Goal: Navigation & Orientation: Find specific page/section

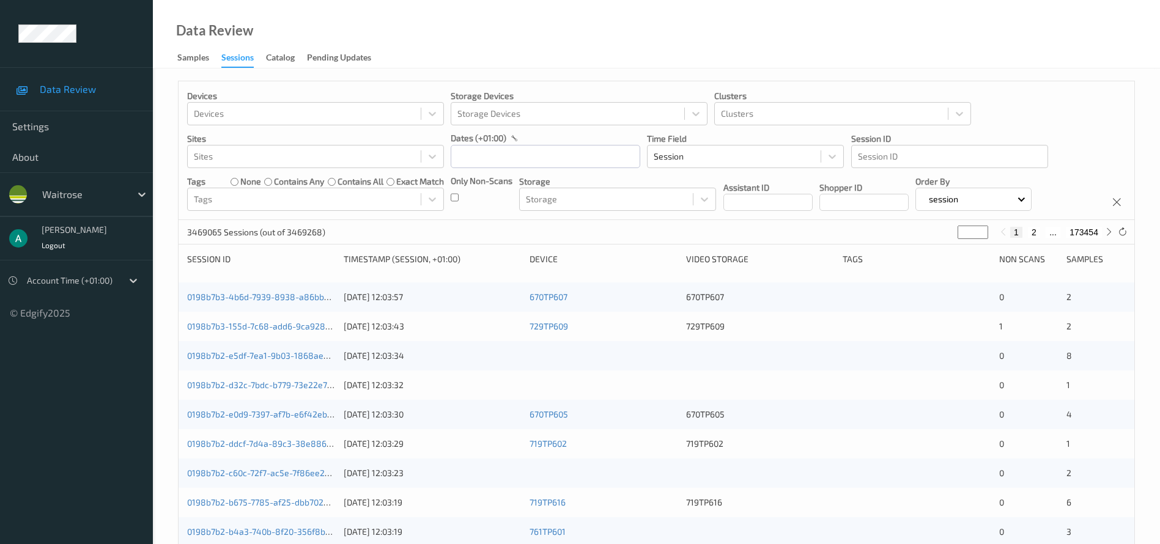
click at [86, 202] on div "waitrose" at bounding box center [83, 195] width 95 height 20
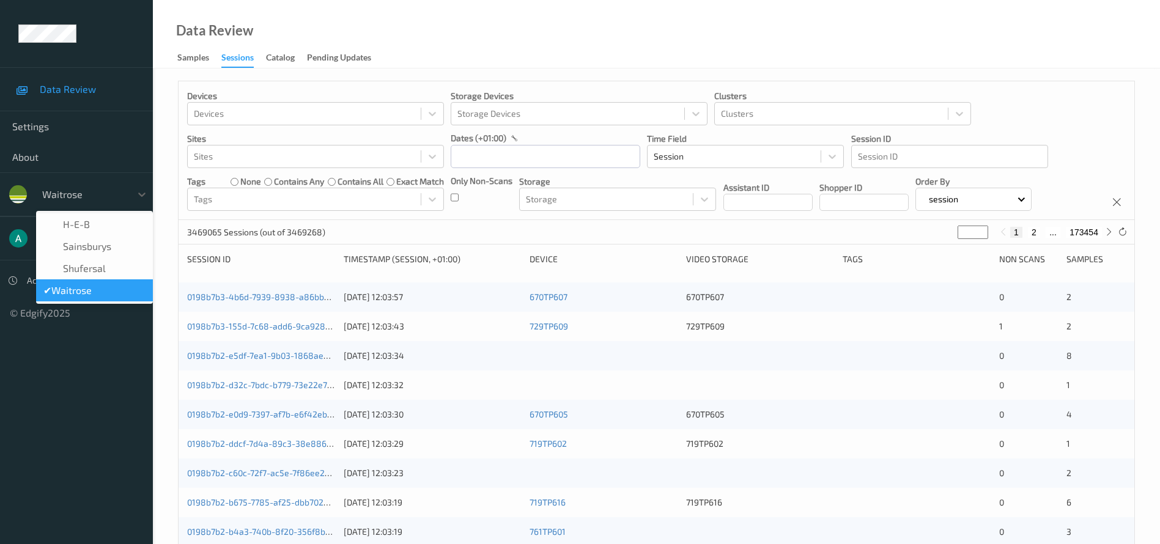
click at [86, 202] on div "waitrose" at bounding box center [83, 195] width 95 height 20
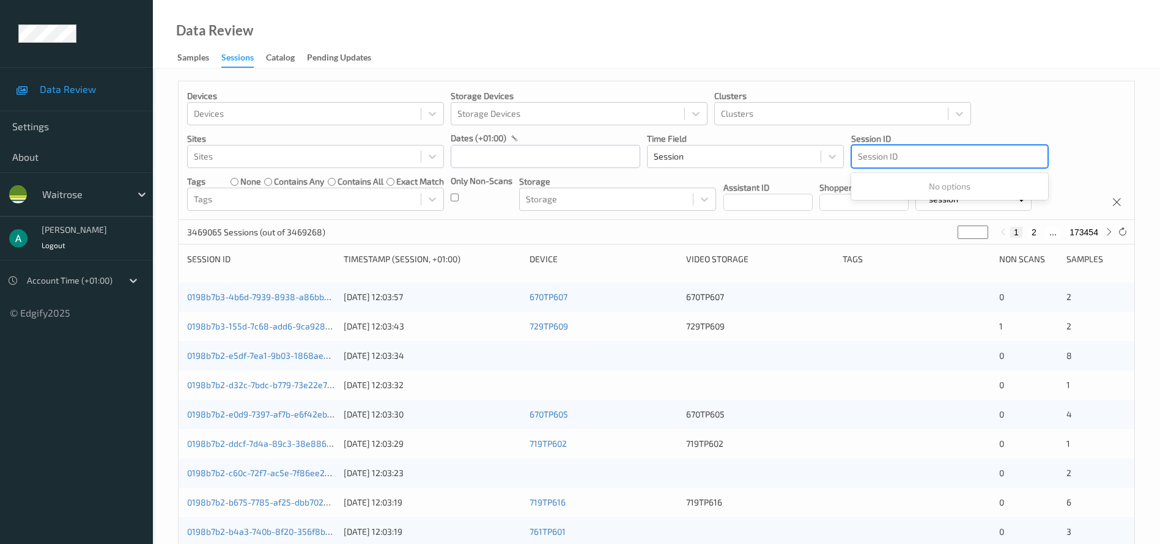
click at [913, 154] on div at bounding box center [950, 156] width 184 height 15
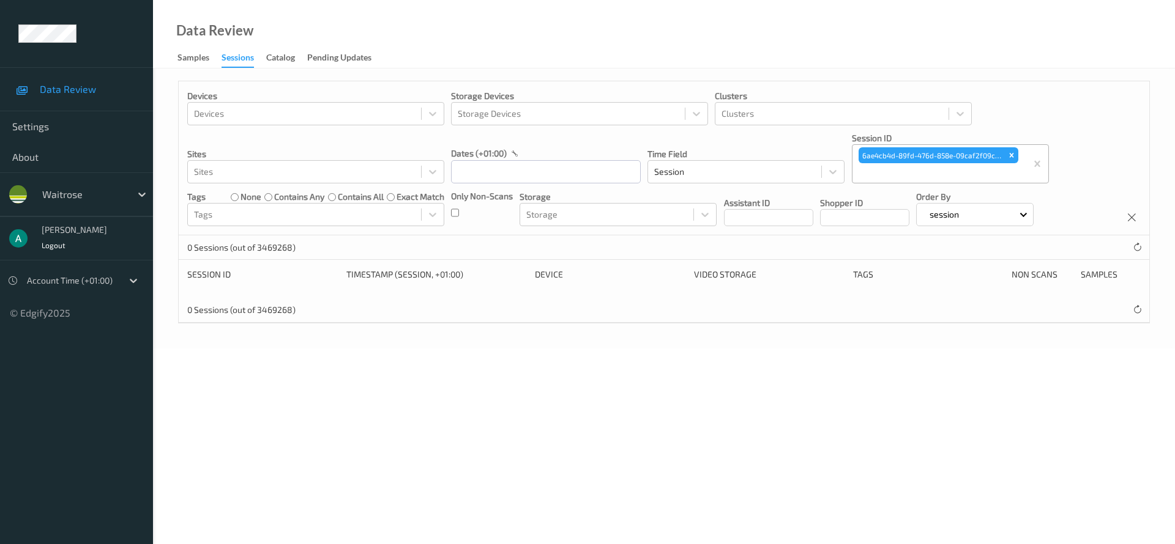
click at [91, 193] on div at bounding box center [83, 194] width 83 height 15
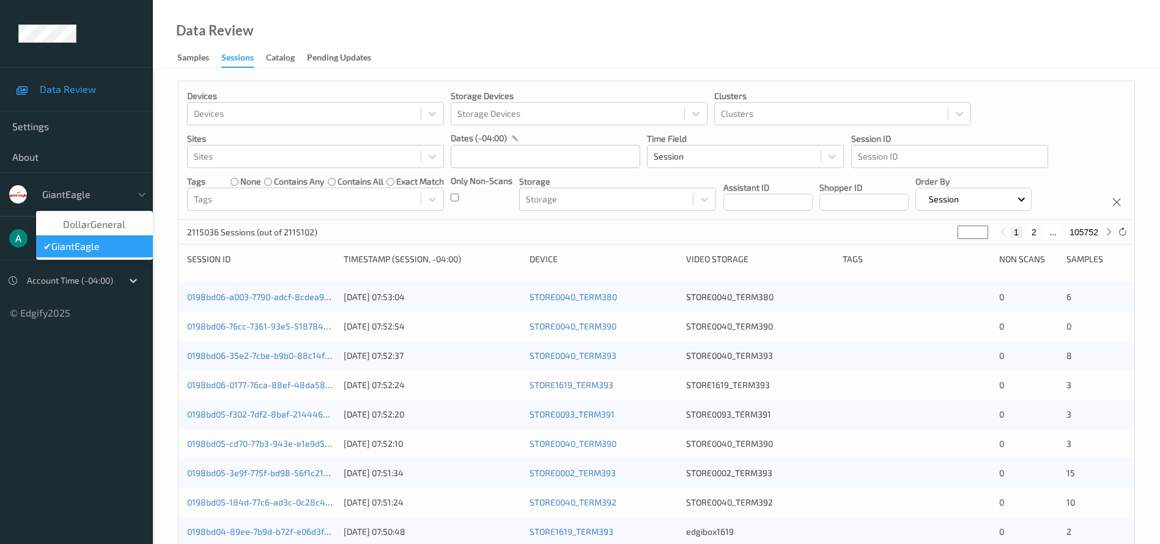
click at [100, 187] on div at bounding box center [83, 194] width 83 height 15
click at [102, 221] on span "DollarGeneral" at bounding box center [94, 224] width 62 height 12
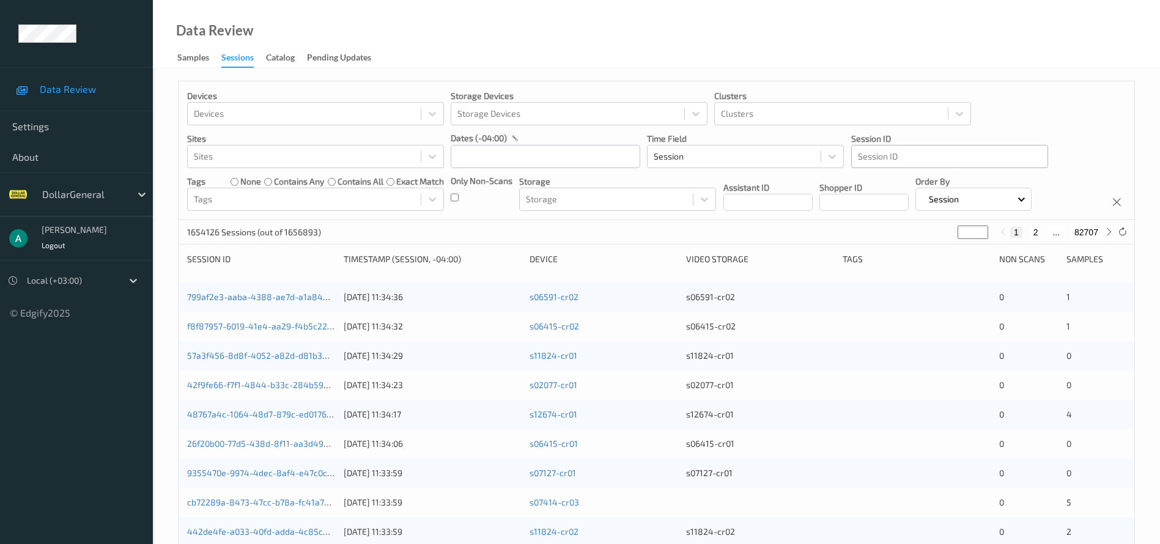
click at [874, 161] on div at bounding box center [950, 156] width 184 height 15
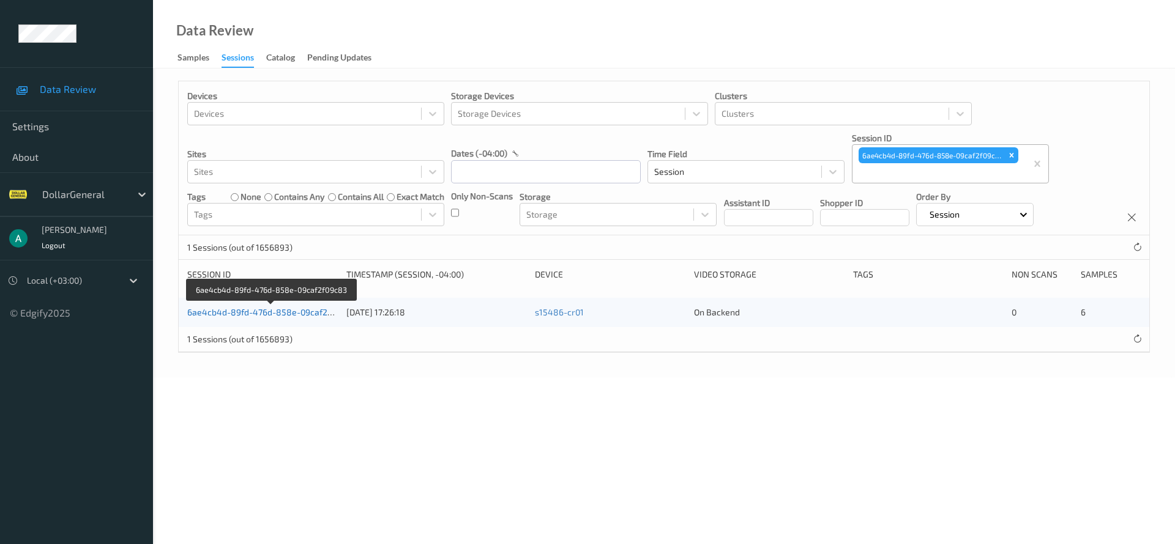
click at [304, 310] on link "6ae4cb4d-89fd-476d-858e-09caf2f09c83" at bounding box center [271, 312] width 168 height 10
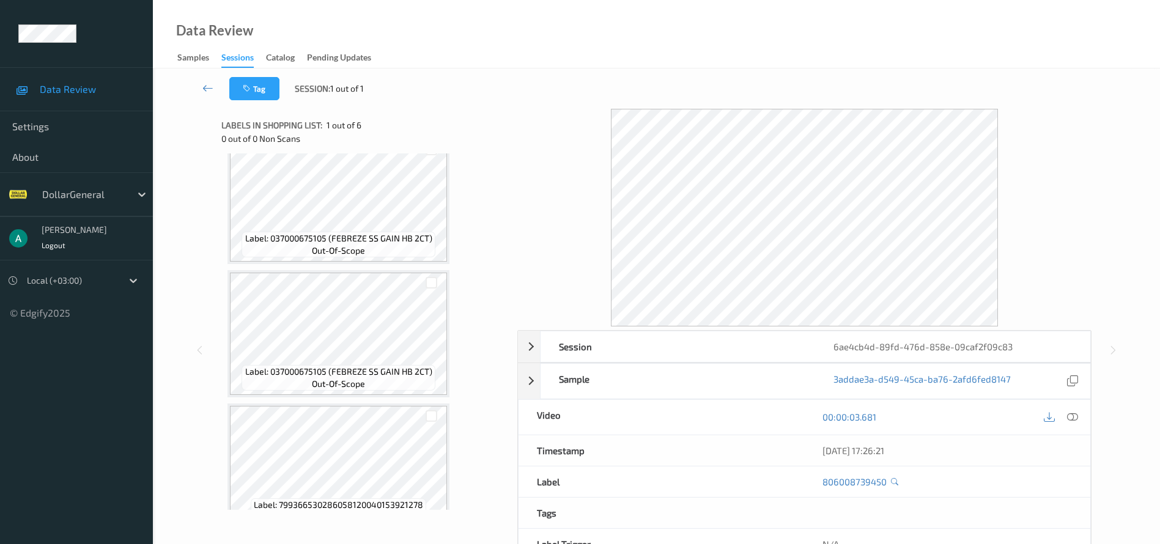
scroll to position [450, 0]
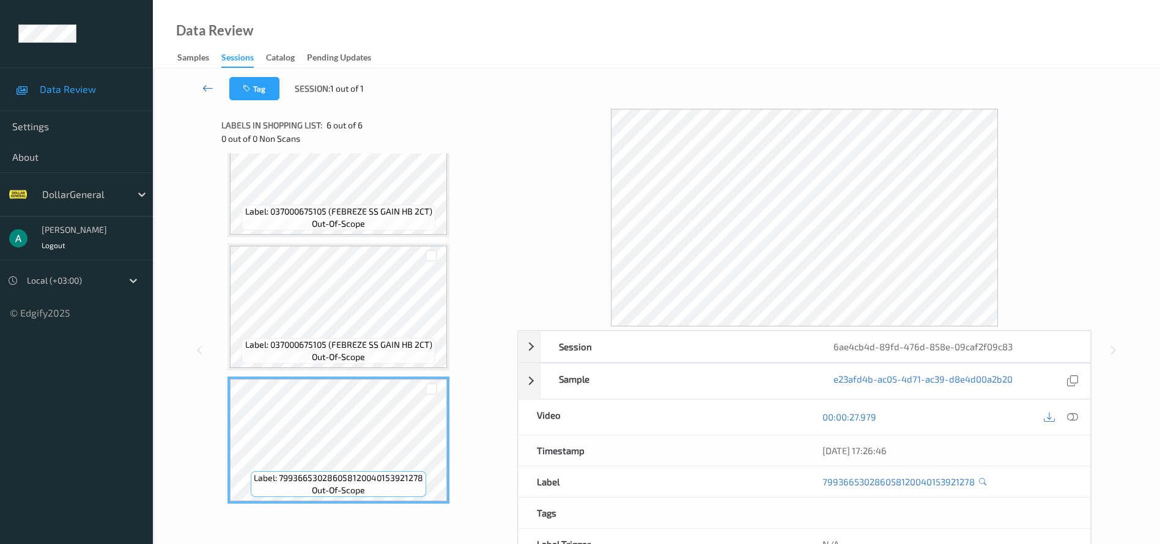
click at [209, 86] on icon at bounding box center [207, 88] width 11 height 12
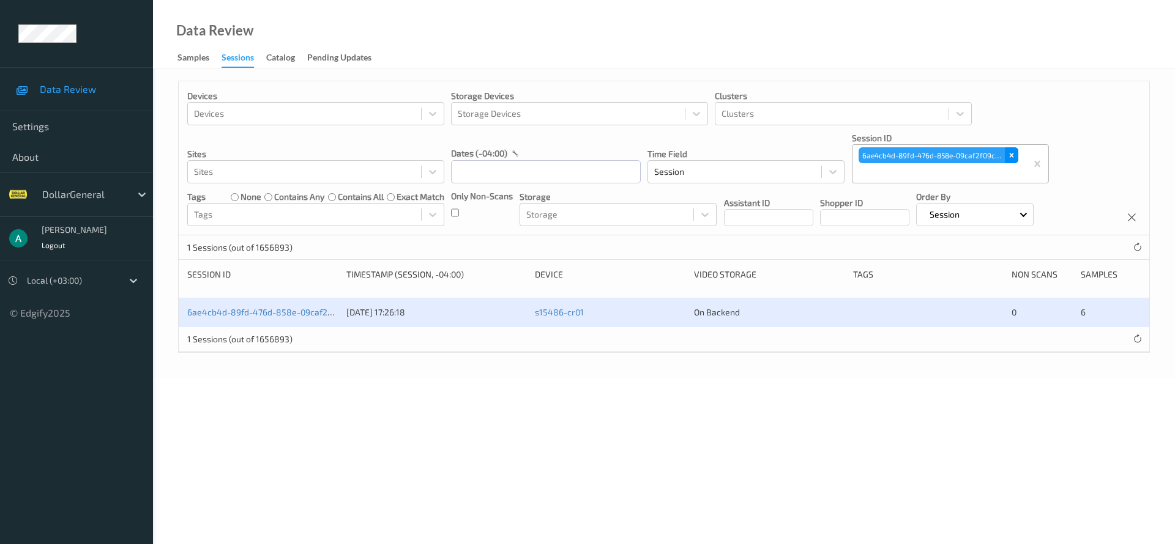
click at [1009, 154] on icon "Remove 6ae4cb4d-89fd-476d-858e-09caf2f09c83" at bounding box center [1011, 155] width 9 height 9
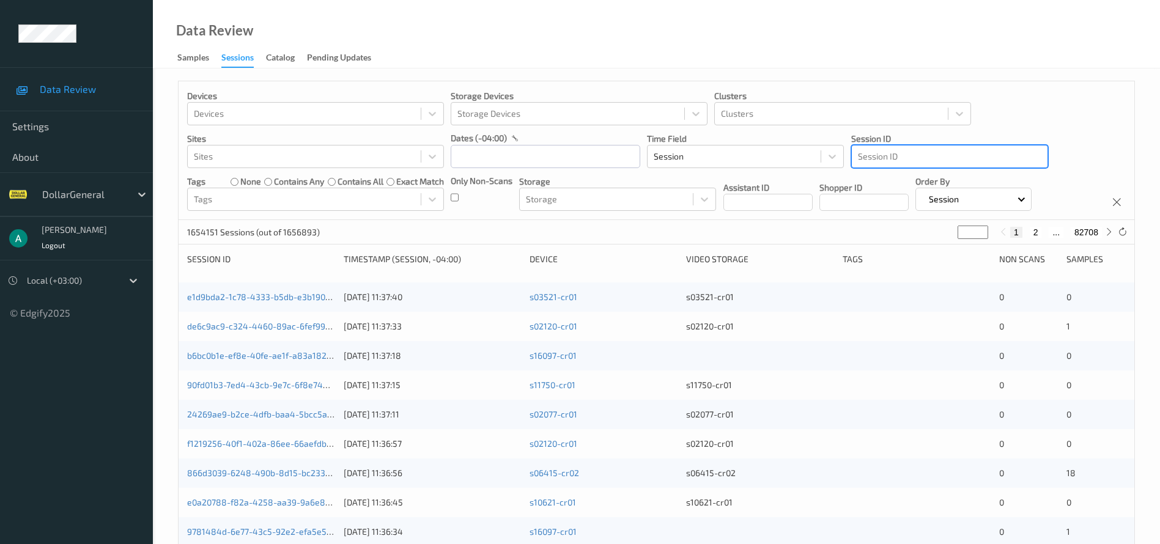
click at [882, 158] on div at bounding box center [950, 156] width 184 height 15
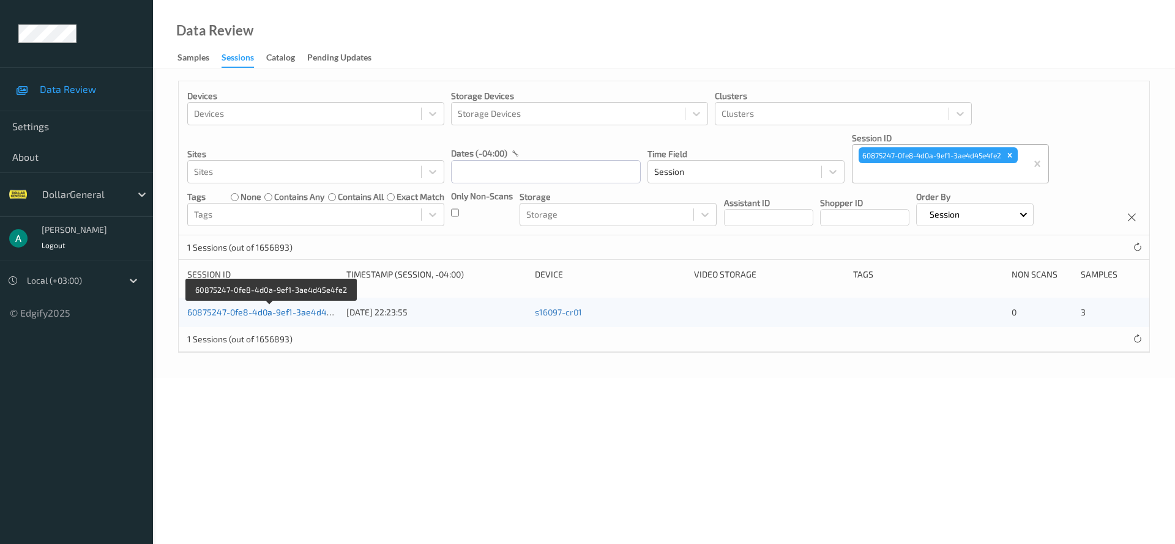
click at [250, 311] on link "60875247-0fe8-4d0a-9ef1-3ae4d45e4fe2" at bounding box center [271, 312] width 168 height 10
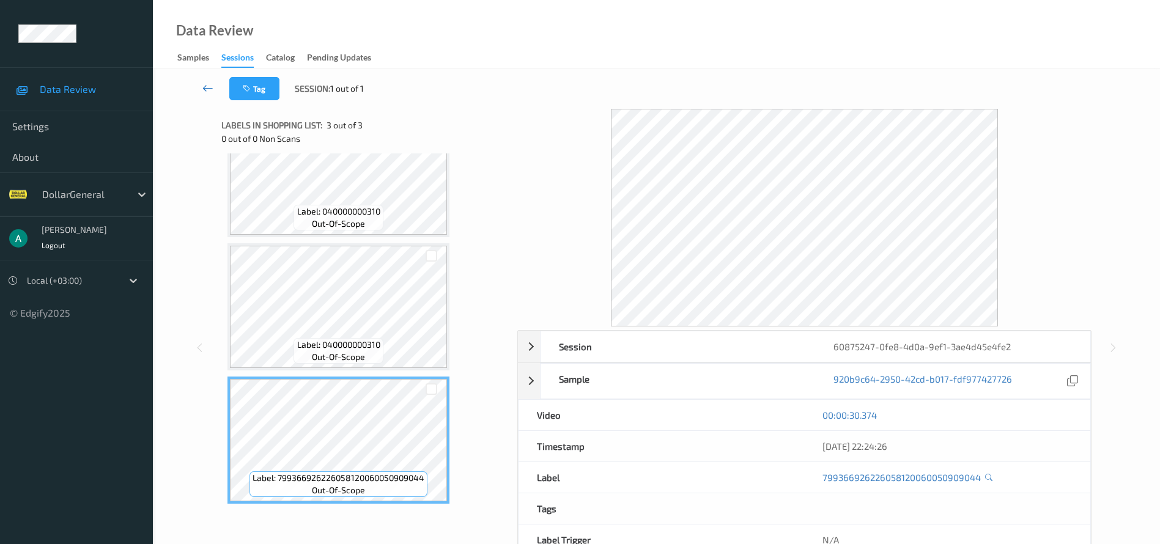
click at [209, 95] on link at bounding box center [208, 88] width 43 height 23
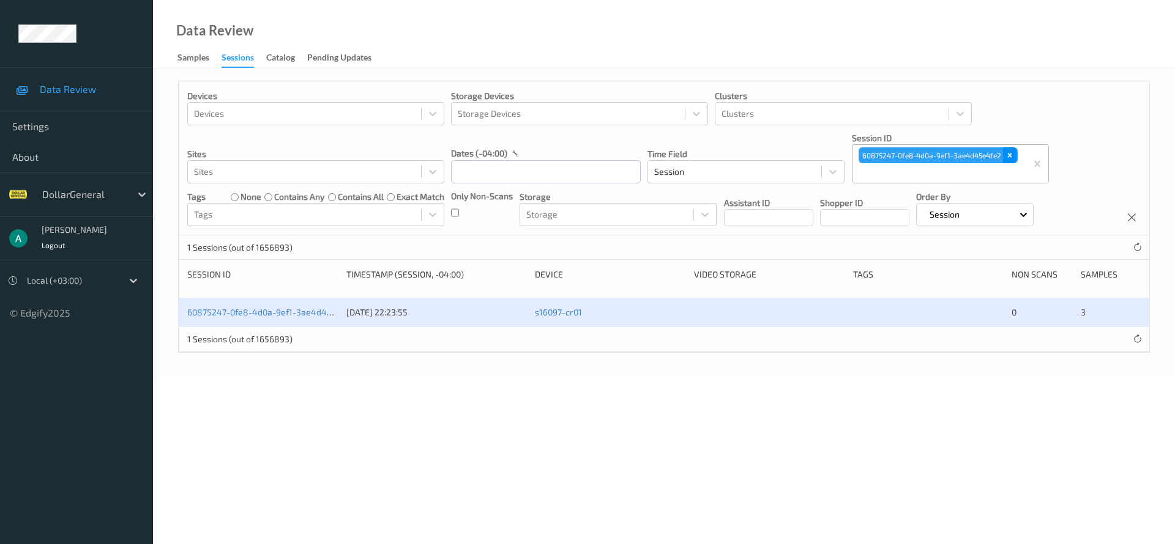
click at [1008, 154] on icon "Remove 60875247-0fe8-4d0a-9ef1-3ae4d45e4fe2" at bounding box center [1009, 155] width 9 height 9
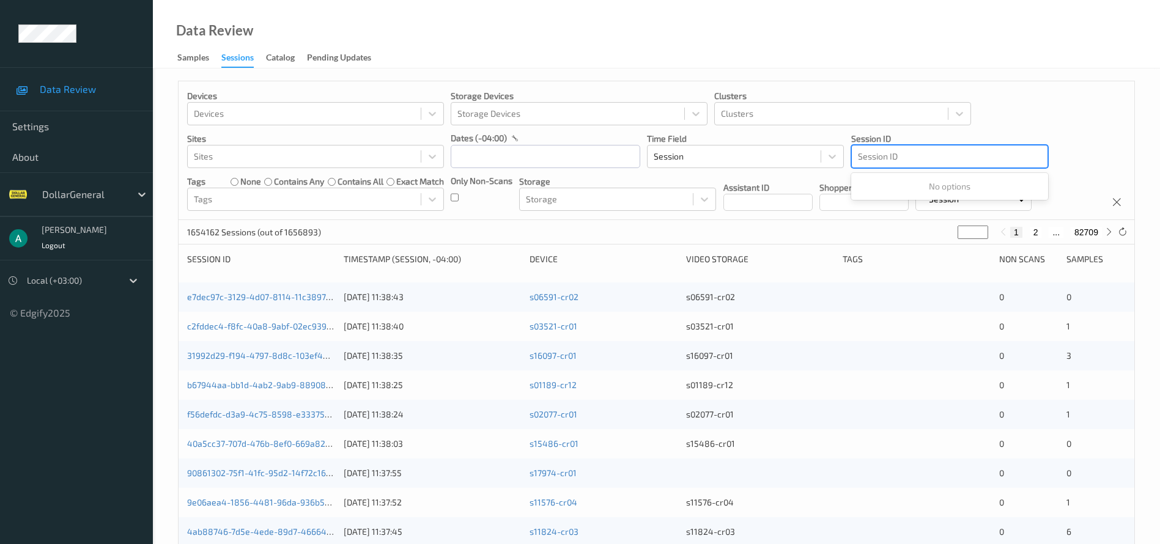
click at [882, 155] on div at bounding box center [950, 156] width 184 height 15
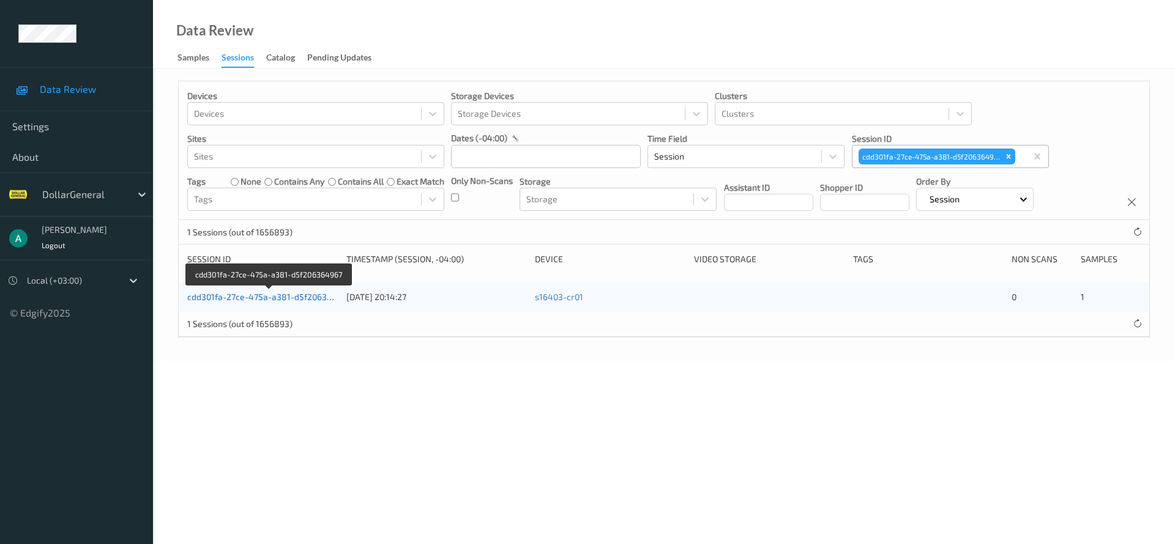
click at [305, 298] on link "cdd301fa-27ce-475a-a381-d5f206364967" at bounding box center [269, 297] width 164 height 10
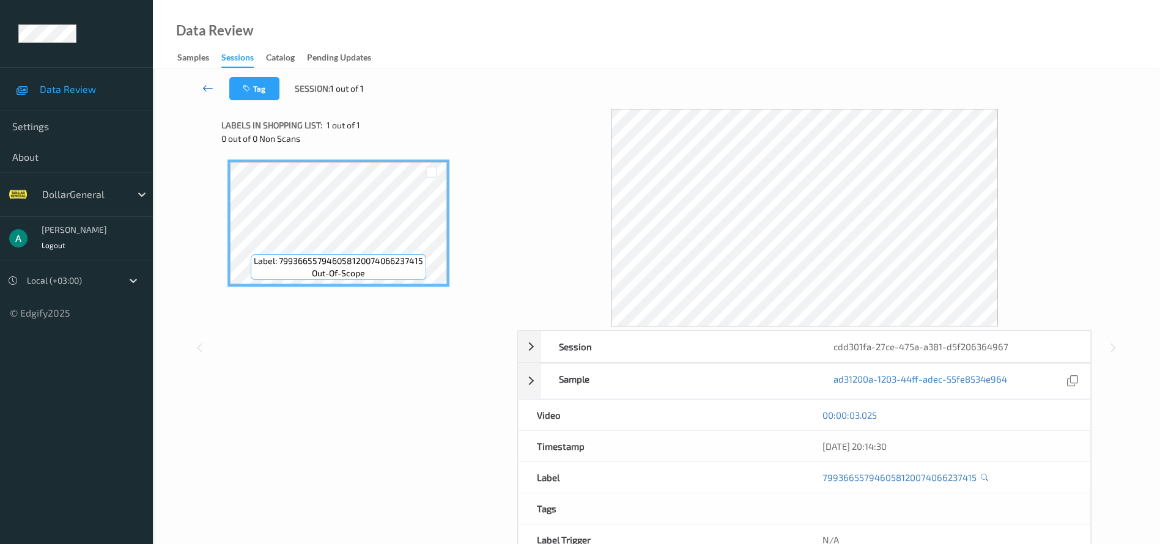
click at [219, 88] on link at bounding box center [208, 88] width 43 height 23
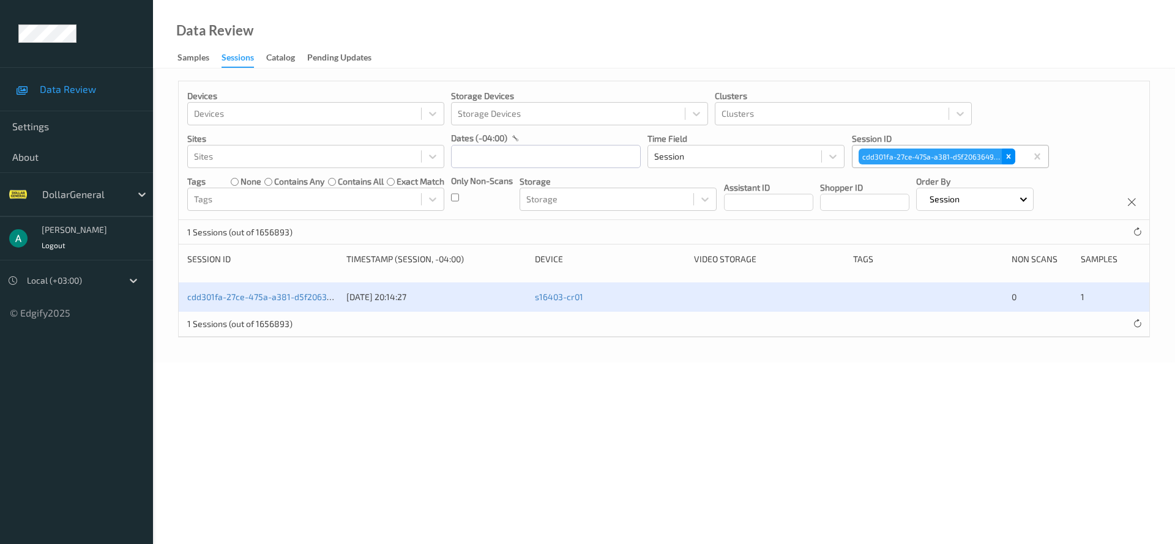
click at [1012, 152] on icon "Remove cdd301fa-27ce-475a-a381-d5f206364967" at bounding box center [1008, 156] width 9 height 9
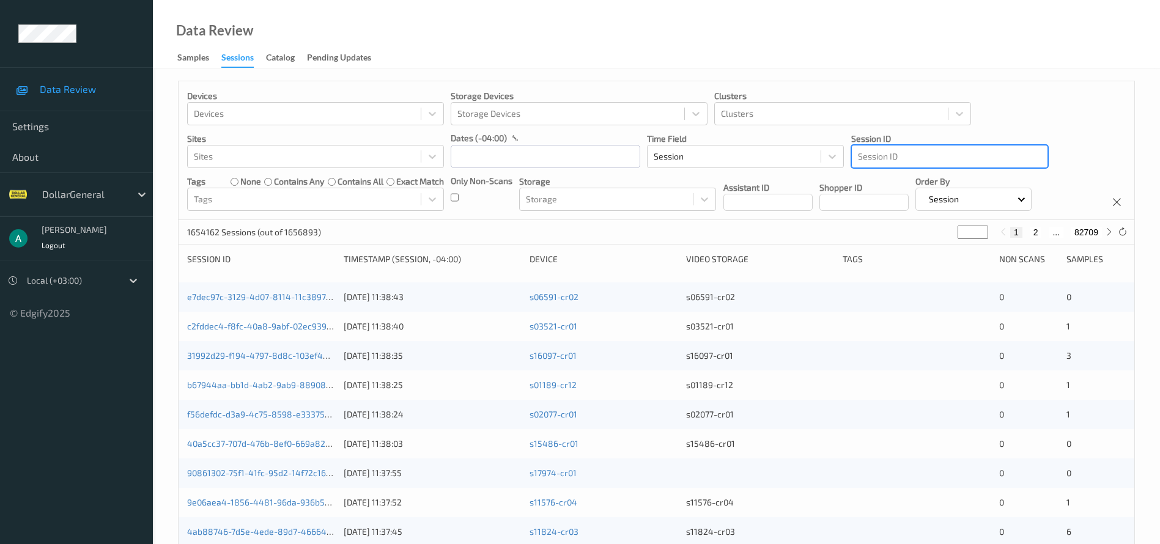
click at [866, 155] on div at bounding box center [950, 156] width 184 height 15
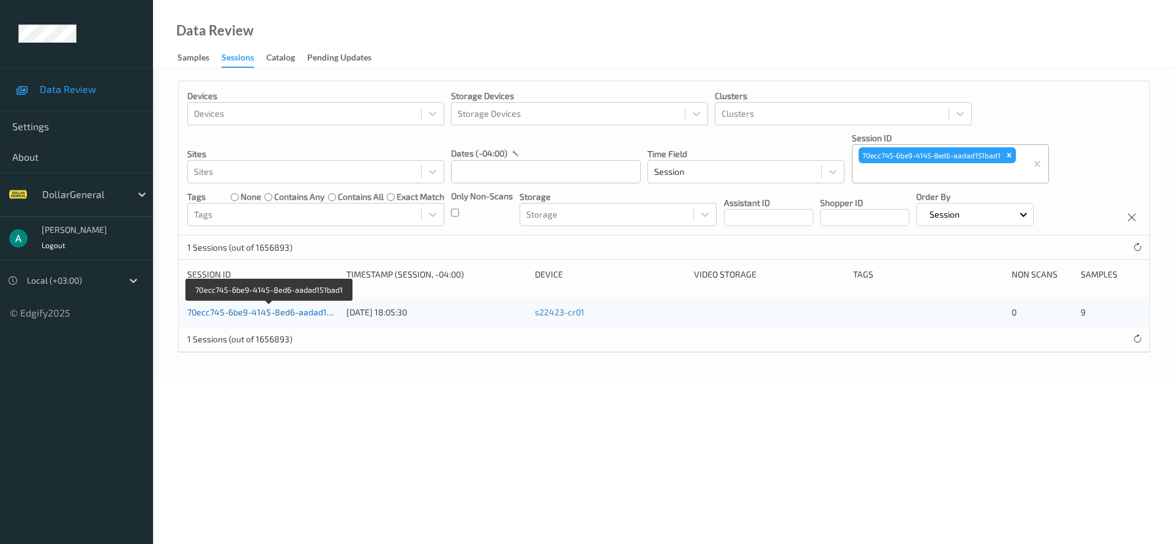
click at [311, 311] on link "70ecc745-6be9-4145-8ed6-aadad151bad1" at bounding box center [270, 312] width 166 height 10
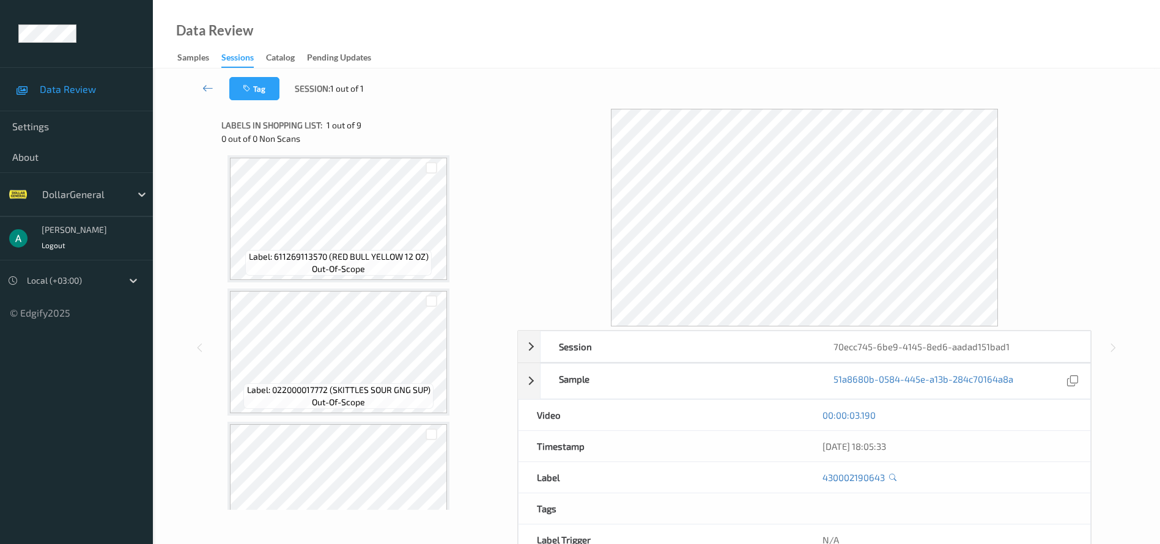
scroll to position [850, 0]
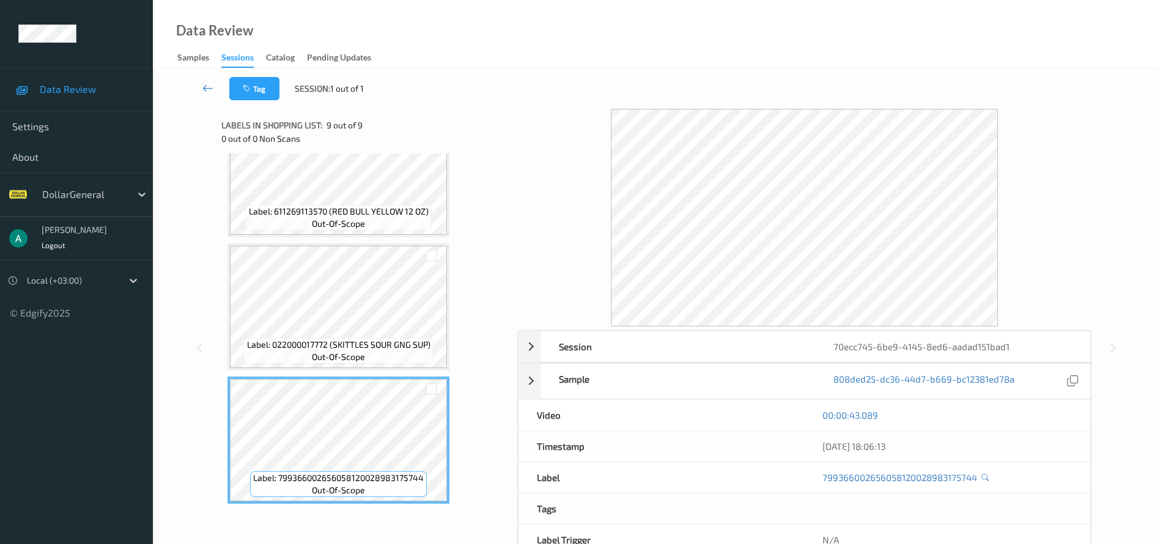
click at [206, 86] on icon at bounding box center [207, 88] width 11 height 12
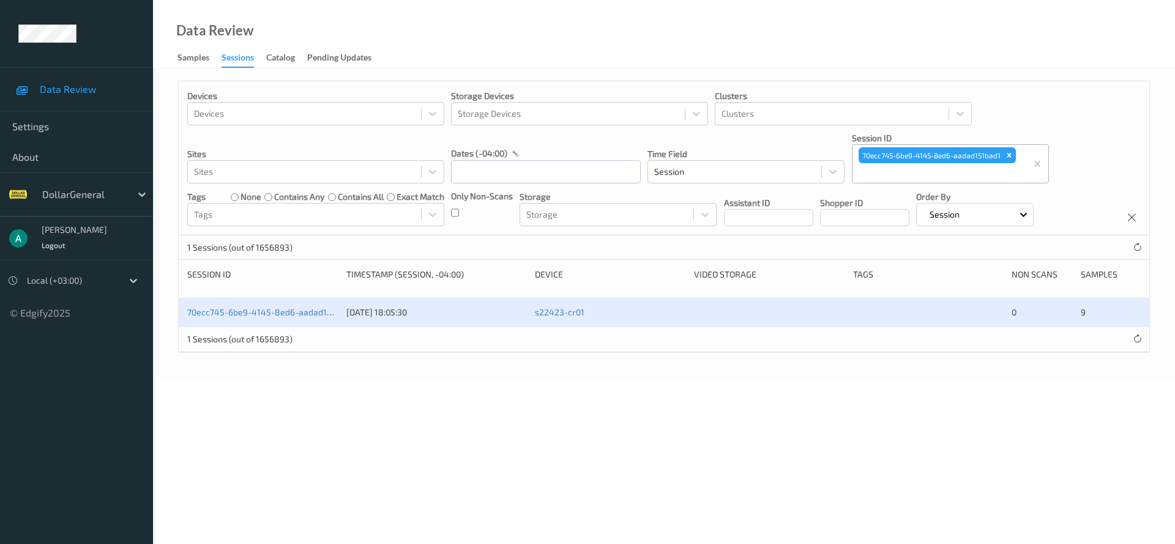
click at [1011, 153] on icon "Remove 70ecc745-6be9-4145-8ed6-aadad151bad1" at bounding box center [1009, 155] width 9 height 9
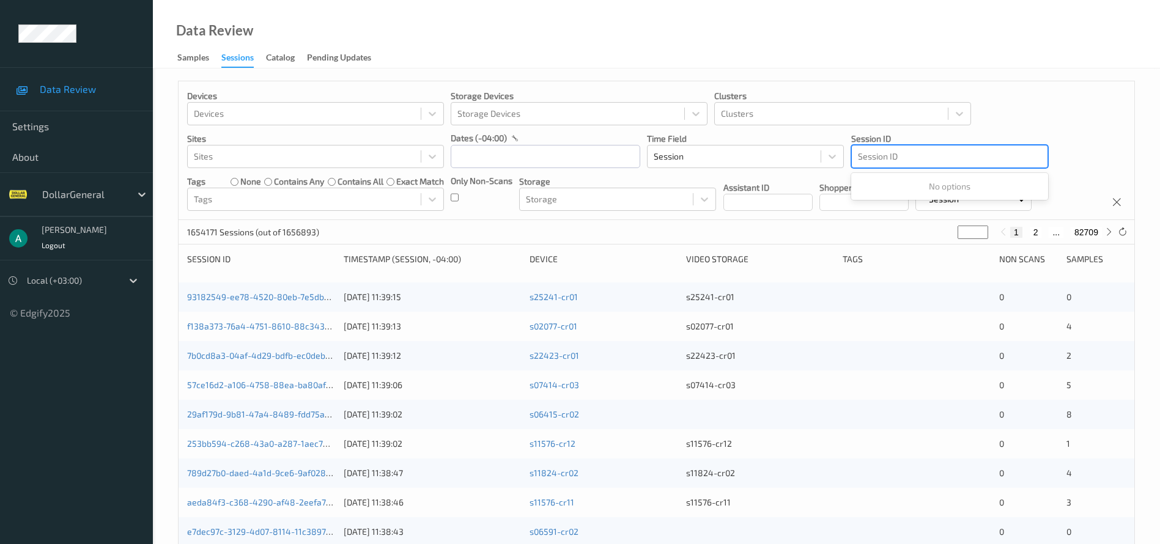
click at [885, 155] on div at bounding box center [950, 156] width 184 height 15
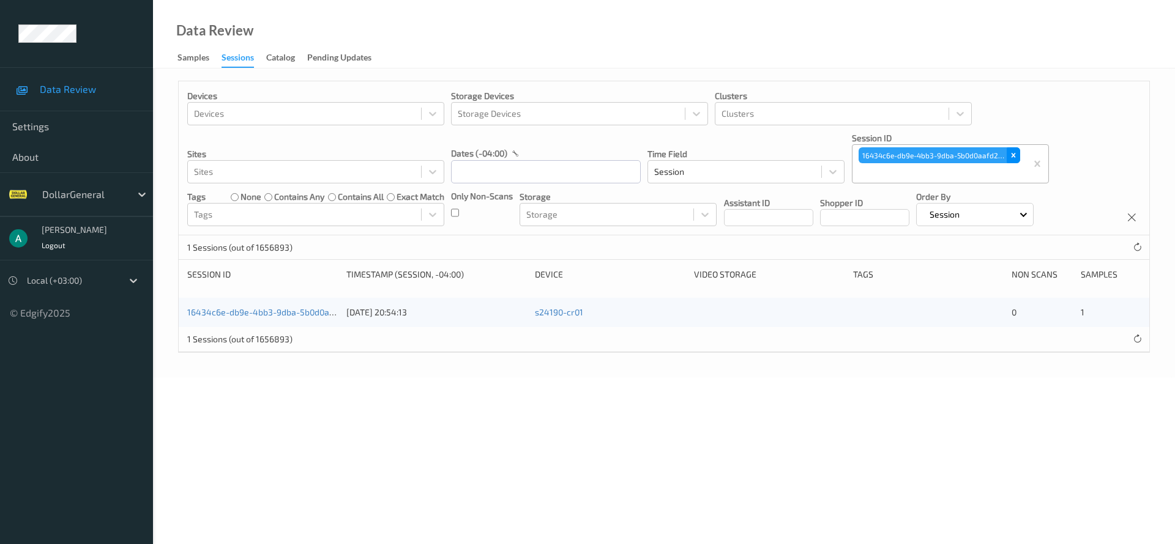
click at [1014, 155] on icon "Remove 16434c6e-db9e-4bb3-9dba-5b0d0aafd244" at bounding box center [1013, 156] width 4 height 4
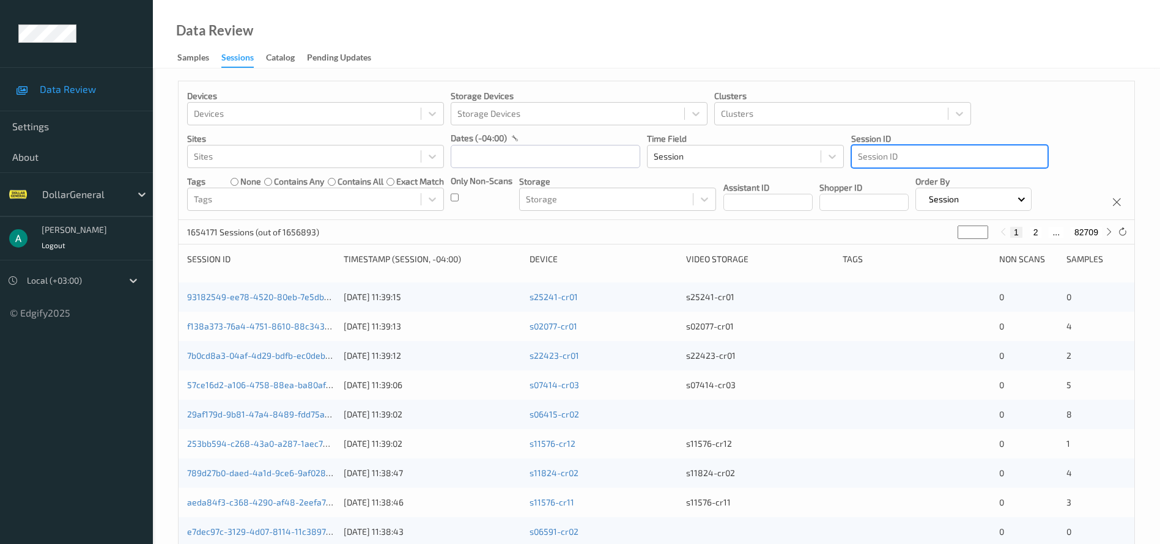
click at [894, 152] on div at bounding box center [950, 156] width 184 height 15
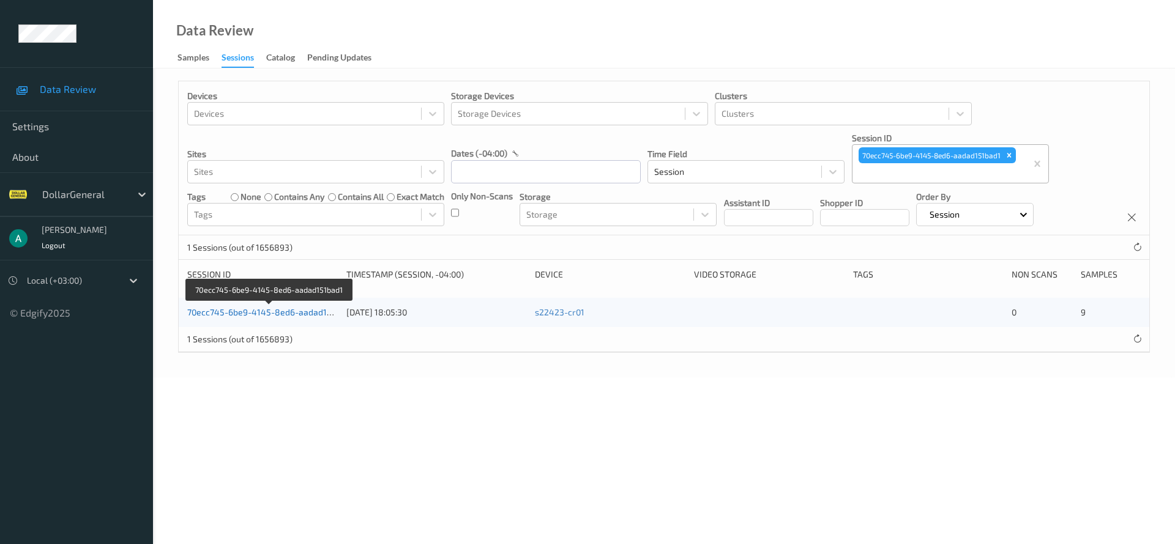
click at [291, 314] on link "70ecc745-6be9-4145-8ed6-aadad151bad1" at bounding box center [270, 312] width 166 height 10
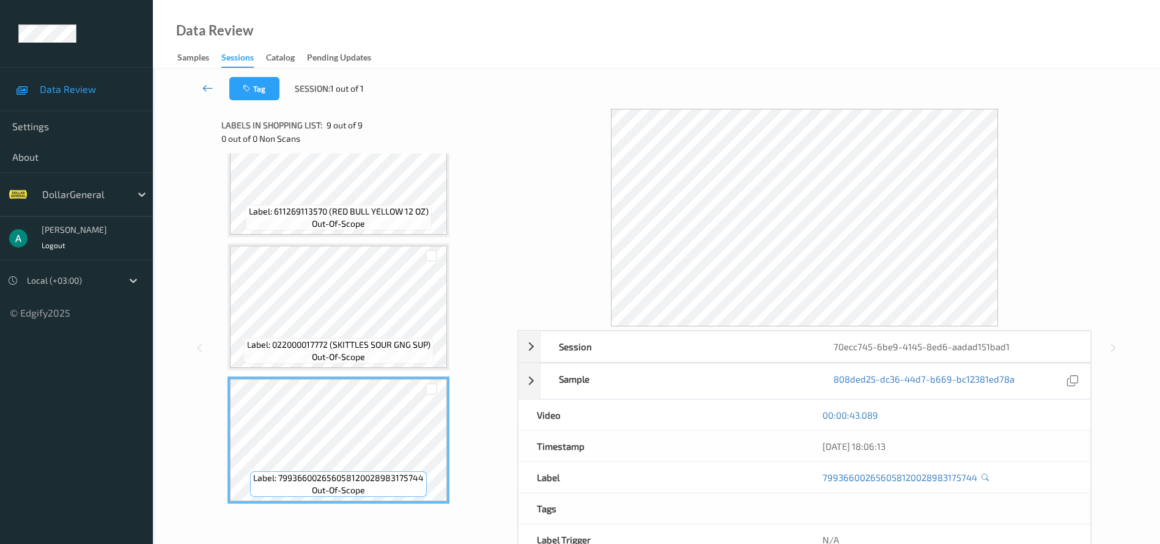
click at [207, 86] on icon at bounding box center [207, 88] width 11 height 12
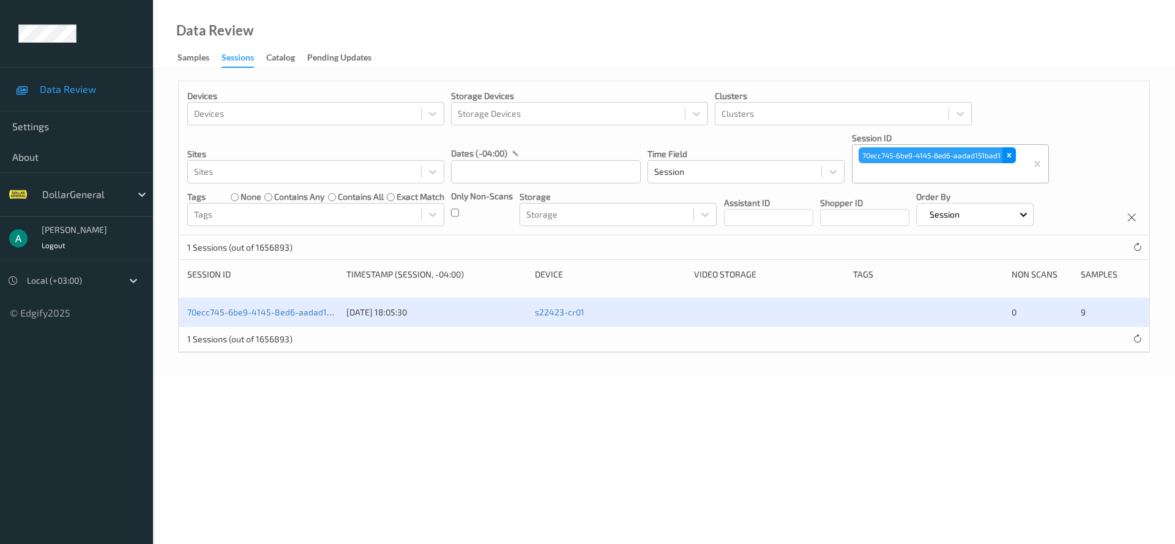
click at [1008, 159] on icon "Remove 70ecc745-6be9-4145-8ed6-aadad151bad1" at bounding box center [1009, 155] width 9 height 9
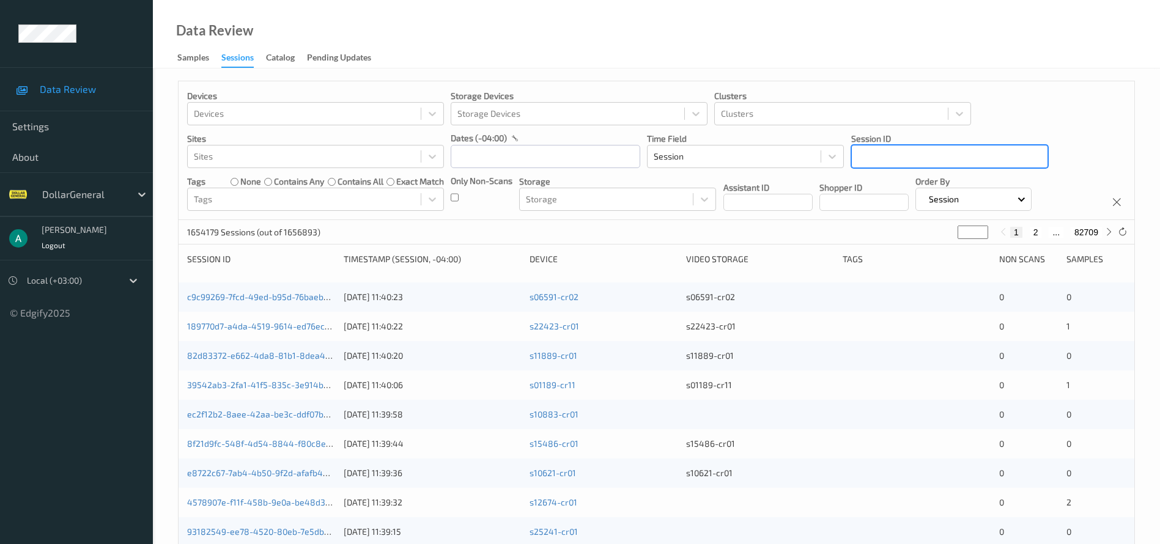
click at [921, 153] on div at bounding box center [950, 156] width 184 height 15
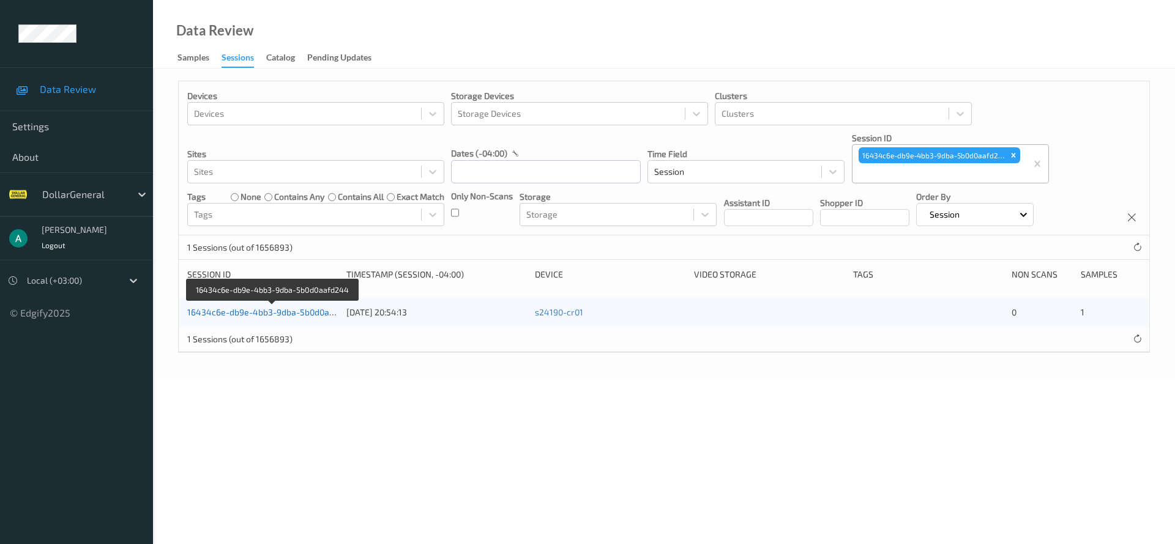
click at [322, 311] on link "16434c6e-db9e-4bb3-9dba-5b0d0aafd244" at bounding box center [272, 312] width 171 height 10
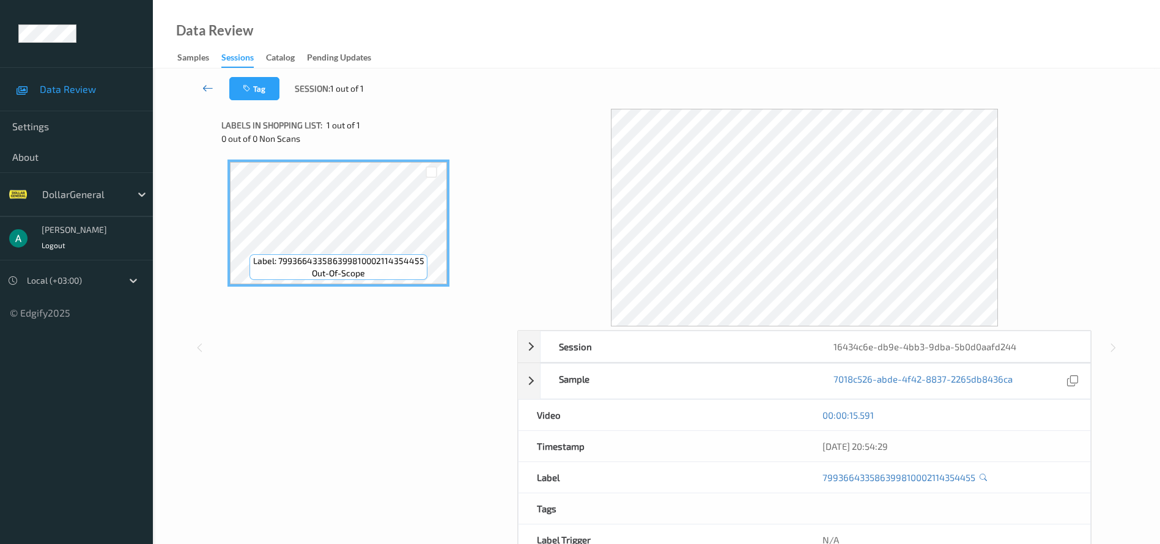
click at [214, 92] on link at bounding box center [208, 88] width 43 height 23
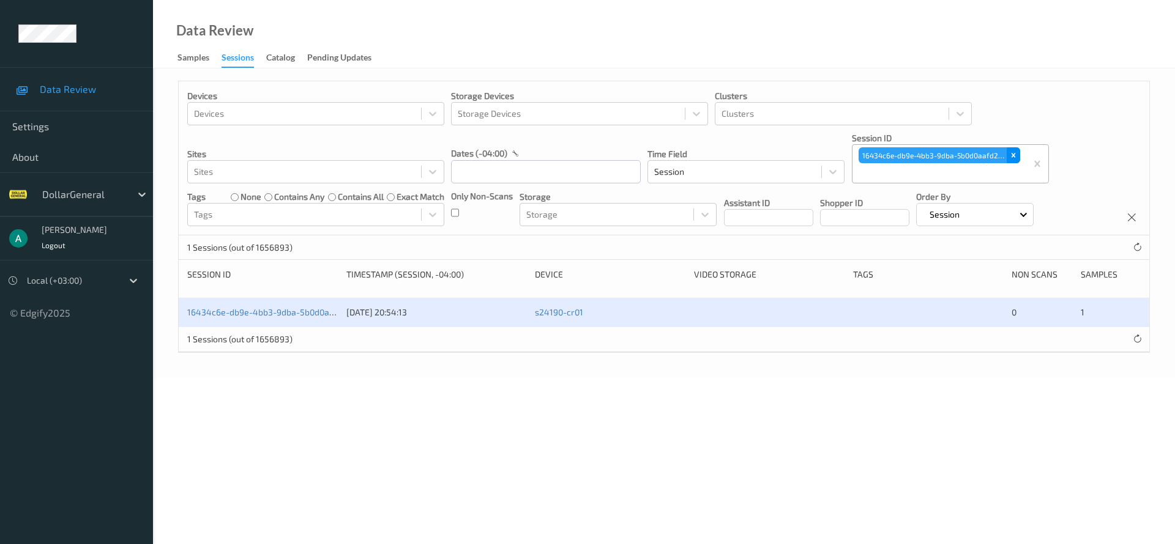
click at [1015, 160] on div "Remove 16434c6e-db9e-4bb3-9dba-5b0d0aafd244" at bounding box center [1012, 155] width 13 height 16
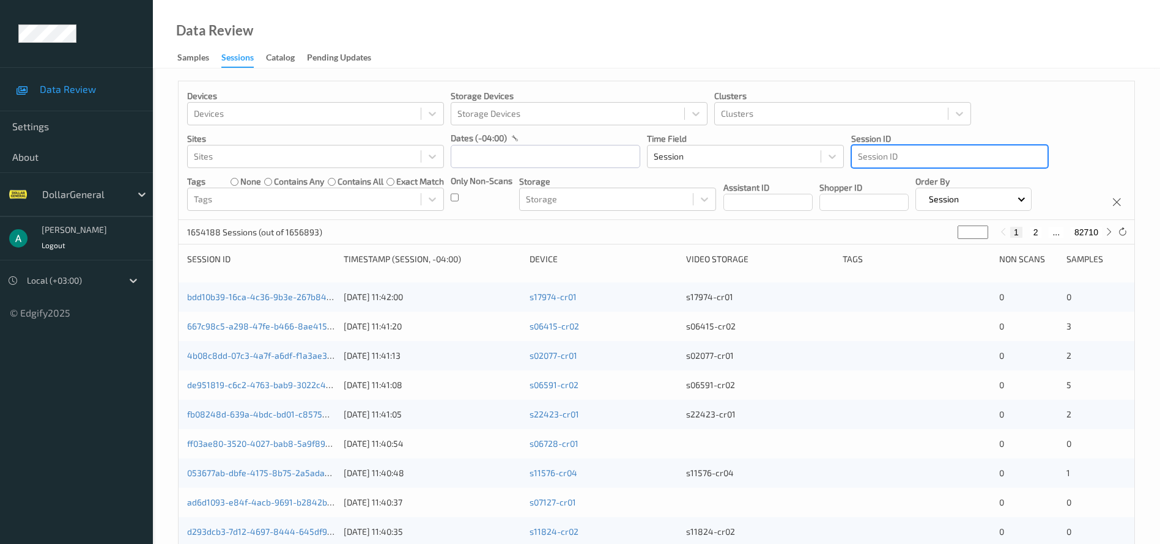
click at [908, 154] on div at bounding box center [950, 156] width 184 height 15
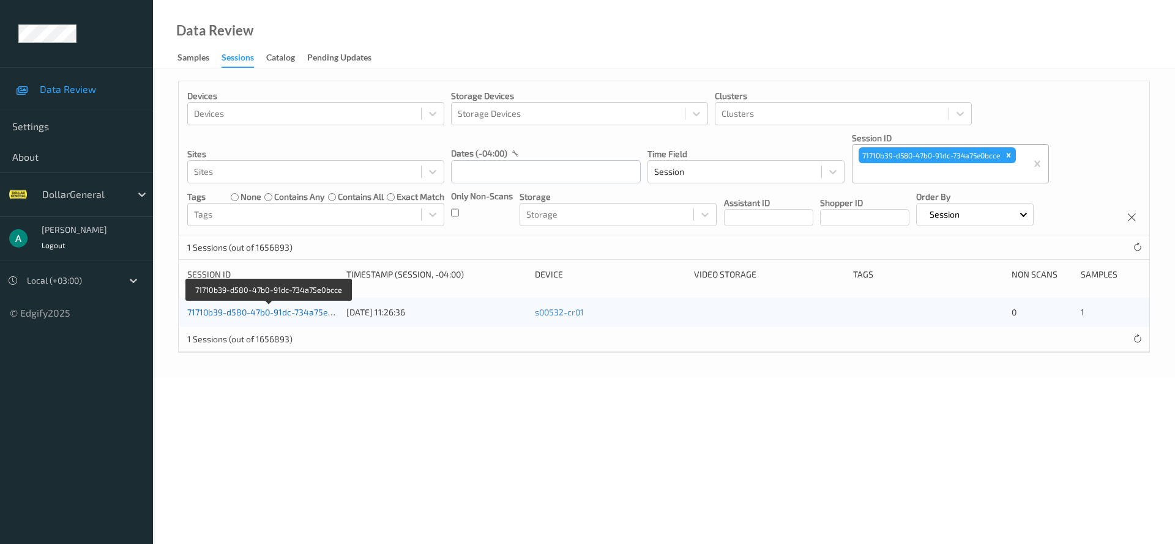
click at [274, 308] on link "71710b39-d580-47b0-91dc-734a75e0bcce" at bounding box center [269, 312] width 164 height 10
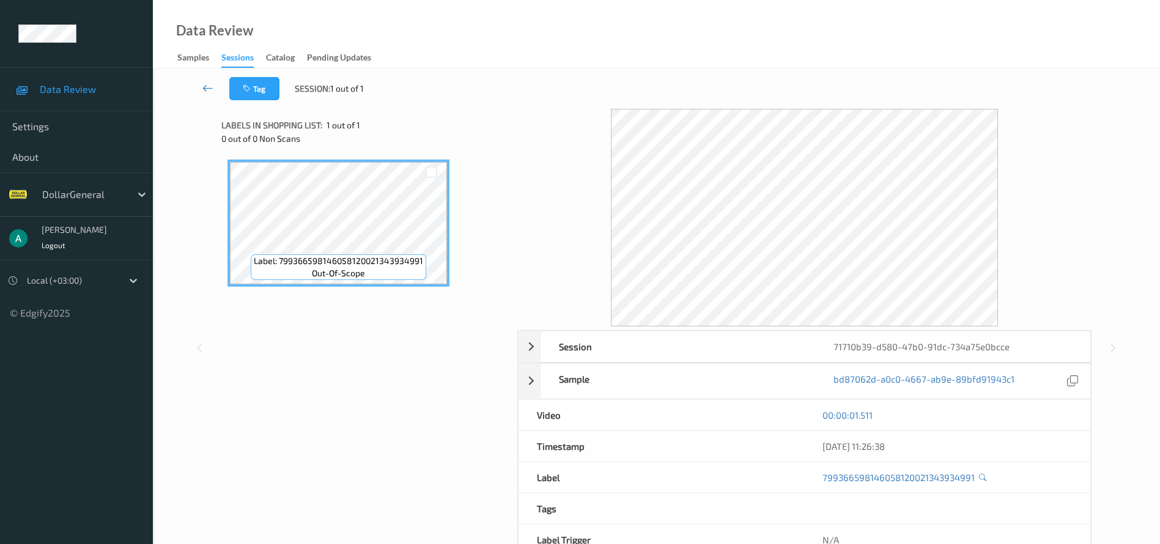
click at [209, 83] on icon at bounding box center [207, 88] width 11 height 12
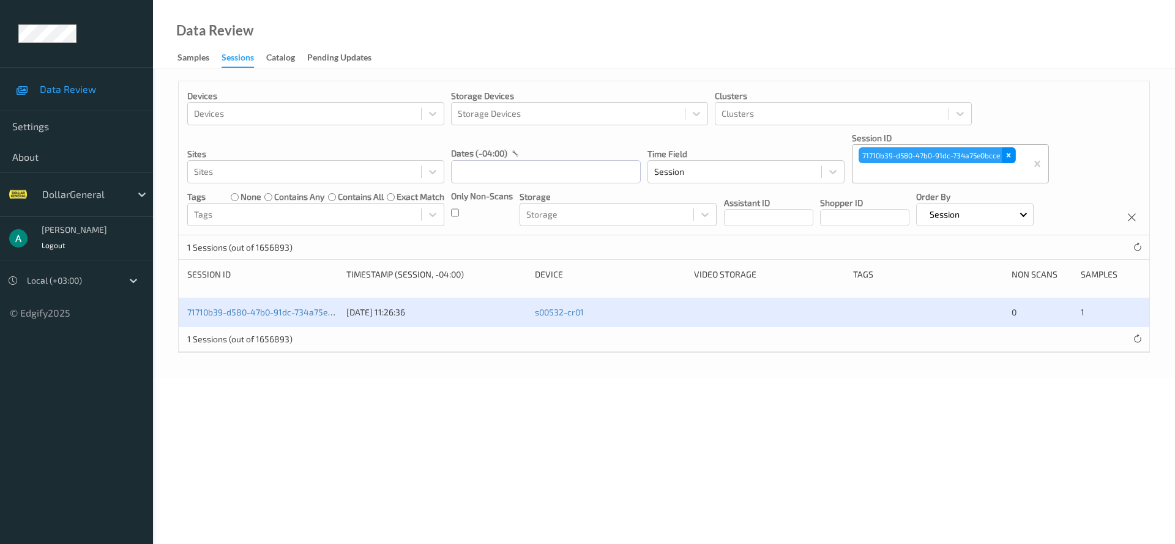
click at [1012, 157] on icon "Remove 71710b39-d580-47b0-91dc-734a75e0bcce" at bounding box center [1008, 155] width 9 height 9
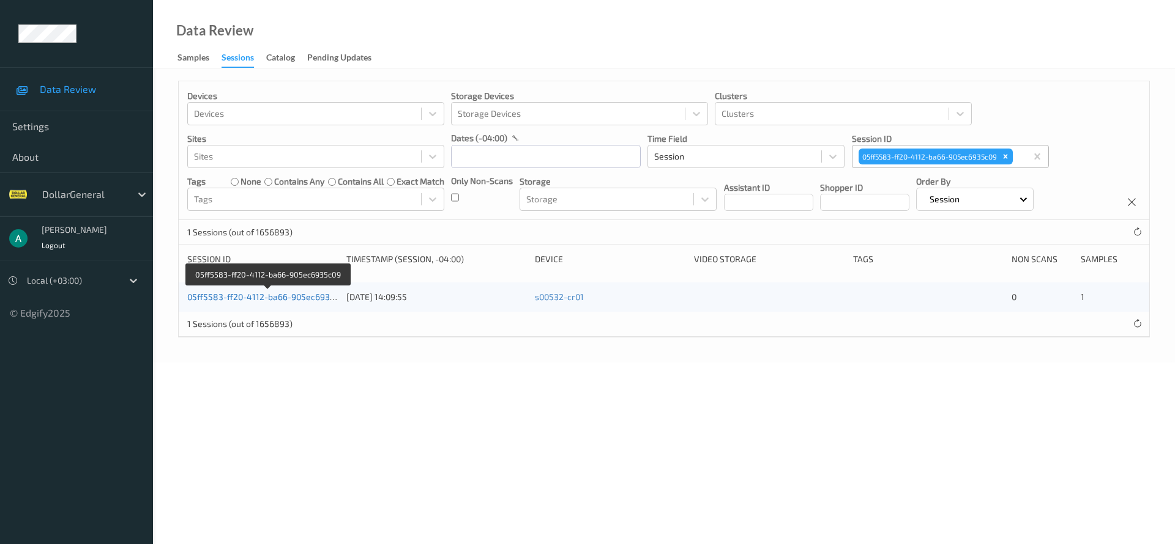
click at [308, 294] on link "05ff5583-ff20-4112-ba66-905ec6935c09" at bounding box center [268, 297] width 162 height 10
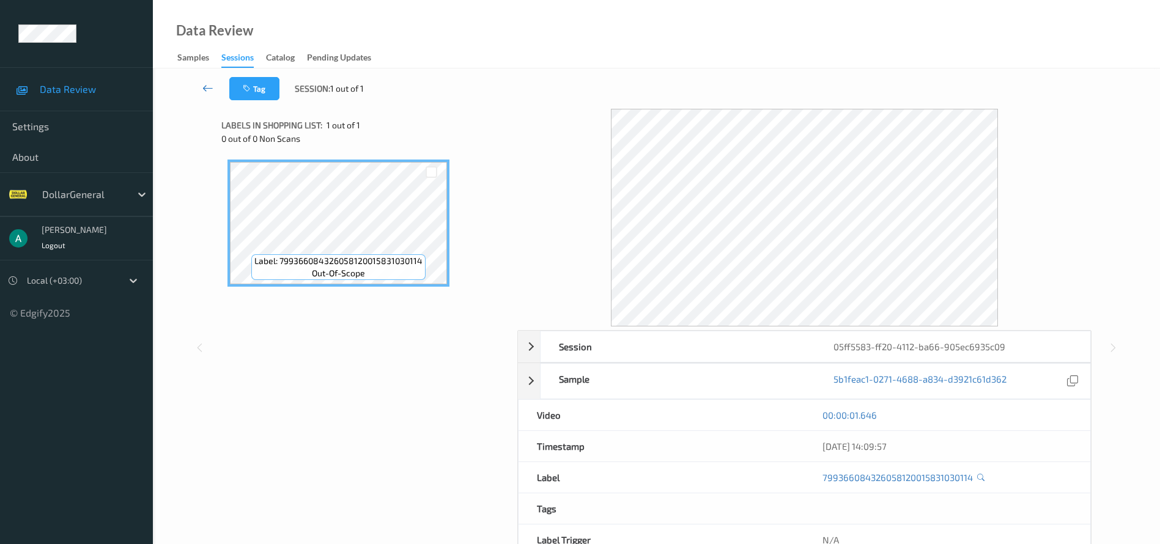
click at [202, 84] on icon at bounding box center [207, 88] width 11 height 12
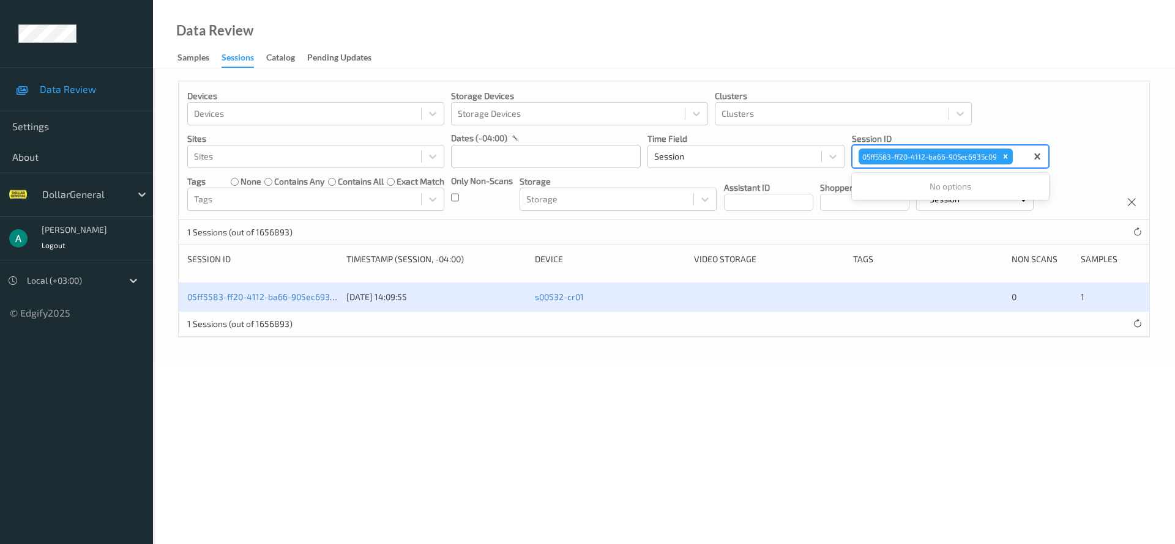
click at [1013, 158] on div "05ff5583-ff20-4112-ba66-905ec6935c09" at bounding box center [935, 156] width 157 height 18
click at [1011, 157] on div "Remove 05ff5583-ff20-4112-ba66-905ec6935c09" at bounding box center [1004, 157] width 13 height 16
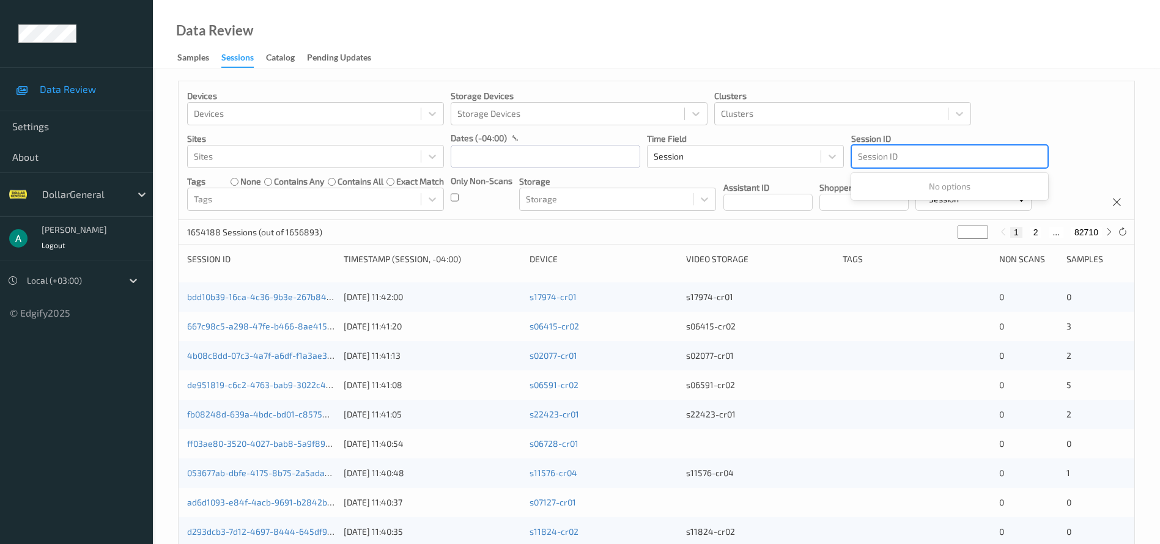
click at [912, 154] on div at bounding box center [950, 156] width 184 height 15
click at [882, 158] on div at bounding box center [950, 156] width 184 height 15
click at [872, 154] on div at bounding box center [950, 156] width 184 height 15
click at [239, 56] on div "Sessions" at bounding box center [237, 59] width 32 height 17
click at [888, 146] on div "Session ID" at bounding box center [950, 156] width 197 height 23
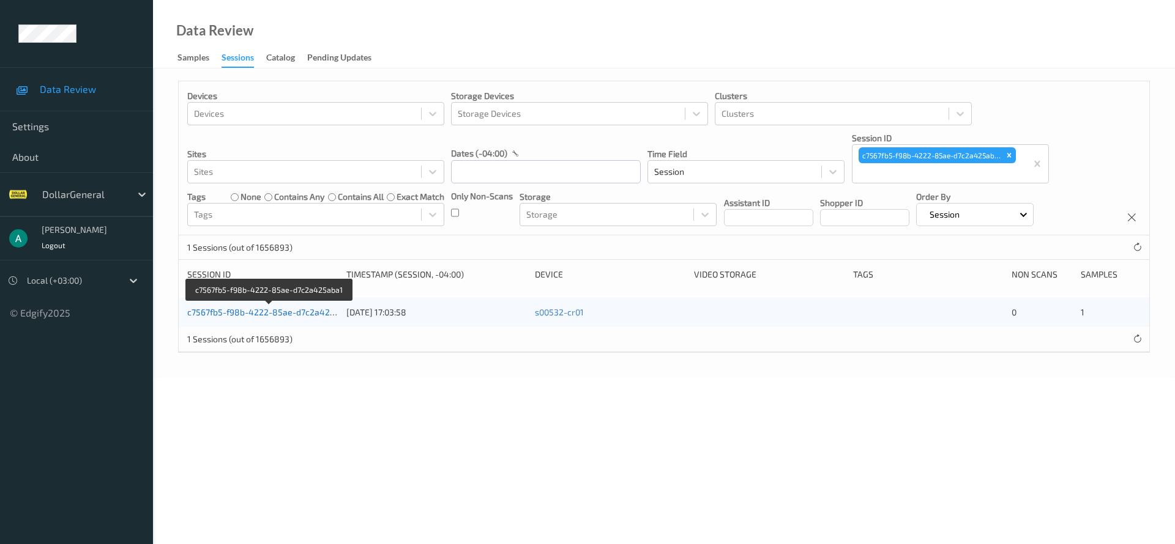
click at [321, 309] on link "c7567fb5-f98b-4222-85ae-d7c2a425aba1" at bounding box center [270, 312] width 166 height 10
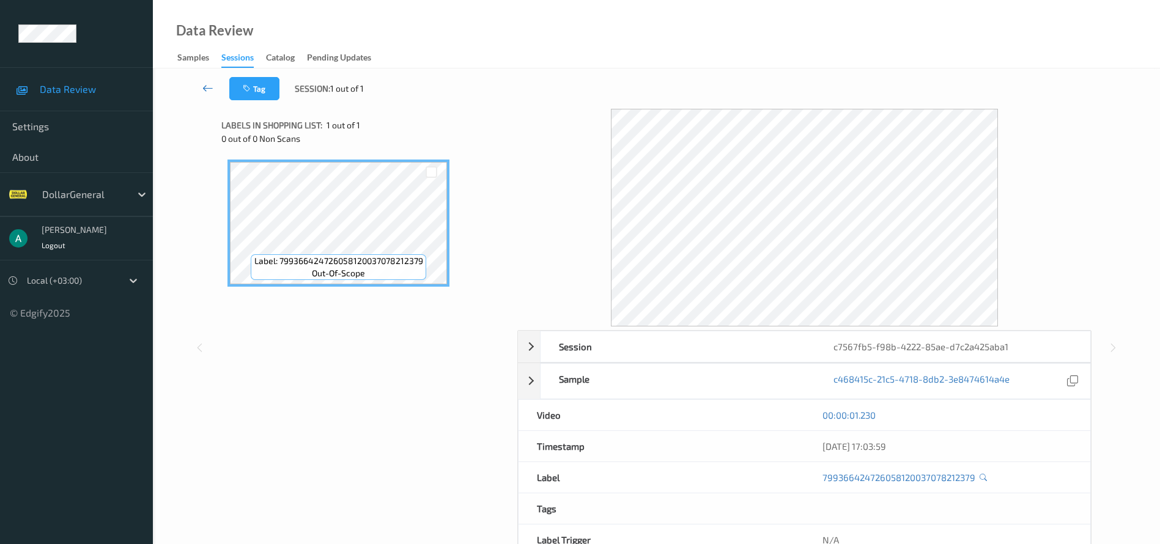
click at [214, 82] on link at bounding box center [208, 88] width 43 height 23
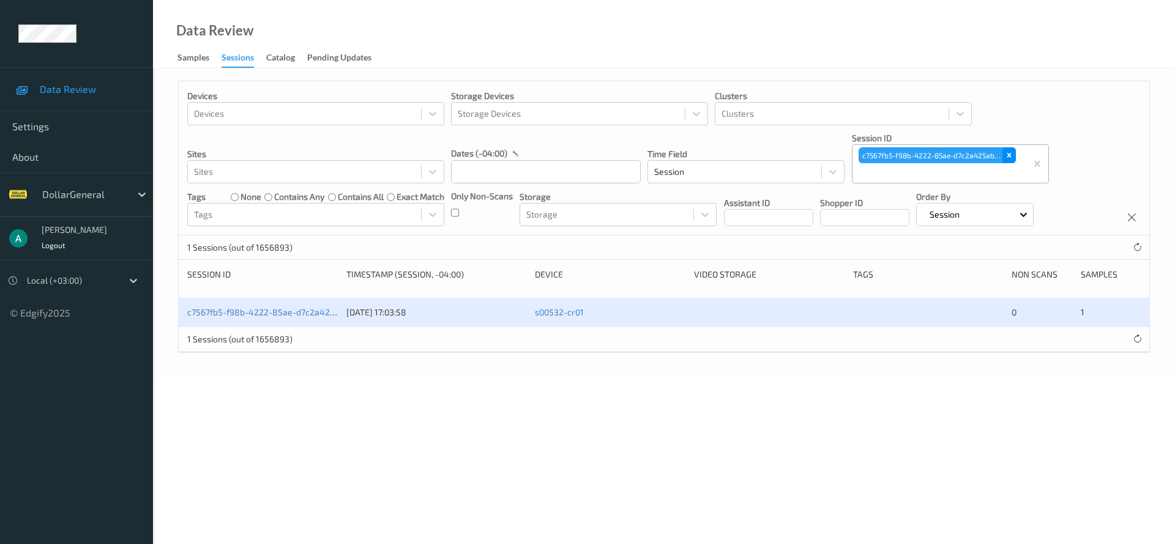
click at [1008, 149] on div "Remove c7567fb5-f98b-4222-85ae-d7c2a425aba1" at bounding box center [1008, 155] width 13 height 16
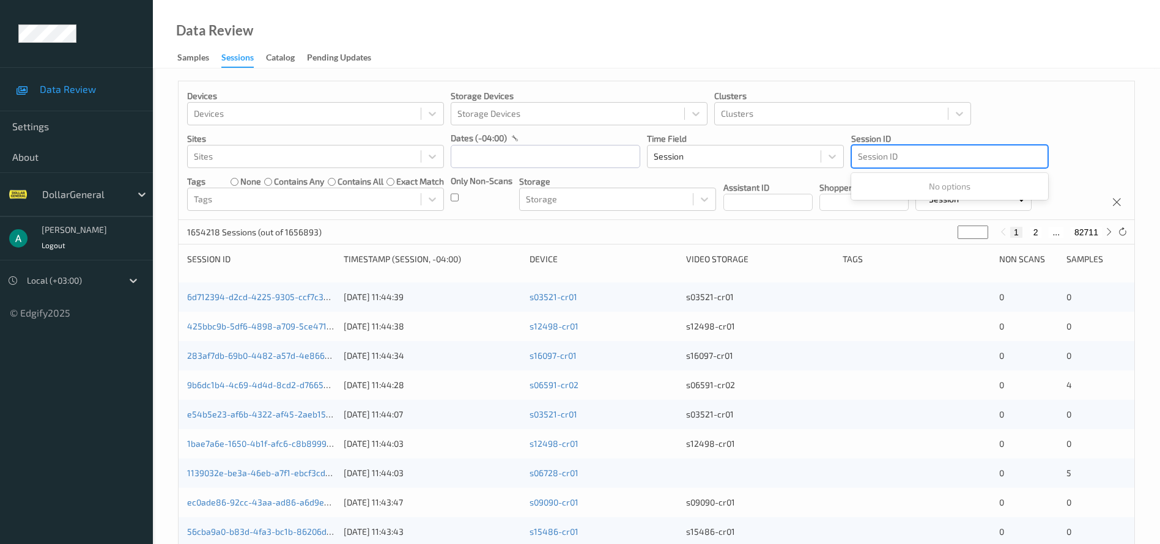
click at [883, 155] on div at bounding box center [950, 156] width 184 height 15
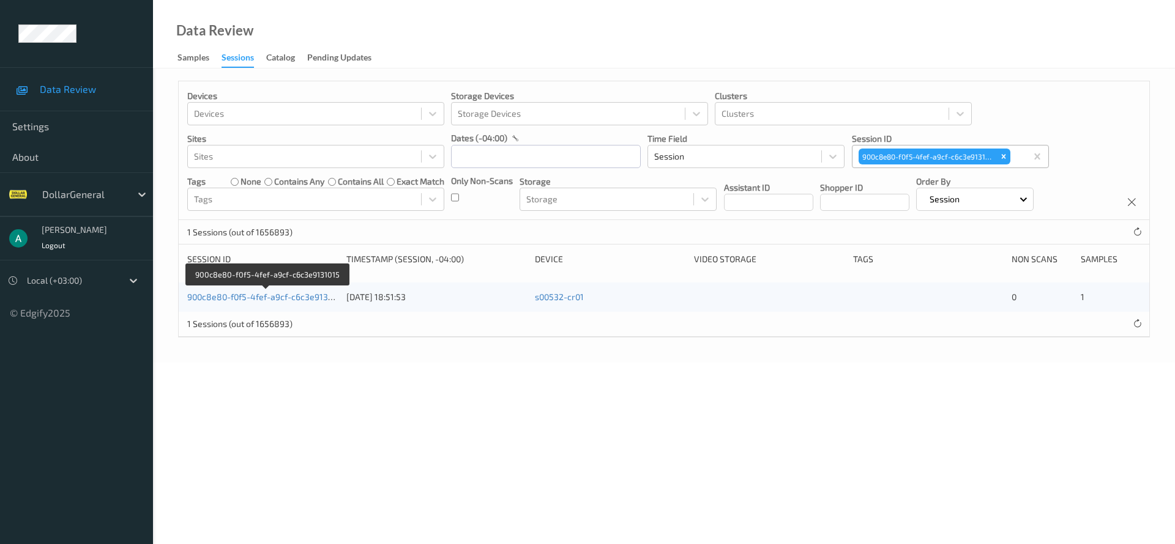
click at [289, 290] on div "900c8e80-f0f5-4fef-a9cf-c6c3e9131015 01/08/2025 18:51:53 s00532-cr01 0 1" at bounding box center [664, 297] width 970 height 29
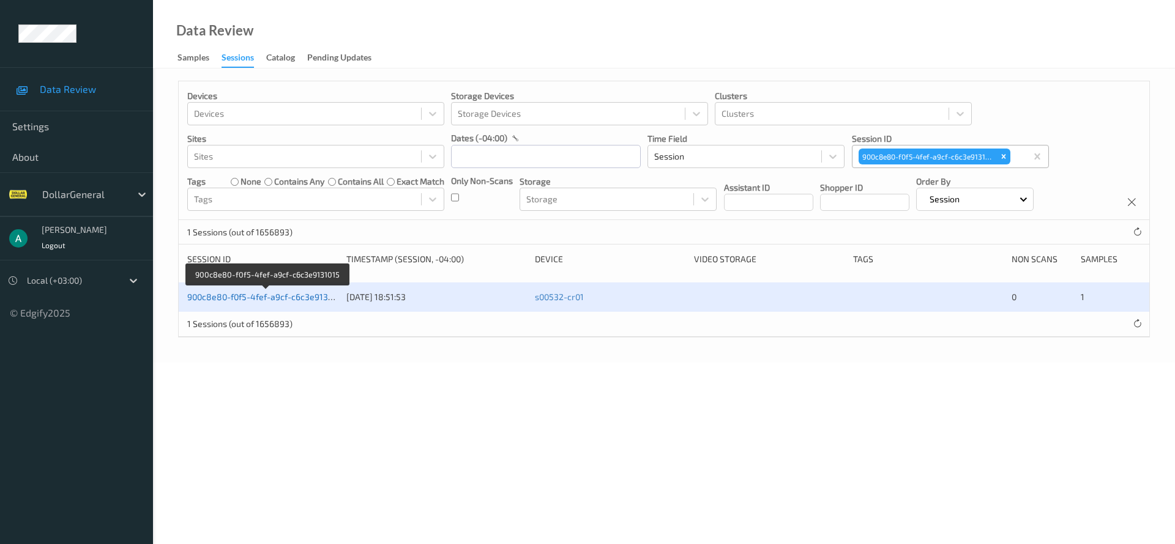
click at [293, 298] on link "900c8e80-f0f5-4fef-a9cf-c6c3e9131015" at bounding box center [266, 297] width 158 height 10
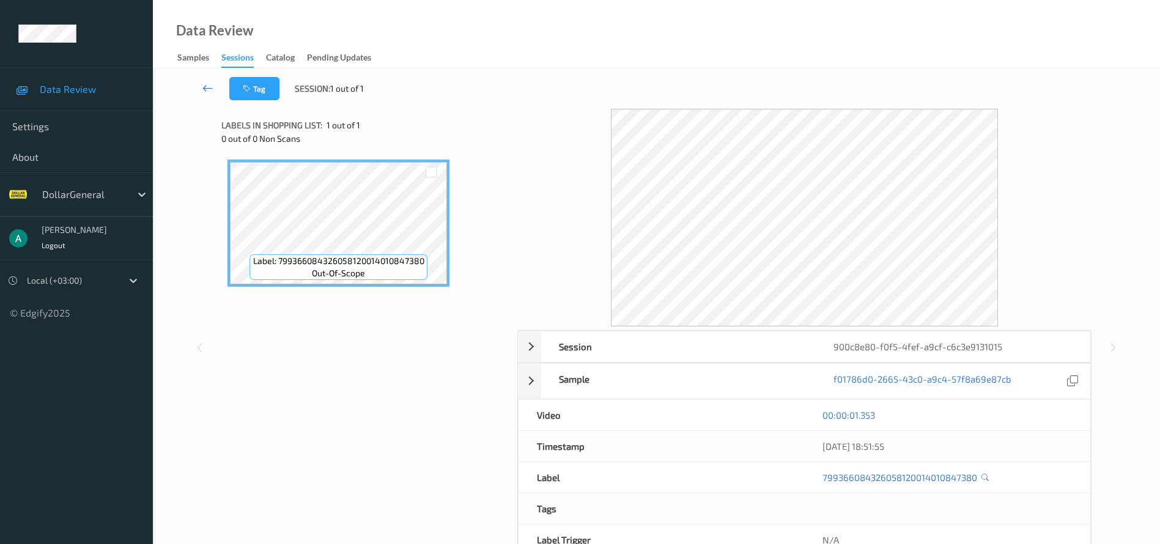
click at [204, 88] on icon at bounding box center [207, 88] width 11 height 12
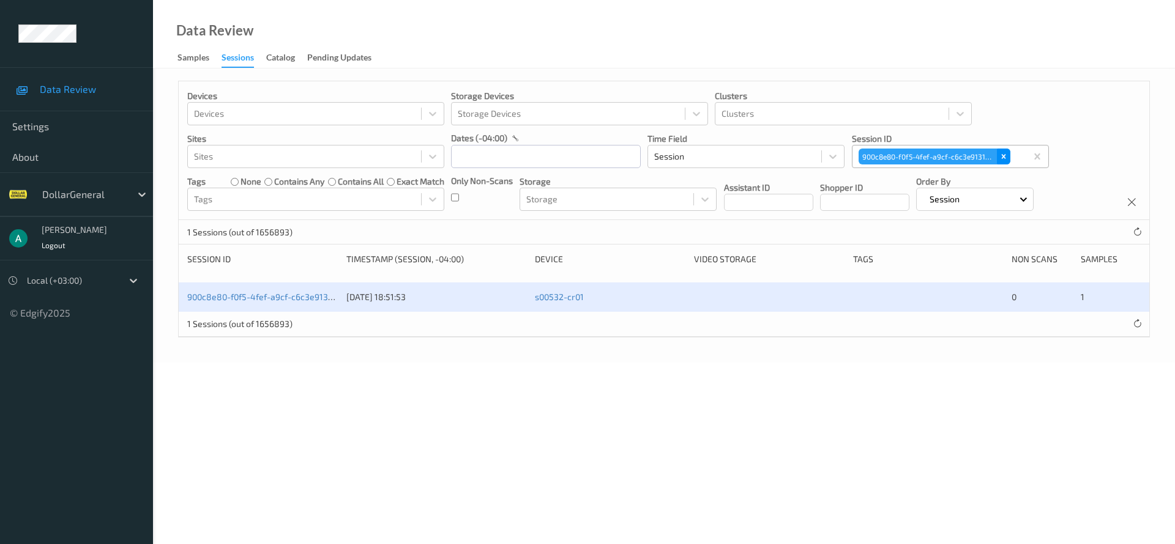
click at [1000, 159] on icon "Remove 900c8e80-f0f5-4fef-a9cf-c6c3e9131015" at bounding box center [1003, 156] width 9 height 9
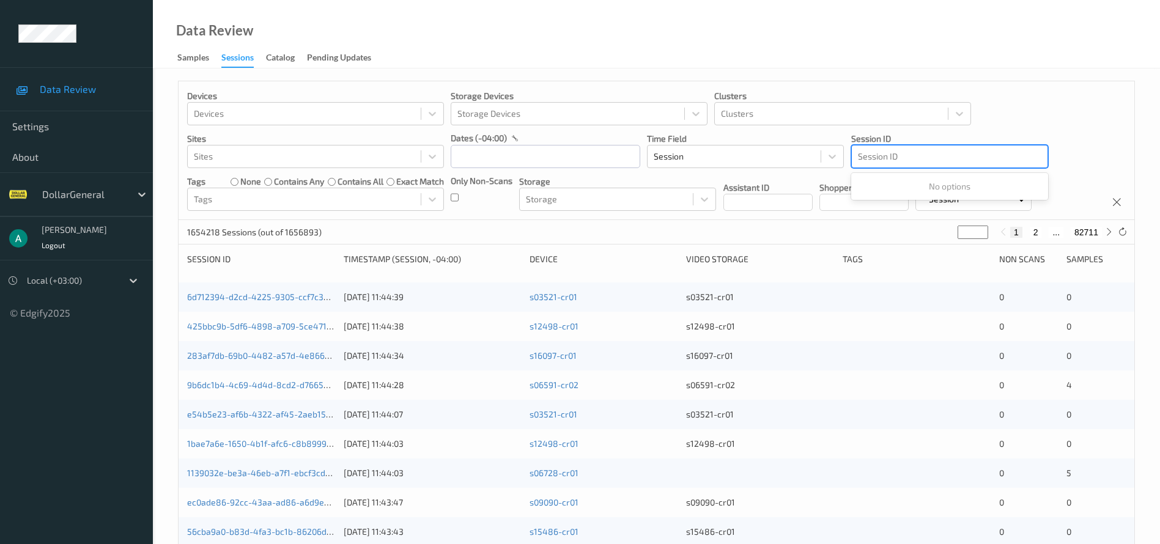
click at [879, 155] on div at bounding box center [950, 156] width 184 height 15
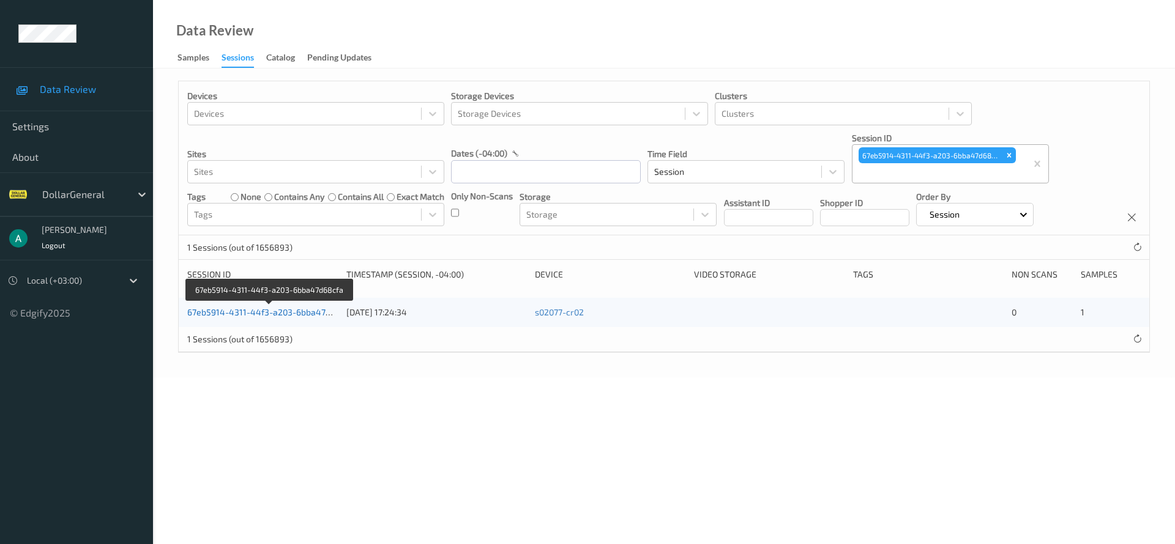
click at [297, 315] on link "67eb5914-4311-44f3-a203-6bba47d68cfa" at bounding box center [270, 312] width 166 height 10
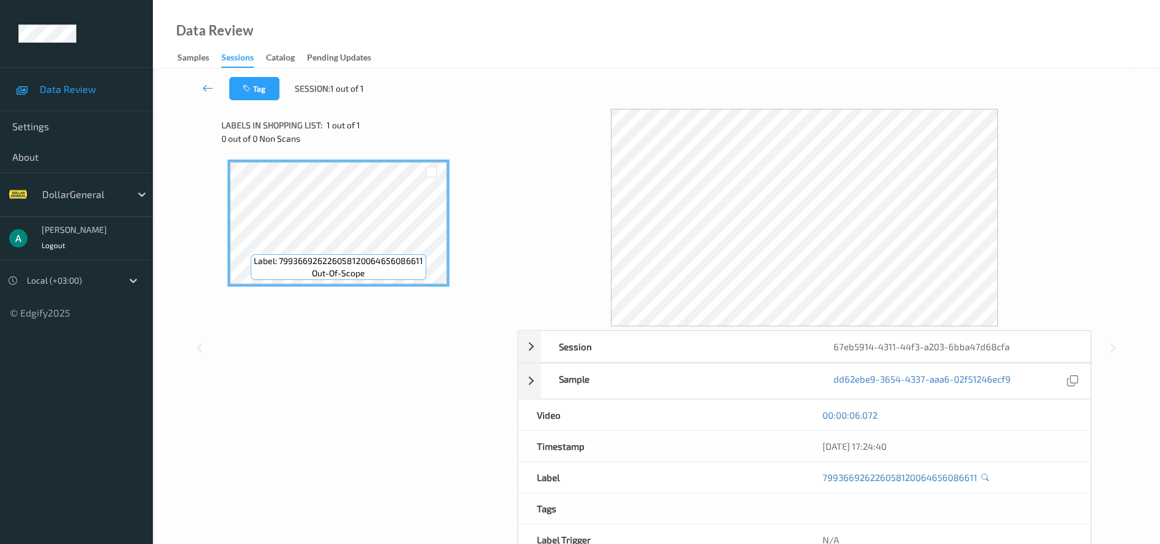
click at [209, 78] on link at bounding box center [208, 88] width 43 height 23
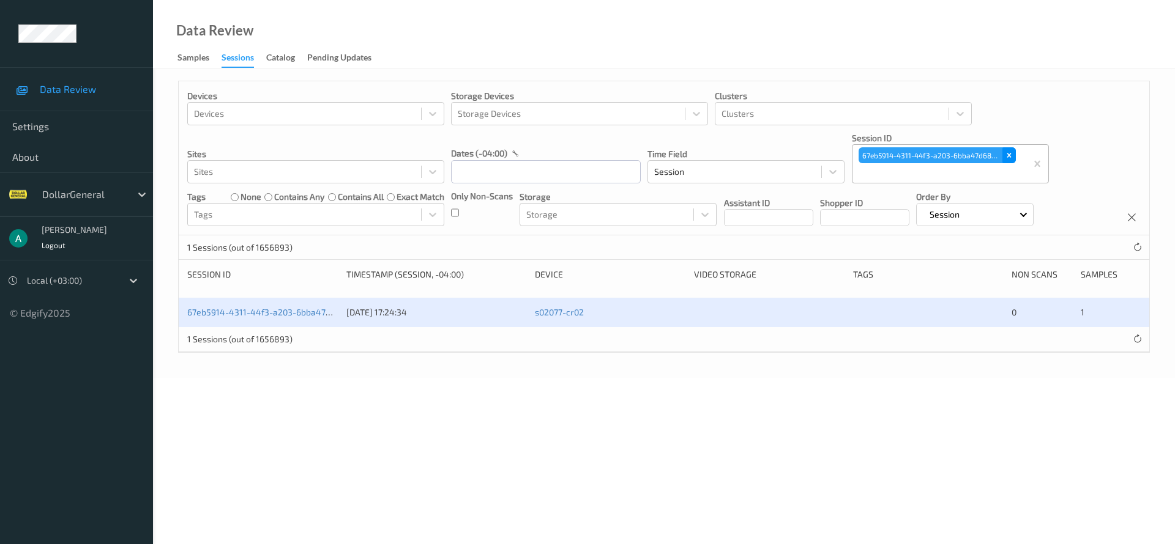
click at [1012, 158] on icon "Remove 67eb5914-4311-44f3-a203-6bba47d68cfa" at bounding box center [1009, 155] width 9 height 9
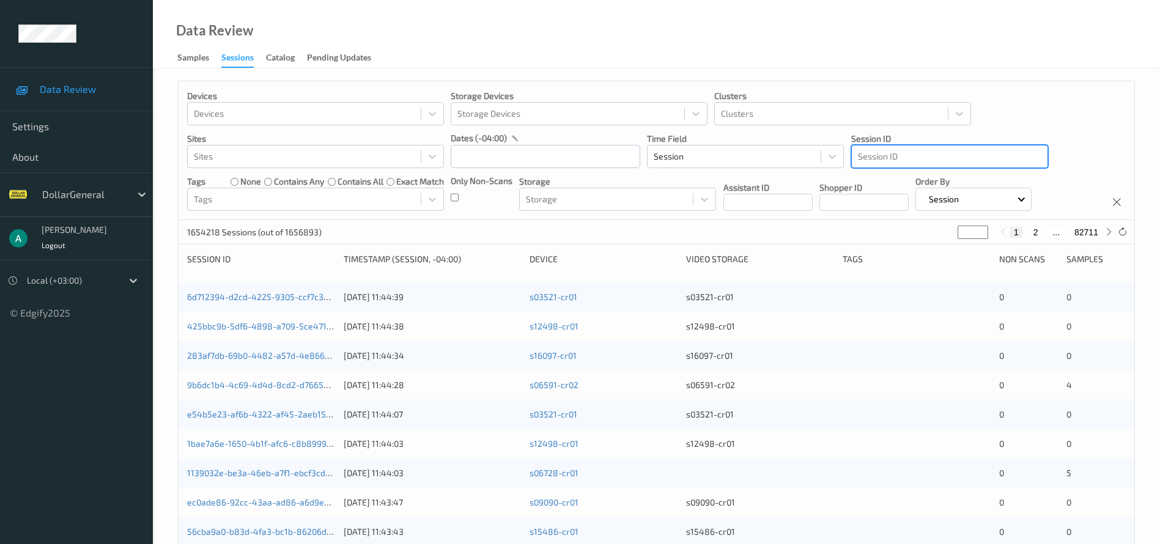
click at [906, 152] on div at bounding box center [950, 156] width 184 height 15
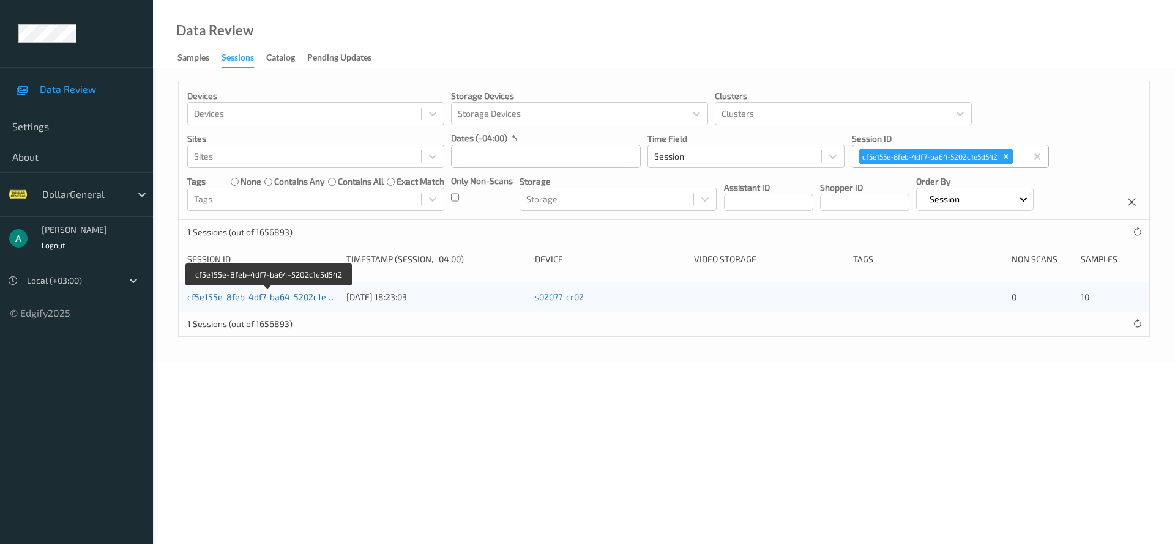
click at [303, 295] on link "cf5e155e-8feb-4df7-ba64-5202c1e5d542" at bounding box center [269, 297] width 164 height 10
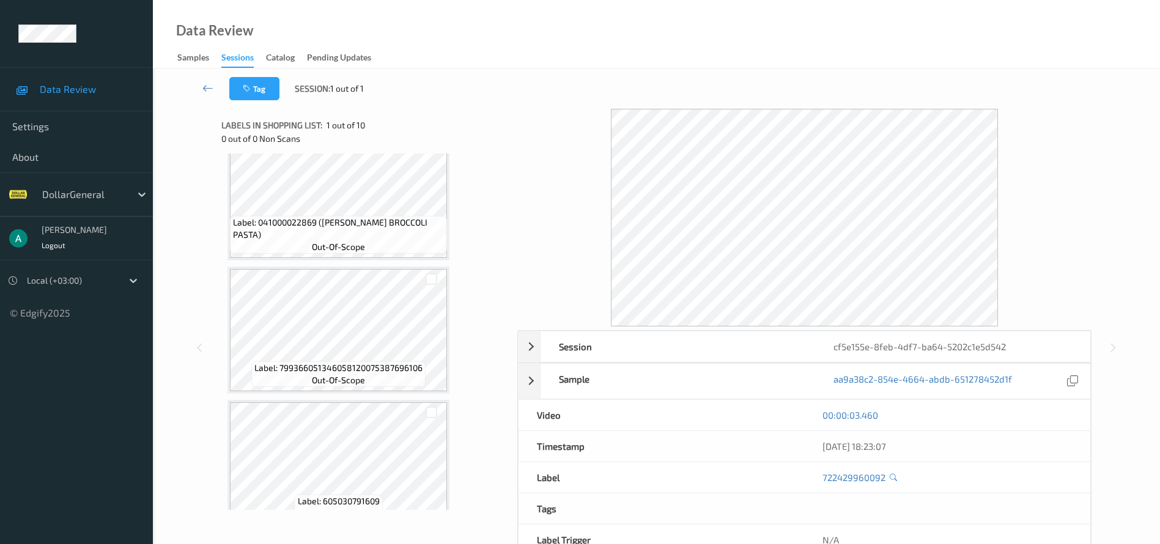
scroll to position [983, 0]
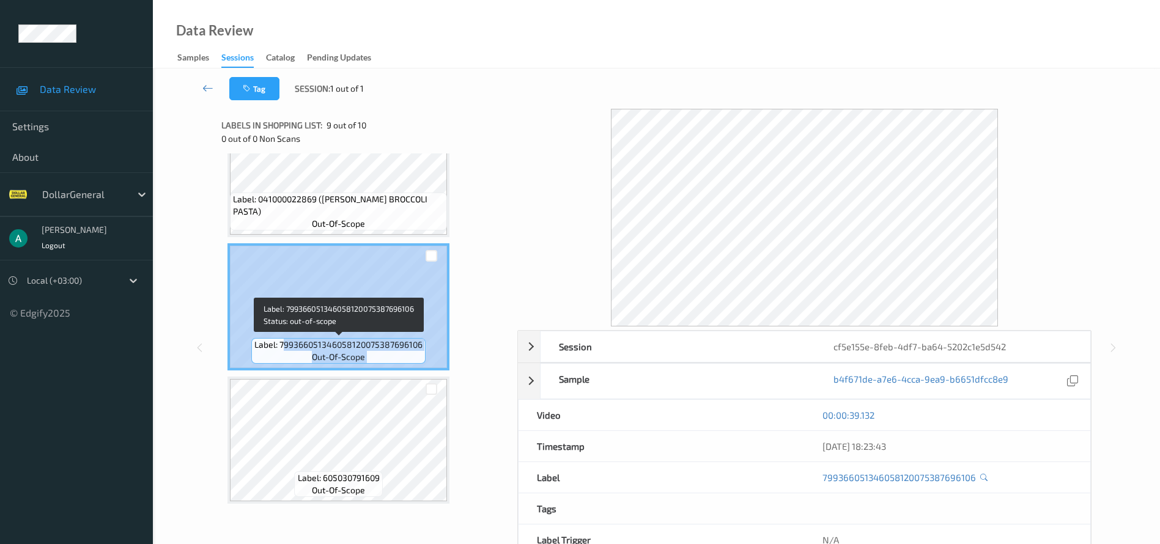
click at [428, 353] on div "Label: 799366051346058120075387696106 out-of-scope" at bounding box center [339, 306] width 222 height 127
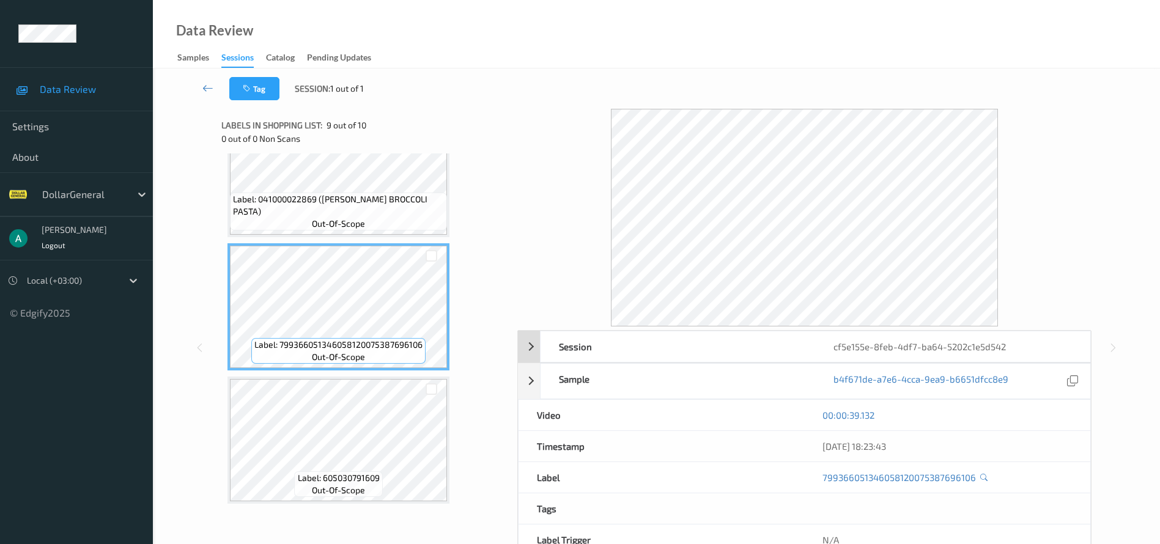
click at [535, 351] on div "Session cf5e155e-8feb-4df7-ba64-5202c1e5d542" at bounding box center [804, 347] width 573 height 32
click at [523, 347] on div "Session cf5e155e-8feb-4df7-ba64-5202c1e5d542" at bounding box center [804, 347] width 573 height 32
click at [205, 88] on icon at bounding box center [207, 88] width 11 height 12
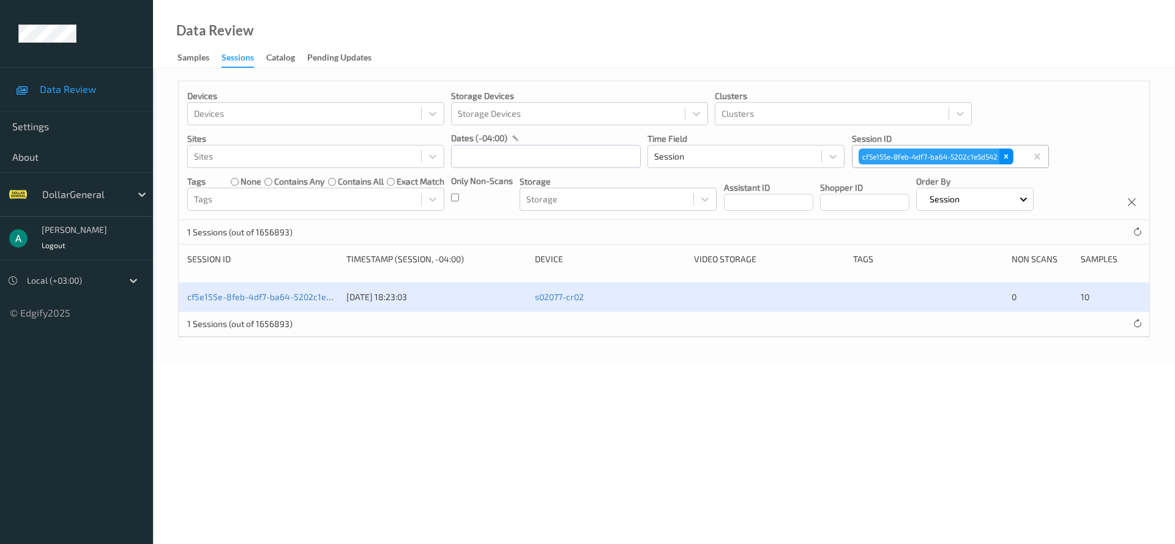
click at [1010, 160] on icon "Remove cf5e155e-8feb-4df7-ba64-5202c1e5d542" at bounding box center [1005, 156] width 9 height 9
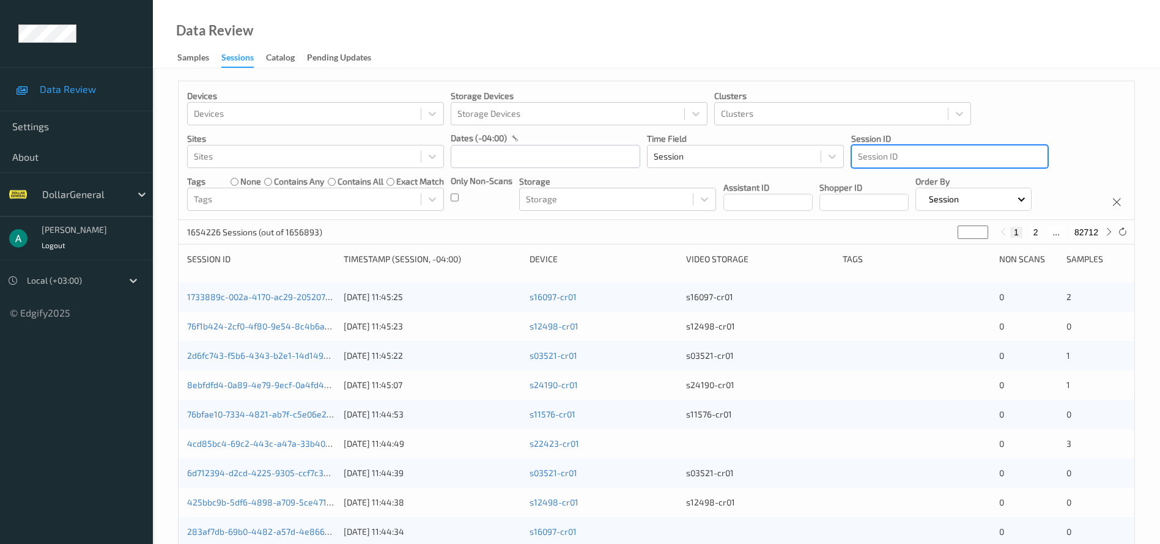
click at [916, 153] on div at bounding box center [950, 156] width 184 height 15
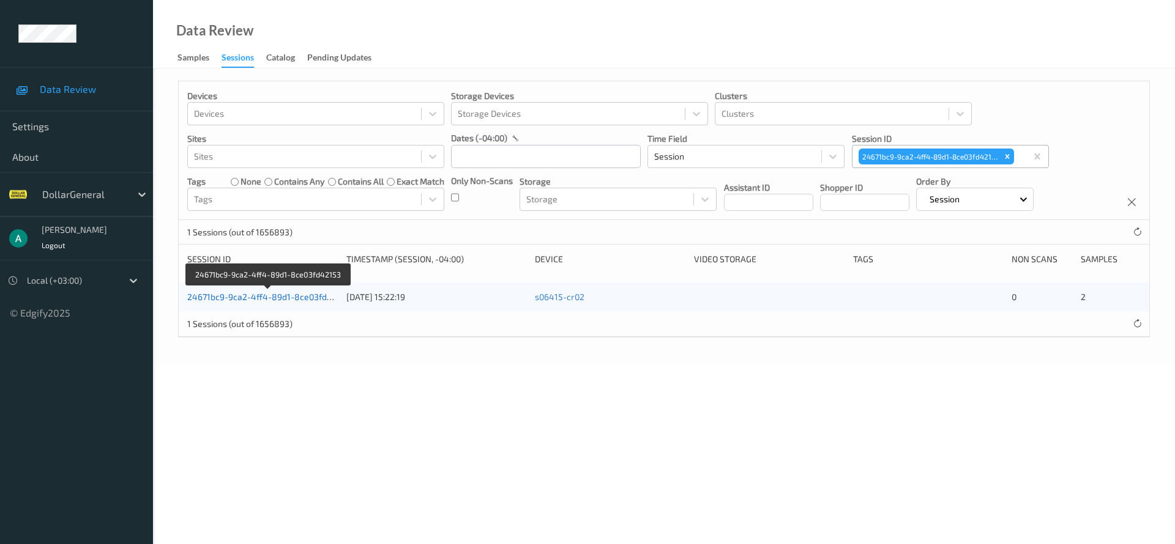
click at [289, 299] on link "24671bc9-9ca2-4ff4-89d1-8ce03fd42153" at bounding box center [268, 297] width 163 height 10
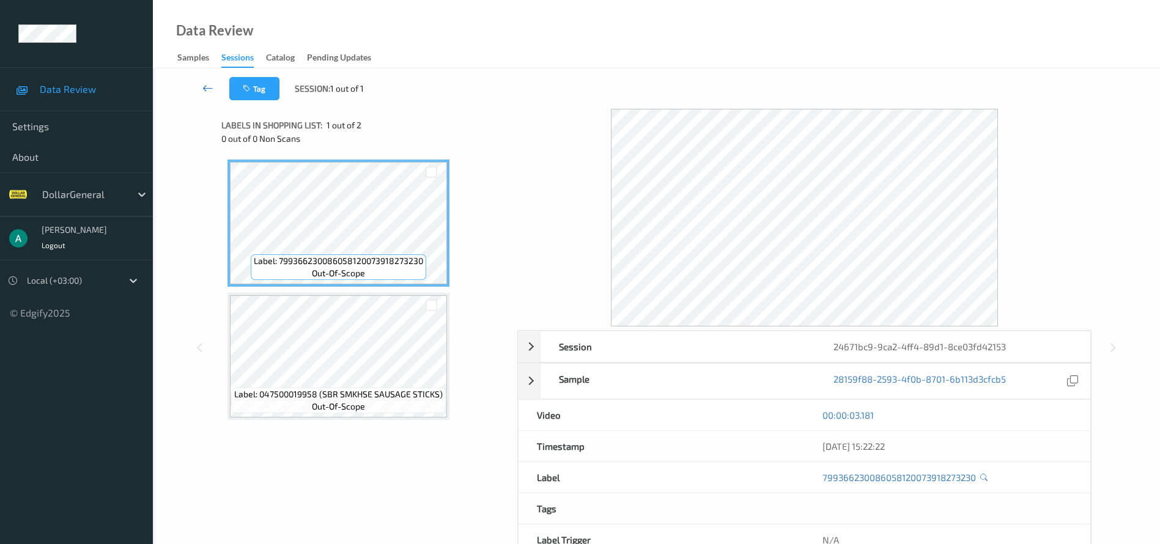
click at [212, 82] on icon at bounding box center [207, 88] width 11 height 12
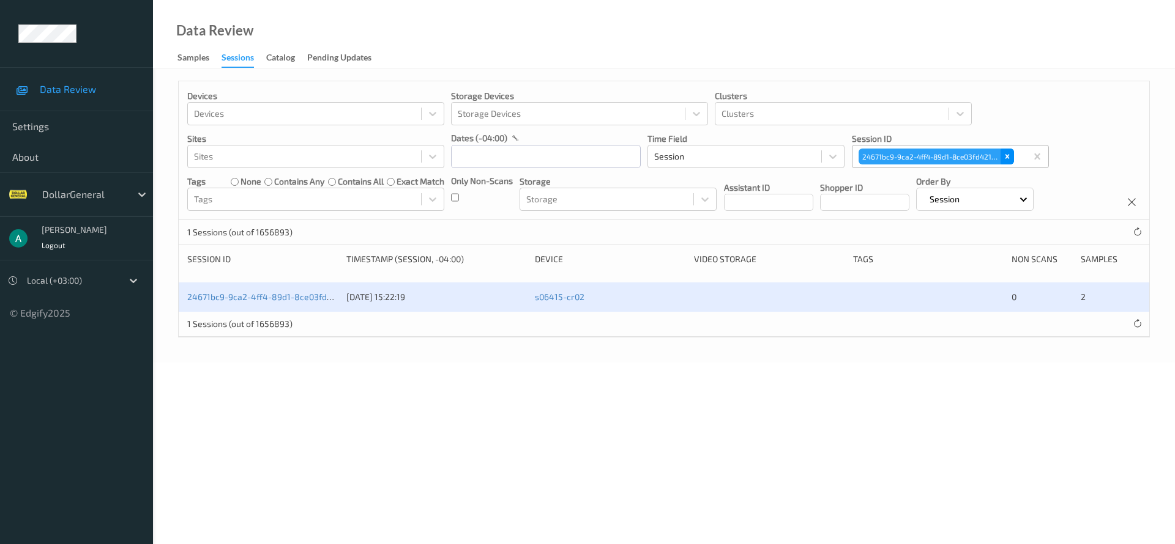
click at [1004, 157] on icon "Remove 24671bc9-9ca2-4ff4-89d1-8ce03fd42153" at bounding box center [1007, 156] width 9 height 9
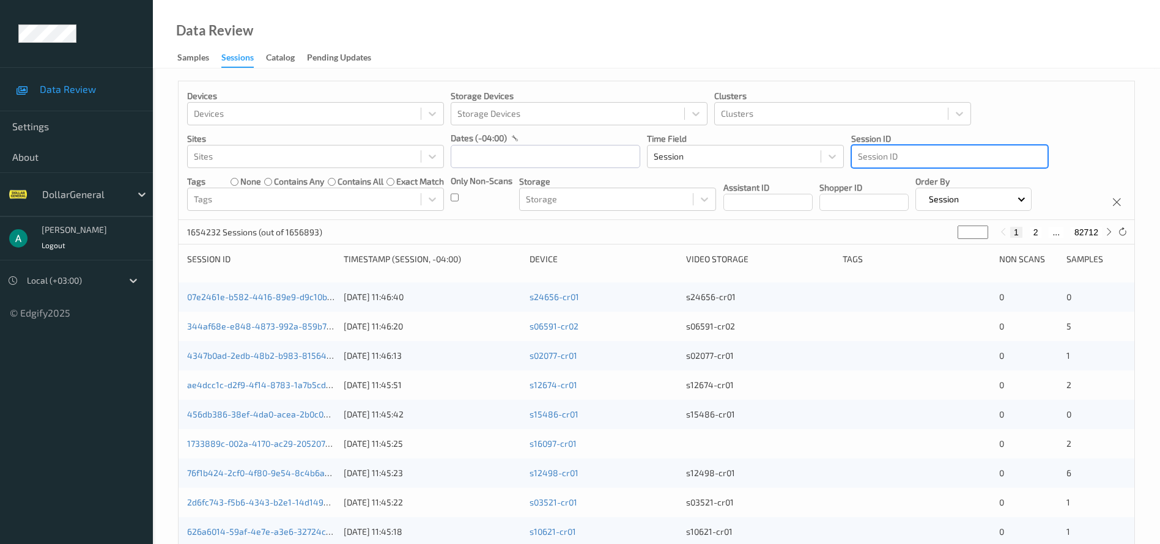
click at [910, 154] on div at bounding box center [950, 156] width 184 height 15
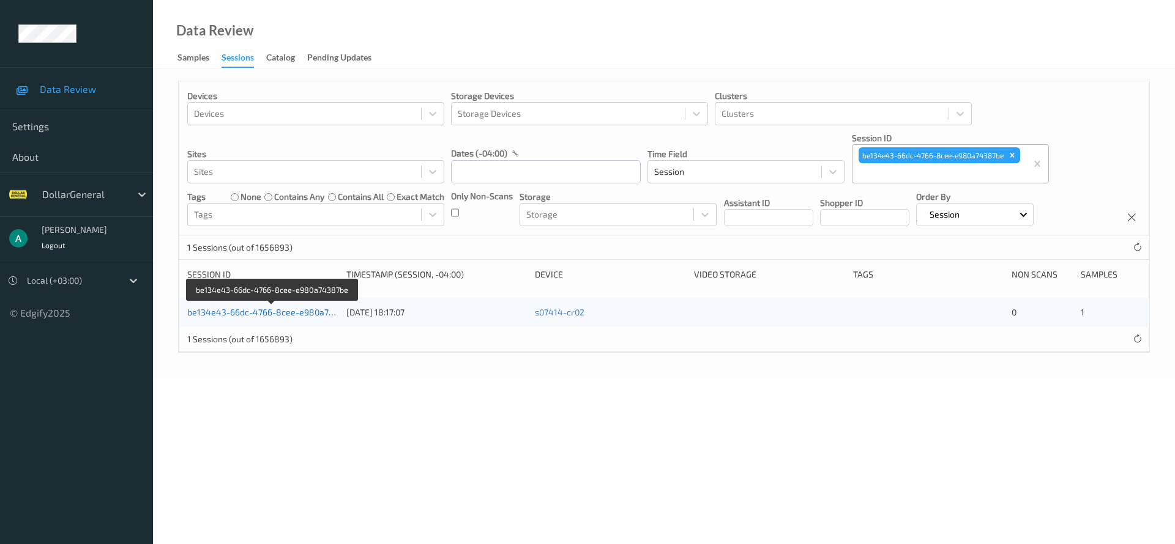
click at [232, 311] on link "be134e43-66dc-4766-8cee-e980a74387be" at bounding box center [272, 312] width 171 height 10
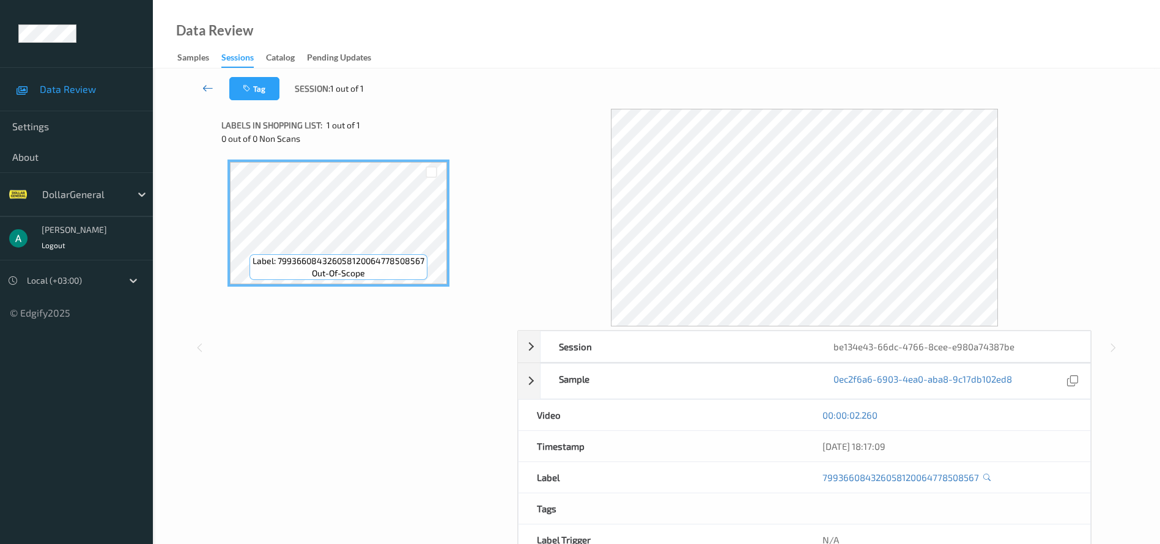
click at [206, 87] on icon at bounding box center [207, 88] width 11 height 12
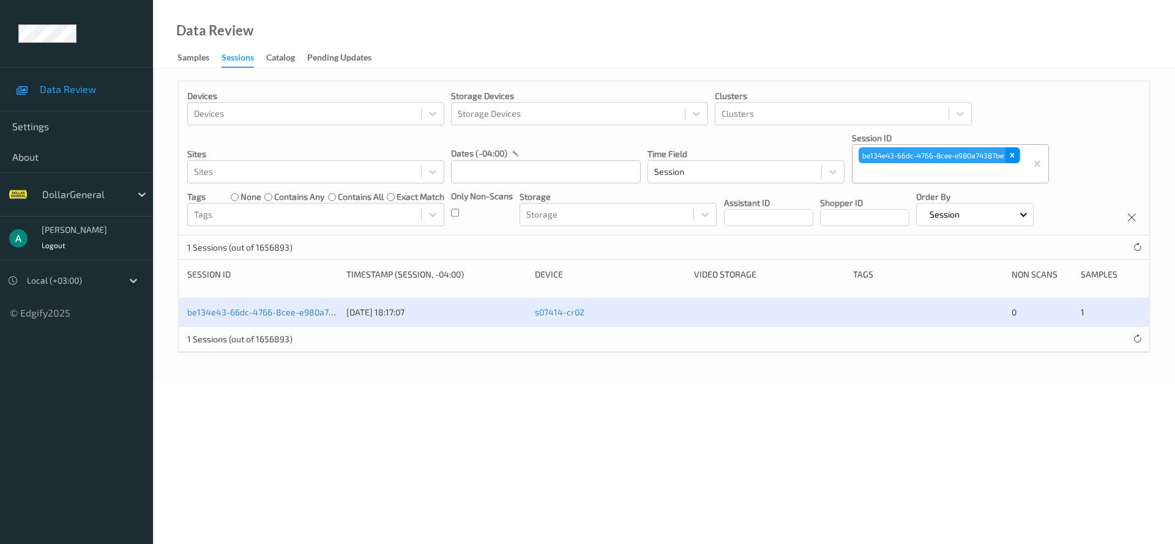
click at [1006, 155] on div "Remove be134e43-66dc-4766-8cee-e980a74387be" at bounding box center [1011, 155] width 13 height 16
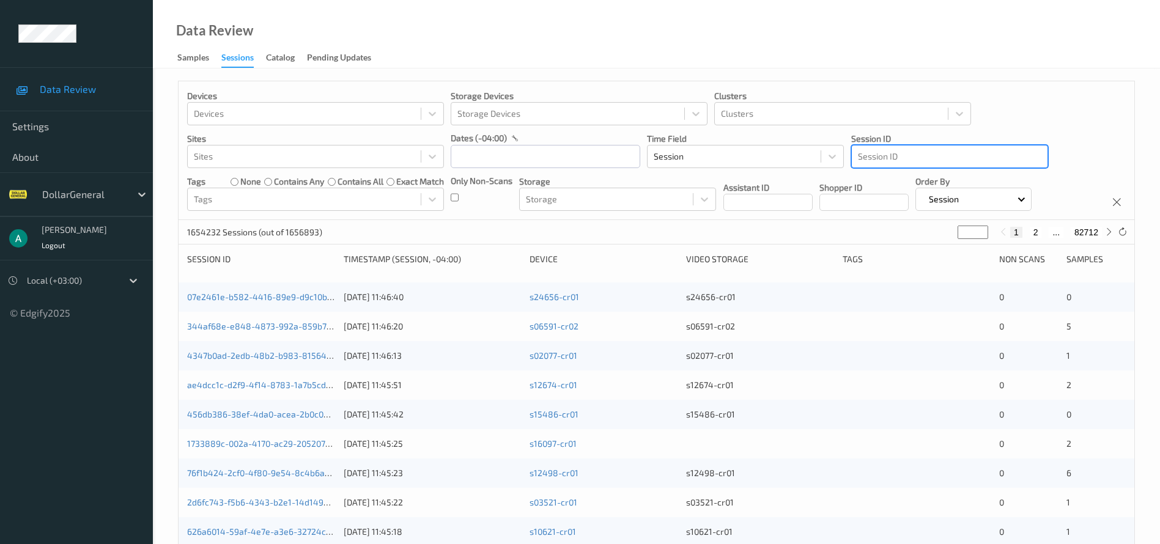
click at [888, 156] on div at bounding box center [950, 156] width 184 height 15
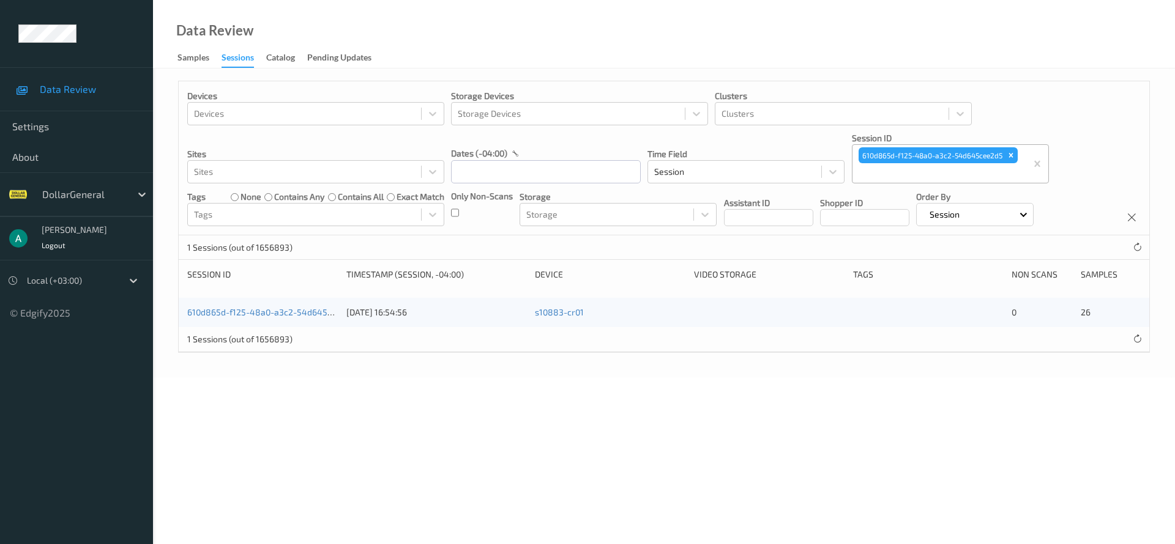
click at [316, 306] on div "610d865d-f125-48a0-a3c2-54d645cee2d5" at bounding box center [262, 312] width 150 height 12
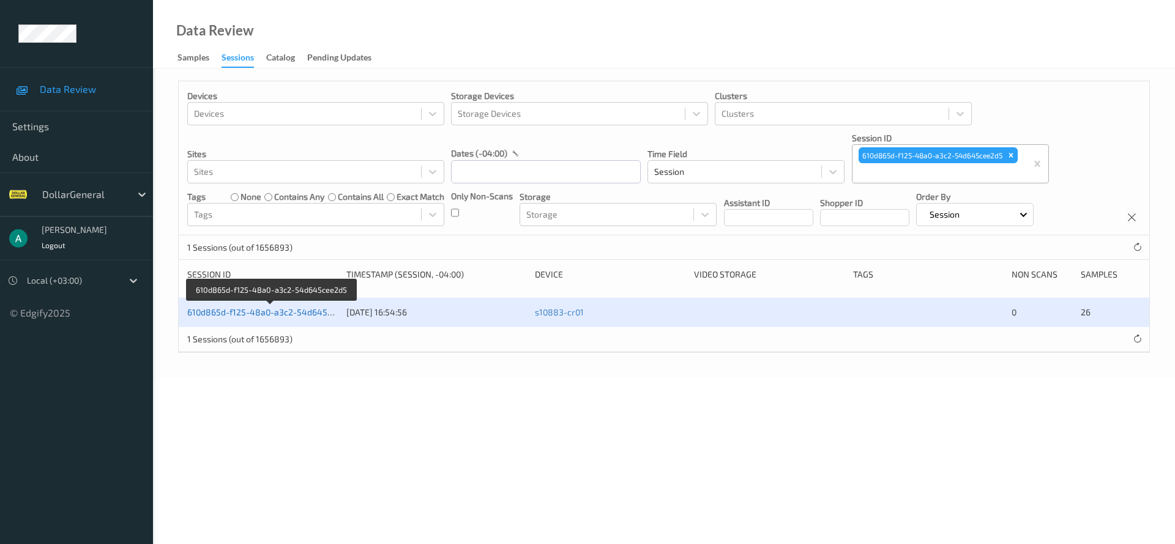
click at [317, 312] on link "610d865d-f125-48a0-a3c2-54d645cee2d5" at bounding box center [271, 312] width 169 height 10
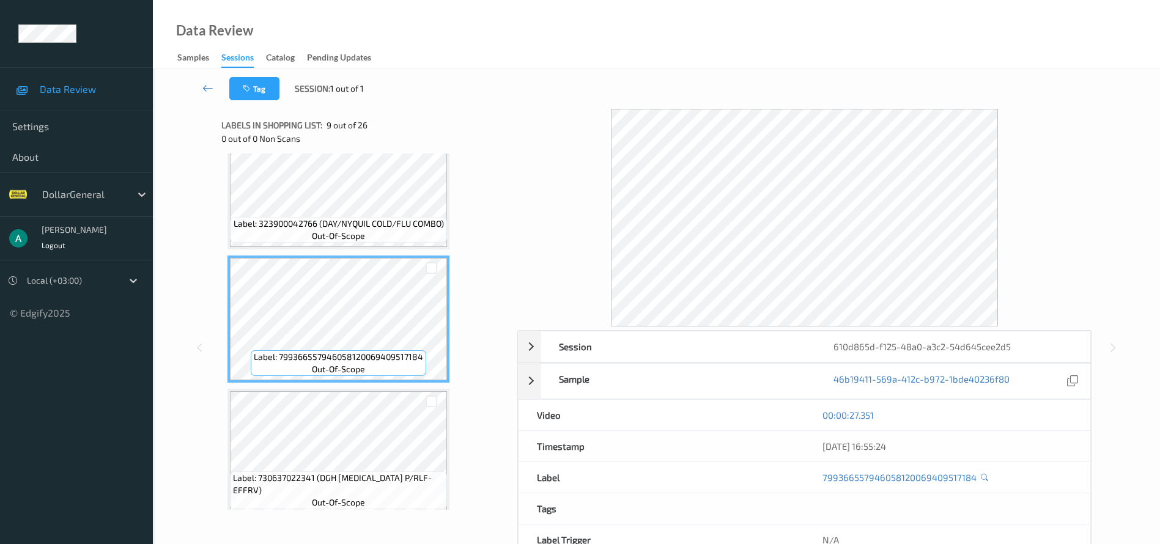
scroll to position [1009, 0]
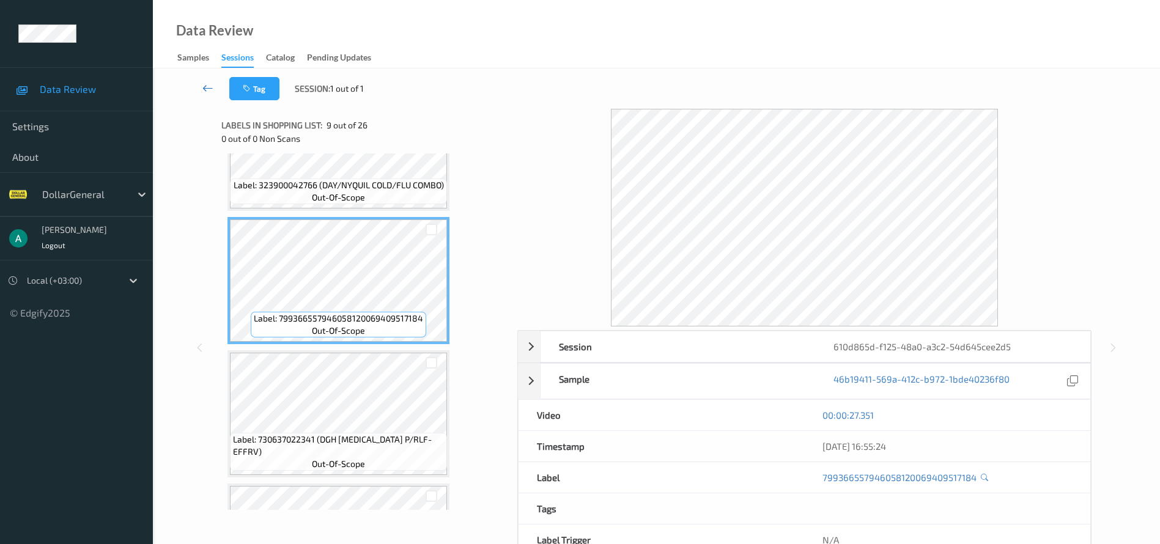
click at [214, 92] on link at bounding box center [208, 88] width 43 height 23
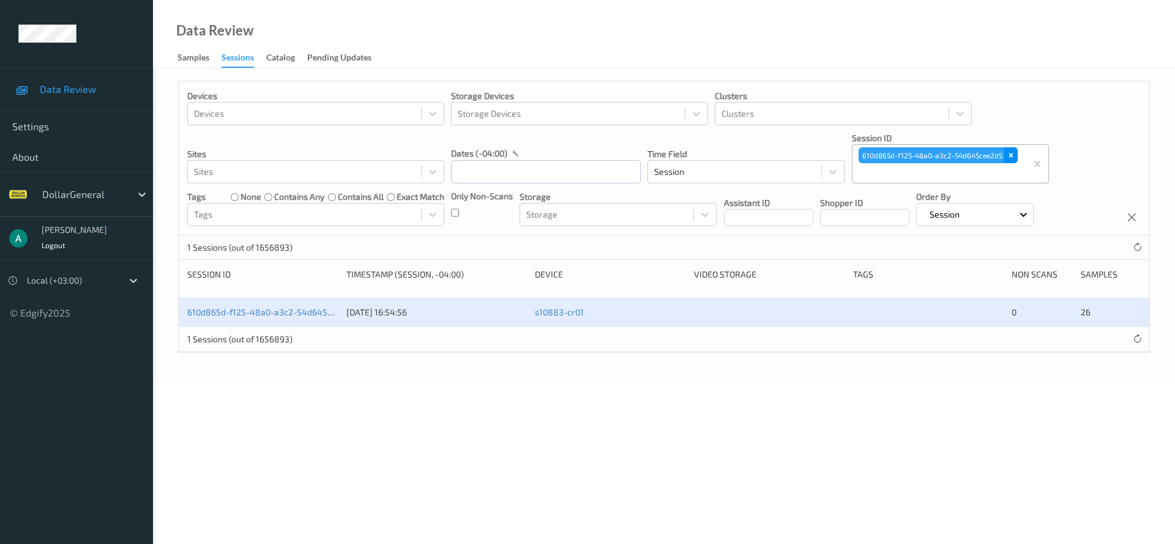
click at [1011, 158] on icon "Remove 610d865d-f125-48a0-a3c2-54d645cee2d5" at bounding box center [1010, 155] width 9 height 9
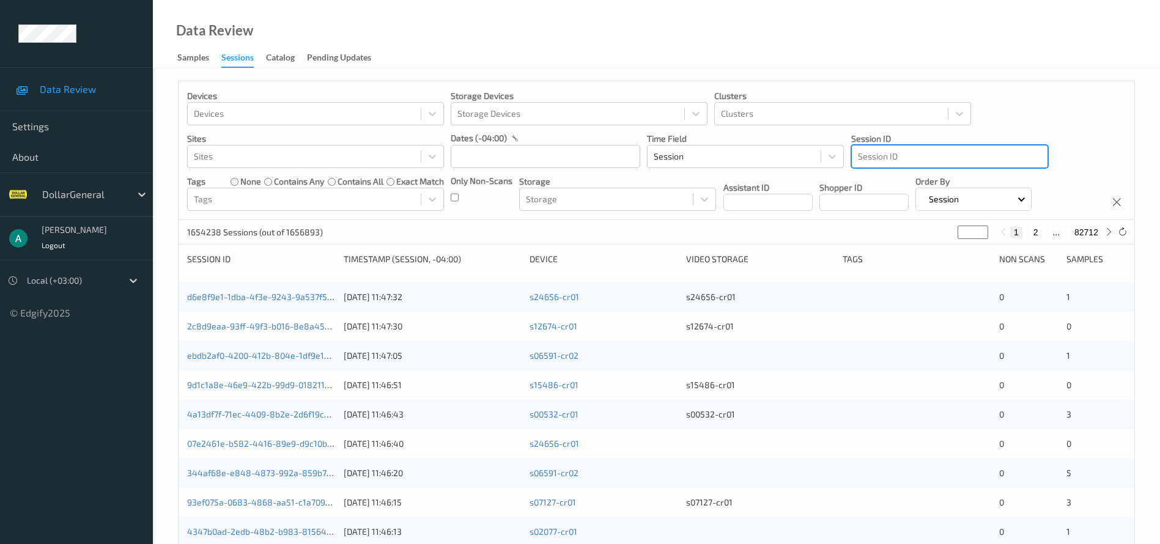
drag, startPoint x: 889, startPoint y: 162, endPoint x: 877, endPoint y: 156, distance: 13.7
click at [877, 156] on div at bounding box center [950, 156] width 184 height 15
click at [861, 157] on div at bounding box center [950, 156] width 184 height 15
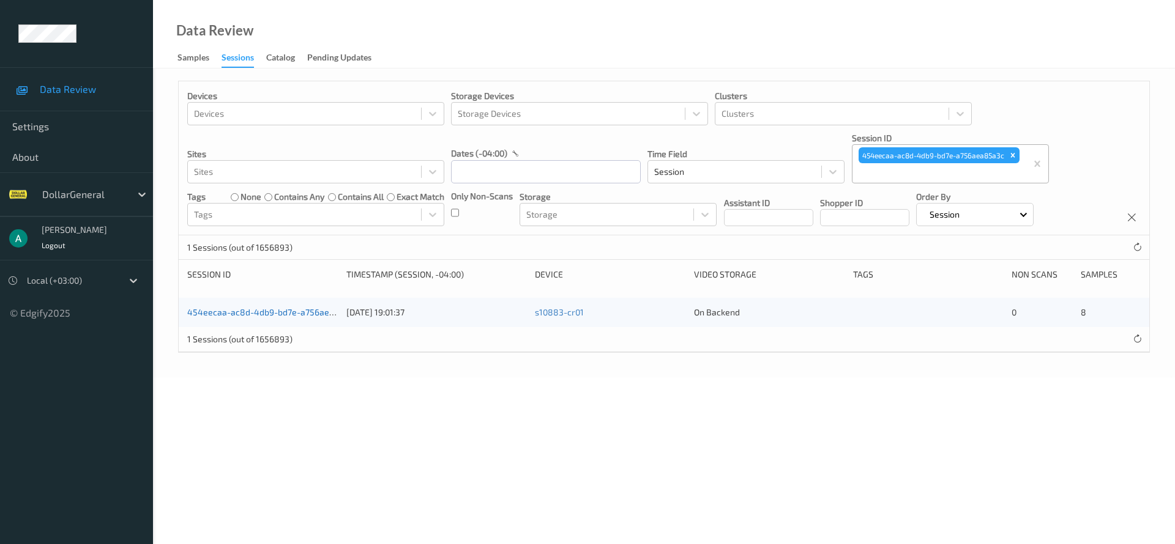
click at [280, 311] on link "454eecaa-ac8d-4db9-bd7e-a756aea85a3c" at bounding box center [272, 312] width 171 height 10
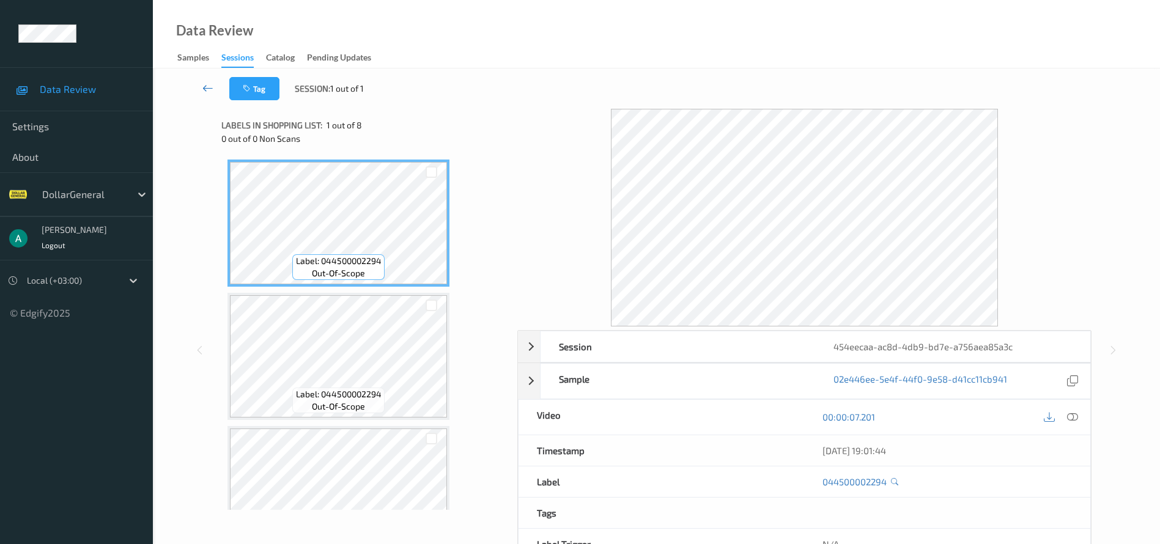
click at [208, 83] on icon at bounding box center [207, 88] width 11 height 12
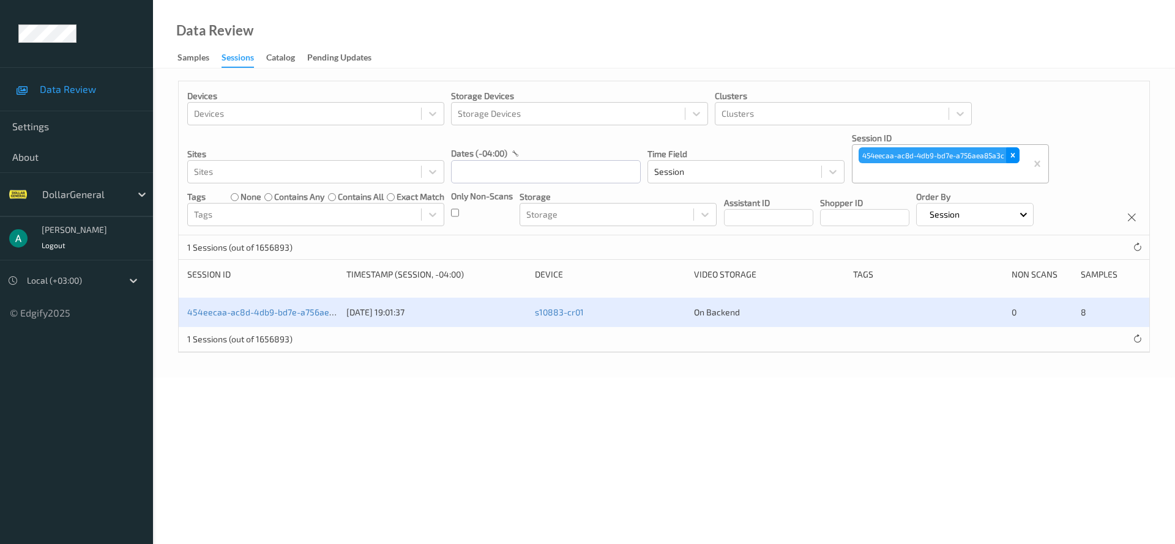
click at [1016, 157] on icon "Remove 454eecaa-ac8d-4db9-bd7e-a756aea85a3c" at bounding box center [1012, 155] width 9 height 9
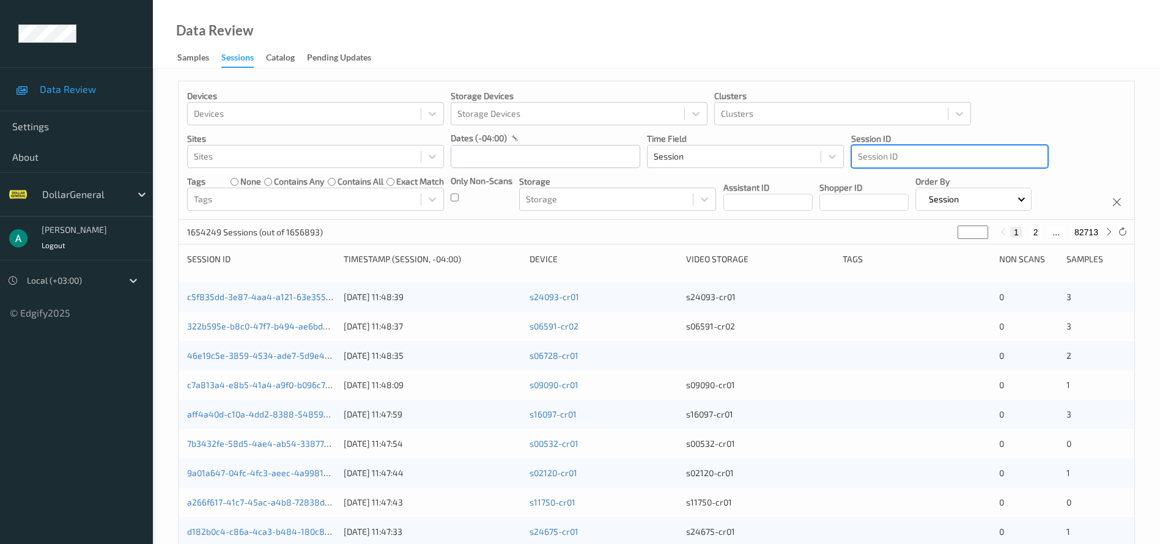
click at [902, 157] on div at bounding box center [950, 156] width 184 height 15
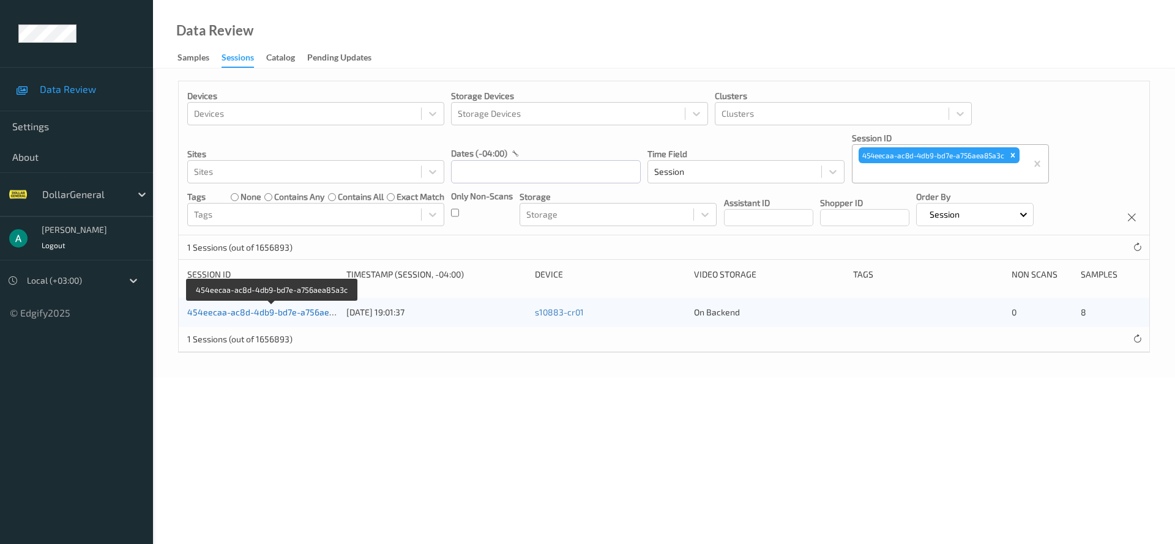
click at [284, 313] on link "454eecaa-ac8d-4db9-bd7e-a756aea85a3c" at bounding box center [272, 312] width 171 height 10
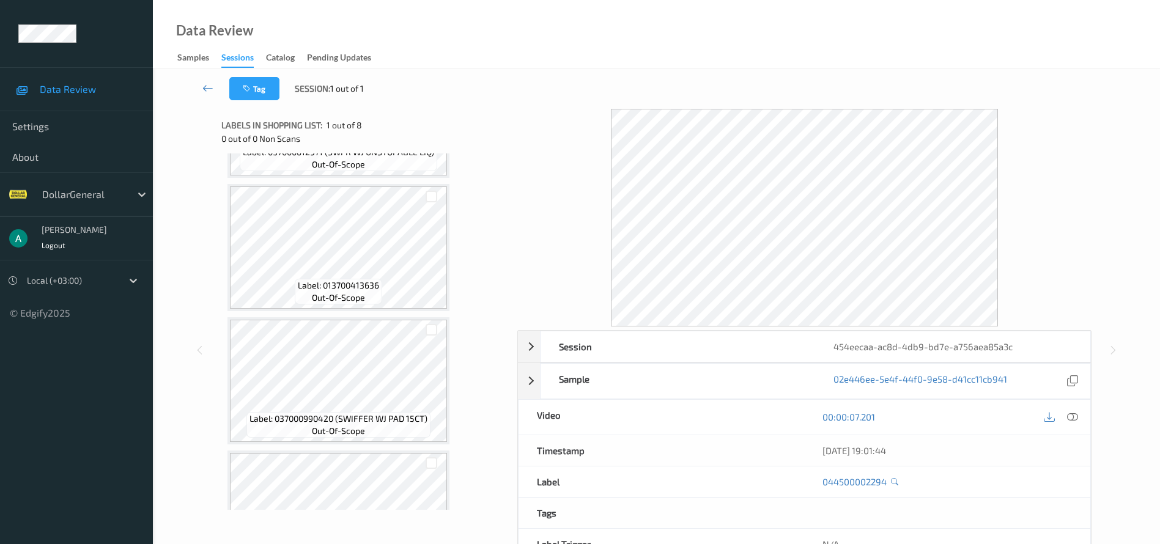
scroll to position [716, 0]
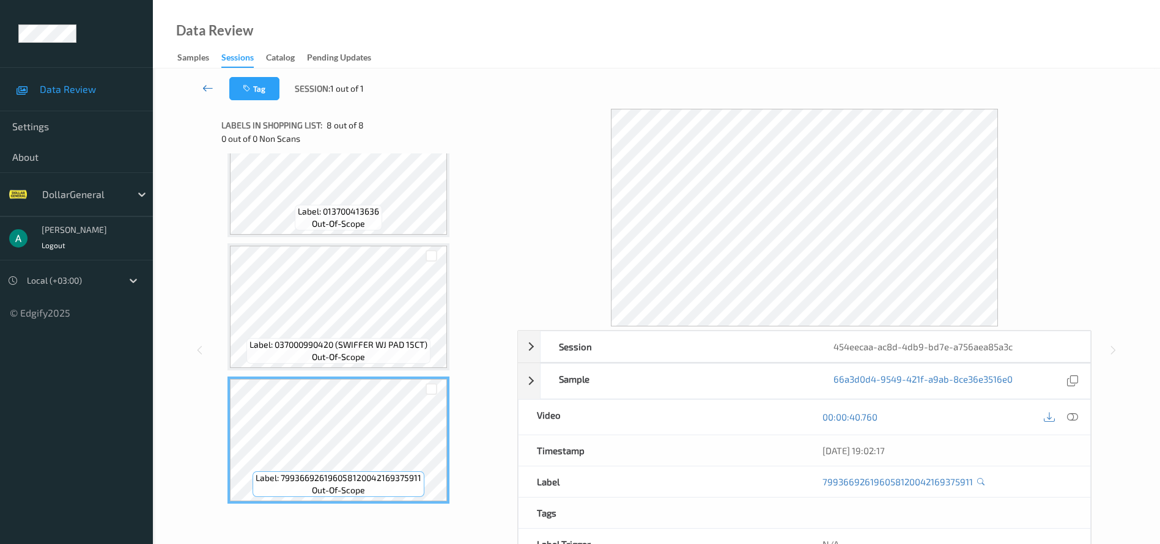
click at [207, 93] on icon at bounding box center [207, 88] width 11 height 12
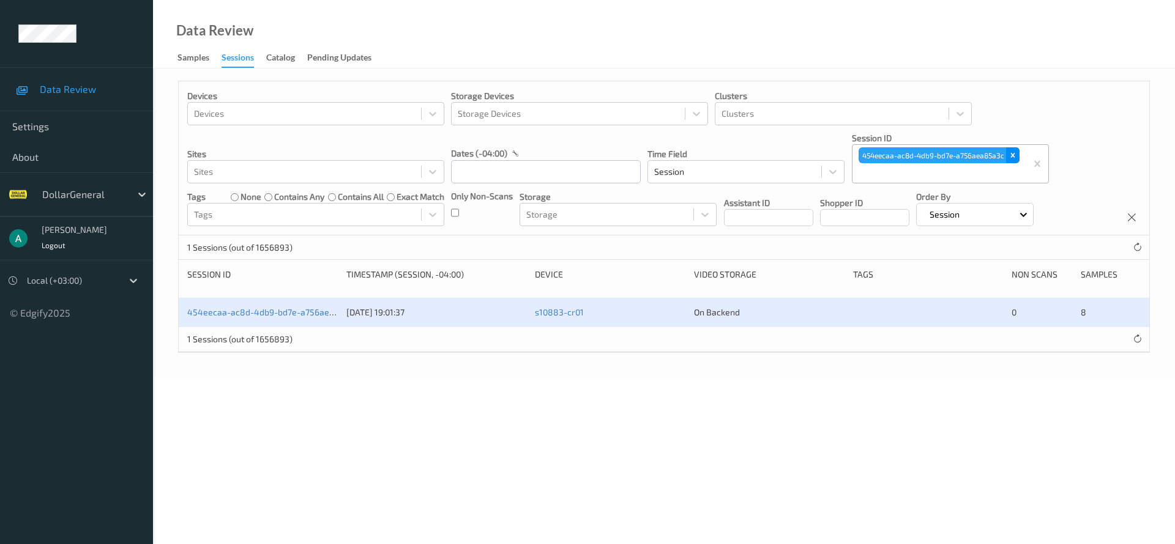
click at [1008, 158] on icon "Remove 454eecaa-ac8d-4db9-bd7e-a756aea85a3c" at bounding box center [1012, 155] width 9 height 9
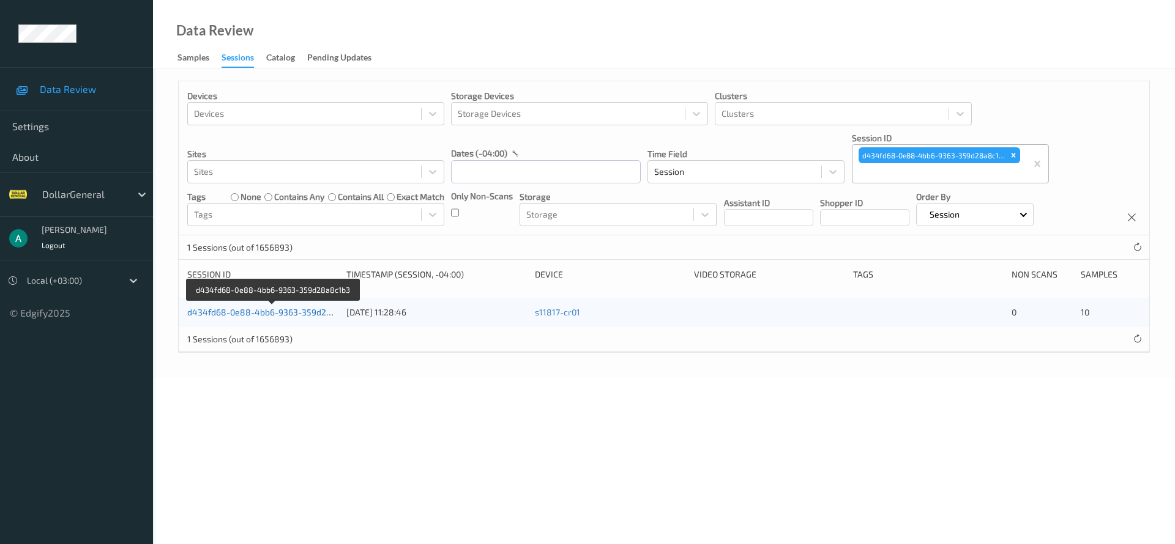
click at [273, 310] on link "d434fd68-0e88-4bb6-9363-359d28a8c1b3" at bounding box center [273, 312] width 173 height 10
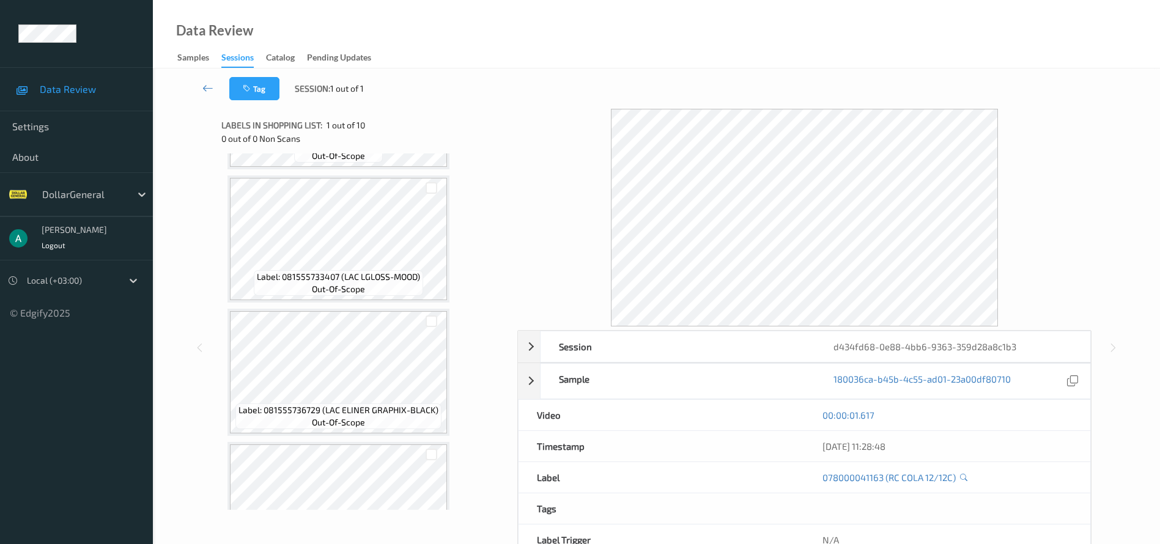
scroll to position [983, 0]
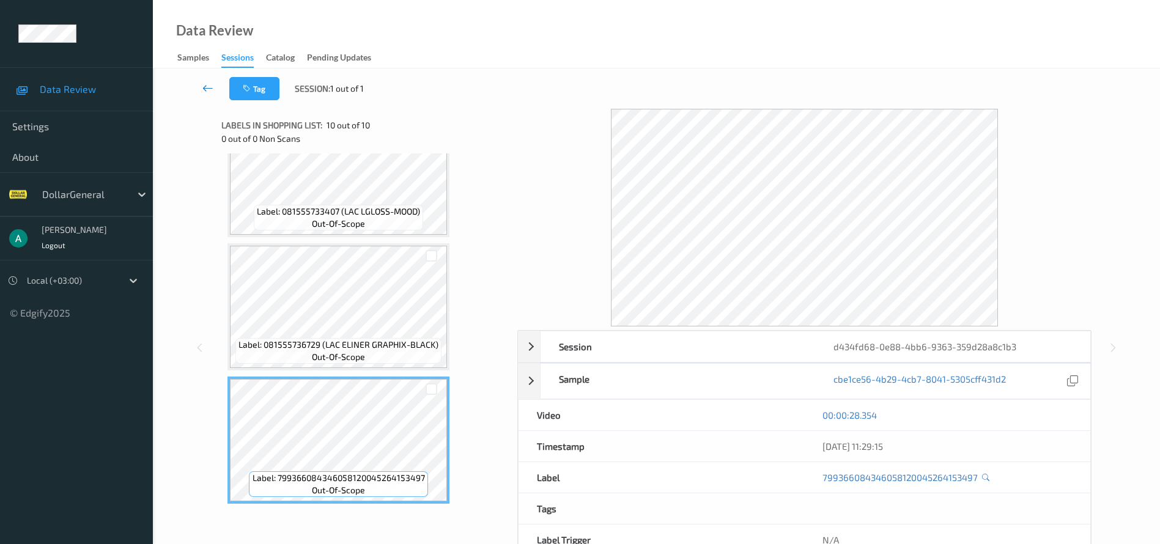
click at [207, 88] on icon at bounding box center [207, 88] width 11 height 12
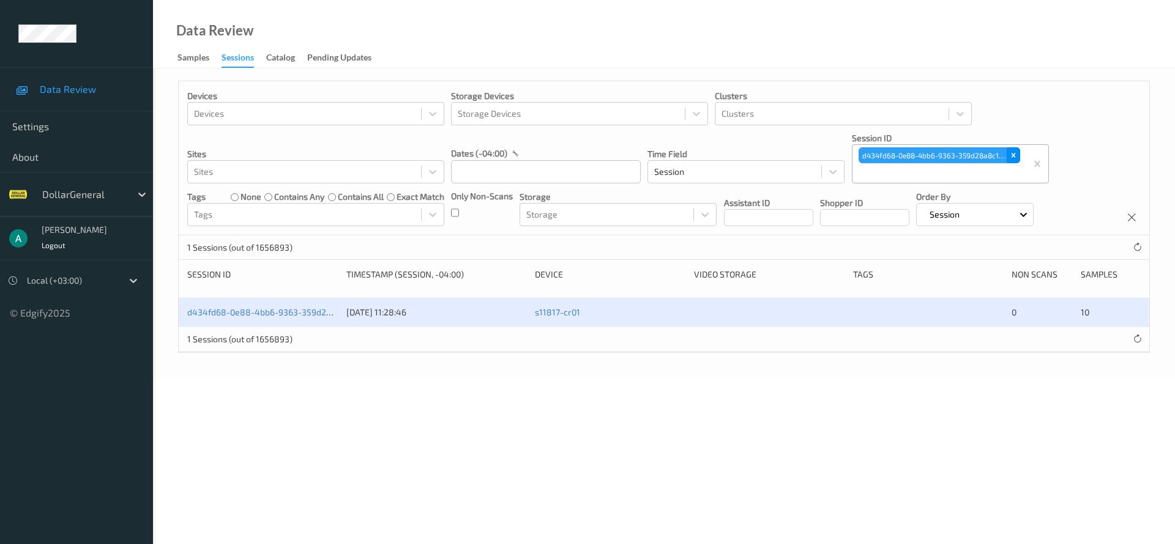
click at [1011, 153] on icon "Remove d434fd68-0e88-4bb6-9363-359d28a8c1b3" at bounding box center [1013, 155] width 9 height 9
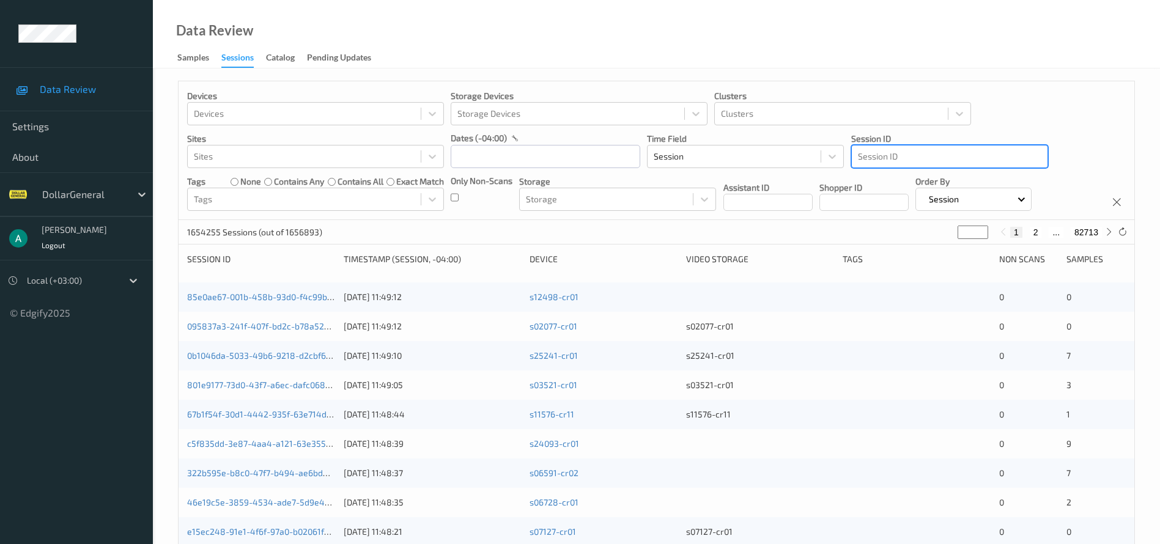
click at [897, 158] on div at bounding box center [950, 156] width 184 height 15
click at [896, 157] on div at bounding box center [950, 156] width 184 height 15
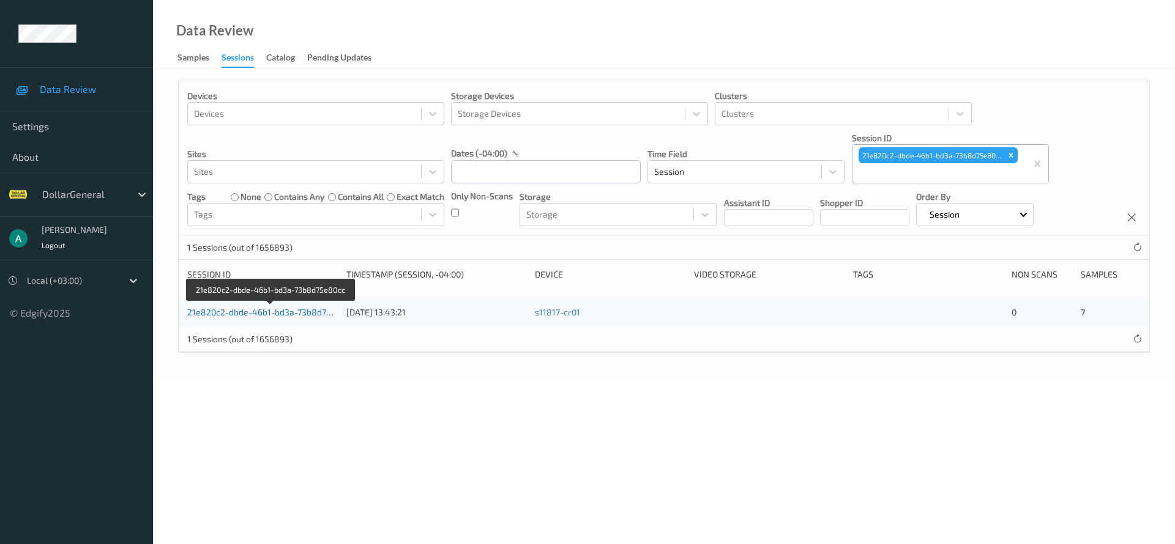
click at [302, 308] on link "21e820c2-dbde-46b1-bd3a-73b8d75e80cc" at bounding box center [271, 312] width 168 height 10
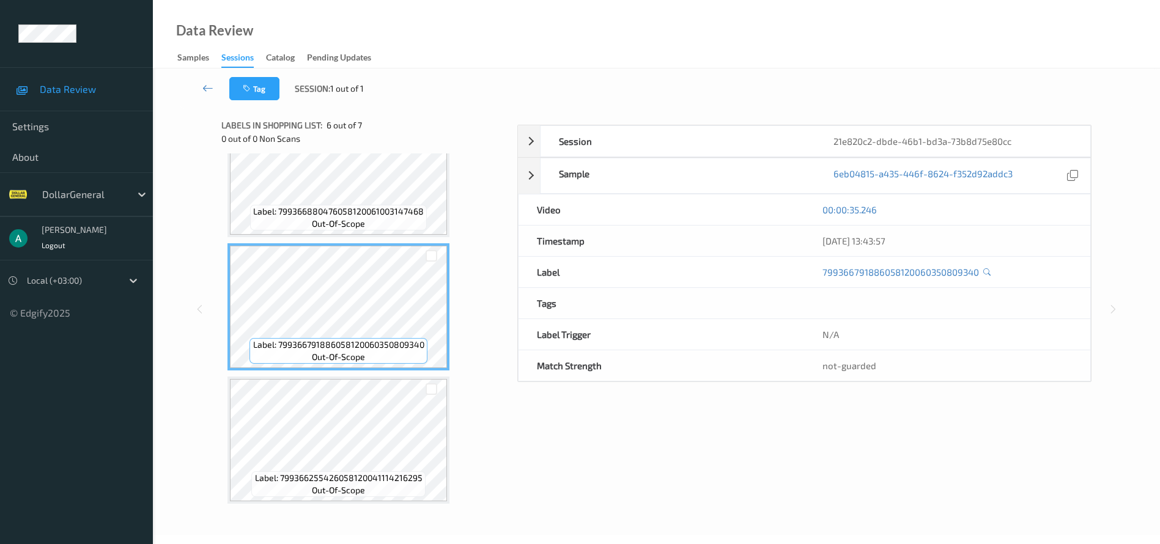
scroll to position [69, 0]
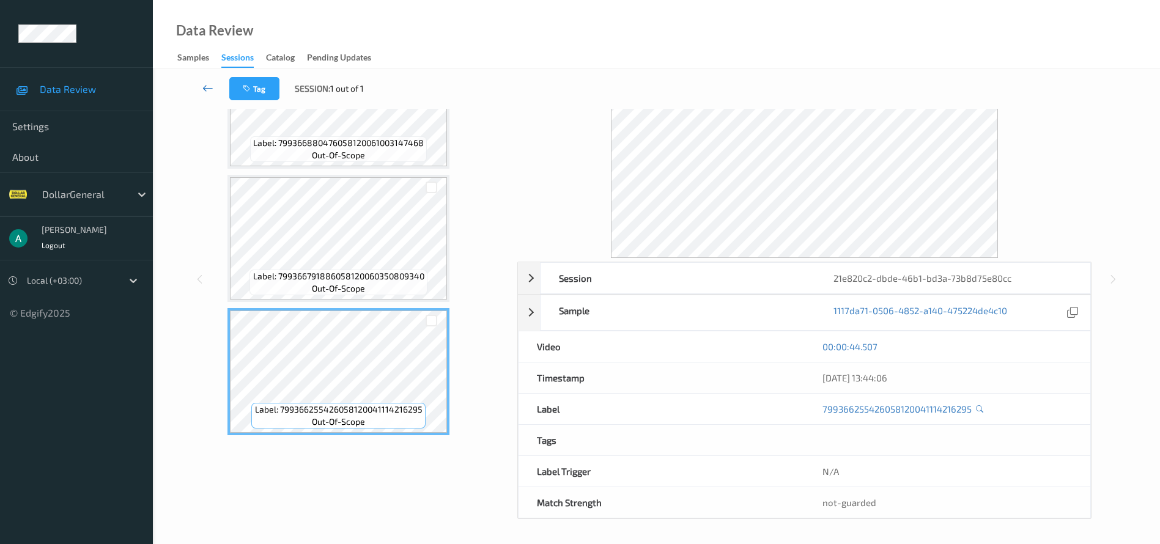
click at [206, 90] on icon at bounding box center [207, 88] width 11 height 12
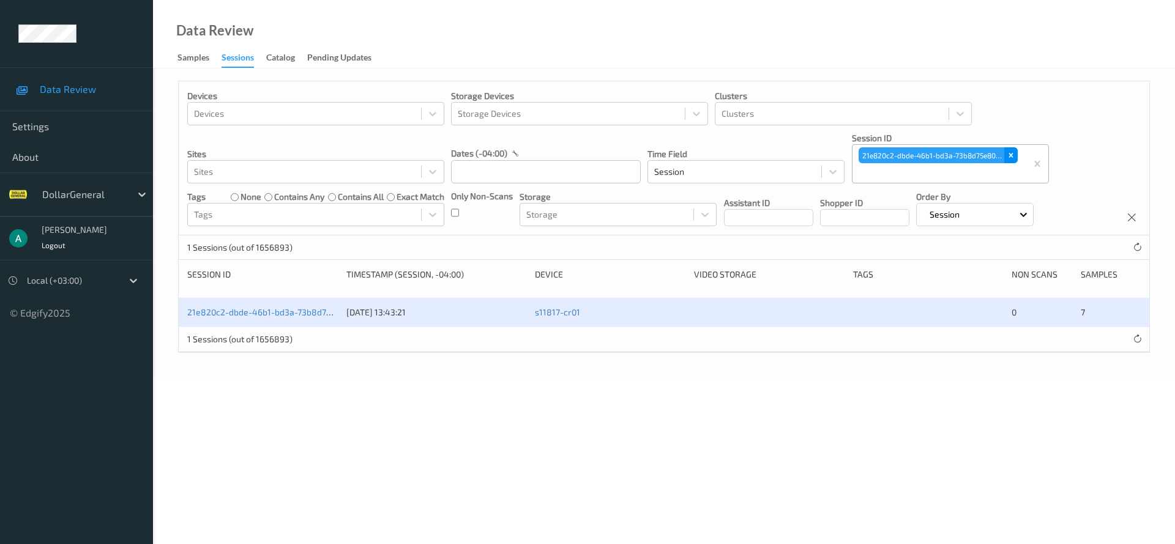
click at [1012, 157] on icon "Remove 21e820c2-dbde-46b1-bd3a-73b8d75e80cc" at bounding box center [1011, 156] width 4 height 4
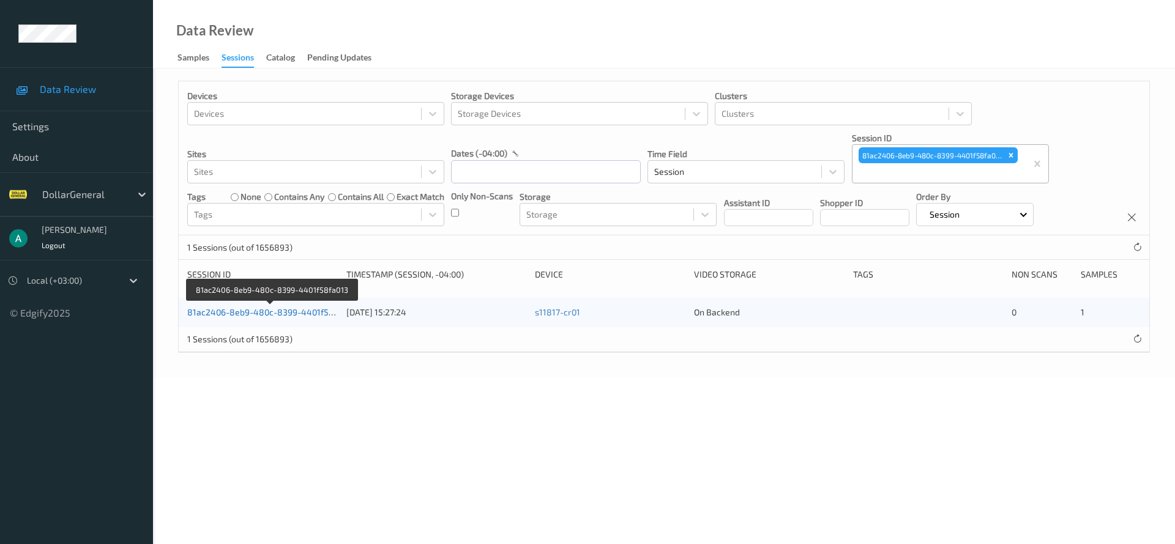
click at [315, 313] on link "81ac2406-8eb9-480c-8399-4401f58fa013" at bounding box center [271, 312] width 168 height 10
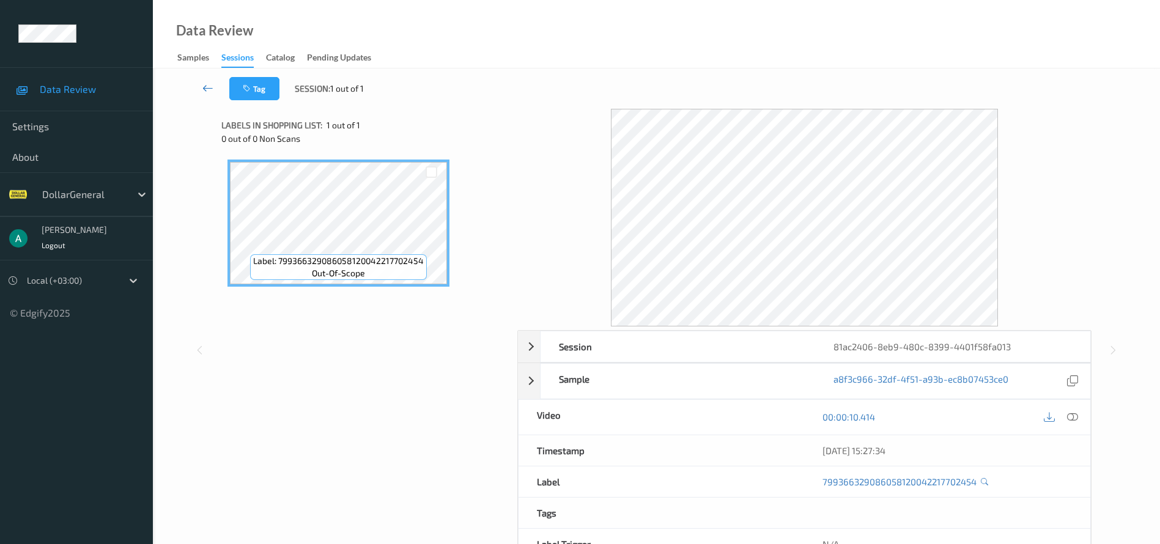
click at [215, 85] on link at bounding box center [208, 88] width 43 height 23
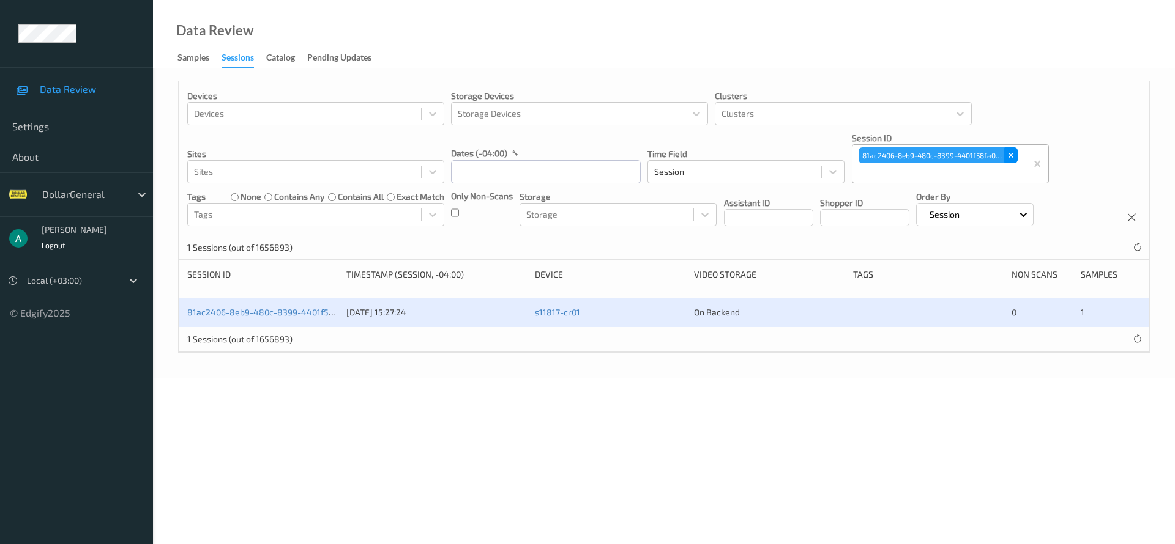
click at [1011, 159] on icon "Remove 81ac2406-8eb9-480c-8399-4401f58fa013" at bounding box center [1010, 155] width 9 height 9
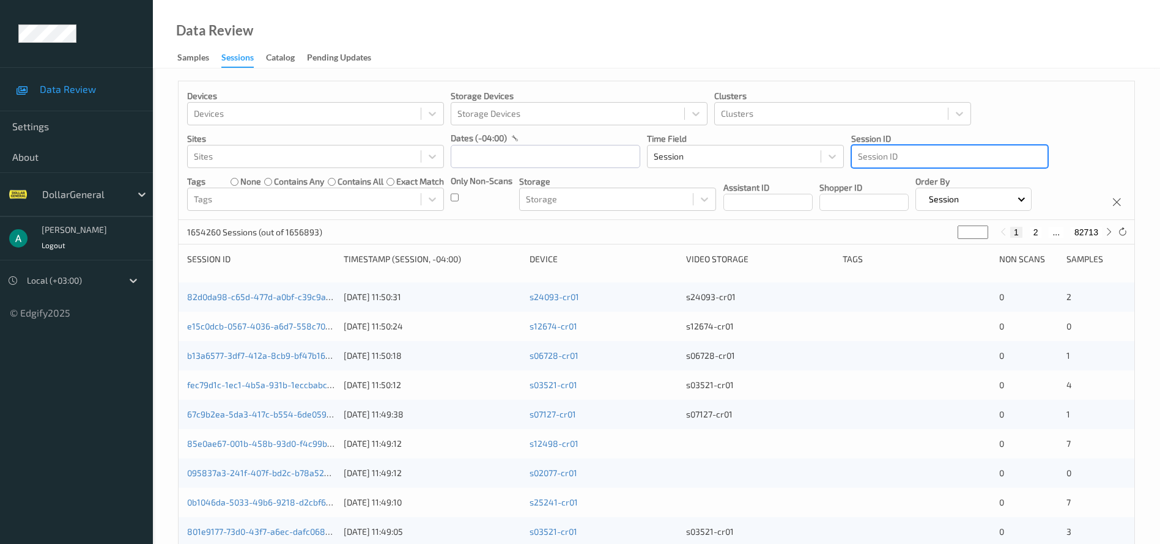
click at [880, 157] on div at bounding box center [950, 156] width 184 height 15
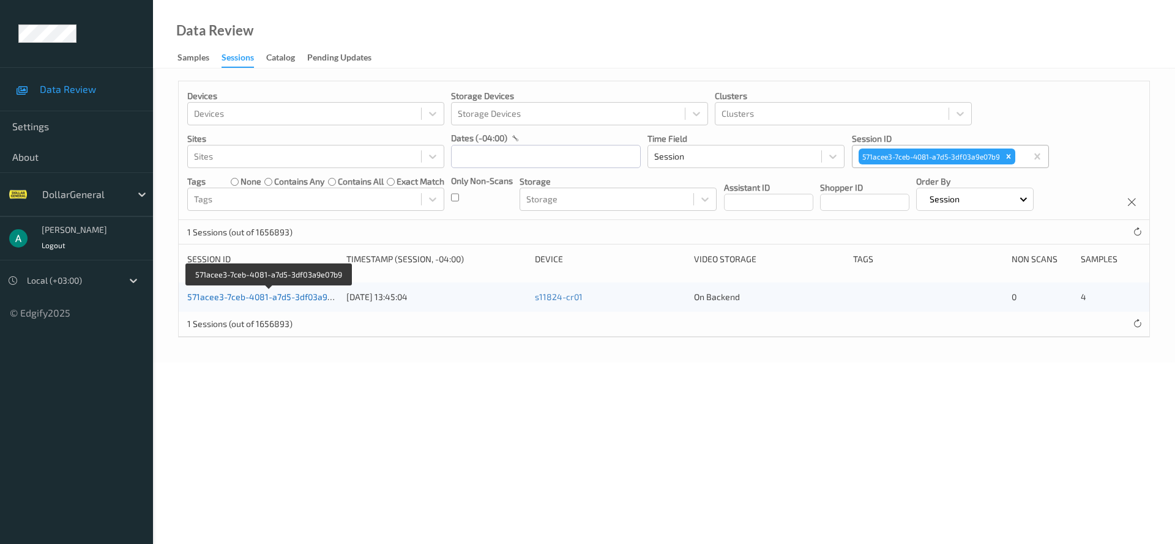
click at [292, 297] on link "571acee3-7ceb-4081-a7d5-3df03a9e07b9" at bounding box center [269, 297] width 164 height 10
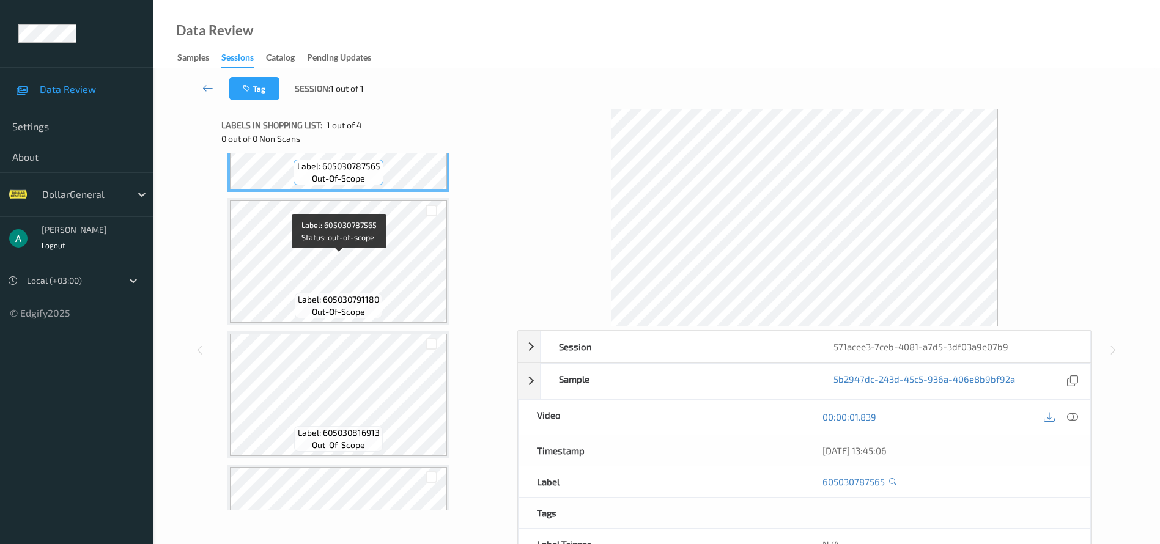
scroll to position [183, 0]
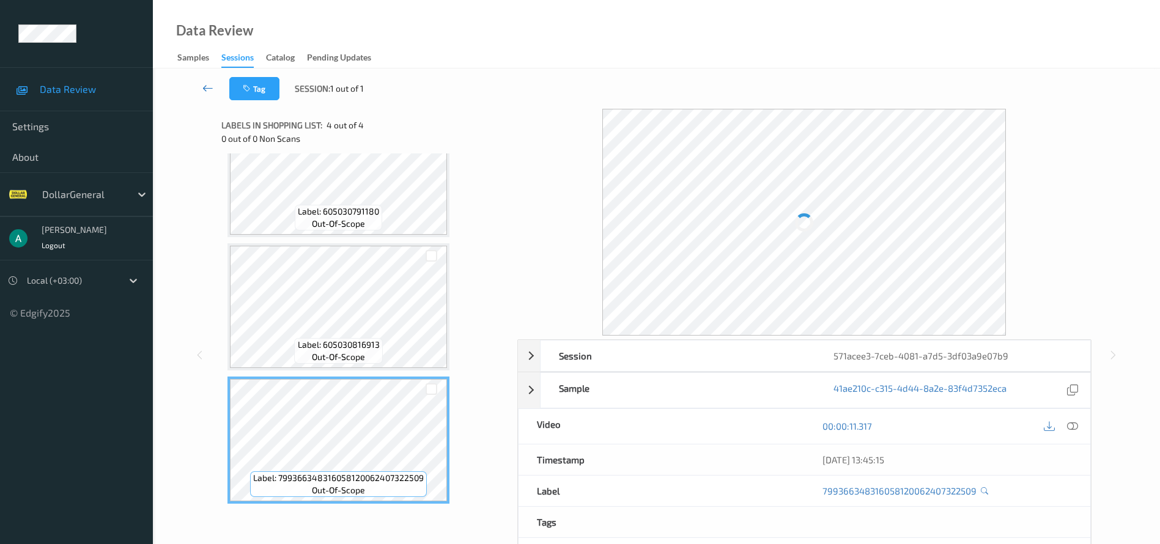
click at [209, 87] on icon at bounding box center [207, 88] width 11 height 12
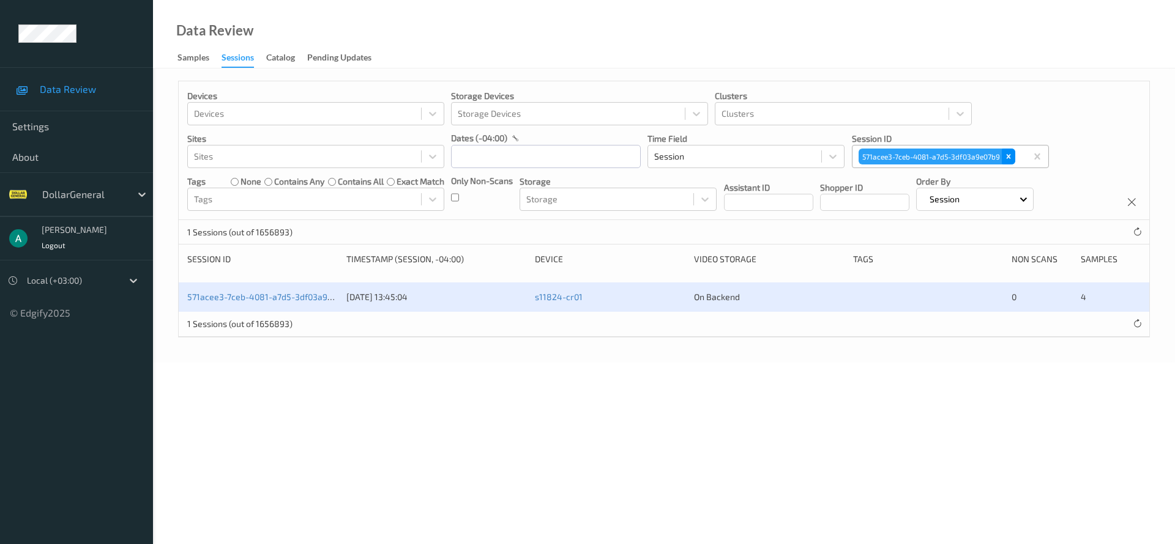
click at [1007, 159] on icon "Remove 571acee3-7ceb-4081-a7d5-3df03a9e07b9" at bounding box center [1008, 156] width 9 height 9
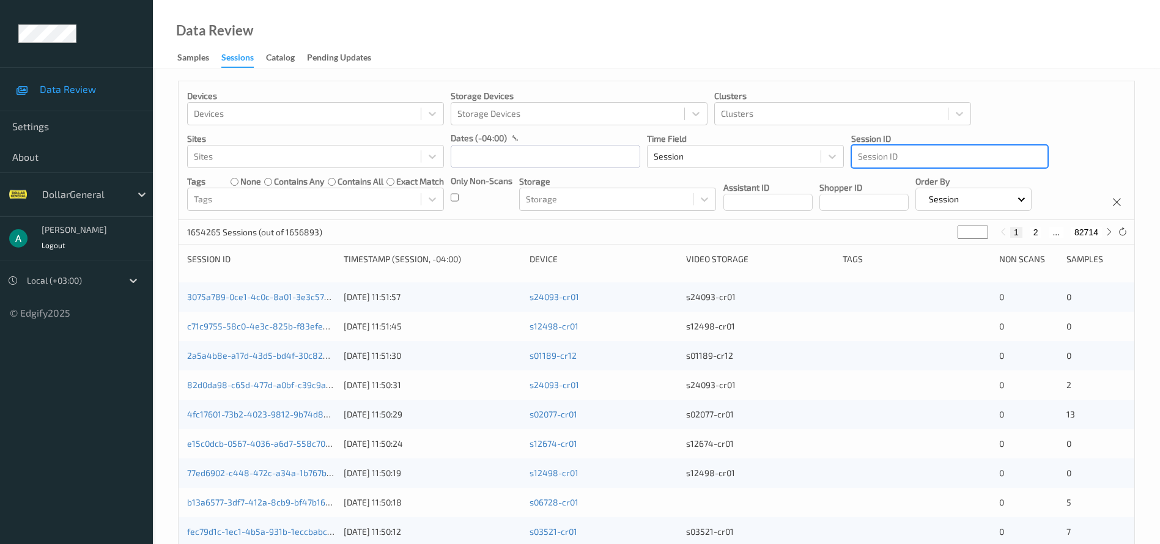
drag, startPoint x: 940, startPoint y: 152, endPoint x: 925, endPoint y: 155, distance: 15.5
click at [925, 155] on div at bounding box center [950, 156] width 184 height 15
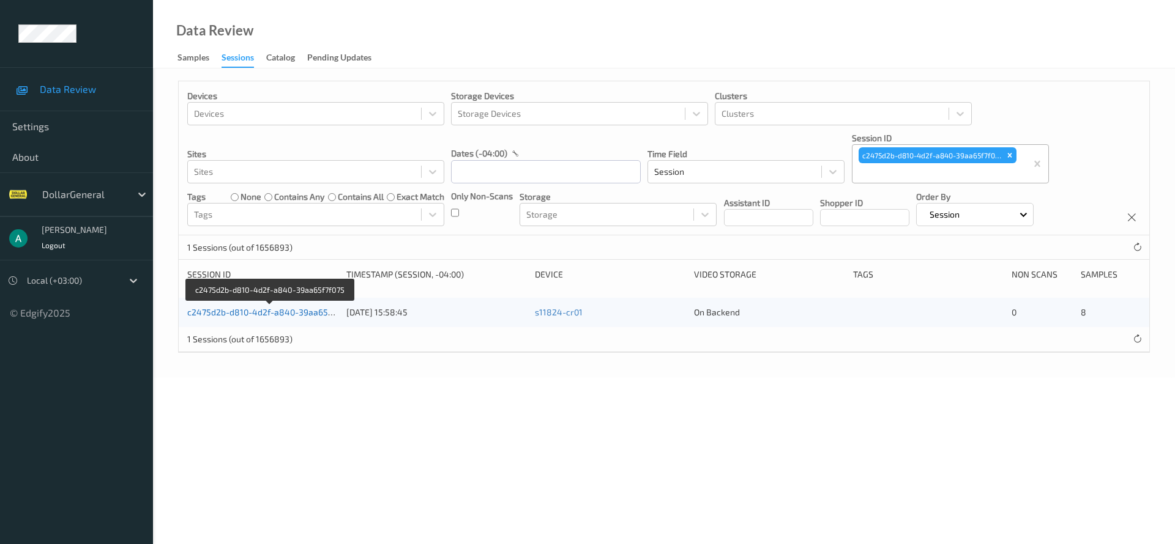
click at [285, 308] on link "c2475d2b-d810-4d2f-a840-39aa65f7f075" at bounding box center [269, 312] width 165 height 10
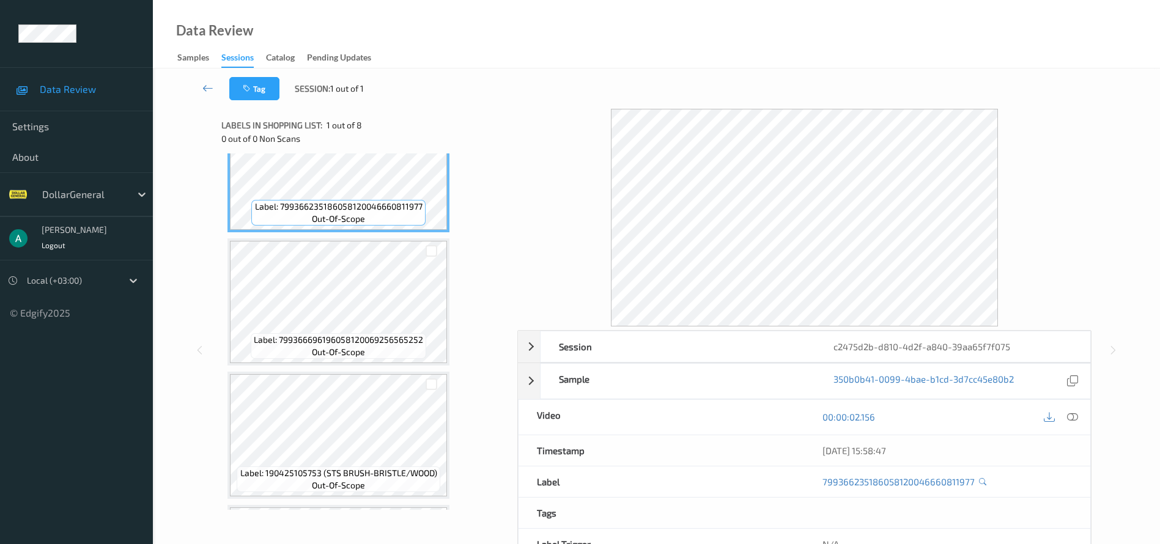
scroll to position [92, 0]
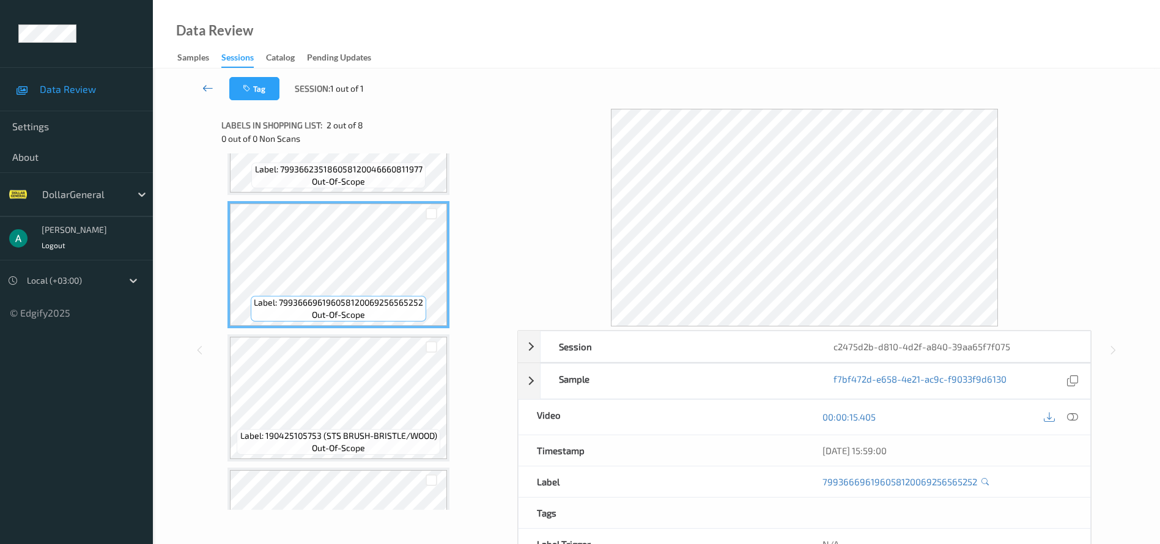
click at [210, 87] on icon at bounding box center [207, 88] width 11 height 12
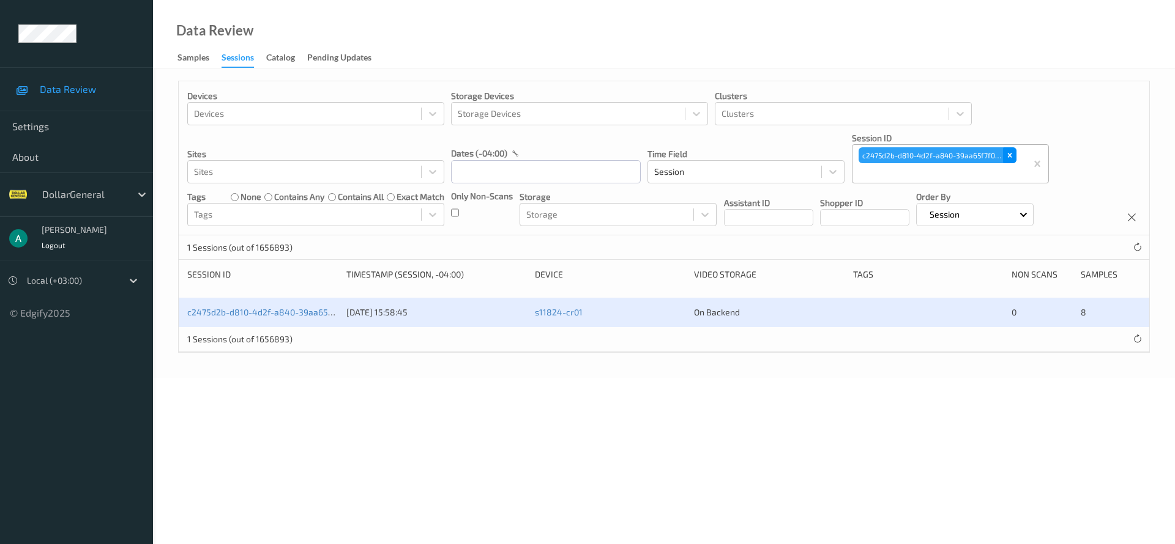
click at [1015, 156] on div "Remove c2475d2b-d810-4d2f-a840-39aa65f7f075" at bounding box center [1009, 155] width 13 height 16
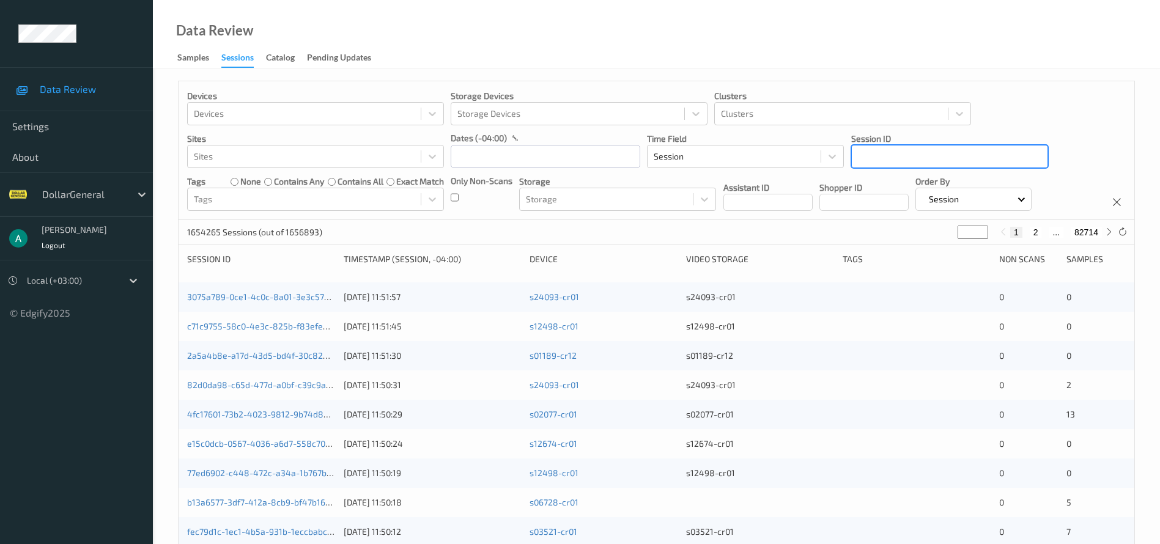
click at [896, 161] on div at bounding box center [950, 156] width 184 height 15
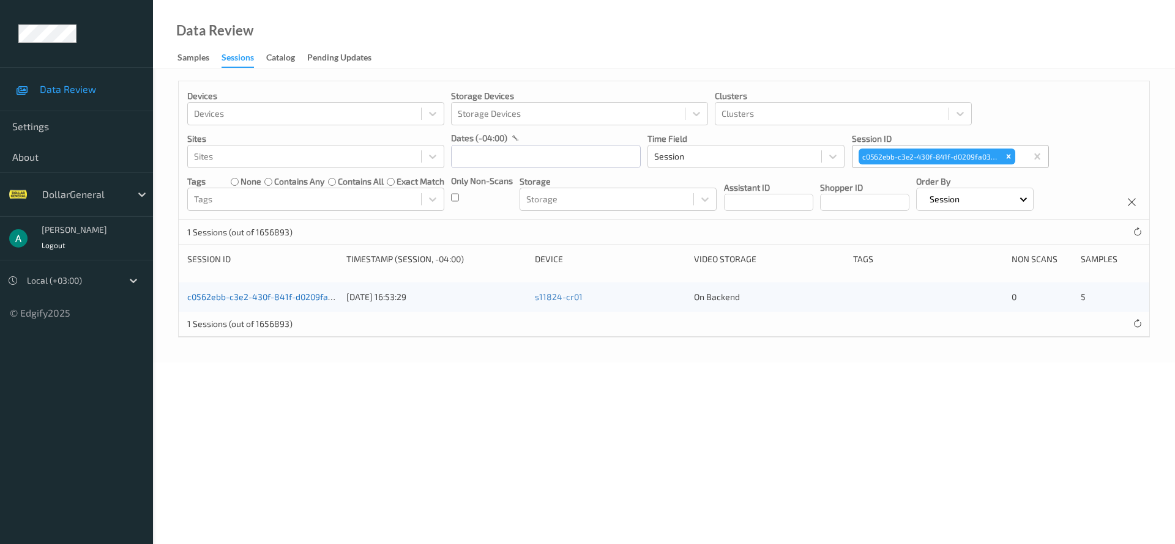
click at [280, 302] on link "c0562ebb-c3e2-430f-841f-d0209fa038fc" at bounding box center [268, 297] width 163 height 10
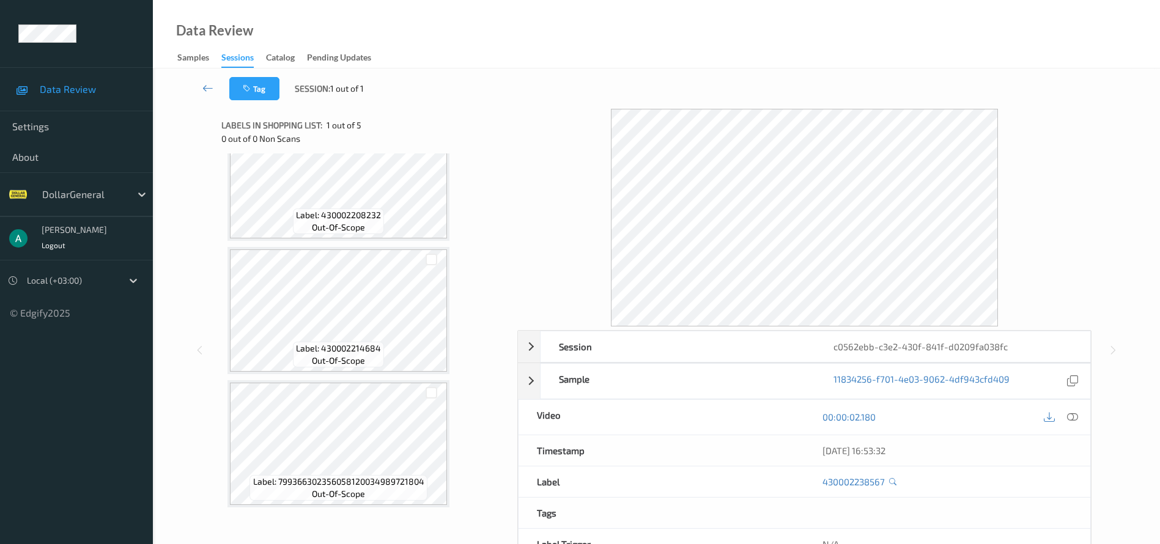
scroll to position [316, 0]
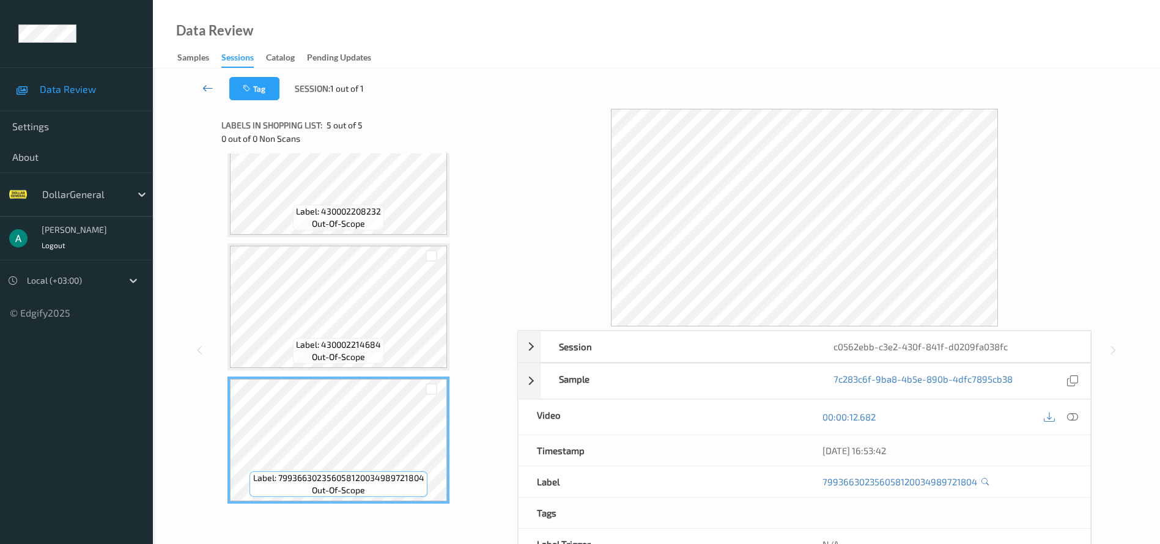
click at [211, 91] on icon at bounding box center [207, 88] width 11 height 12
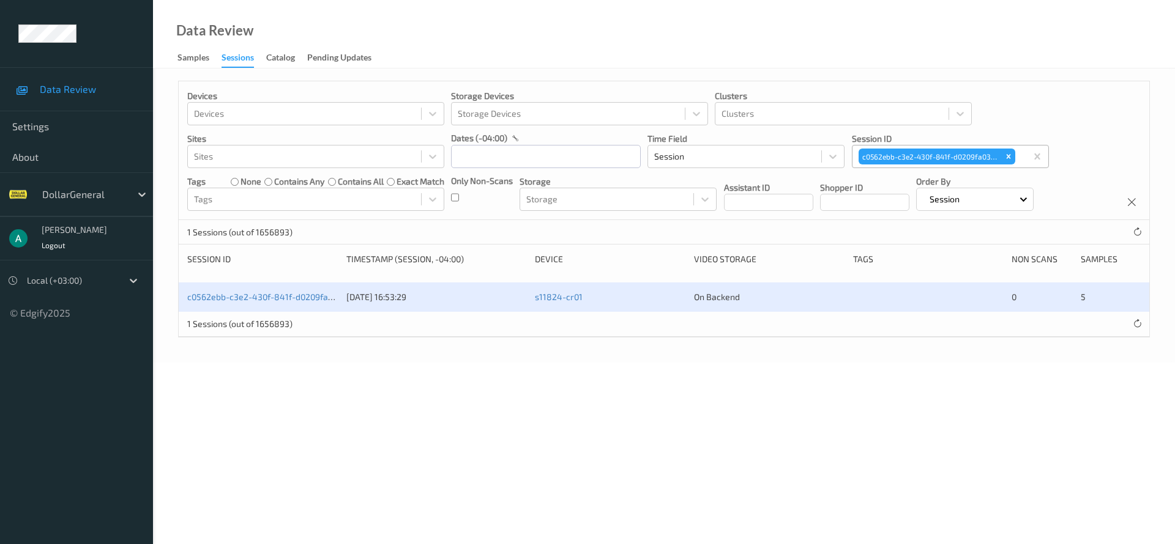
click at [1016, 155] on div "c0562ebb-c3e2-430f-841f-d0209fa038fc" at bounding box center [939, 156] width 174 height 21
click at [1006, 158] on icon "Remove c0562ebb-c3e2-430f-841f-d0209fa038fc" at bounding box center [1008, 157] width 4 height 4
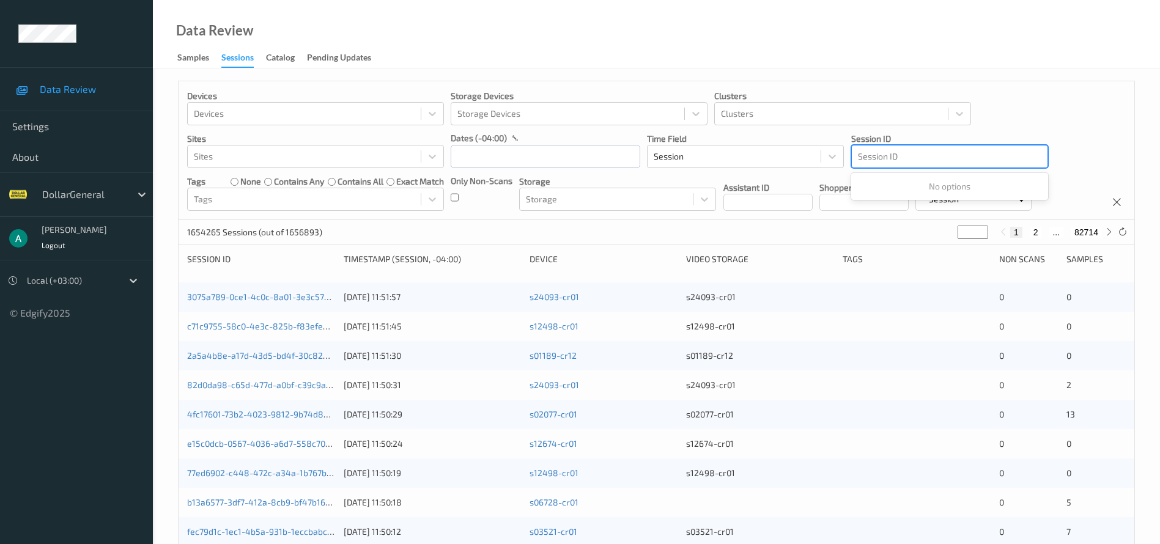
click at [889, 161] on div at bounding box center [950, 156] width 184 height 15
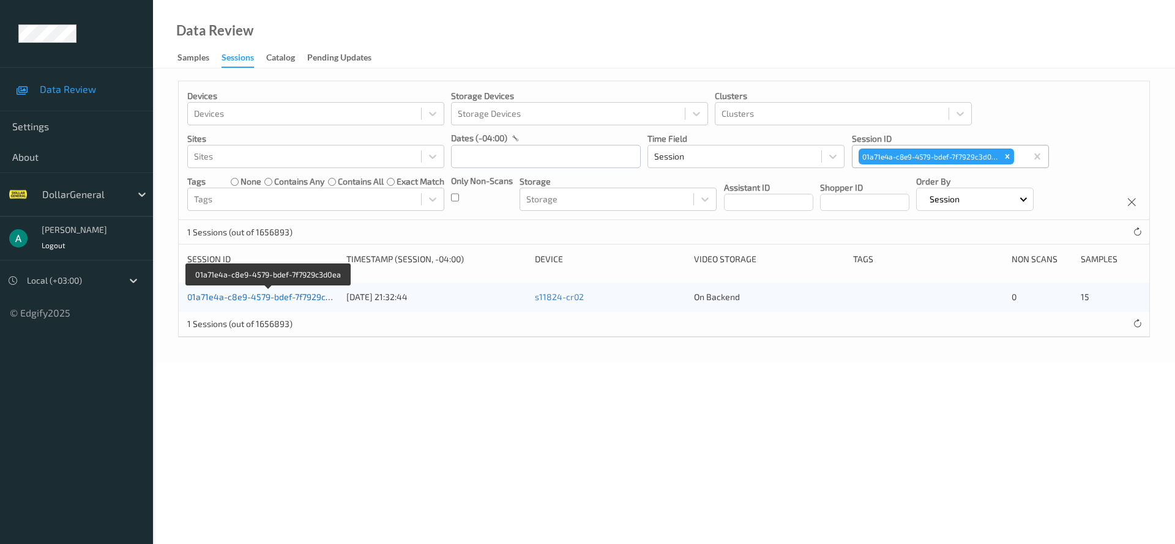
click at [302, 296] on link "01a71e4a-c8e9-4579-bdef-7f7929c3d0ea" at bounding box center [268, 297] width 163 height 10
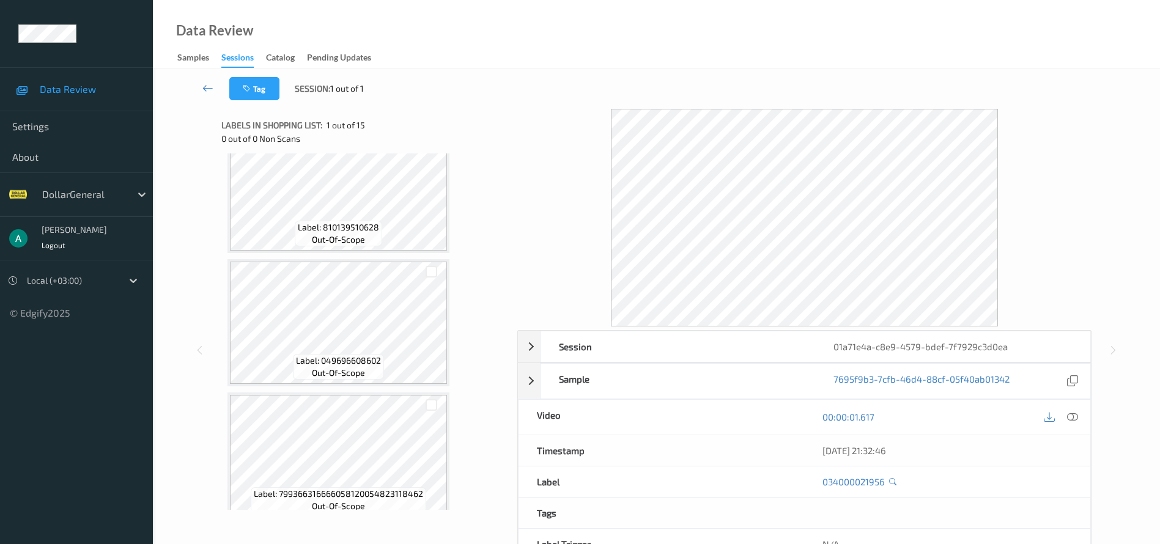
scroll to position [1650, 0]
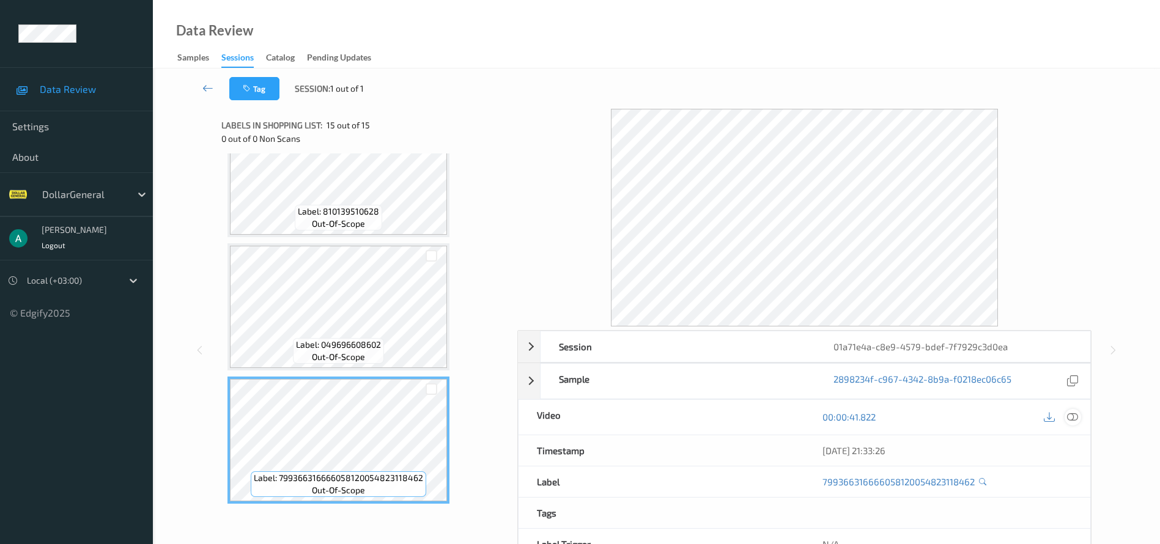
click at [1075, 419] on icon at bounding box center [1073, 417] width 11 height 11
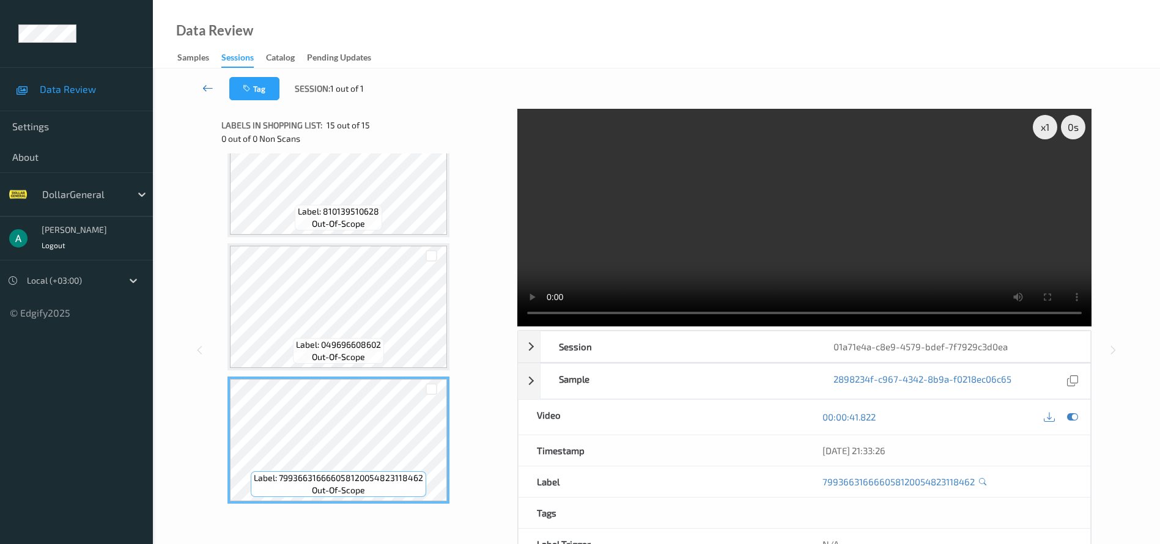
click at [202, 89] on icon at bounding box center [207, 88] width 11 height 12
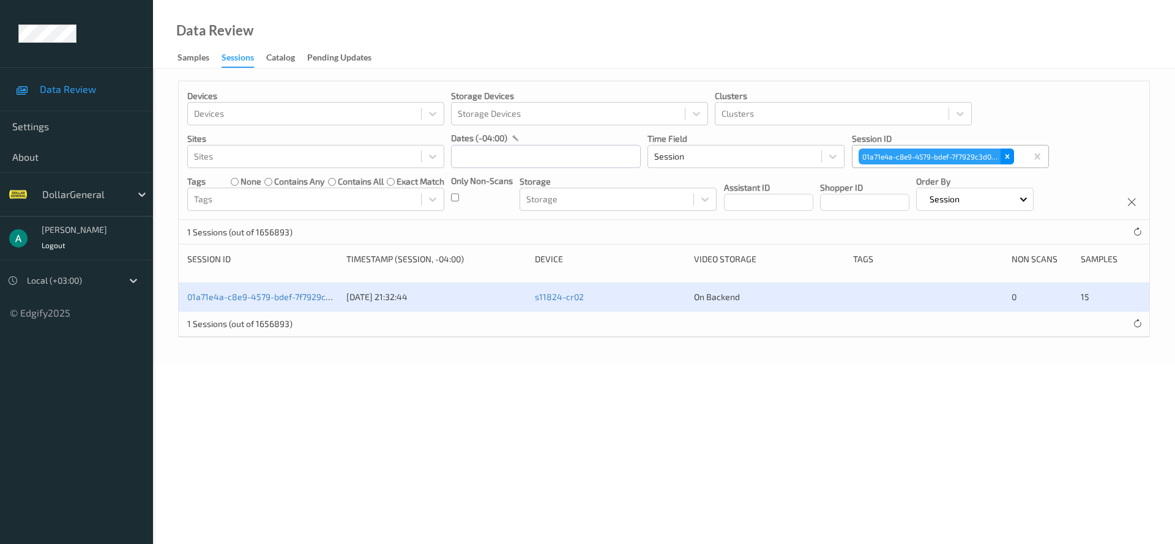
click at [1006, 152] on icon "Remove 01a71e4a-c8e9-4579-bdef-7f7929c3d0ea" at bounding box center [1007, 156] width 9 height 9
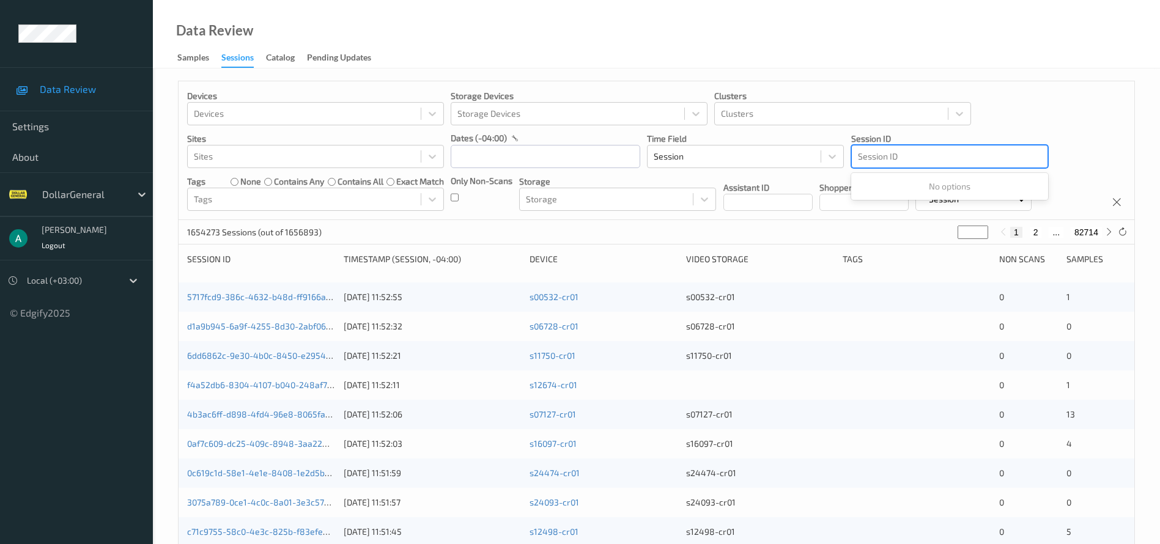
click at [923, 157] on div at bounding box center [950, 156] width 184 height 15
click at [889, 154] on div at bounding box center [950, 156] width 184 height 15
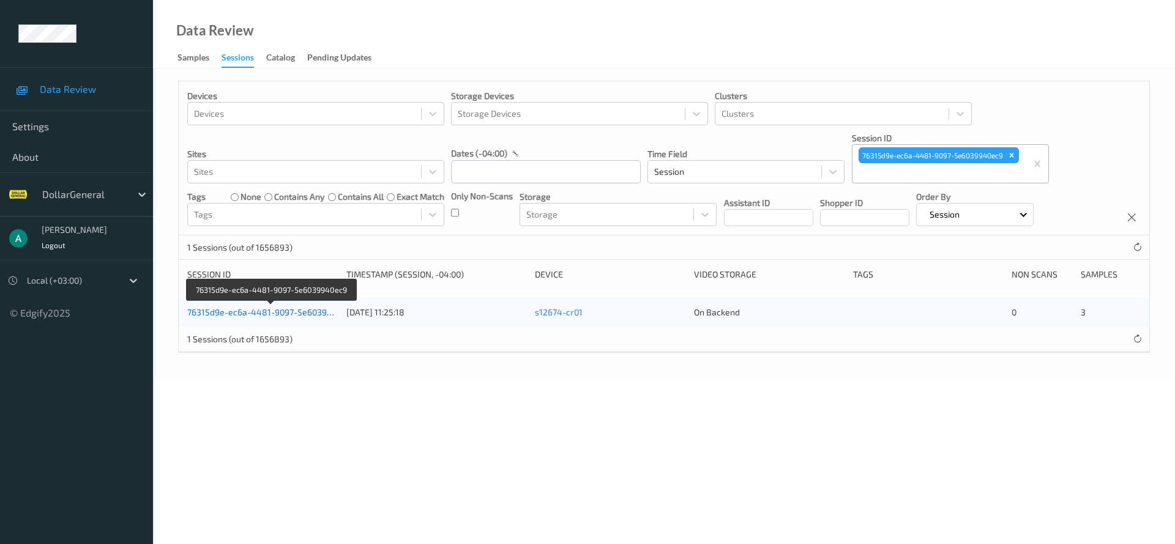
click at [280, 315] on link "76315d9e-ec6a-4481-9097-5e6039940ec9" at bounding box center [271, 312] width 169 height 10
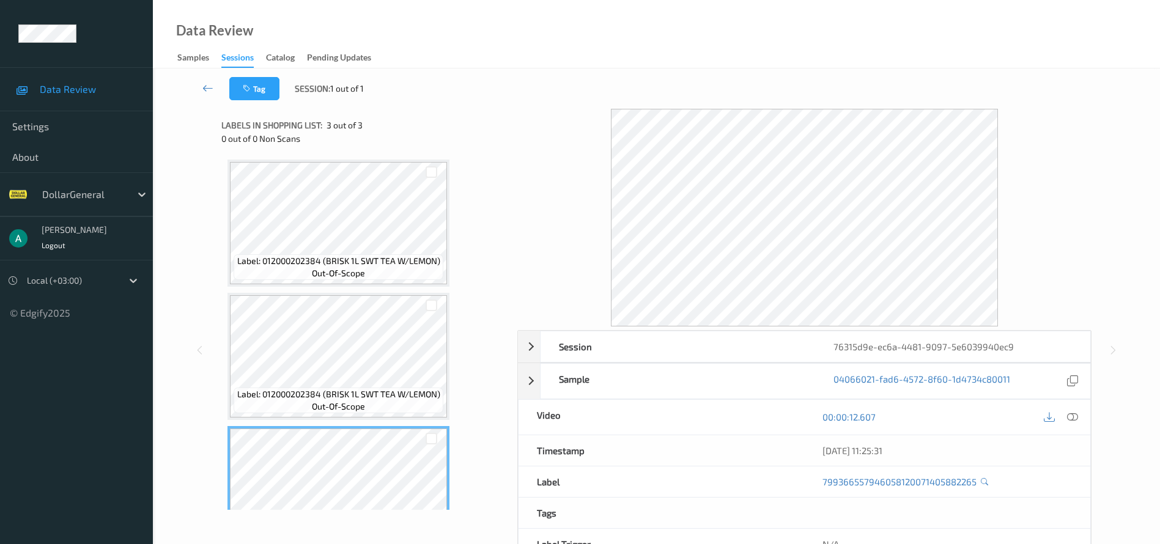
scroll to position [50, 0]
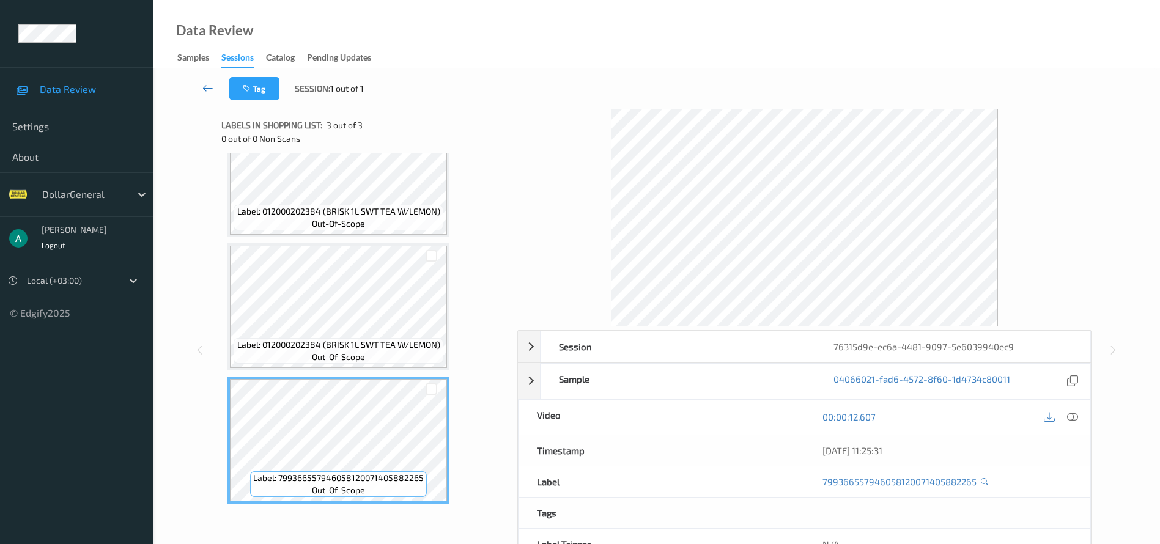
click at [207, 84] on icon at bounding box center [207, 88] width 11 height 12
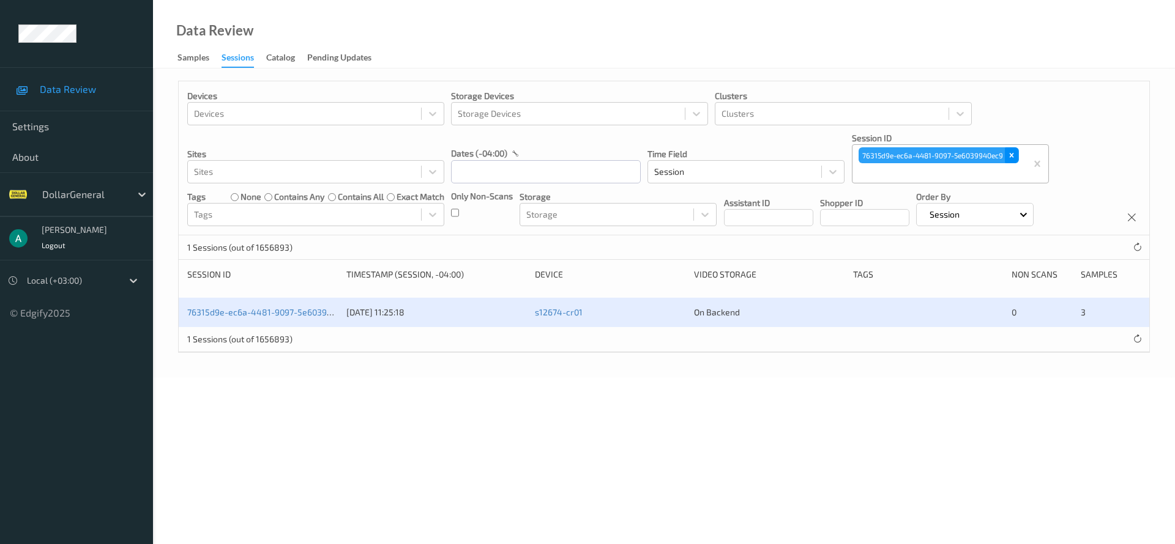
click at [1014, 155] on icon "Remove 76315d9e-ec6a-4481-9097-5e6039940ec9" at bounding box center [1011, 155] width 9 height 9
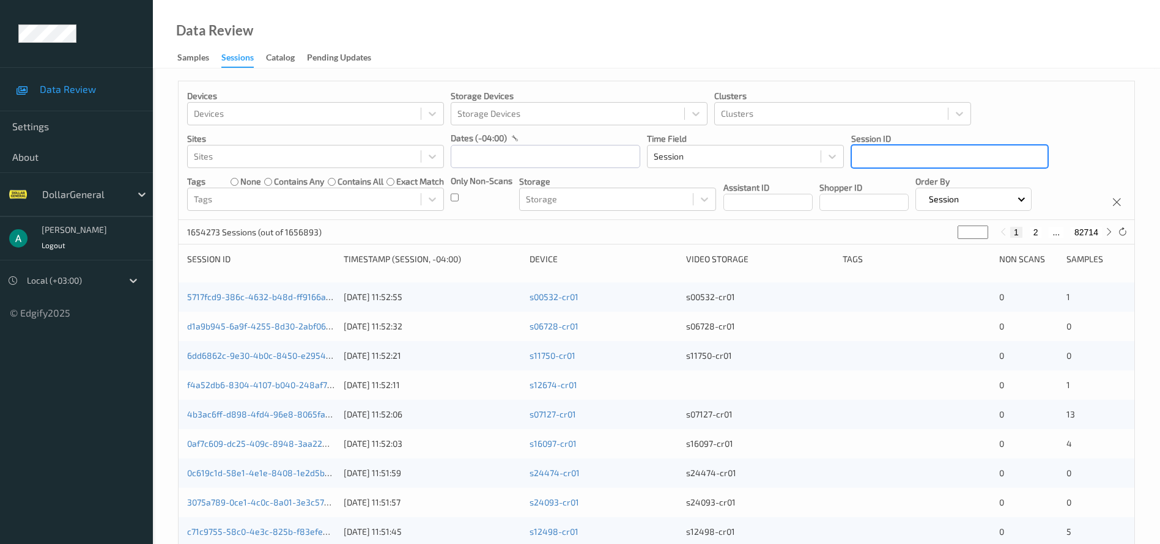
click at [914, 163] on div at bounding box center [950, 156] width 184 height 15
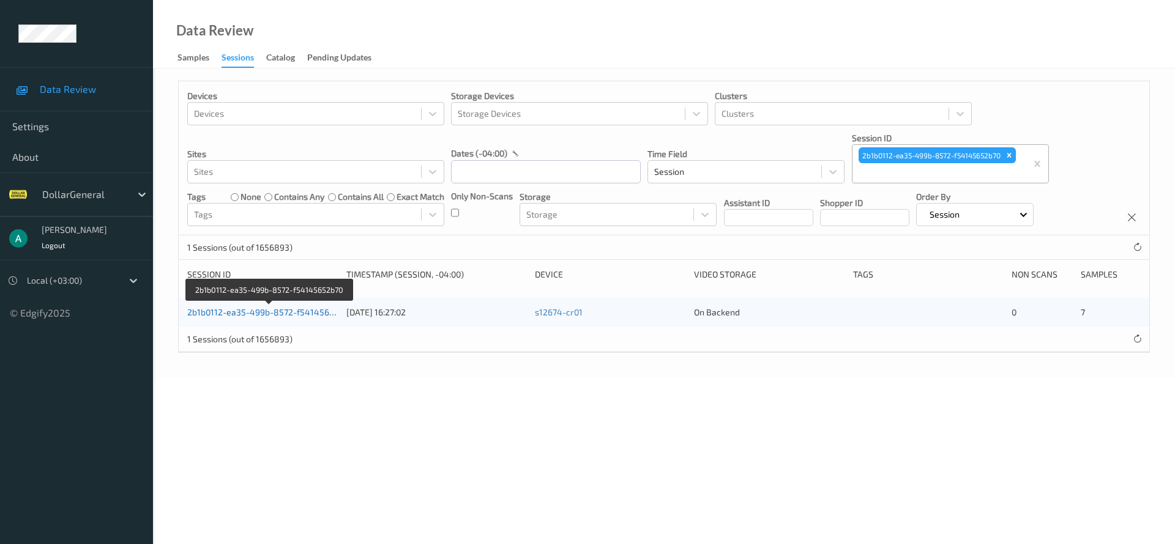
click at [296, 316] on link "2b1b0112-ea35-499b-8572-f54145652b70" at bounding box center [270, 312] width 166 height 10
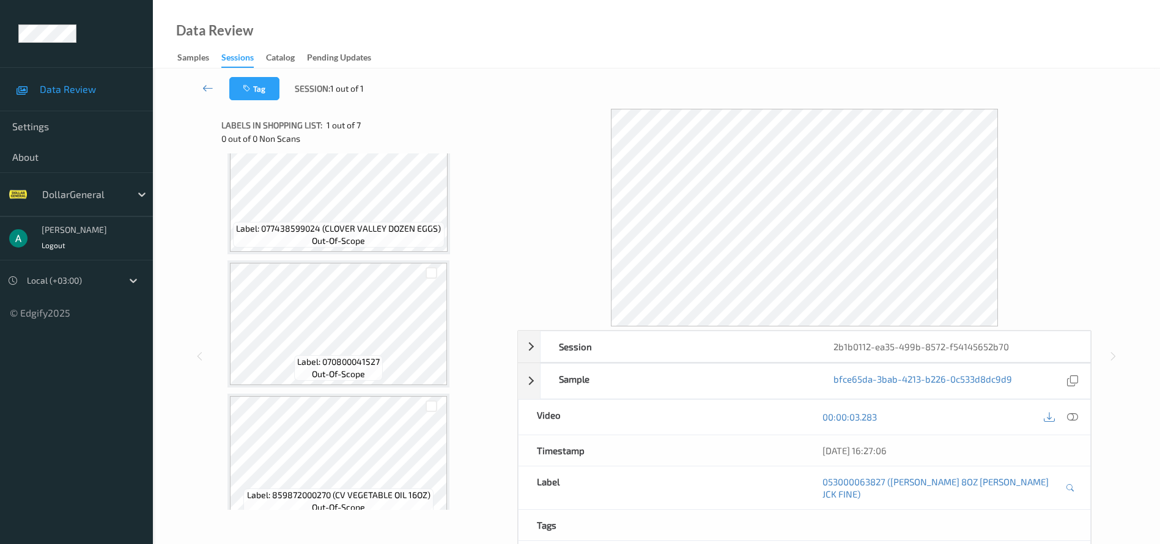
scroll to position [583, 0]
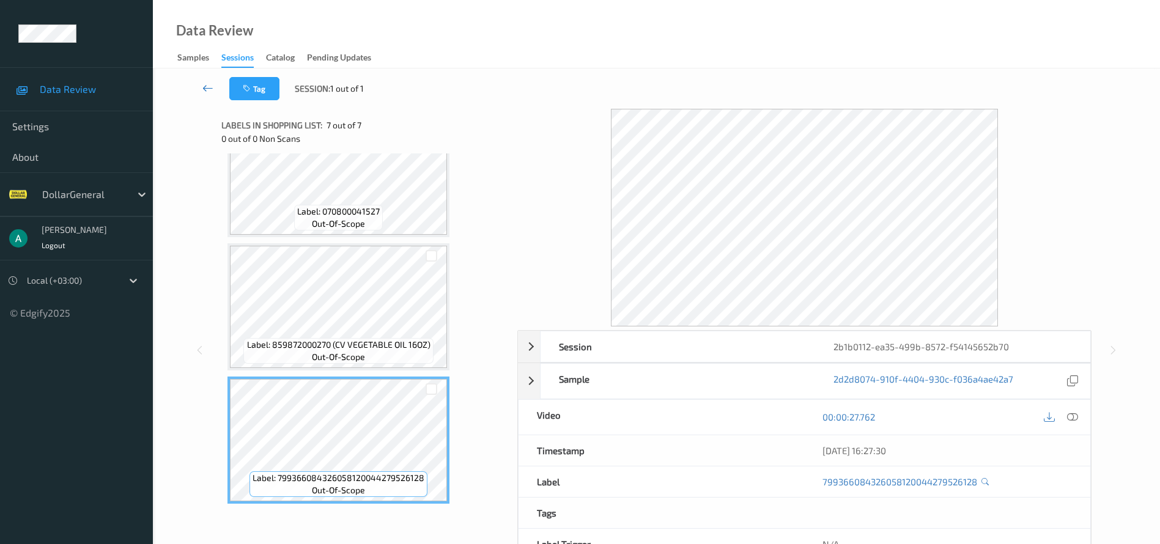
click at [212, 78] on link at bounding box center [208, 88] width 43 height 23
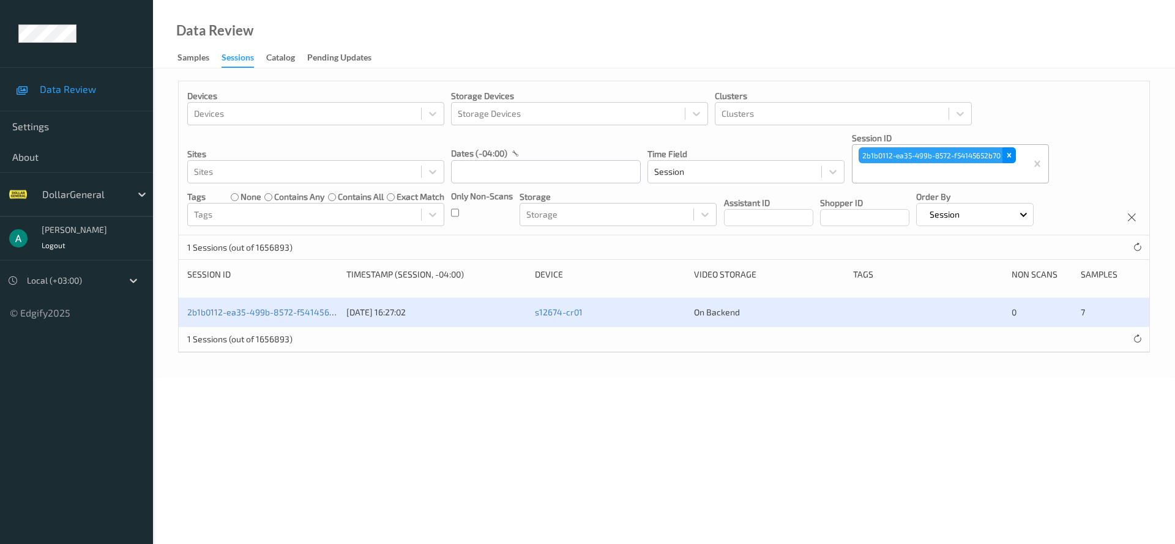
click at [1003, 156] on div "Remove 2b1b0112-ea35-499b-8572-f54145652b70" at bounding box center [1008, 155] width 13 height 16
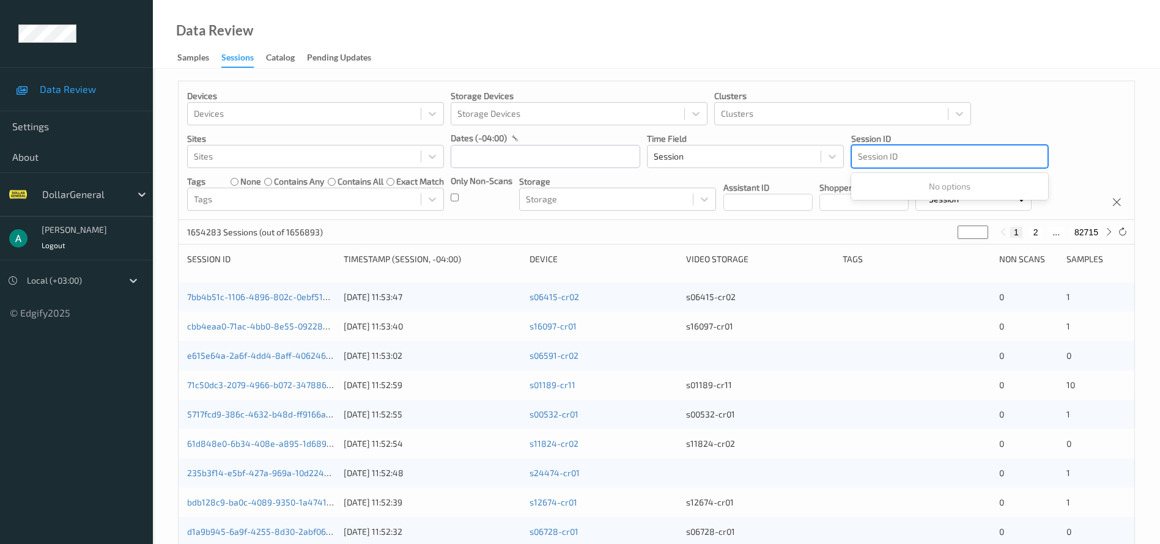
click at [923, 157] on div at bounding box center [950, 156] width 184 height 15
click at [915, 160] on div at bounding box center [950, 156] width 184 height 15
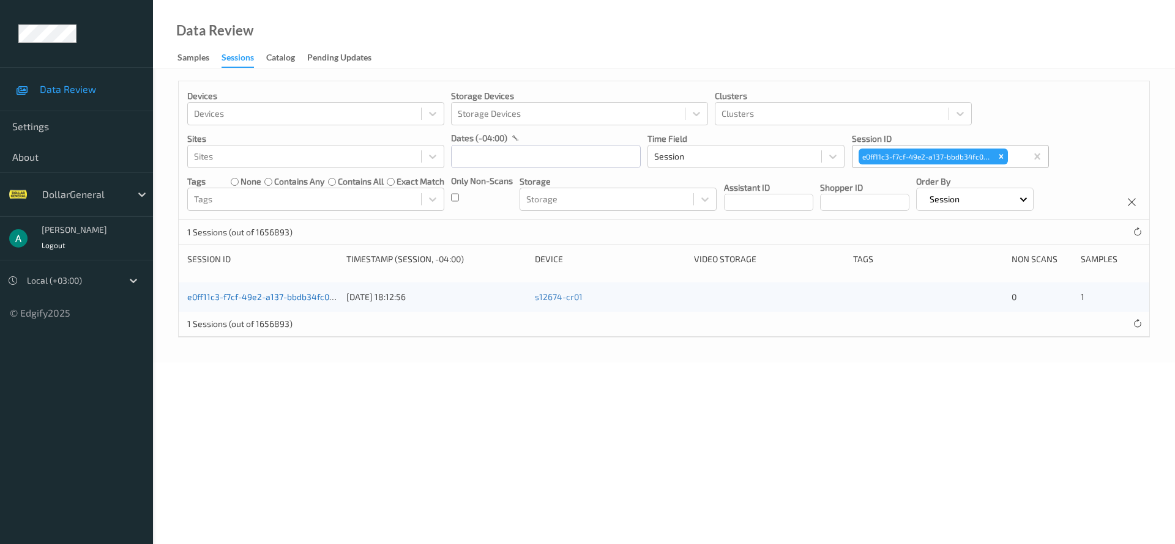
click at [313, 294] on link "e0ff11c3-f7cf-49e2-a137-bbdb34fc0c72" at bounding box center [264, 297] width 155 height 10
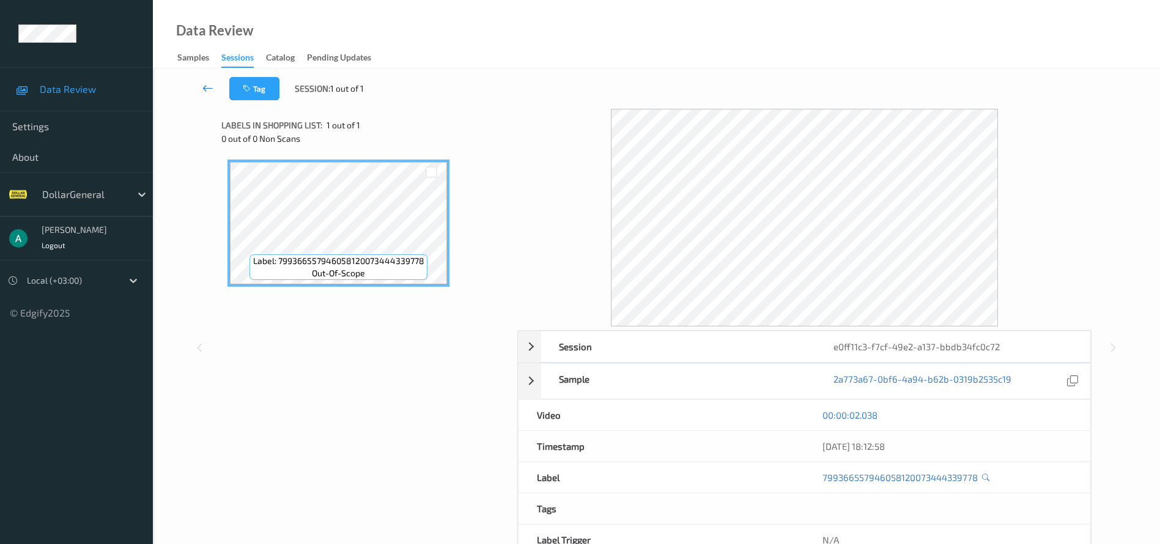
click at [204, 88] on icon at bounding box center [207, 88] width 11 height 12
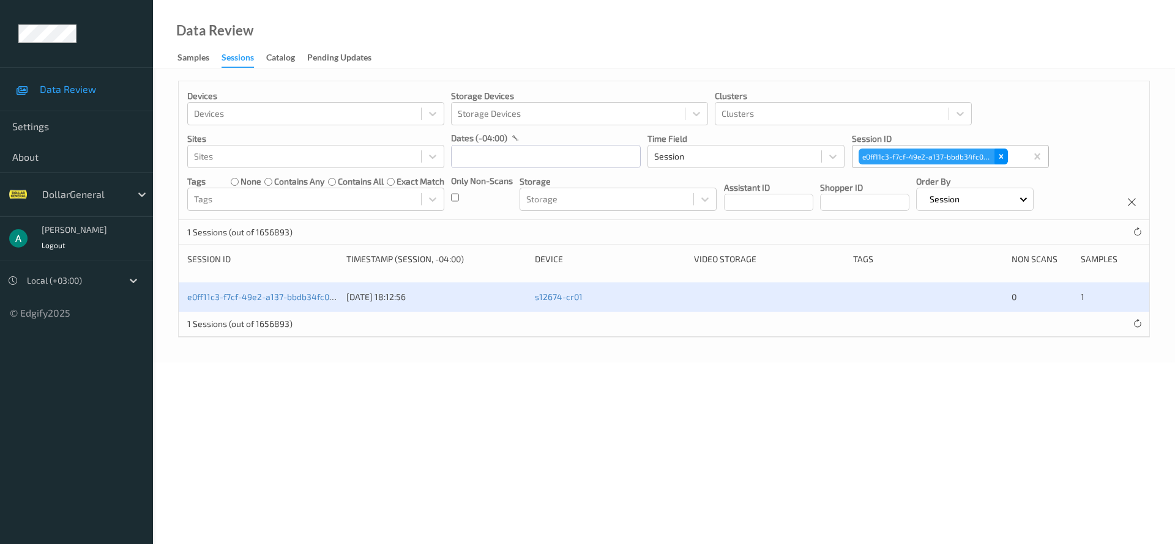
click at [998, 157] on icon "Remove e0ff11c3-f7cf-49e2-a137-bbdb34fc0c72" at bounding box center [1001, 156] width 9 height 9
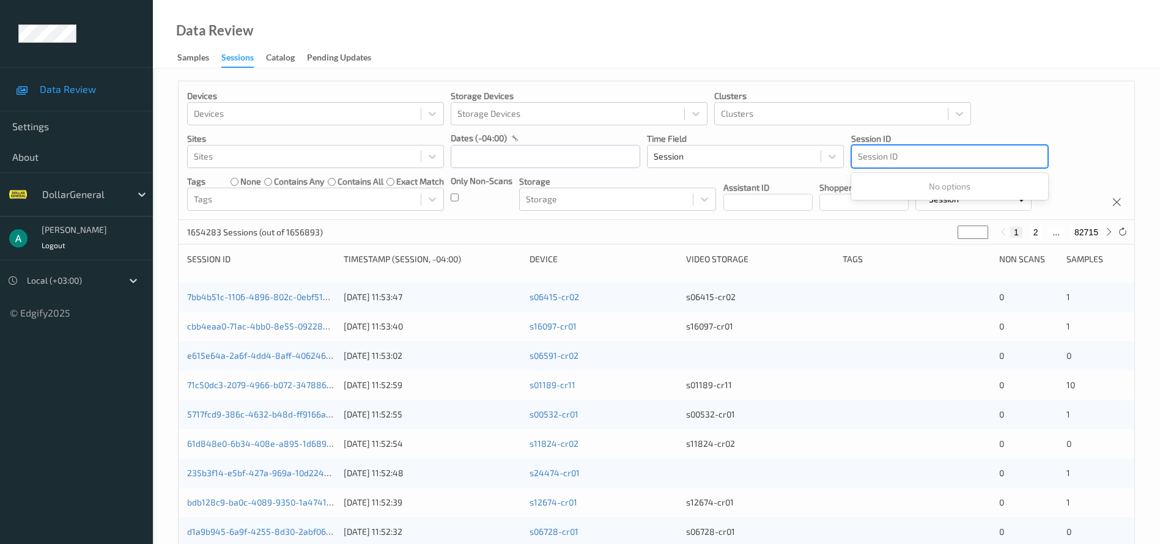
click at [907, 152] on div at bounding box center [950, 156] width 184 height 15
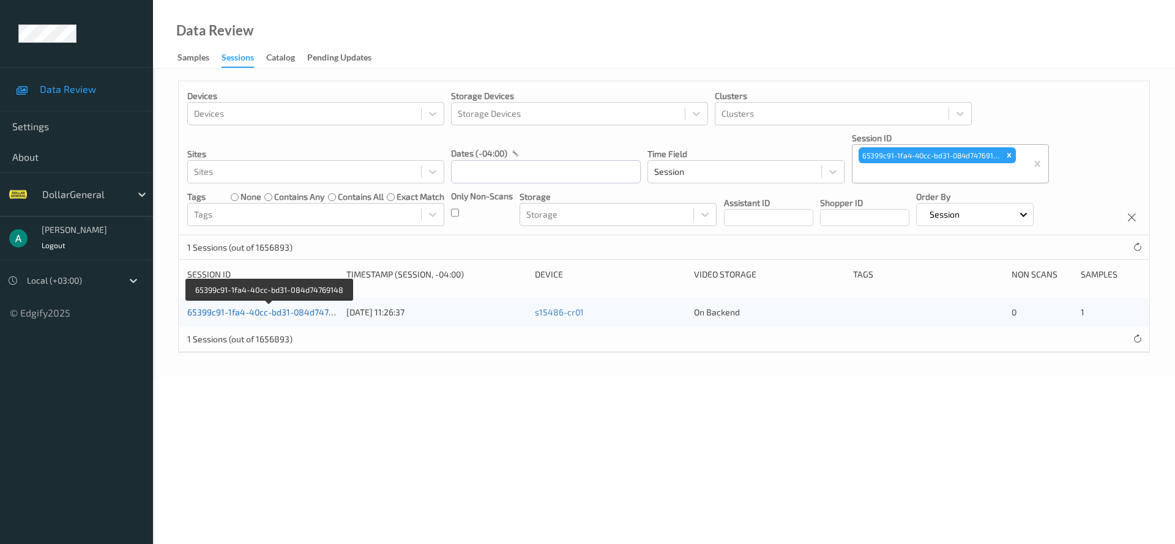
click at [294, 312] on link "65399c91-1fa4-40cc-bd31-084d74769148" at bounding box center [270, 312] width 166 height 10
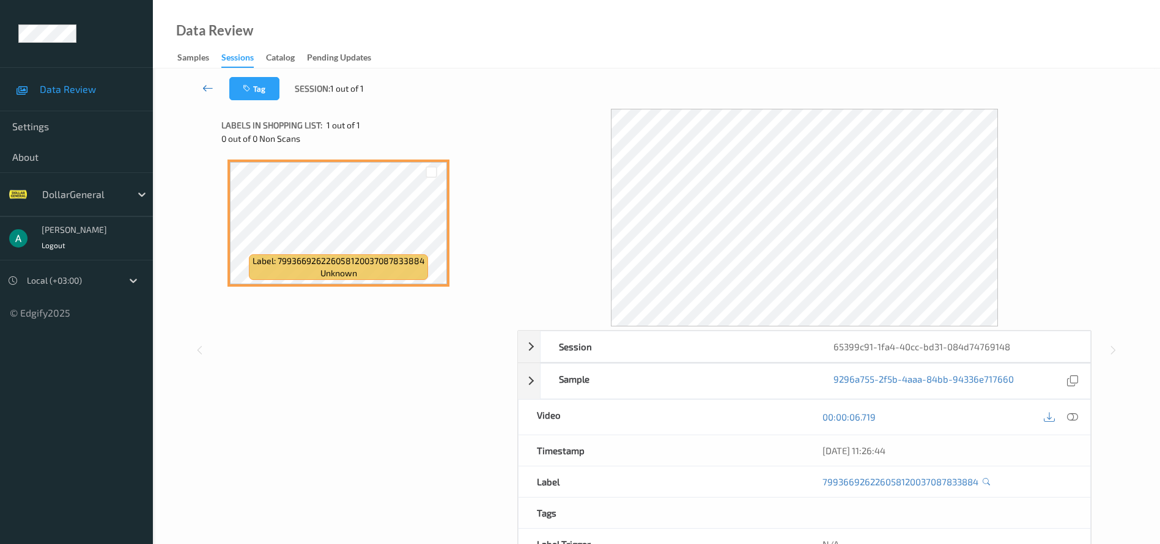
click at [210, 87] on icon at bounding box center [207, 88] width 11 height 12
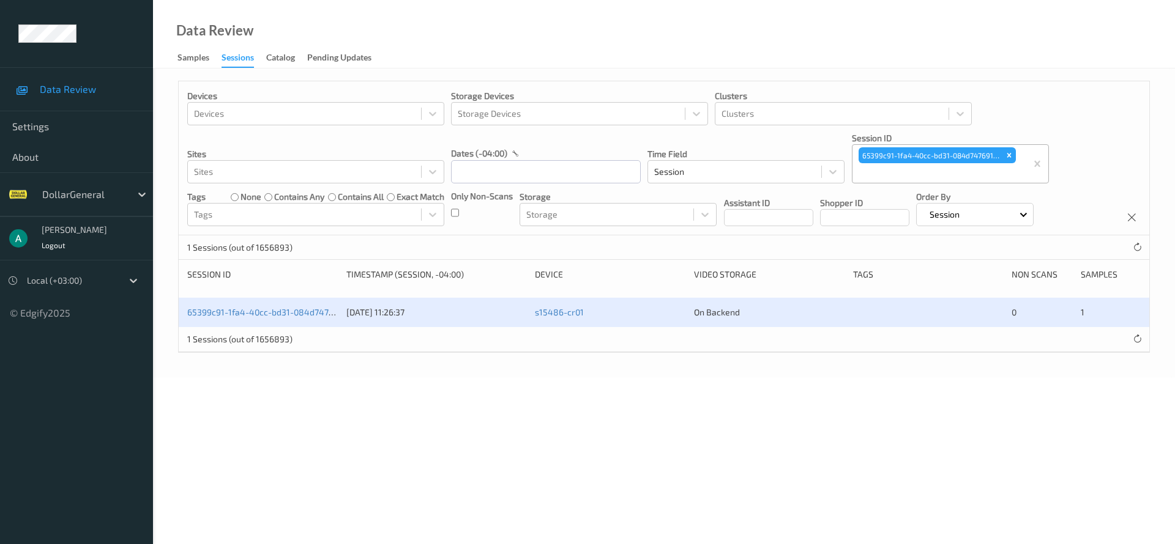
drag, startPoint x: 1011, startPoint y: 154, endPoint x: 913, endPoint y: 165, distance: 98.4
click at [1011, 154] on icon "Remove 65399c91-1fa4-40cc-bd31-084d74769148" at bounding box center [1009, 155] width 9 height 9
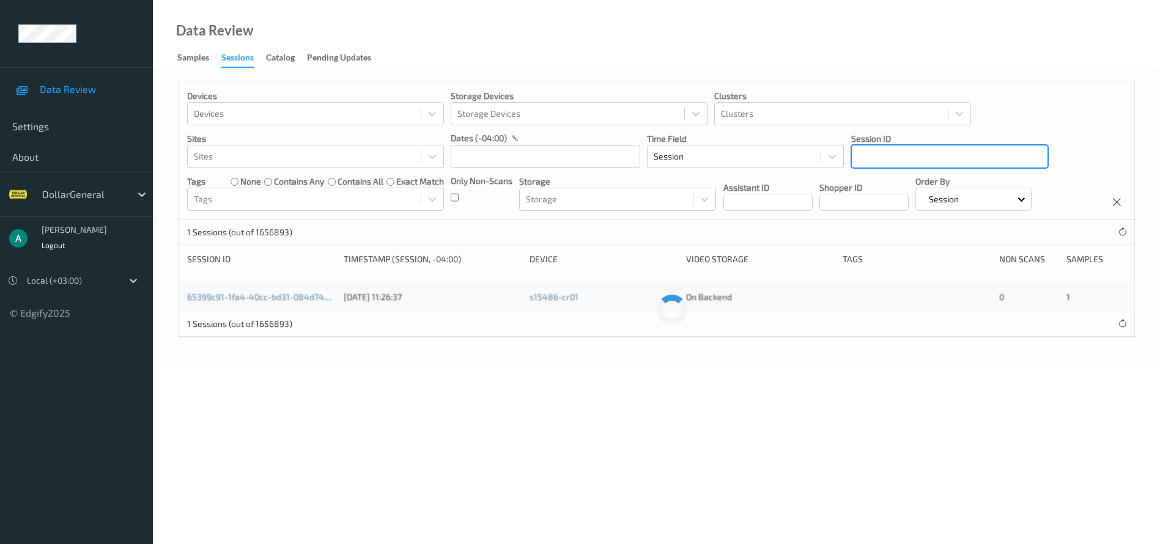
click at [896, 165] on div "65399c91-1fa4-40cc-bd31-084d74769148" at bounding box center [950, 156] width 196 height 21
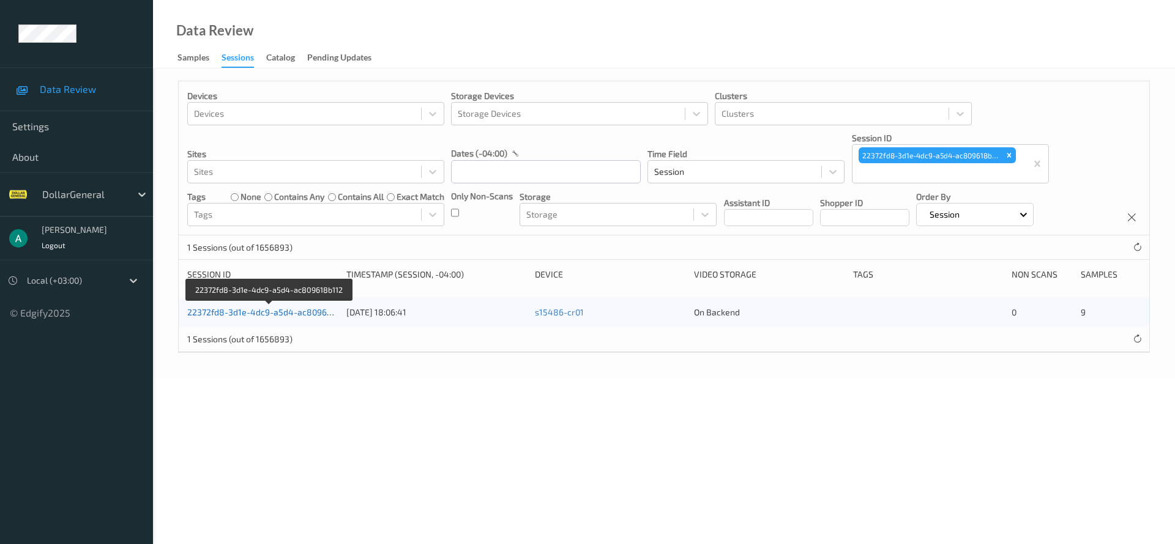
click at [319, 311] on link "22372fd8-3d1e-4dc9-a5d4-ac809618b112" at bounding box center [270, 312] width 166 height 10
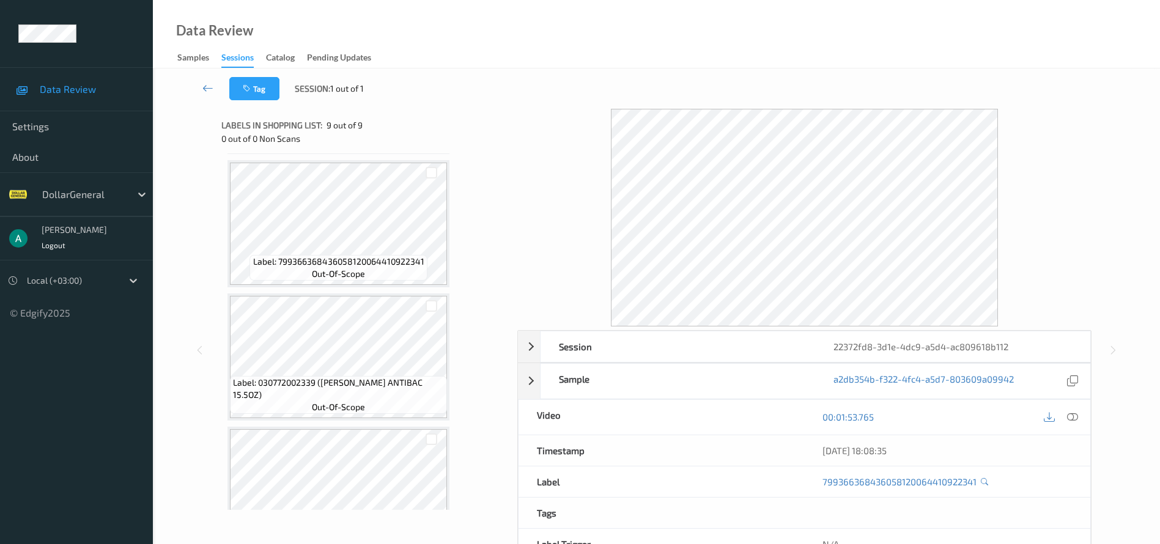
scroll to position [574, 0]
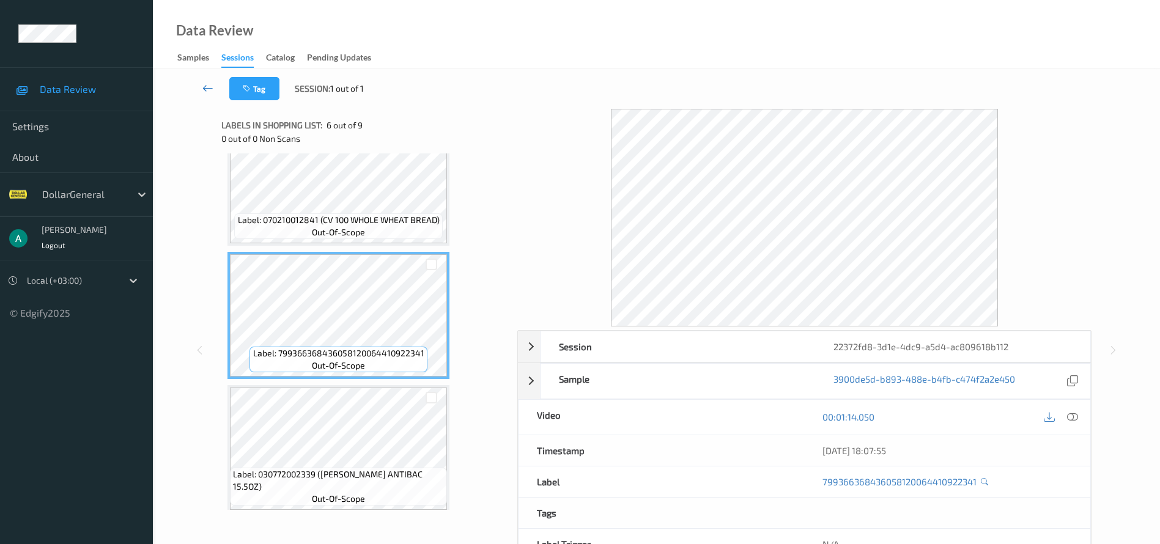
click at [199, 83] on link at bounding box center [208, 88] width 43 height 23
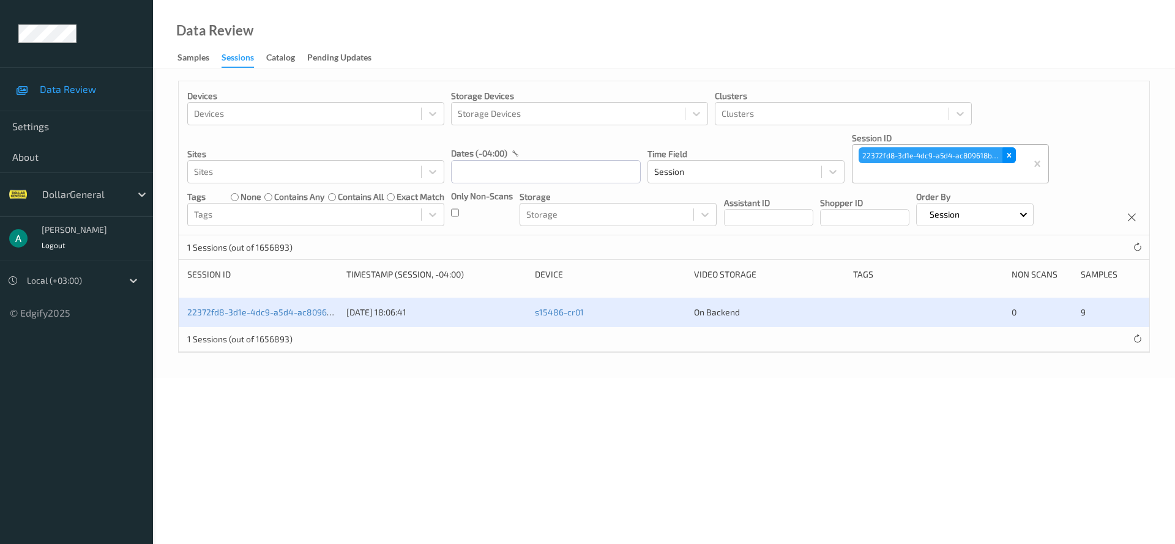
click at [1005, 158] on icon "Remove 22372fd8-3d1e-4dc9-a5d4-ac809618b112" at bounding box center [1009, 155] width 9 height 9
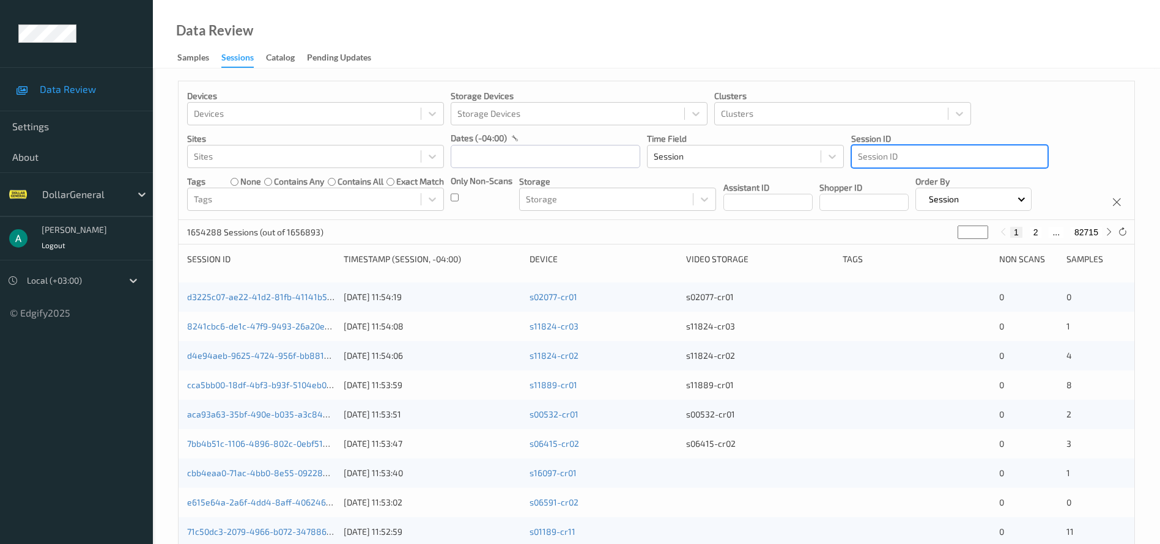
click at [912, 161] on div at bounding box center [950, 156] width 184 height 15
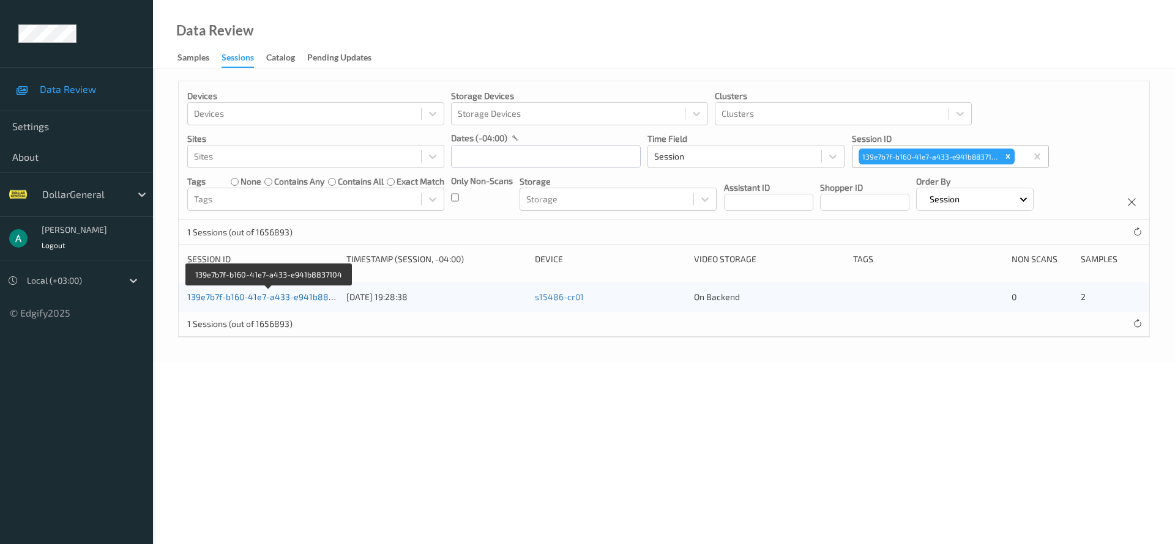
click at [306, 296] on link "139e7b7f-b160-41e7-a433-e941b8837104" at bounding box center [269, 297] width 165 height 10
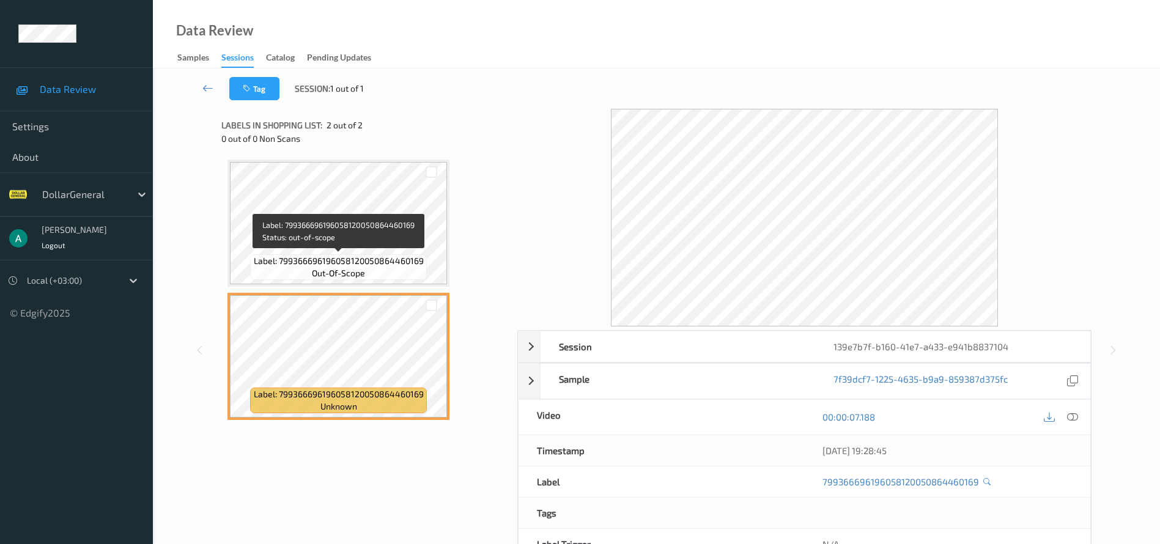
click at [368, 255] on span "Label: 799366696196058120050864460169" at bounding box center [339, 261] width 170 height 12
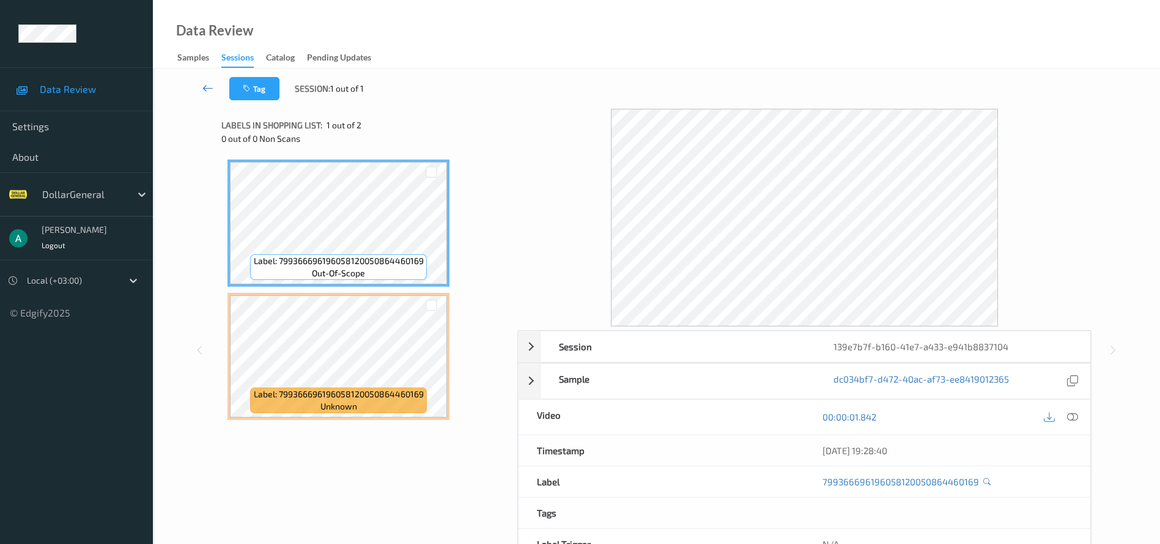
click at [204, 92] on icon at bounding box center [207, 88] width 11 height 12
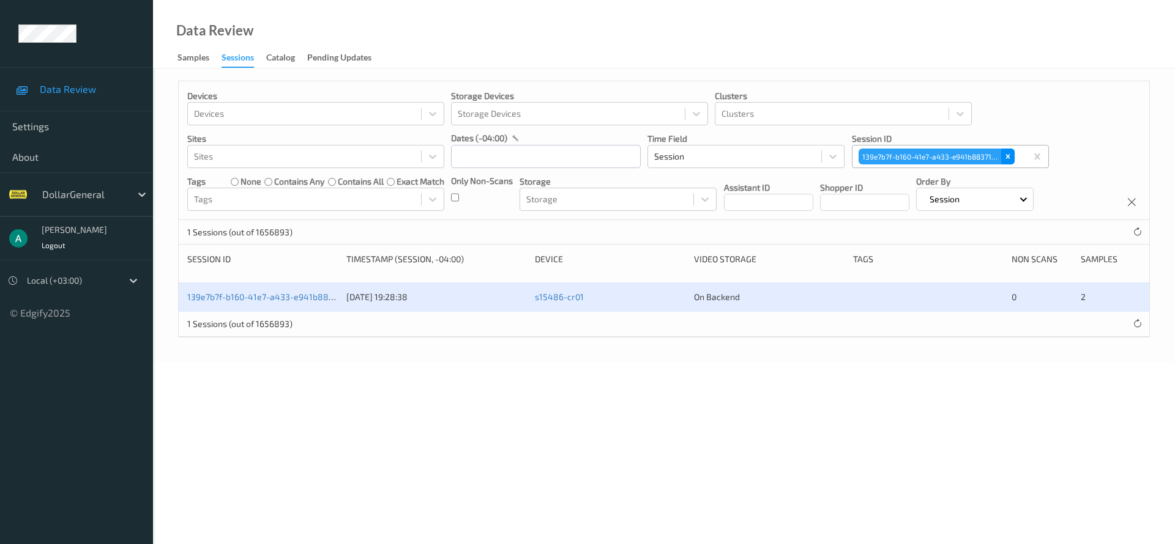
click at [1001, 159] on div "Remove 139e7b7f-b160-41e7-a433-e941b8837104" at bounding box center [1007, 157] width 13 height 16
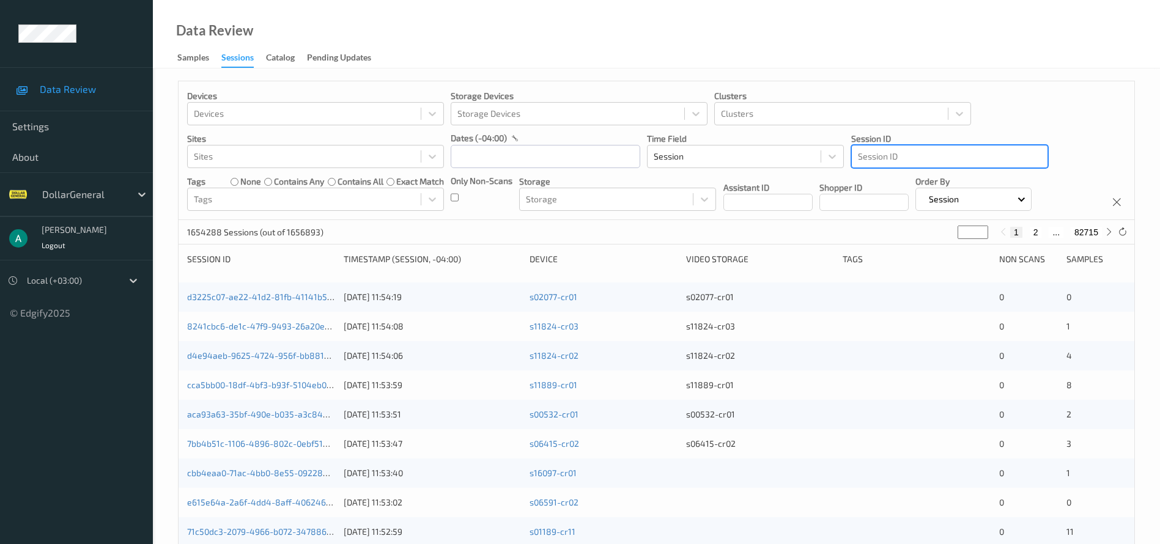
click at [975, 154] on div at bounding box center [950, 156] width 184 height 15
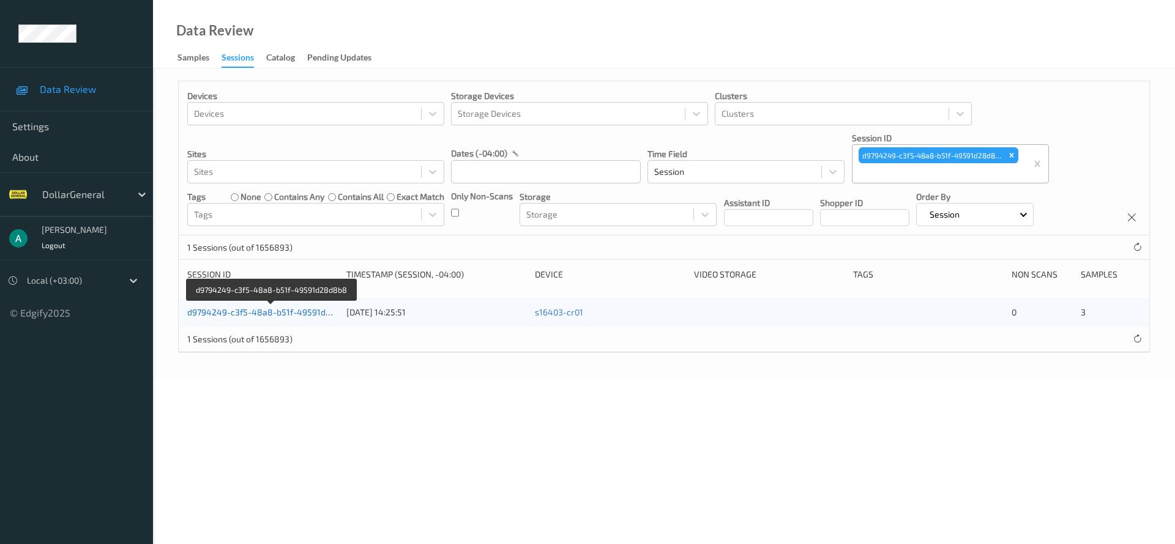
click at [268, 308] on link "d9794249-c3f5-48a8-b51f-49591d28d8b8" at bounding box center [271, 312] width 169 height 10
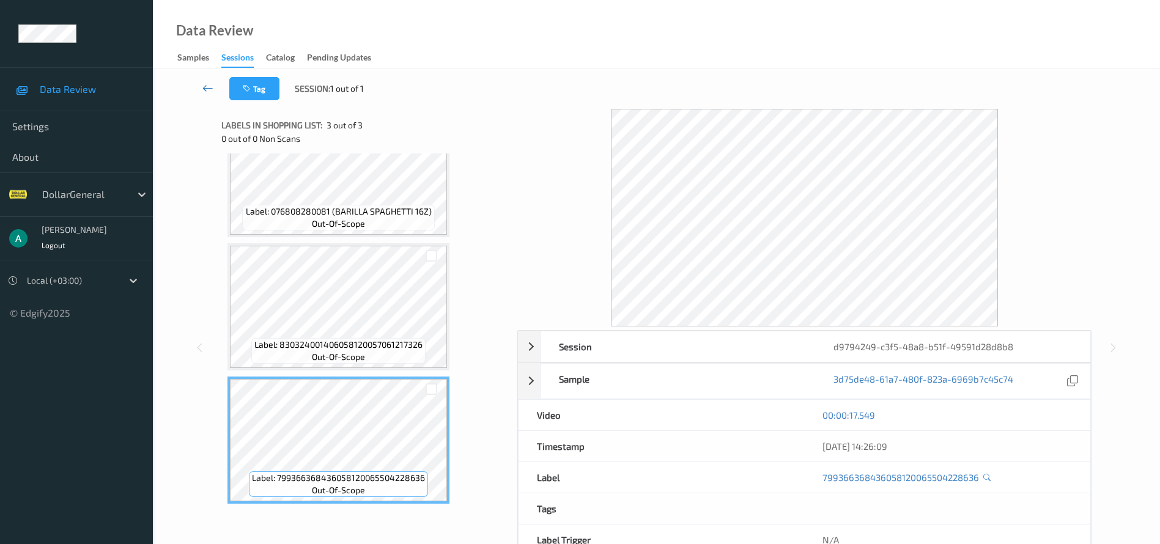
click at [206, 91] on icon at bounding box center [207, 88] width 11 height 12
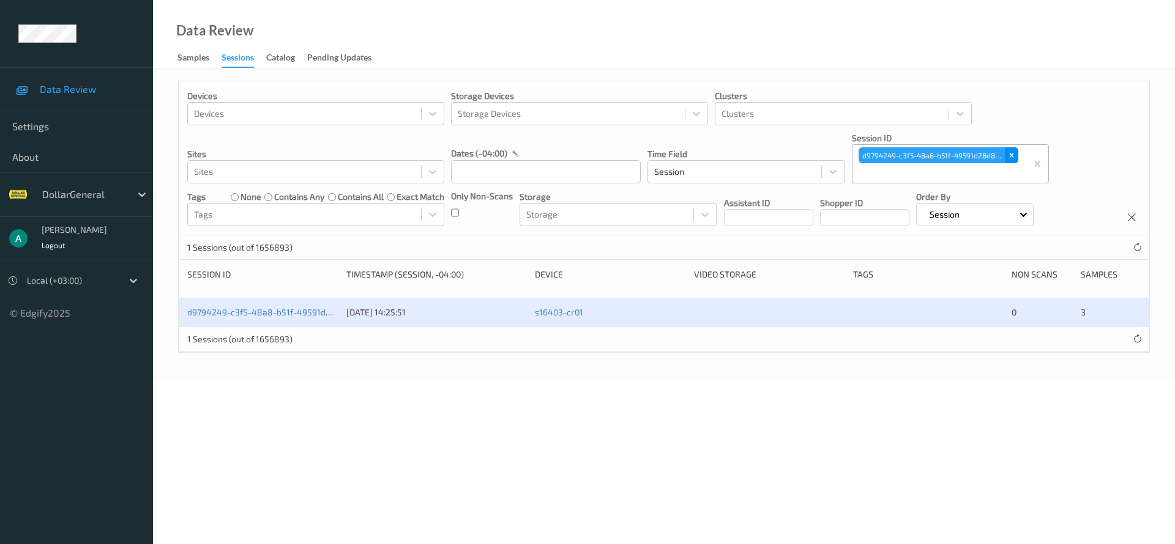
click at [1013, 157] on icon "Remove d9794249-c3f5-48a8-b51f-49591d28d8b8" at bounding box center [1011, 156] width 4 height 4
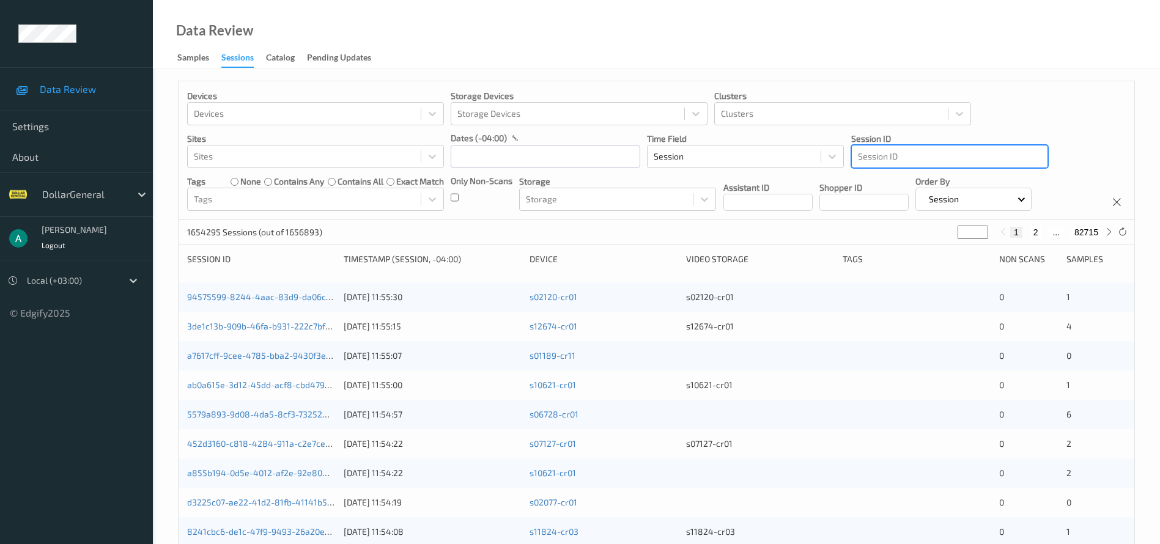
click at [926, 158] on div at bounding box center [950, 156] width 184 height 15
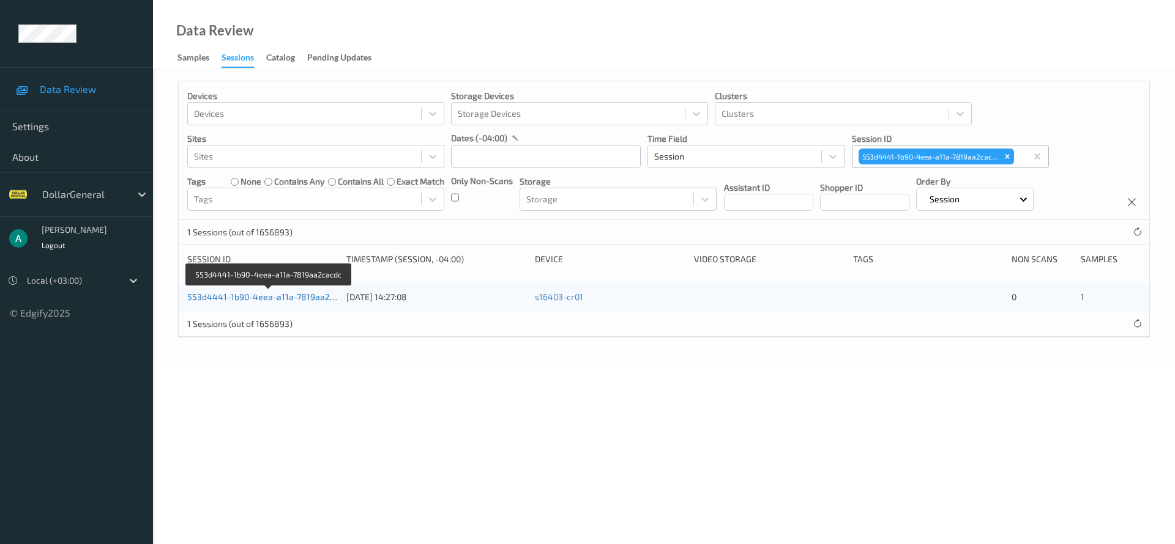
click at [304, 293] on link "553d4441-1b90-4eea-a11a-7819aa2cacdc" at bounding box center [269, 297] width 165 height 10
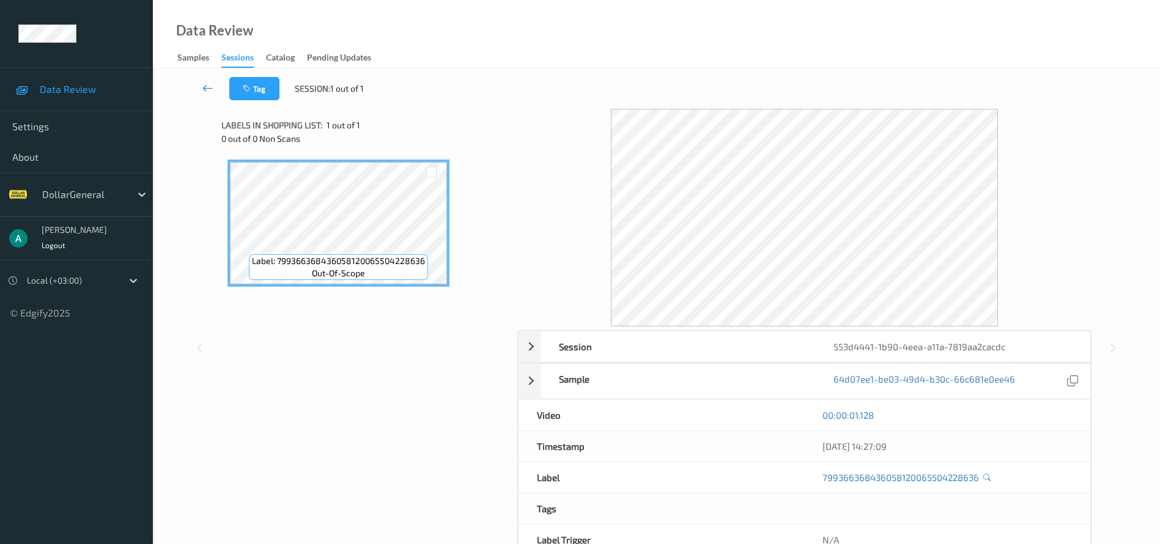
click at [206, 86] on icon at bounding box center [207, 88] width 11 height 12
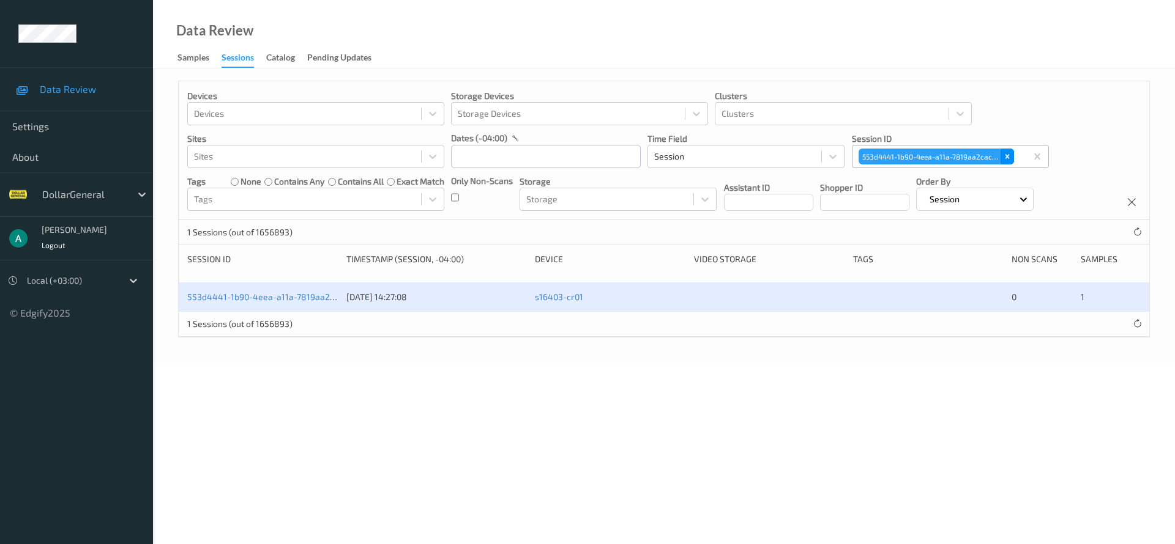
drag, startPoint x: 1009, startPoint y: 165, endPoint x: 1007, endPoint y: 155, distance: 10.0
click at [1009, 165] on div "553d4441-1b90-4eea-a11a-7819aa2cacdc" at bounding box center [936, 156] width 158 height 18
click at [1007, 155] on icon "Remove 553d4441-1b90-4eea-a11a-7819aa2cacdc" at bounding box center [1007, 156] width 9 height 9
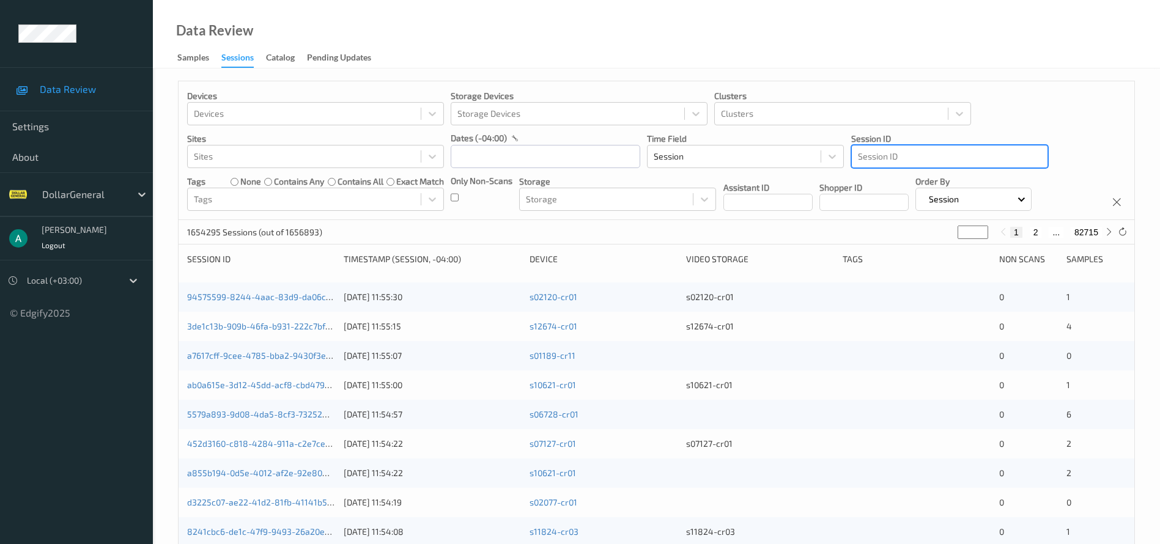
click at [919, 154] on div at bounding box center [950, 156] width 184 height 15
click at [885, 154] on div at bounding box center [950, 156] width 184 height 15
click at [793, 154] on div at bounding box center [734, 156] width 161 height 15
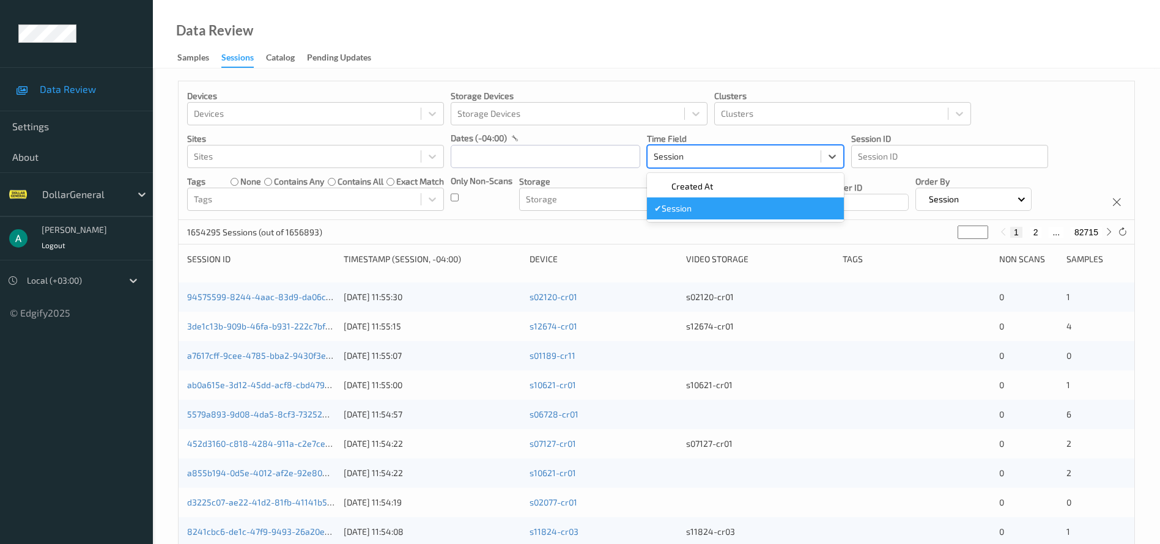
click at [802, 154] on div at bounding box center [734, 156] width 161 height 15
click at [889, 152] on div at bounding box center [950, 156] width 184 height 15
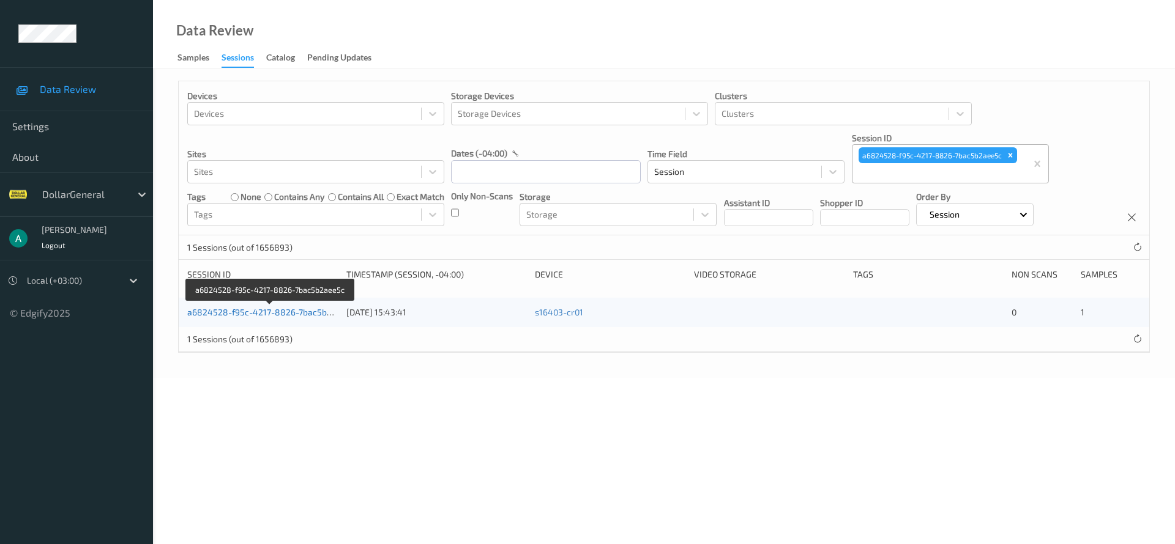
click at [328, 309] on link "a6824528-f95c-4217-8826-7bac5b2aee5c" at bounding box center [271, 312] width 168 height 10
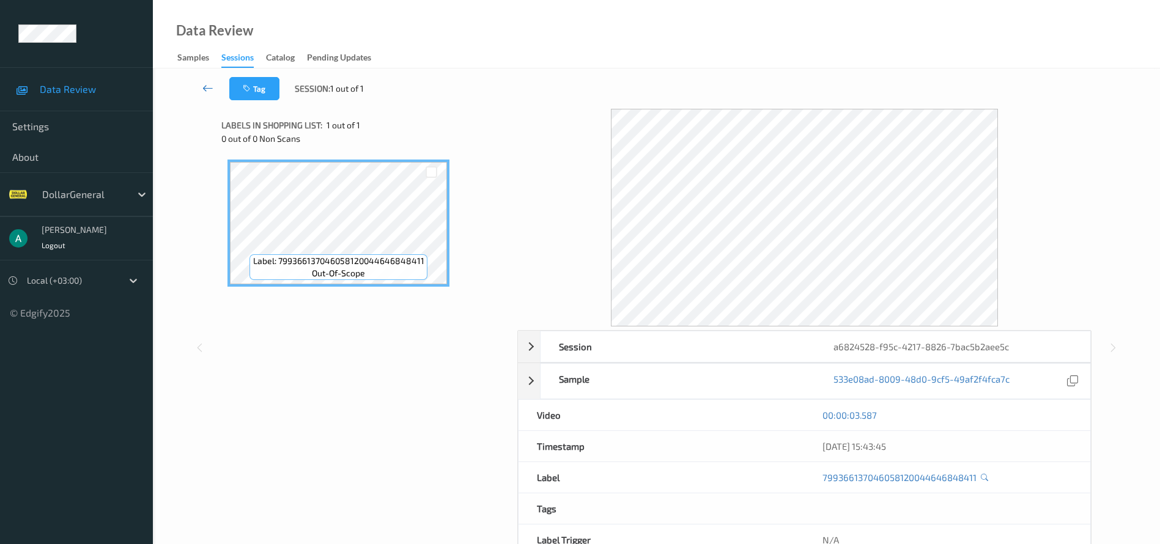
click at [209, 85] on icon at bounding box center [207, 88] width 11 height 12
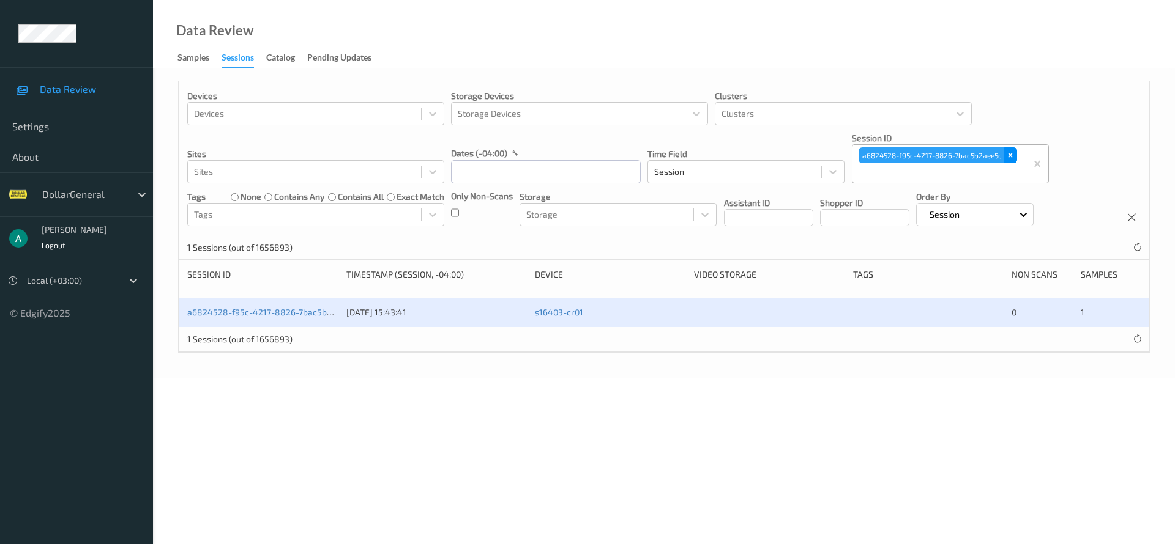
click at [1008, 159] on icon "Remove a6824528-f95c-4217-8826-7bac5b2aee5c" at bounding box center [1010, 155] width 9 height 9
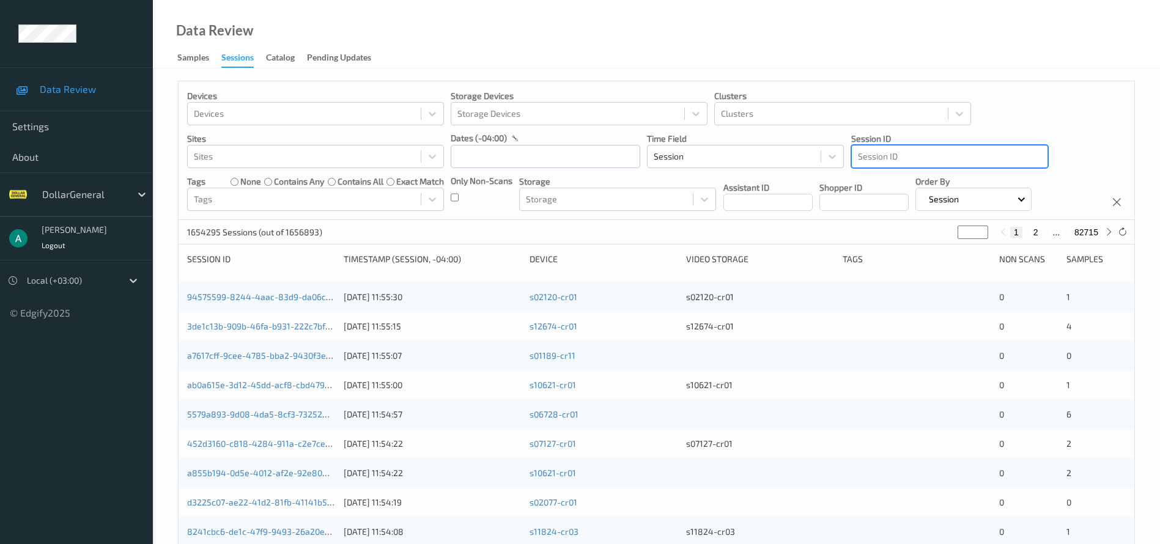
click at [885, 158] on div at bounding box center [950, 156] width 184 height 15
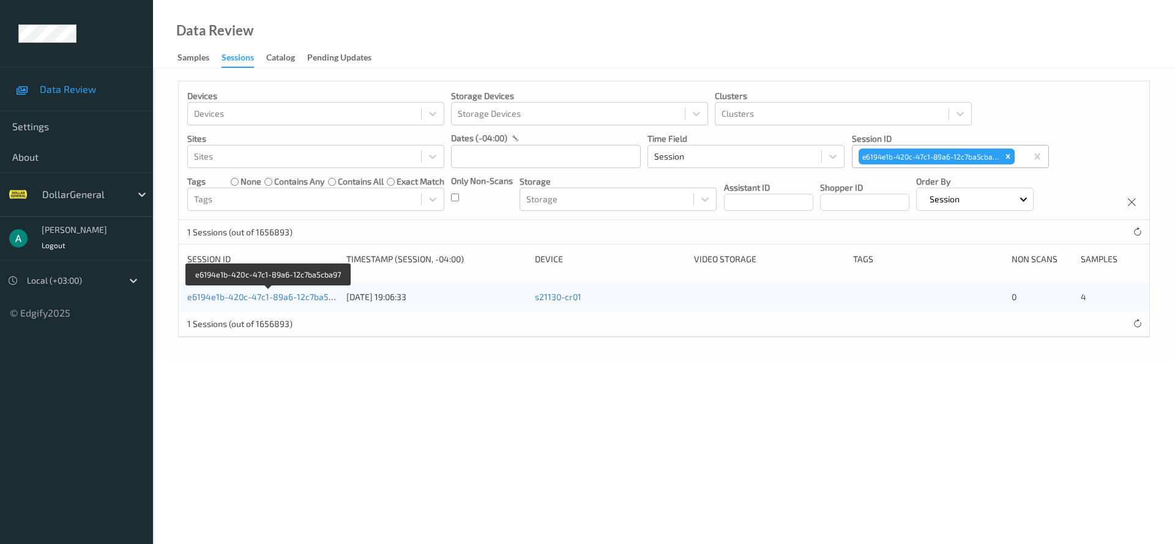
click at [233, 291] on div "e6194e1b-420c-47c1-89a6-12c7ba5cba97" at bounding box center [262, 297] width 150 height 12
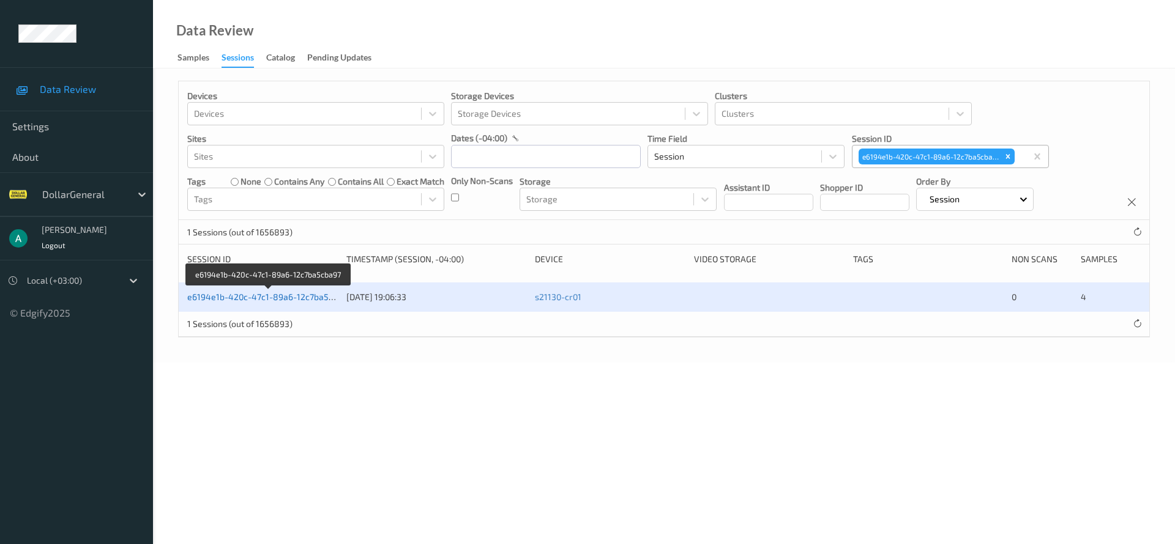
click at [239, 295] on link "e6194e1b-420c-47c1-89a6-12c7ba5cba97" at bounding box center [269, 297] width 165 height 10
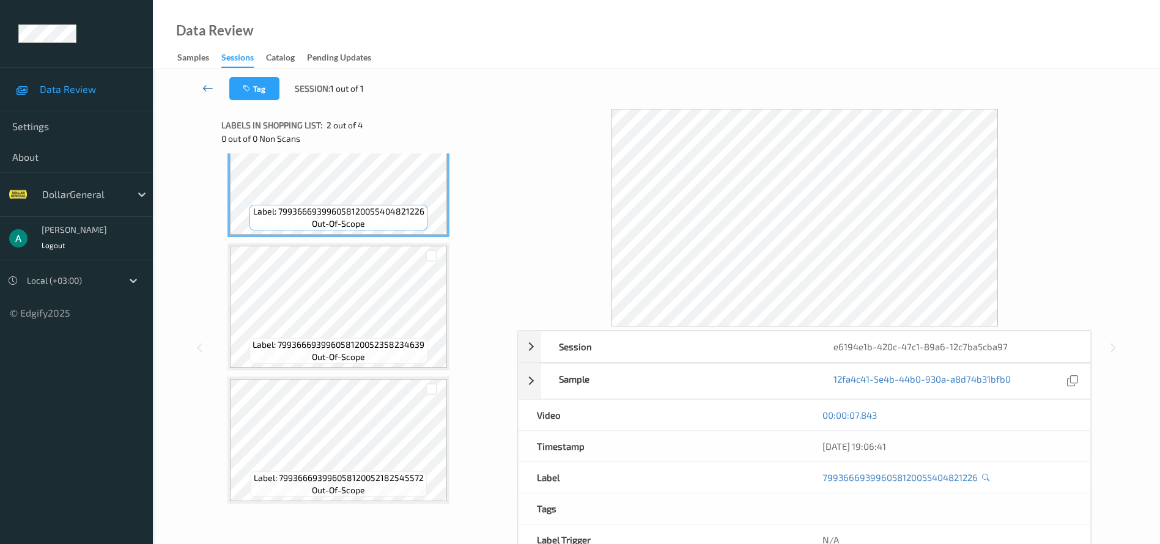
click at [201, 87] on link at bounding box center [208, 88] width 43 height 23
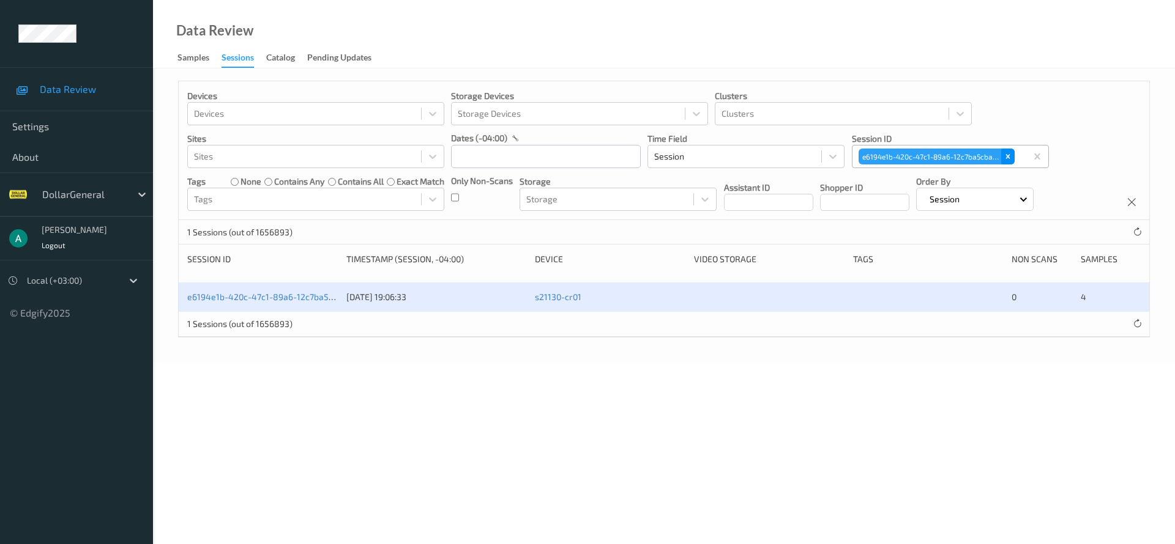
click at [1009, 161] on div "Remove e6194e1b-420c-47c1-89a6-12c7ba5cba97" at bounding box center [1007, 157] width 13 height 16
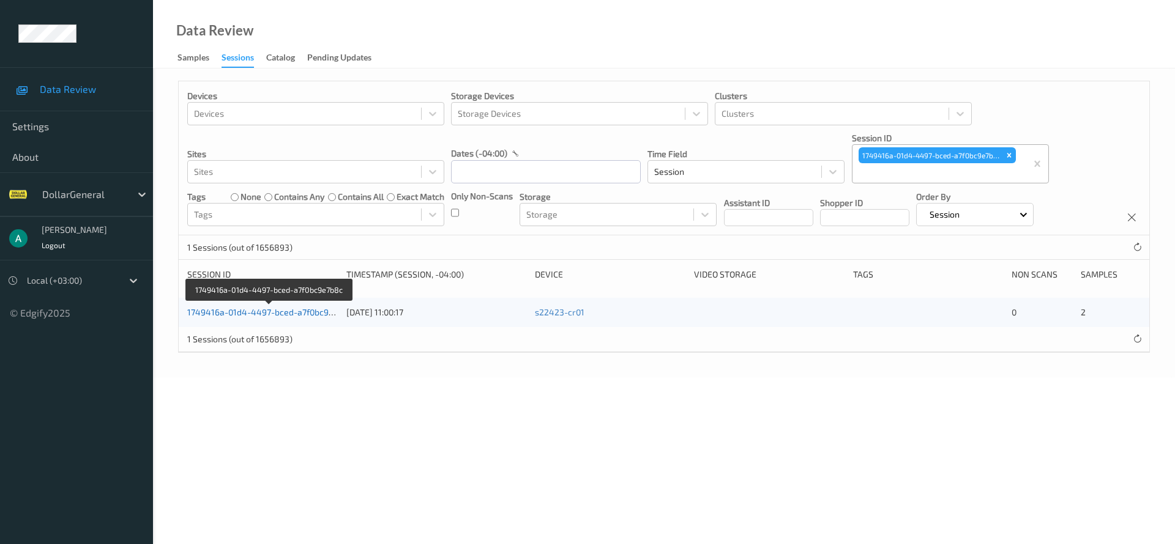
click at [275, 309] on link "1749416a-01d4-4497-bced-a7f0bc9e7b8c" at bounding box center [269, 312] width 165 height 10
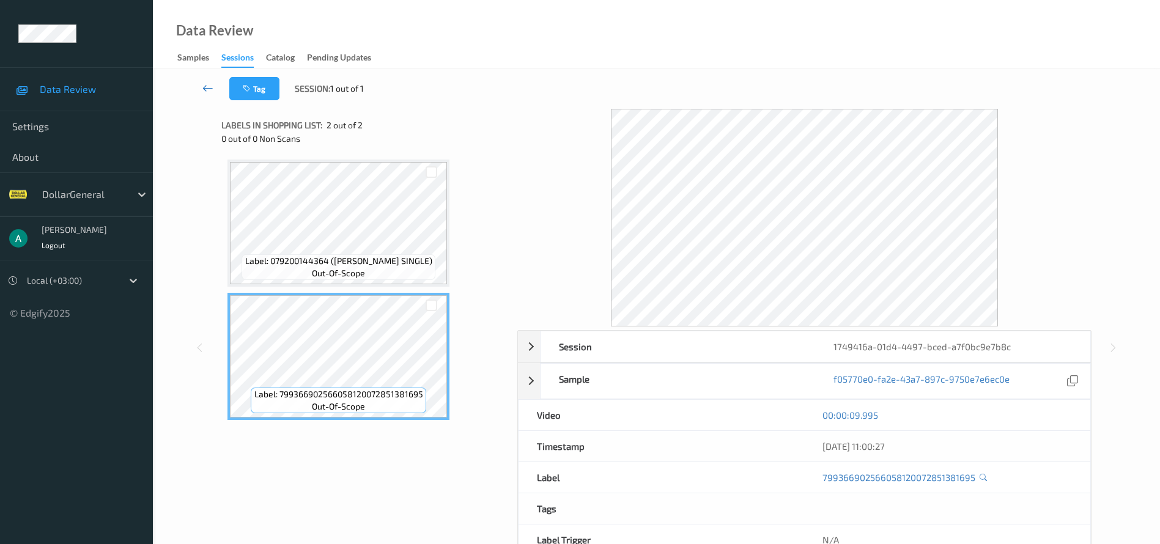
click at [213, 86] on icon at bounding box center [207, 88] width 11 height 12
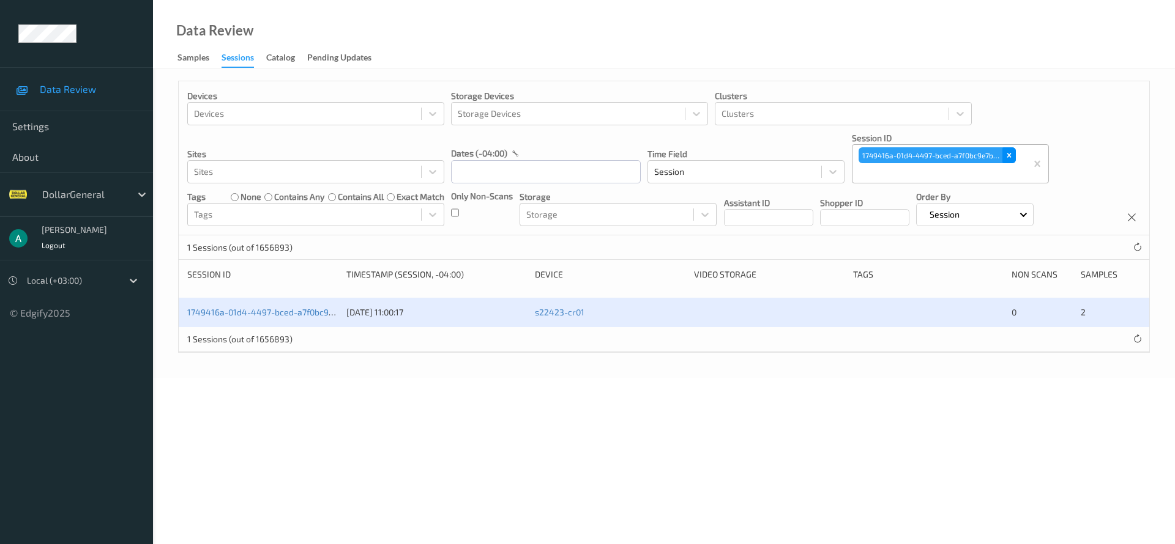
click at [1011, 152] on icon "Remove 1749416a-01d4-4497-bced-a7f0bc9e7b8c" at bounding box center [1009, 155] width 9 height 9
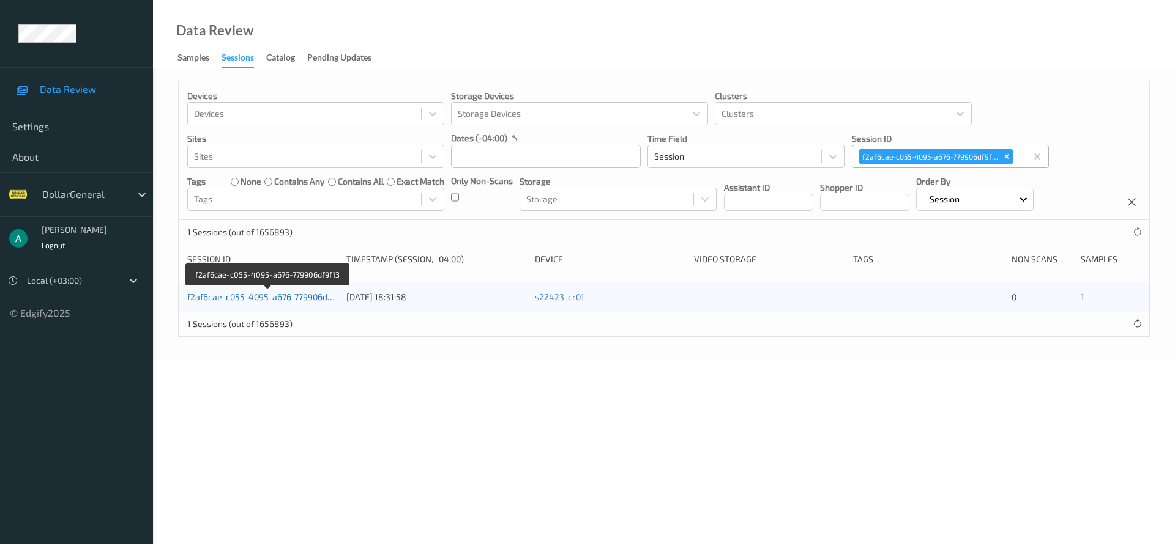
click at [312, 294] on link "f2af6cae-c055-4095-a676-779906df9f13" at bounding box center [267, 297] width 160 height 10
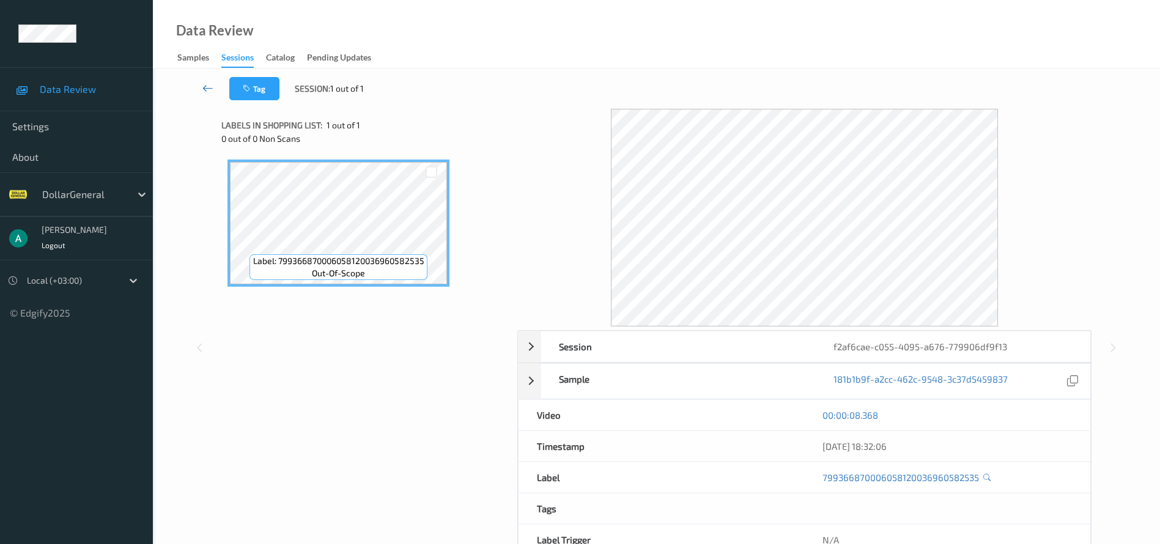
click at [207, 86] on icon at bounding box center [207, 88] width 11 height 12
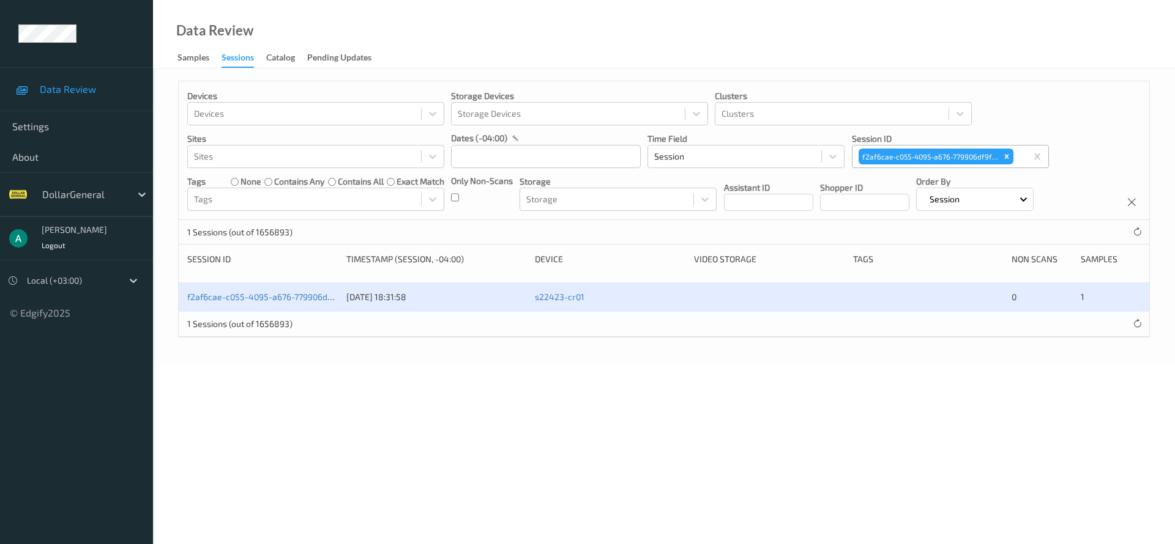
click at [1014, 152] on div "f2af6cae-c055-4095-a676-779906df9f13" at bounding box center [935, 156] width 157 height 18
click at [1010, 154] on icon "Remove f2af6cae-c055-4095-a676-779906df9f13" at bounding box center [1006, 156] width 9 height 9
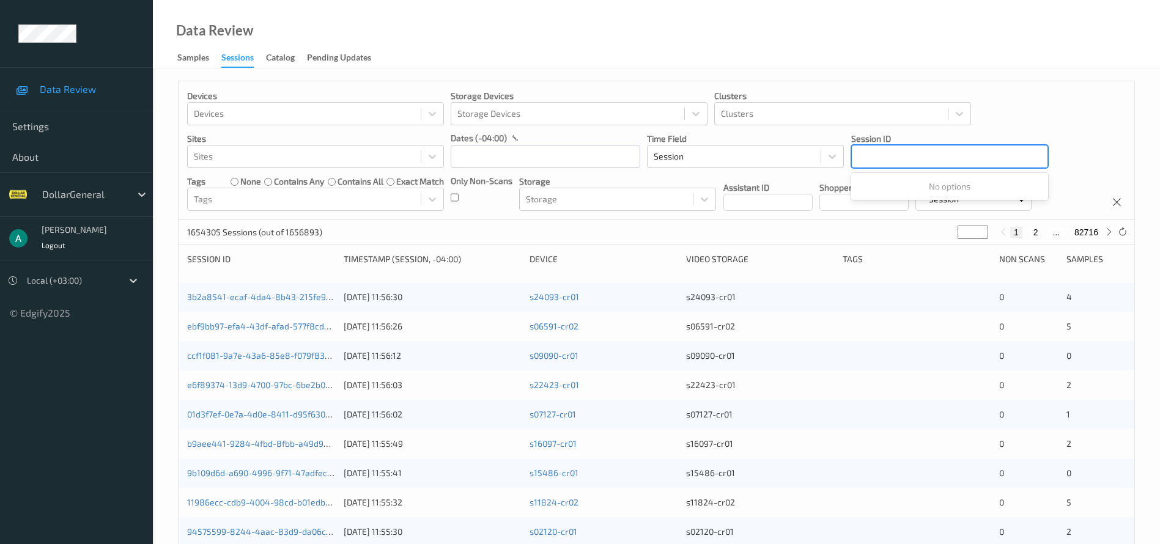
click at [933, 157] on div at bounding box center [950, 156] width 184 height 15
click at [879, 162] on div at bounding box center [950, 156] width 184 height 15
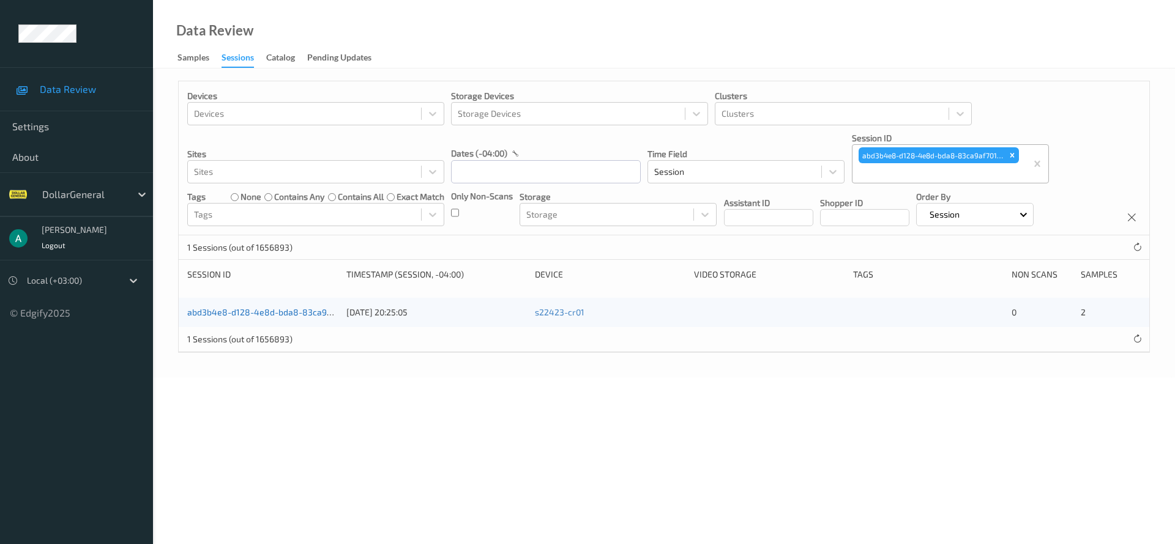
click at [294, 311] on link "abd3b4e8-d128-4e8d-bda8-83ca9af701a7" at bounding box center [271, 312] width 169 height 10
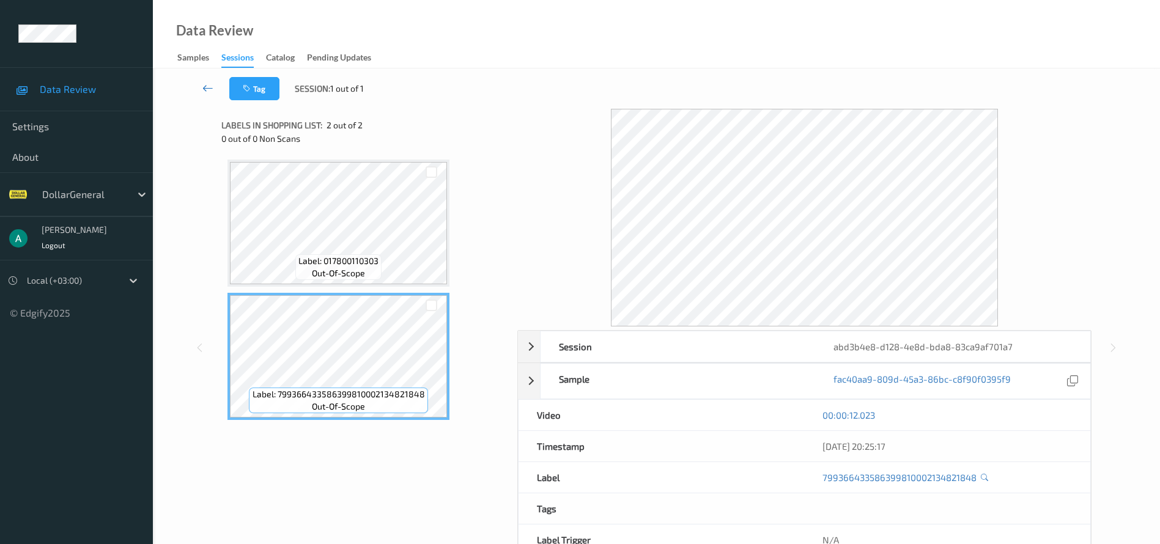
click at [216, 87] on link at bounding box center [208, 88] width 43 height 23
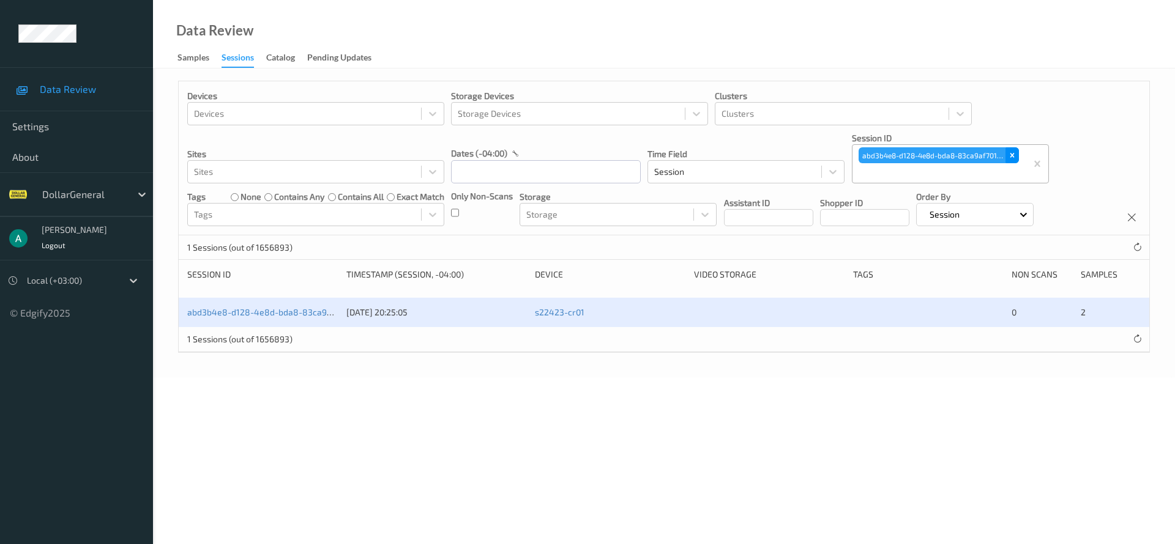
click at [1014, 153] on icon "Remove abd3b4e8-d128-4e8d-bda8-83ca9af701a7" at bounding box center [1012, 155] width 9 height 9
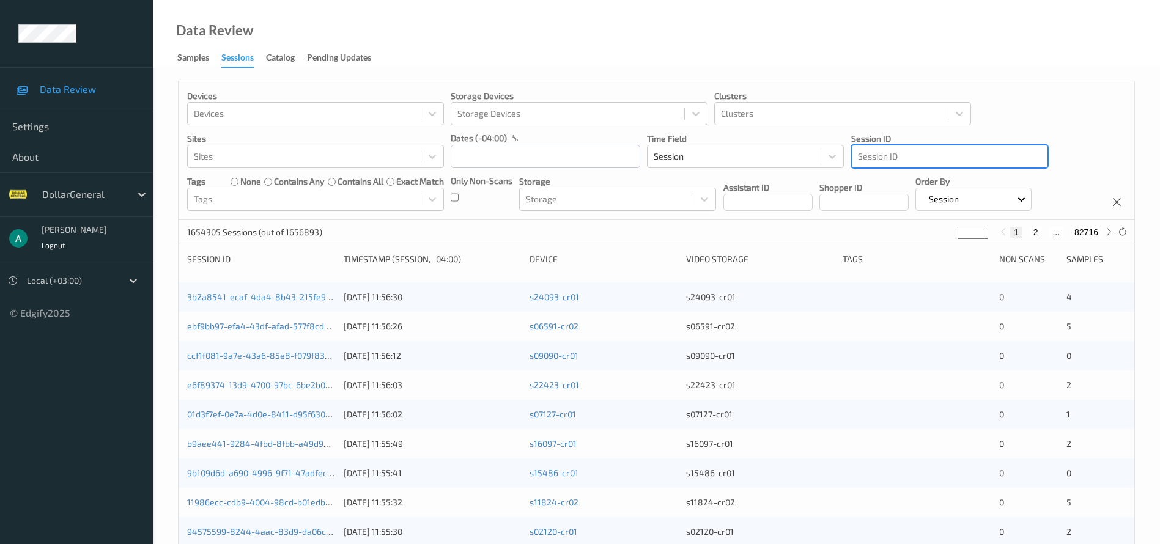
click at [912, 161] on div at bounding box center [950, 156] width 184 height 15
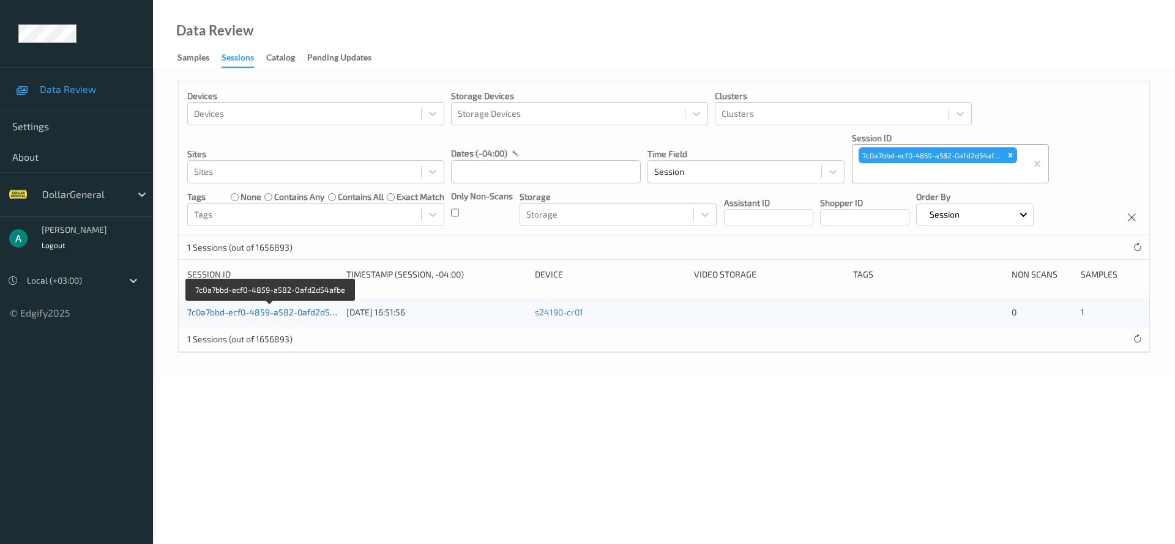
click at [269, 315] on link "7c0a7bbd-ecf0-4859-a582-0afd2d54afbe" at bounding box center [270, 312] width 166 height 10
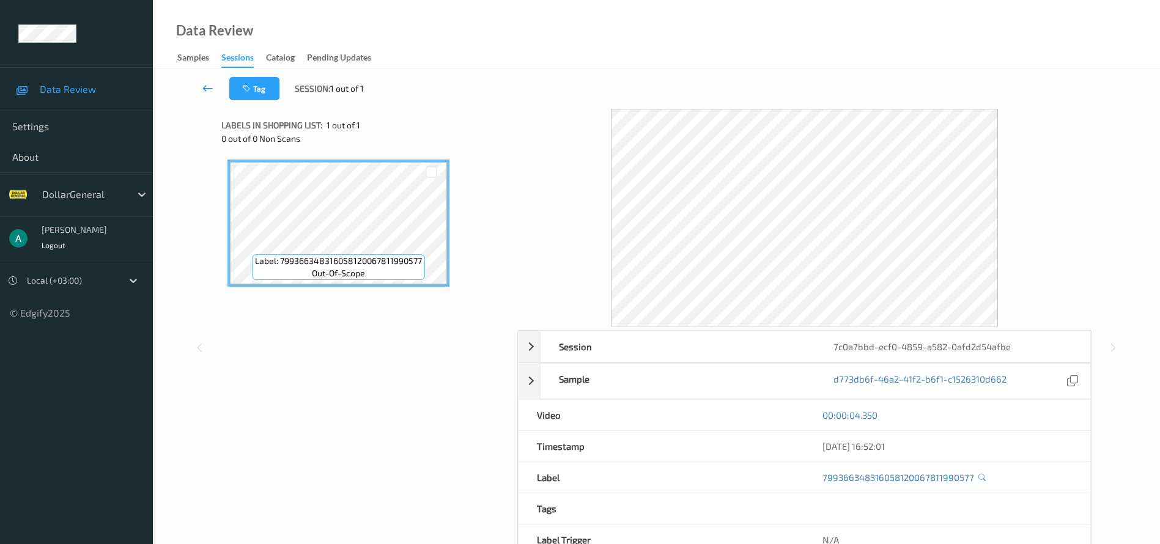
click at [207, 86] on icon at bounding box center [207, 88] width 11 height 12
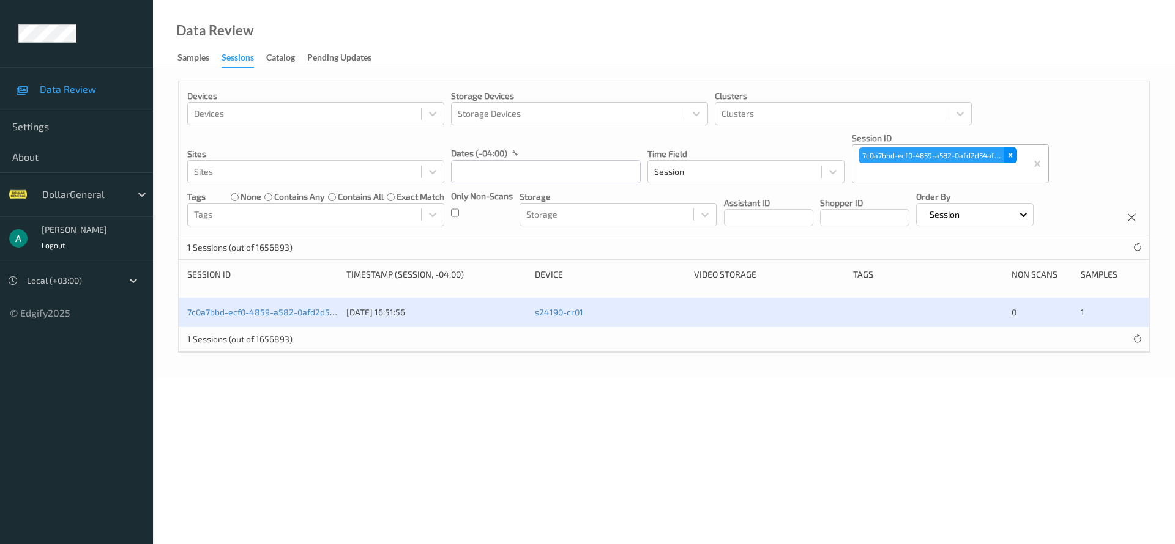
click at [1008, 154] on icon "Remove 7c0a7bbd-ecf0-4859-a582-0afd2d54afbe" at bounding box center [1010, 155] width 9 height 9
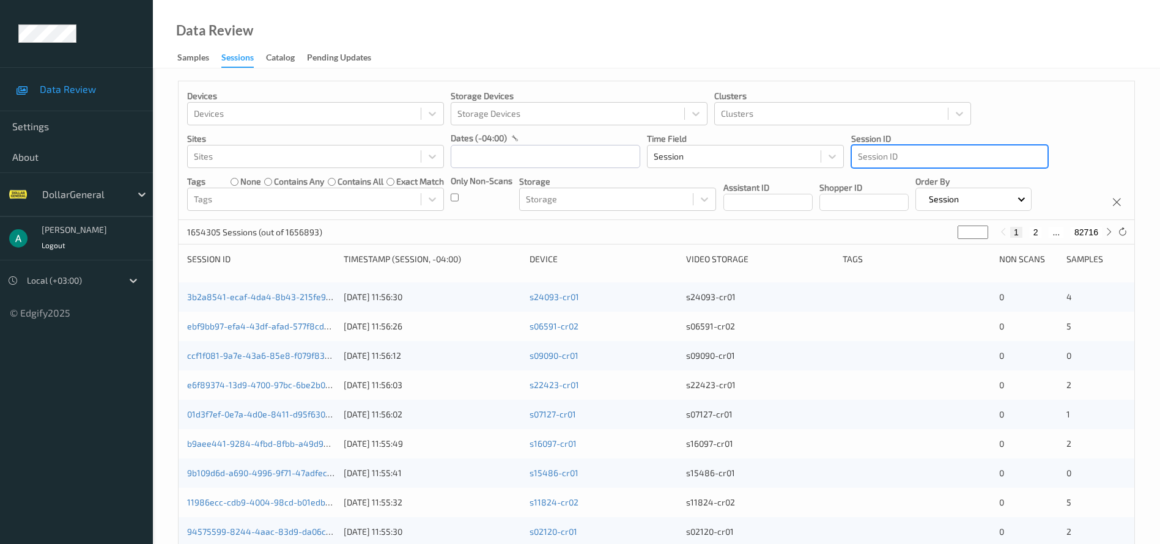
click at [981, 156] on div at bounding box center [950, 156] width 184 height 15
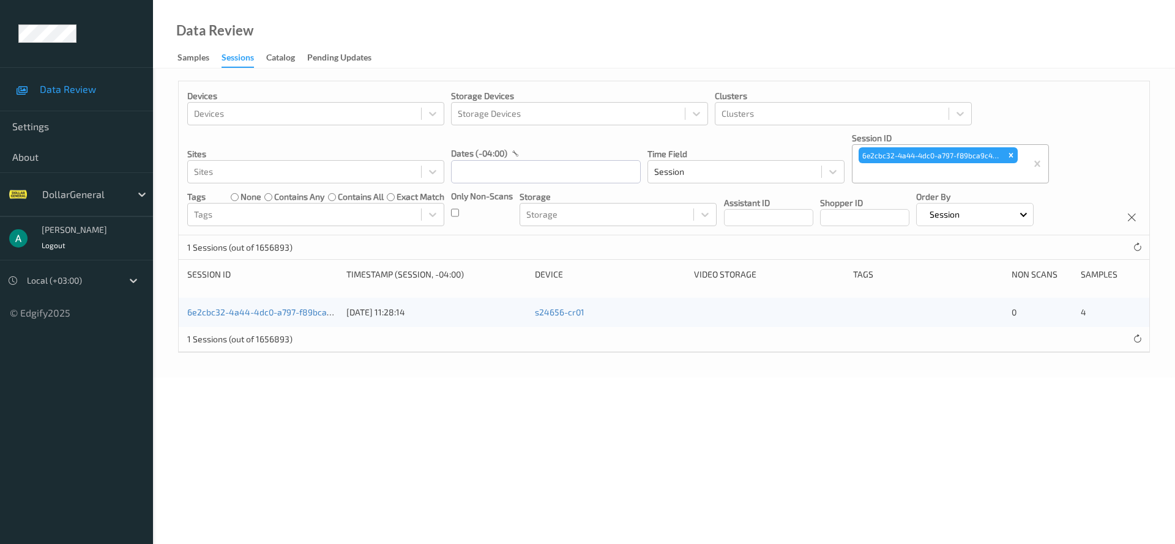
click at [296, 306] on div "6e2cbc32-4a44-4dc0-a797-f89bca9c4ab1" at bounding box center [262, 312] width 150 height 12
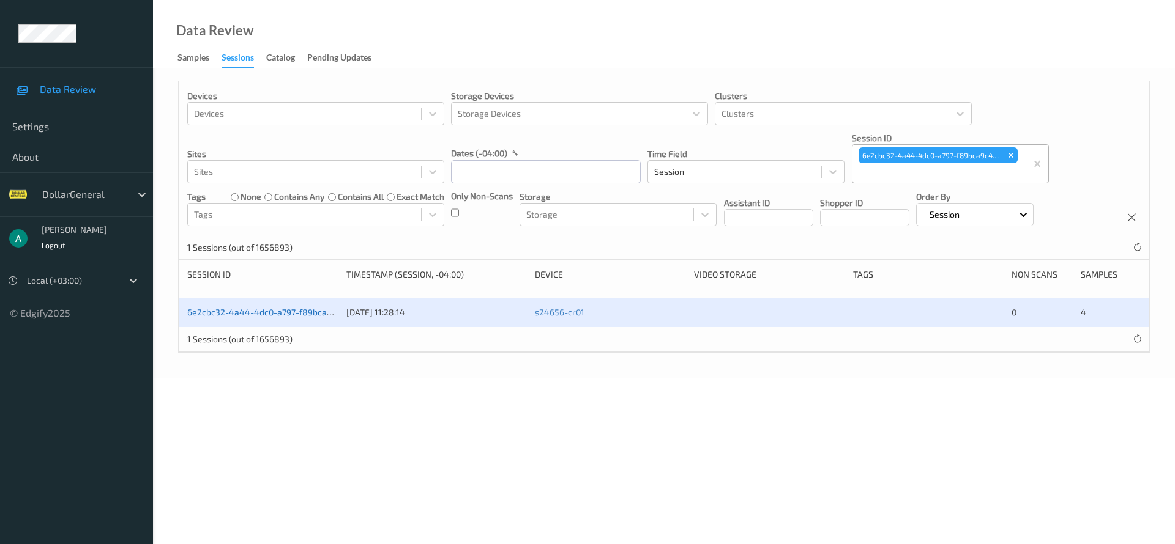
click at [302, 311] on link "6e2cbc32-4a44-4dc0-a797-f89bca9c4ab1" at bounding box center [271, 312] width 168 height 10
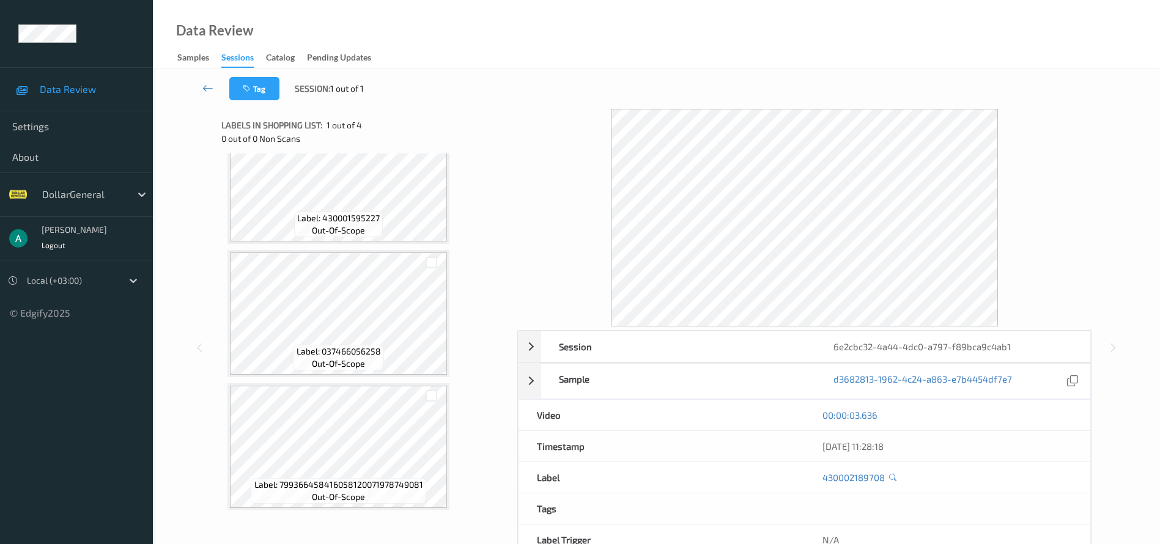
scroll to position [183, 0]
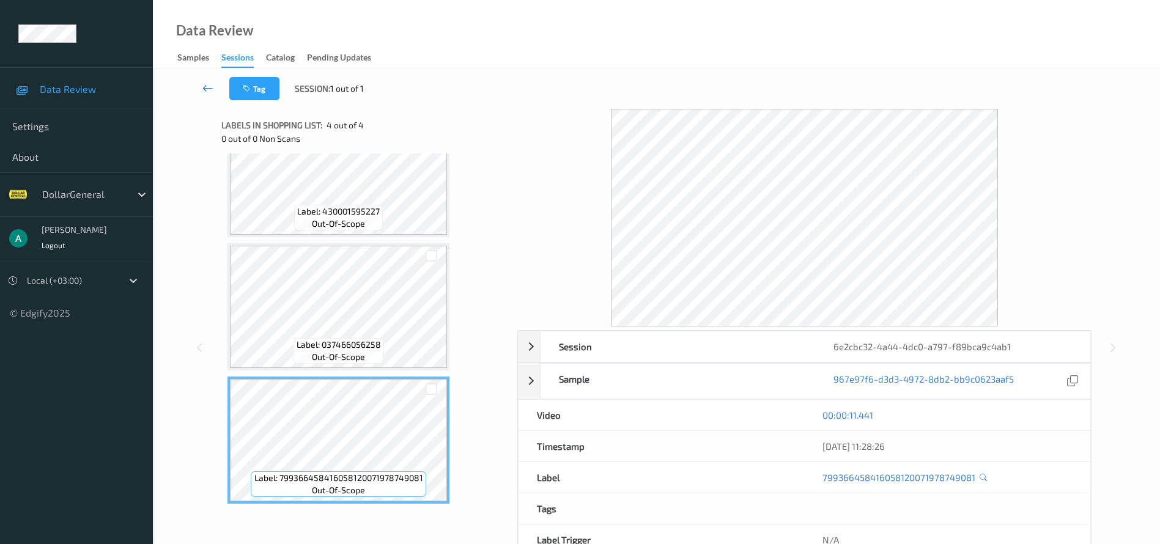
click at [210, 83] on icon at bounding box center [207, 88] width 11 height 12
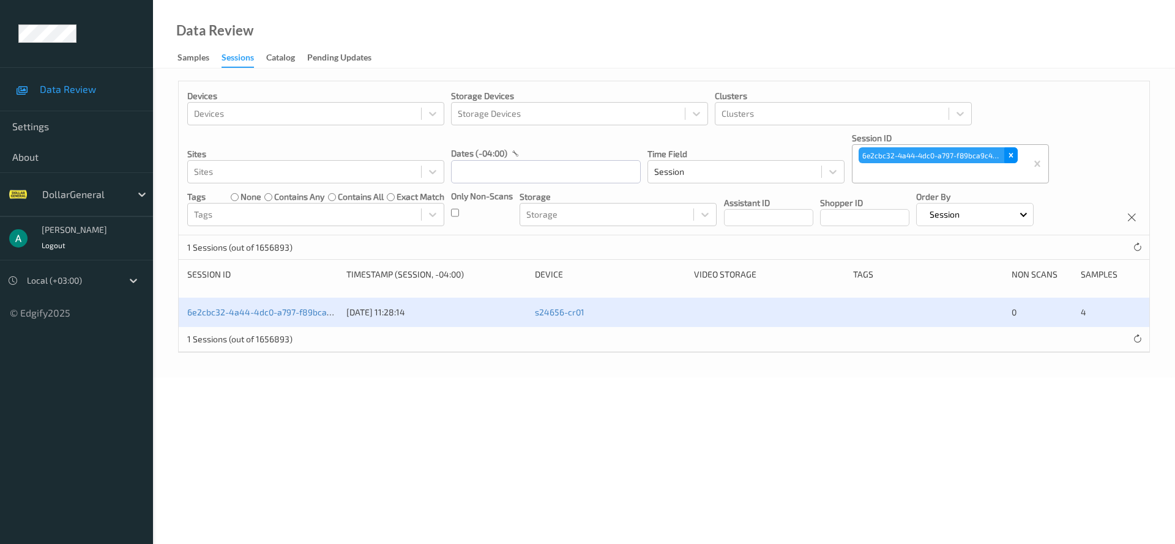
click at [1015, 154] on icon "Remove 6e2cbc32-4a44-4dc0-a797-f89bca9c4ab1" at bounding box center [1010, 155] width 9 height 9
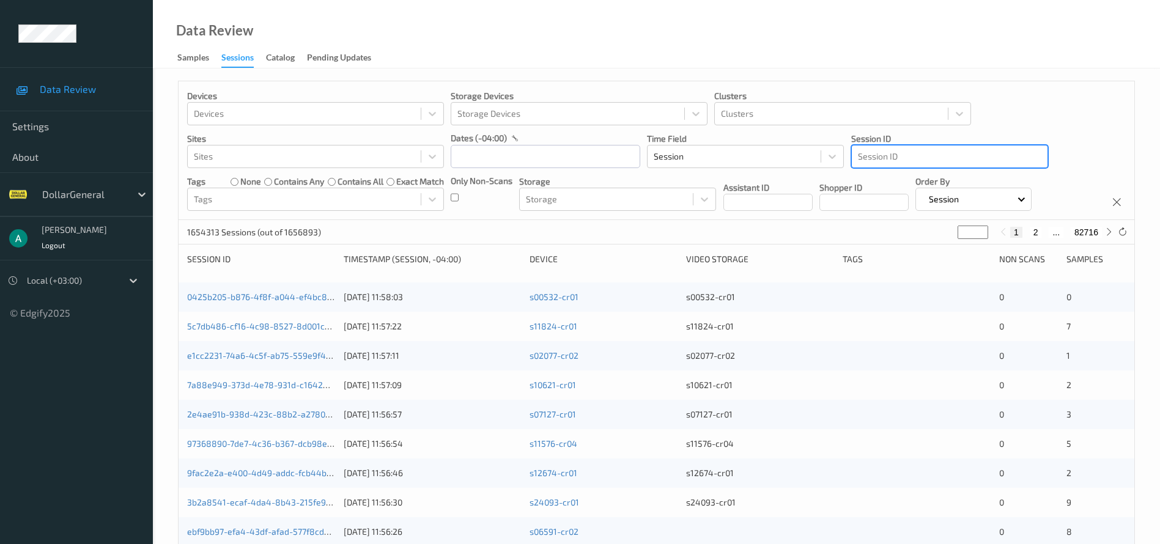
click at [960, 158] on div at bounding box center [950, 156] width 184 height 15
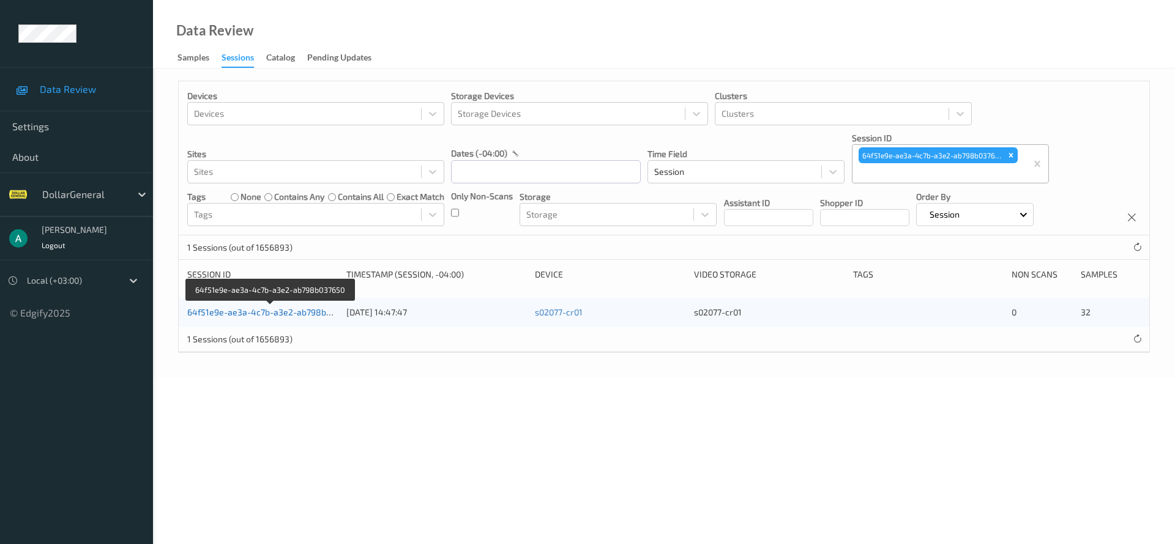
click at [313, 313] on link "64f51e9e-ae3a-4c7b-a3e2-ab798b037650" at bounding box center [271, 312] width 168 height 10
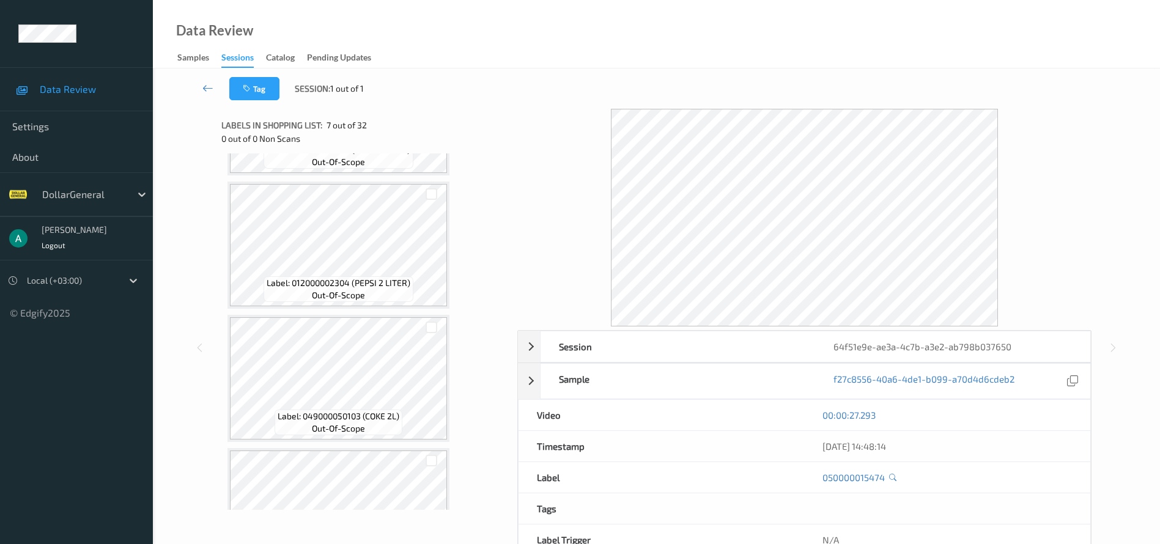
scroll to position [3917, 0]
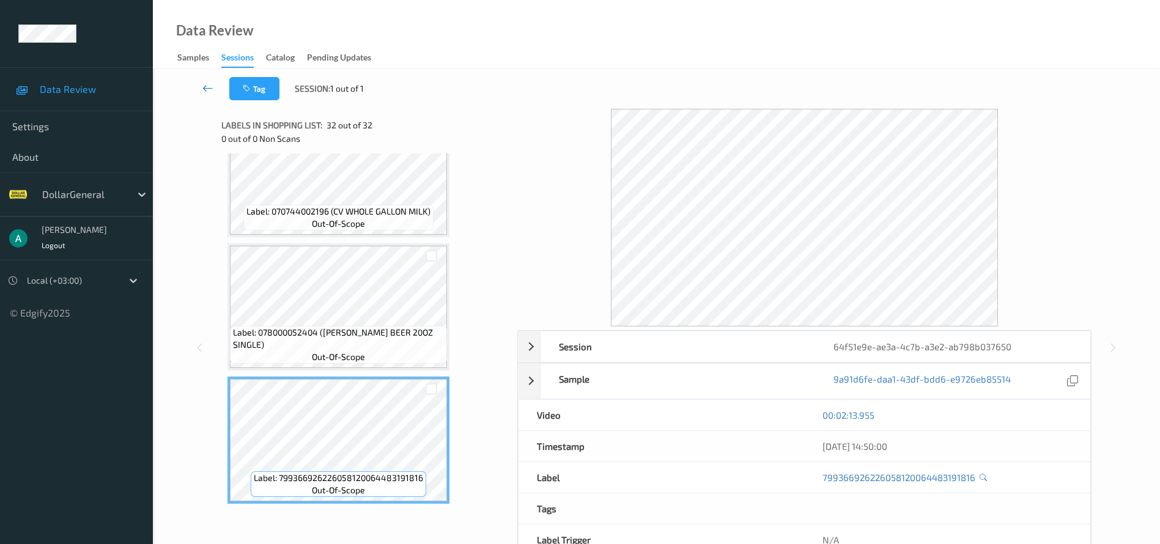
click at [215, 84] on link at bounding box center [208, 88] width 43 height 23
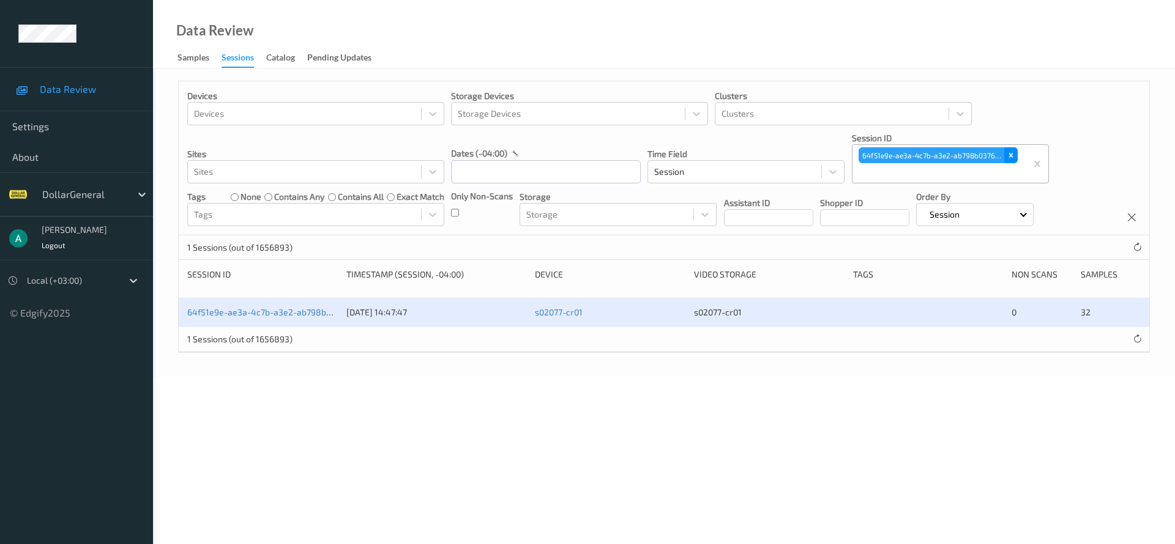
click at [1010, 157] on icon "Remove 64f51e9e-ae3a-4c7b-a3e2-ab798b037650" at bounding box center [1010, 155] width 9 height 9
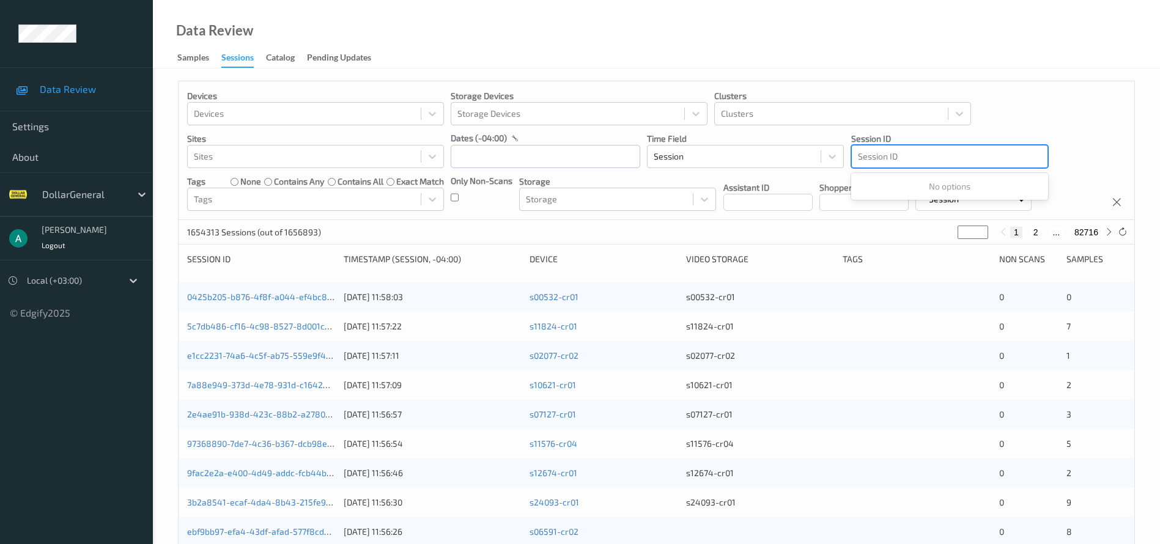
click at [923, 154] on div at bounding box center [950, 156] width 184 height 15
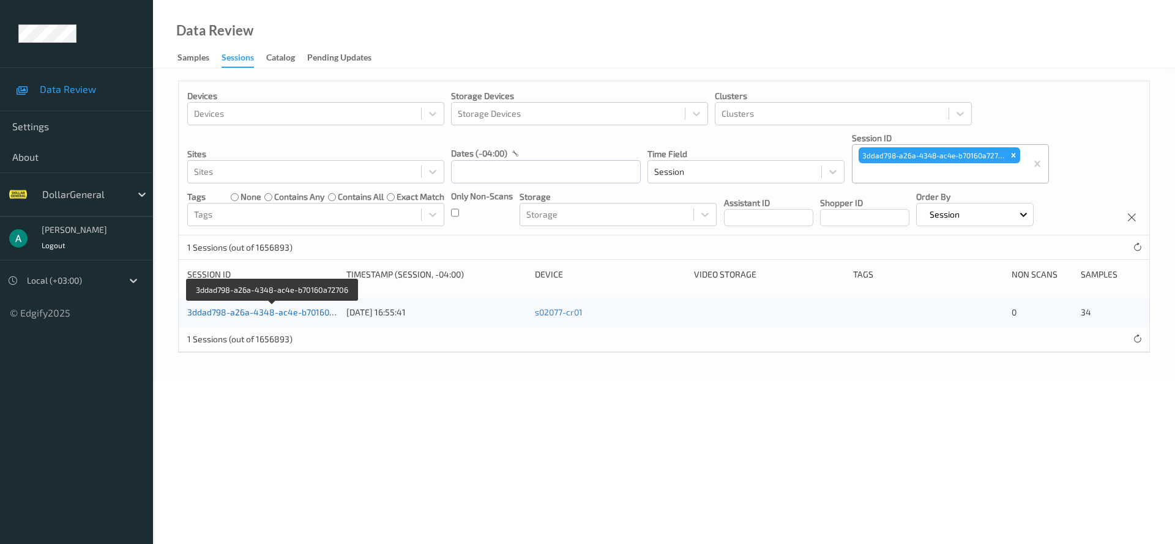
click at [277, 308] on link "3ddad798-a26a-4348-ac4e-b70160a72706" at bounding box center [272, 312] width 170 height 10
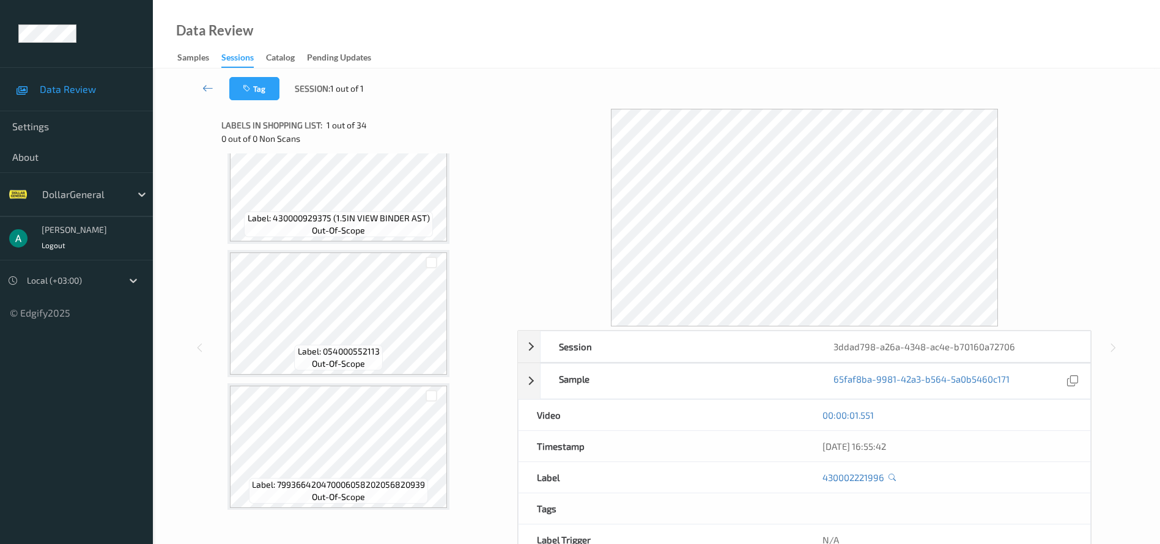
scroll to position [4184, 0]
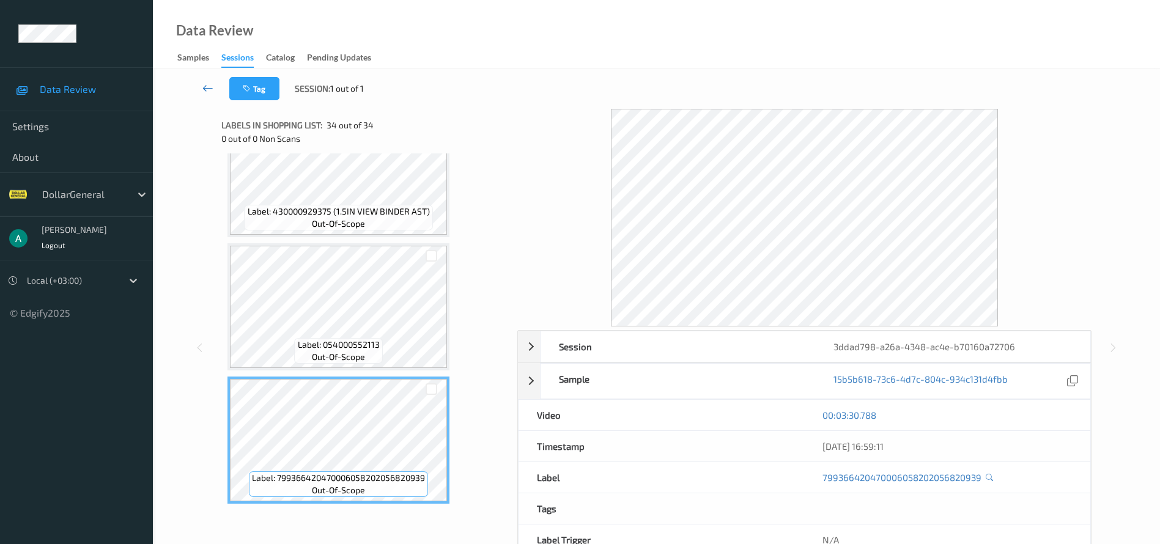
click at [205, 88] on icon at bounding box center [207, 88] width 11 height 12
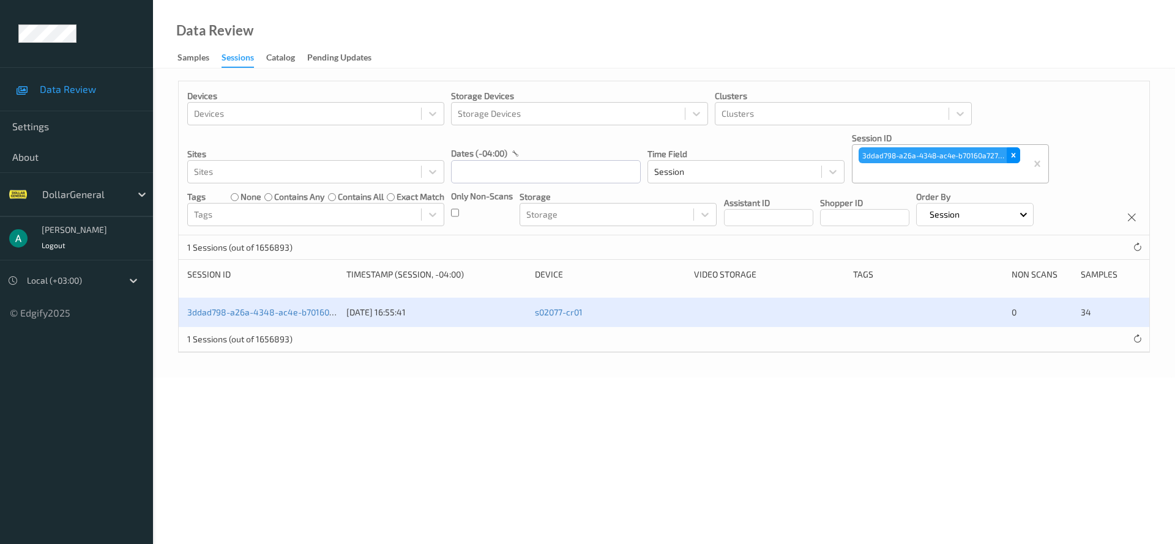
click at [1011, 157] on icon "Remove 3ddad798-a26a-4348-ac4e-b70160a72706" at bounding box center [1013, 155] width 9 height 9
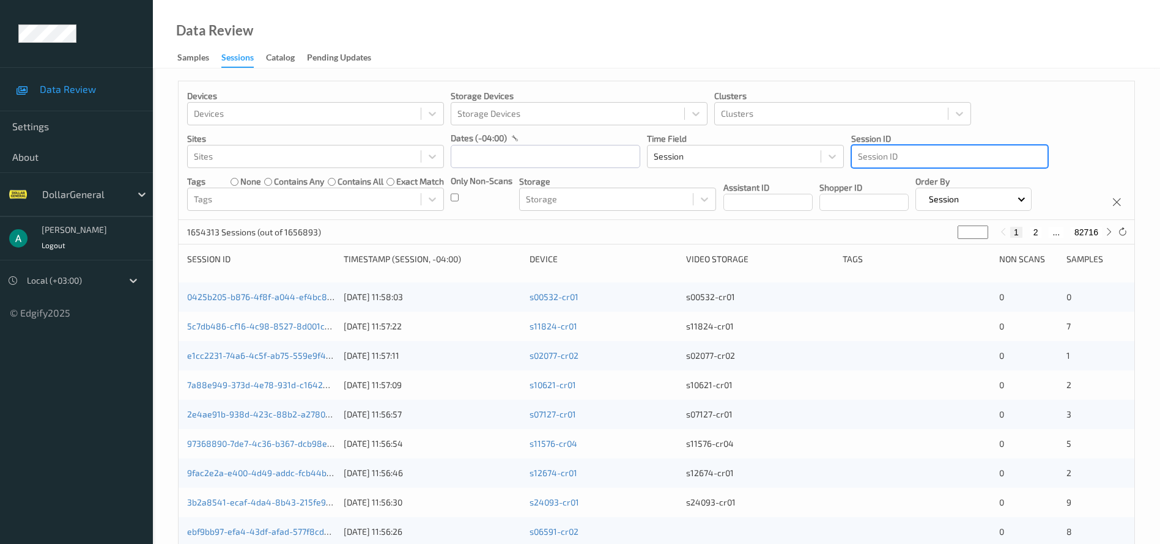
click at [885, 157] on div at bounding box center [950, 156] width 184 height 15
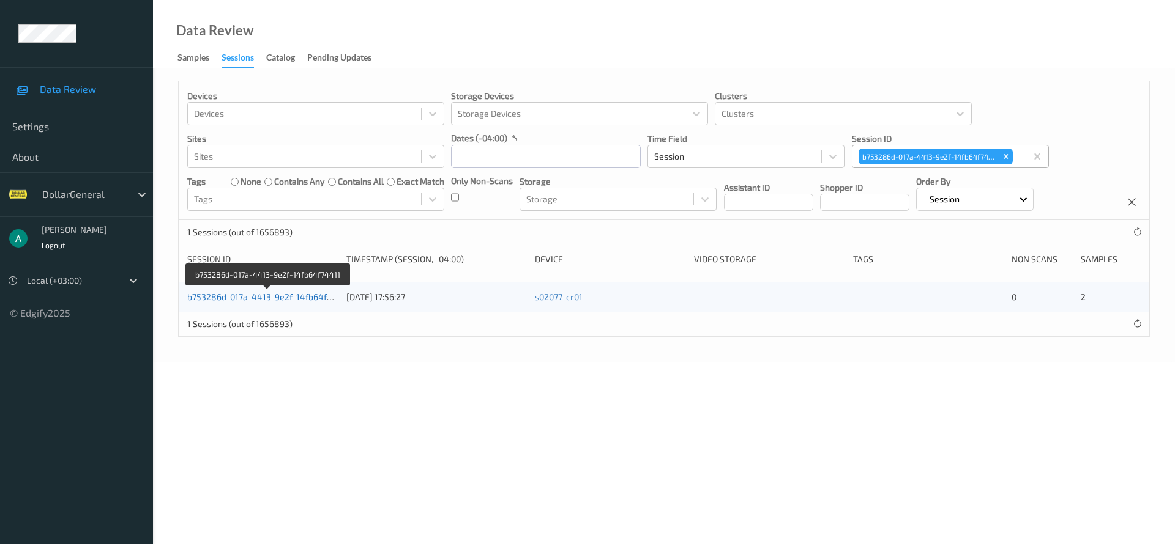
click at [309, 297] on link "b753286d-017a-4413-9e2f-14fb64f74411" at bounding box center [268, 297] width 162 height 10
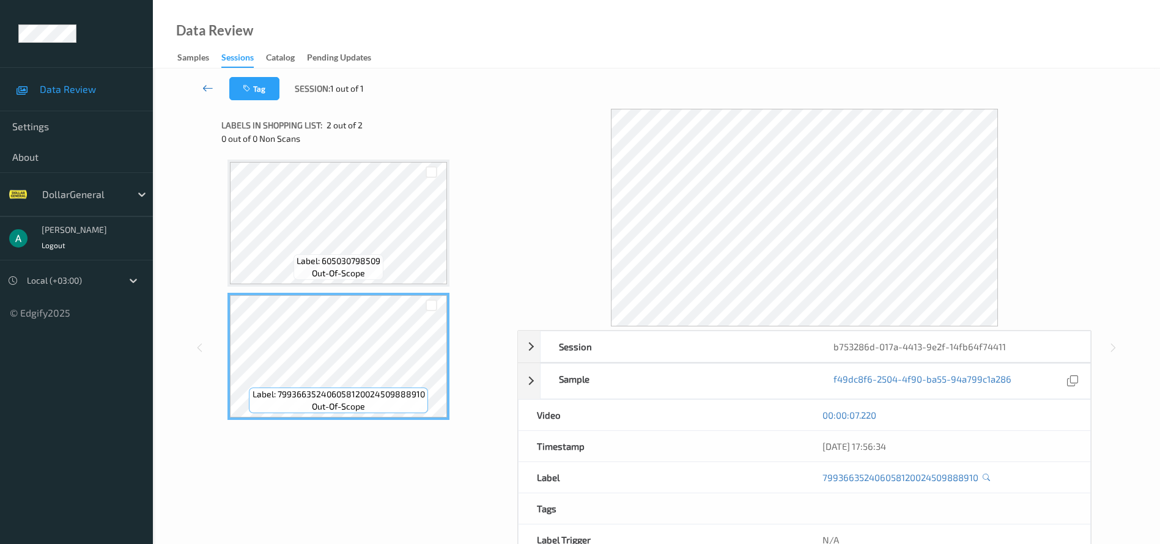
click at [203, 84] on icon at bounding box center [207, 88] width 11 height 12
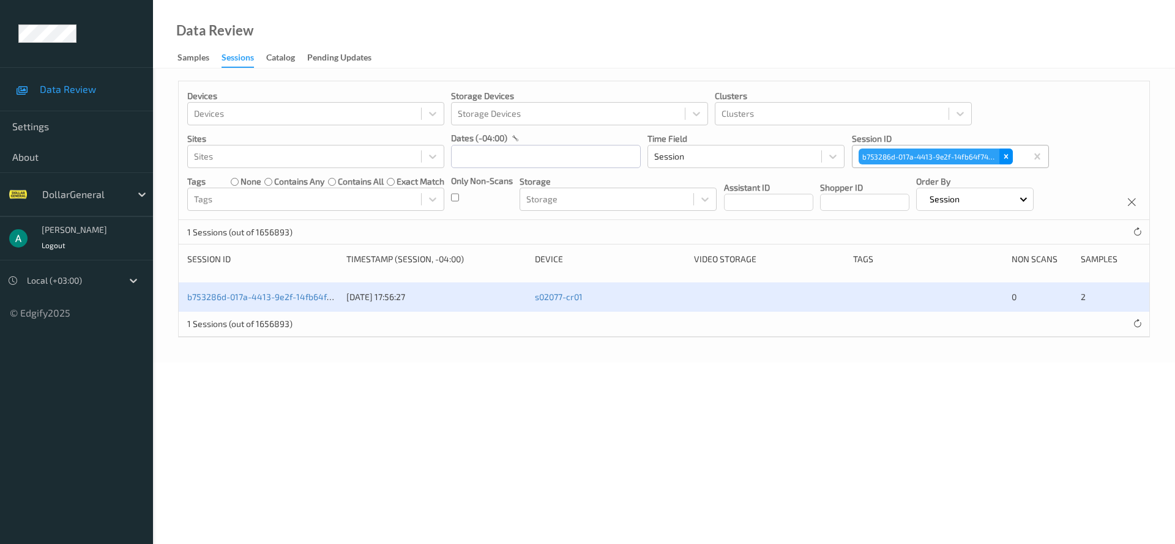
click at [1005, 154] on icon "Remove b753286d-017a-4413-9e2f-14fb64f74411" at bounding box center [1005, 156] width 9 height 9
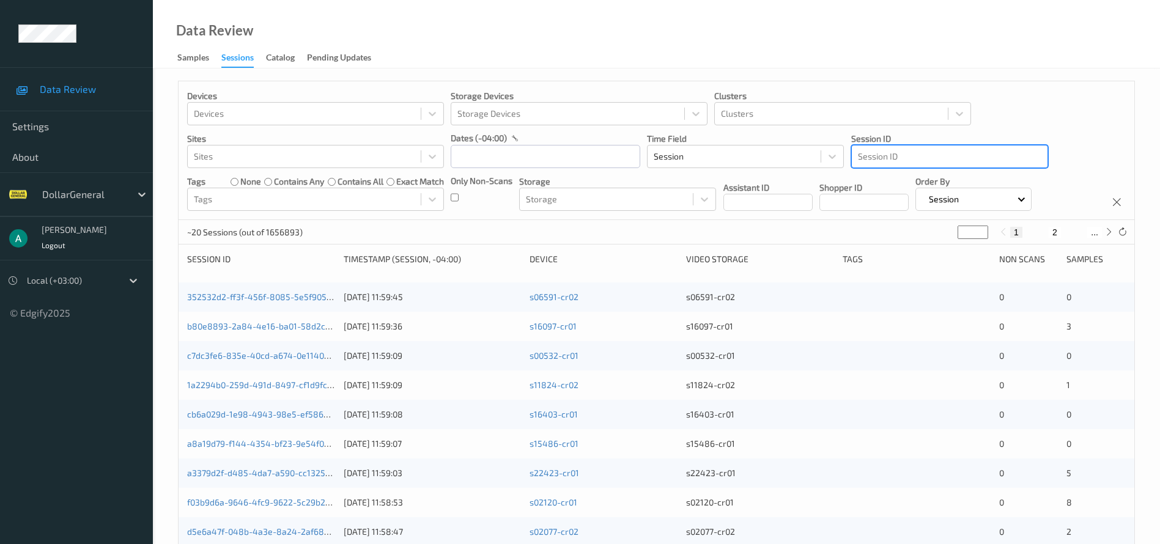
click at [899, 155] on div at bounding box center [950, 156] width 184 height 15
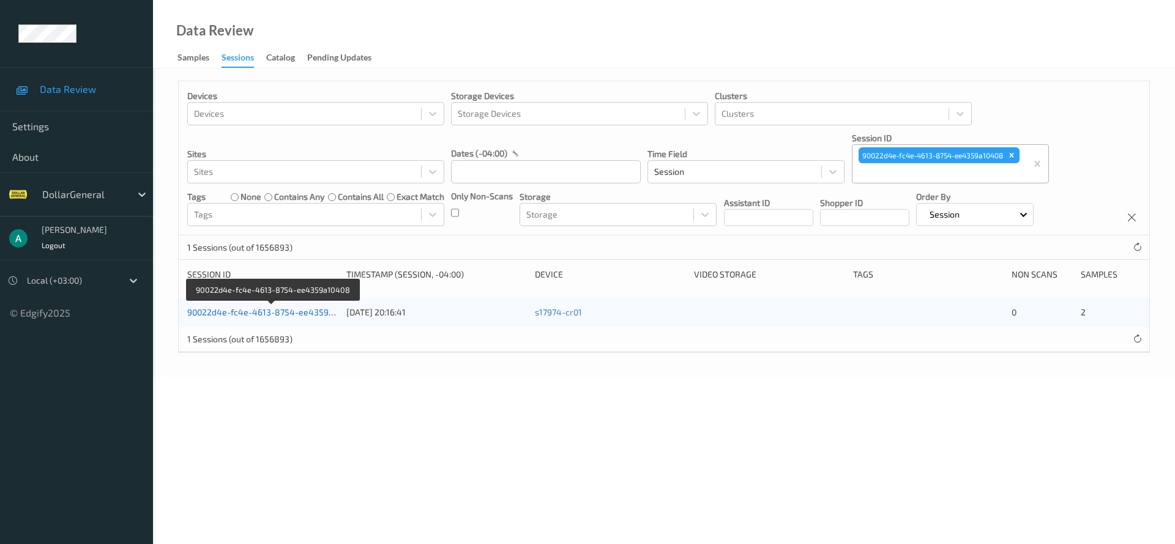
click at [313, 310] on link "90022d4e-fc4e-4613-8754-ee4359a10408" at bounding box center [272, 312] width 171 height 10
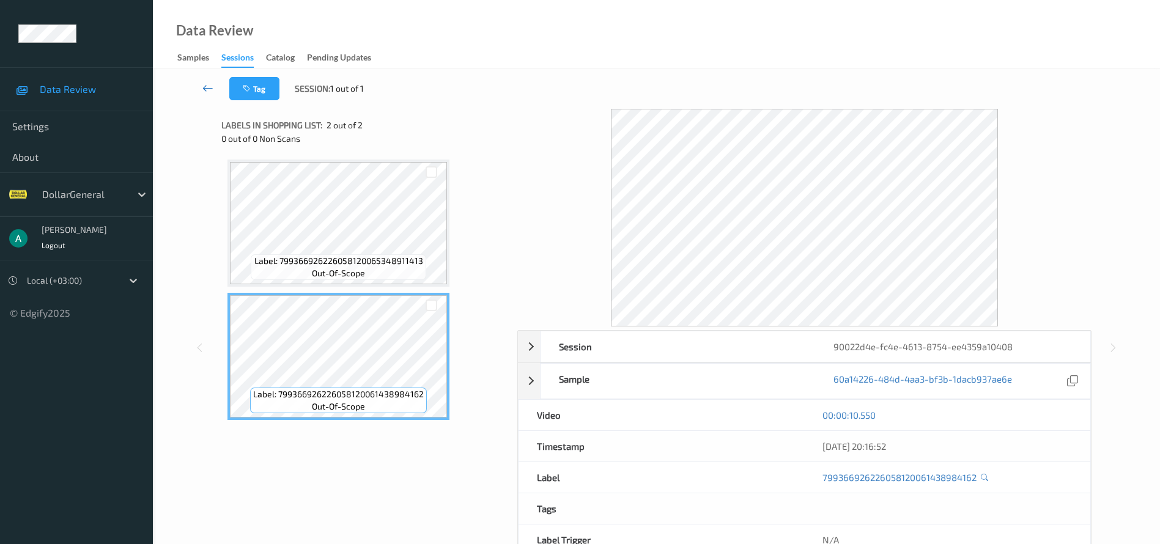
click at [205, 84] on icon at bounding box center [207, 88] width 11 height 12
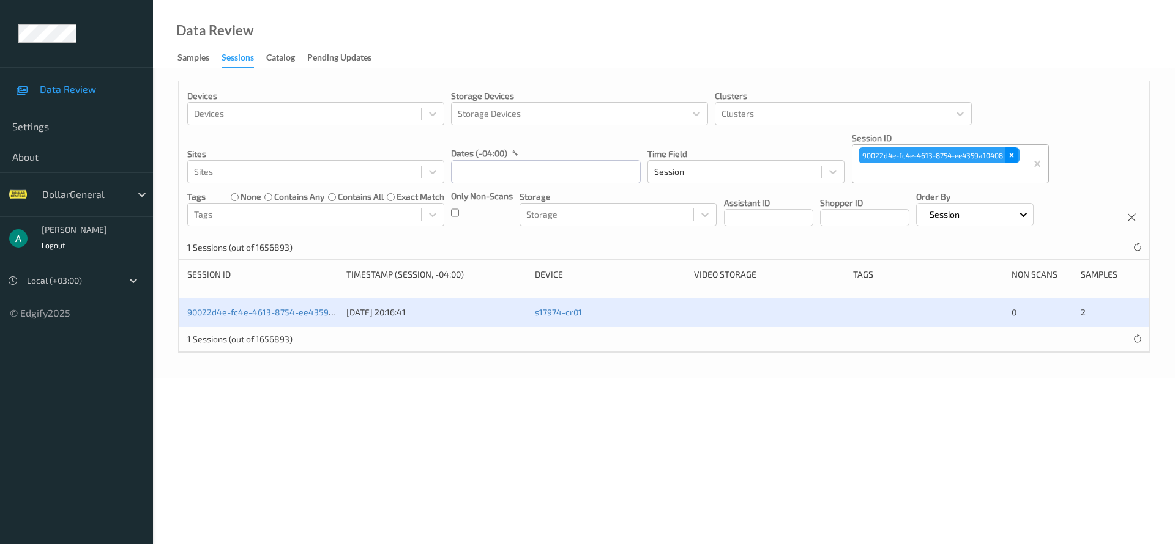
click at [1012, 155] on icon "Remove 90022d4e-fc4e-4613-8754-ee4359a10408" at bounding box center [1011, 156] width 4 height 4
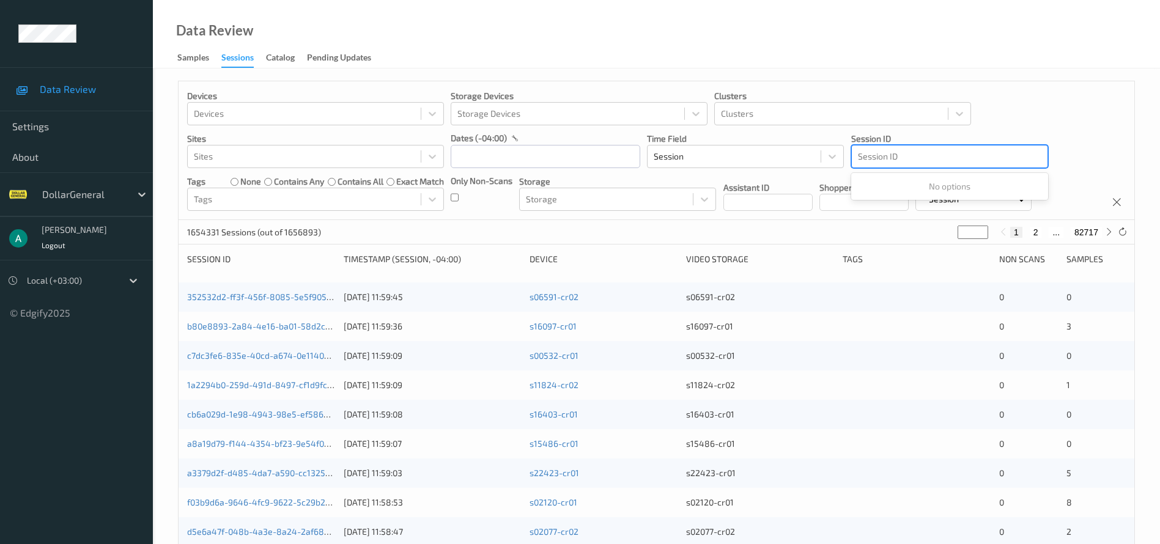
click at [916, 152] on div at bounding box center [950, 156] width 184 height 15
click at [906, 160] on div at bounding box center [950, 156] width 184 height 15
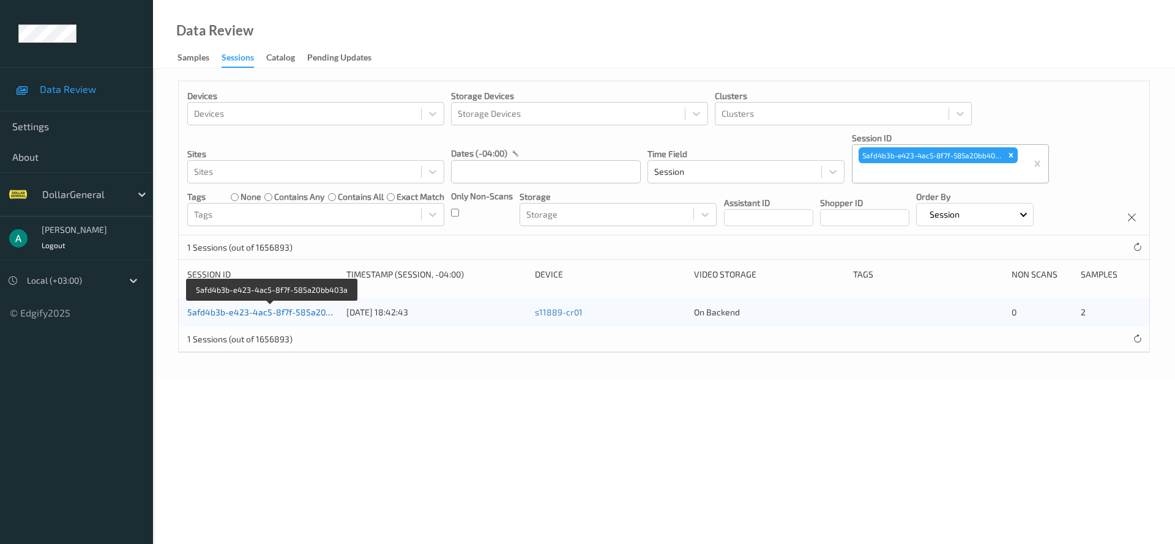
click at [302, 313] on link "5afd4b3b-e423-4ac5-8f7f-585a20bb403a" at bounding box center [271, 312] width 168 height 10
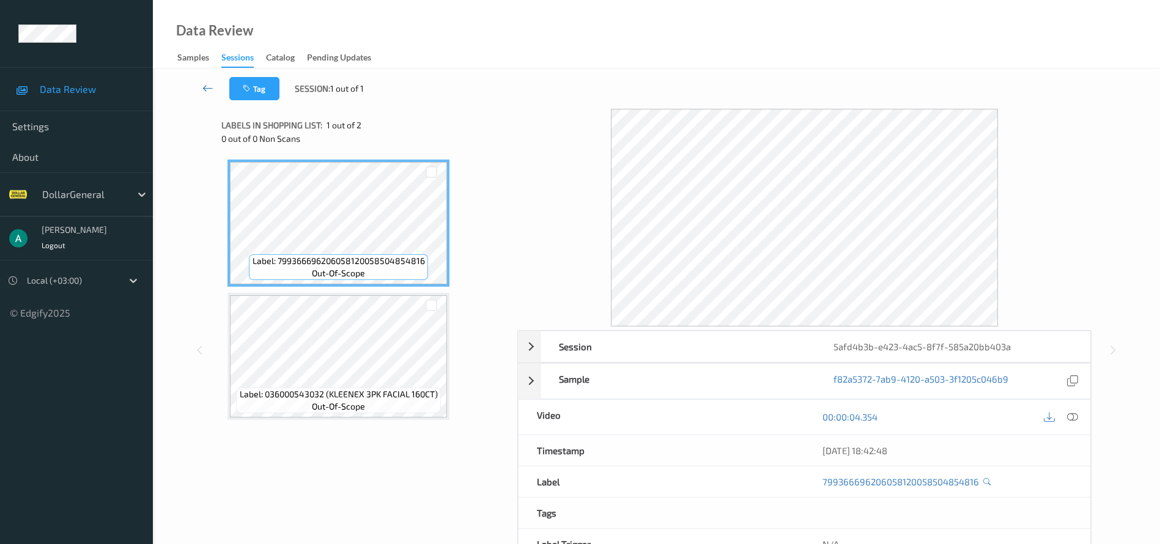
click at [209, 86] on icon at bounding box center [207, 88] width 11 height 12
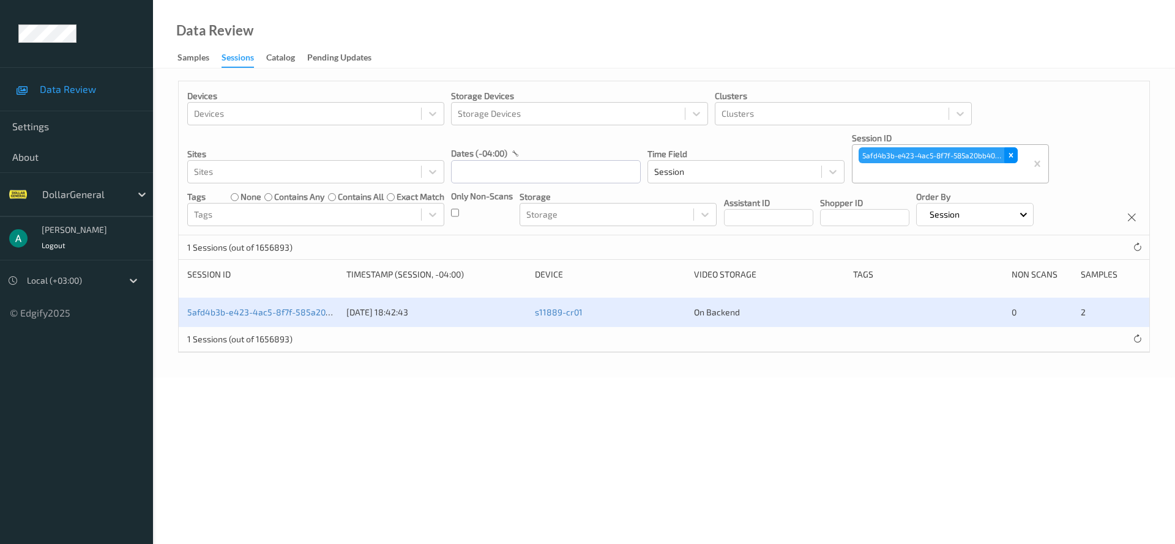
click at [1009, 150] on div "Remove 5afd4b3b-e423-4ac5-8f7f-585a20bb403a" at bounding box center [1010, 155] width 13 height 16
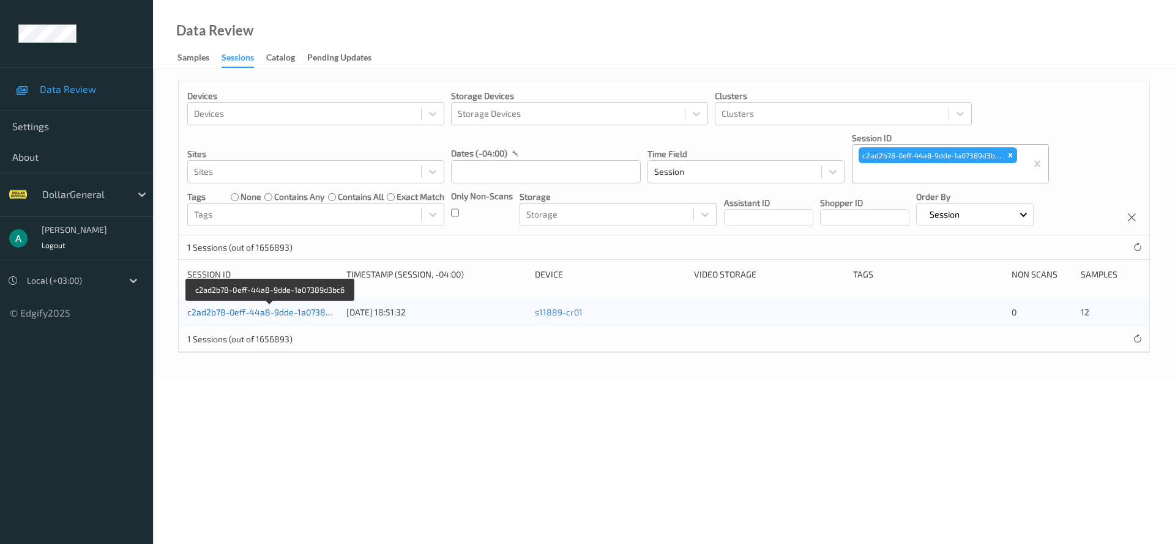
click at [321, 311] on link "c2ad2b78-0eff-44a8-9dde-1a07389d3bc6" at bounding box center [270, 312] width 167 height 10
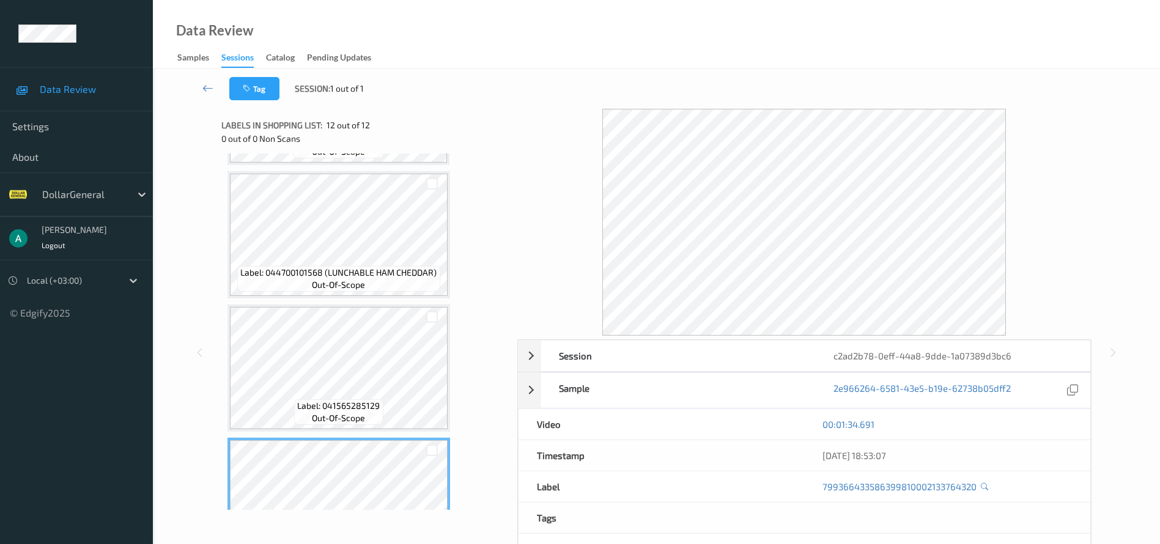
scroll to position [1250, 0]
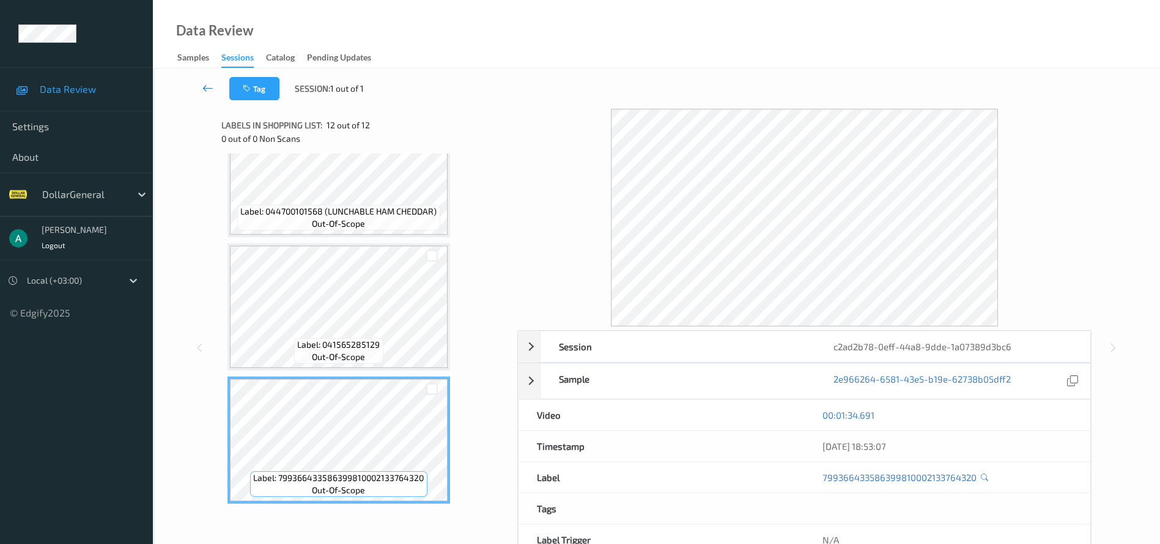
click at [202, 86] on icon at bounding box center [207, 88] width 11 height 12
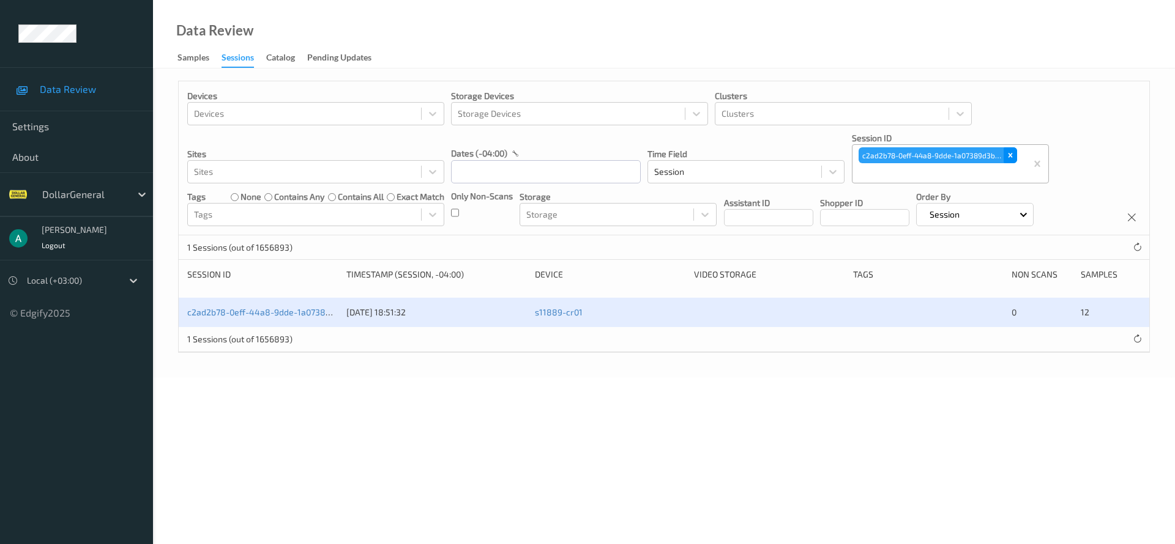
click at [1005, 155] on div "Remove c2ad2b78-0eff-44a8-9dde-1a07389d3bc6" at bounding box center [1009, 155] width 13 height 16
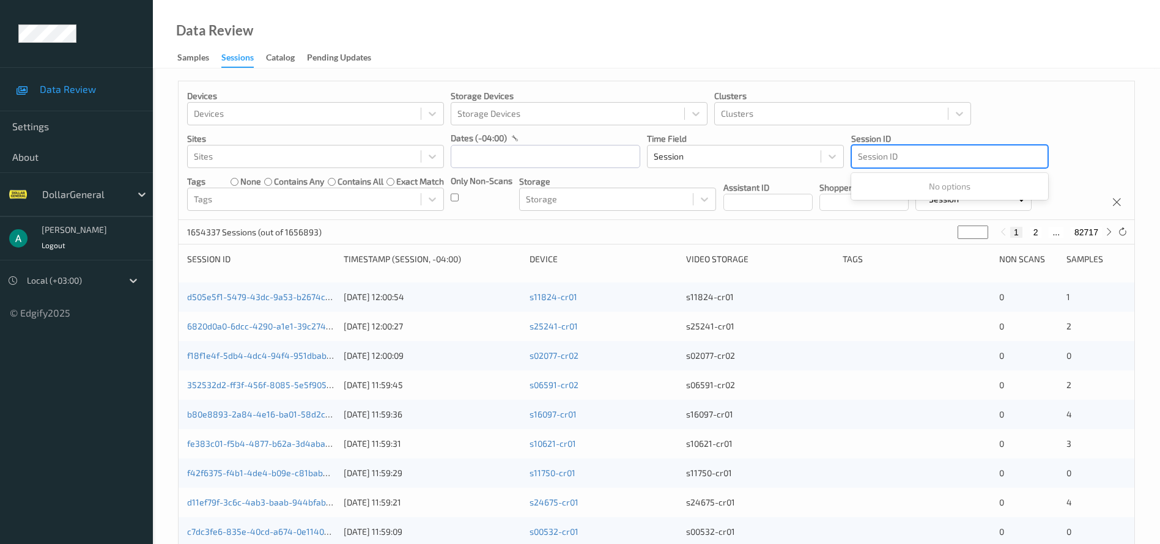
click at [912, 156] on div at bounding box center [950, 156] width 184 height 15
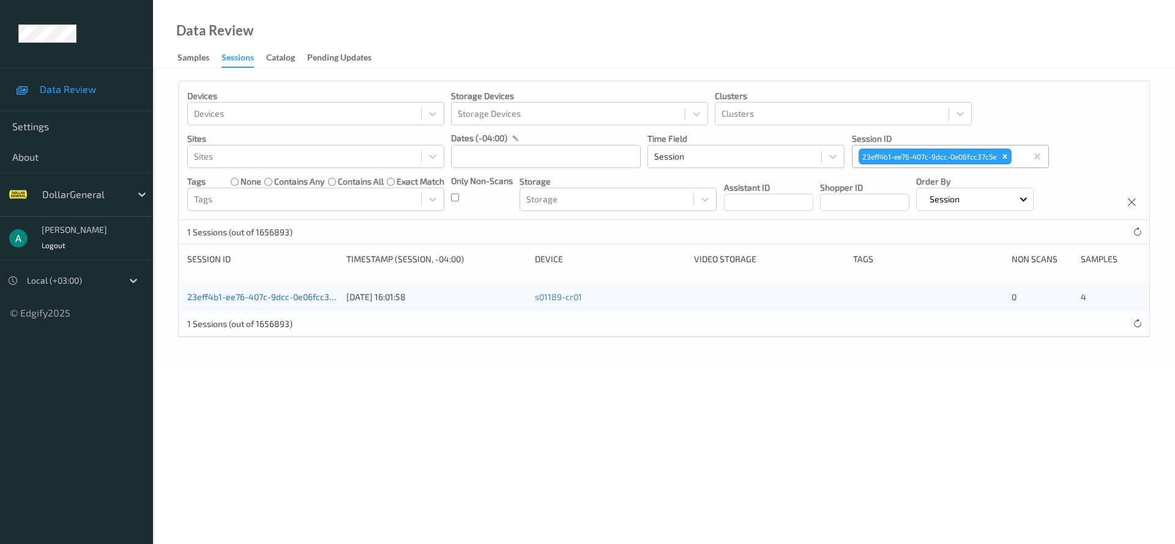
click at [315, 298] on link "23eff4b1-ee76-407c-9dcc-0e06fcc37c5e" at bounding box center [267, 297] width 160 height 10
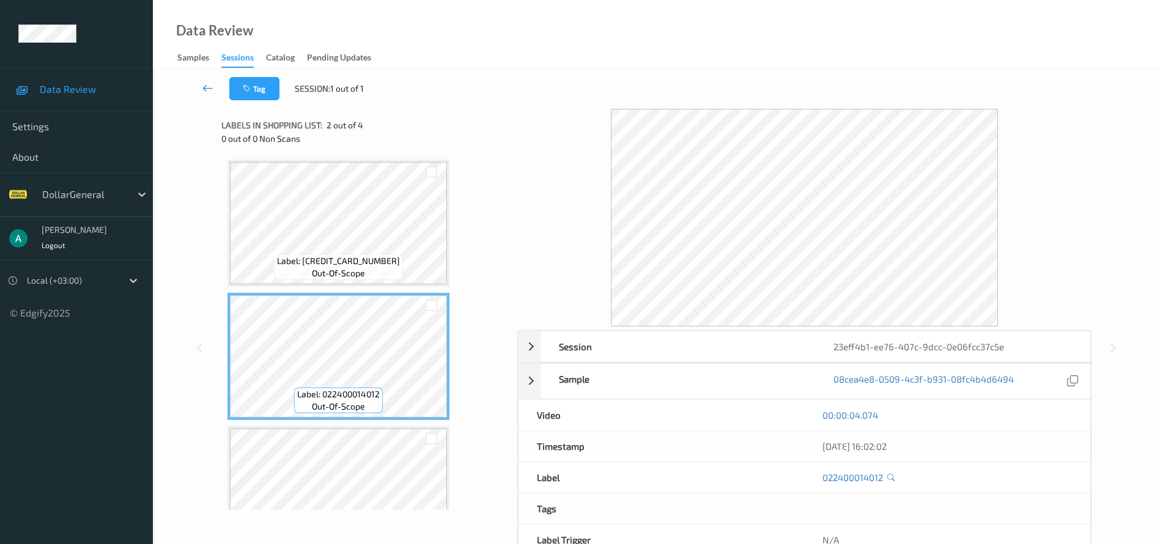
click at [205, 94] on link at bounding box center [208, 88] width 43 height 23
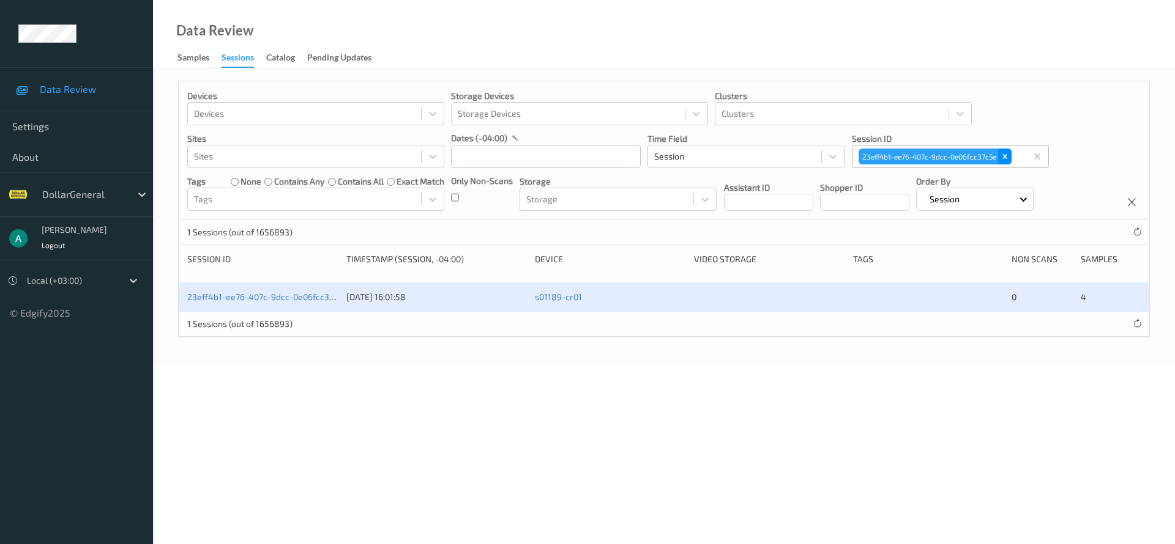
click at [1008, 157] on icon "Remove 23eff4b1-ee76-407c-9dcc-0e06fcc37c5e" at bounding box center [1004, 156] width 9 height 9
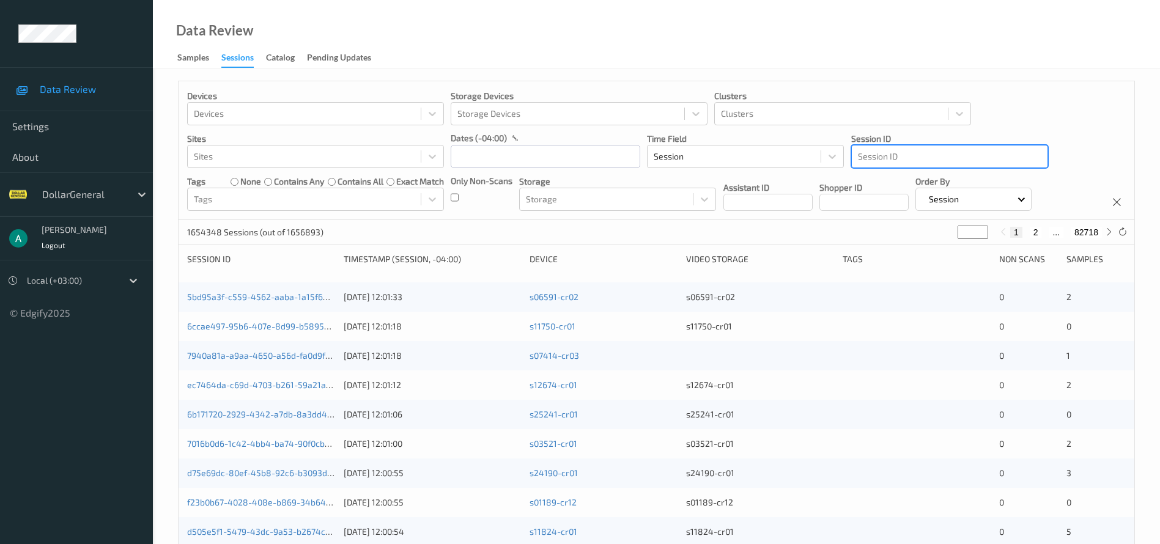
click at [892, 158] on div at bounding box center [950, 156] width 184 height 15
click at [894, 153] on div at bounding box center [950, 156] width 184 height 15
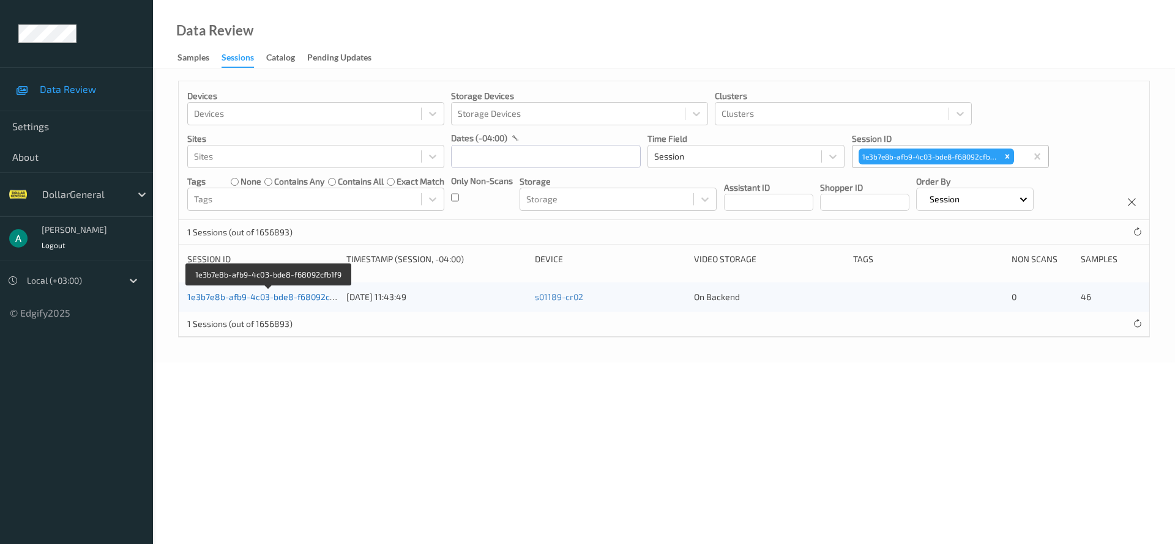
click at [310, 297] on link "1e3b7e8b-afb9-4c03-bde8-f68092cfb1f9" at bounding box center [268, 297] width 162 height 10
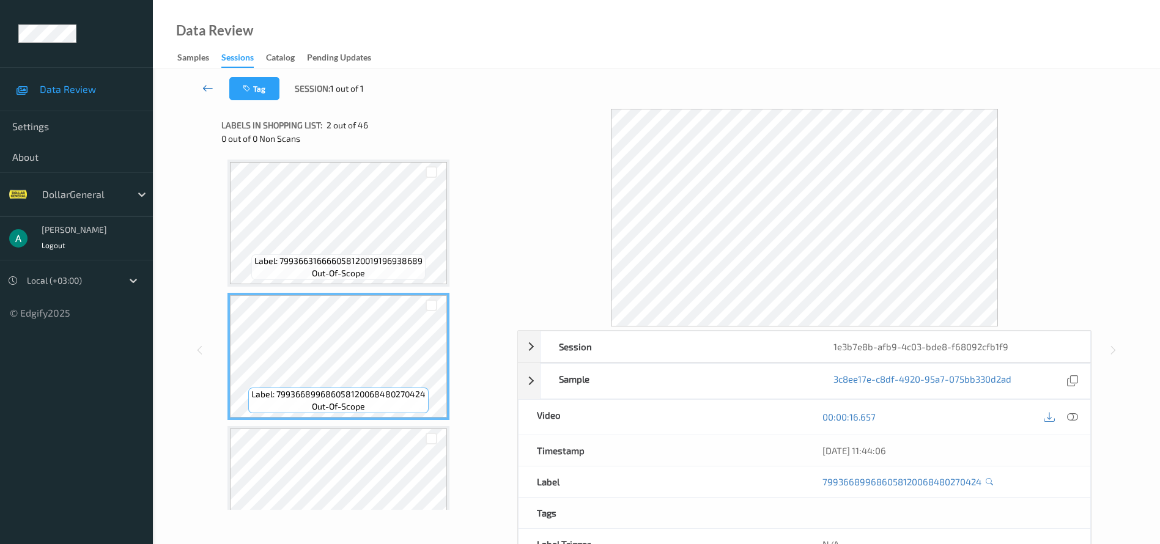
click at [209, 85] on icon at bounding box center [207, 88] width 11 height 12
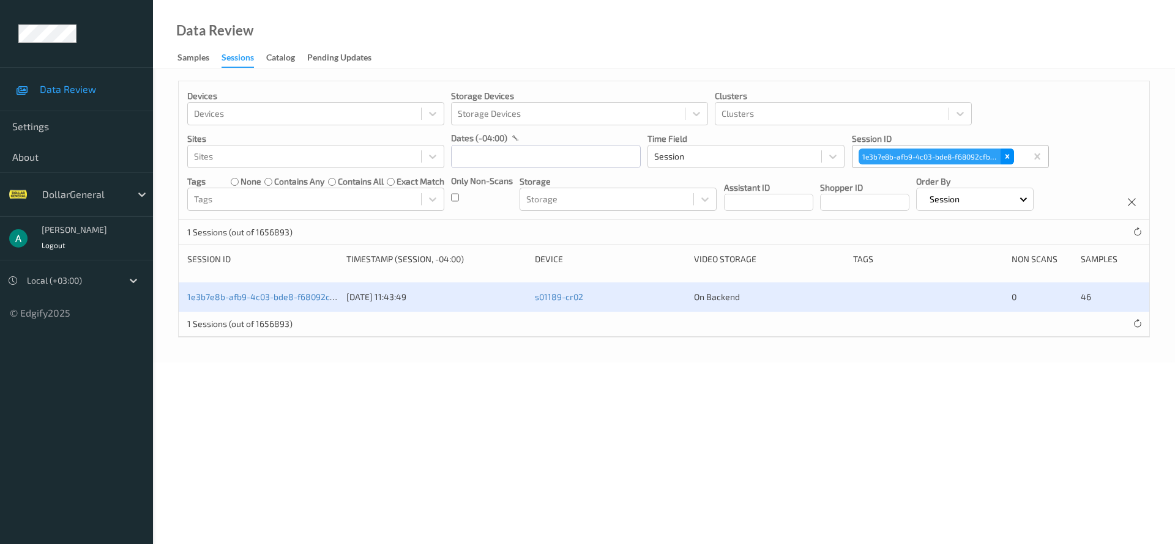
click at [1006, 158] on icon "Remove 1e3b7e8b-afb9-4c03-bde8-f68092cfb1f9" at bounding box center [1007, 157] width 4 height 4
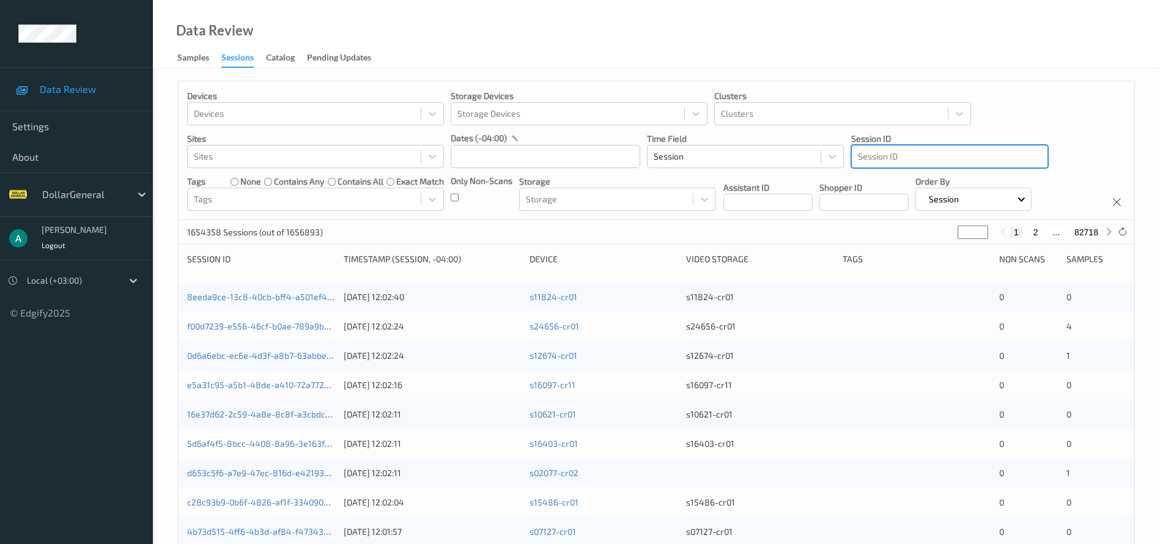
click at [905, 157] on div at bounding box center [950, 156] width 184 height 15
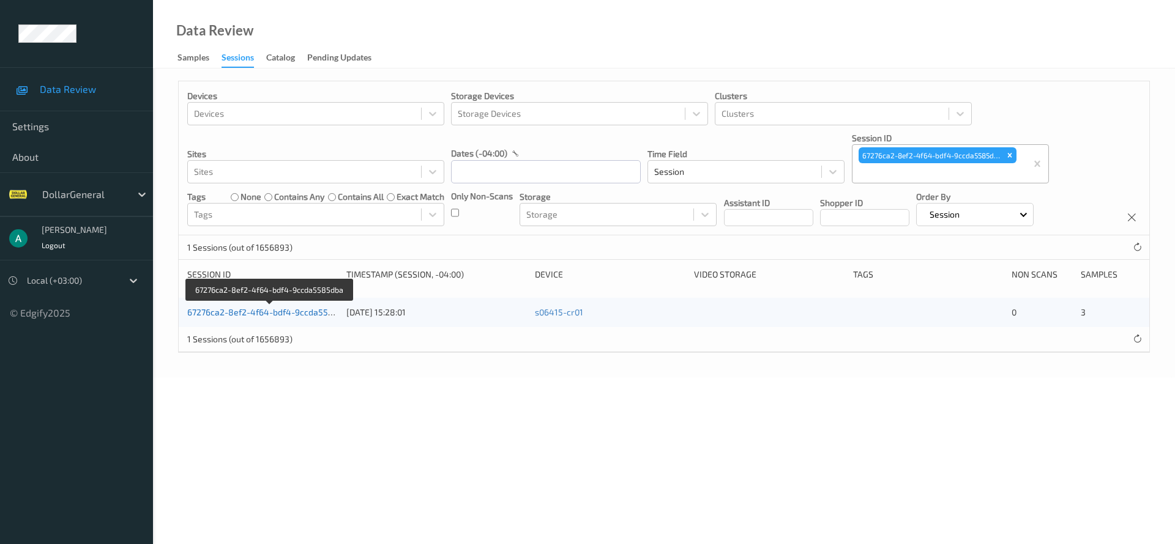
click at [278, 308] on link "67276ca2-8ef2-4f64-bdf4-9ccda5585dba" at bounding box center [270, 312] width 166 height 10
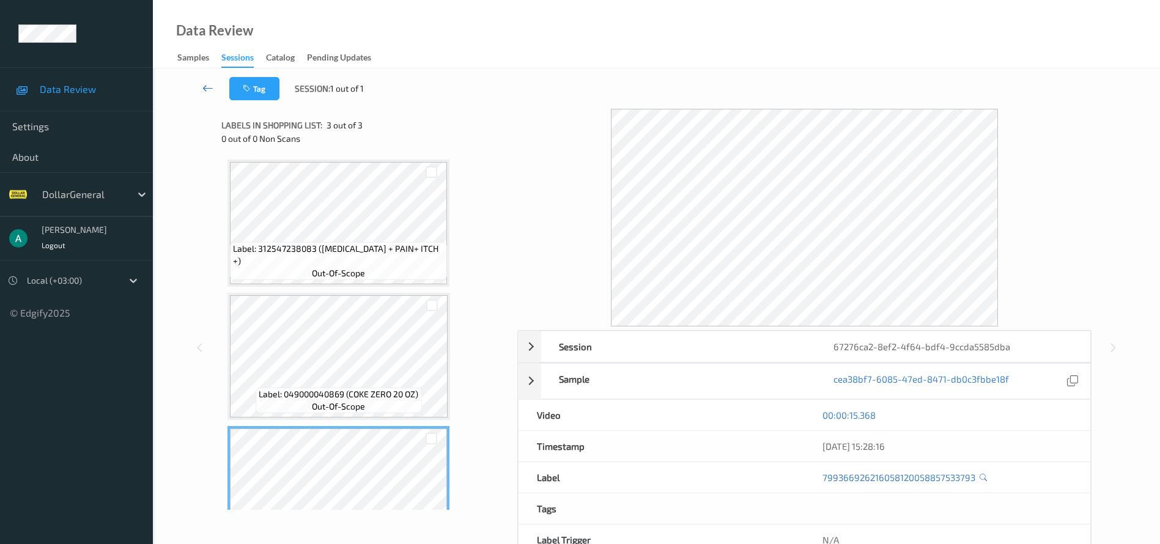
click at [213, 87] on icon at bounding box center [207, 88] width 11 height 12
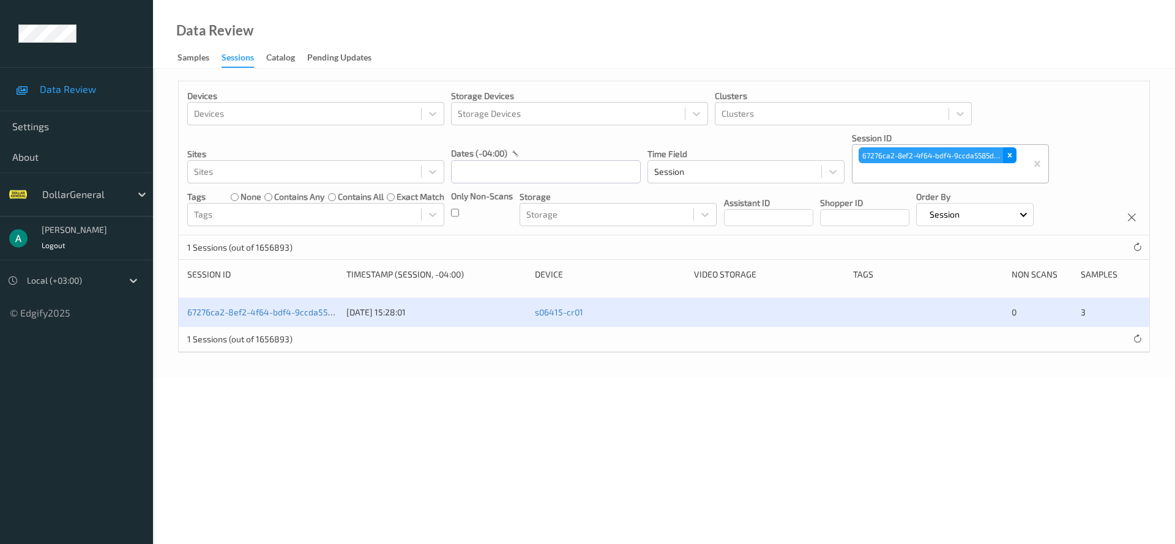
click at [1008, 152] on icon "Remove 67276ca2-8ef2-4f64-bdf4-9ccda5585dba" at bounding box center [1009, 155] width 9 height 9
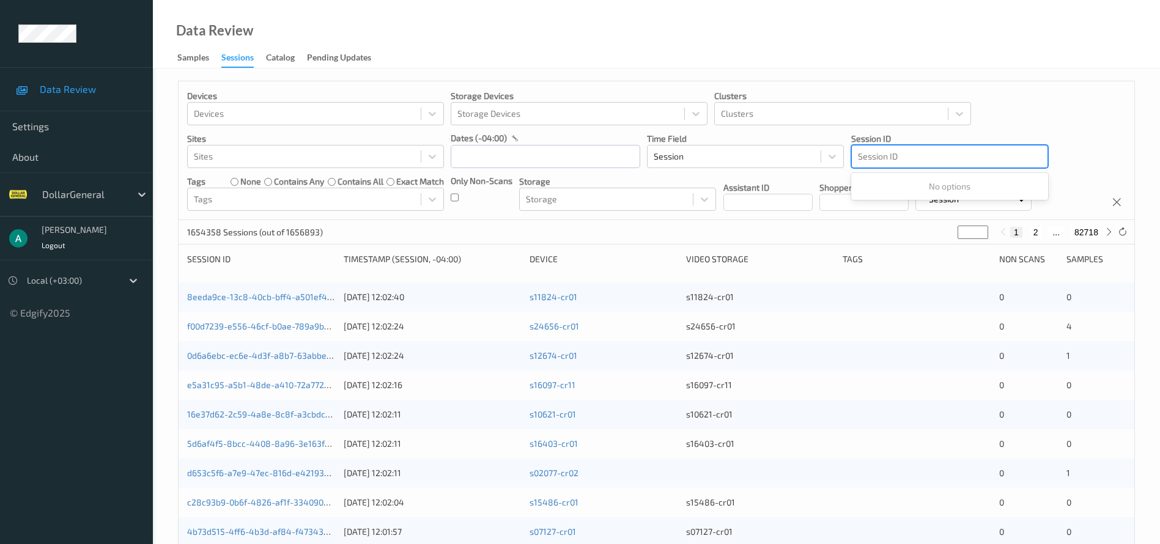
click at [880, 159] on div at bounding box center [950, 156] width 184 height 15
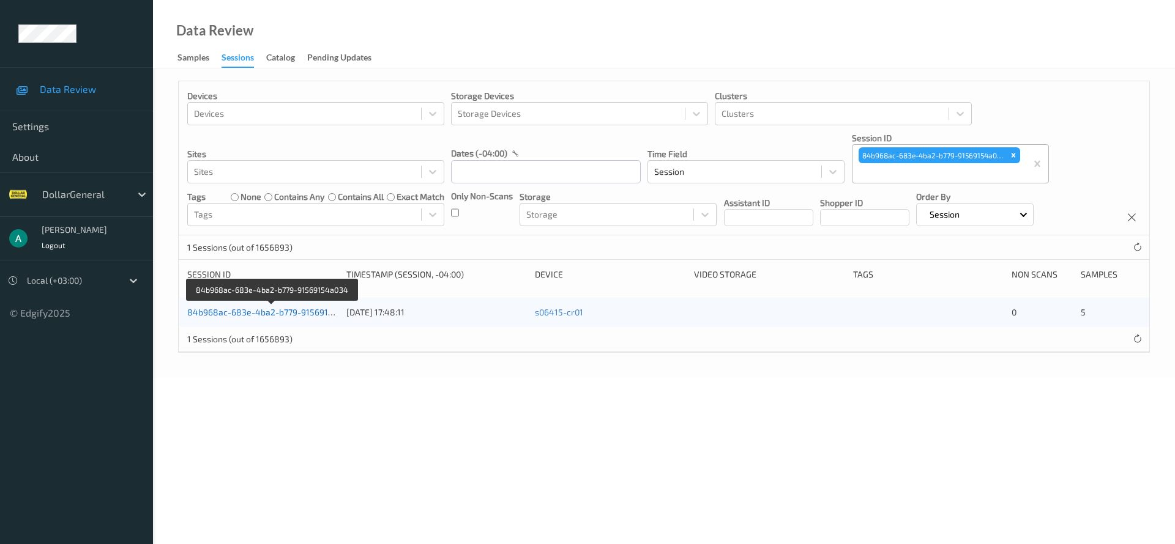
click at [282, 313] on link "84b968ac-683e-4ba2-b779-91569154a034" at bounding box center [272, 312] width 171 height 10
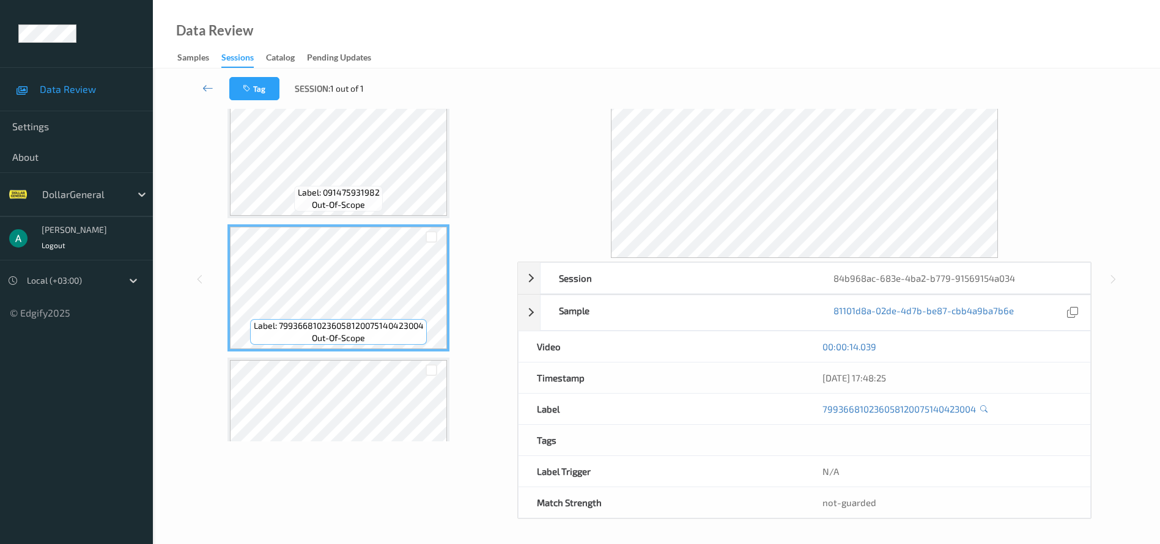
scroll to position [184, 0]
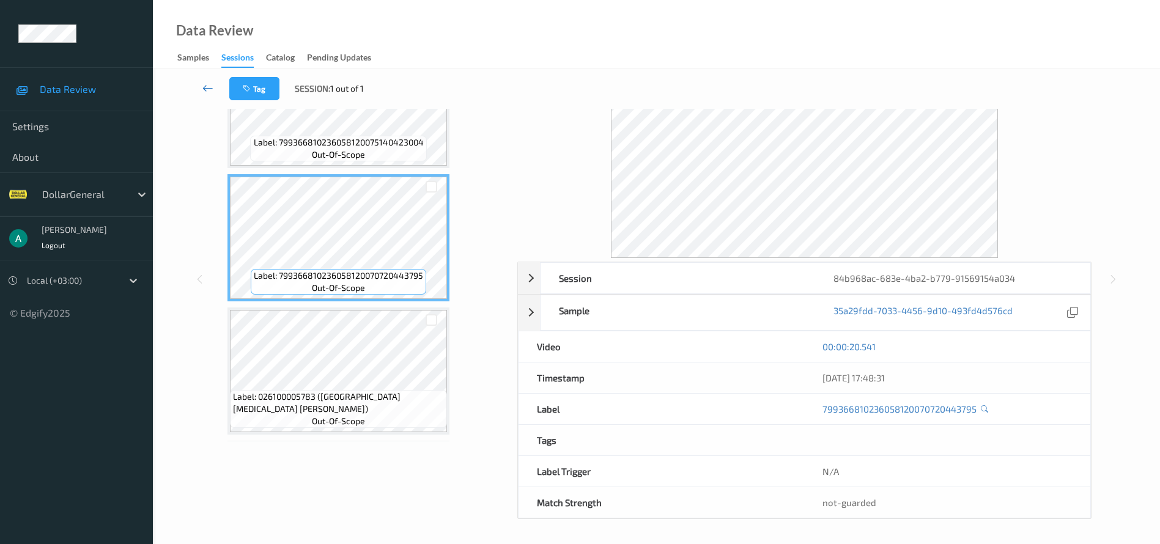
click at [213, 86] on icon at bounding box center [207, 88] width 11 height 12
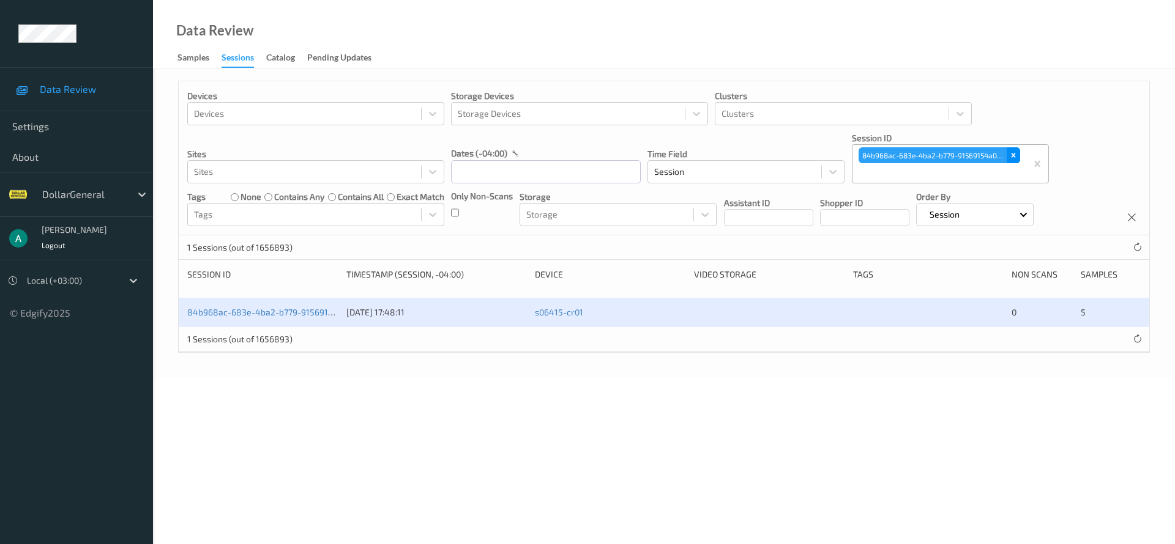
click at [1014, 156] on icon "Remove 84b968ac-683e-4ba2-b779-91569154a034" at bounding box center [1013, 156] width 4 height 4
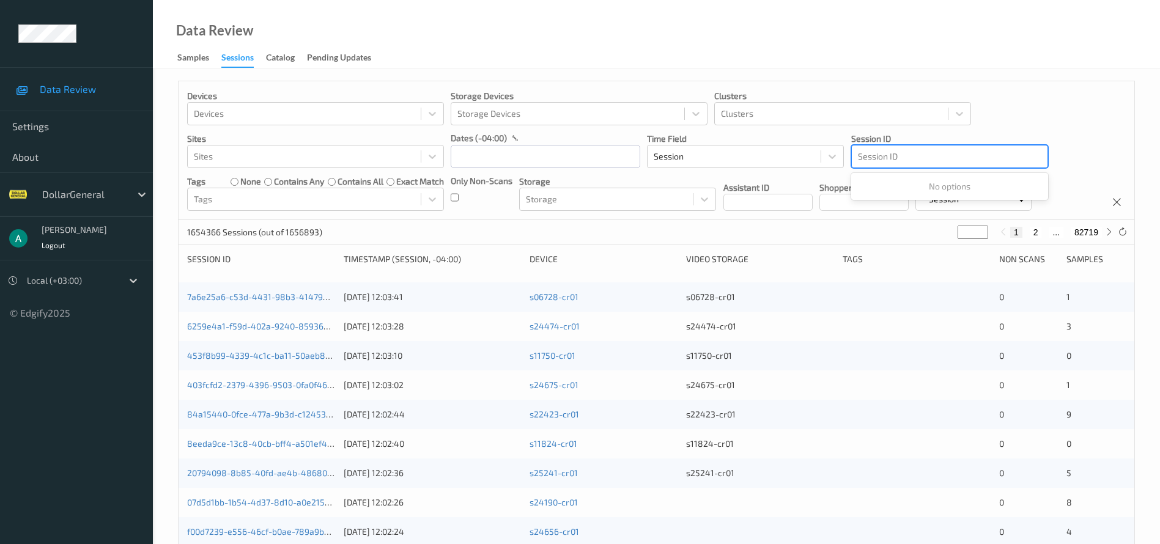
click at [917, 157] on div at bounding box center [950, 156] width 184 height 15
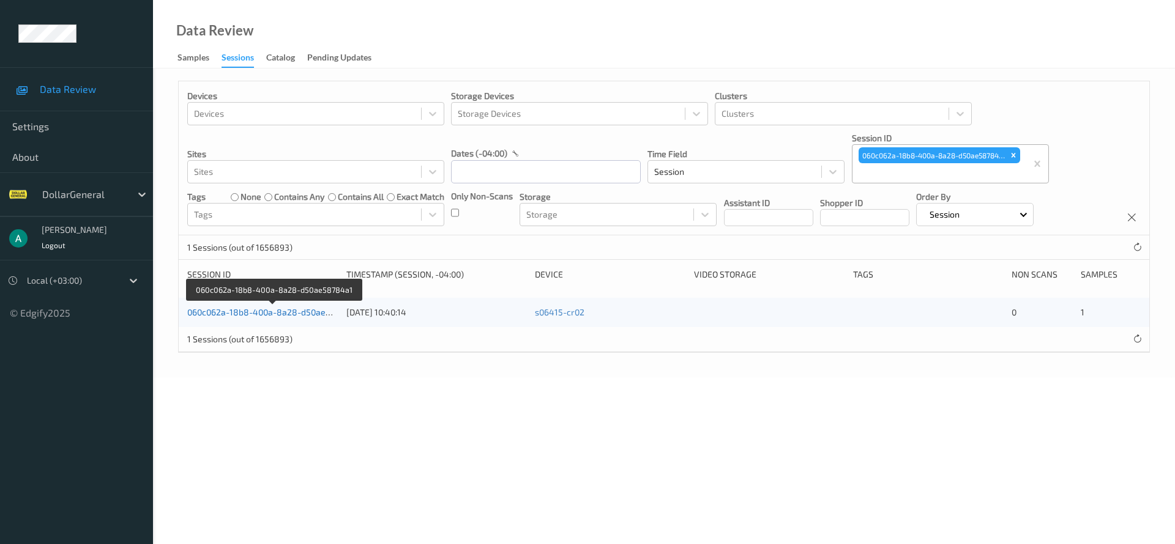
click at [301, 307] on link "060c062a-18b8-400a-8a28-d50ae58784a1" at bounding box center [273, 312] width 173 height 10
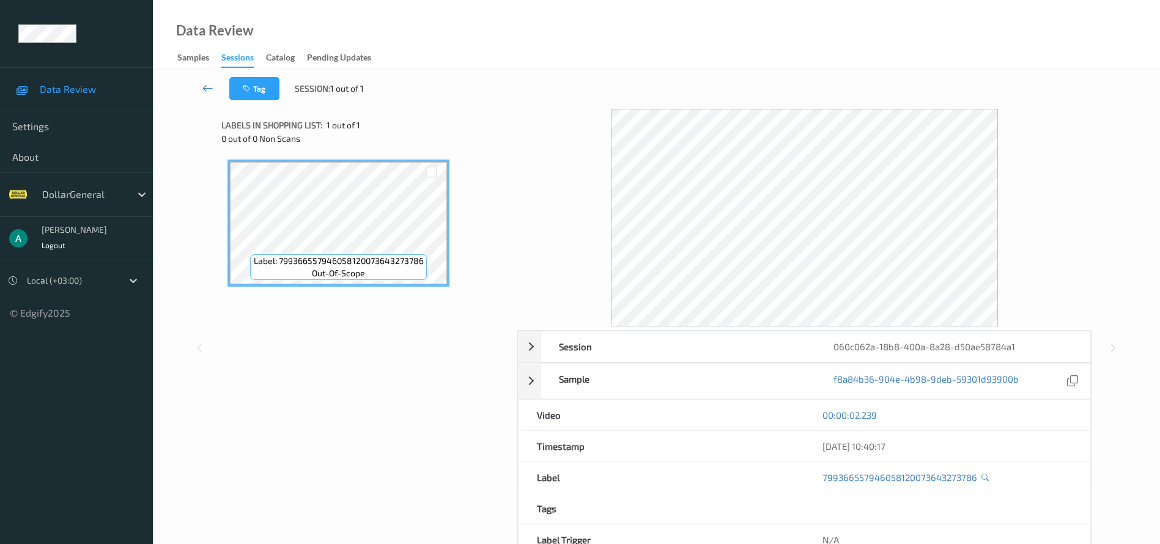
click at [201, 86] on link at bounding box center [208, 88] width 43 height 23
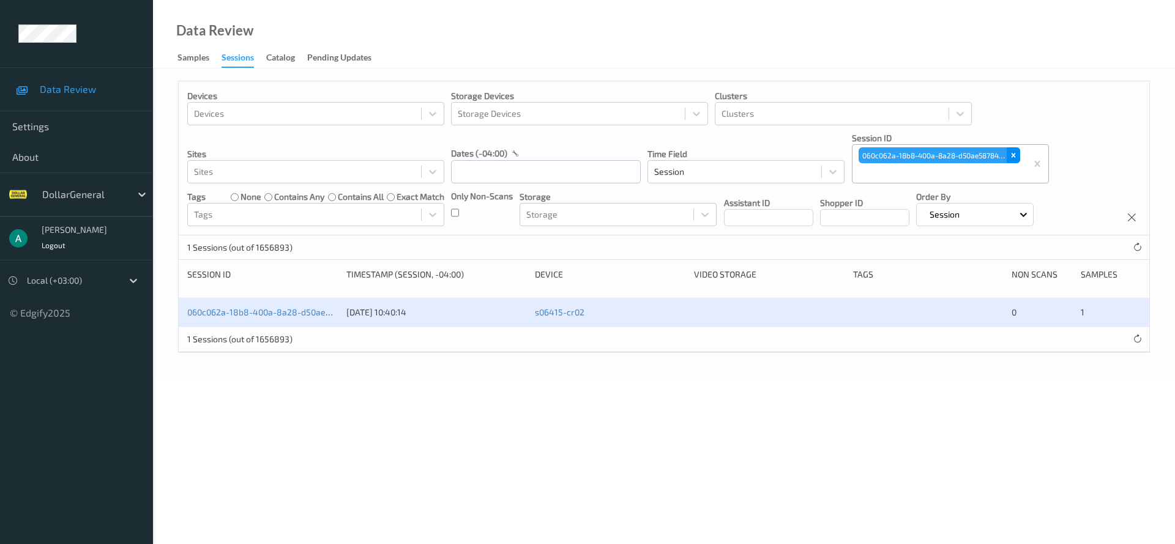
click at [1013, 154] on icon "Remove 060c062a-18b8-400a-8a28-d50ae58784a1" at bounding box center [1013, 156] width 4 height 4
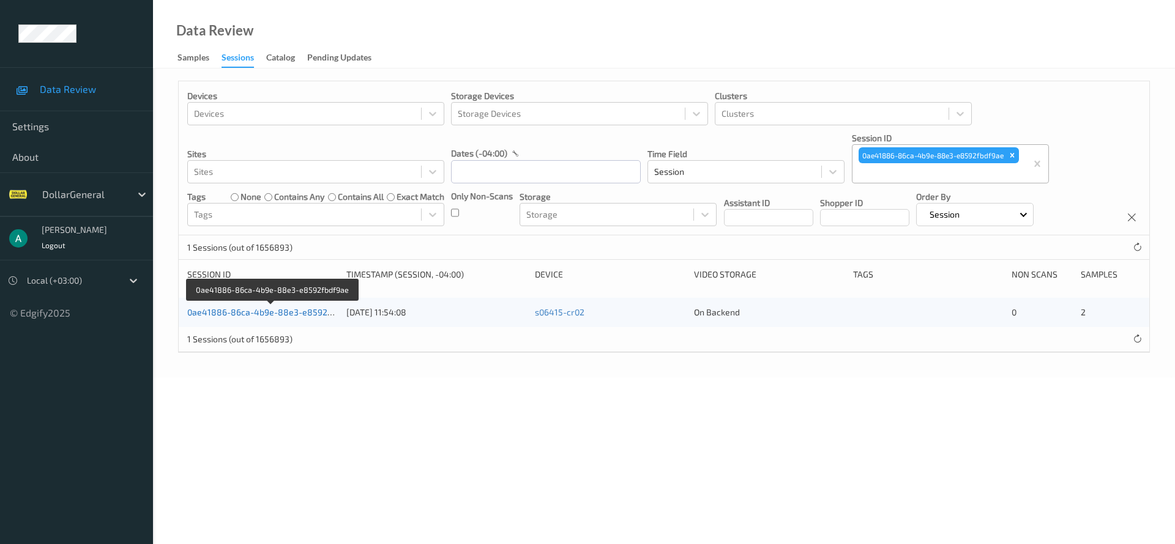
click at [300, 313] on link "0ae41886-86ca-4b9e-88e3-e8592fbdf9ae" at bounding box center [272, 312] width 171 height 10
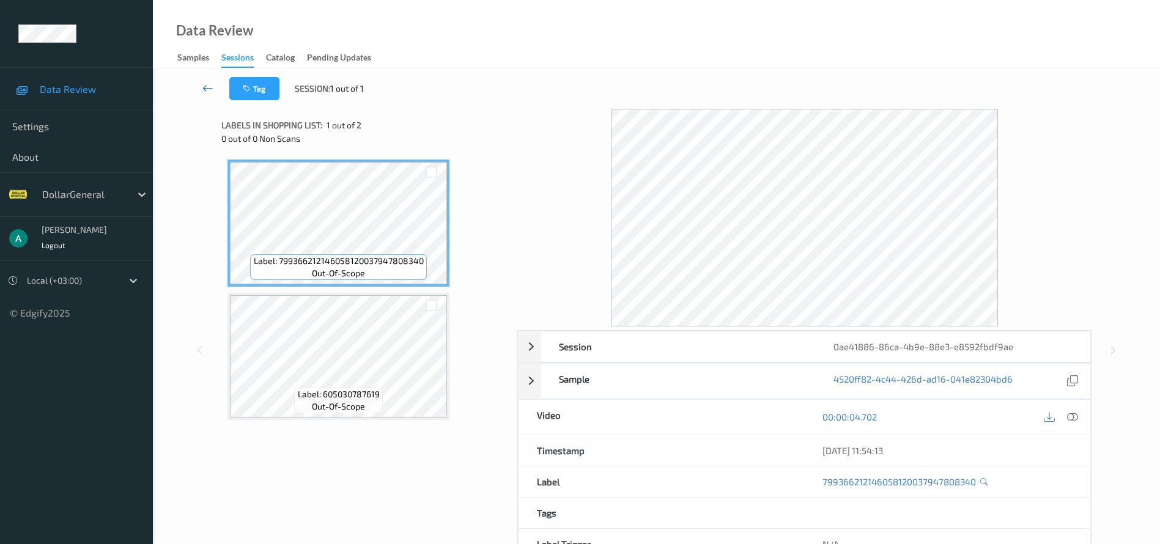
click at [211, 84] on icon at bounding box center [207, 88] width 11 height 12
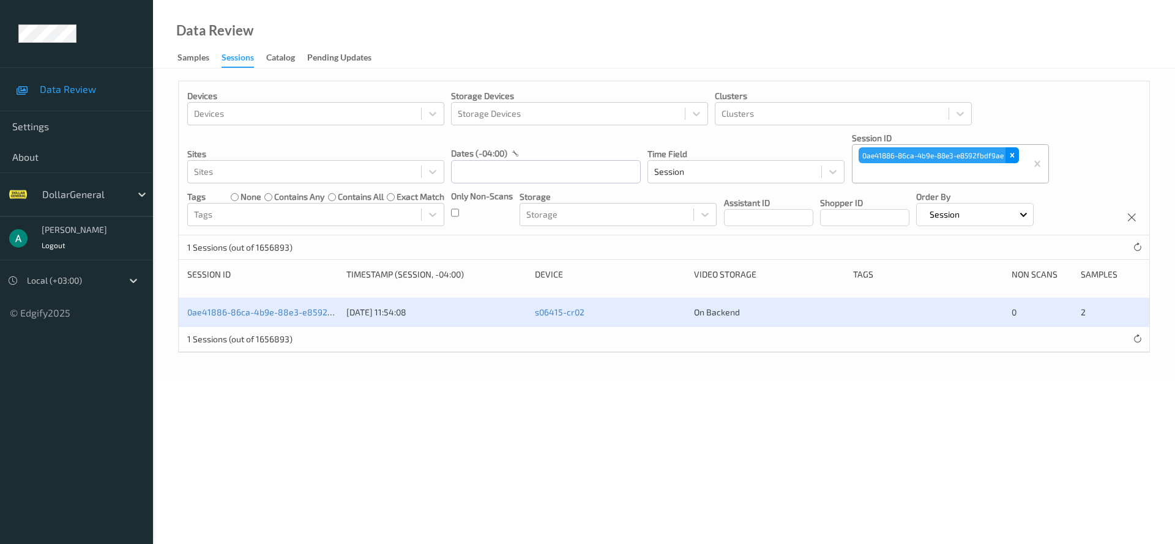
click at [1014, 158] on icon "Remove 0ae41886-86ca-4b9e-88e3-e8592fbdf9ae" at bounding box center [1012, 155] width 9 height 9
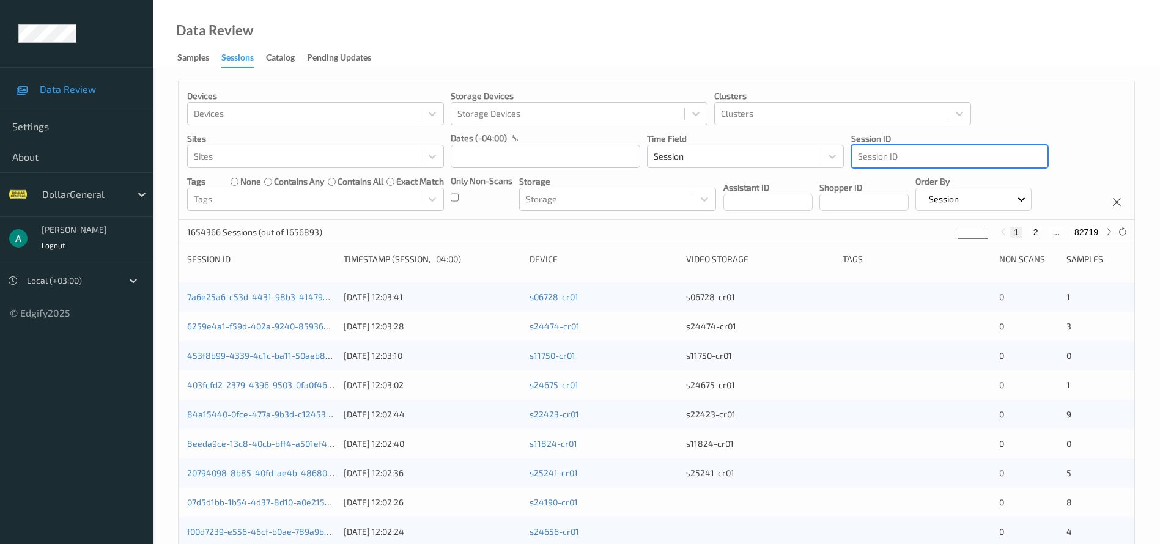
click at [909, 158] on div at bounding box center [950, 156] width 184 height 15
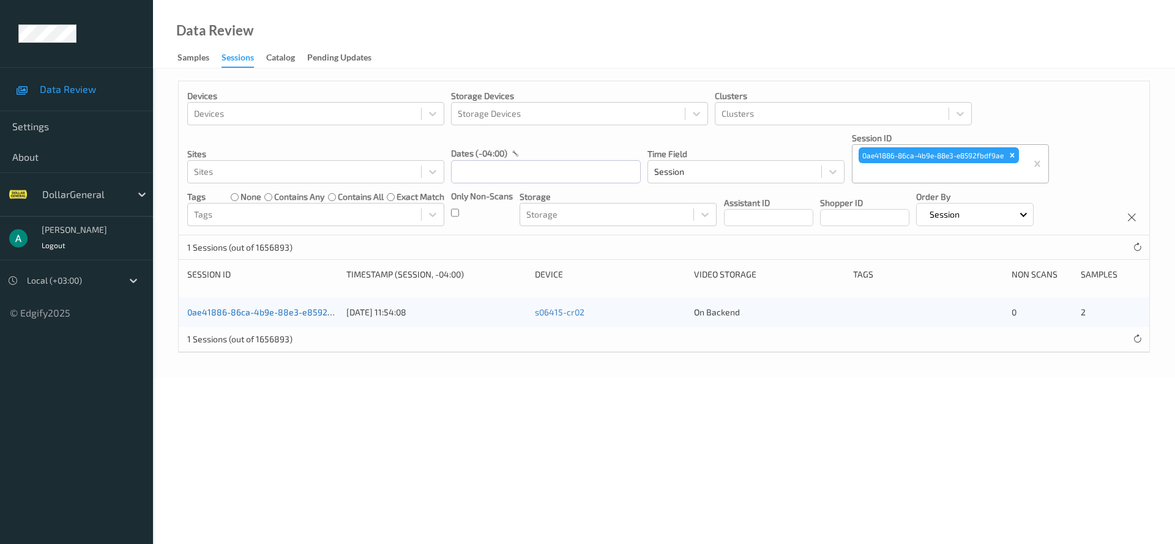
click at [299, 309] on link "0ae41886-86ca-4b9e-88e3-e8592fbdf9ae" at bounding box center [272, 312] width 171 height 10
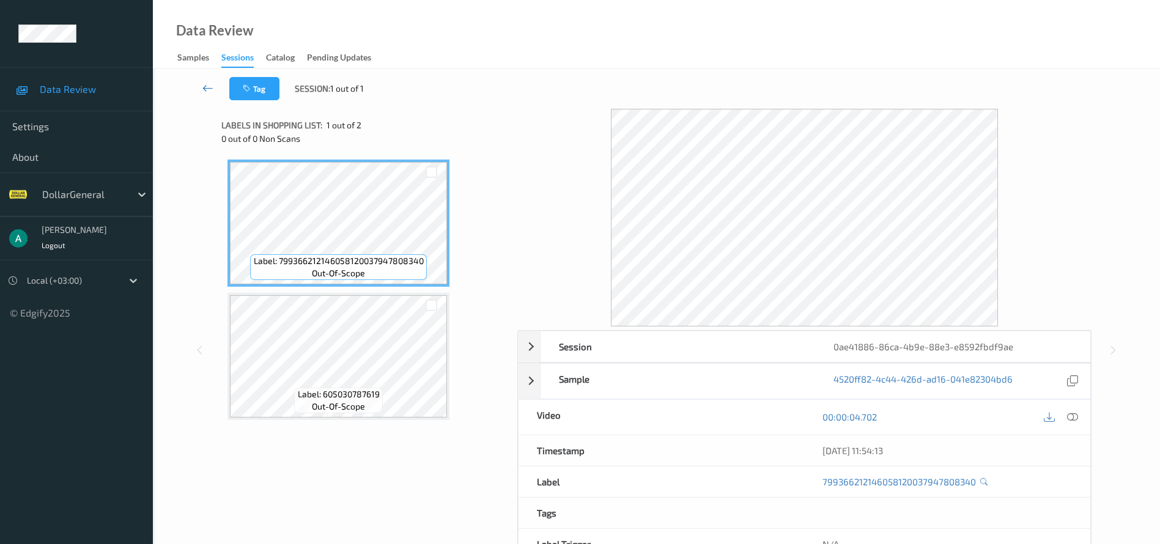
click at [210, 88] on icon at bounding box center [207, 88] width 11 height 12
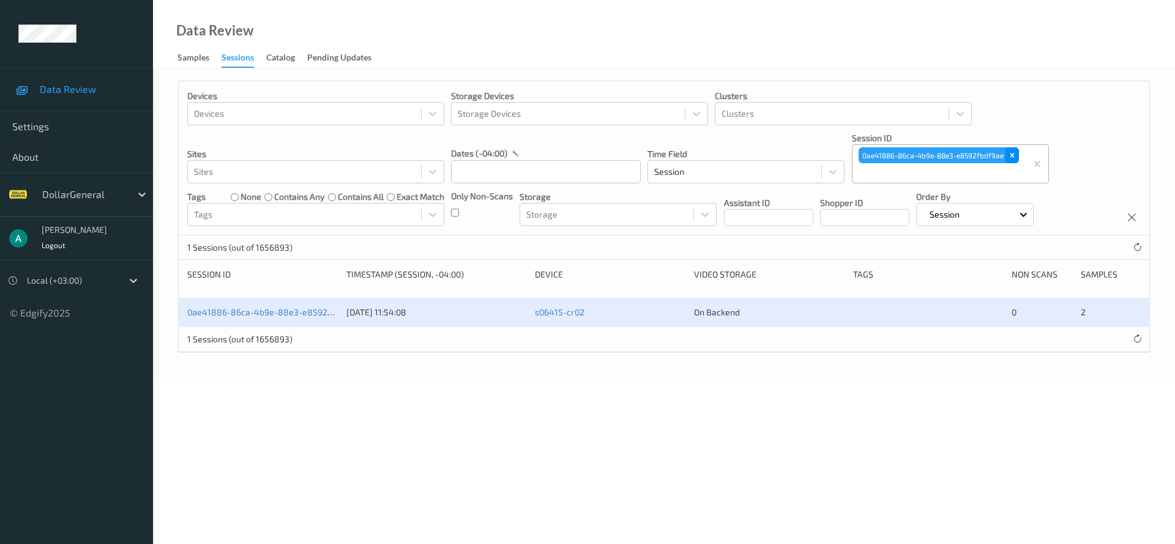
click at [1009, 151] on icon "Remove 0ae41886-86ca-4b9e-88e3-e8592fbdf9ae" at bounding box center [1012, 155] width 9 height 9
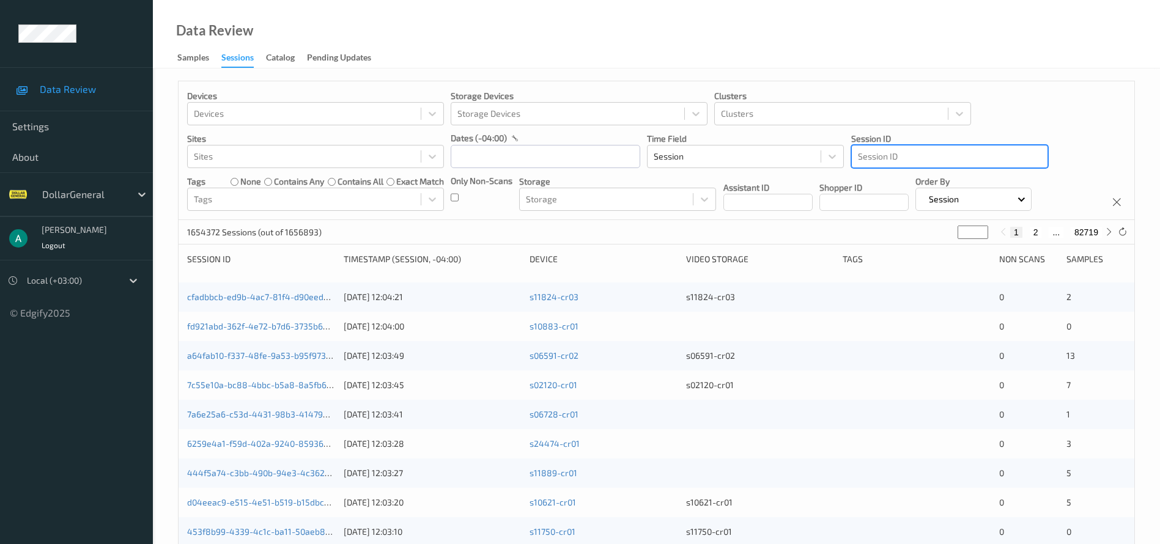
click at [876, 158] on div at bounding box center [950, 156] width 184 height 15
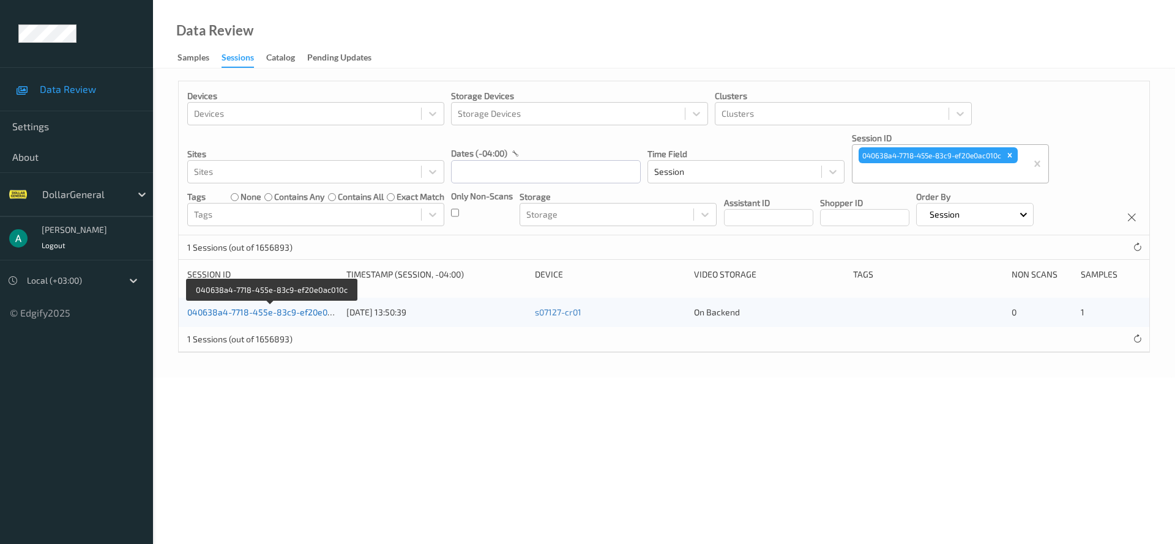
click at [304, 312] on link "040638a4-7718-455e-83c9-ef20e0ac010c" at bounding box center [270, 312] width 167 height 10
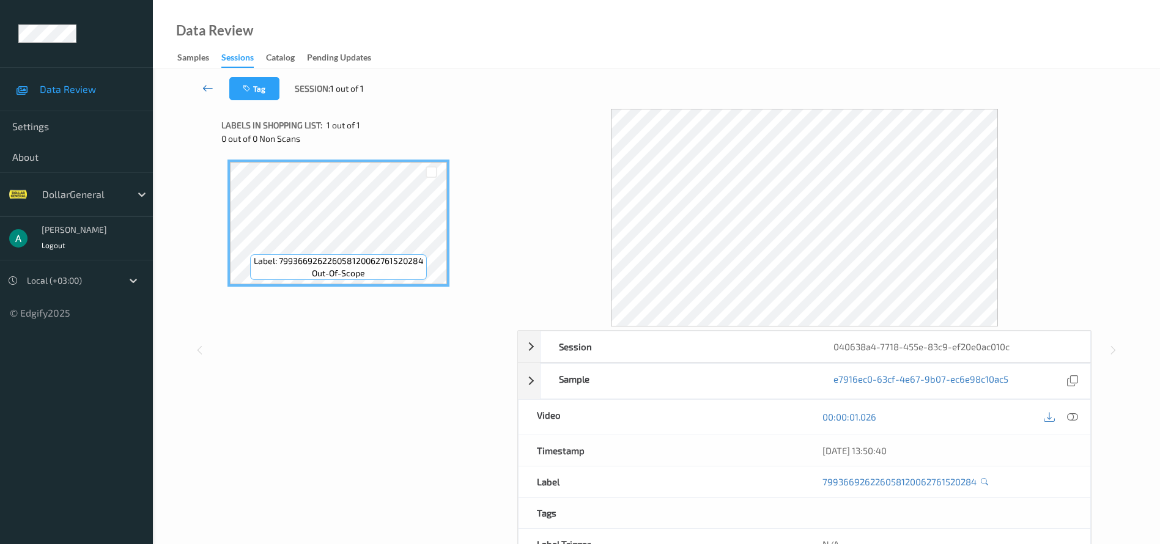
click at [207, 84] on icon at bounding box center [207, 88] width 11 height 12
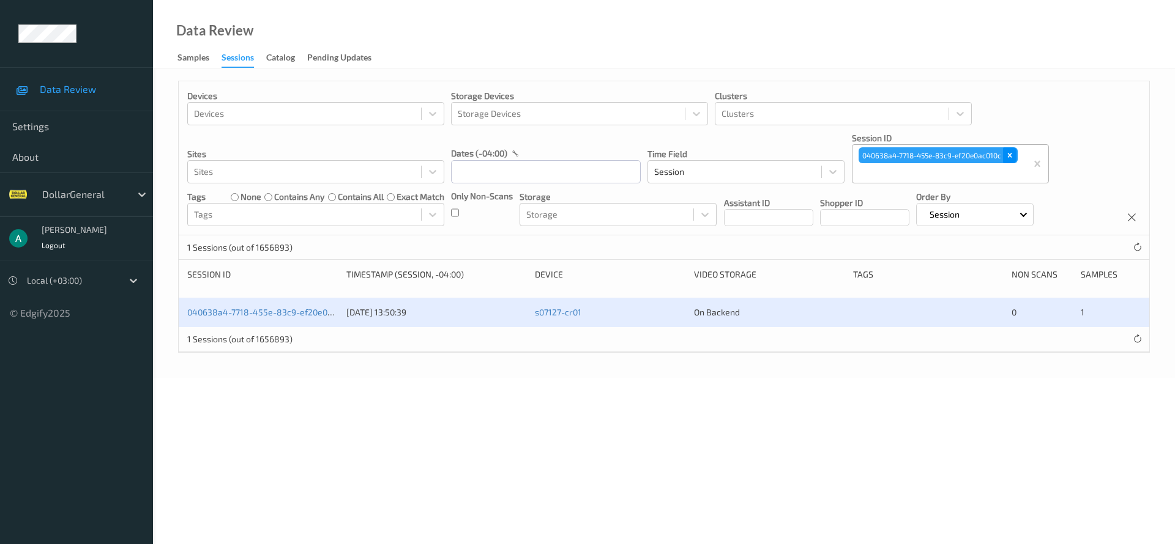
click at [1010, 153] on icon "Remove 040638a4-7718-455e-83c9-ef20e0ac010c" at bounding box center [1009, 155] width 9 height 9
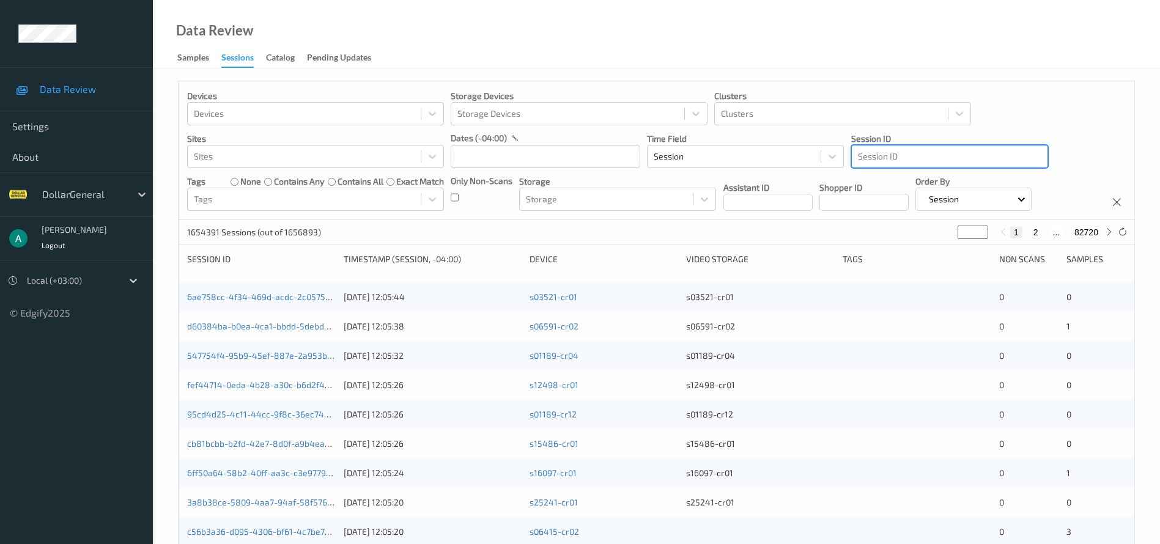
click at [905, 160] on div at bounding box center [950, 156] width 184 height 15
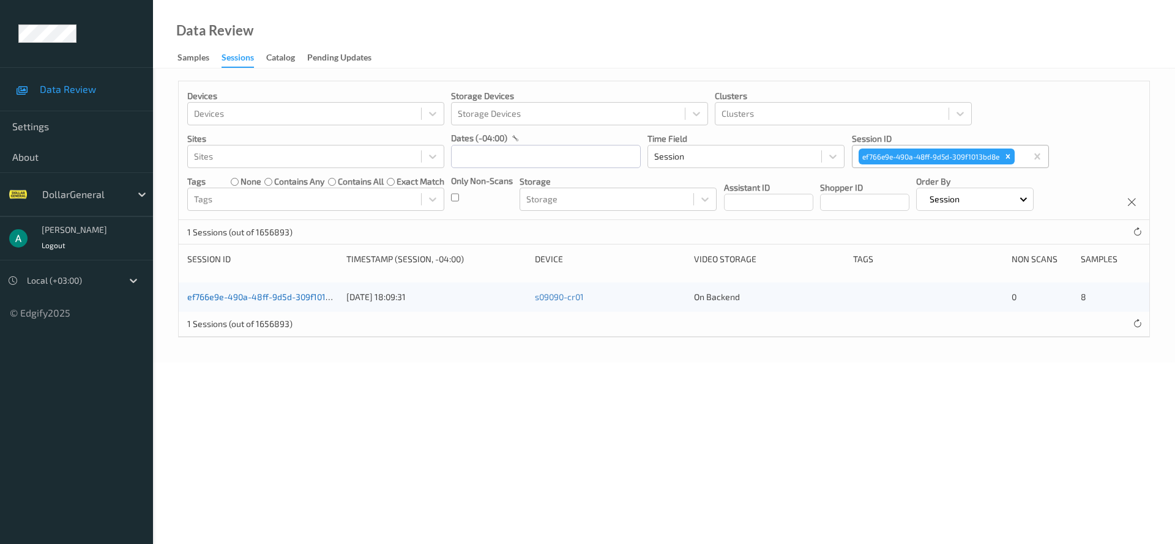
click at [309, 299] on link "ef766e9e-490a-48ff-9d5d-309f1013bd8e" at bounding box center [268, 297] width 163 height 10
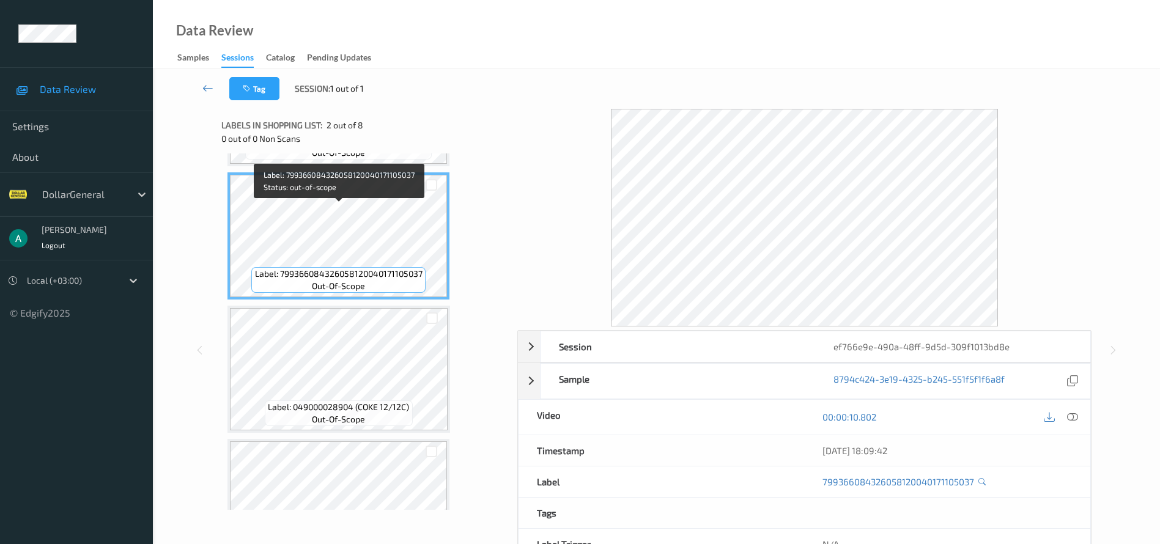
scroll to position [92, 0]
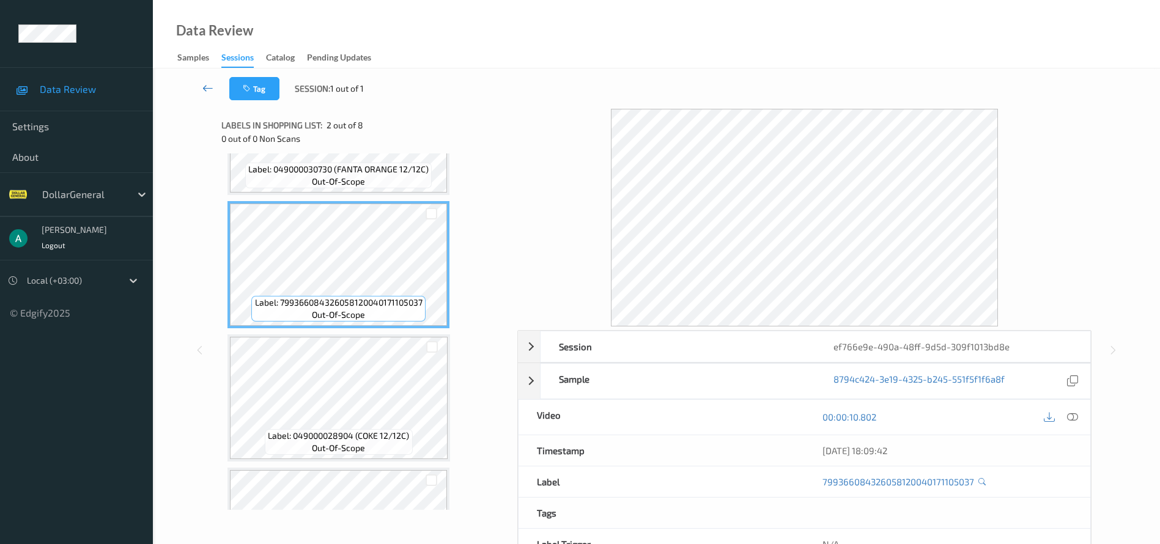
click at [208, 87] on icon at bounding box center [207, 88] width 11 height 12
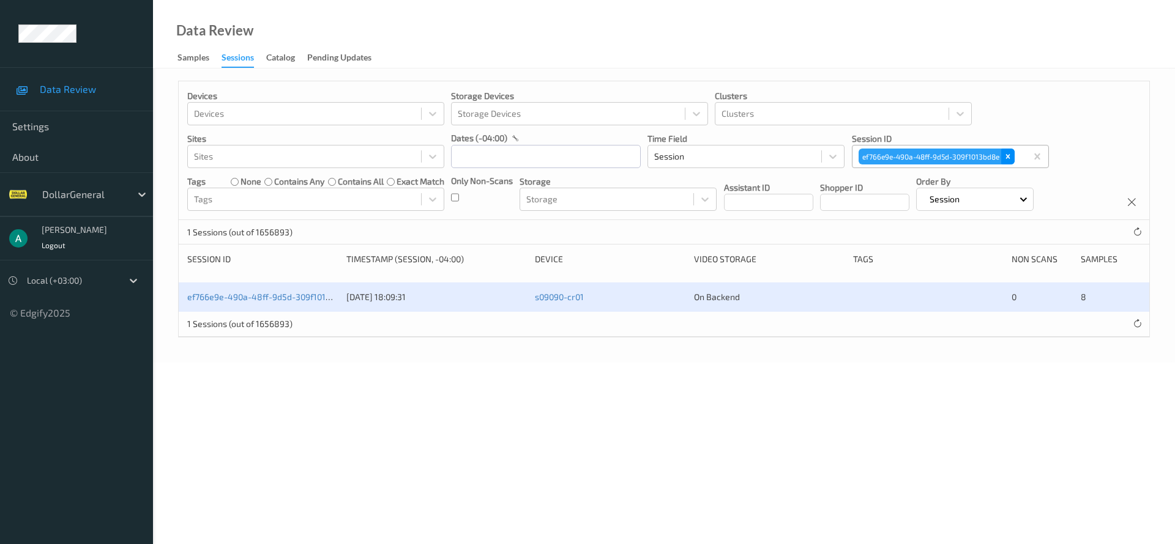
click at [1004, 157] on icon "Remove ef766e9e-490a-48ff-9d5d-309f1013bd8e" at bounding box center [1007, 156] width 9 height 9
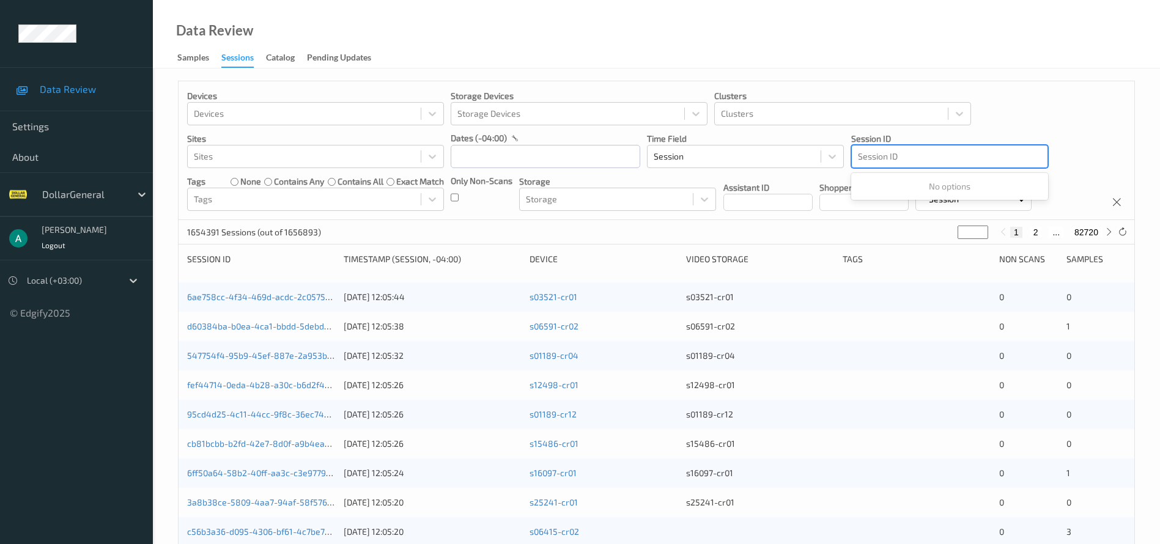
click at [916, 157] on div at bounding box center [950, 156] width 184 height 15
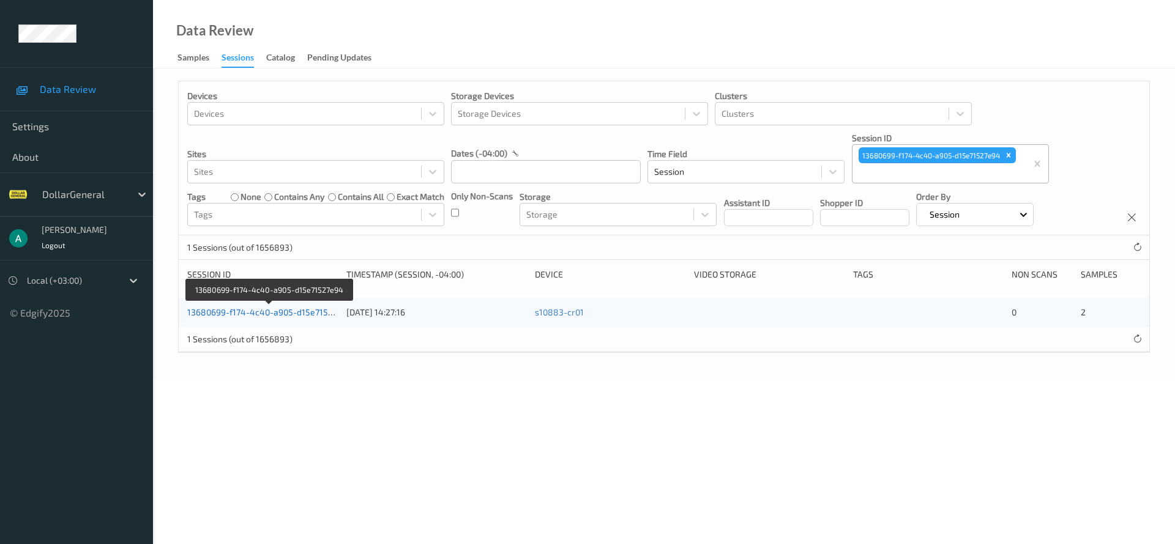
click at [291, 315] on link "13680699-f174-4c40-a905-d15e71527e94" at bounding box center [269, 312] width 165 height 10
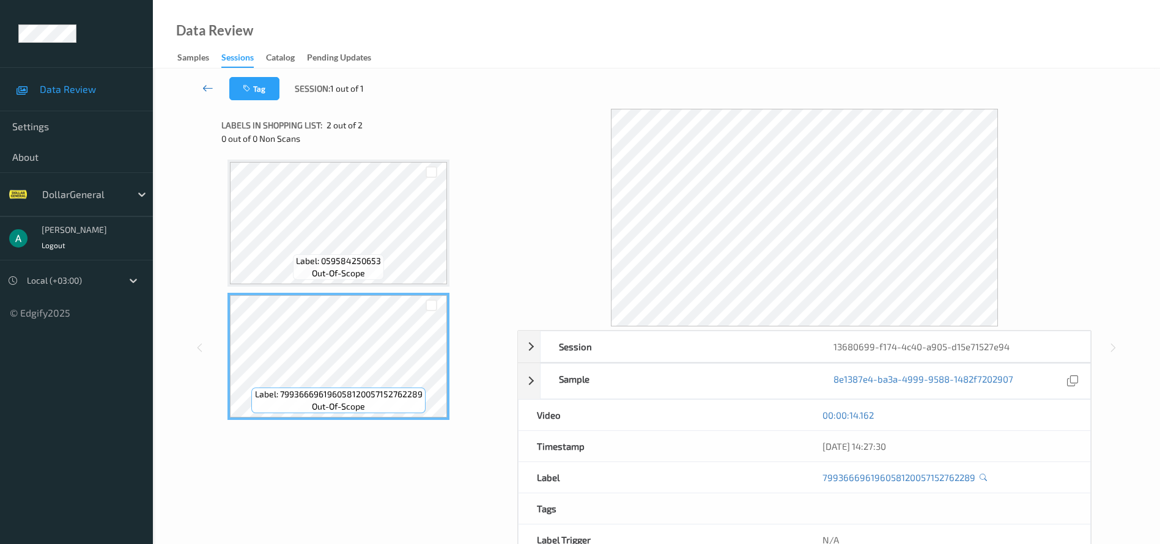
click at [214, 88] on link at bounding box center [208, 88] width 43 height 23
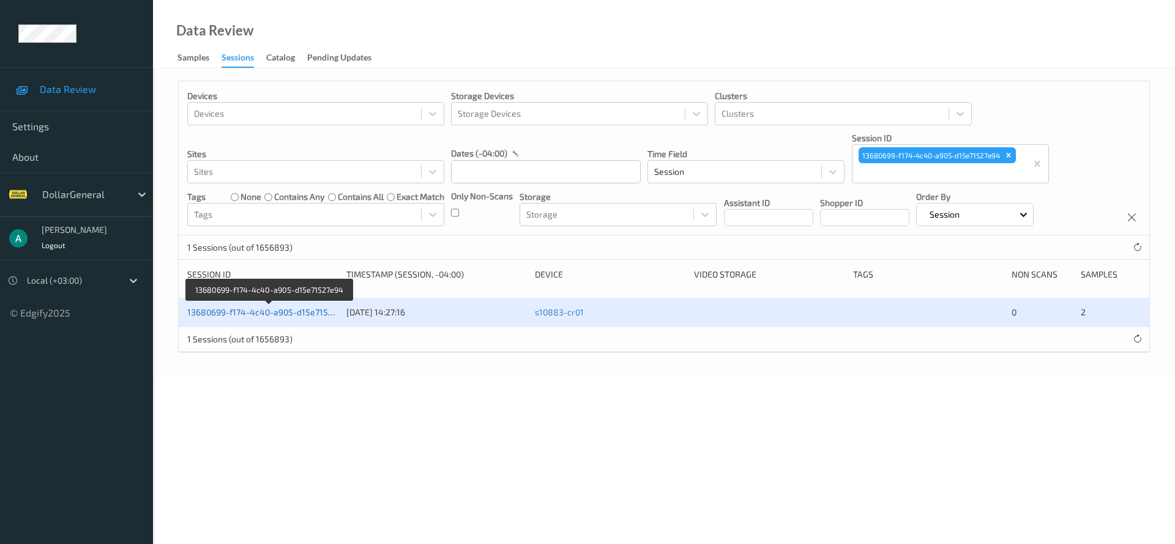
click at [273, 310] on link "13680699-f174-4c40-a905-d15e71527e94" at bounding box center [269, 312] width 165 height 10
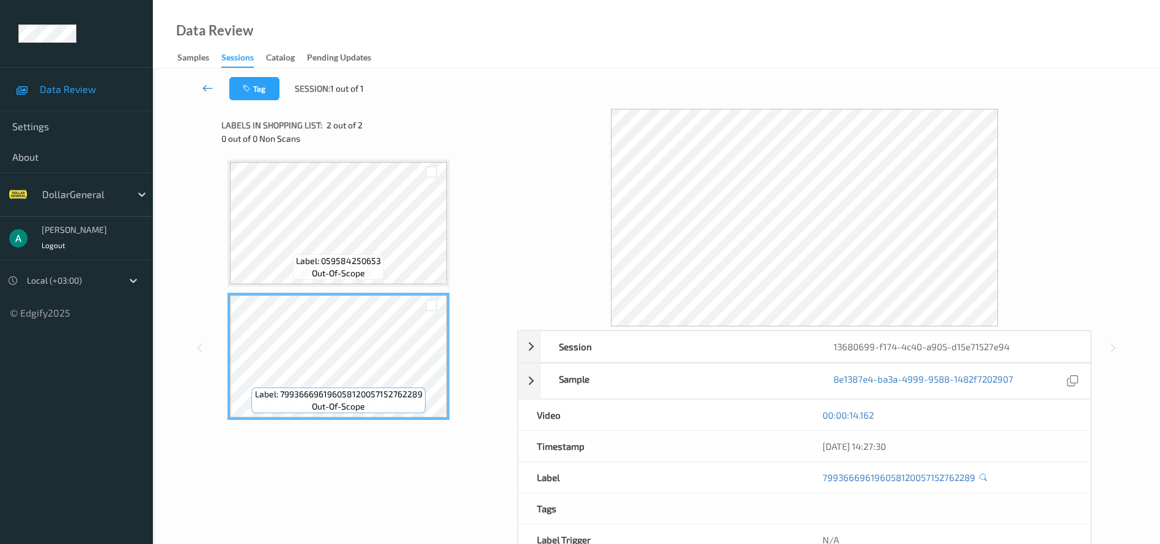
click at [210, 94] on link at bounding box center [208, 88] width 43 height 23
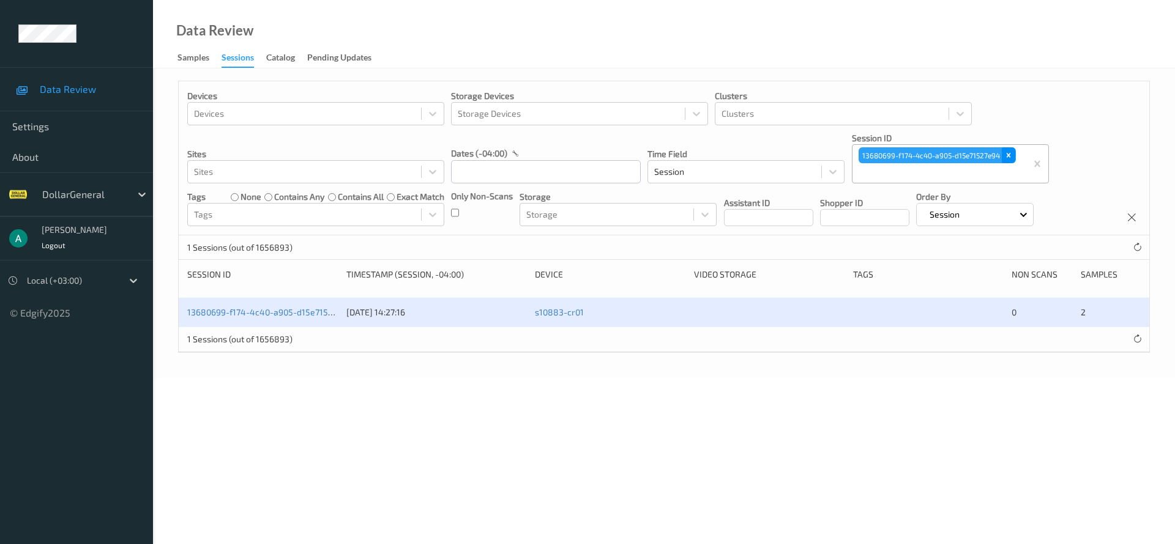
click at [1013, 156] on div "Remove 13680699-f174-4c40-a905-d15e71527e94" at bounding box center [1007, 155] width 13 height 16
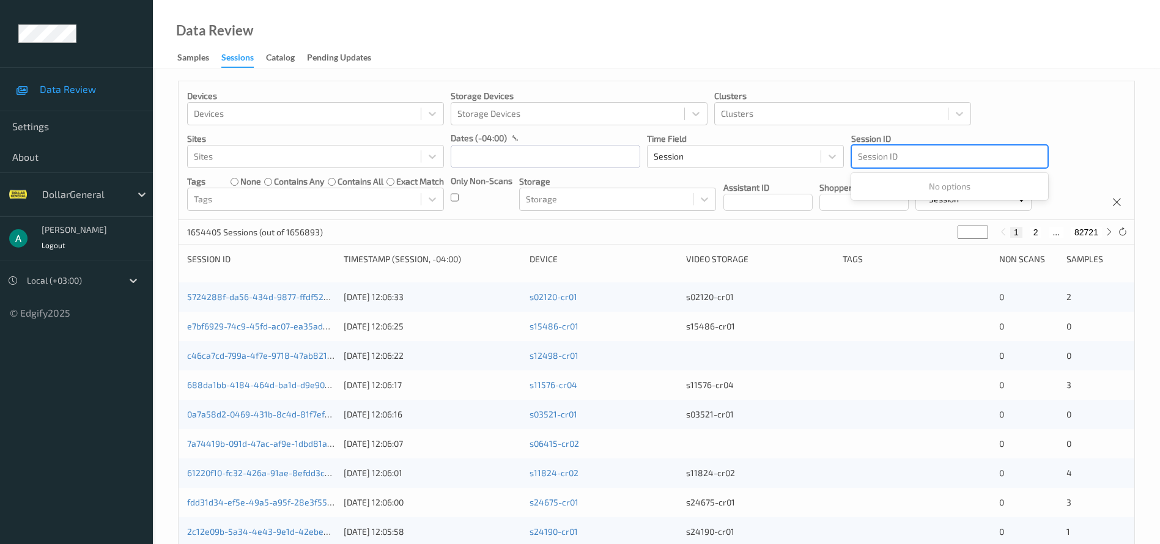
click at [915, 157] on div at bounding box center [950, 156] width 184 height 15
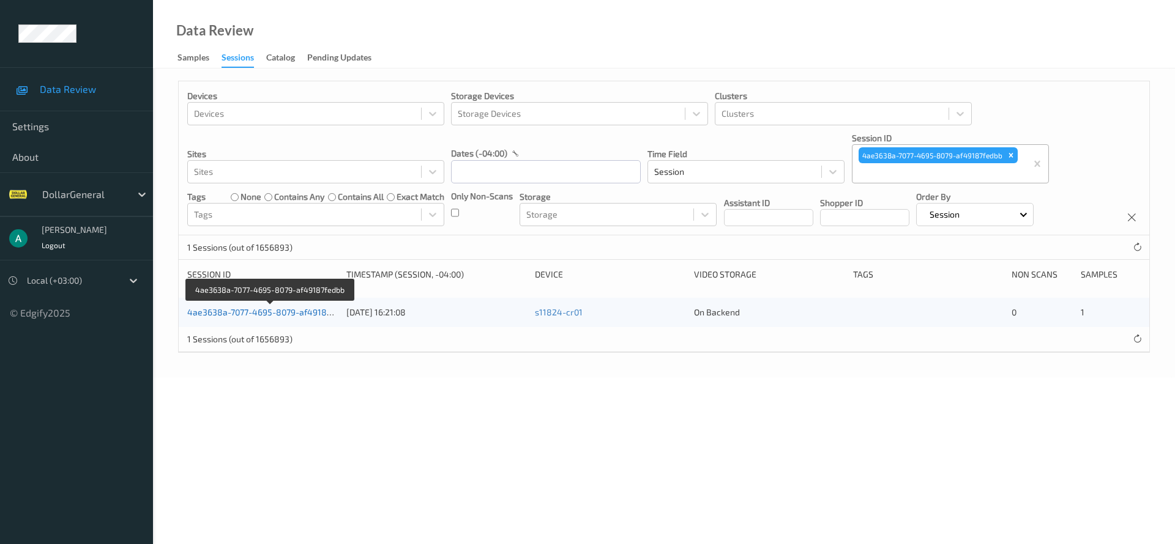
click at [296, 307] on link "4ae3638a-7077-4695-8079-af49187fedbb" at bounding box center [270, 312] width 166 height 10
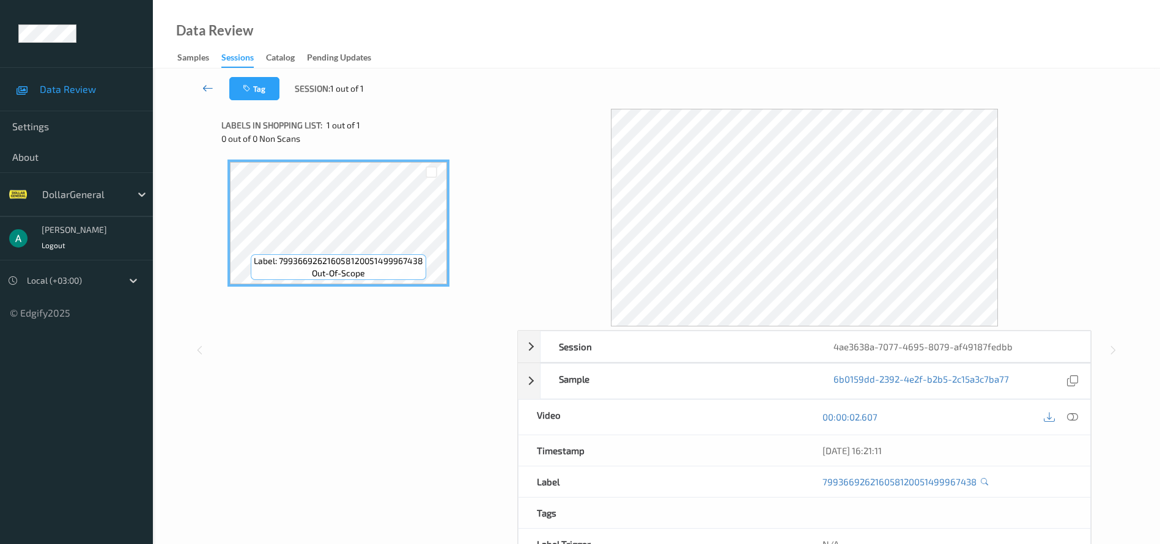
click at [205, 84] on icon at bounding box center [207, 88] width 11 height 12
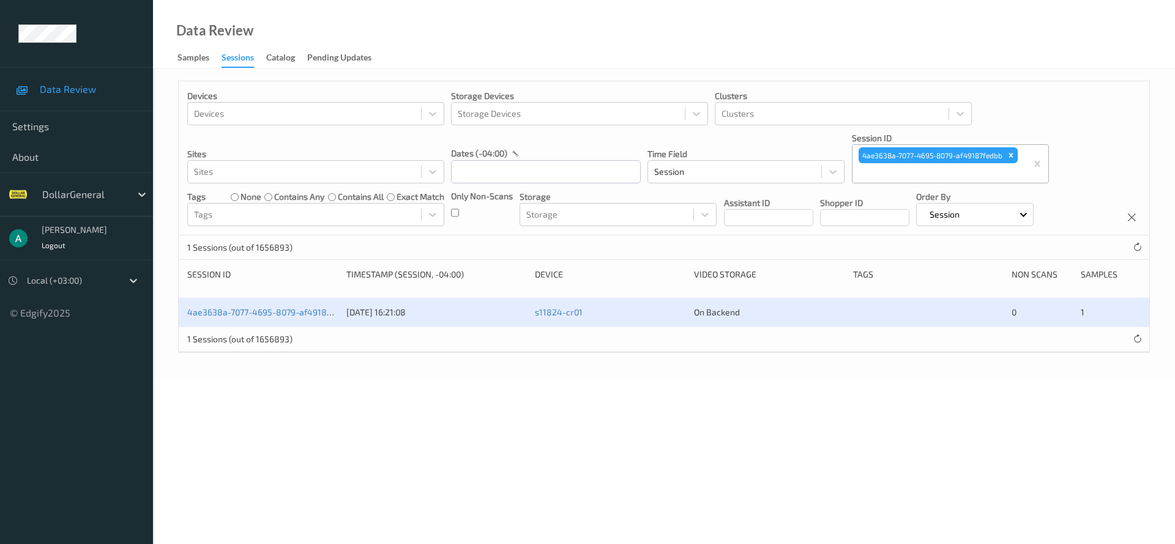
click at [1008, 152] on icon "Remove 4ae3638a-7077-4695-8079-af49187fedbb" at bounding box center [1010, 155] width 9 height 9
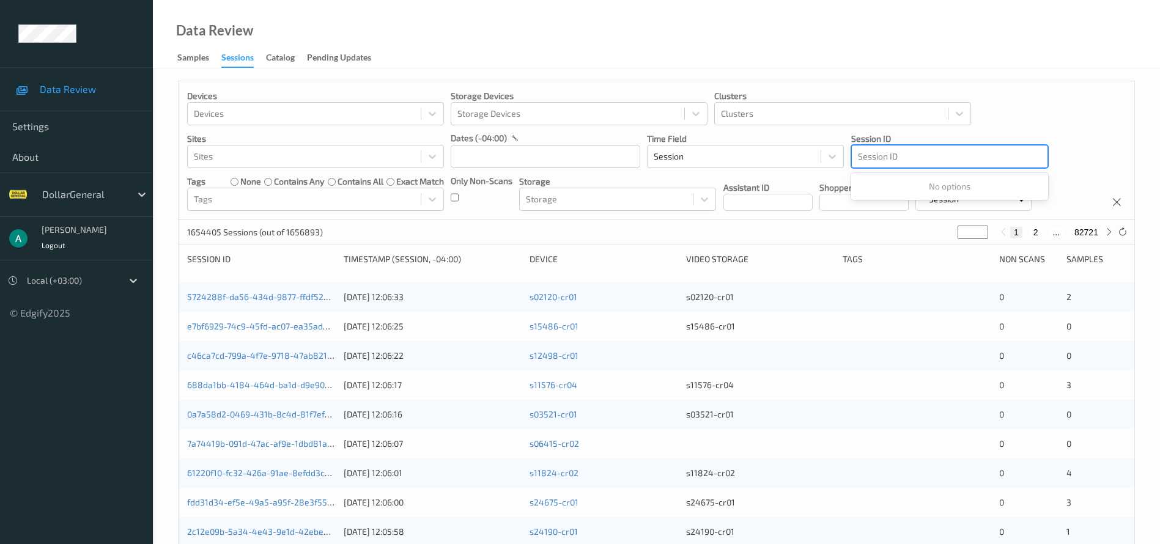
click at [929, 158] on div at bounding box center [950, 156] width 184 height 15
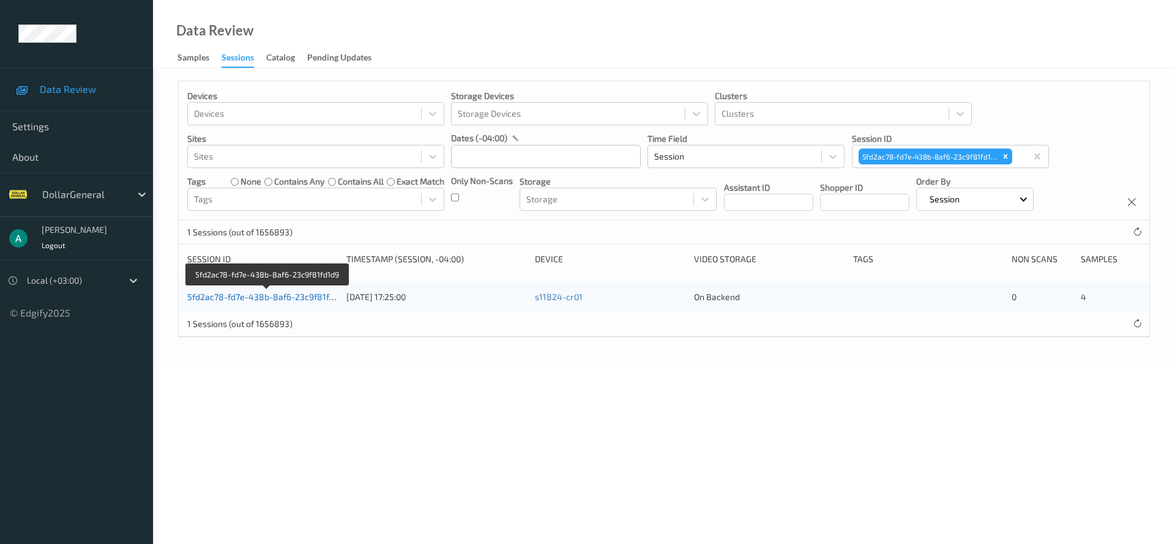
click at [273, 299] on link "5fd2ac78-fd7e-438b-8af6-23c9f81fd1d9" at bounding box center [267, 297] width 160 height 10
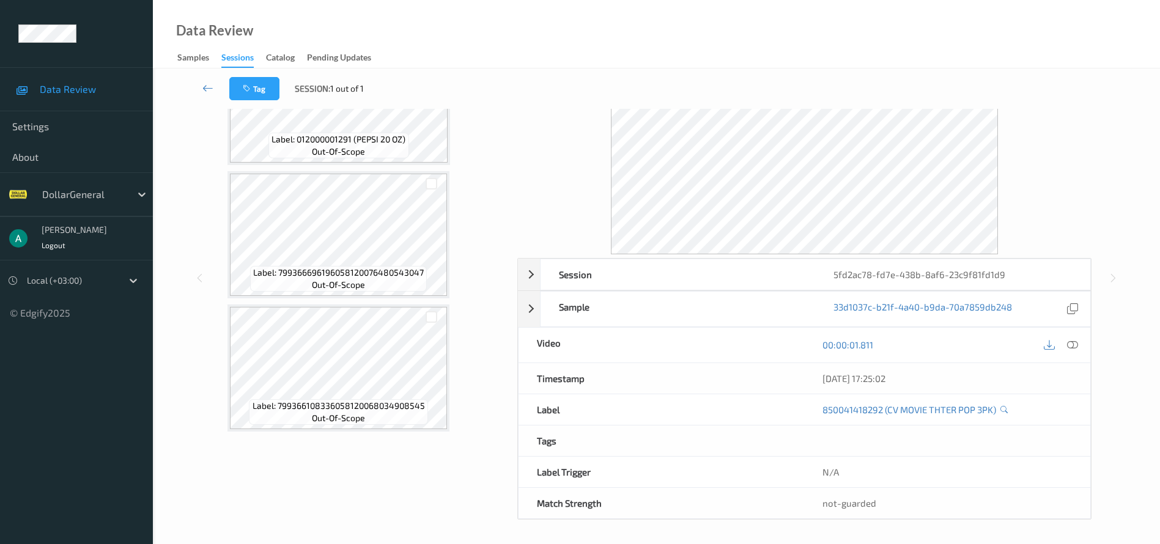
scroll to position [73, 0]
click at [352, 266] on span "Label: 799366696196058120076480543047" at bounding box center [338, 272] width 171 height 12
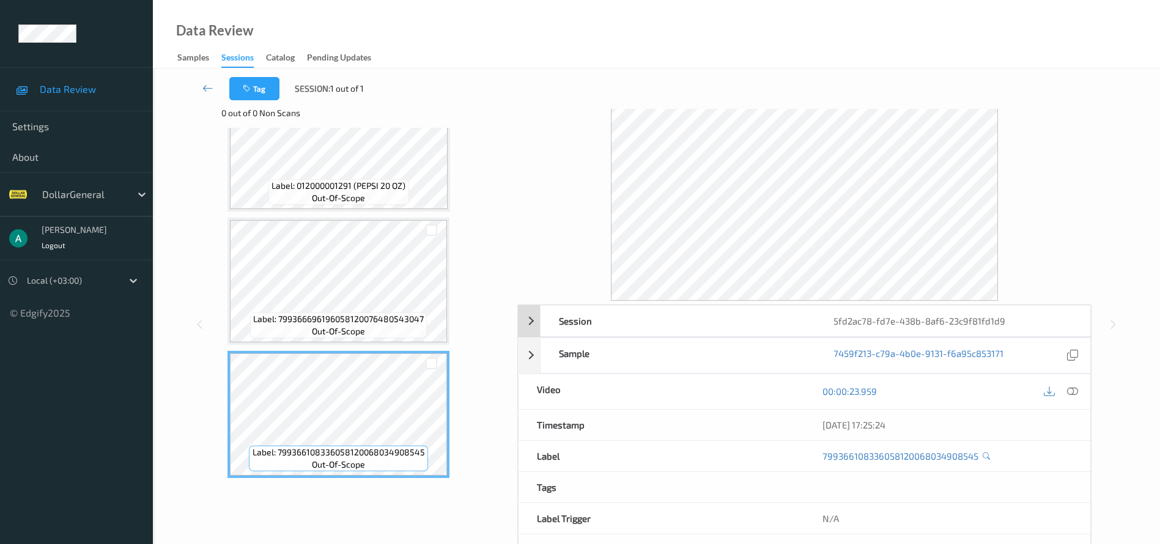
scroll to position [0, 0]
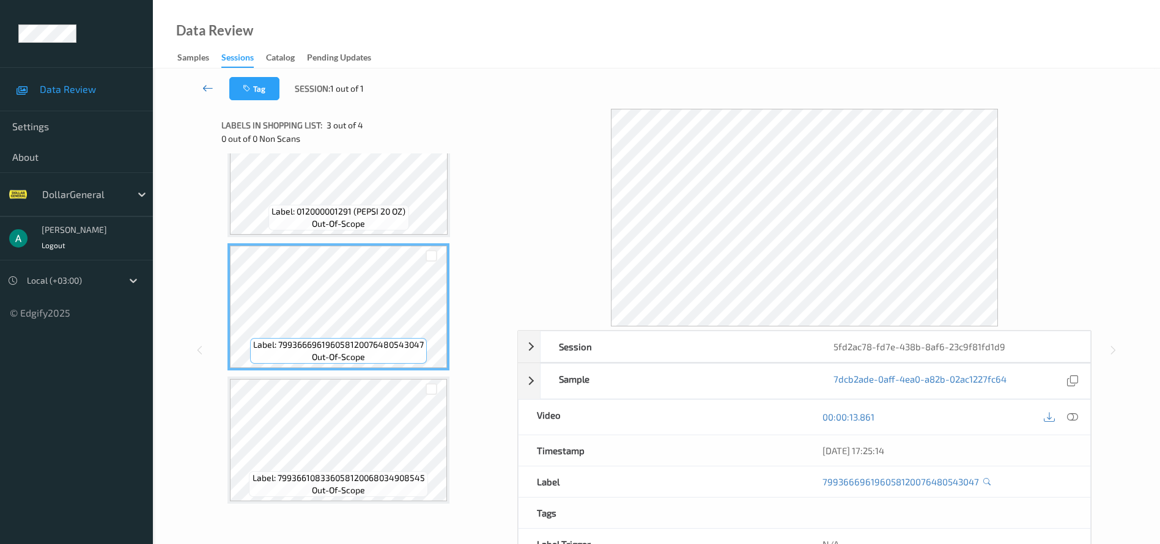
click at [206, 87] on icon at bounding box center [207, 88] width 11 height 12
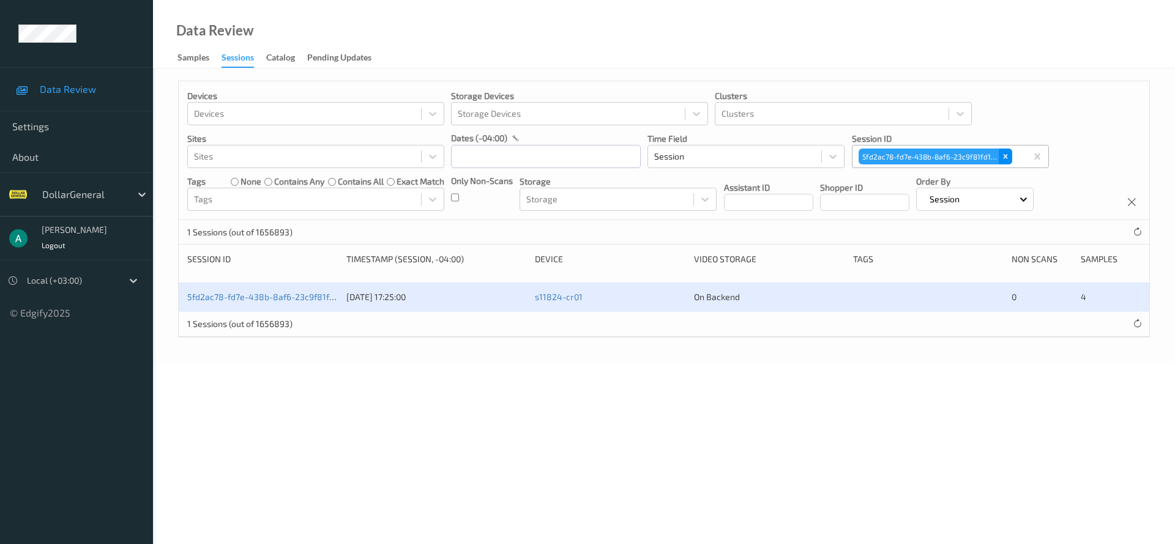
click at [1004, 150] on div "Remove 5fd2ac78-fd7e-438b-8af6-23c9f81fd1d9" at bounding box center [1004, 157] width 13 height 16
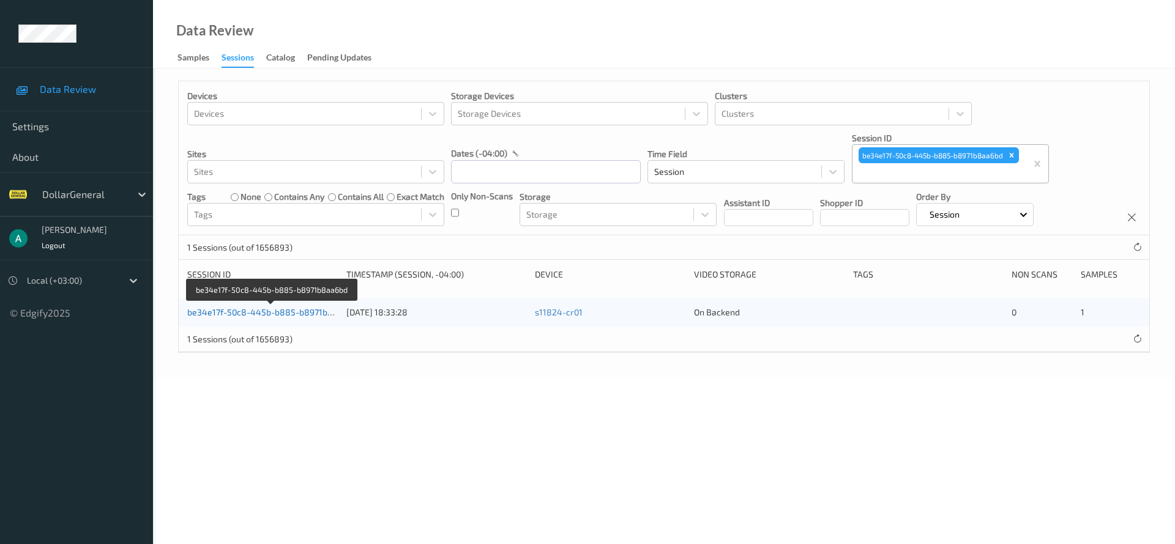
click at [286, 310] on link "be34e17f-50c8-445b-b885-b8971b8aa6bd" at bounding box center [272, 312] width 170 height 10
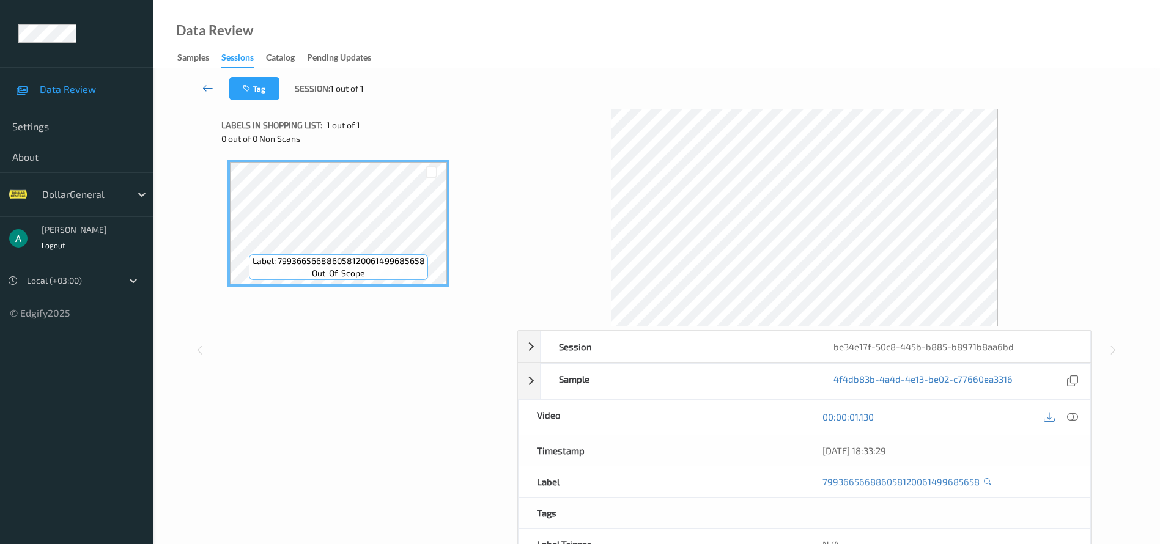
click at [207, 84] on icon at bounding box center [207, 88] width 11 height 12
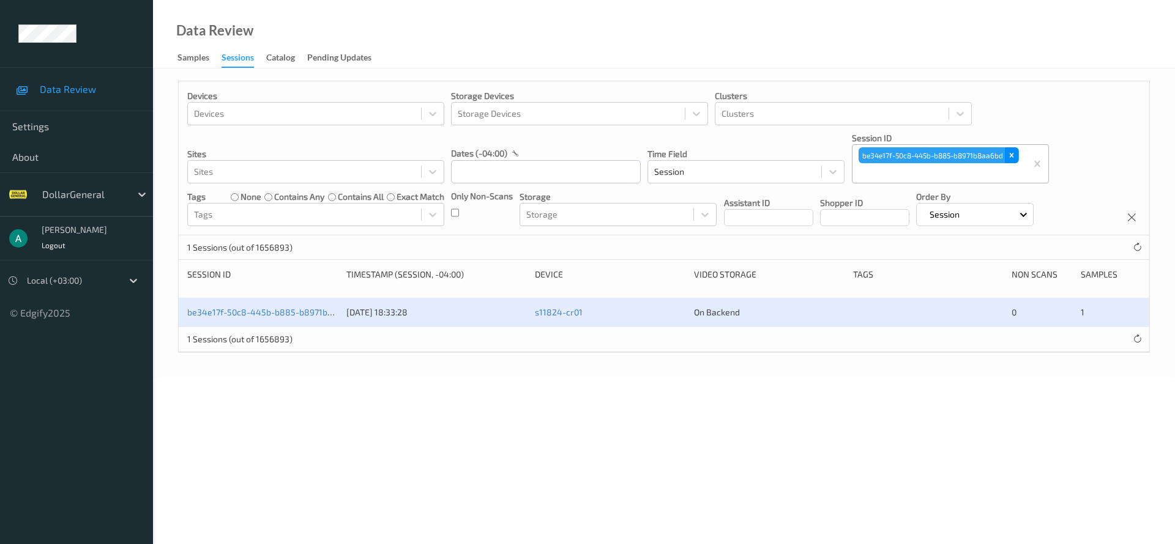
click at [1005, 155] on div "Remove be34e17f-50c8-445b-b885-b8971b8aa6bd" at bounding box center [1011, 155] width 13 height 16
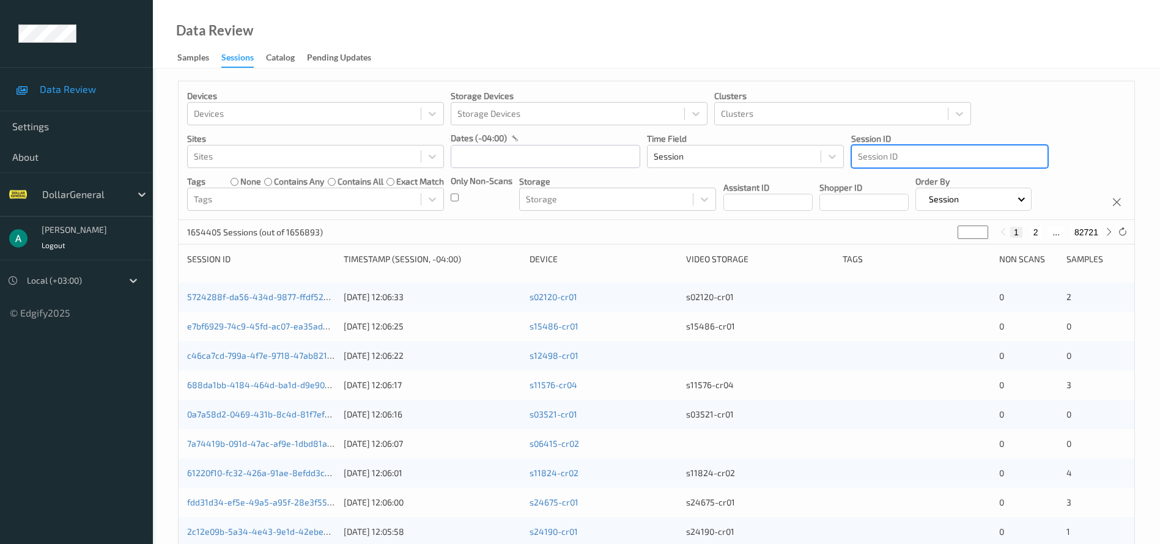
click at [878, 156] on div at bounding box center [950, 156] width 184 height 15
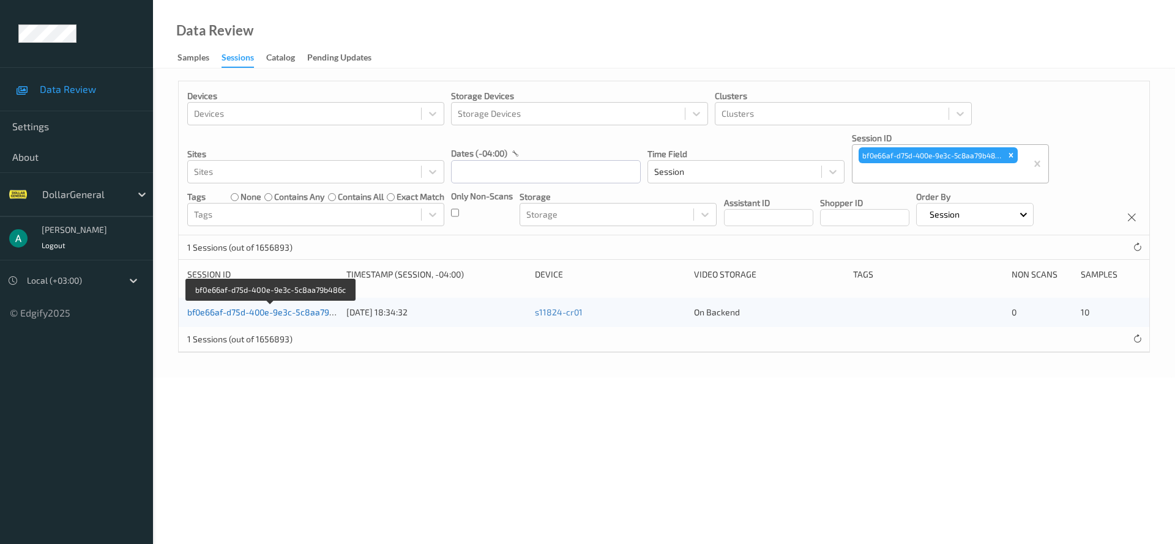
click at [302, 314] on link "bf0e66af-d75d-400e-9e3c-5c8aa79b486c" at bounding box center [270, 312] width 167 height 10
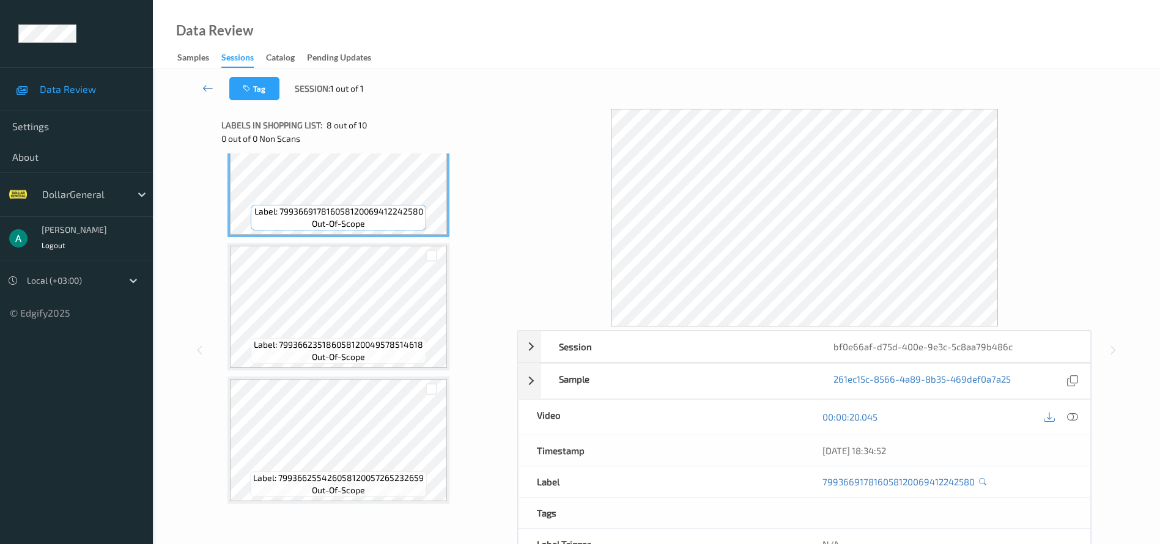
scroll to position [73, 0]
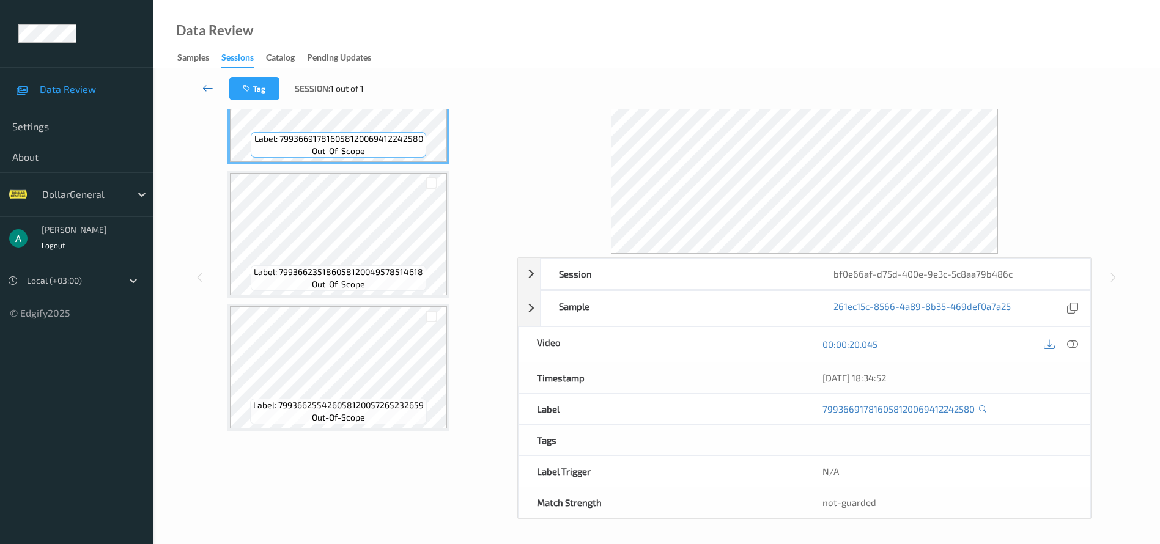
click at [206, 83] on icon at bounding box center [207, 88] width 11 height 12
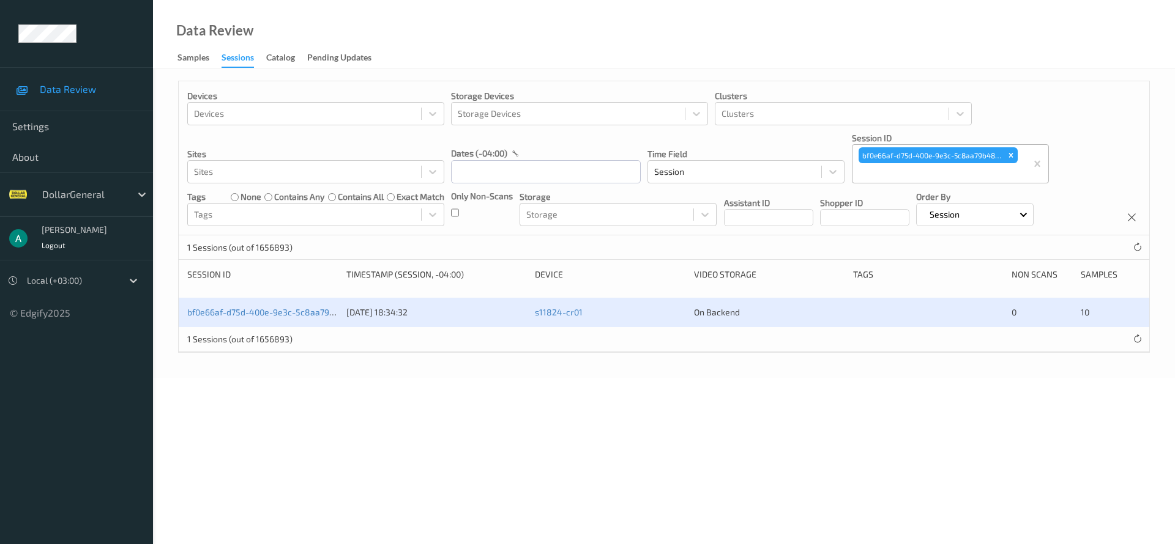
click at [1002, 157] on div "bf0e66af-d75d-400e-9e3c-5c8aa79b486c" at bounding box center [937, 155] width 159 height 16
click at [1017, 154] on div "Remove bf0e66af-d75d-400e-9e3c-5c8aa79b486c" at bounding box center [1010, 155] width 13 height 16
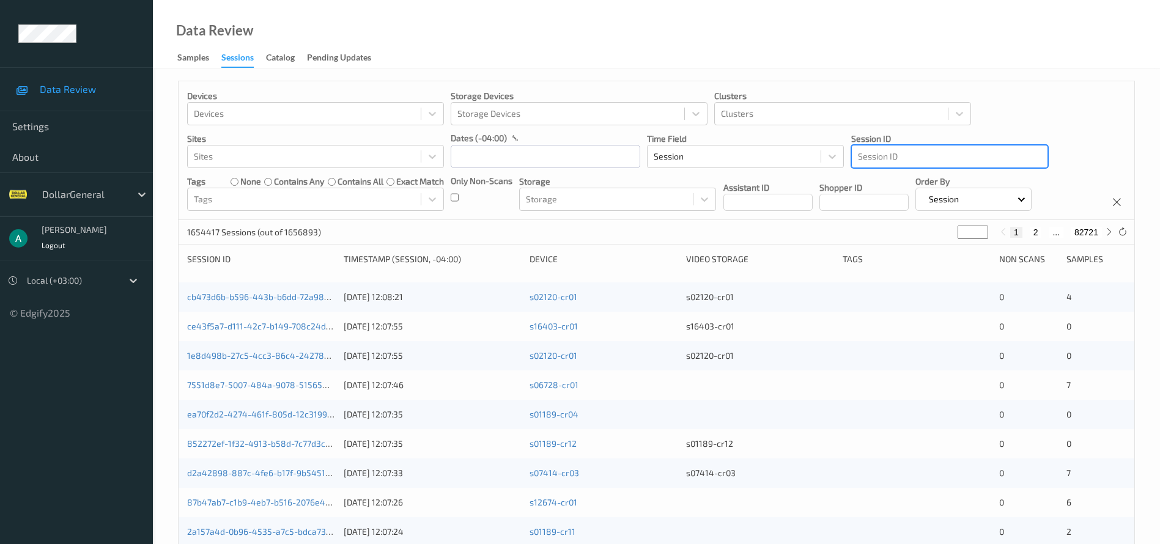
click at [872, 153] on div at bounding box center [950, 156] width 184 height 15
click at [871, 157] on div "b504cf2f-8e0f-4078-b9b3-4def18df4e43" at bounding box center [930, 157] width 144 height 16
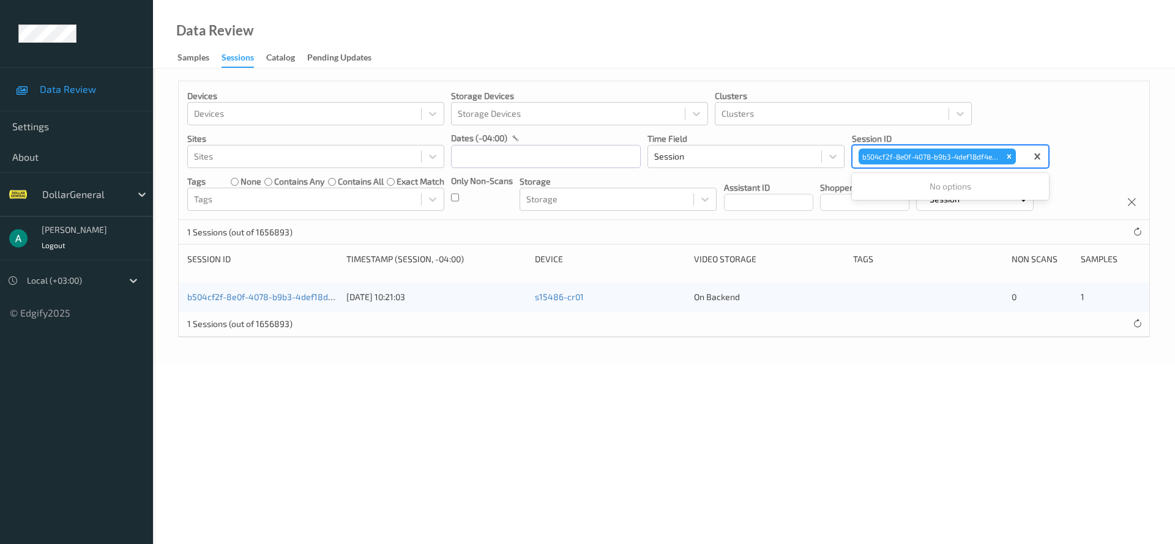
click at [296, 303] on div "b504cf2f-8e0f-4078-b9b3-4def18df4e43" at bounding box center [262, 297] width 150 height 12
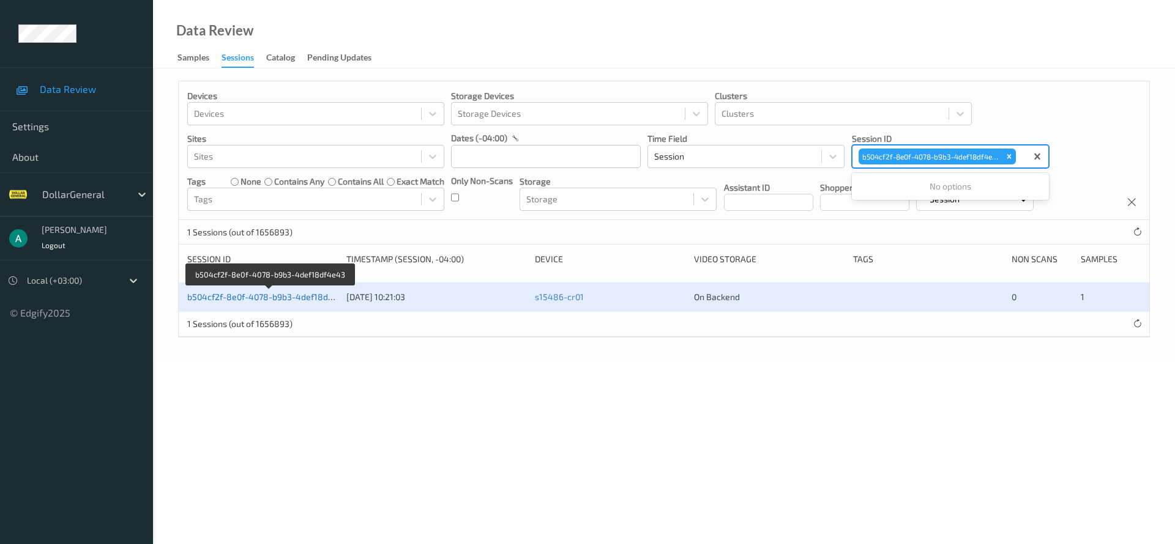
click at [300, 302] on link "b504cf2f-8e0f-4078-b9b3-4def18df4e43" at bounding box center [269, 297] width 165 height 10
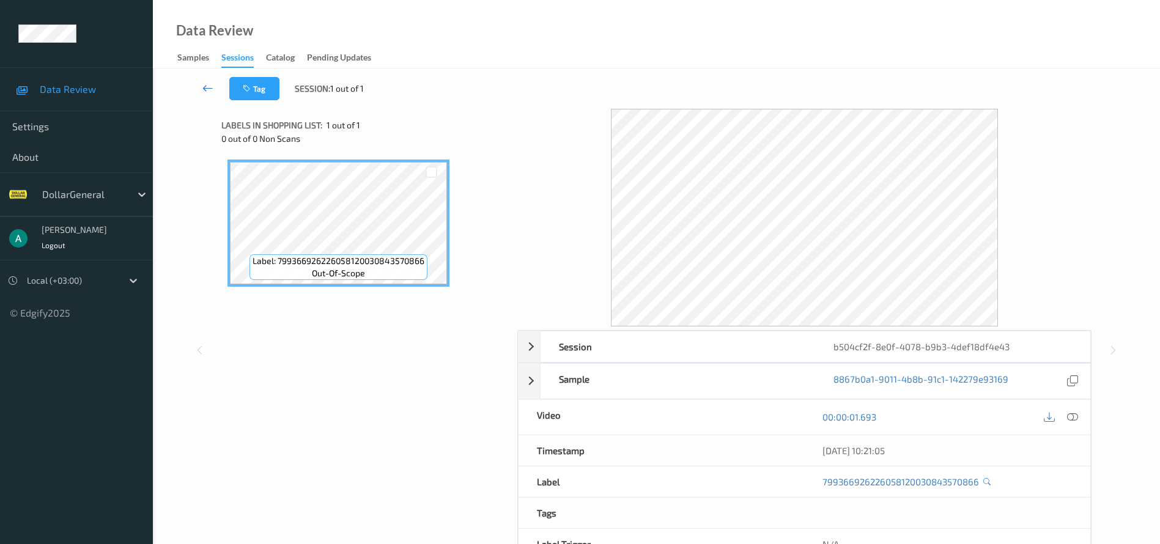
click at [202, 85] on icon at bounding box center [207, 88] width 11 height 12
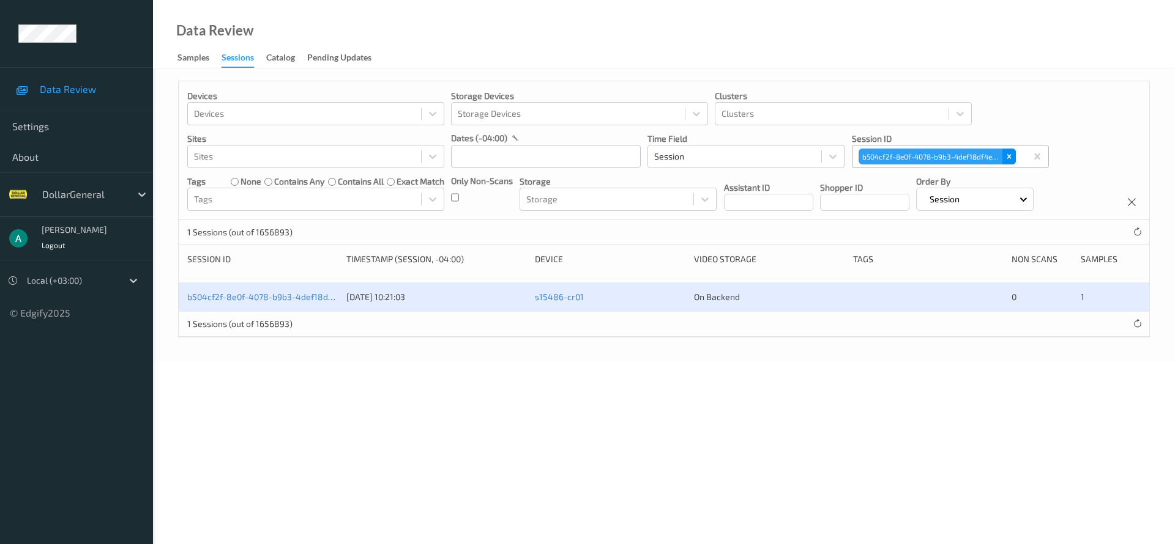
drag, startPoint x: 995, startPoint y: 157, endPoint x: 1009, endPoint y: 157, distance: 13.5
click at [998, 158] on div "b504cf2f-8e0f-4078-b9b3-4def18df4e43" at bounding box center [930, 157] width 144 height 16
click at [1011, 156] on icon "Remove b504cf2f-8e0f-4078-b9b3-4def18df4e43" at bounding box center [1009, 156] width 9 height 9
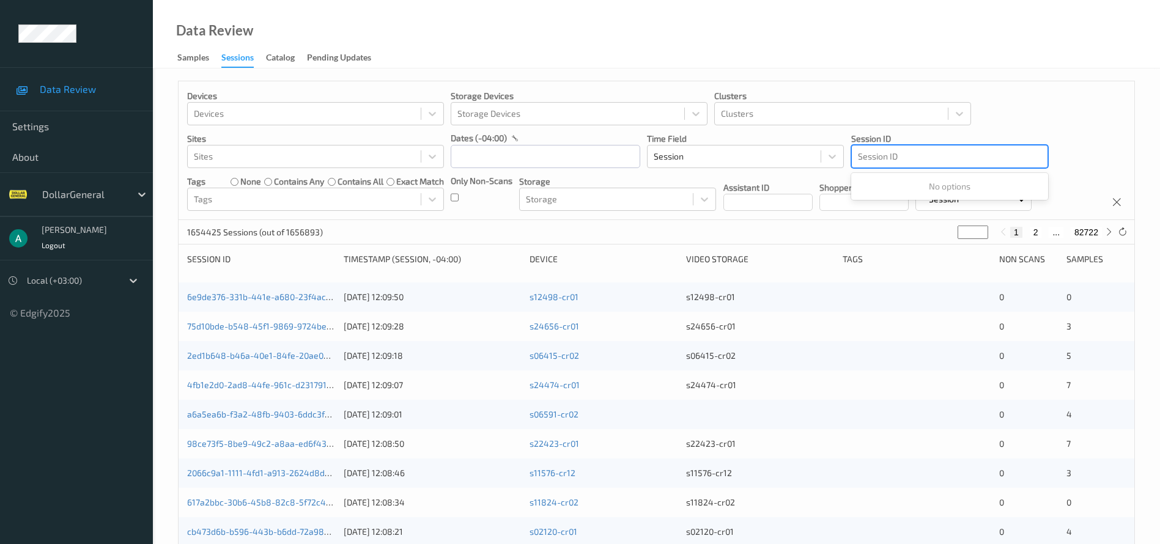
click at [886, 156] on div at bounding box center [950, 156] width 184 height 15
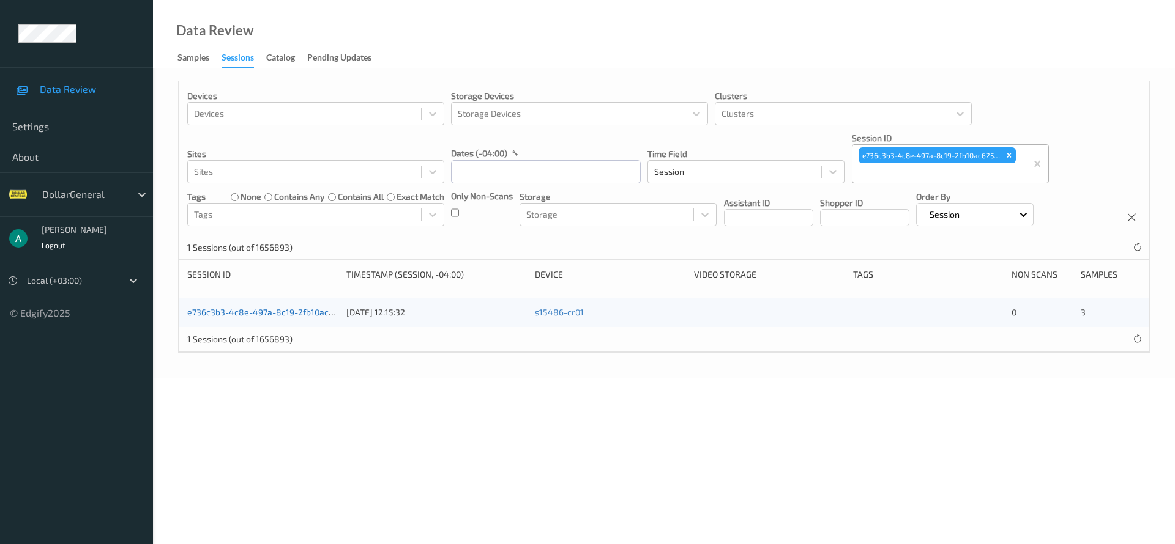
click at [258, 312] on link "e736c3b3-4c8e-497a-8c19-2fb10ac625d2" at bounding box center [270, 312] width 166 height 10
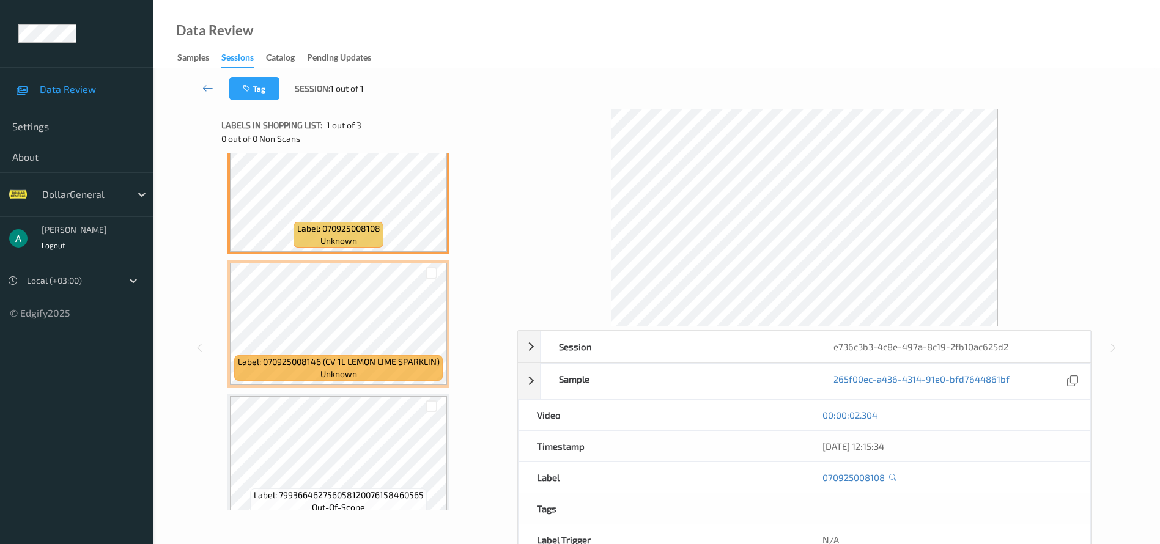
scroll to position [50, 0]
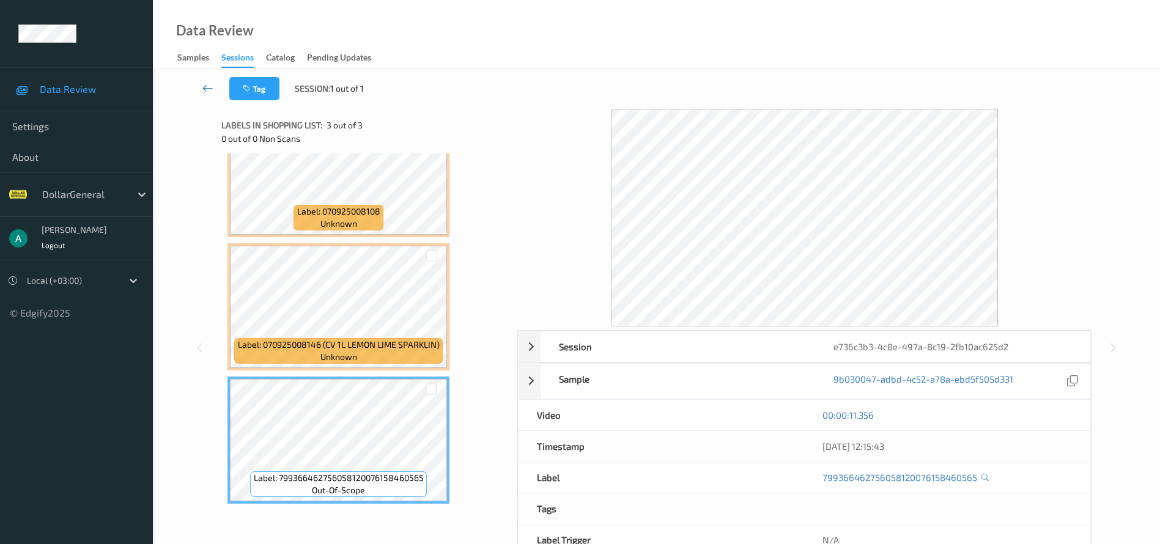
click at [211, 87] on icon at bounding box center [207, 88] width 11 height 12
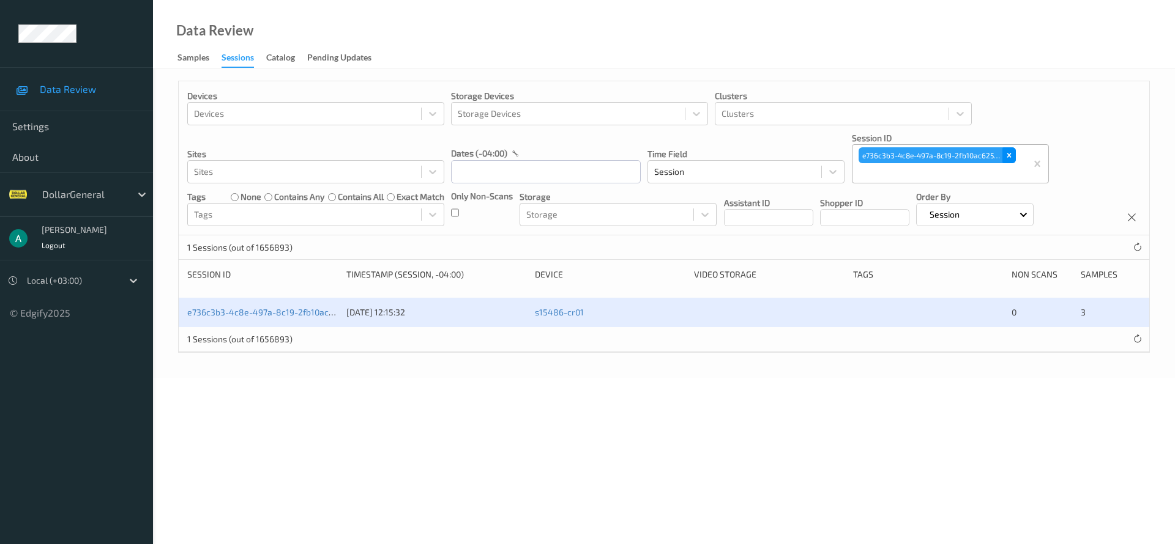
click at [1011, 161] on div "Remove e736c3b3-4c8e-497a-8c19-2fb10ac625d2" at bounding box center [1008, 155] width 13 height 16
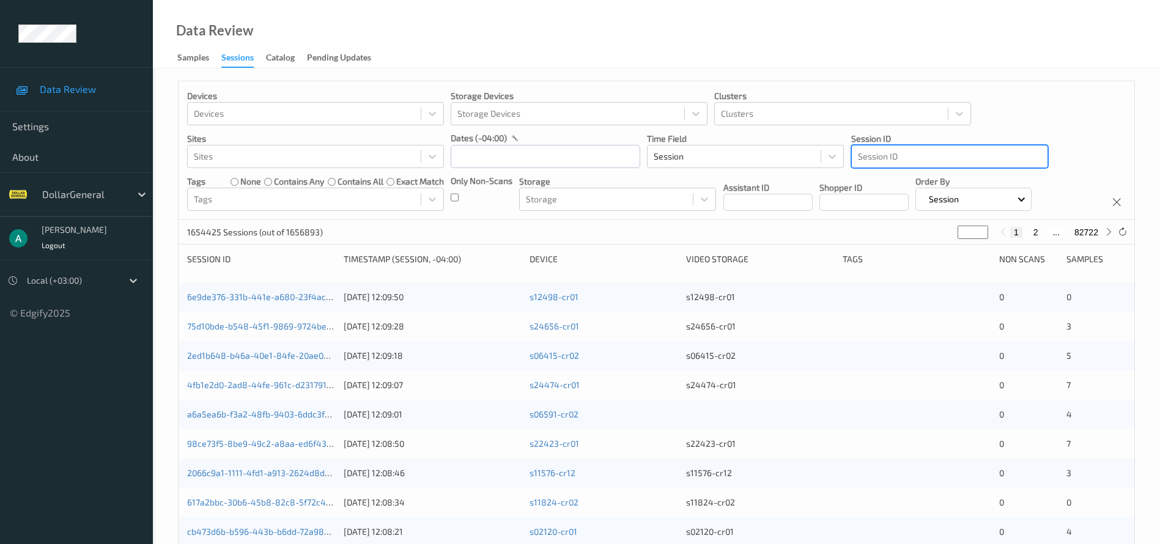
click at [940, 158] on div at bounding box center [950, 156] width 184 height 15
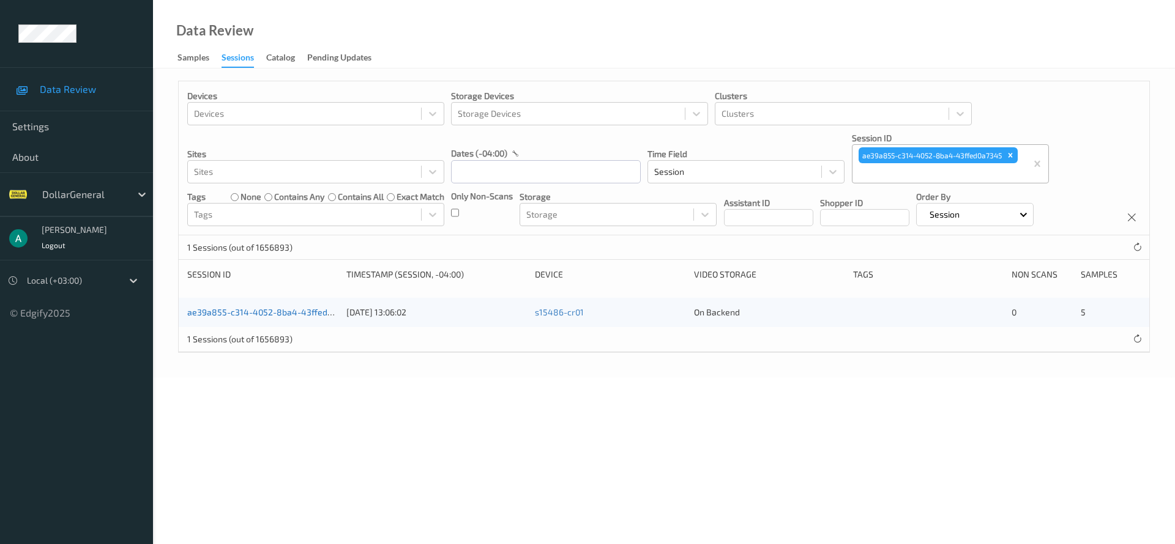
click at [307, 312] on link "ae39a855-c314-4052-8ba4-43ffed0a7345" at bounding box center [271, 312] width 169 height 10
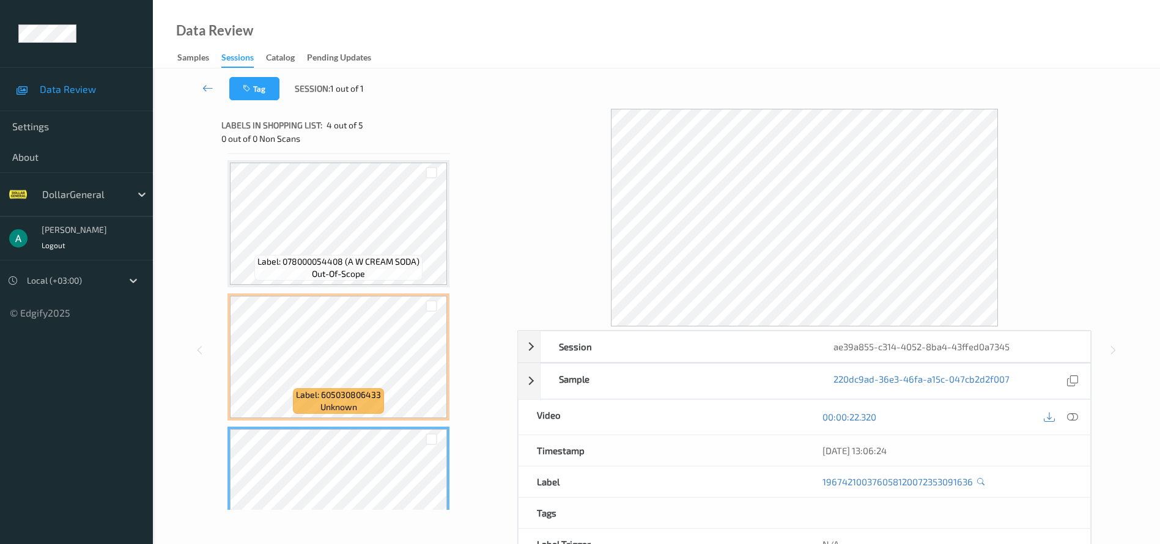
scroll to position [316, 0]
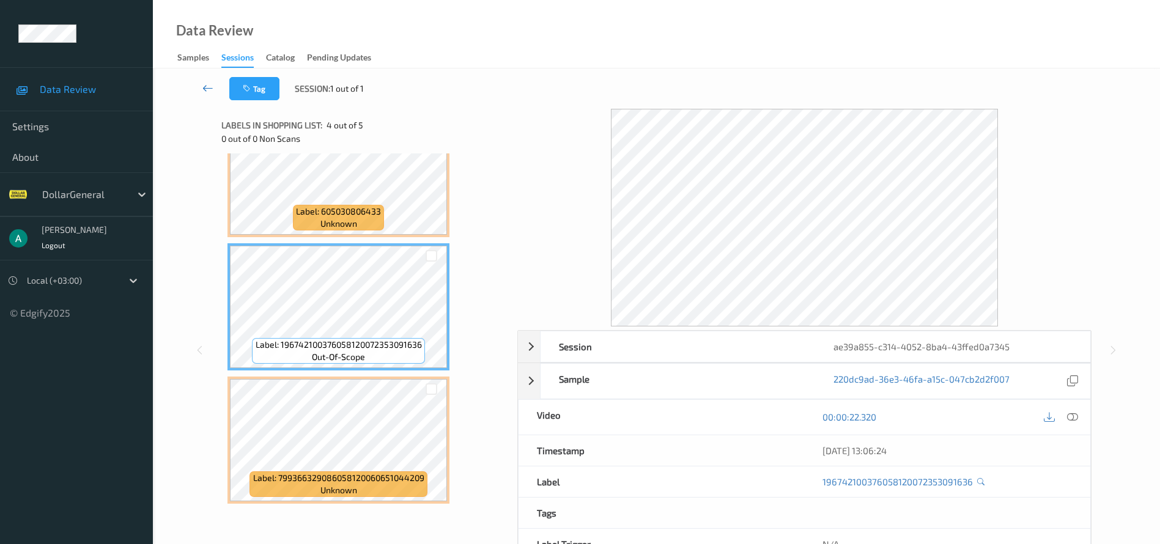
click at [206, 88] on icon at bounding box center [207, 88] width 11 height 12
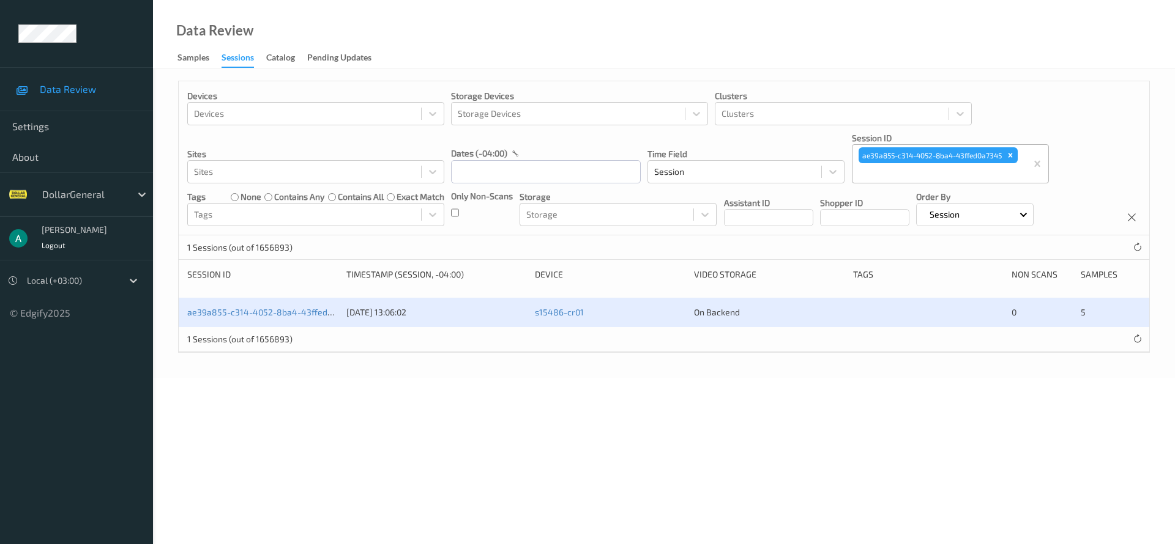
click at [1003, 155] on div "ae39a855-c314-4052-8ba4-43ffed0a7345" at bounding box center [930, 155] width 145 height 16
click at [1009, 154] on icon "Remove ae39a855-c314-4052-8ba4-43ffed0a7345" at bounding box center [1010, 155] width 9 height 9
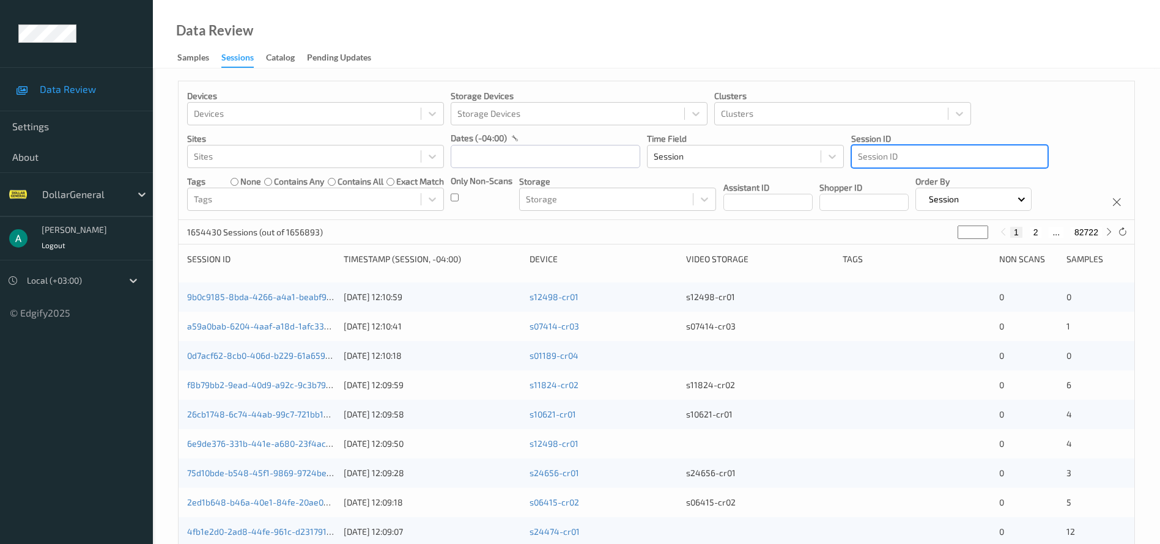
click at [904, 154] on div at bounding box center [950, 156] width 184 height 15
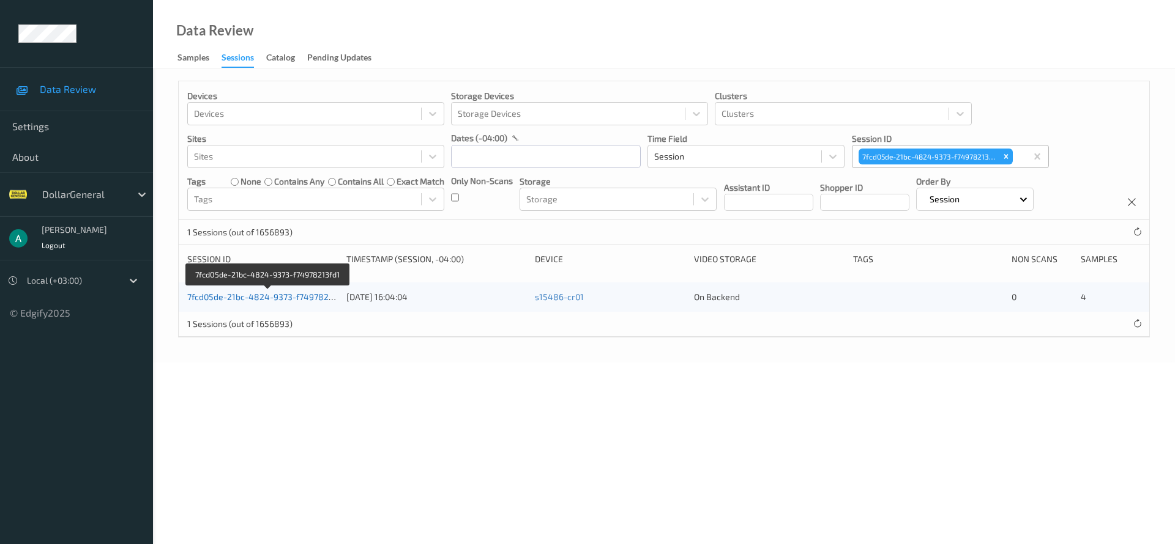
click at [291, 295] on link "7fcd05de-21bc-4824-9373-f74978213fd1" at bounding box center [268, 297] width 162 height 10
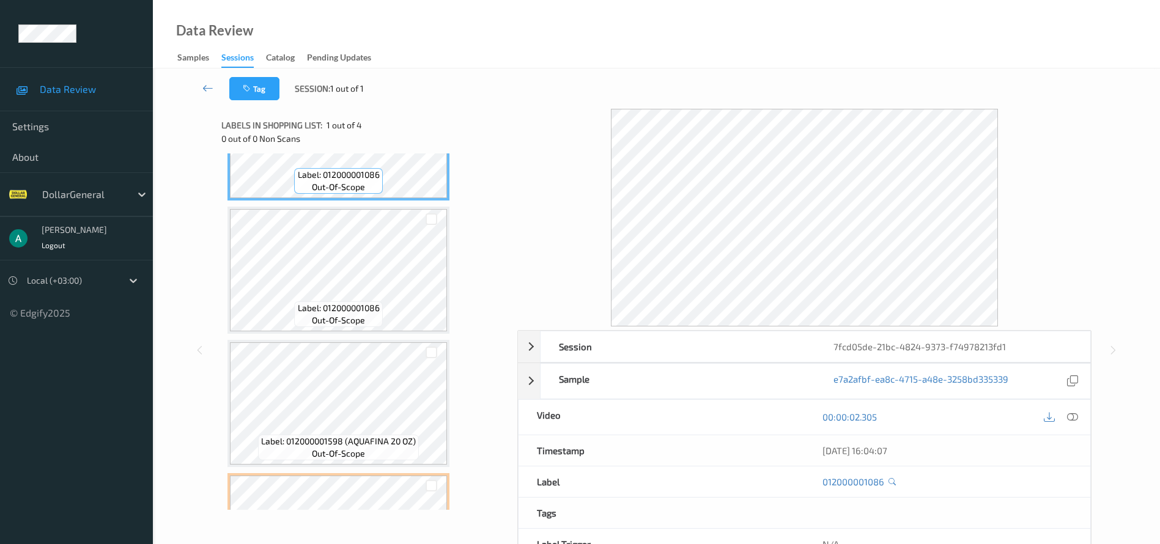
scroll to position [183, 0]
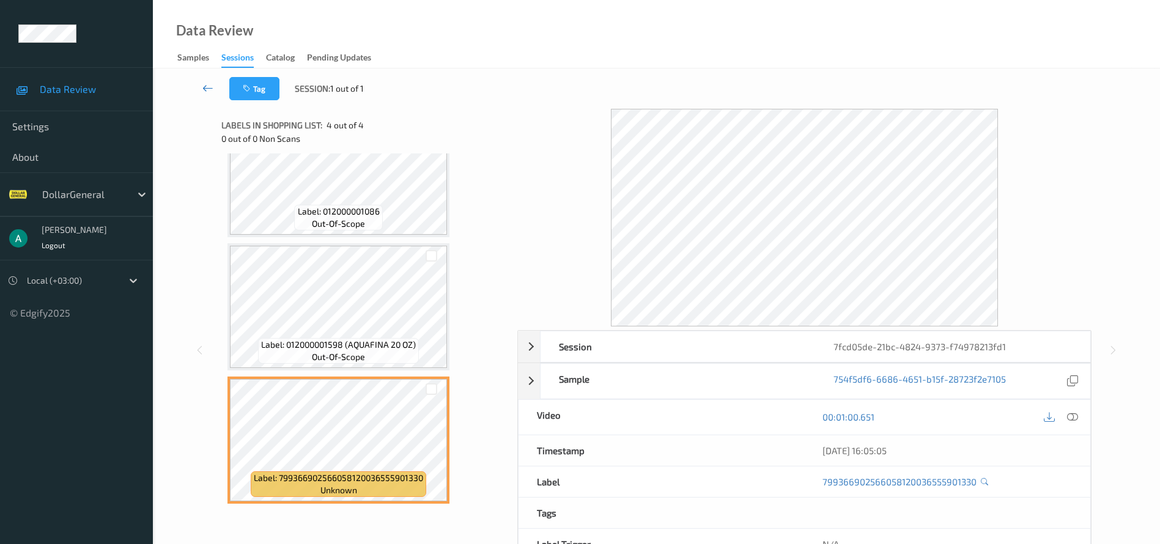
click at [204, 94] on link at bounding box center [208, 88] width 43 height 23
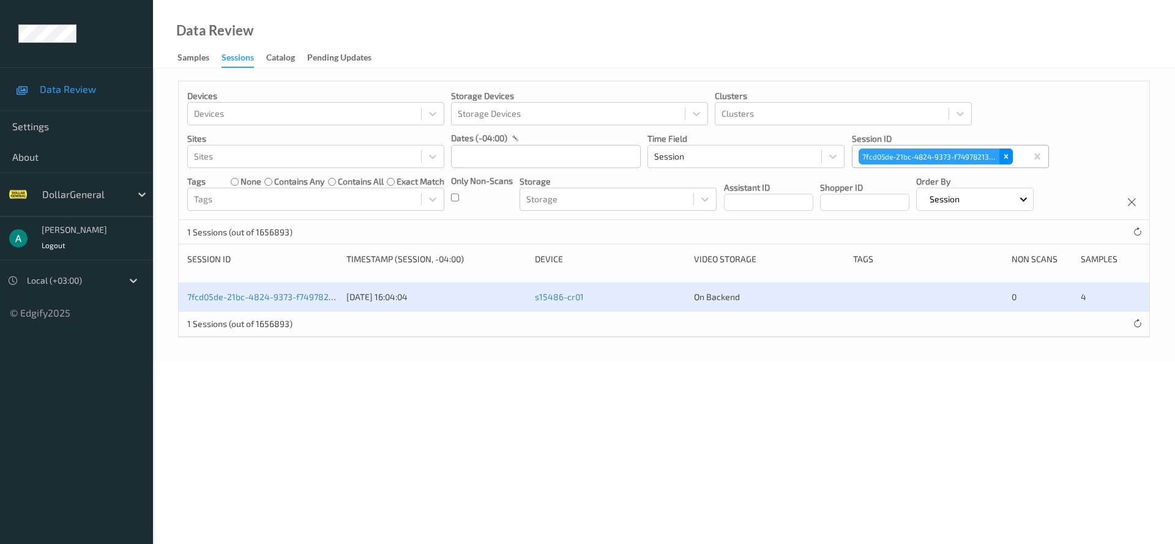
click at [1010, 158] on icon "Remove 7fcd05de-21bc-4824-9373-f74978213fd1" at bounding box center [1005, 156] width 9 height 9
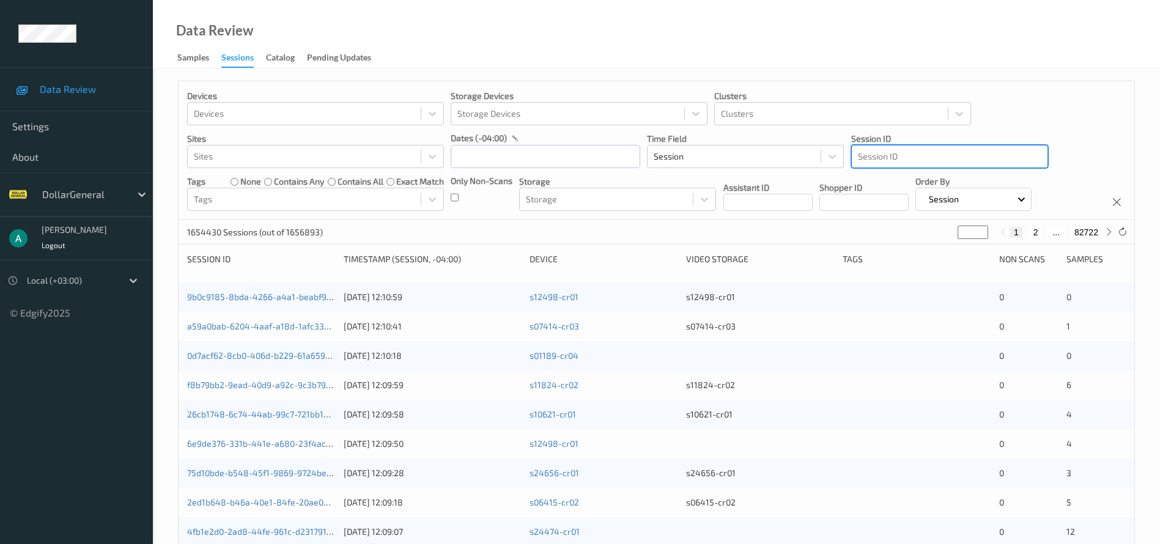
click at [891, 157] on div at bounding box center [950, 156] width 184 height 15
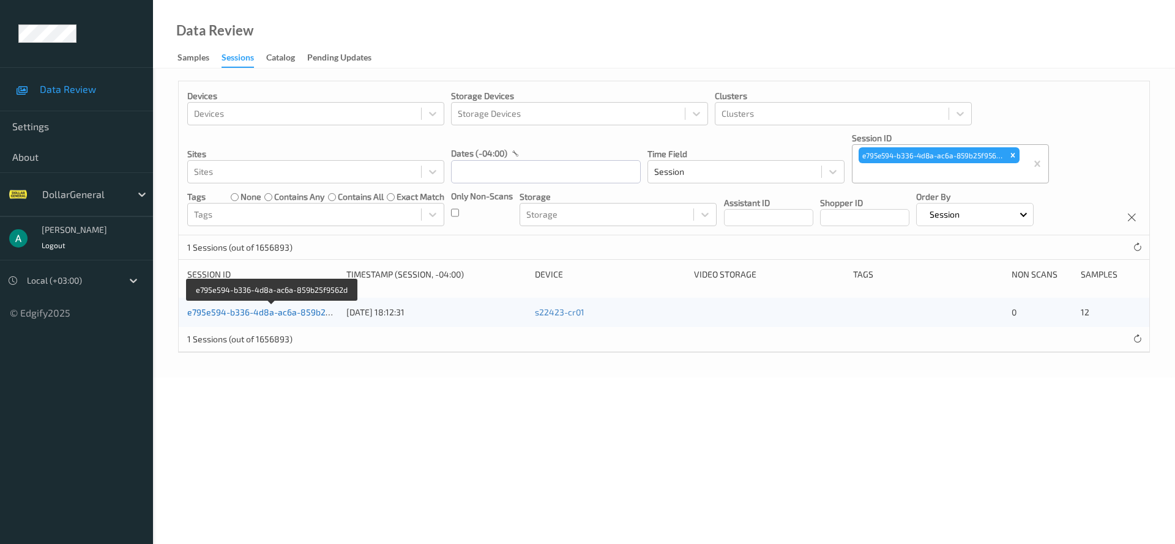
click at [295, 314] on link "e795e594-b336-4d8a-ac6a-859b25f9562d" at bounding box center [272, 312] width 171 height 10
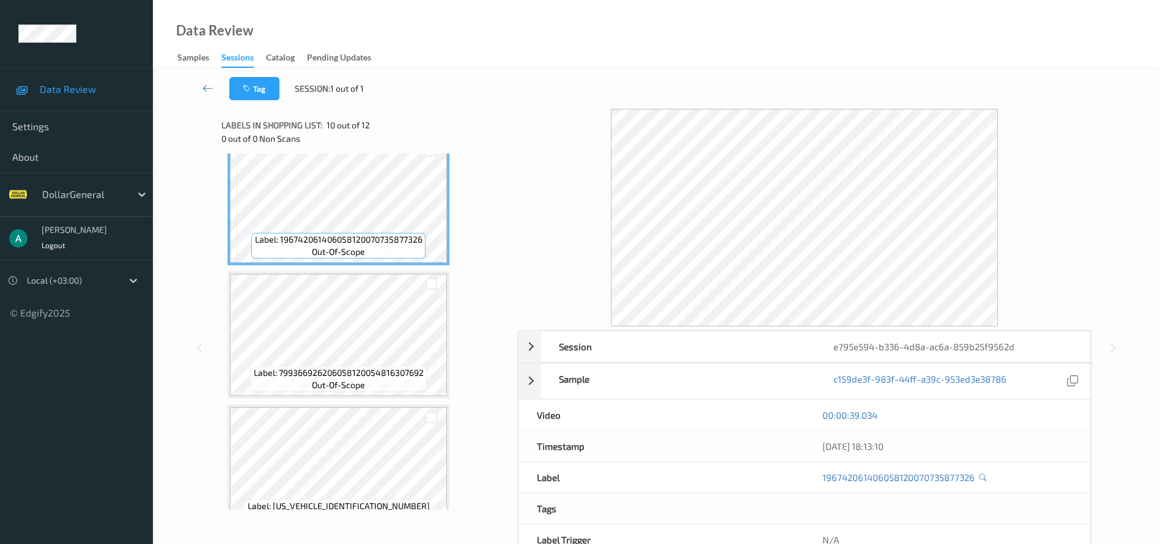
scroll to position [1250, 0]
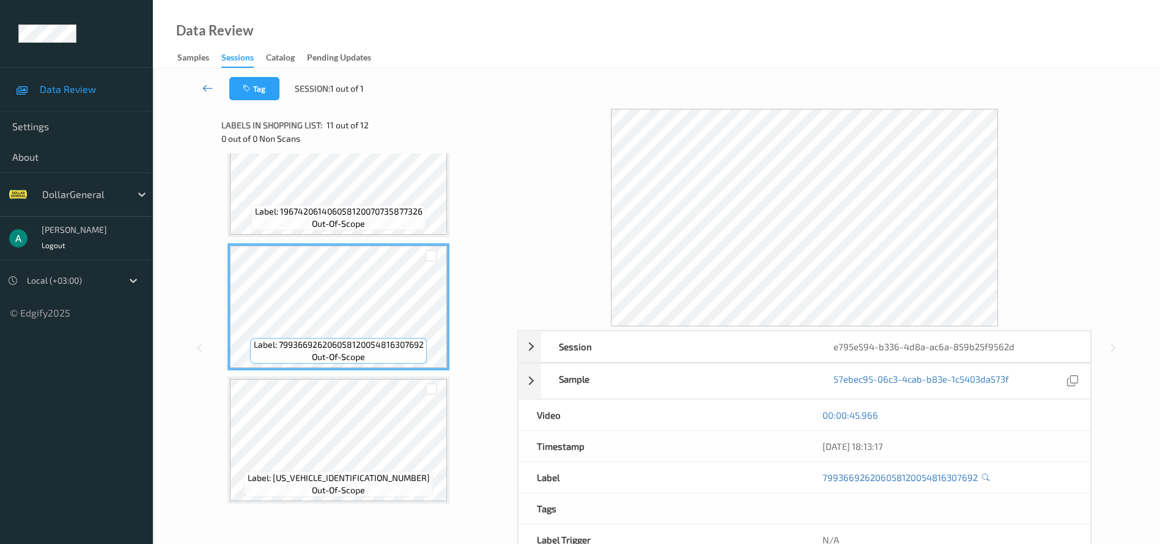
click at [209, 87] on icon at bounding box center [207, 88] width 11 height 12
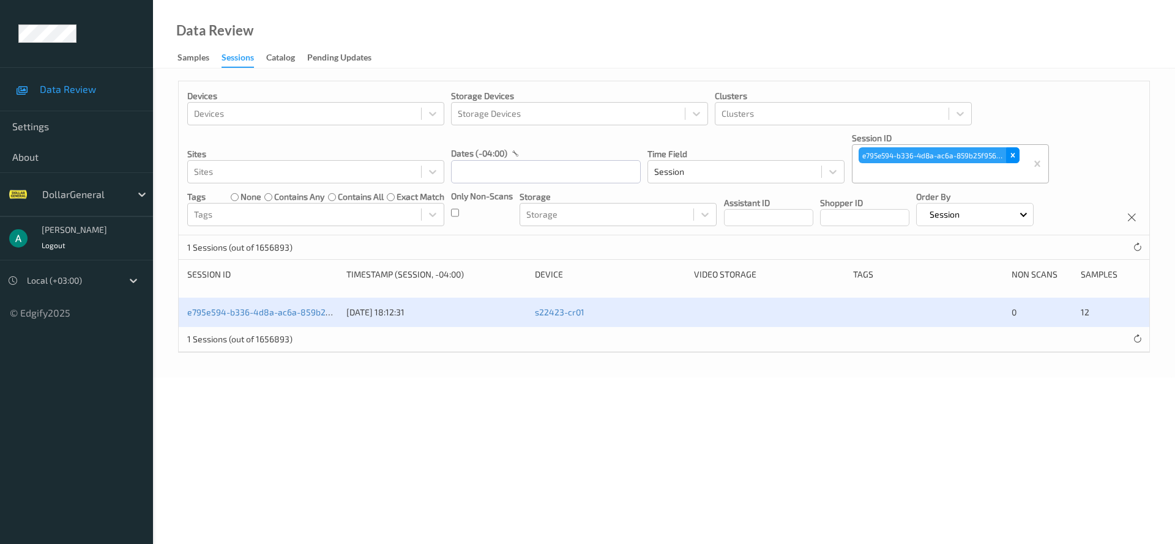
click at [1016, 152] on div "Remove e795e594-b336-4d8a-ac6a-859b25f9562d" at bounding box center [1012, 155] width 13 height 16
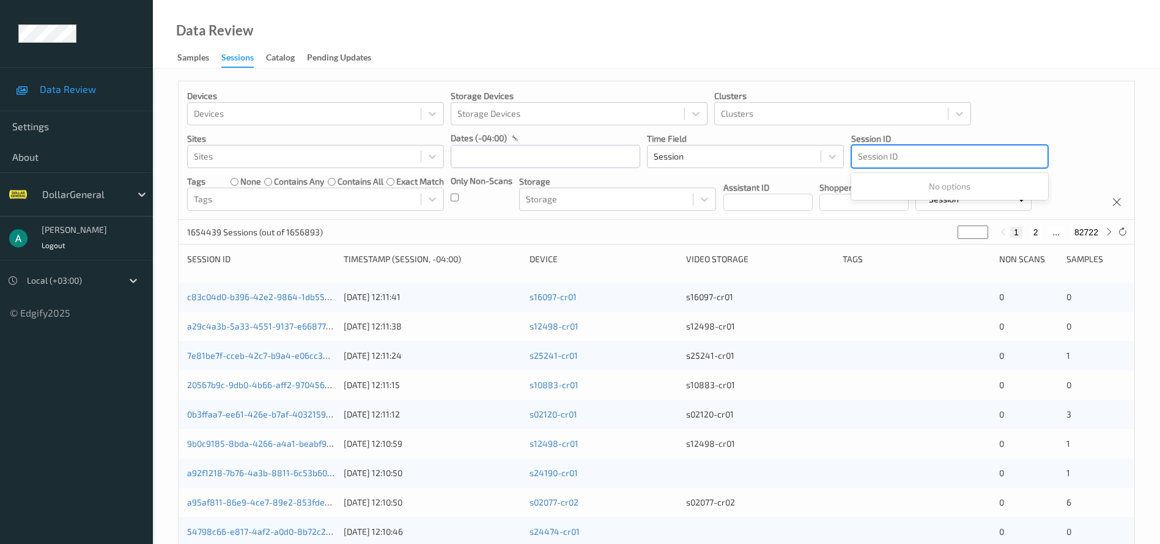
click at [941, 157] on div at bounding box center [950, 156] width 184 height 15
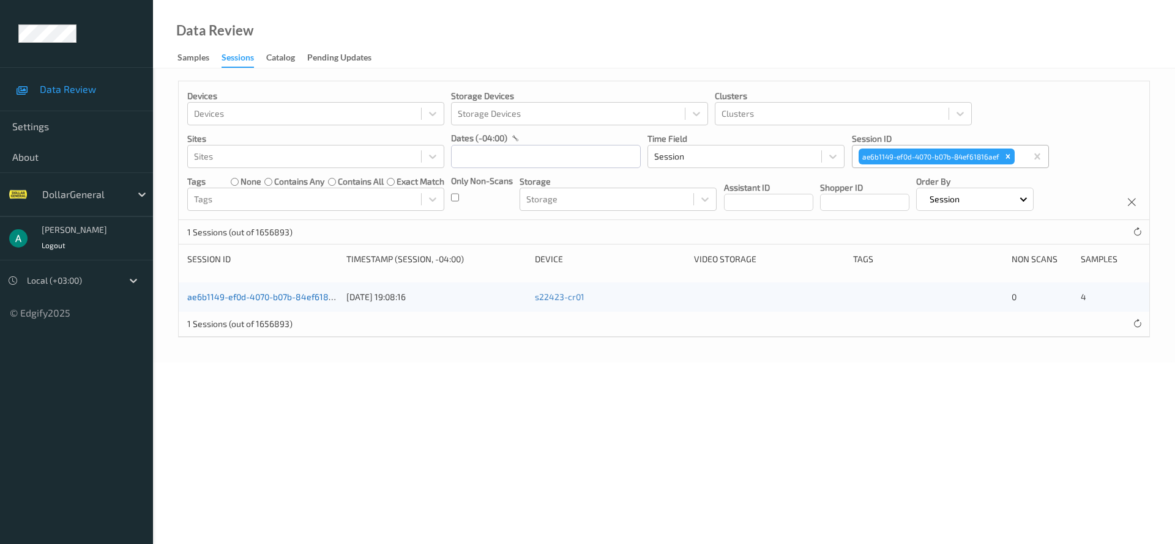
click at [294, 295] on link "ae6b1149-ef0d-4070-b07b-84ef61816aef" at bounding box center [268, 297] width 163 height 10
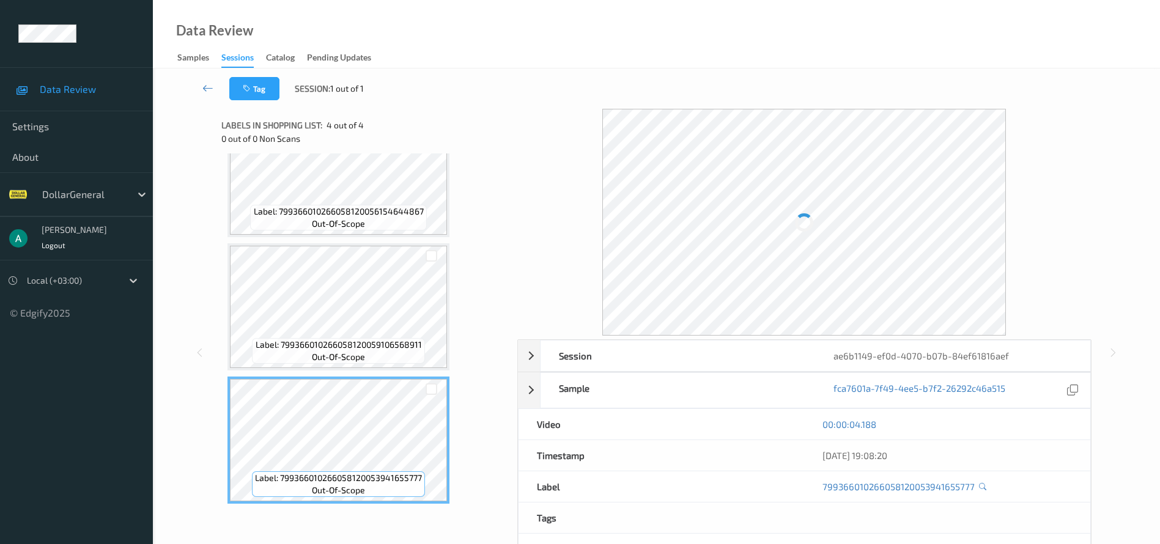
scroll to position [69, 0]
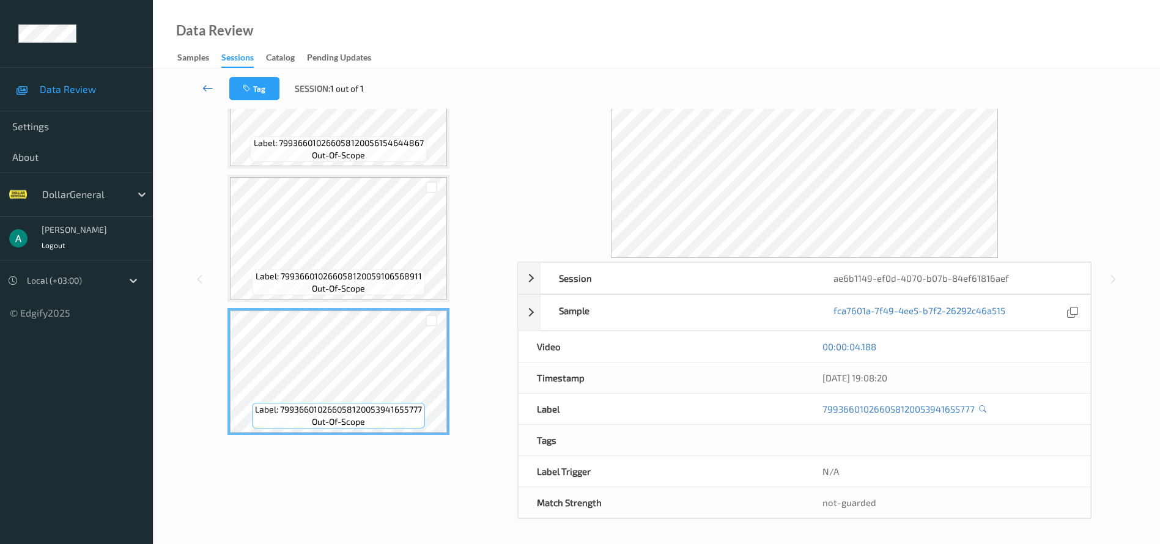
click at [211, 94] on icon at bounding box center [207, 88] width 11 height 12
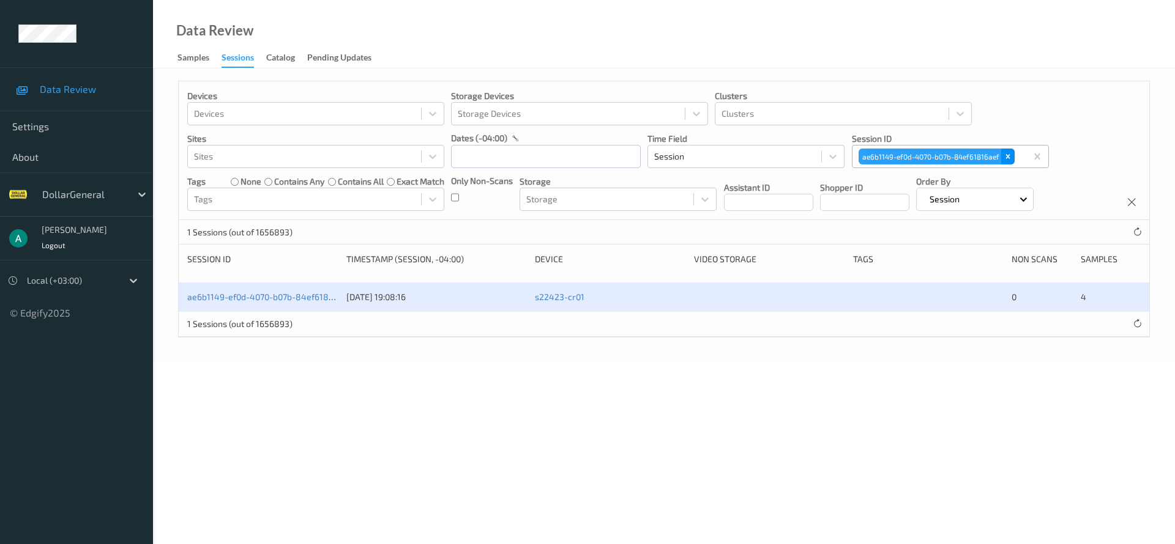
click at [1013, 155] on div "Remove ae6b1149-ef0d-4070-b07b-84ef61816aef" at bounding box center [1007, 157] width 13 height 16
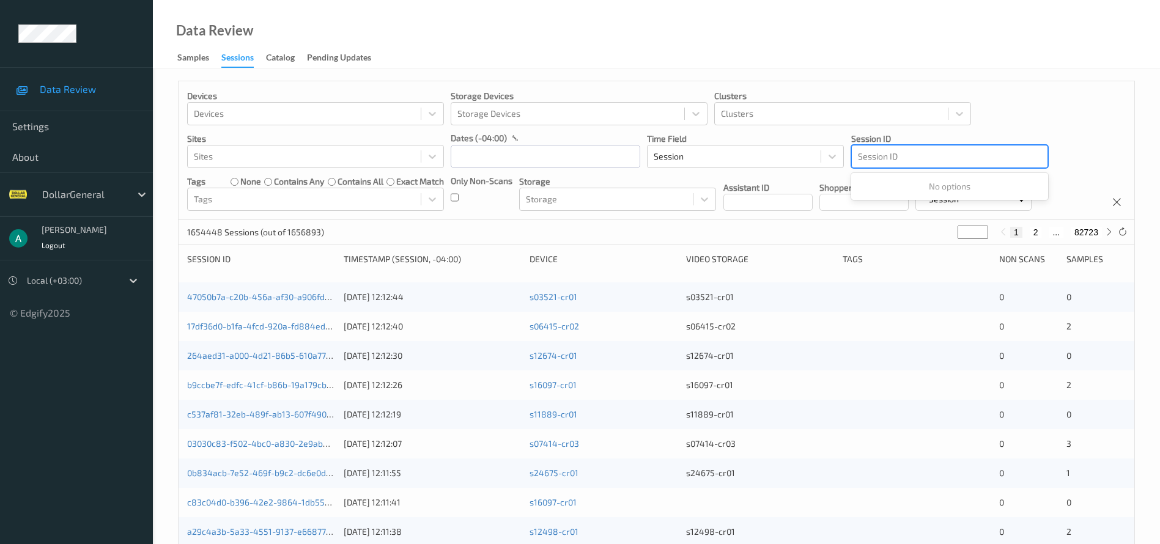
click at [943, 157] on div at bounding box center [950, 156] width 184 height 15
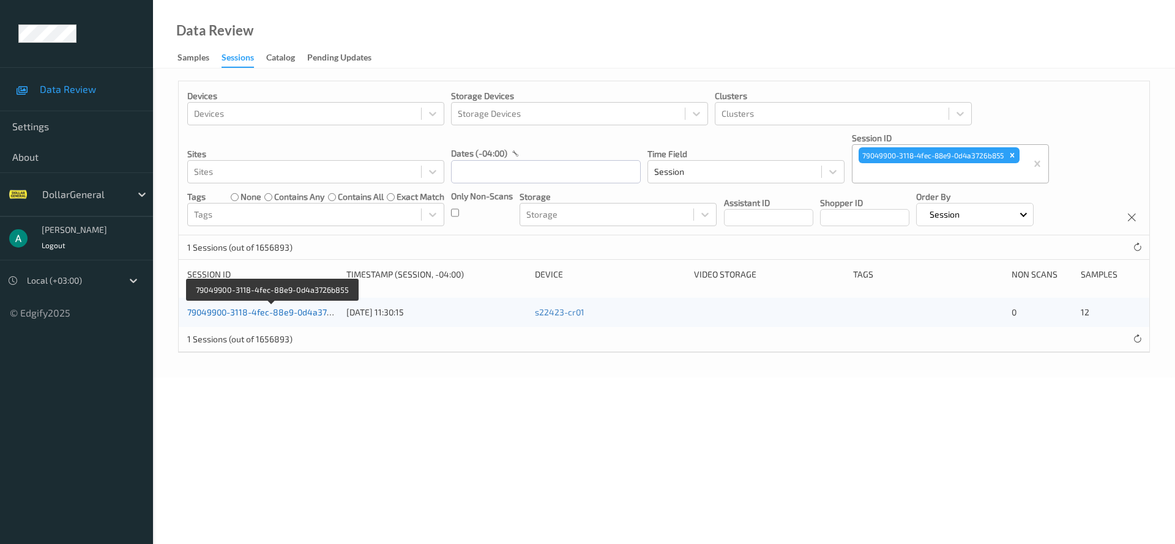
click at [313, 310] on link "79049900-3118-4fec-88e9-0d4a3726b855" at bounding box center [271, 312] width 169 height 10
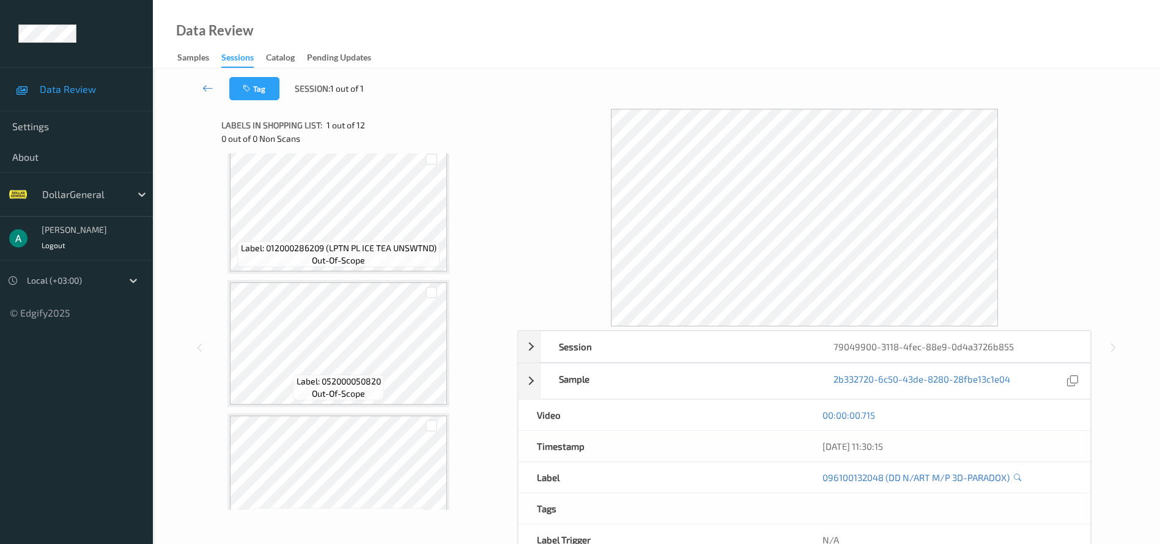
scroll to position [1250, 0]
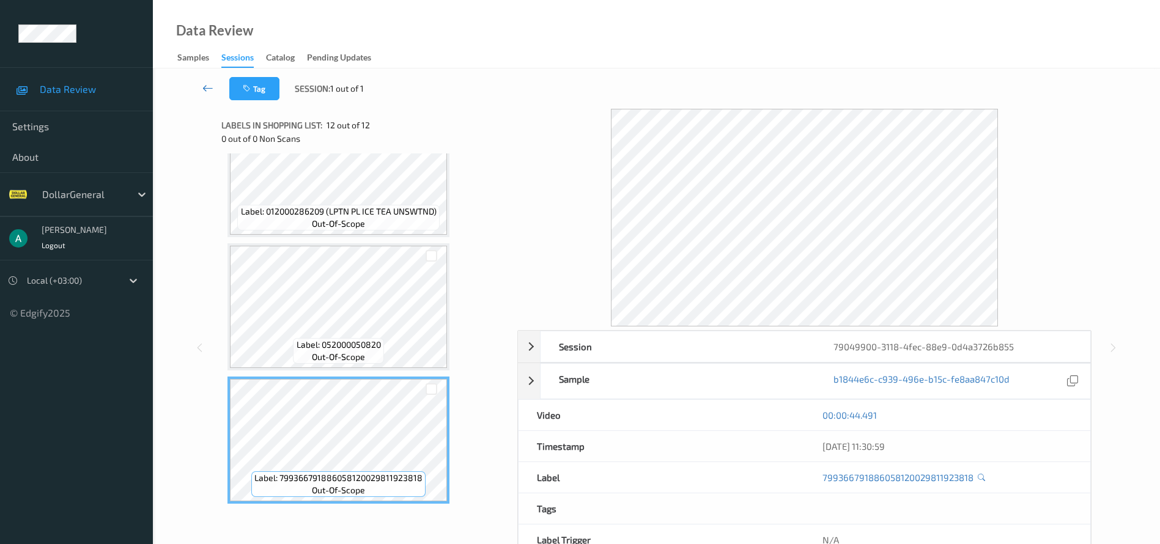
click at [209, 89] on icon at bounding box center [207, 88] width 11 height 12
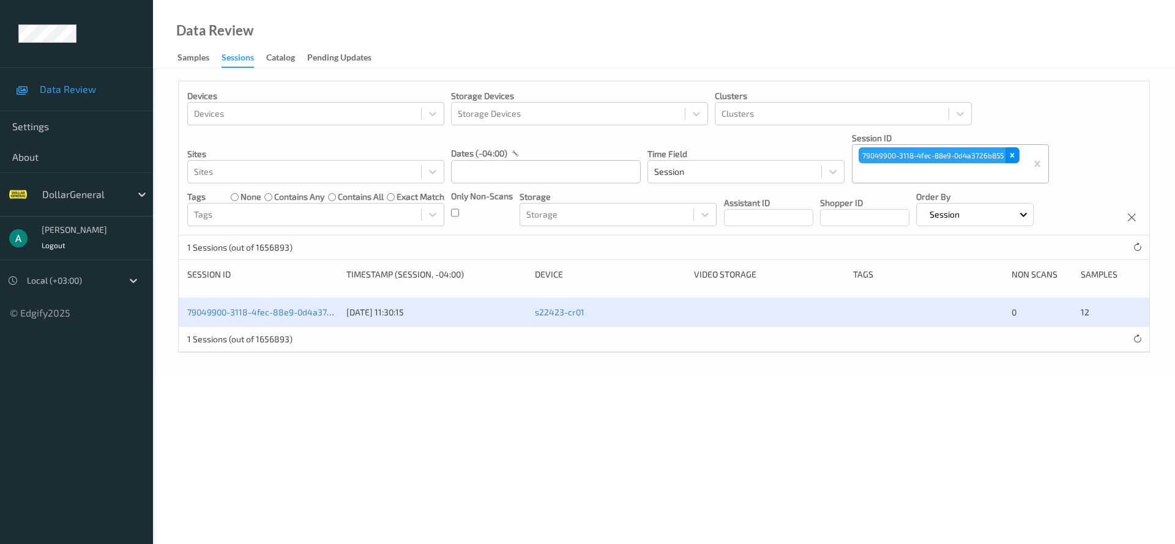
click at [1011, 152] on icon "Remove 79049900-3118-4fec-88e9-0d4a3726b855" at bounding box center [1012, 155] width 9 height 9
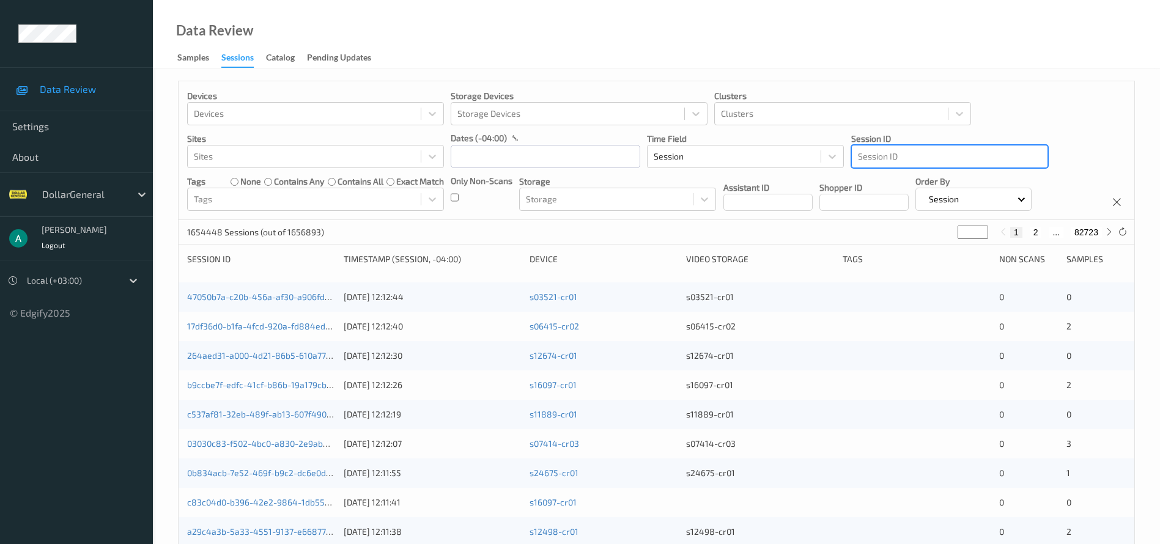
click at [883, 158] on div at bounding box center [950, 156] width 184 height 15
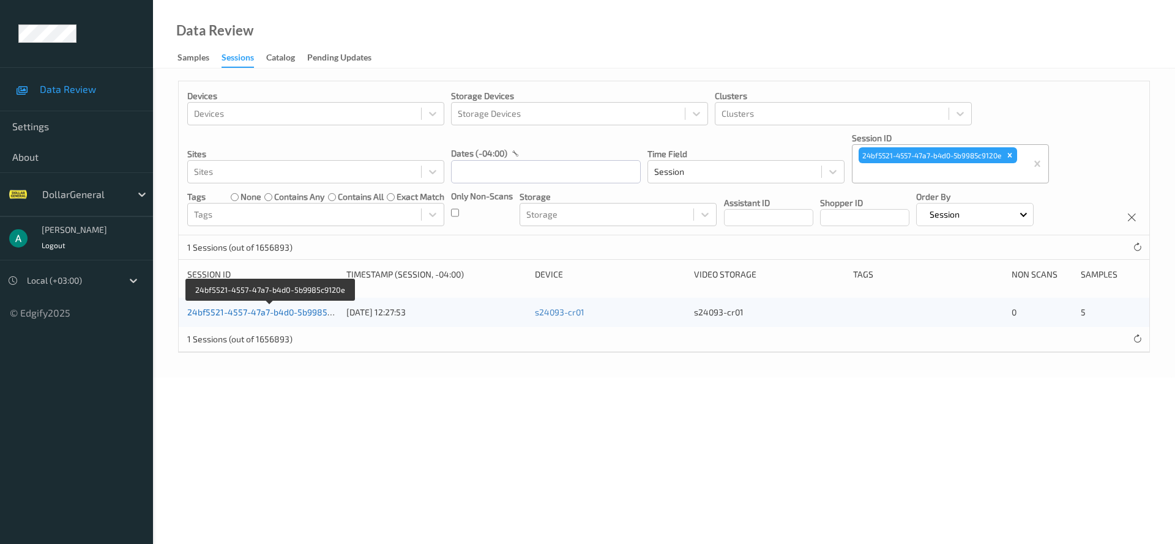
click at [291, 314] on link "24bf5521-4557-47a7-b4d0-5b9985c9120e" at bounding box center [271, 312] width 168 height 10
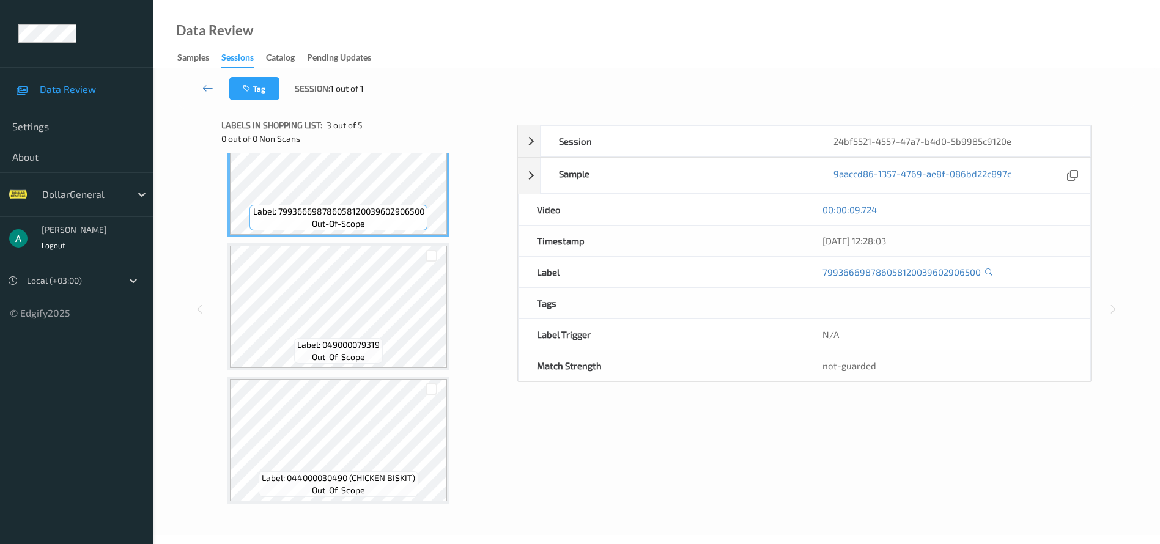
scroll to position [225, 0]
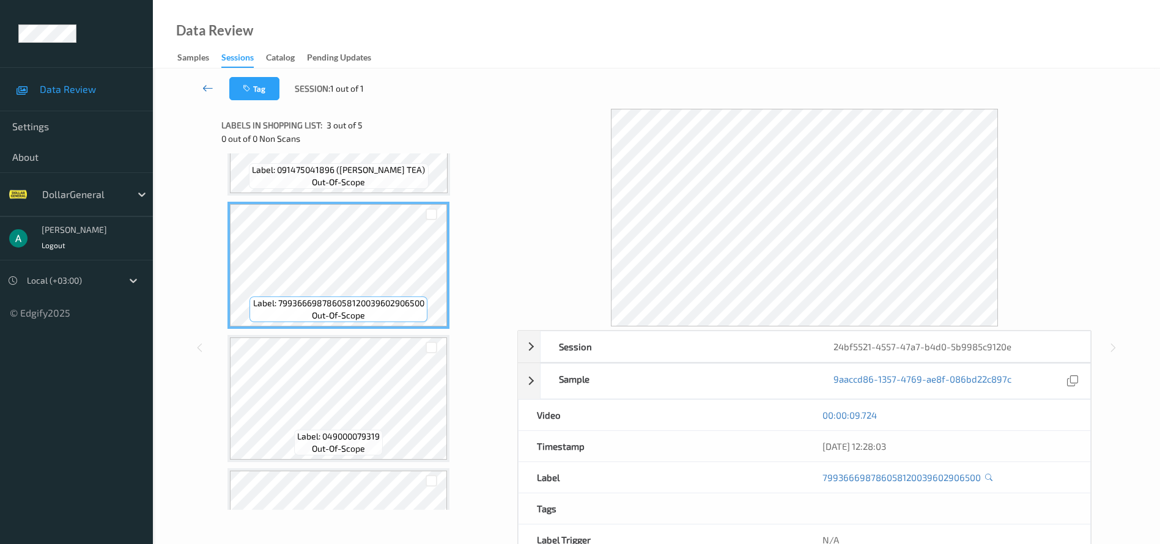
click at [202, 91] on icon at bounding box center [207, 88] width 11 height 12
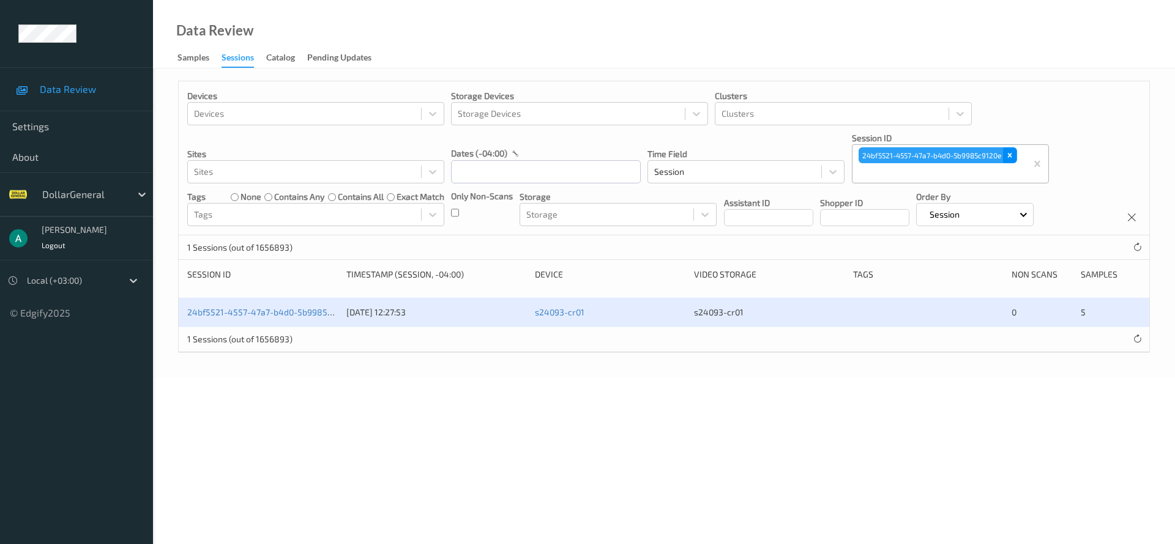
click at [1016, 156] on div "Remove 24bf5521-4557-47a7-b4d0-5b9985c9120e" at bounding box center [1009, 155] width 13 height 16
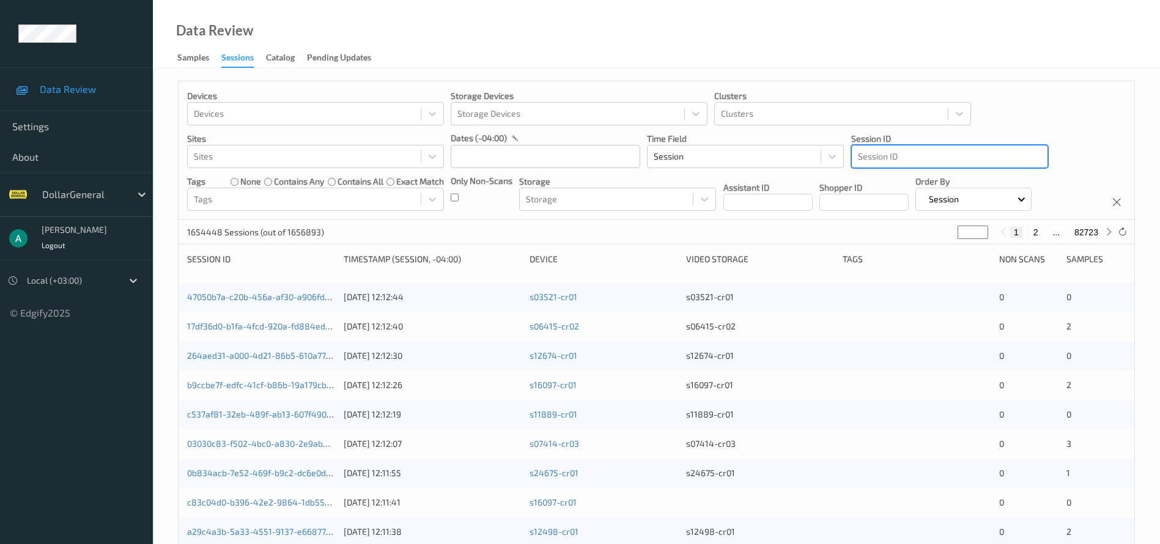
click at [932, 157] on div at bounding box center [950, 156] width 184 height 15
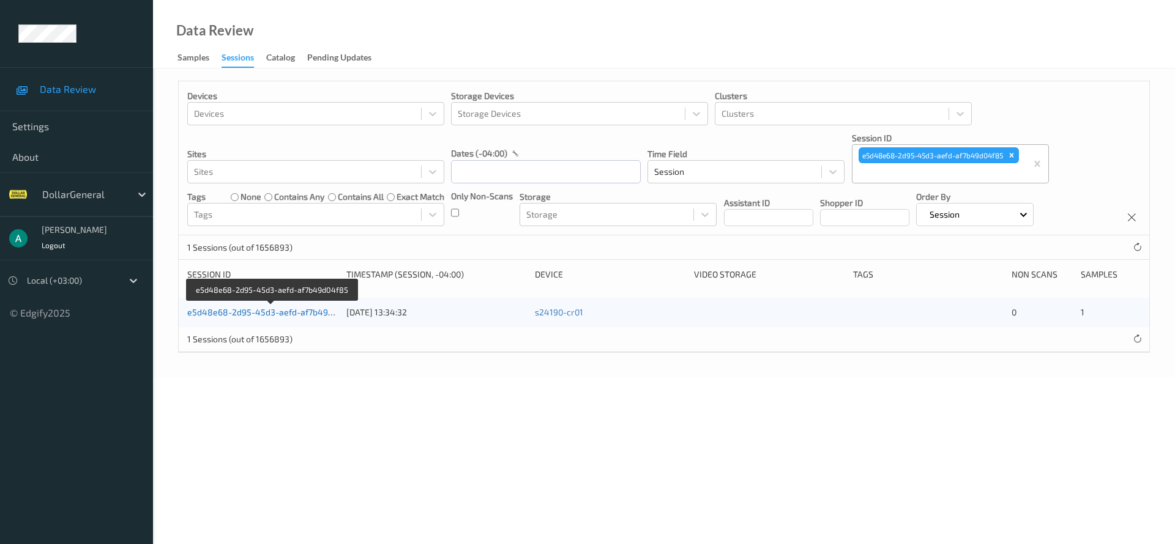
click at [317, 313] on link "e5d48e68-2d95-45d3-aefd-af7b49d04f85" at bounding box center [271, 312] width 169 height 10
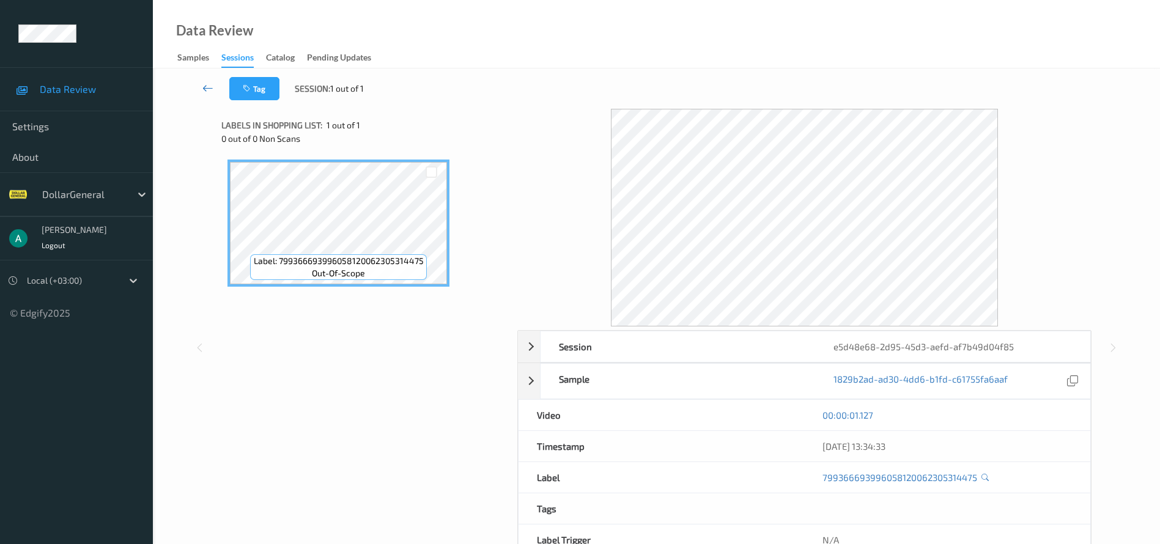
click at [207, 84] on icon at bounding box center [207, 88] width 11 height 12
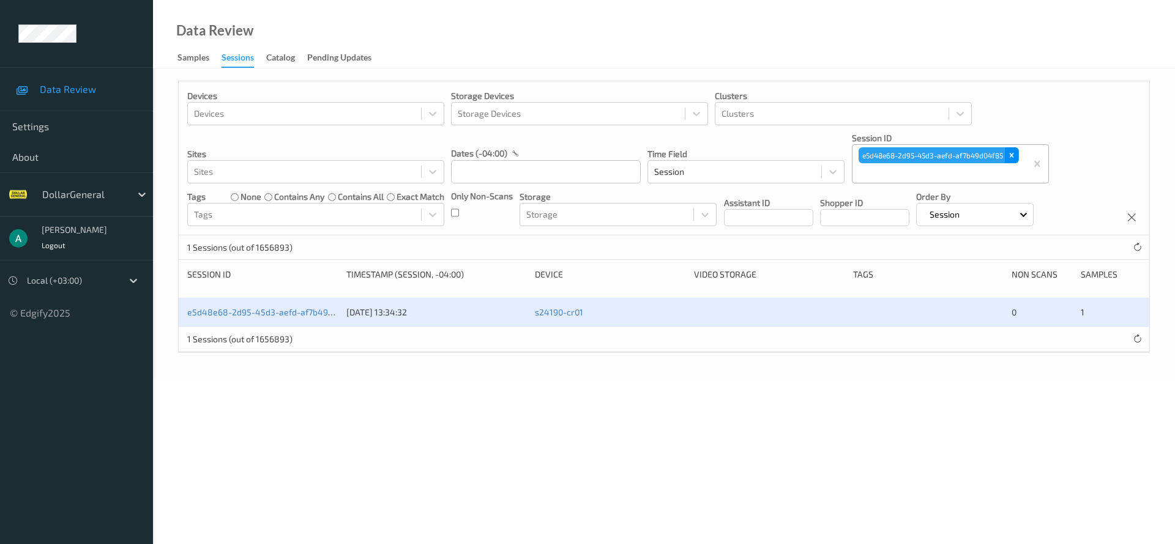
click at [1009, 157] on icon "Remove e5d48e68-2d95-45d3-aefd-af7b49d04f85" at bounding box center [1011, 155] width 9 height 9
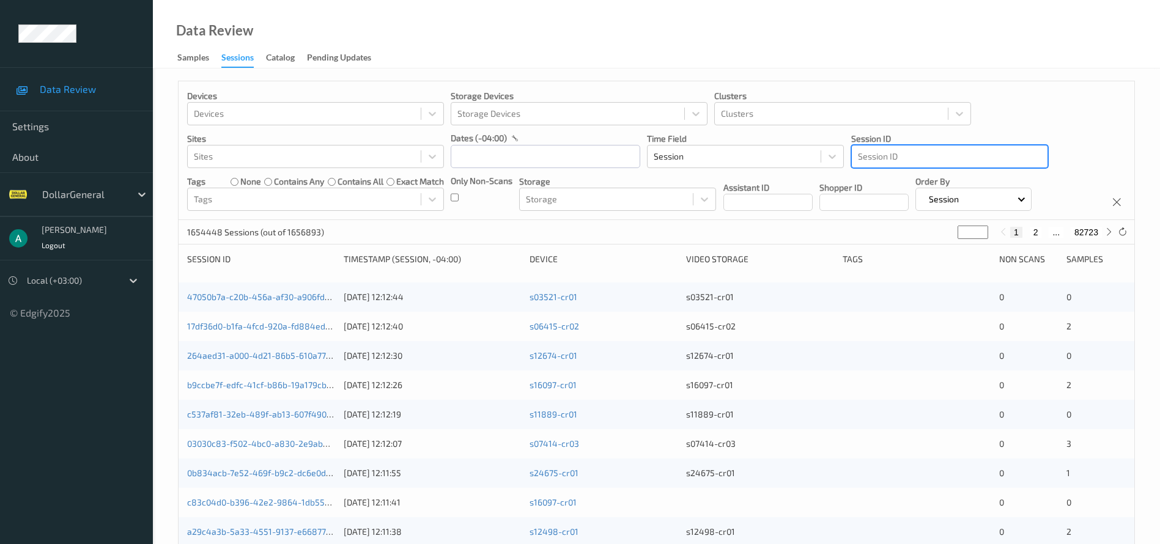
click at [893, 162] on div at bounding box center [950, 156] width 184 height 15
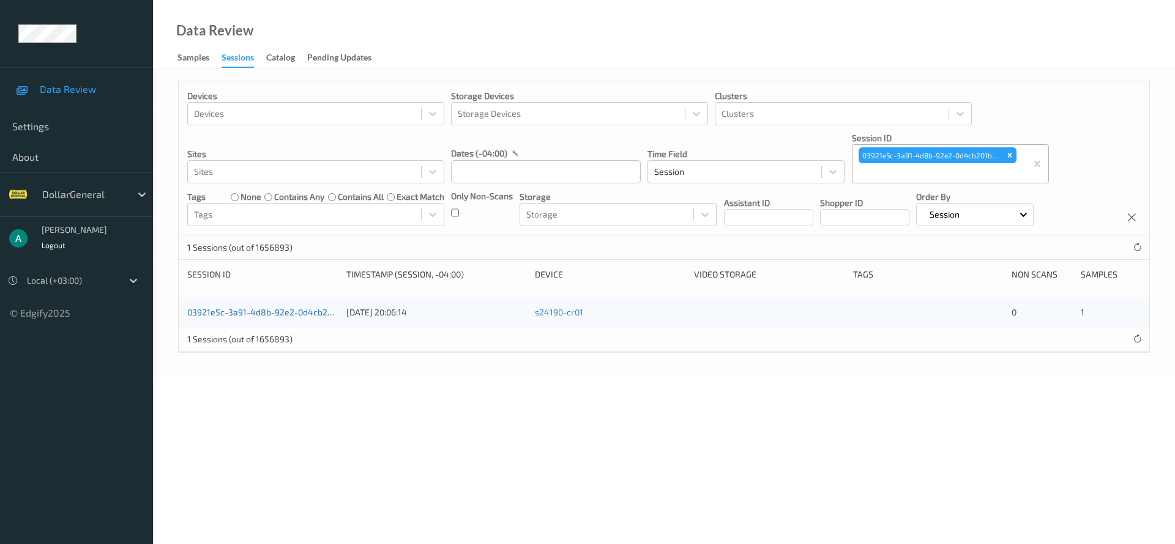
click at [270, 309] on link "03921e5c-3a91-4d8b-92e2-0d4cb201b811" at bounding box center [270, 312] width 166 height 10
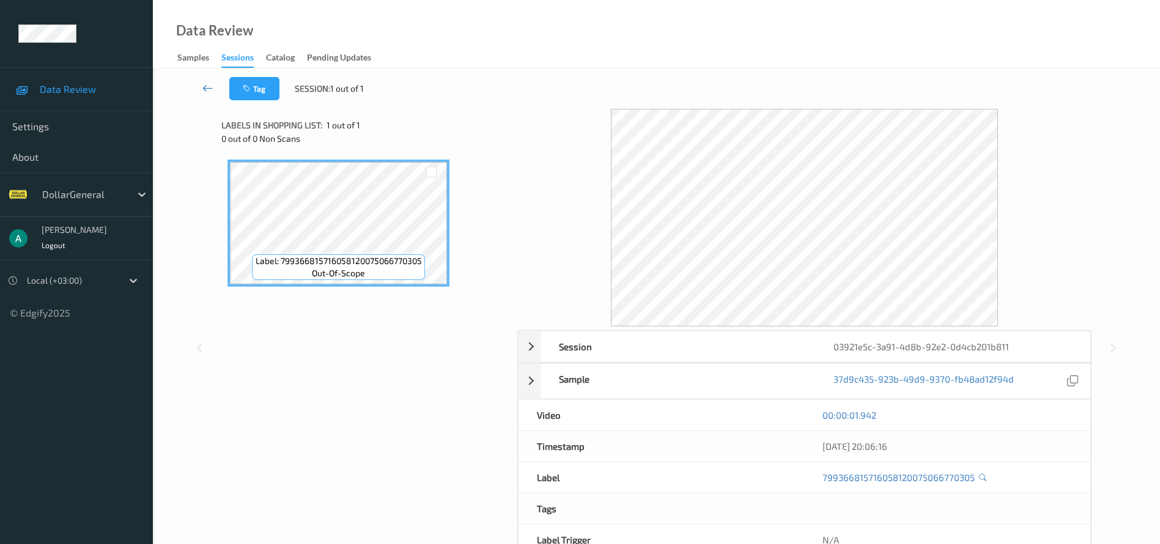
click at [204, 84] on icon at bounding box center [207, 88] width 11 height 12
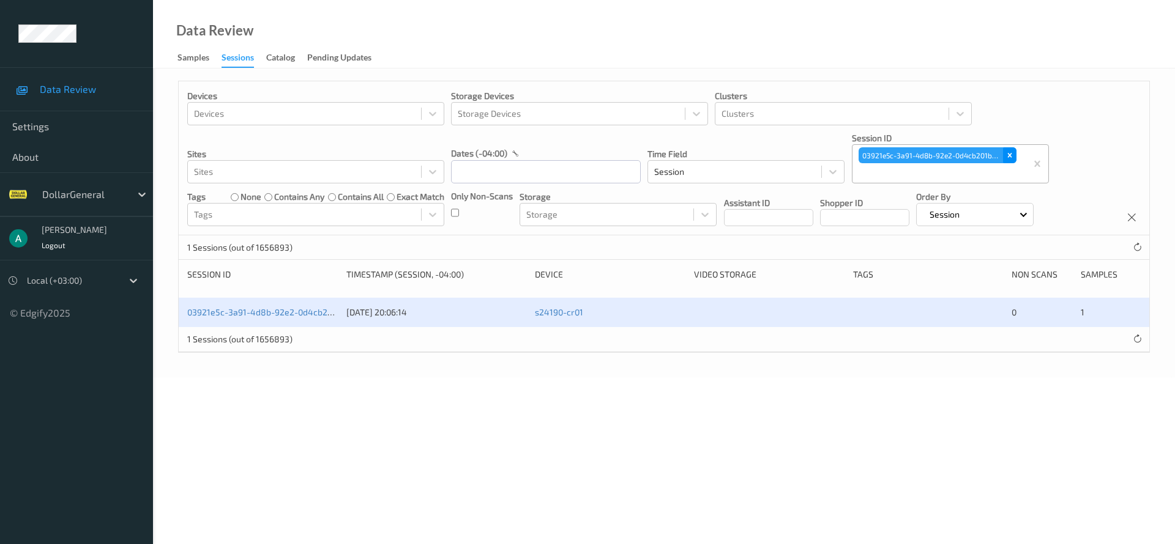
click at [1009, 156] on icon "Remove 03921e5c-3a91-4d8b-92e2-0d4cb201b811" at bounding box center [1009, 156] width 4 height 4
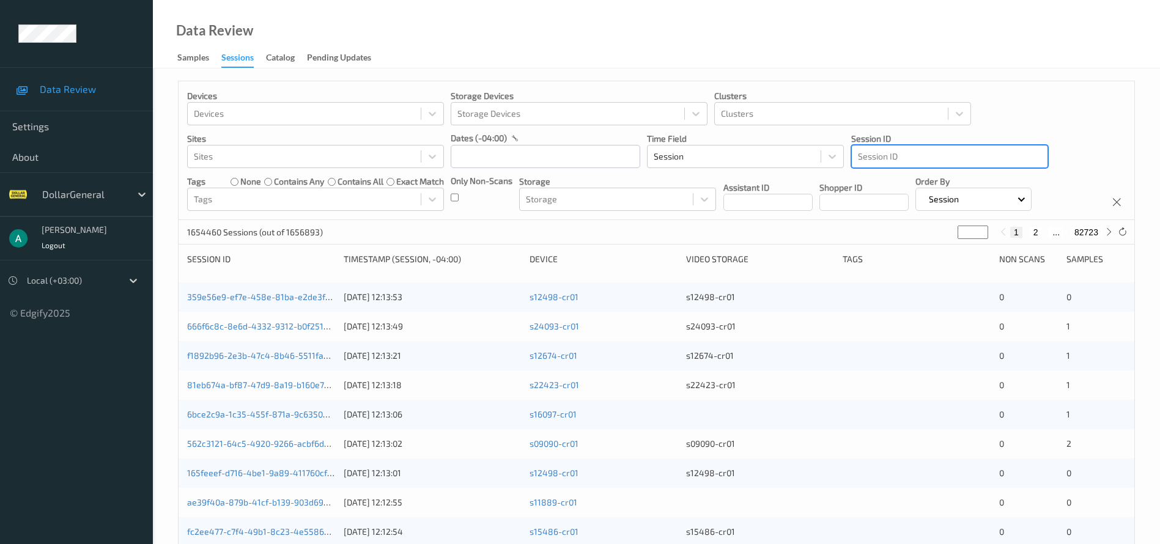
click at [895, 158] on div at bounding box center [950, 156] width 184 height 15
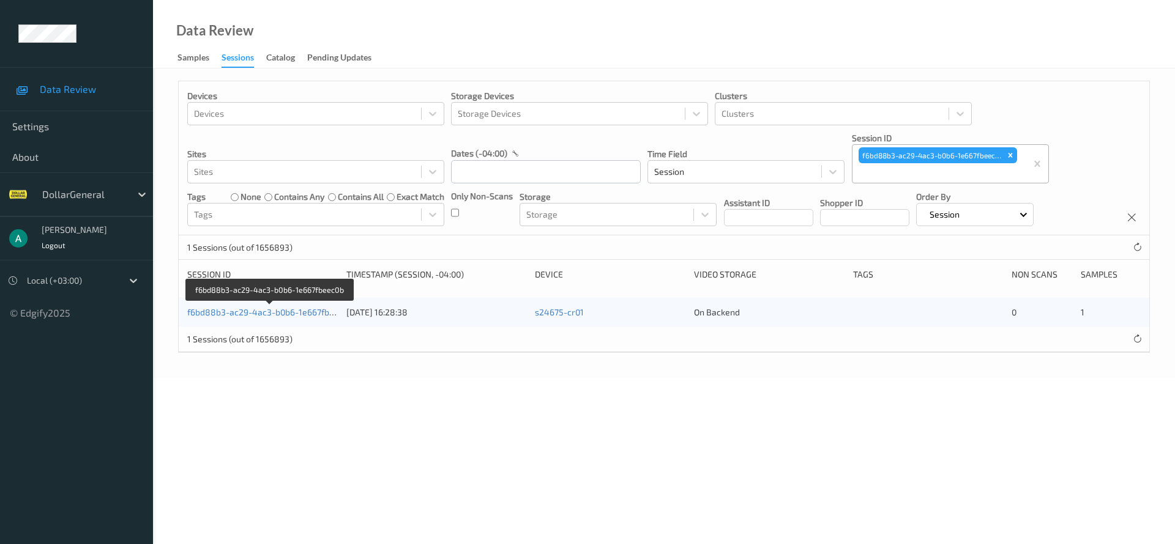
click at [286, 305] on div "f6bd88b3-ac29-4ac3-b0b6-1e667fbeec0b 27/07/2025 16:28:38 s24675-cr01 On Backend…" at bounding box center [664, 312] width 970 height 29
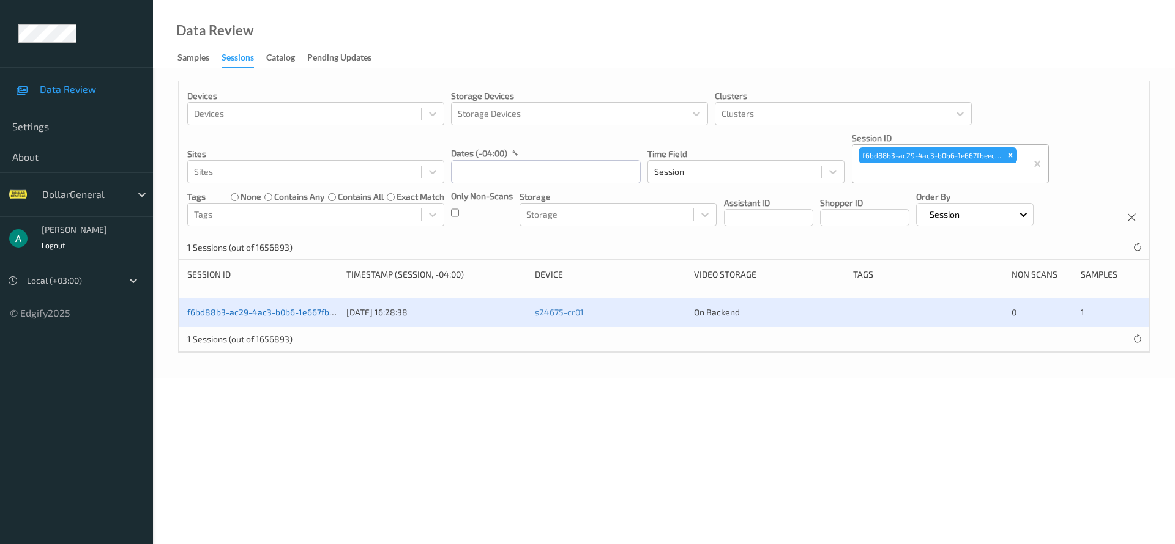
click at [288, 314] on link "f6bd88b3-ac29-4ac3-b0b6-1e667fbeec0b" at bounding box center [270, 312] width 166 height 10
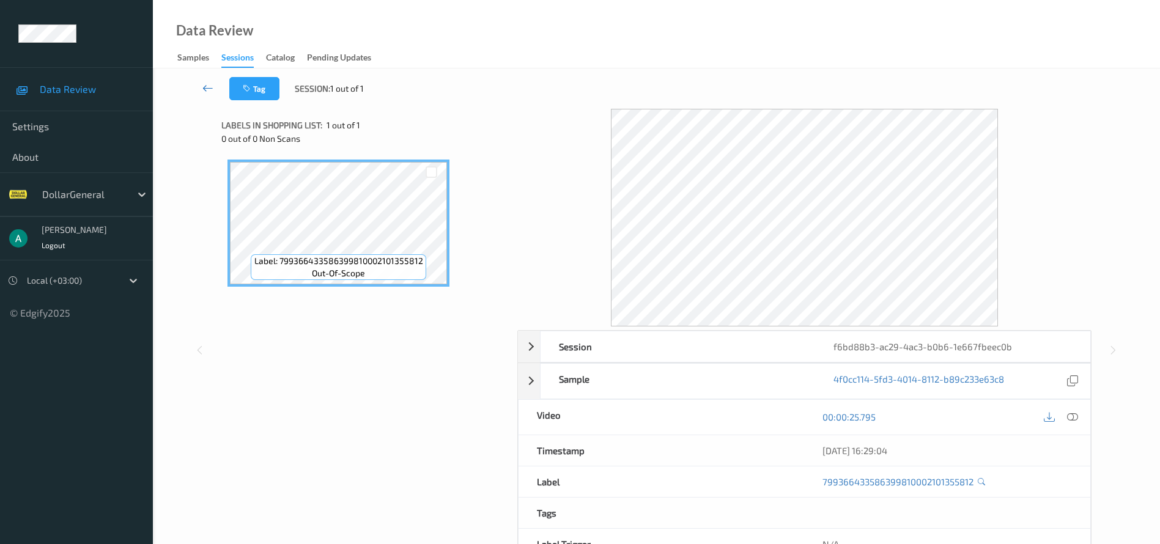
click at [210, 84] on icon at bounding box center [207, 88] width 11 height 12
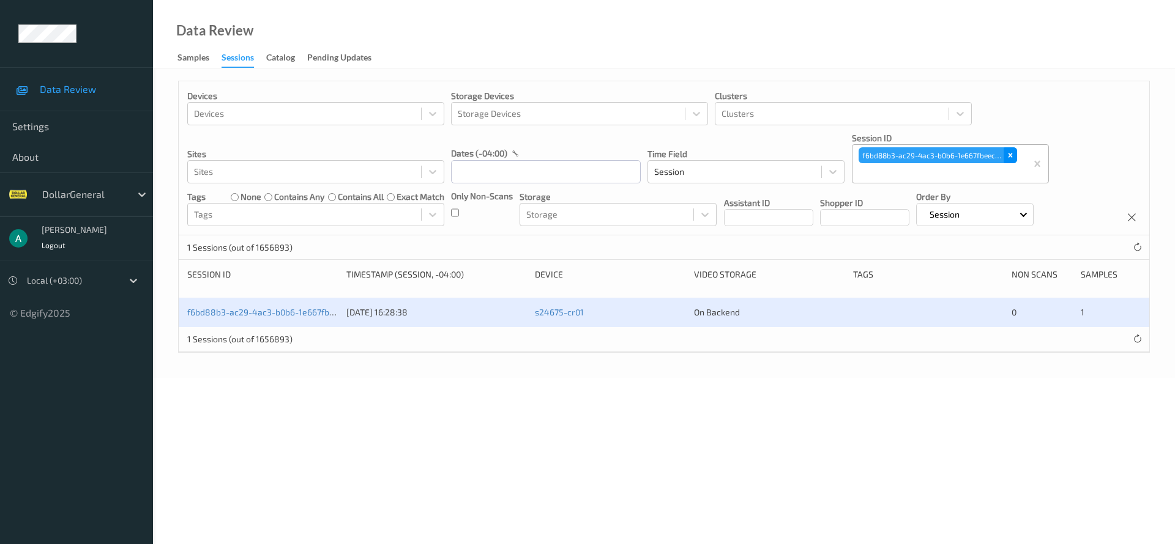
click at [1011, 151] on icon "Remove f6bd88b3-ac29-4ac3-b0b6-1e667fbeec0b" at bounding box center [1010, 155] width 9 height 9
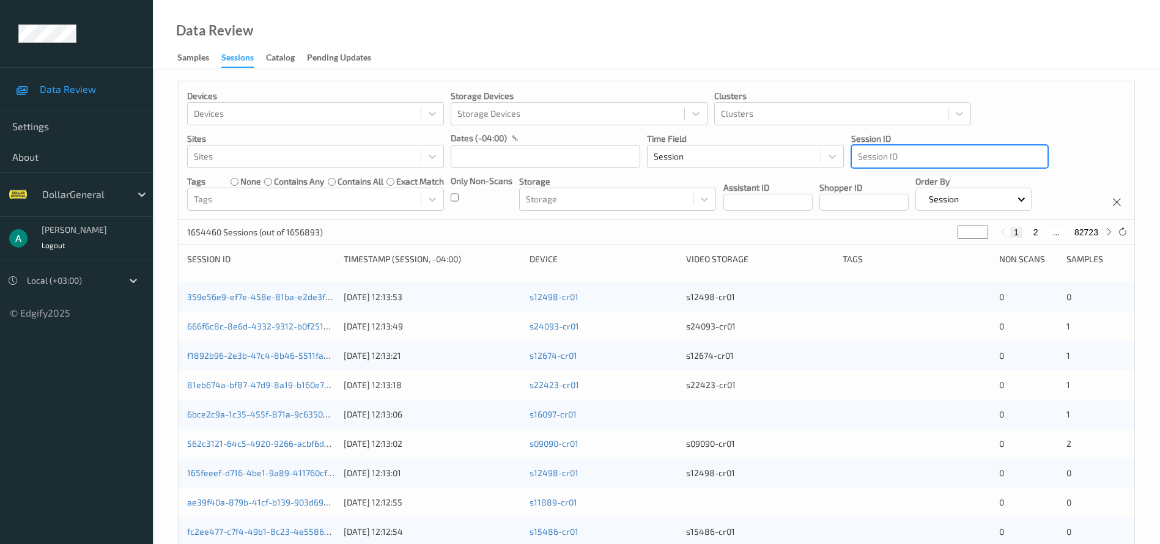
click at [915, 155] on div at bounding box center [950, 156] width 184 height 15
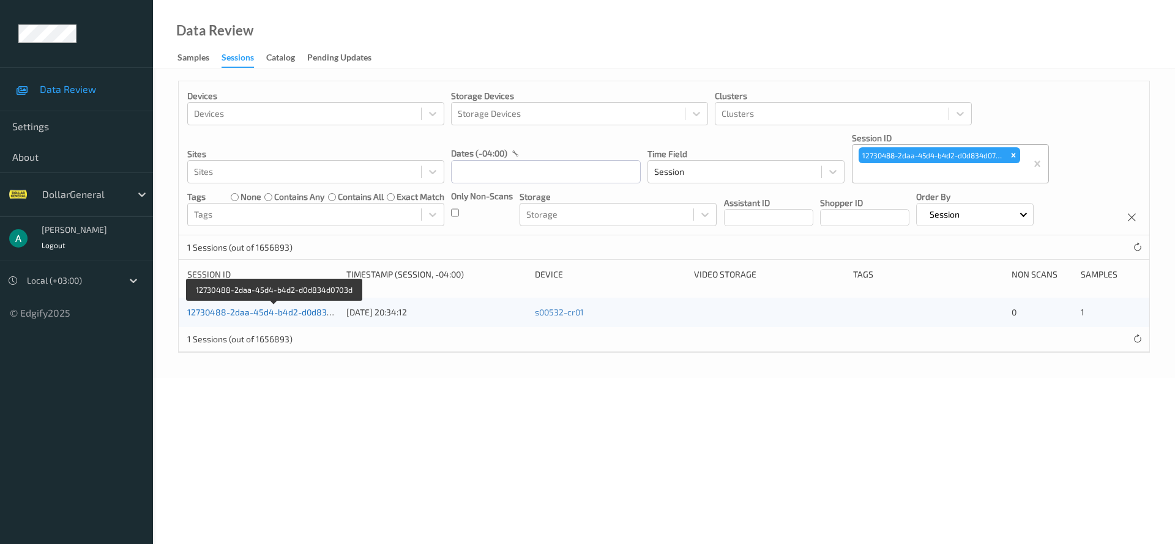
click at [284, 312] on link "12730488-2daa-45d4-b4d2-d0d834d0703d" at bounding box center [274, 312] width 174 height 10
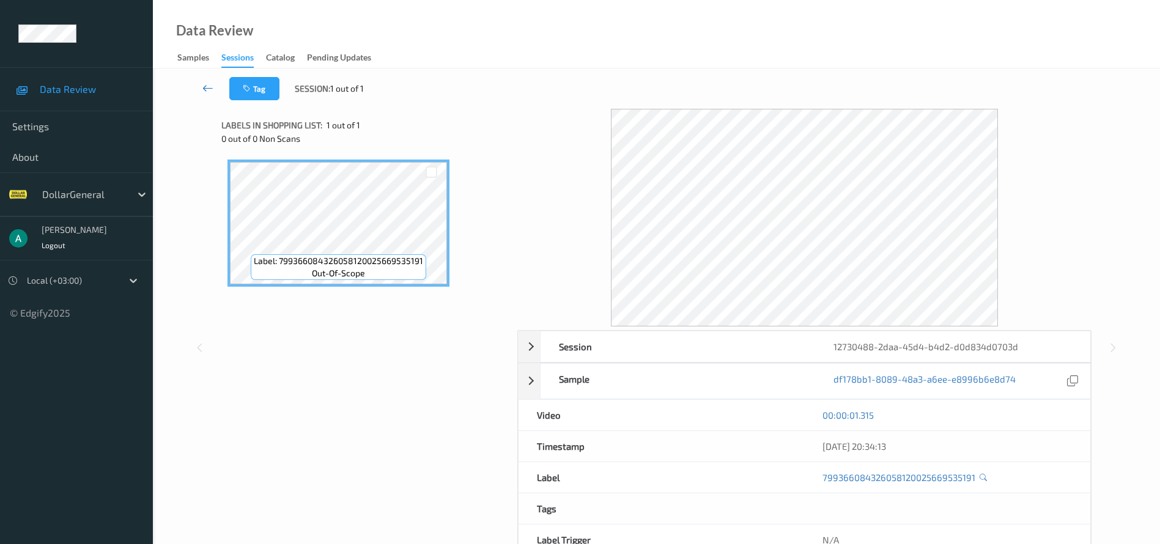
click at [206, 82] on icon at bounding box center [207, 88] width 11 height 12
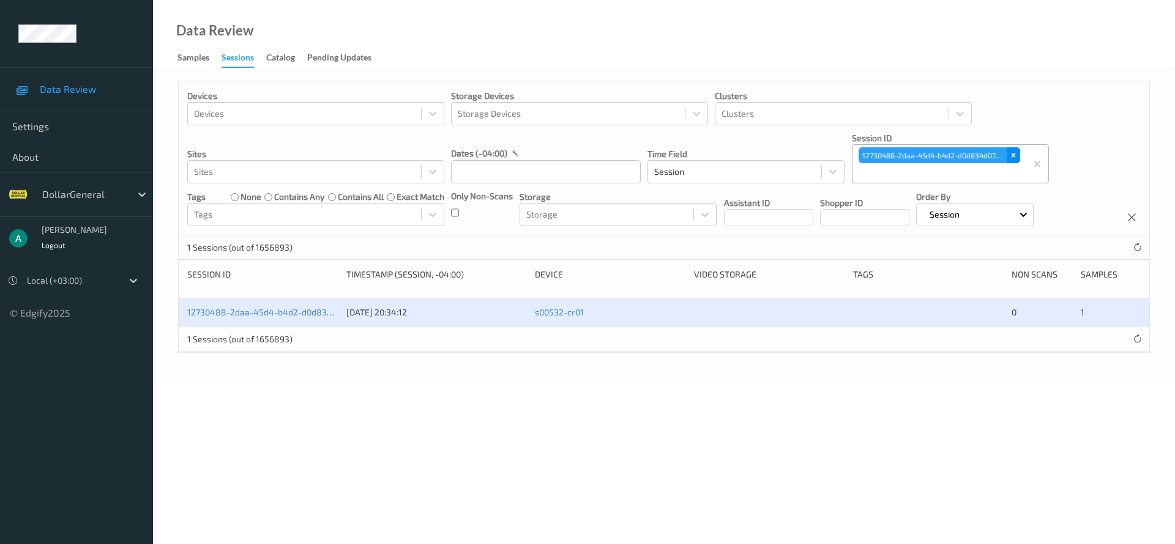
click at [1010, 152] on icon "Remove 12730488-2daa-45d4-b4d2-d0d834d0703d" at bounding box center [1013, 155] width 9 height 9
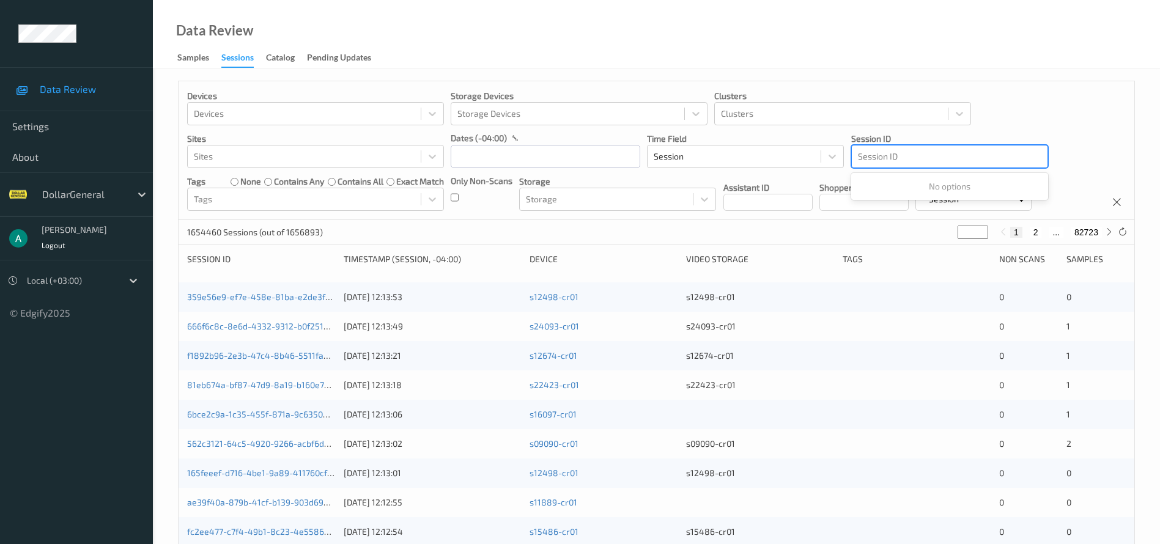
click at [884, 153] on div at bounding box center [950, 156] width 184 height 15
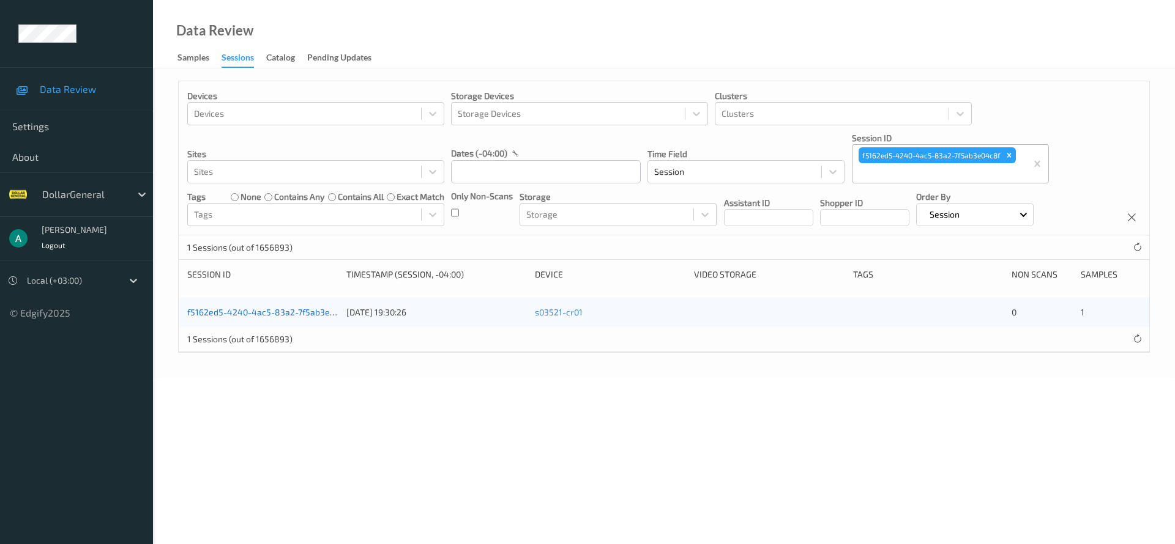
click at [312, 310] on link "f5162ed5-4240-4ac5-83a2-7f5ab3e04c8f" at bounding box center [270, 312] width 166 height 10
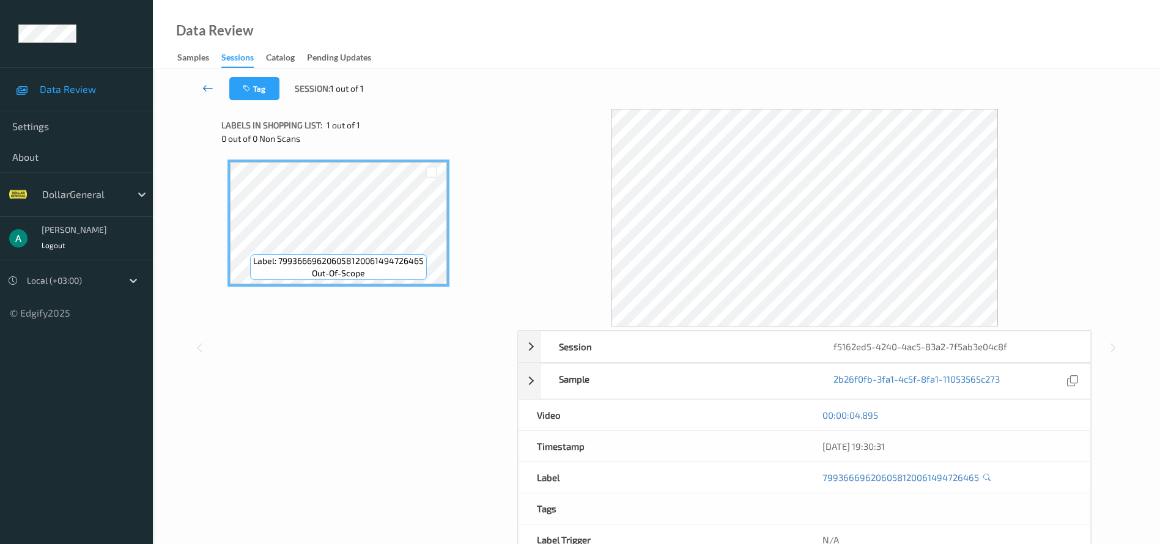
click at [207, 85] on icon at bounding box center [207, 88] width 11 height 12
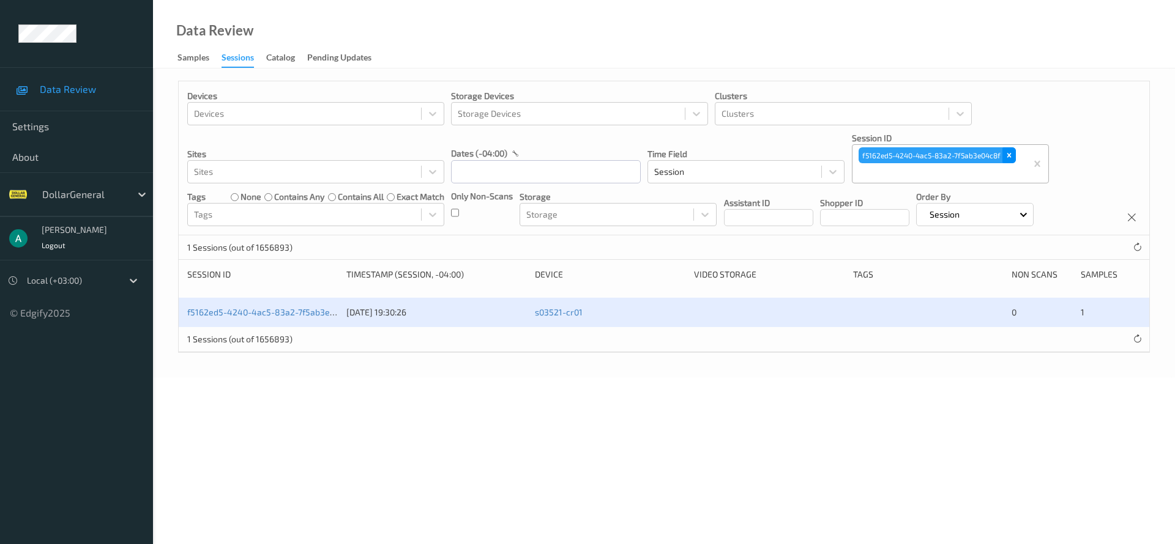
click at [1006, 155] on icon "Remove f5162ed5-4240-4ac5-83a2-7f5ab3e04c8f" at bounding box center [1009, 155] width 9 height 9
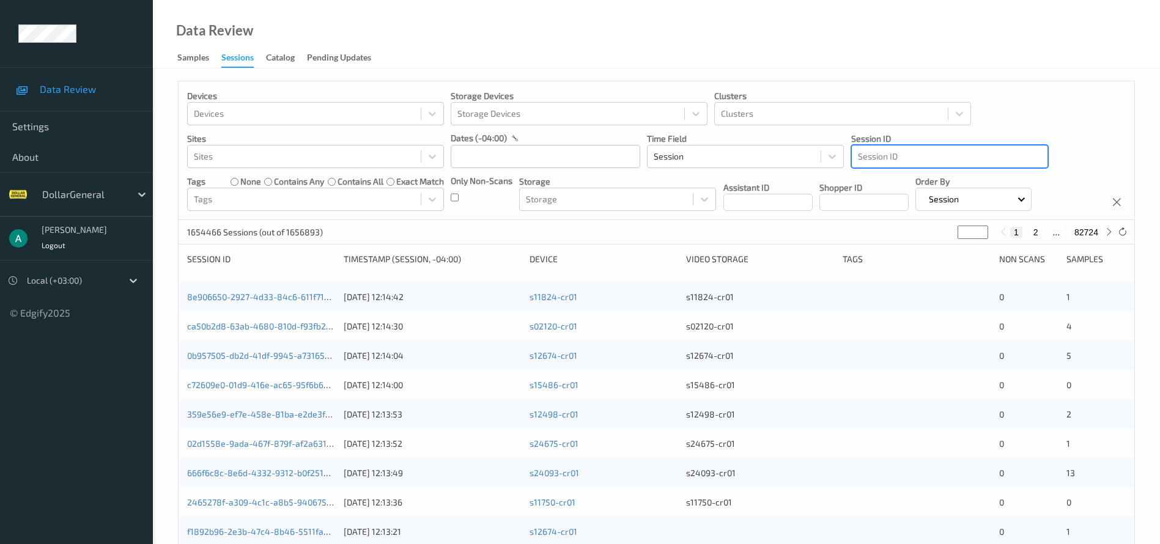
click at [909, 155] on div at bounding box center [950, 156] width 184 height 15
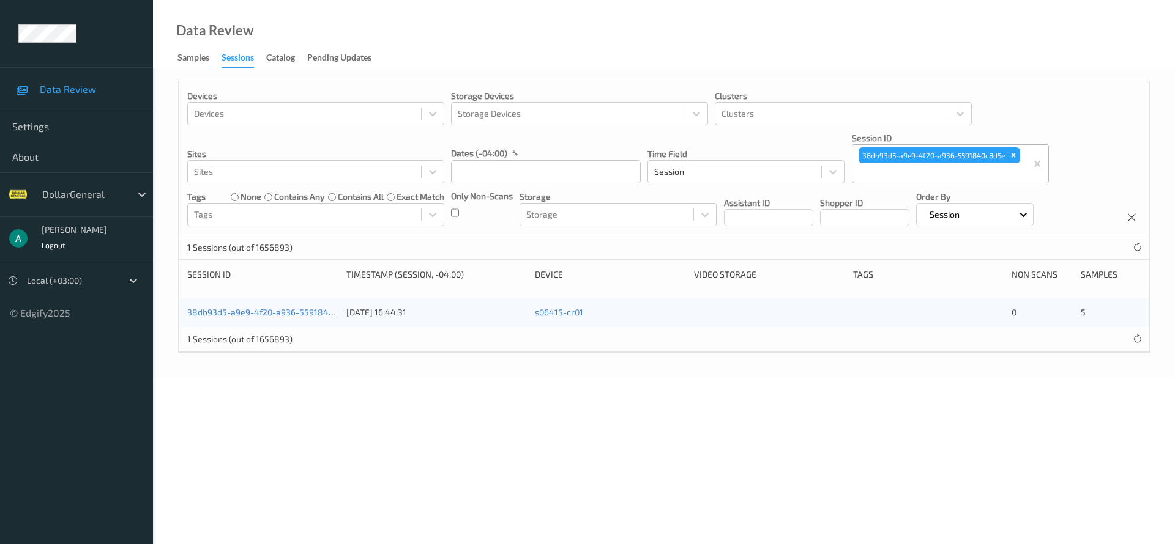
click at [289, 318] on div "38db93d5-a9e9-4f20-a936-5591840c8d5e" at bounding box center [262, 312] width 150 height 12
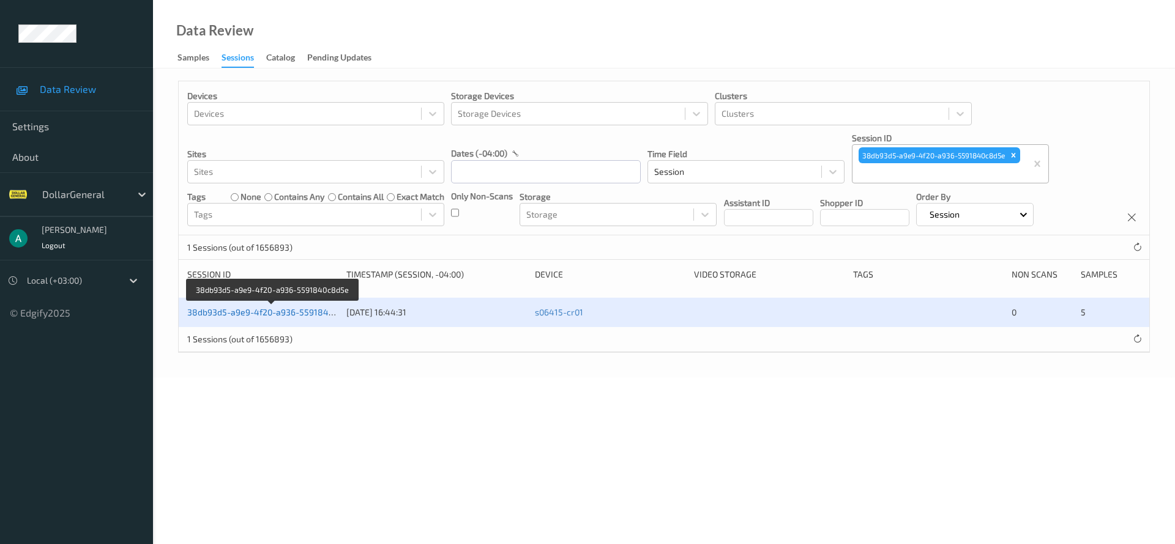
click at [275, 309] on link "38db93d5-a9e9-4f20-a936-5591840c8d5e" at bounding box center [272, 312] width 171 height 10
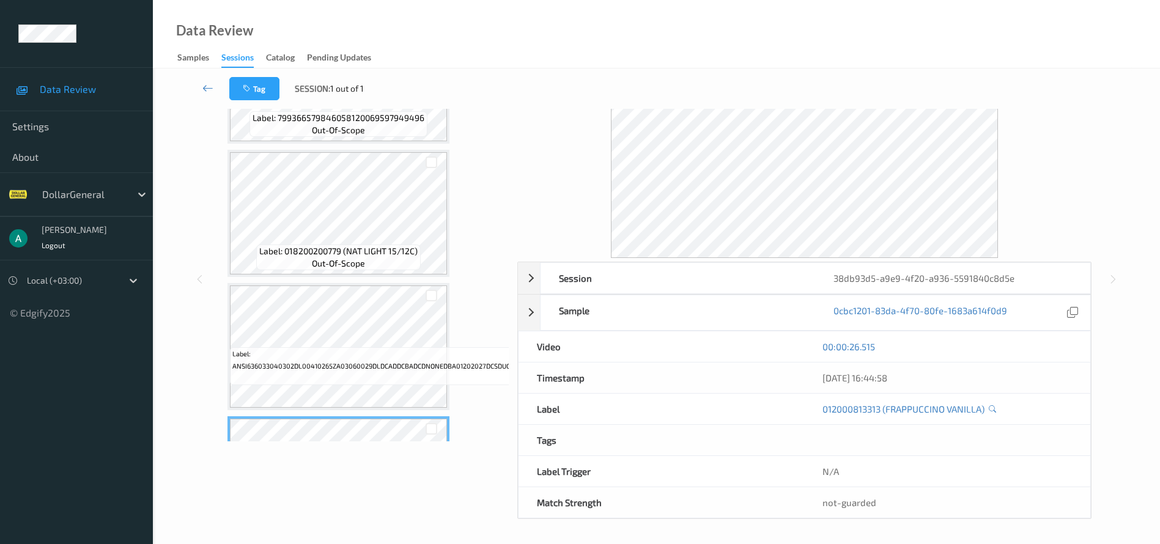
scroll to position [322, 0]
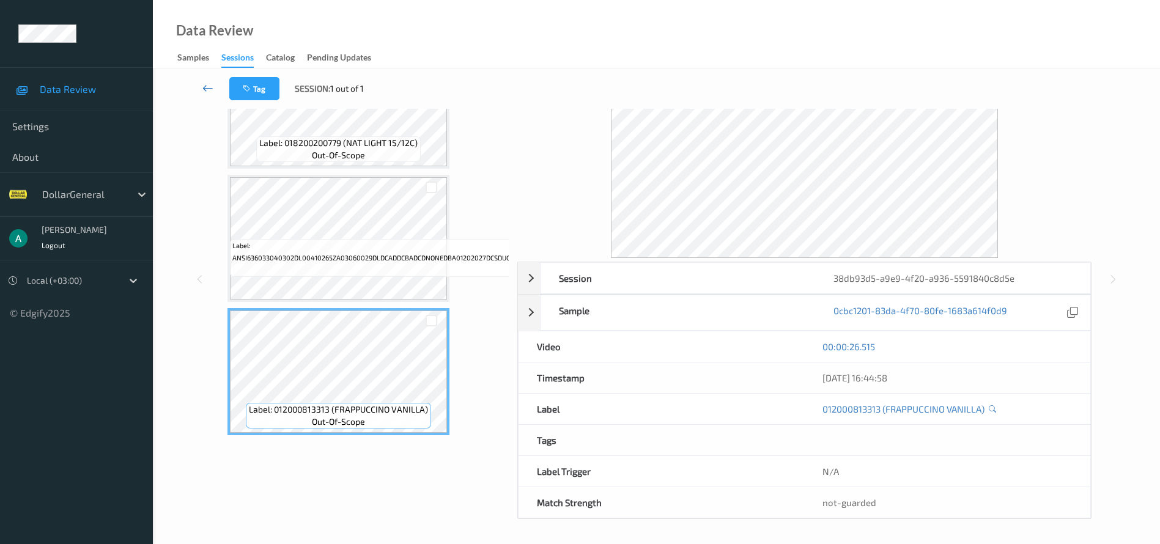
click at [213, 85] on icon at bounding box center [207, 88] width 11 height 12
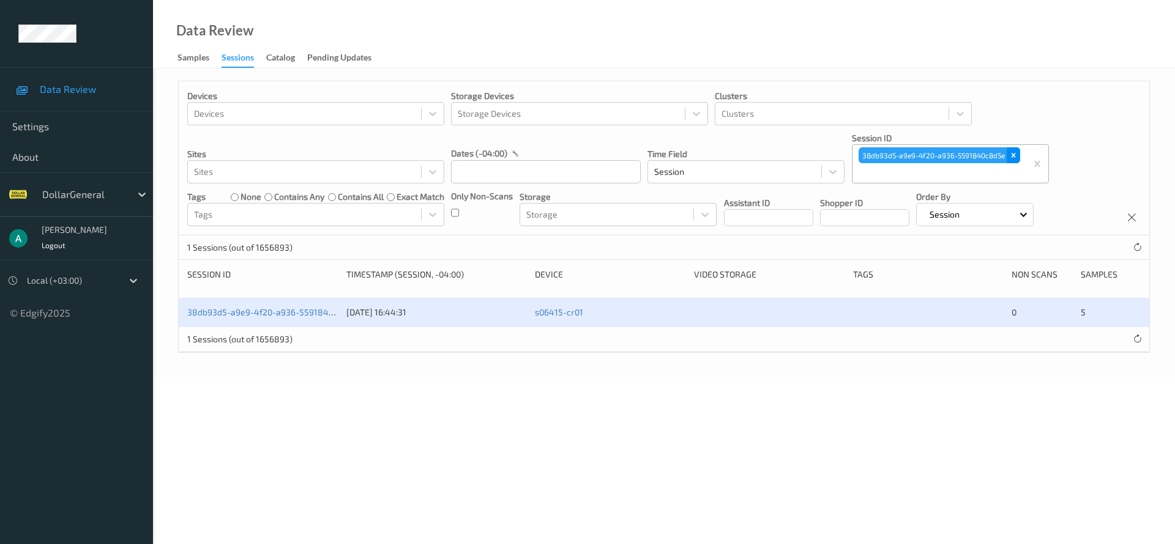
click at [1012, 152] on icon "Remove 38db93d5-a9e9-4f20-a936-5591840c8d5e" at bounding box center [1013, 155] width 9 height 9
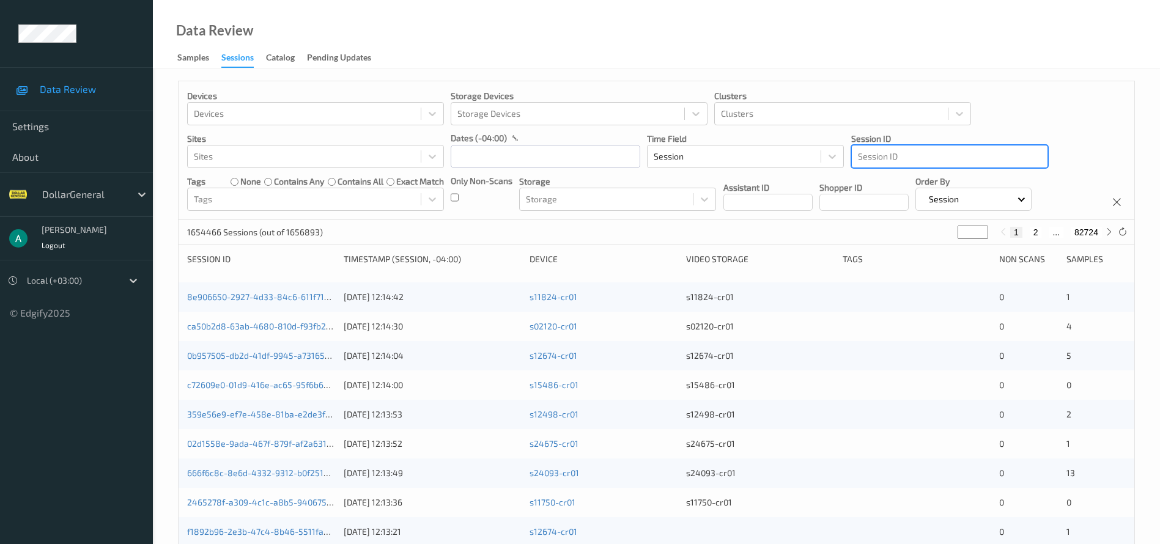
drag, startPoint x: 882, startPoint y: 165, endPoint x: 879, endPoint y: 152, distance: 12.5
click at [879, 152] on div at bounding box center [950, 156] width 184 height 15
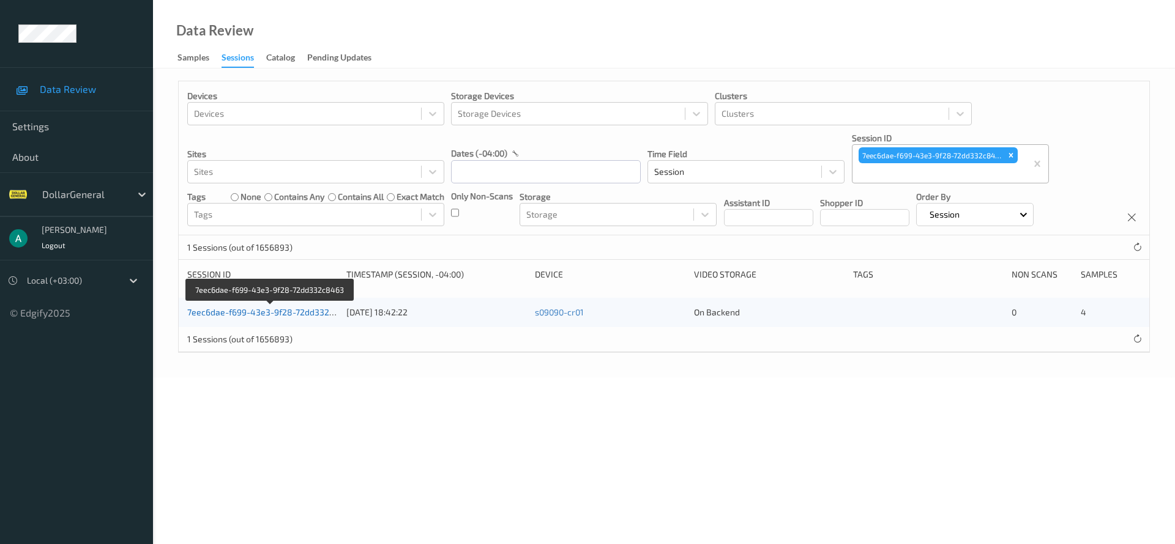
click at [290, 311] on link "7eec6dae-f699-43e3-9f28-72dd332c8463" at bounding box center [270, 312] width 167 height 10
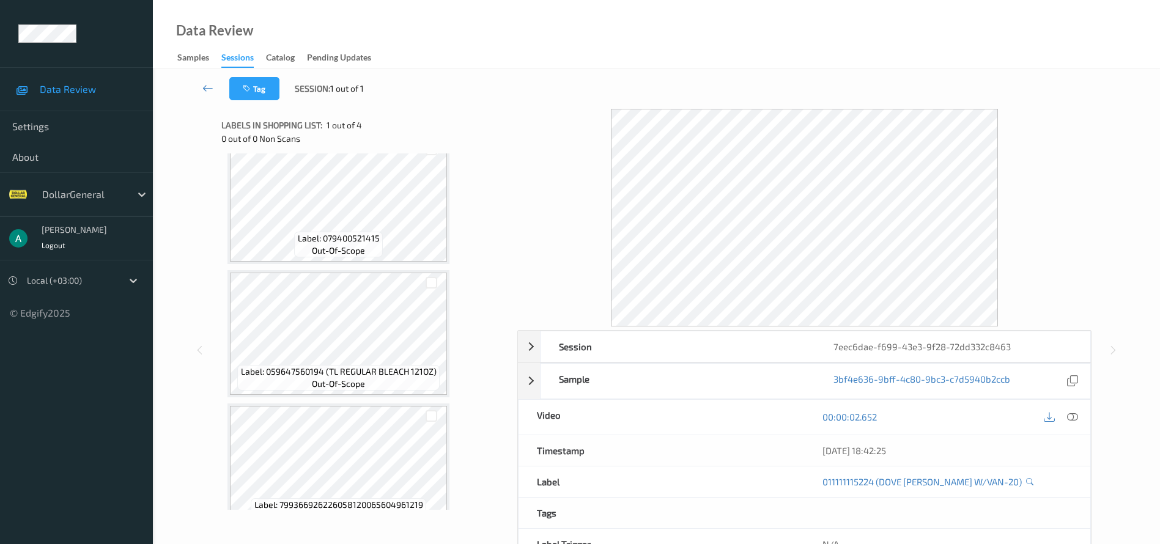
scroll to position [183, 0]
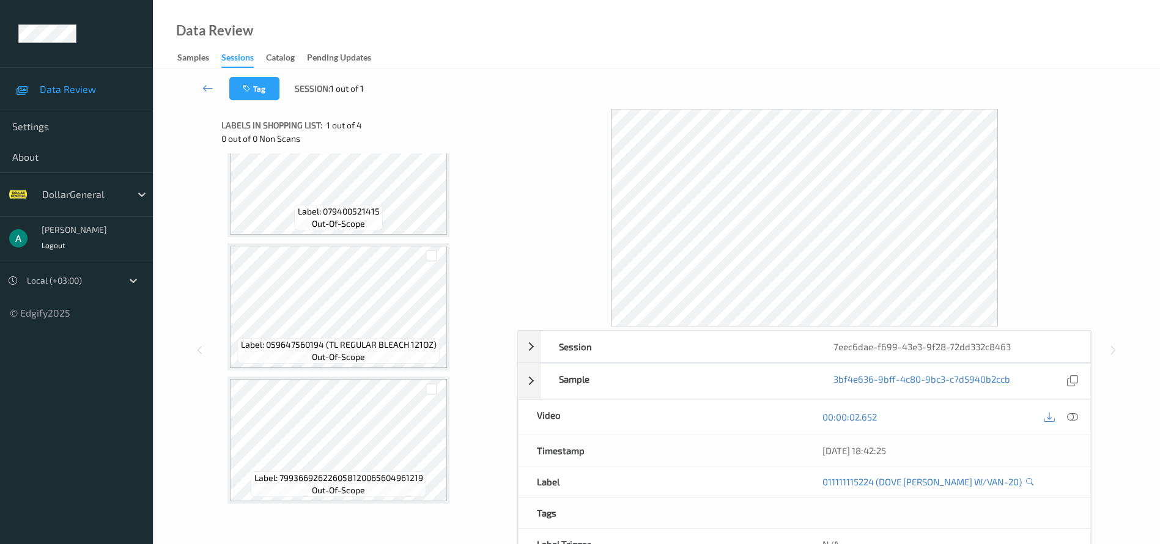
click at [355, 374] on div "Label: 011111115224 (DOVE BW SHEA W/VAN-20) out-of-scope Label: 079400521415 ou…" at bounding box center [365, 240] width 275 height 527
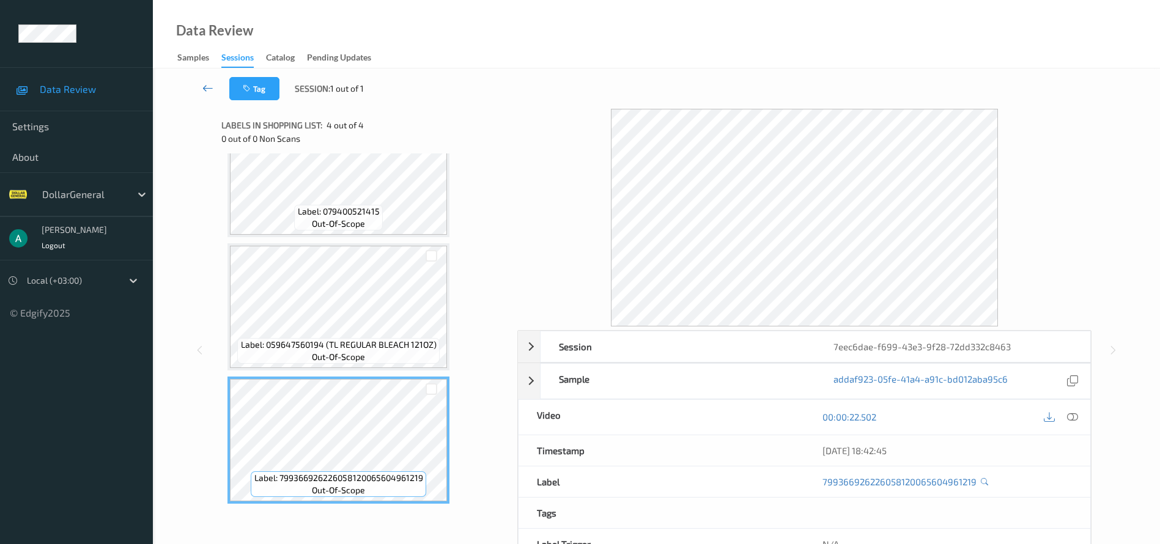
click at [206, 89] on icon at bounding box center [207, 88] width 11 height 12
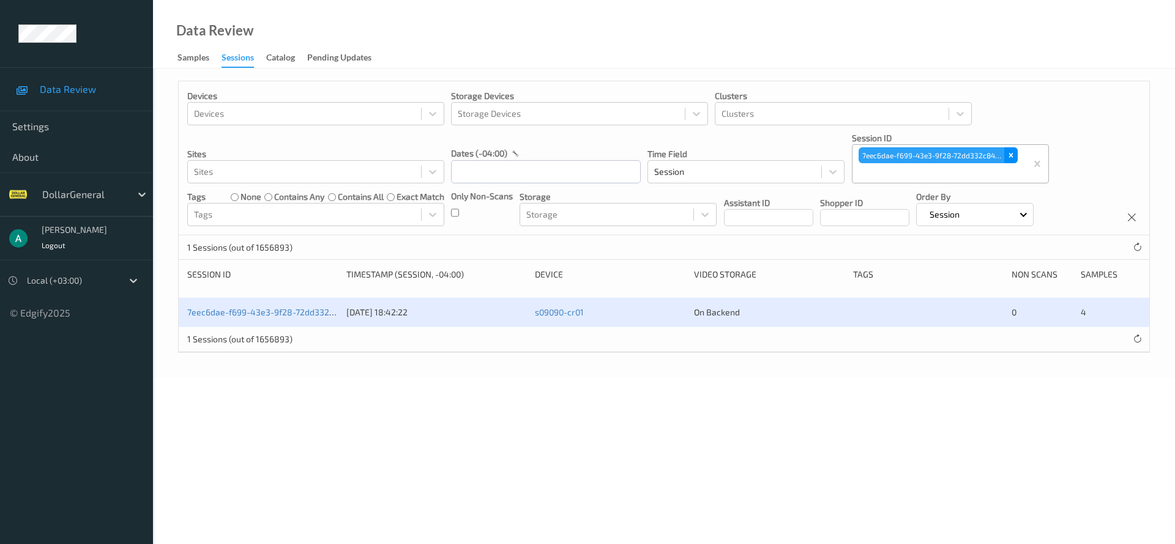
click at [1011, 159] on icon "Remove 7eec6dae-f699-43e3-9f28-72dd332c8463" at bounding box center [1010, 155] width 9 height 9
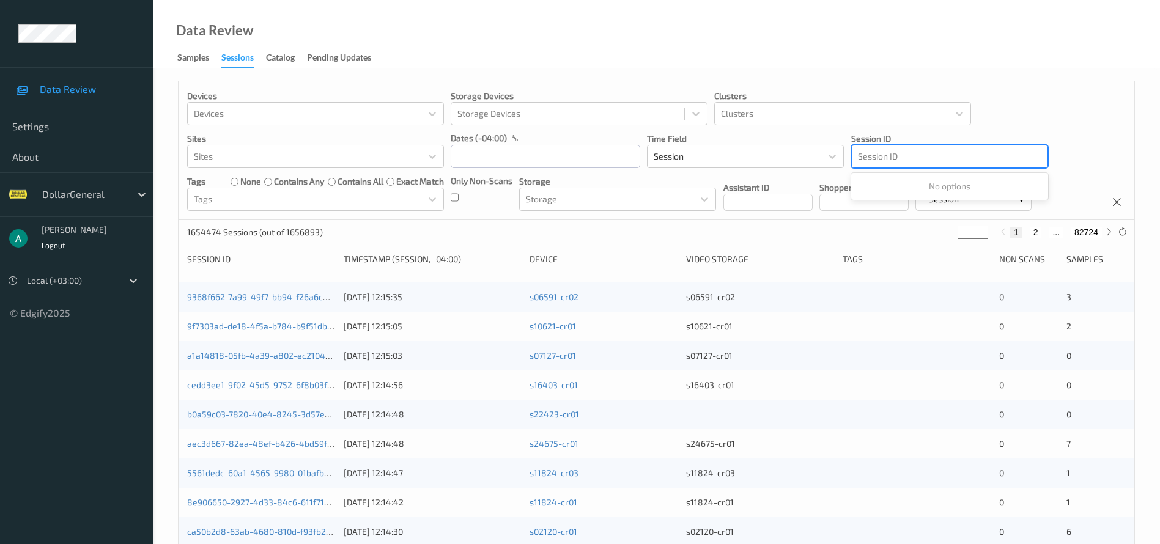
click at [871, 160] on div at bounding box center [950, 156] width 184 height 15
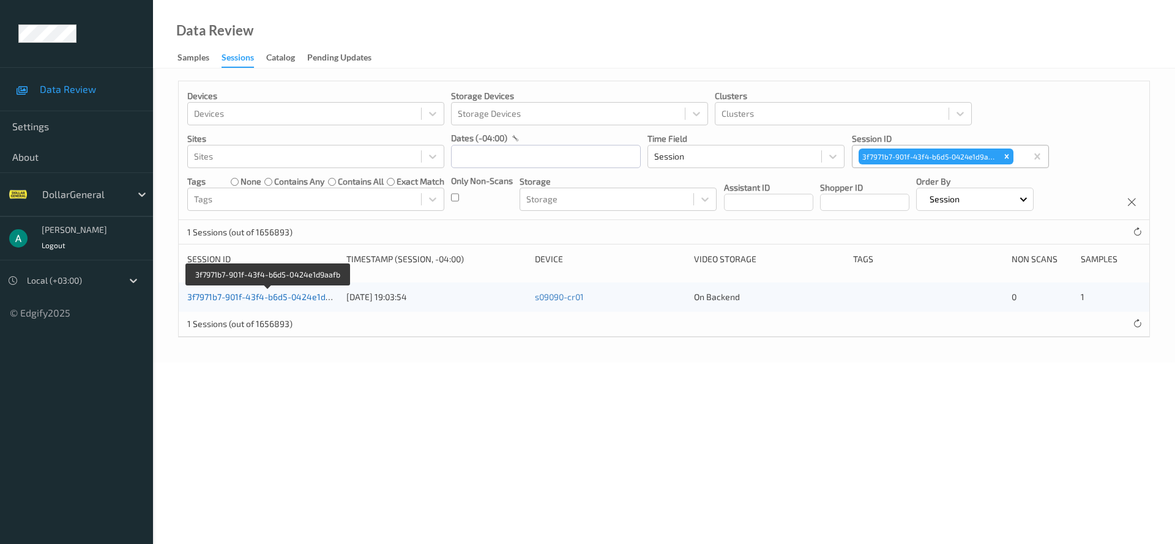
click at [317, 299] on link "3f7971b7-901f-43f4-b6d5-0424e1d9aafb" at bounding box center [267, 297] width 161 height 10
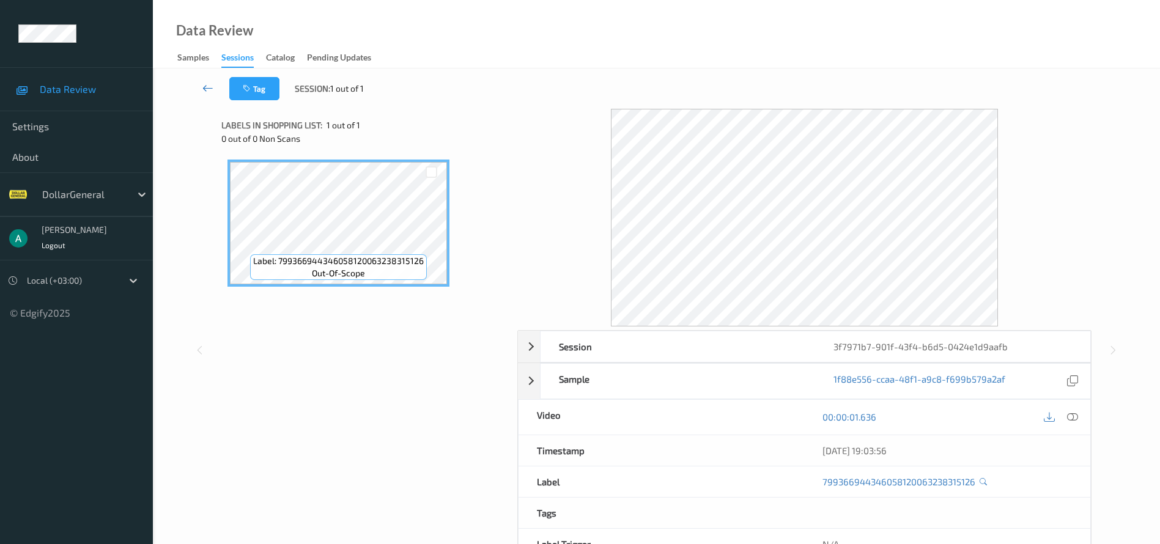
click at [209, 83] on icon at bounding box center [207, 88] width 11 height 12
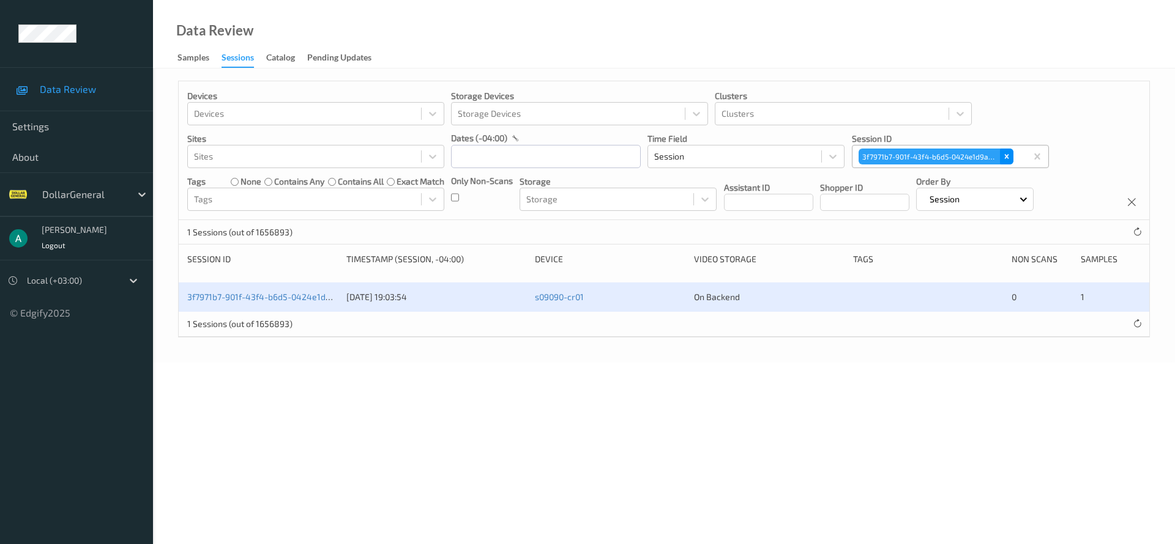
click at [1008, 155] on icon "Remove 3f7971b7-901f-43f4-b6d5-0424e1d9aafb" at bounding box center [1006, 156] width 9 height 9
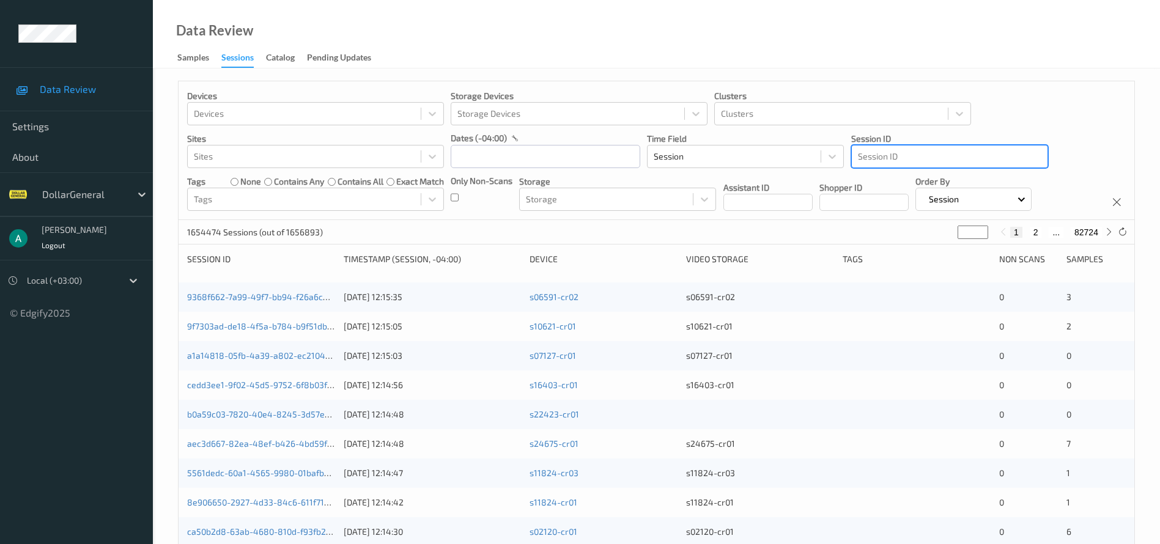
click at [893, 159] on div at bounding box center [950, 156] width 184 height 15
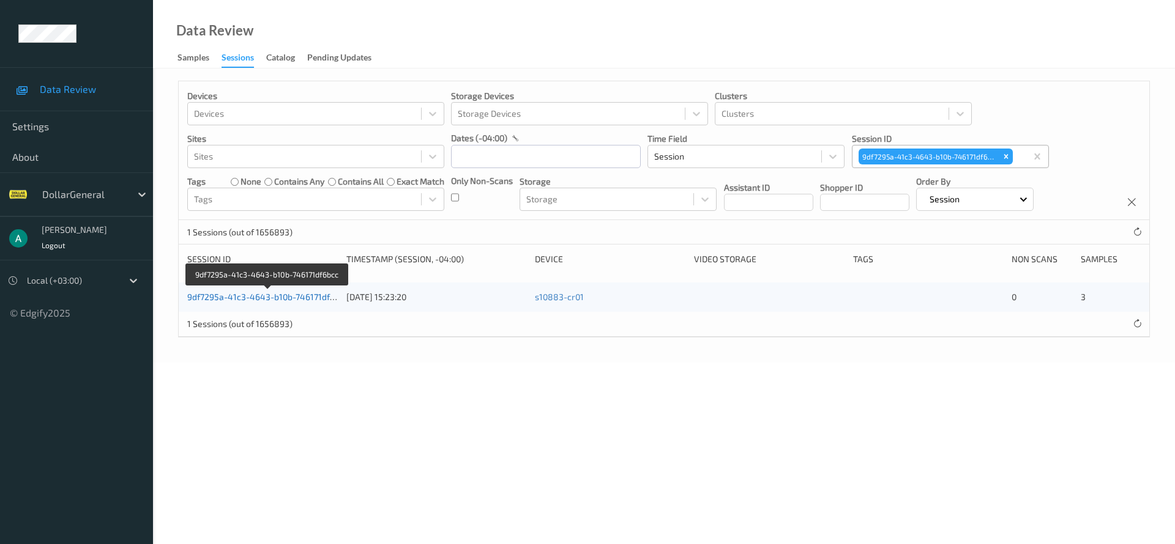
click at [253, 292] on link "9df7295a-41c3-4643-b10b-746171df6bcc" at bounding box center [267, 297] width 161 height 10
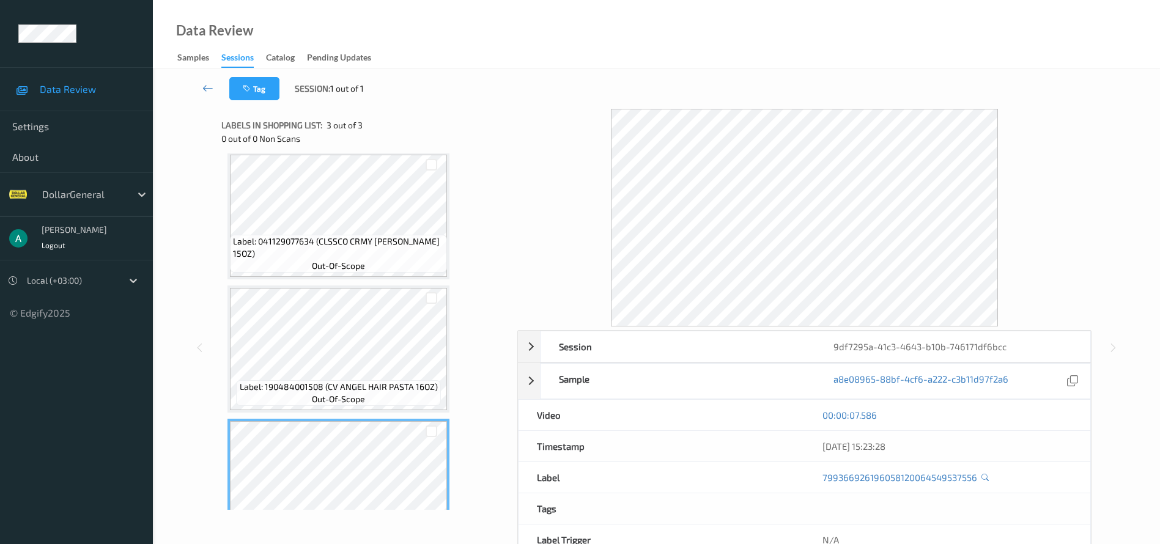
scroll to position [50, 0]
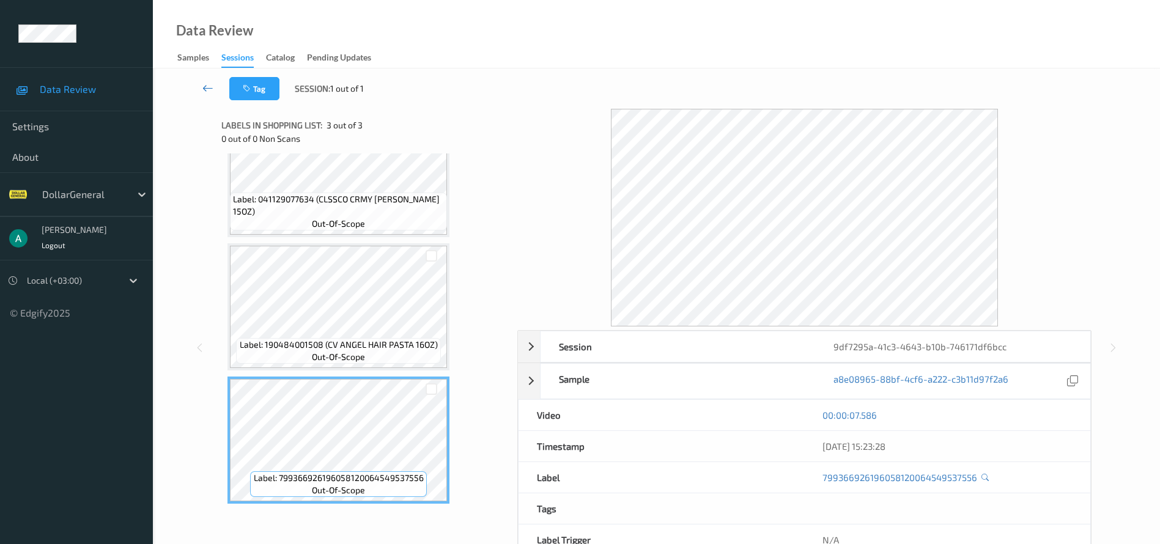
click at [209, 82] on icon at bounding box center [207, 88] width 11 height 12
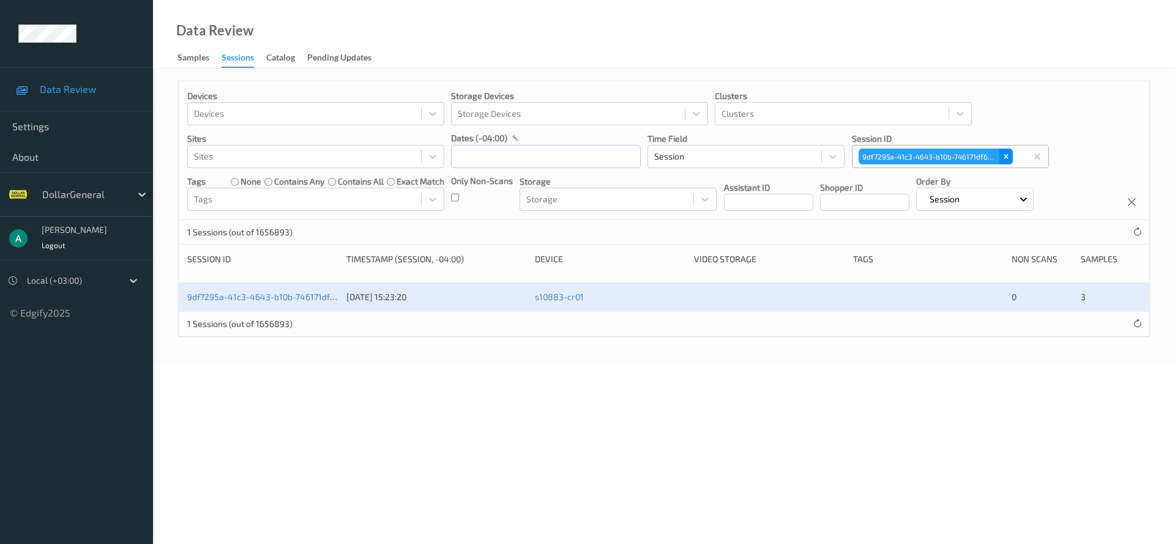
click at [1014, 155] on div "9df7295a-41c3-4643-b10b-746171df6bcc" at bounding box center [939, 156] width 174 height 21
click at [1011, 156] on div "Remove 9df7295a-41c3-4643-b10b-746171df6bcc" at bounding box center [1005, 157] width 13 height 16
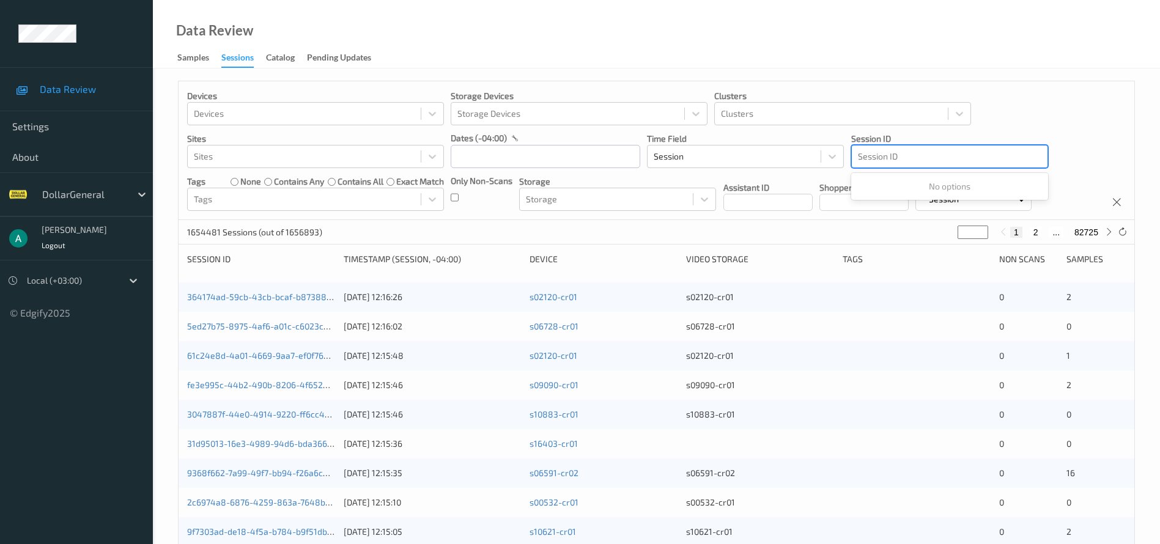
click at [919, 152] on div at bounding box center [950, 156] width 184 height 15
click at [894, 158] on div at bounding box center [950, 156] width 184 height 15
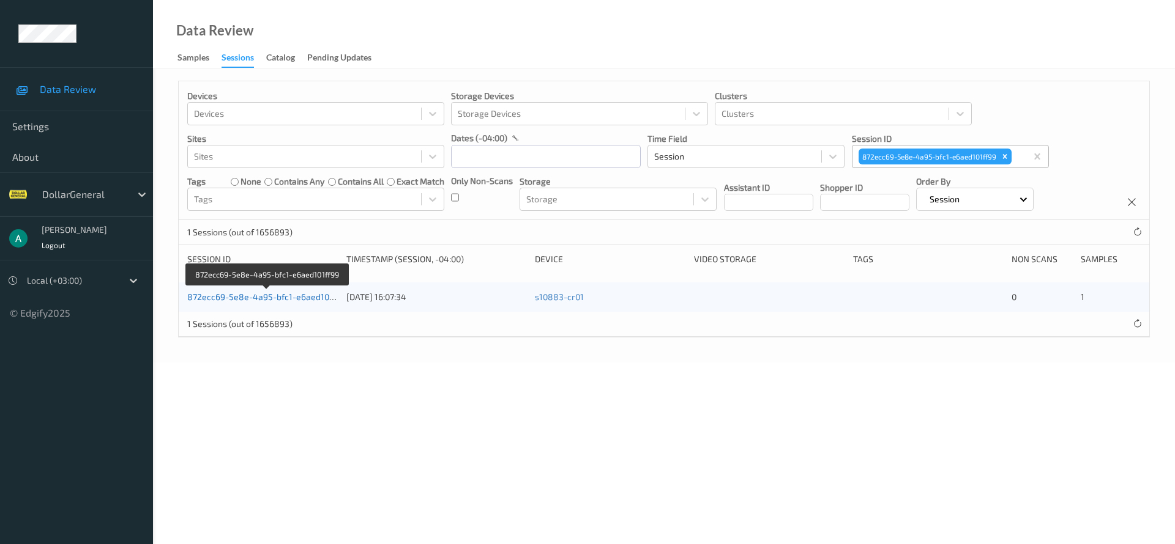
click at [278, 294] on link "872ecc69-5e8e-4a95-bfc1-e6aed101ff99" at bounding box center [268, 297] width 162 height 10
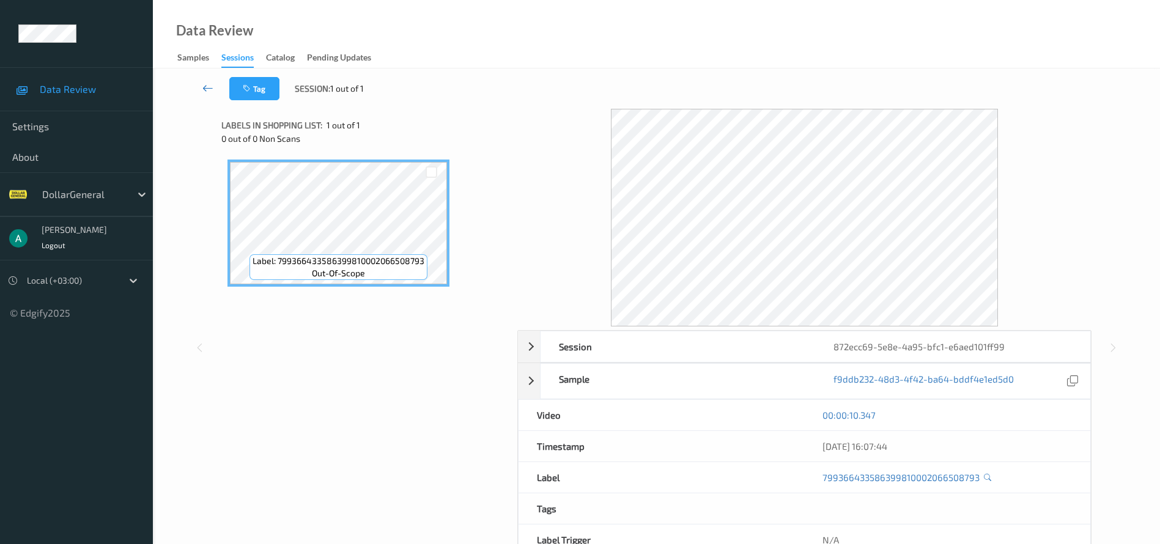
click at [211, 86] on icon at bounding box center [207, 88] width 11 height 12
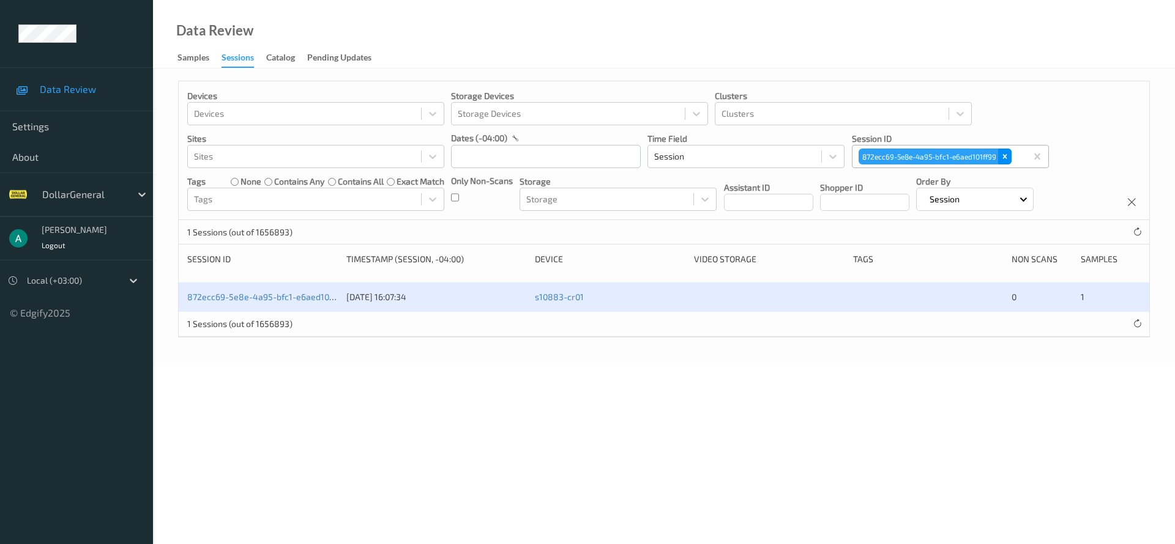
click at [1003, 153] on icon "Remove 872ecc69-5e8e-4a95-bfc1-e6aed101ff99" at bounding box center [1004, 156] width 9 height 9
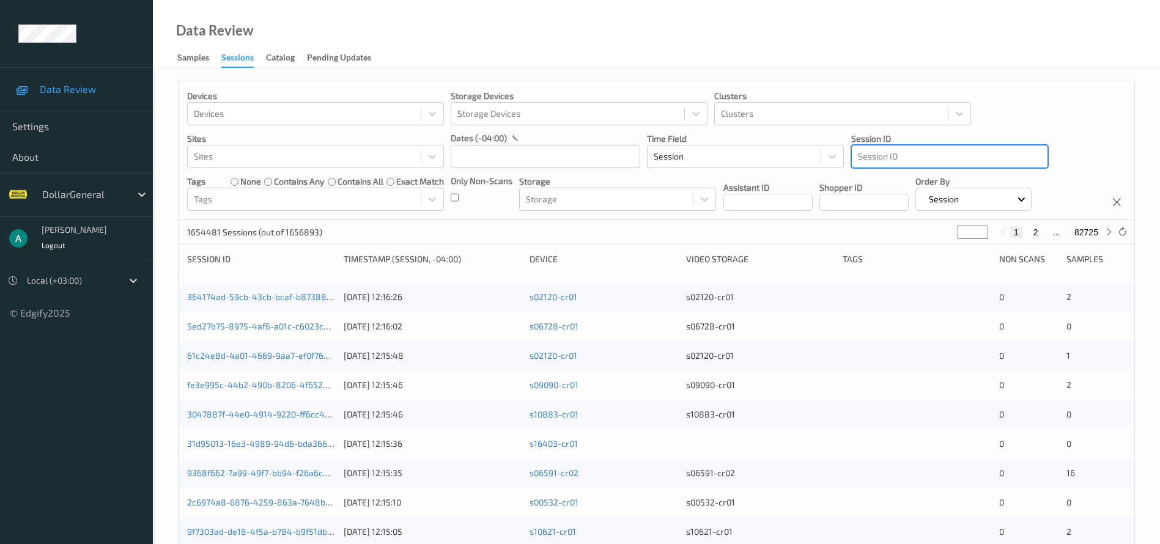
click at [886, 159] on div at bounding box center [950, 156] width 184 height 15
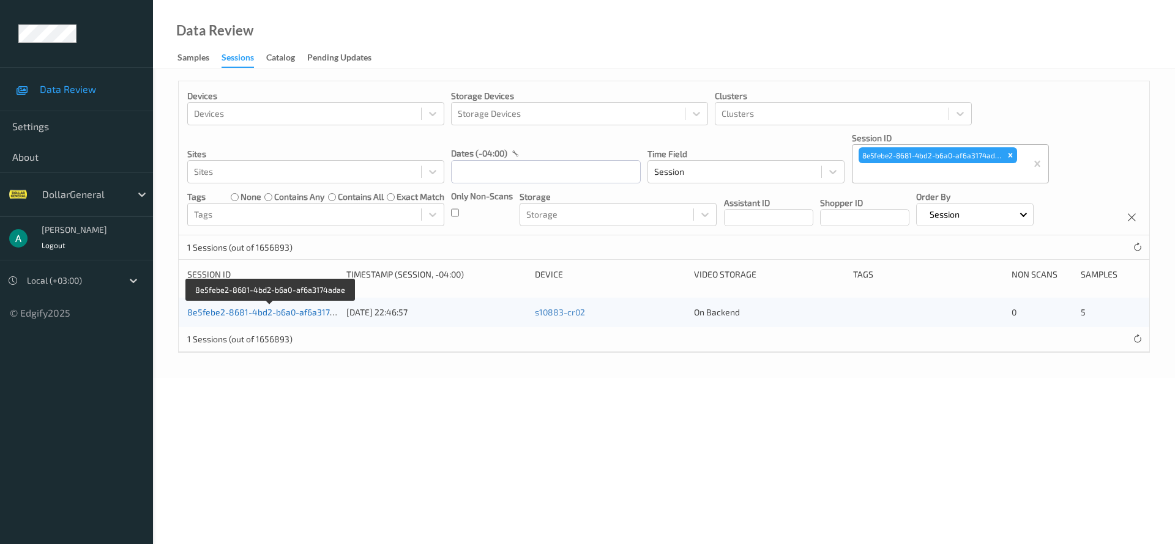
click at [286, 310] on link "8e5febe2-8681-4bd2-b6a0-af6a3174adae" at bounding box center [271, 312] width 168 height 10
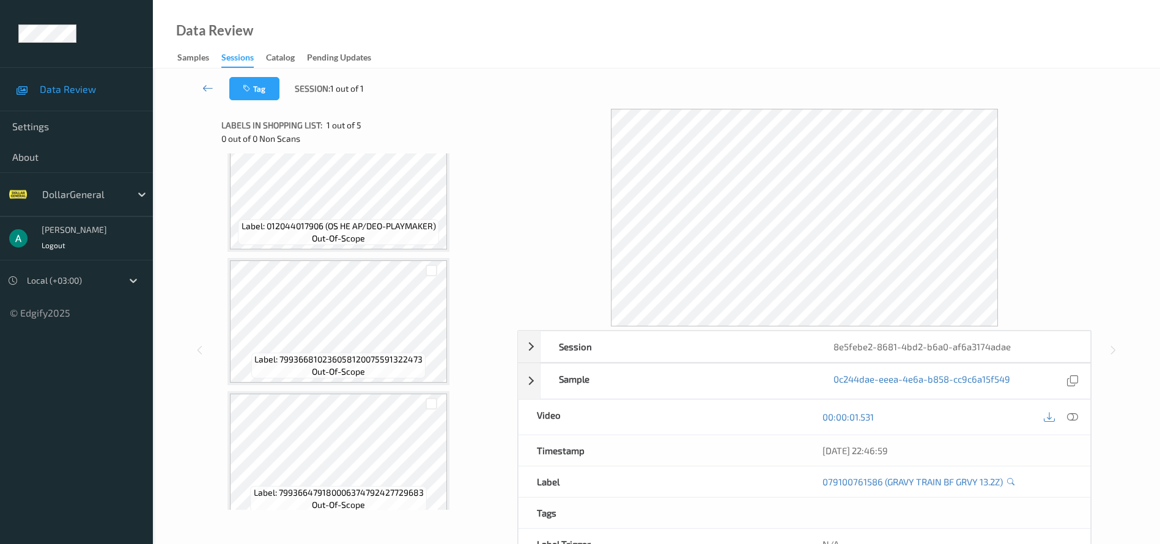
scroll to position [316, 0]
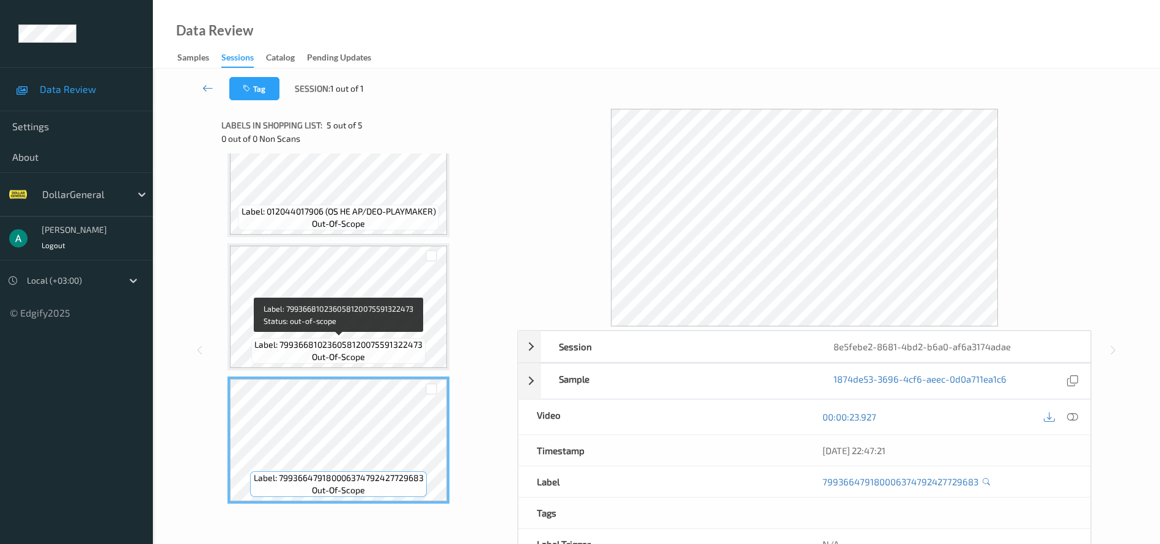
click at [359, 344] on span "Label: 799366810236058120075591322473" at bounding box center [338, 345] width 168 height 12
click at [211, 87] on icon at bounding box center [207, 88] width 11 height 12
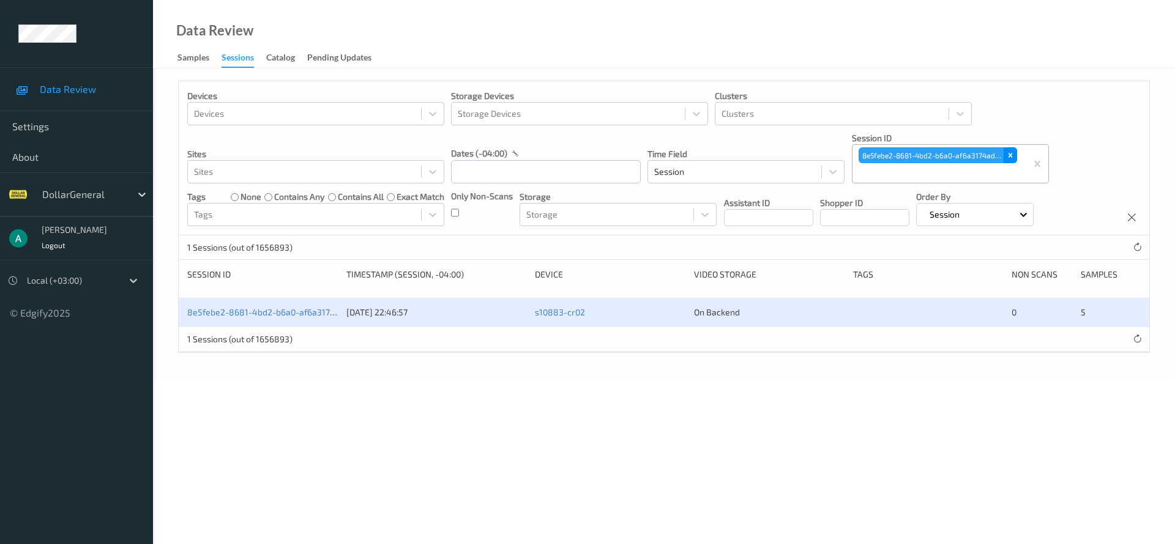
click at [1014, 154] on icon "Remove 8e5febe2-8681-4bd2-b6a0-af6a3174adae" at bounding box center [1010, 155] width 9 height 9
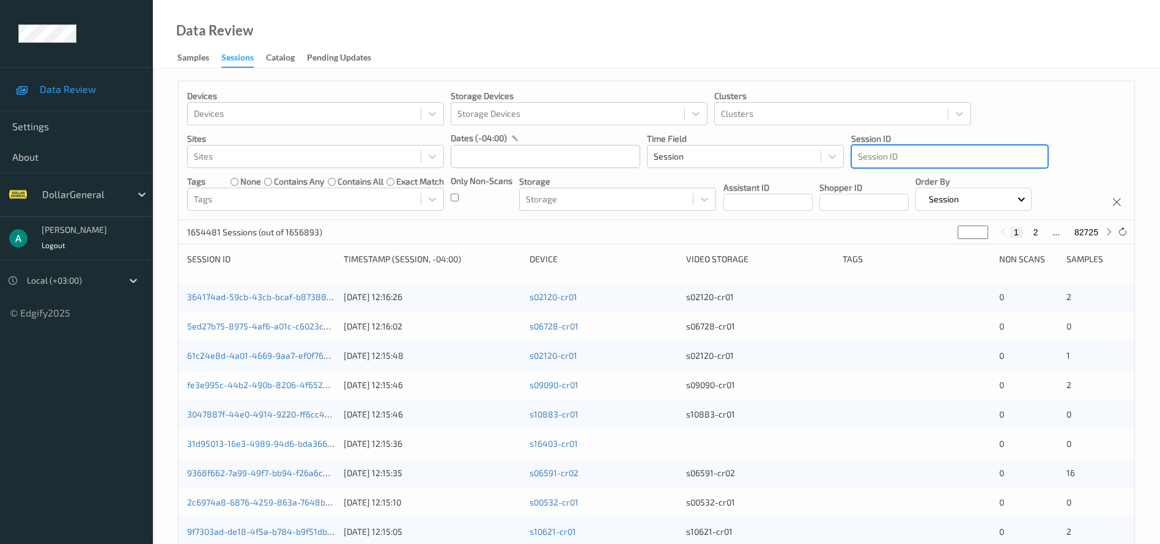
click at [924, 158] on div at bounding box center [950, 156] width 184 height 15
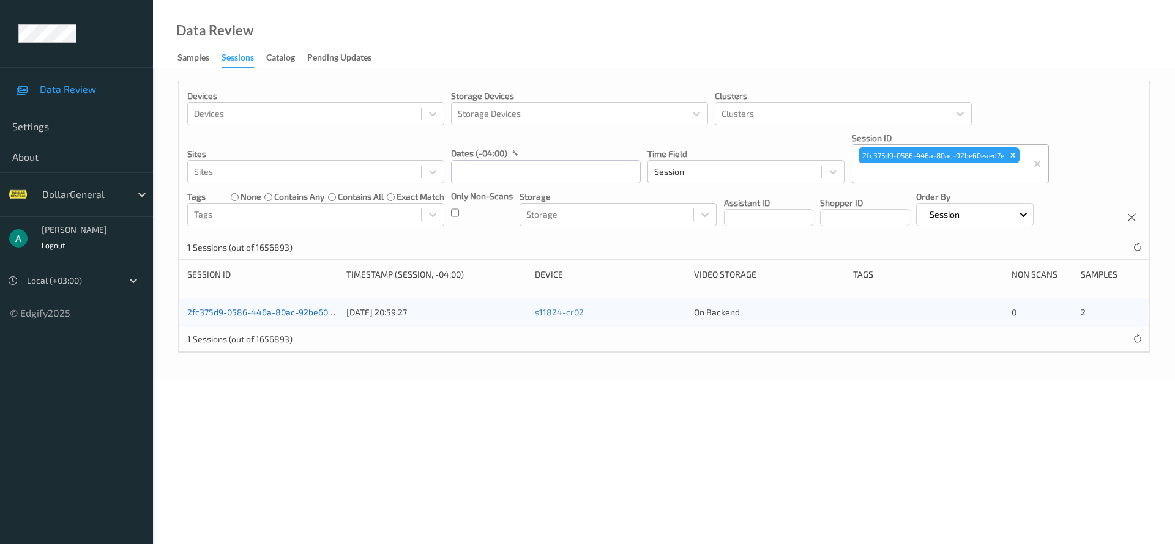
click at [240, 308] on link "2fc375d9-0586-446a-80ac-92be60eaed7e" at bounding box center [271, 312] width 169 height 10
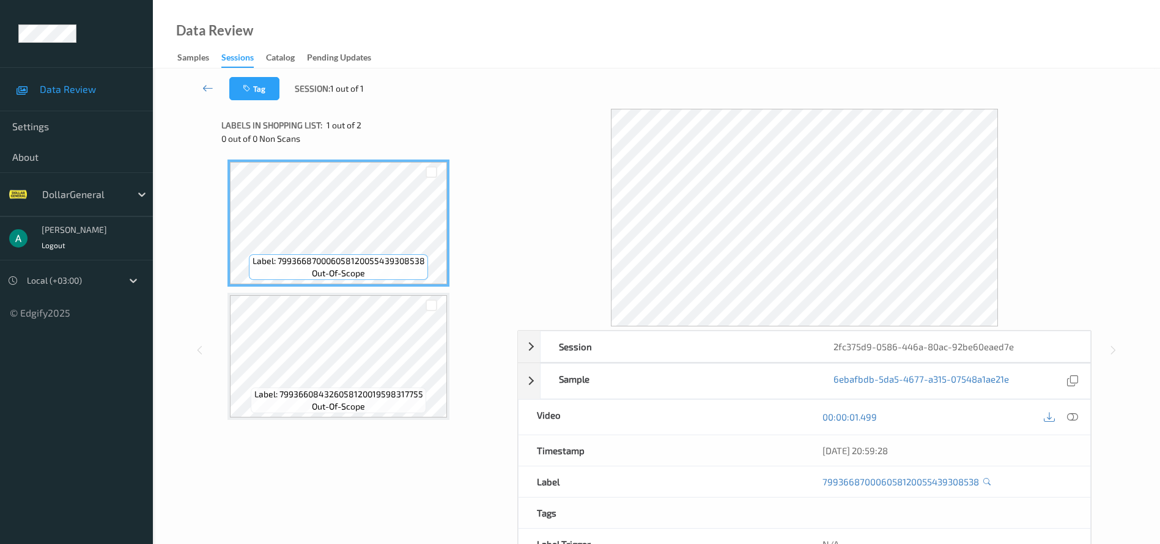
click at [1076, 415] on icon at bounding box center [1073, 417] width 11 height 11
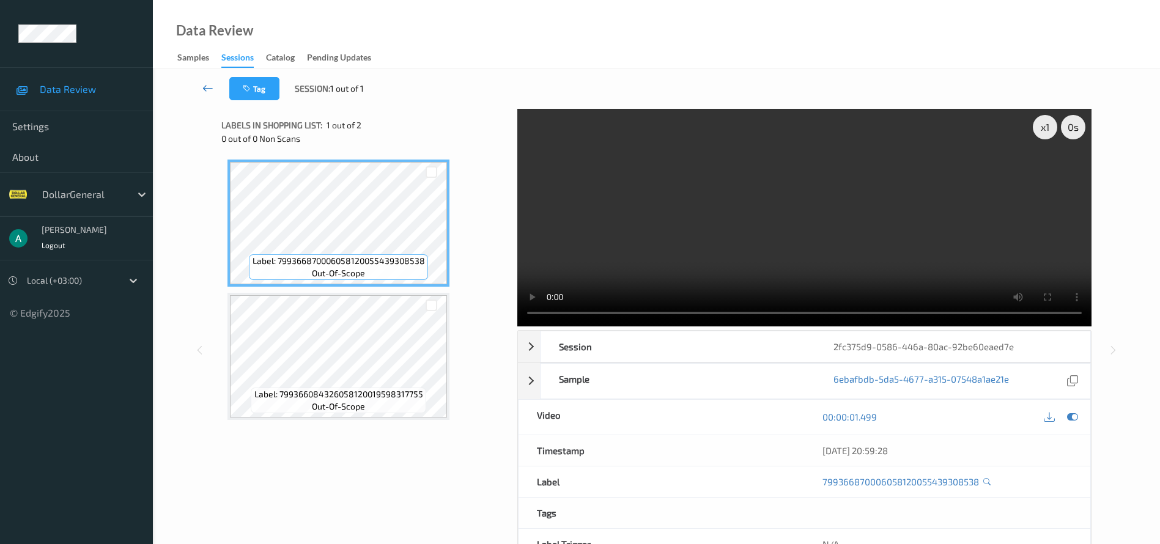
click at [207, 84] on icon at bounding box center [207, 88] width 11 height 12
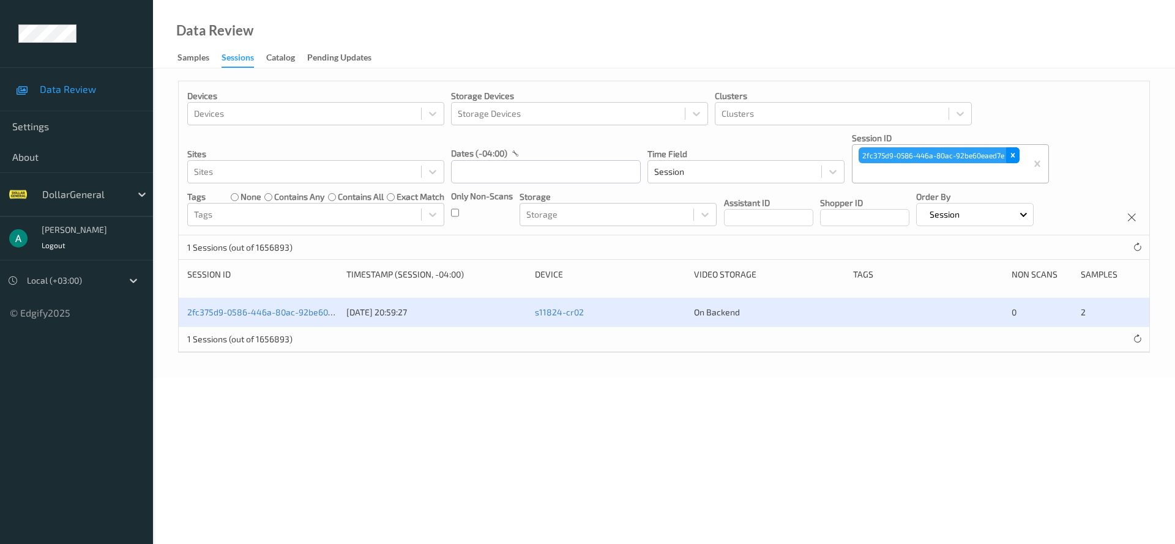
click at [1017, 153] on div "Remove 2fc375d9-0586-446a-80ac-92be60eaed7e" at bounding box center [1012, 155] width 13 height 16
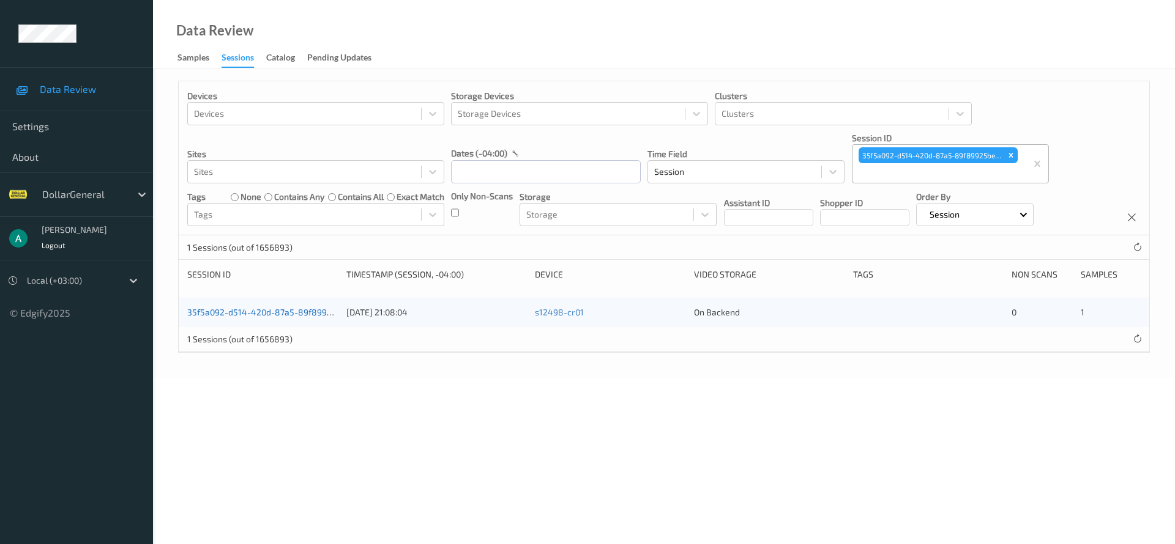
click at [278, 311] on link "35f5a092-d514-420d-87a5-89f89925be13" at bounding box center [271, 312] width 168 height 10
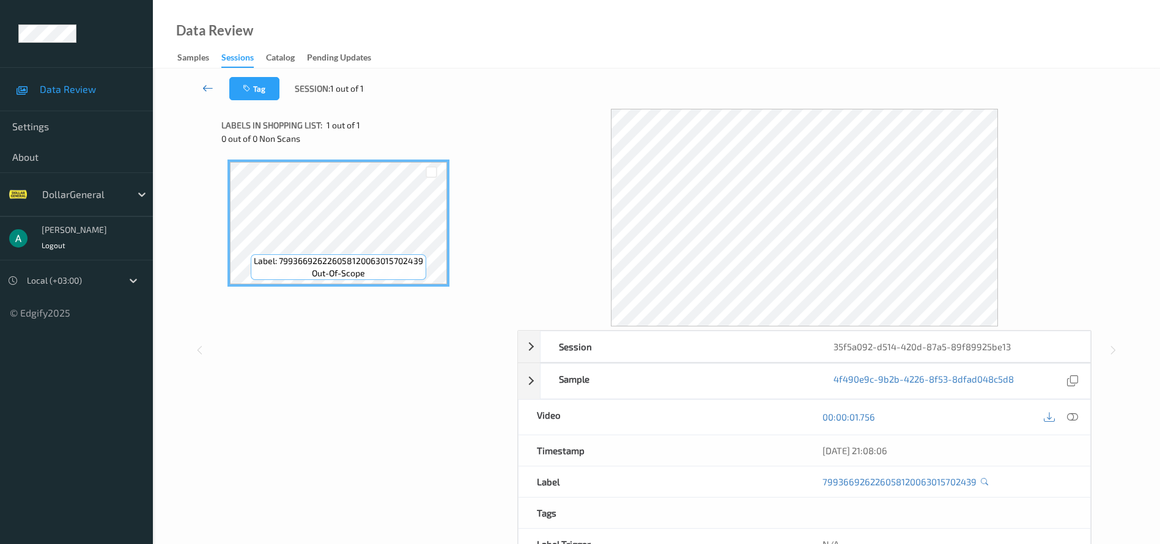
click at [201, 80] on link at bounding box center [208, 88] width 43 height 23
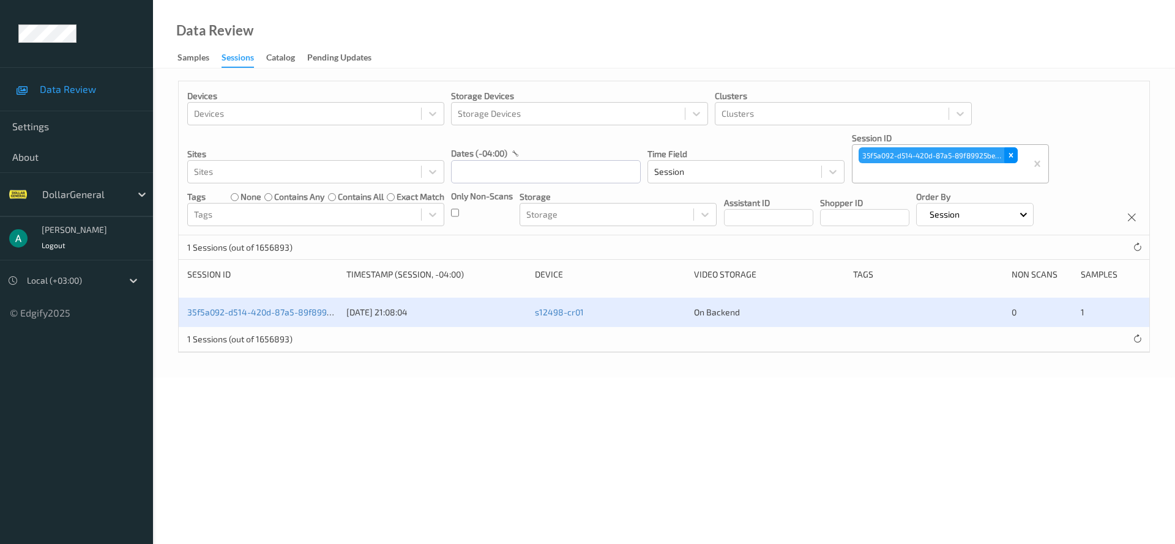
click at [1012, 155] on icon "Remove 35f5a092-d514-420d-87a5-89f89925be13" at bounding box center [1010, 155] width 9 height 9
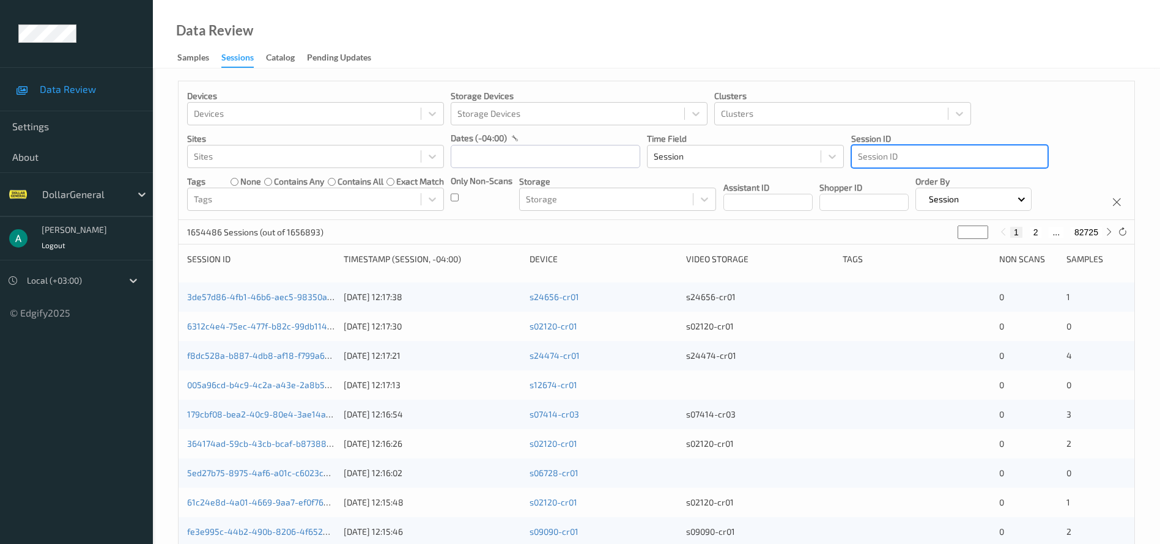
drag, startPoint x: 1010, startPoint y: 155, endPoint x: 902, endPoint y: 154, distance: 108.3
click at [902, 154] on div at bounding box center [950, 156] width 184 height 15
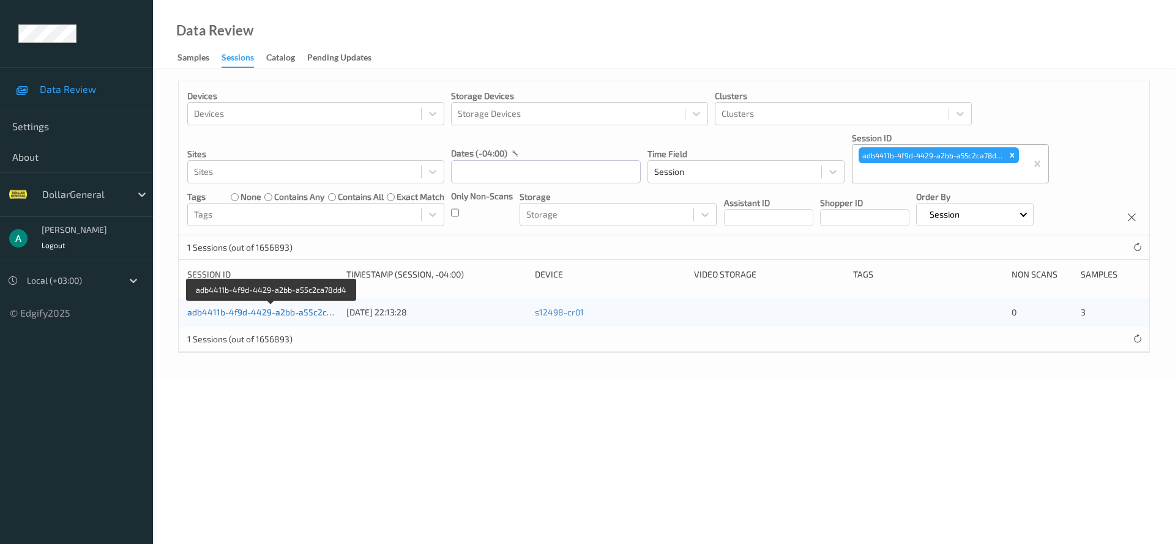
click at [290, 311] on link "adb4411b-4f9d-4429-a2bb-a55c2ca78dd4" at bounding box center [271, 312] width 169 height 10
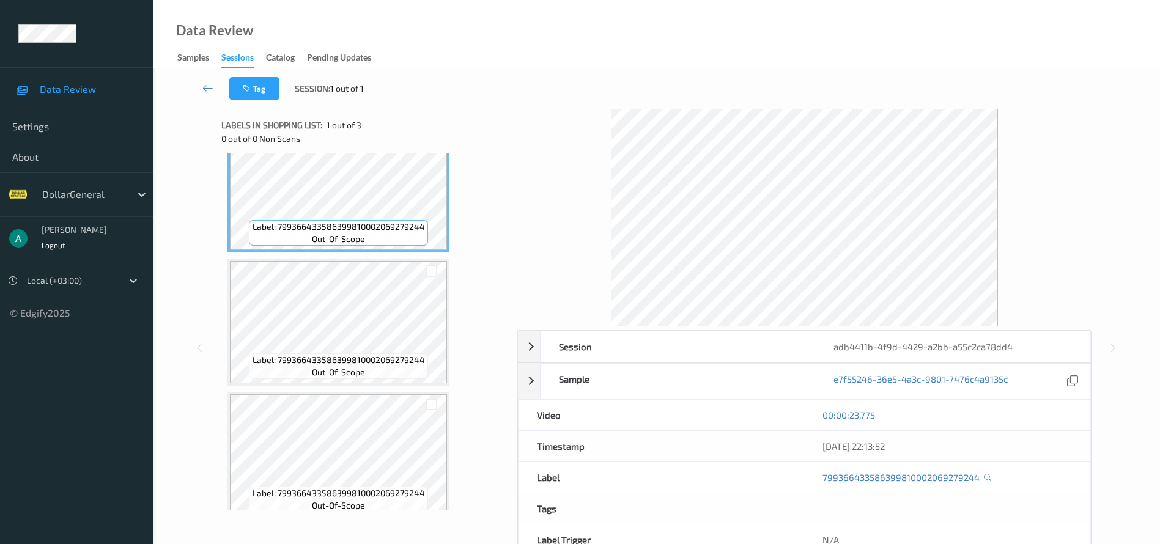
scroll to position [50, 0]
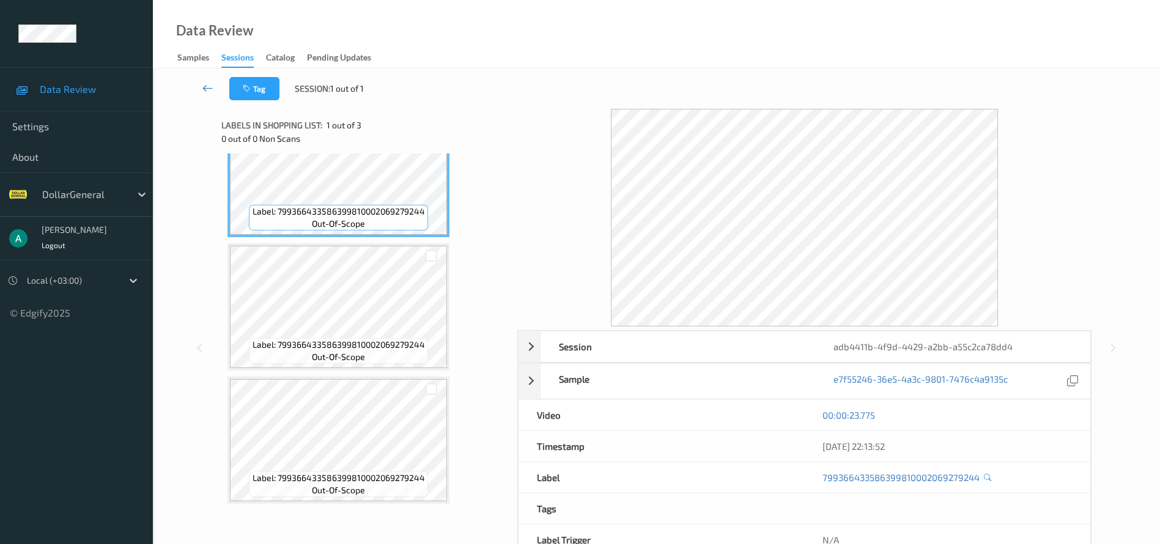
click at [202, 89] on icon at bounding box center [207, 88] width 11 height 12
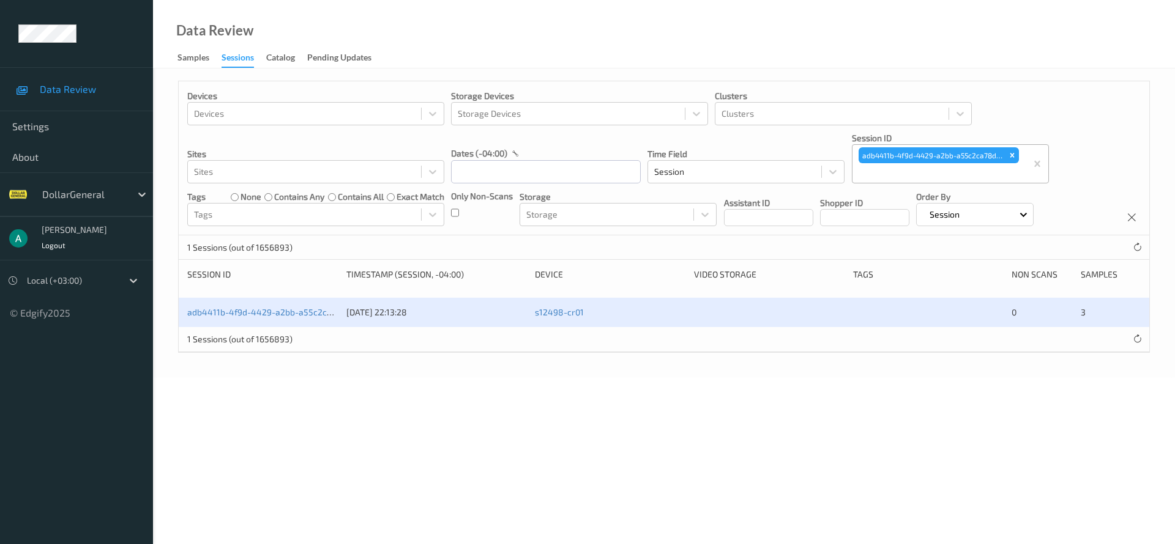
click at [1014, 162] on div "Remove adb4411b-4f9d-4429-a2bb-a55c2ca78dd4" at bounding box center [1011, 155] width 13 height 16
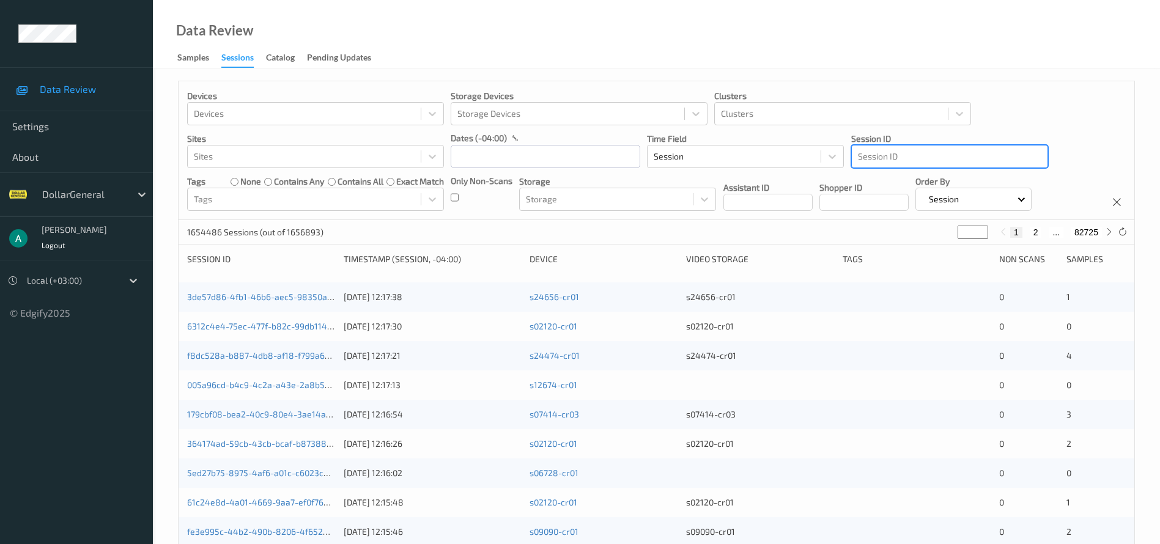
click at [883, 158] on div at bounding box center [950, 156] width 184 height 15
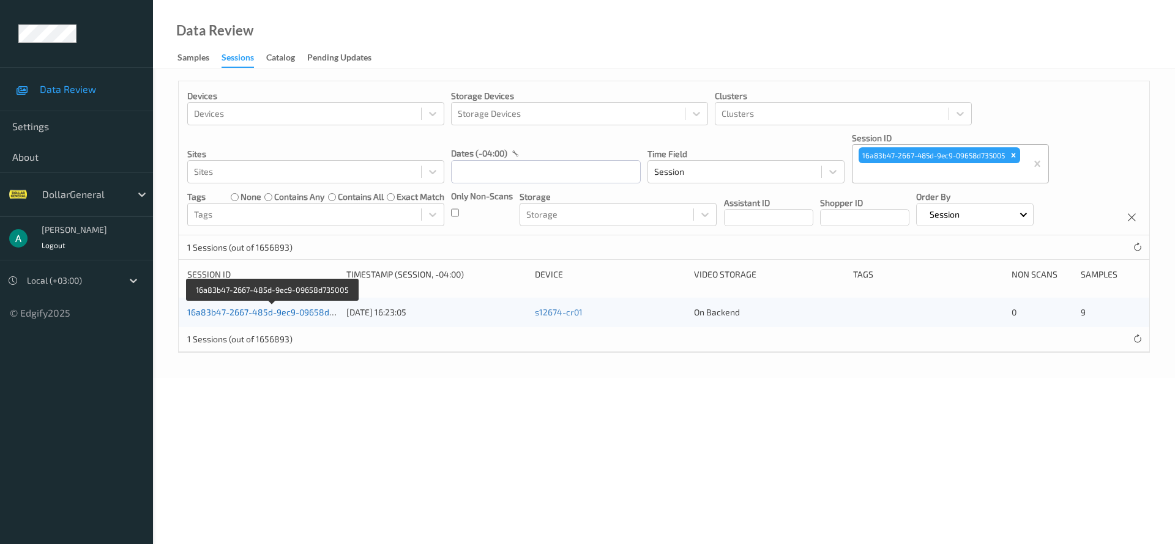
click at [296, 308] on link "16a83b47-2667-485d-9ec9-09658d735005" at bounding box center [272, 312] width 171 height 10
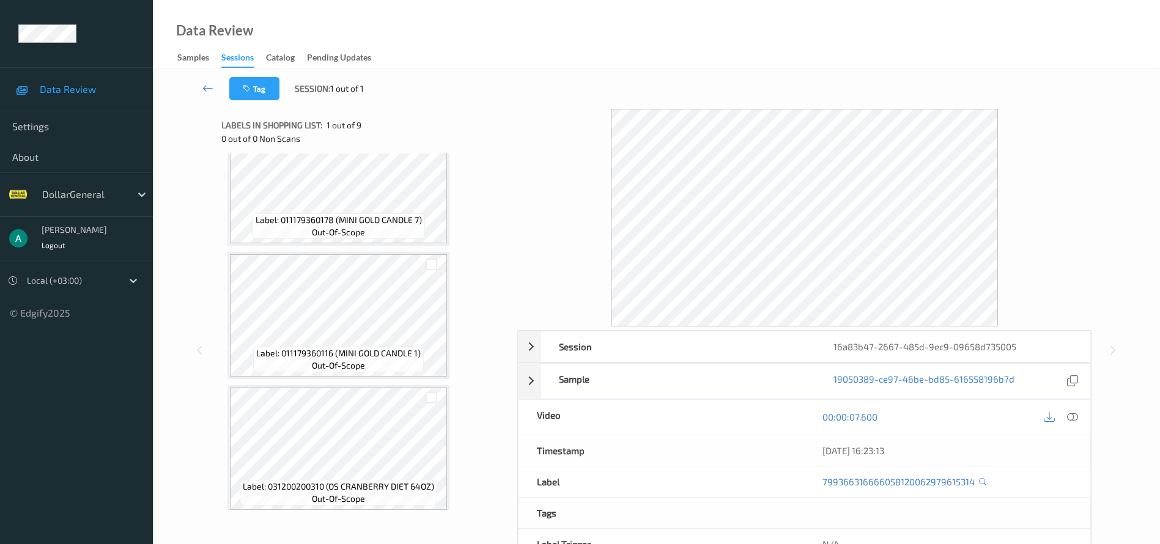
scroll to position [850, 0]
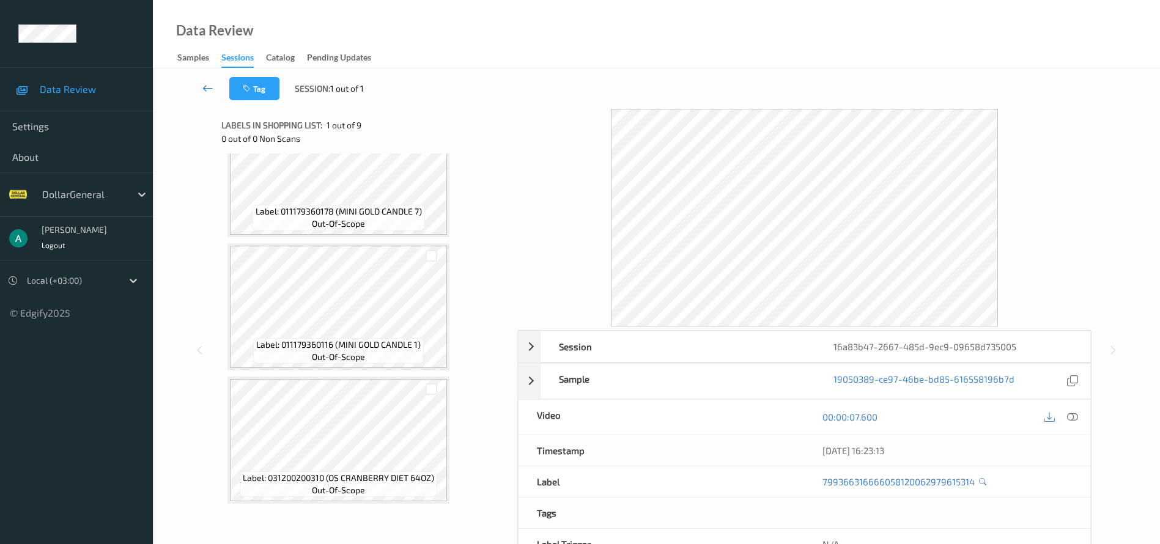
click at [206, 80] on link at bounding box center [208, 88] width 43 height 23
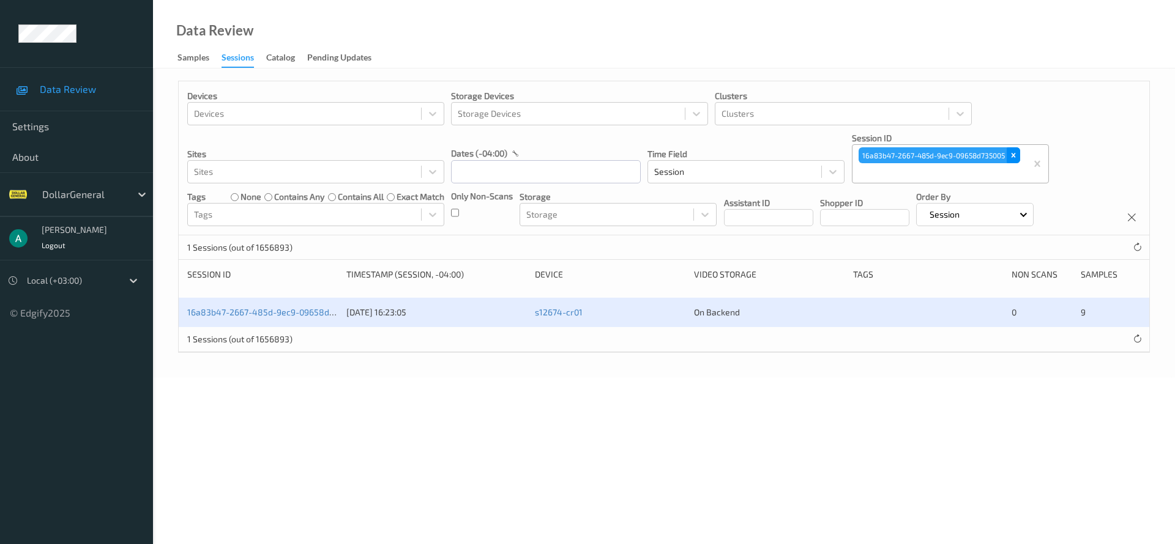
click at [1019, 155] on div "Remove 16a83b47-2667-485d-9ec9-09658d735005" at bounding box center [1012, 155] width 13 height 16
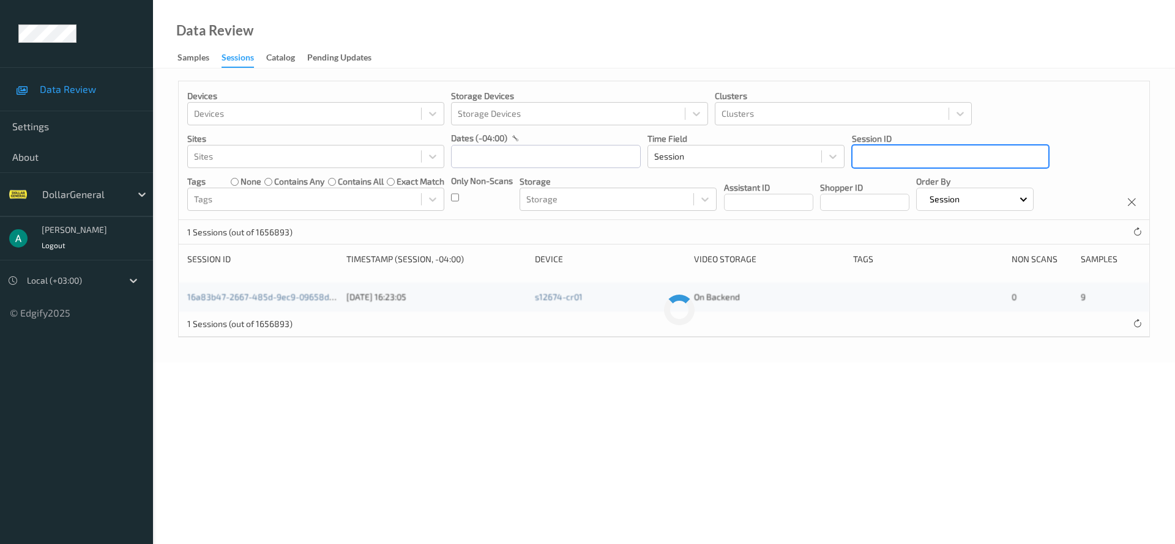
click at [910, 160] on div at bounding box center [950, 156] width 184 height 15
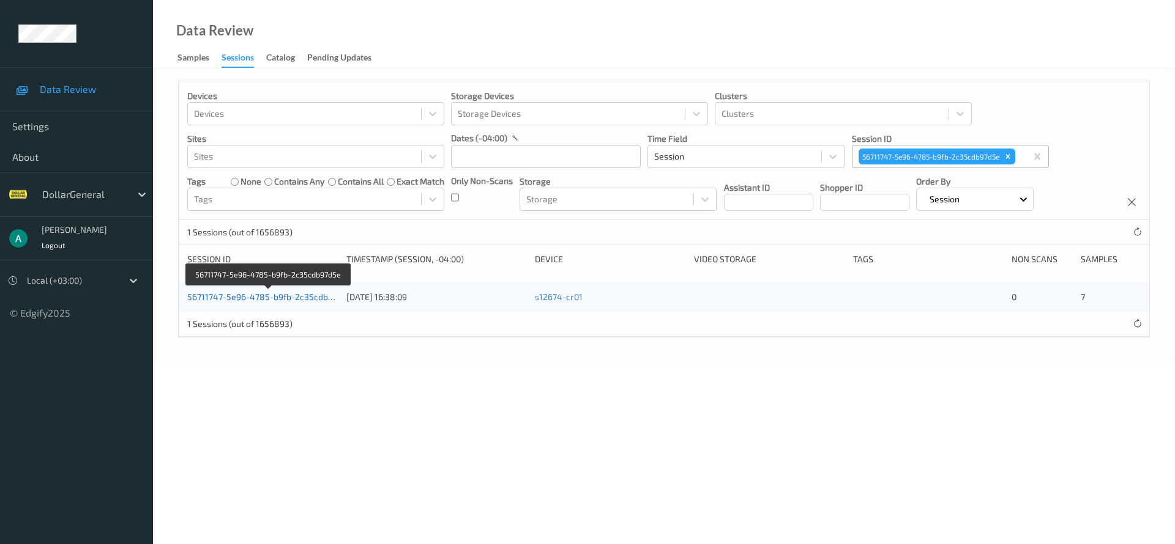
click at [295, 297] on link "56711747-5e96-4785-b9fb-2c35cdb97d5e" at bounding box center [269, 297] width 165 height 10
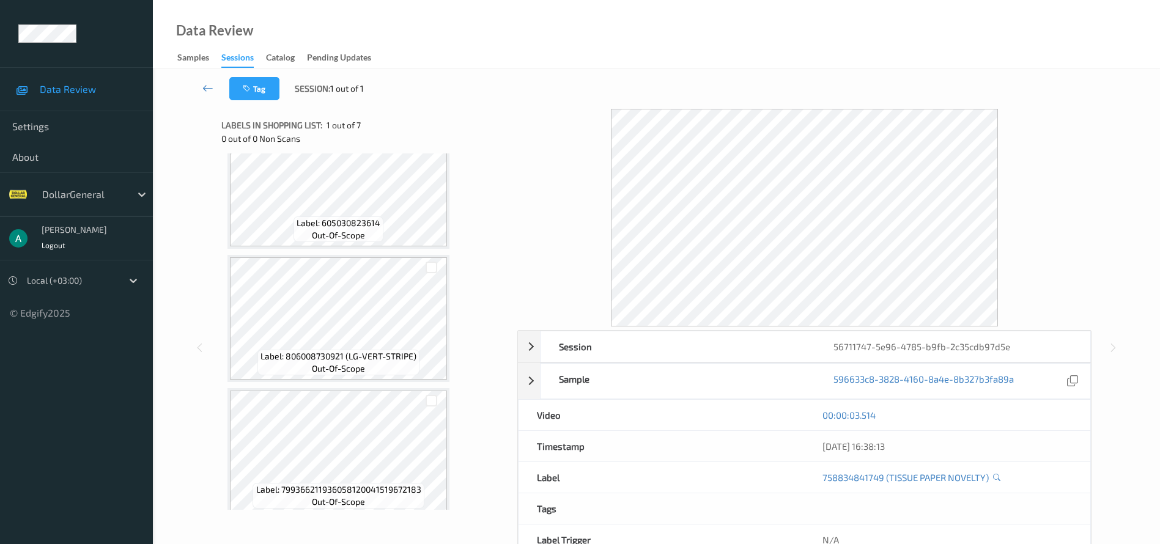
scroll to position [583, 0]
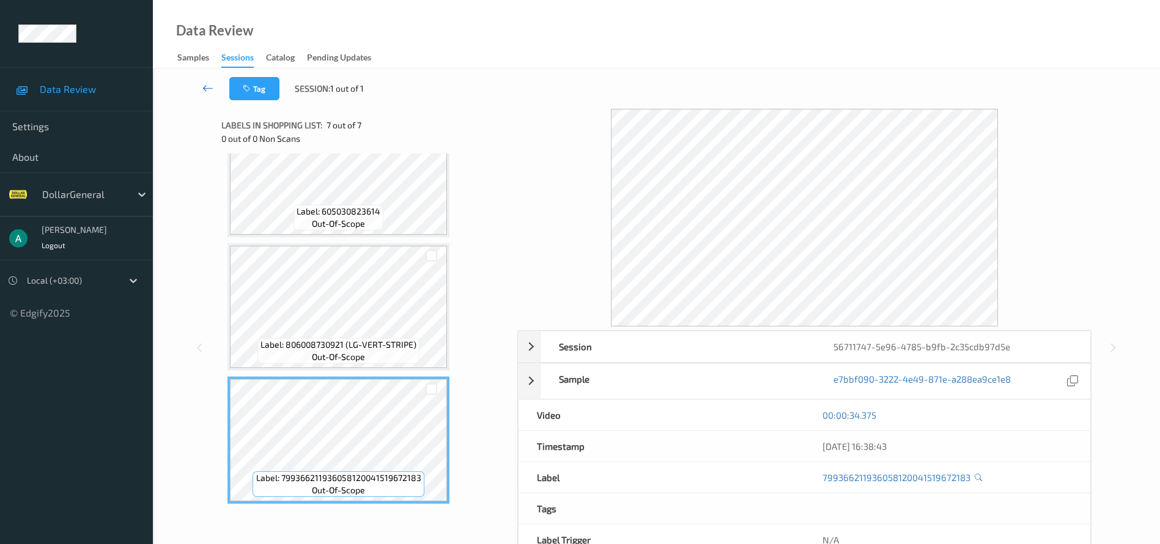
click at [203, 89] on icon at bounding box center [207, 88] width 11 height 12
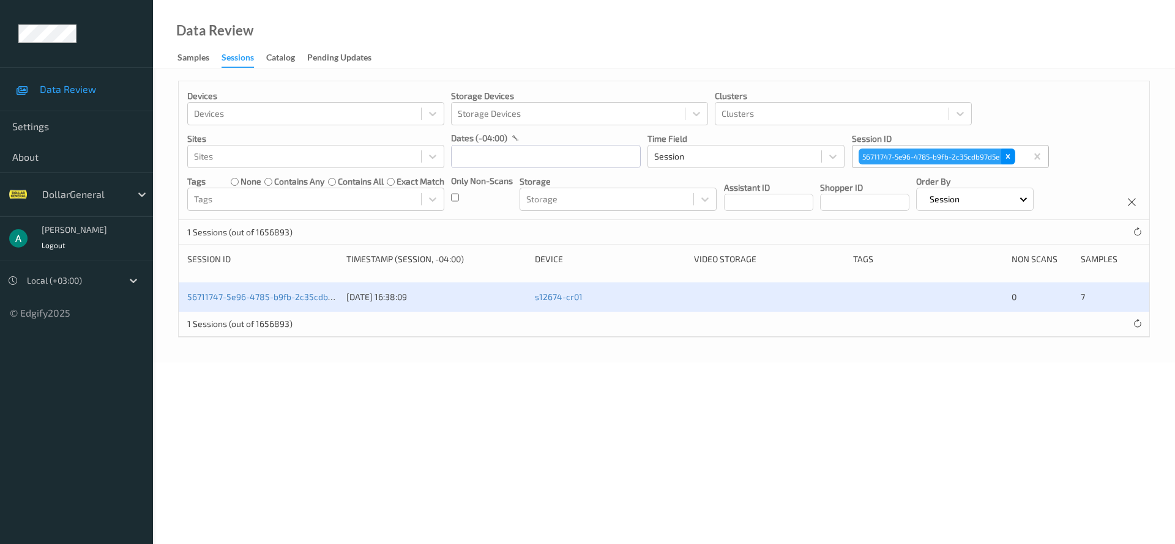
click at [1009, 152] on icon "Remove 56711747-5e96-4785-b9fb-2c35cdb97d5e" at bounding box center [1007, 156] width 9 height 9
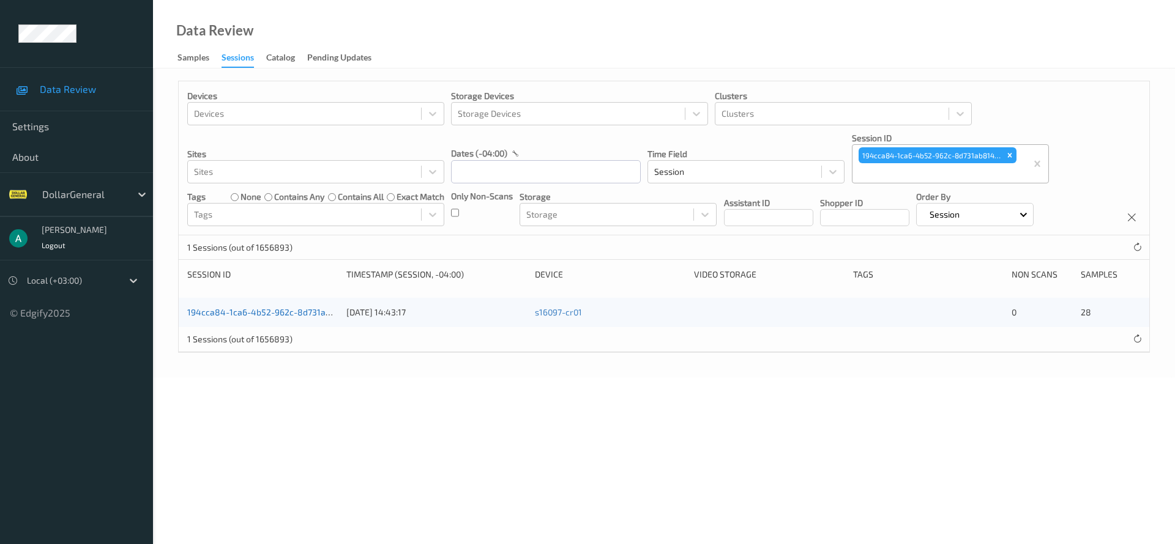
click at [305, 308] on link "194cca84-1ca6-4b52-962c-8d731ab81434" at bounding box center [271, 312] width 168 height 10
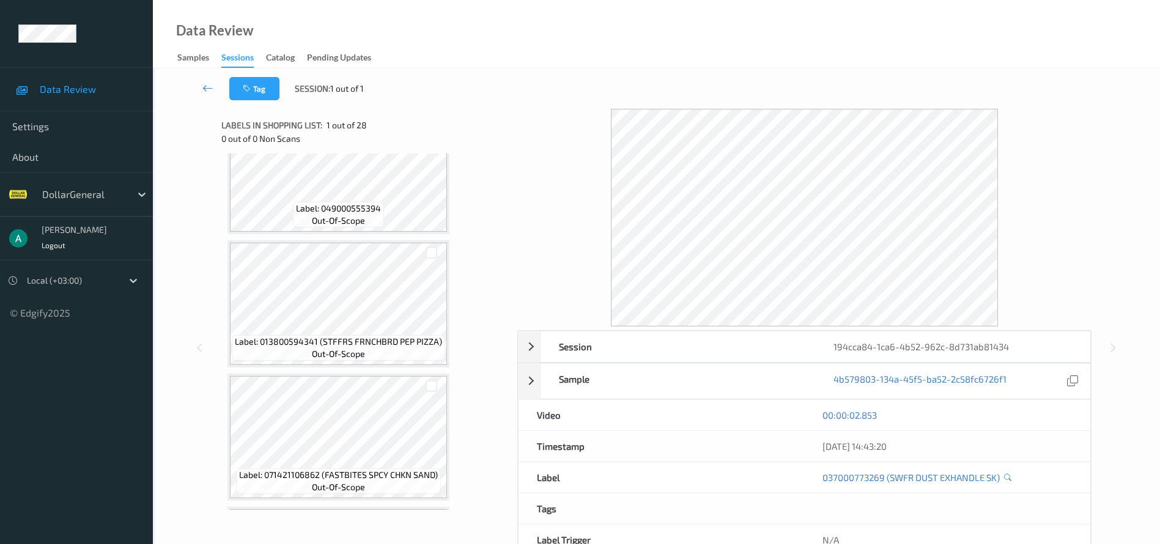
scroll to position [3384, 0]
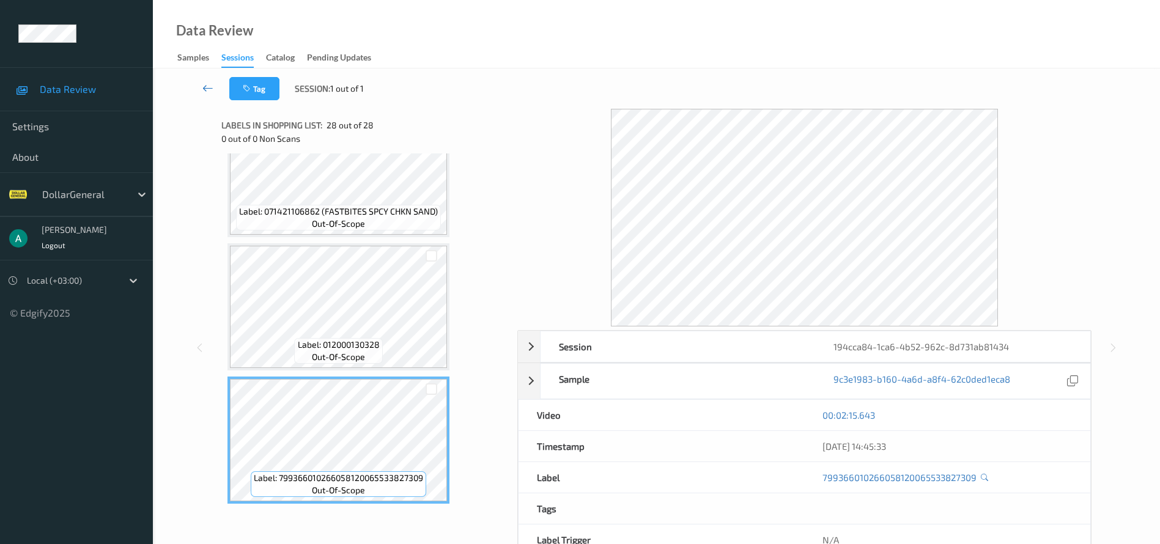
click at [216, 91] on link at bounding box center [208, 88] width 43 height 23
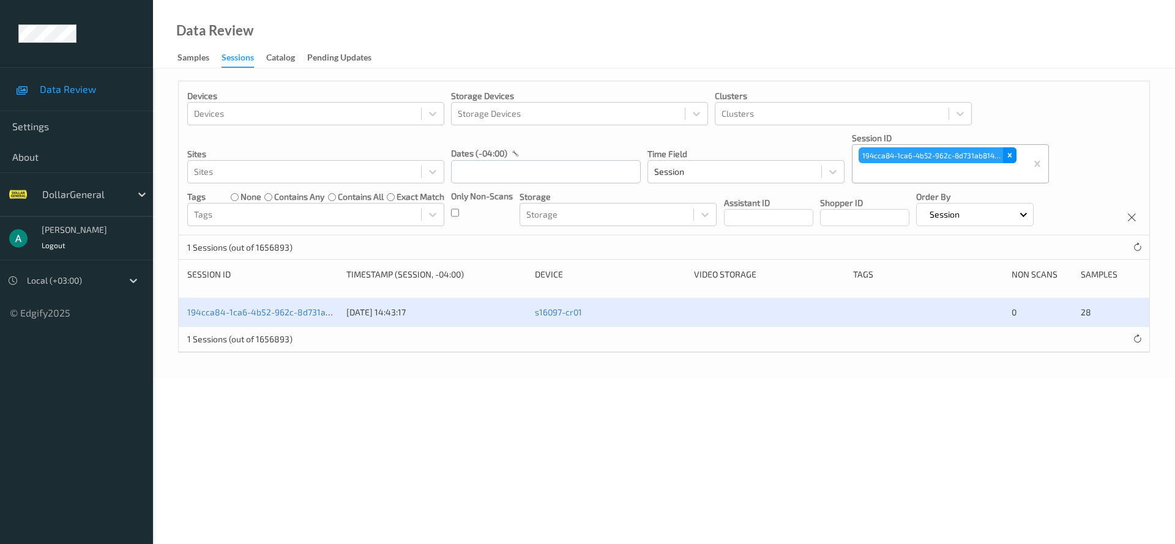
click at [1014, 154] on div "Remove 194cca84-1ca6-4b52-962c-8d731ab81434" at bounding box center [1009, 155] width 13 height 16
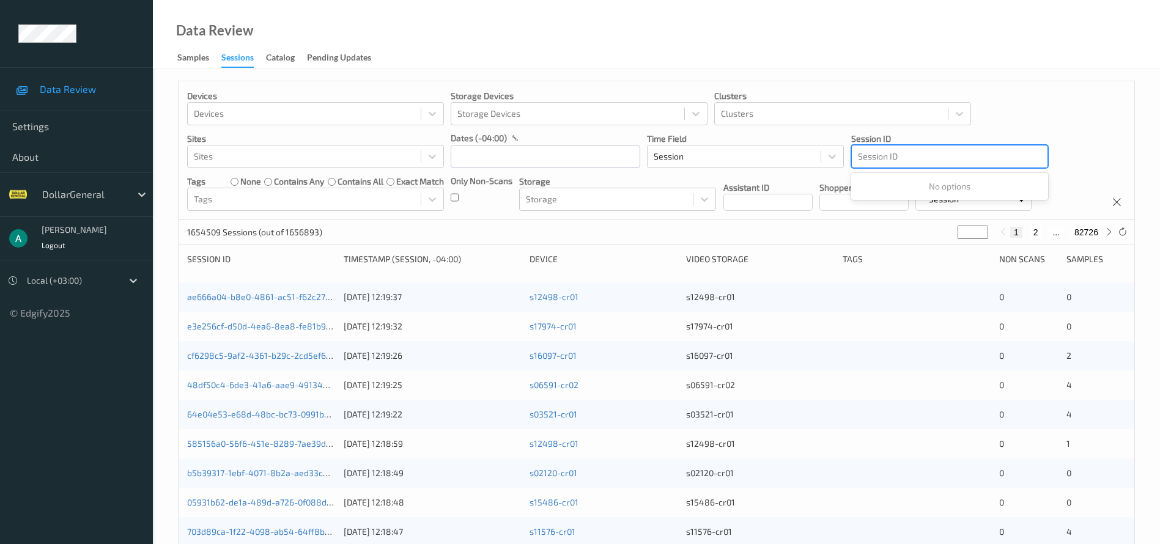
click at [895, 154] on div at bounding box center [950, 156] width 184 height 15
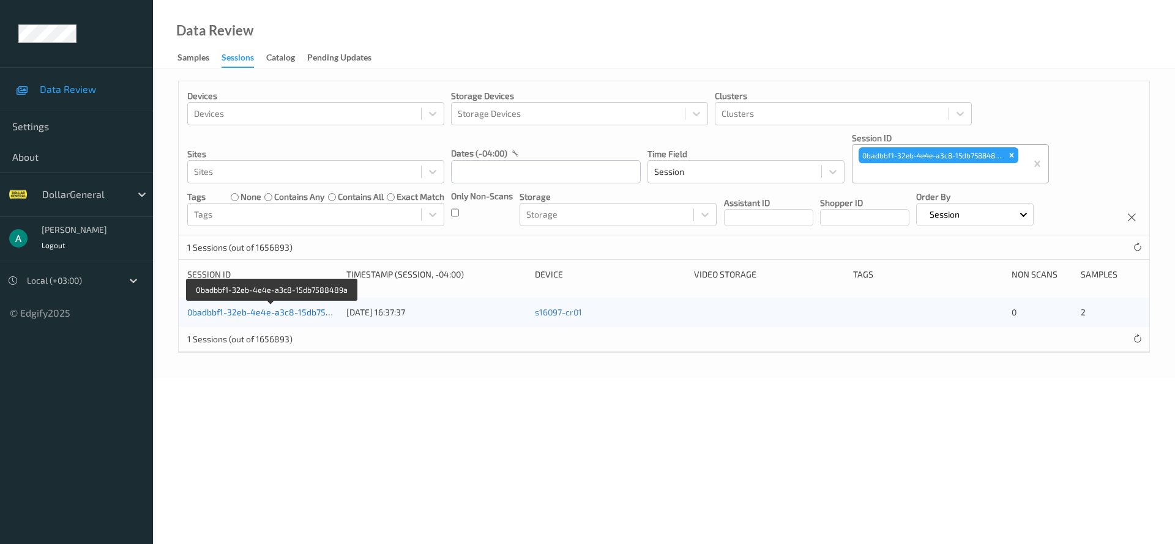
click at [290, 311] on link "0badbbf1-32eb-4e4e-a3c8-15db7588489a" at bounding box center [272, 312] width 170 height 10
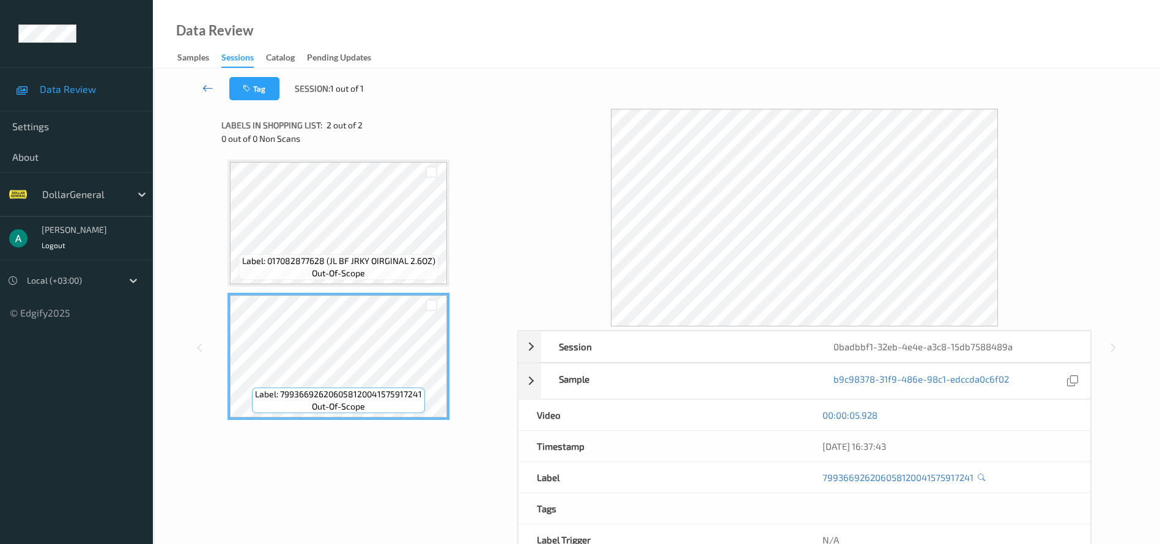
click at [212, 82] on icon at bounding box center [207, 88] width 11 height 12
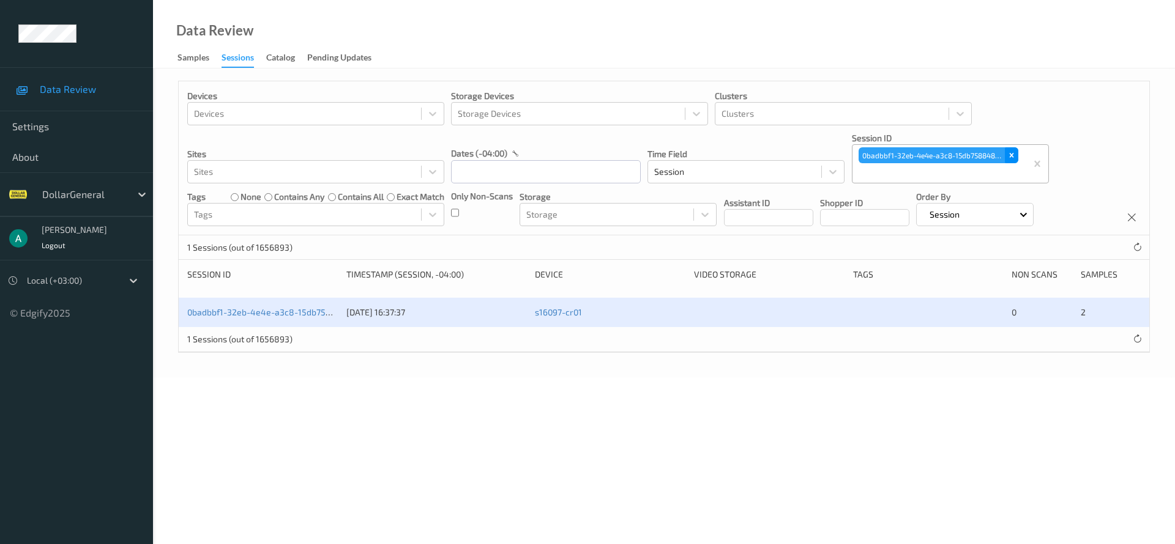
click at [1011, 154] on icon "Remove 0badbbf1-32eb-4e4e-a3c8-15db7588489a" at bounding box center [1011, 156] width 4 height 4
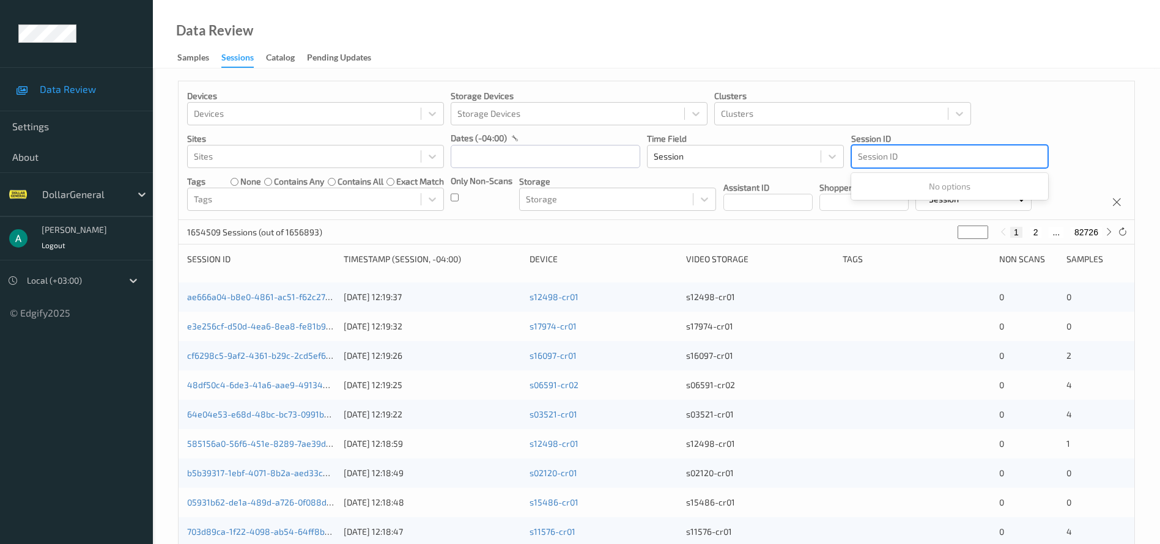
click at [915, 157] on div at bounding box center [950, 156] width 184 height 15
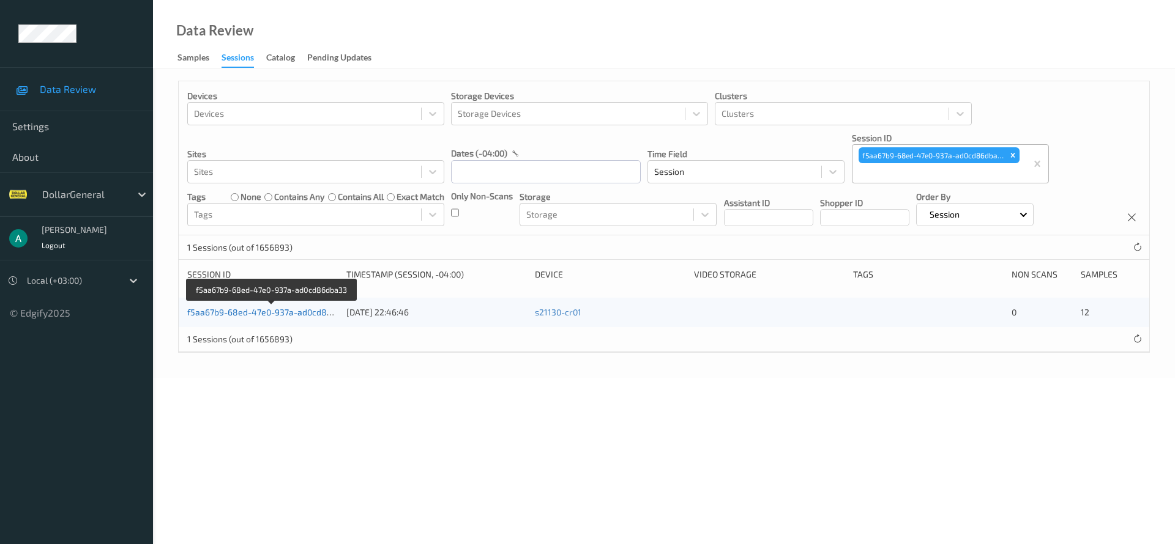
click at [275, 308] on link "f5aa67b9-68ed-47e0-937a-ad0cd86dba33" at bounding box center [271, 312] width 169 height 10
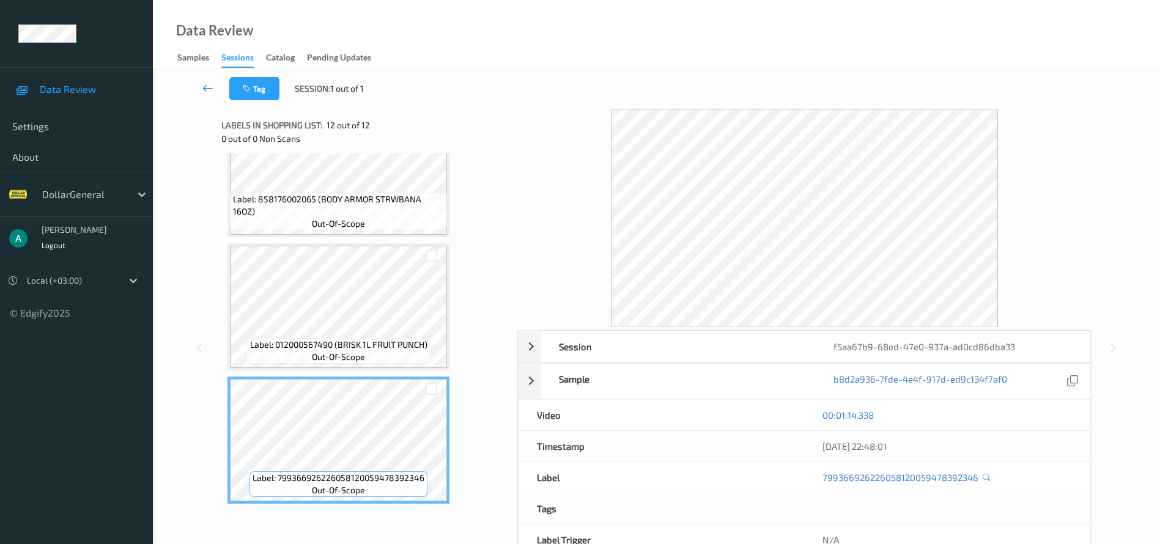
click at [212, 78] on link at bounding box center [208, 88] width 43 height 23
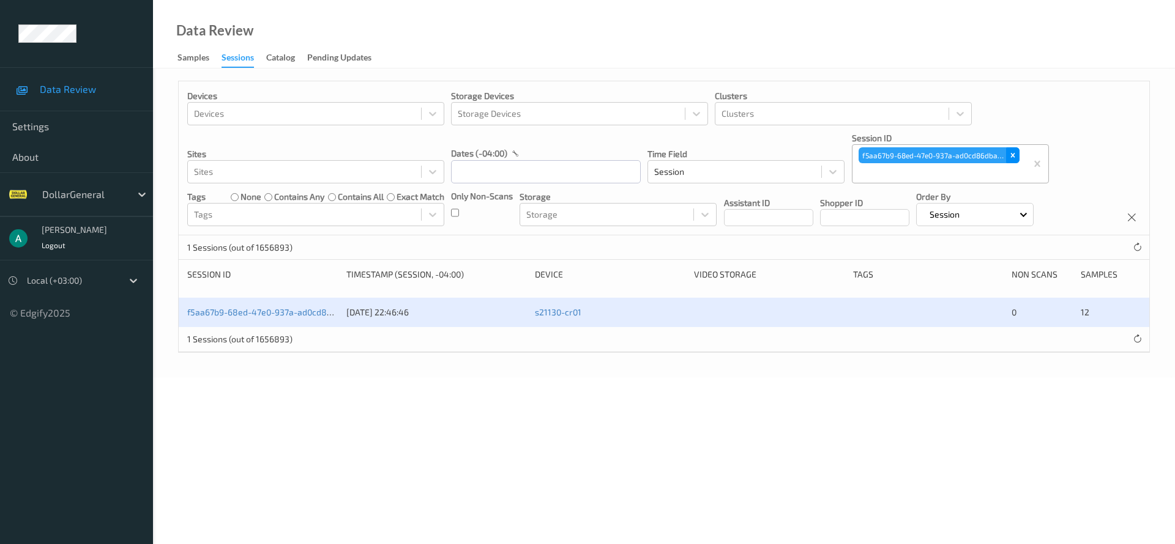
drag, startPoint x: 1017, startPoint y: 161, endPoint x: 914, endPoint y: 152, distance: 103.8
click at [1016, 159] on div "Remove f5aa67b9-68ed-47e0-937a-ad0cd86dba33" at bounding box center [1012, 155] width 13 height 16
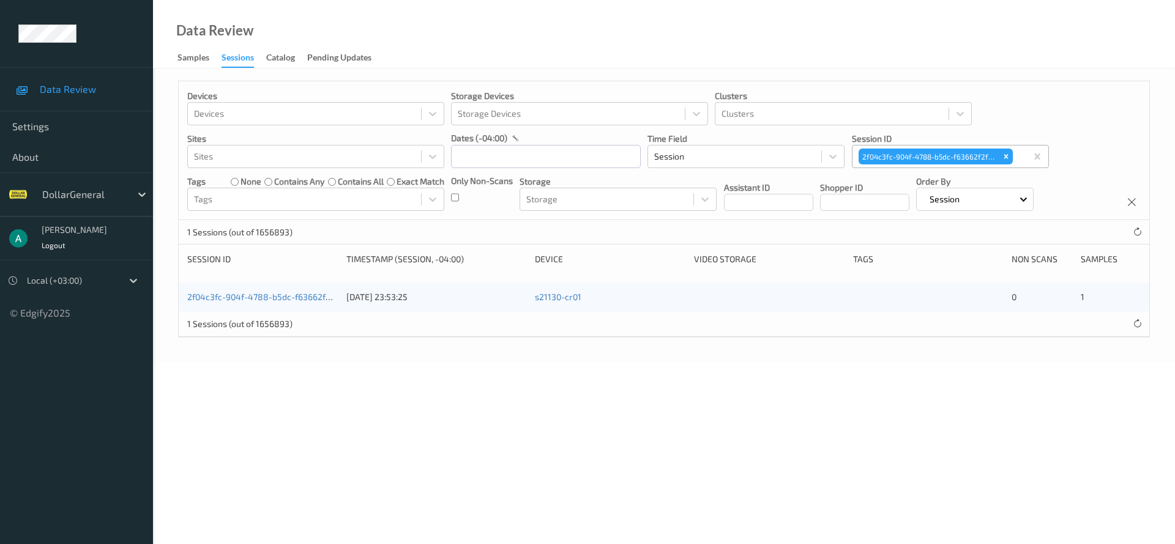
click at [257, 291] on div "2f04c3fc-904f-4788-b5dc-f63662f2f412" at bounding box center [262, 297] width 150 height 12
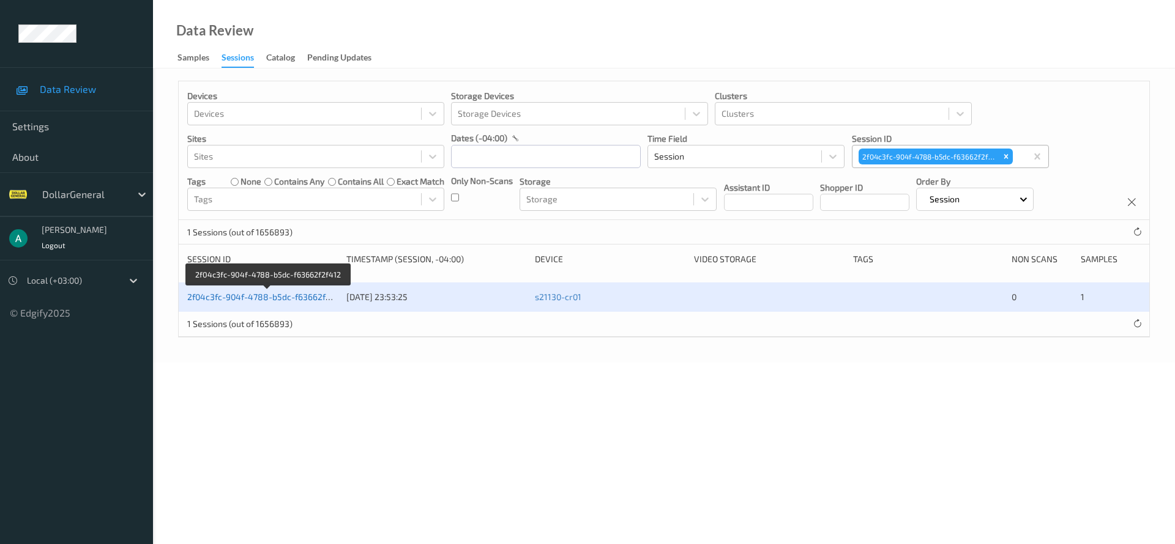
click at [258, 293] on link "2f04c3fc-904f-4788-b5dc-f63662f2f412" at bounding box center [267, 297] width 160 height 10
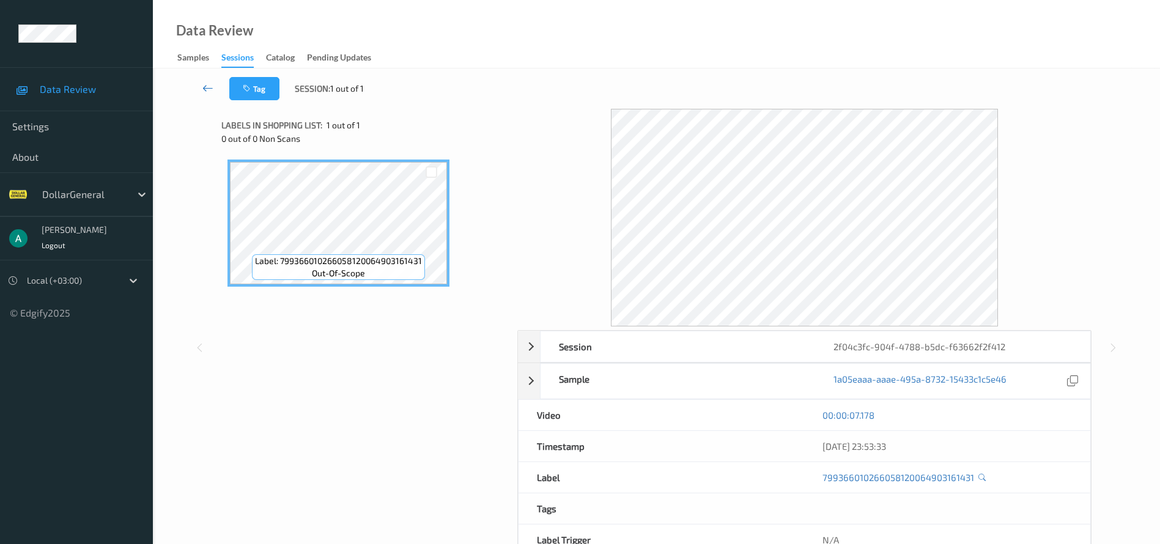
click at [206, 82] on icon at bounding box center [207, 88] width 11 height 12
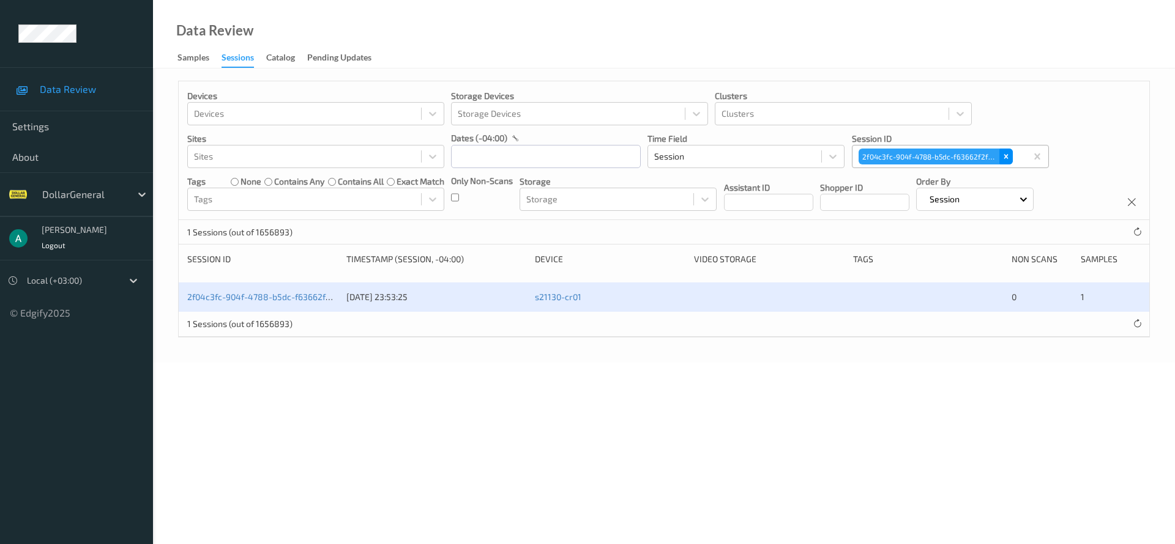
click at [1003, 155] on icon "Remove 2f04c3fc-904f-4788-b5dc-f63662f2f412" at bounding box center [1005, 156] width 9 height 9
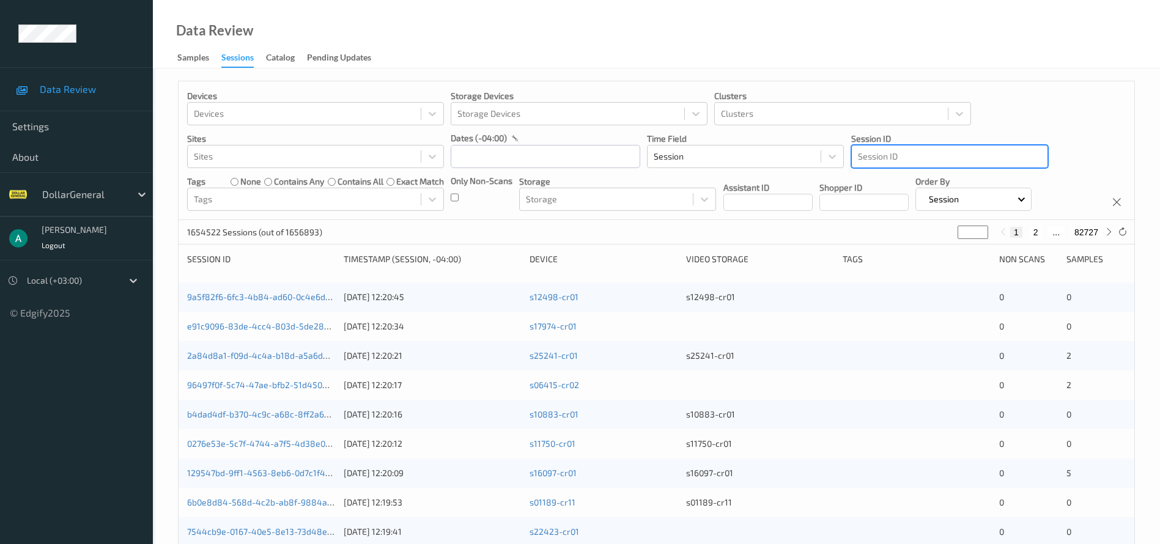
click at [880, 155] on div at bounding box center [950, 156] width 184 height 15
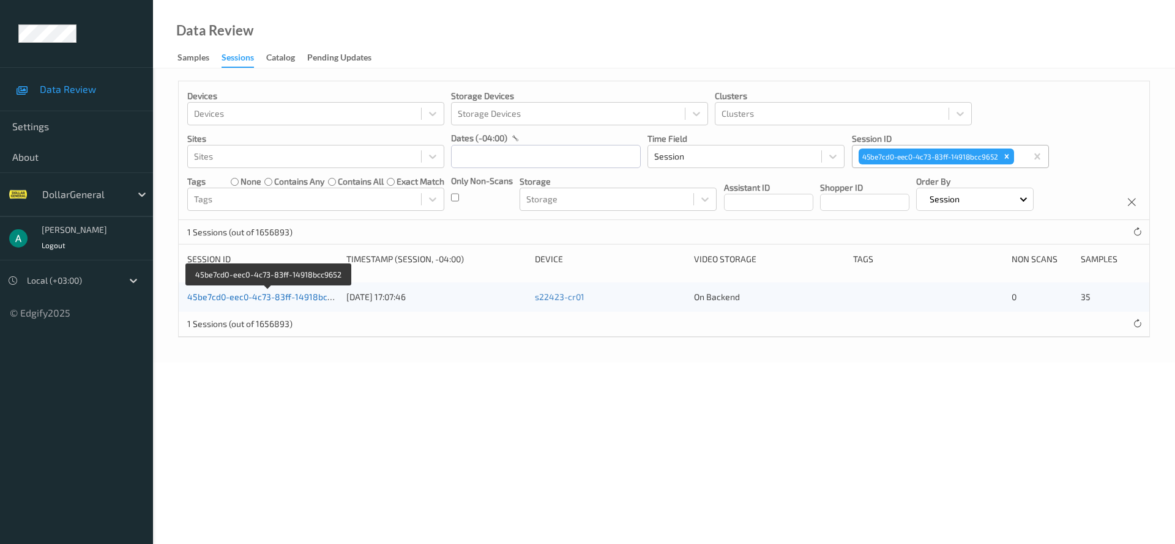
click at [242, 294] on link "45be7cd0-eec0-4c73-83ff-14918bcc9652" at bounding box center [269, 297] width 164 height 10
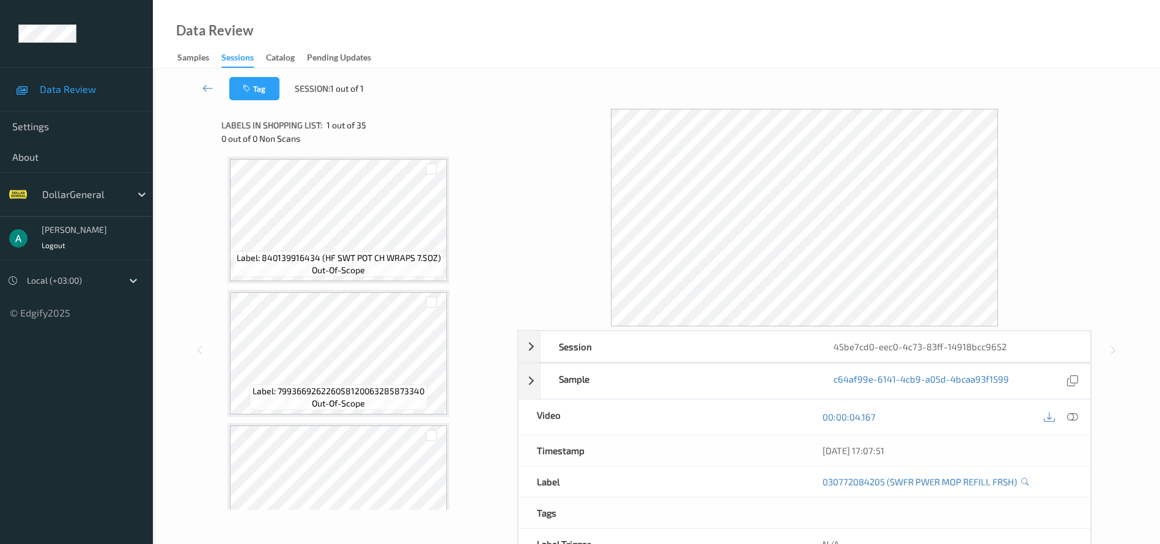
scroll to position [3767, 0]
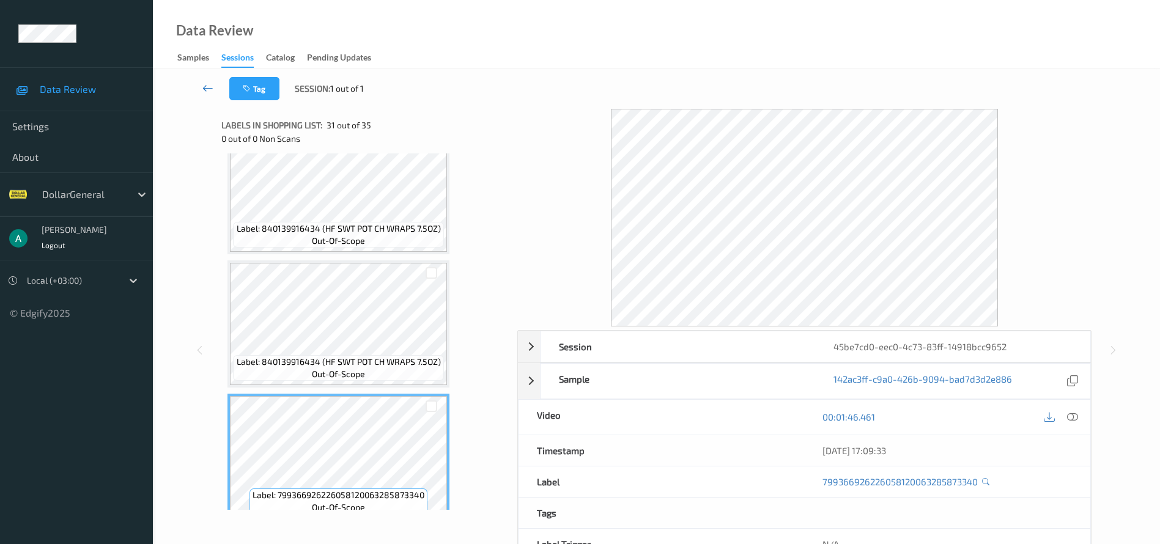
click at [209, 89] on icon at bounding box center [207, 88] width 11 height 12
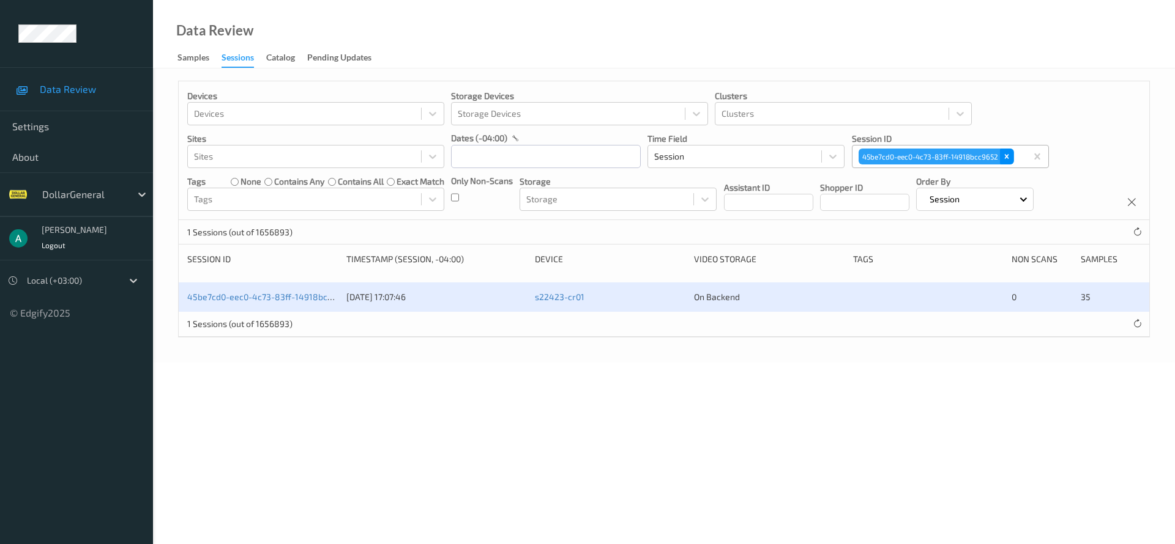
click at [1003, 159] on icon "Remove 45be7cd0-eec0-4c73-83ff-14918bcc9652" at bounding box center [1006, 156] width 9 height 9
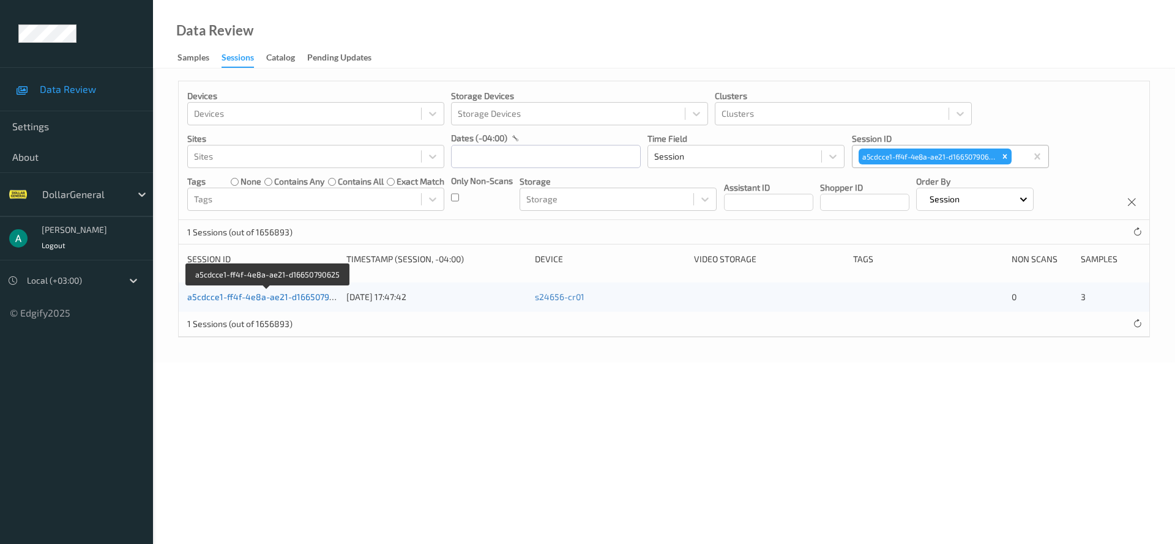
click at [231, 297] on link "a5cdcce1-ff4f-4e8a-ae21-d16650790625" at bounding box center [268, 297] width 162 height 10
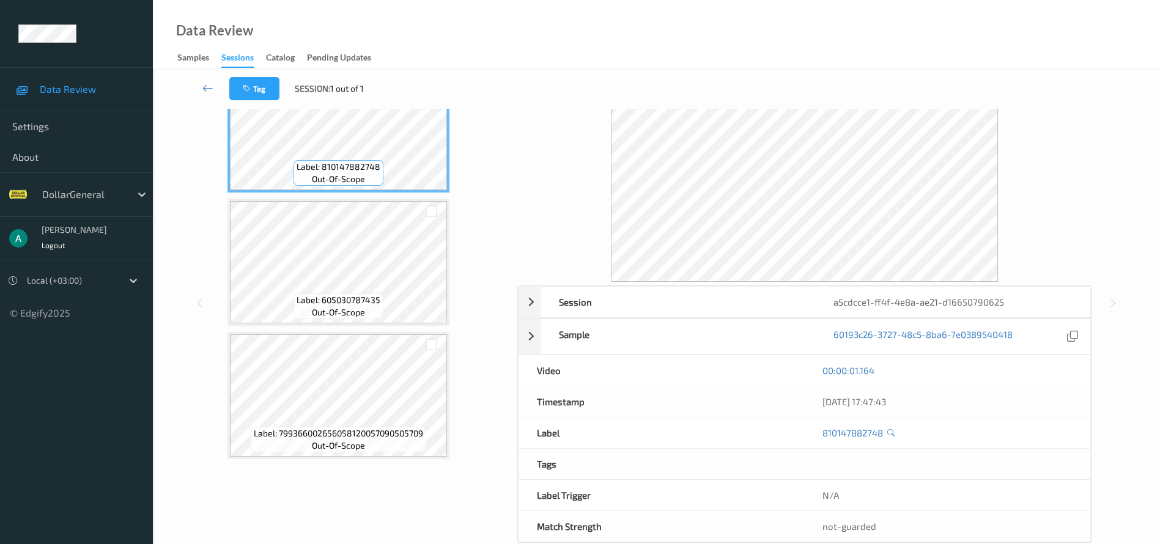
scroll to position [69, 0]
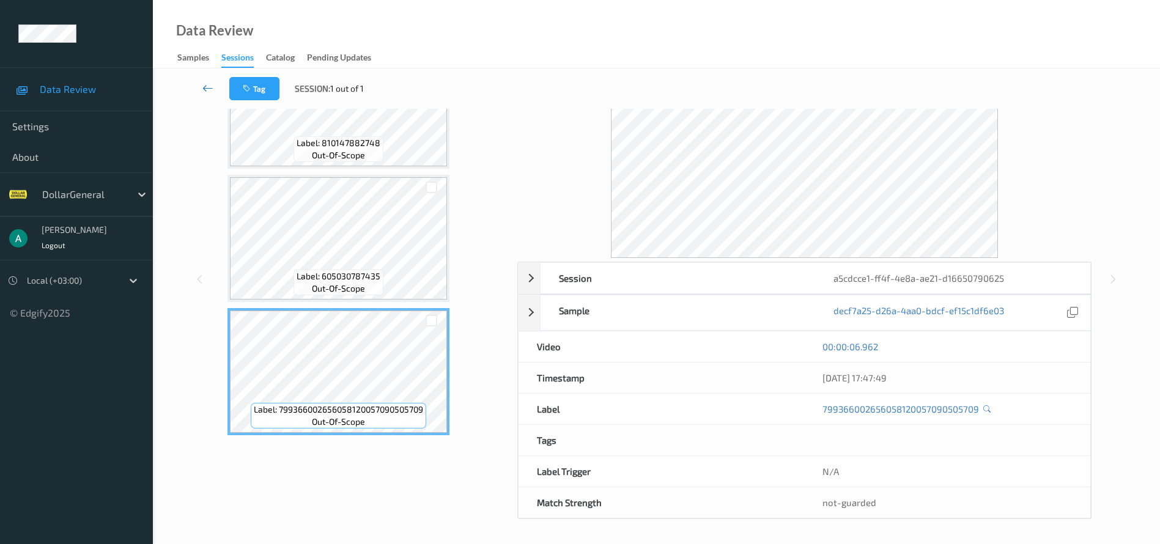
click at [206, 85] on icon at bounding box center [207, 88] width 11 height 12
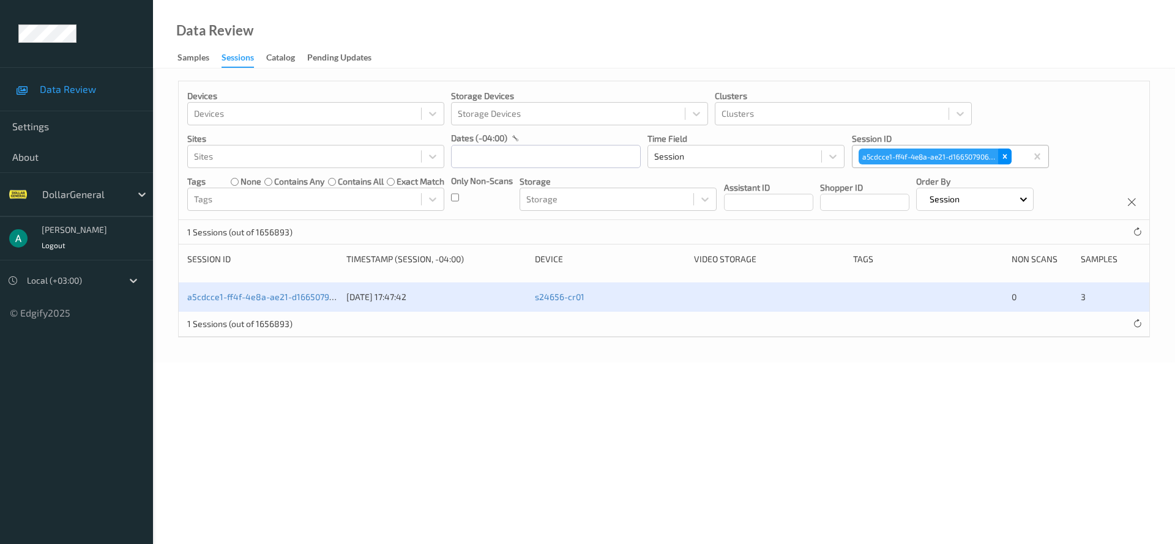
click at [1005, 154] on icon "Remove a5cdcce1-ff4f-4e8a-ae21-d16650790625" at bounding box center [1004, 156] width 9 height 9
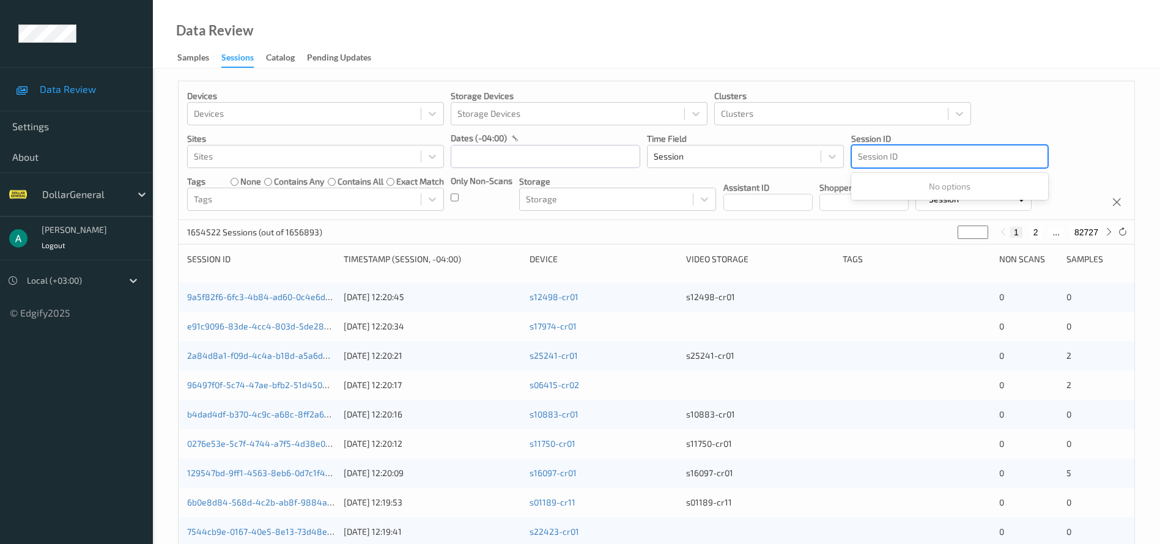
click at [905, 158] on div at bounding box center [950, 156] width 184 height 15
click at [902, 162] on div at bounding box center [950, 156] width 184 height 15
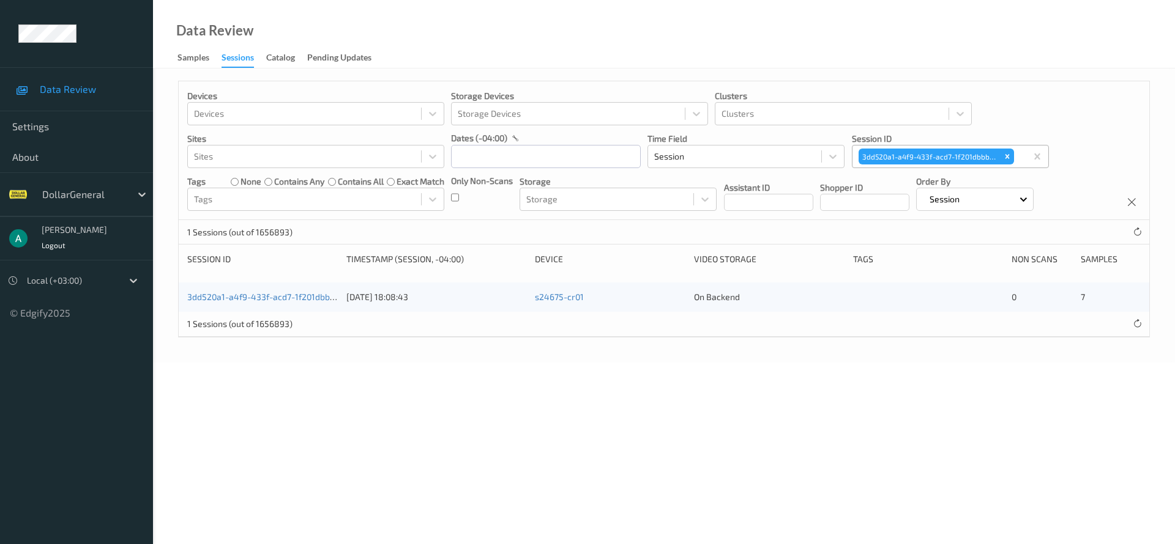
click at [305, 305] on div "3dd520a1-a4f9-433f-acd7-1f201dbbba0b 21/07/2025 18:08:43 s24675-cr01 On Backend…" at bounding box center [664, 297] width 970 height 29
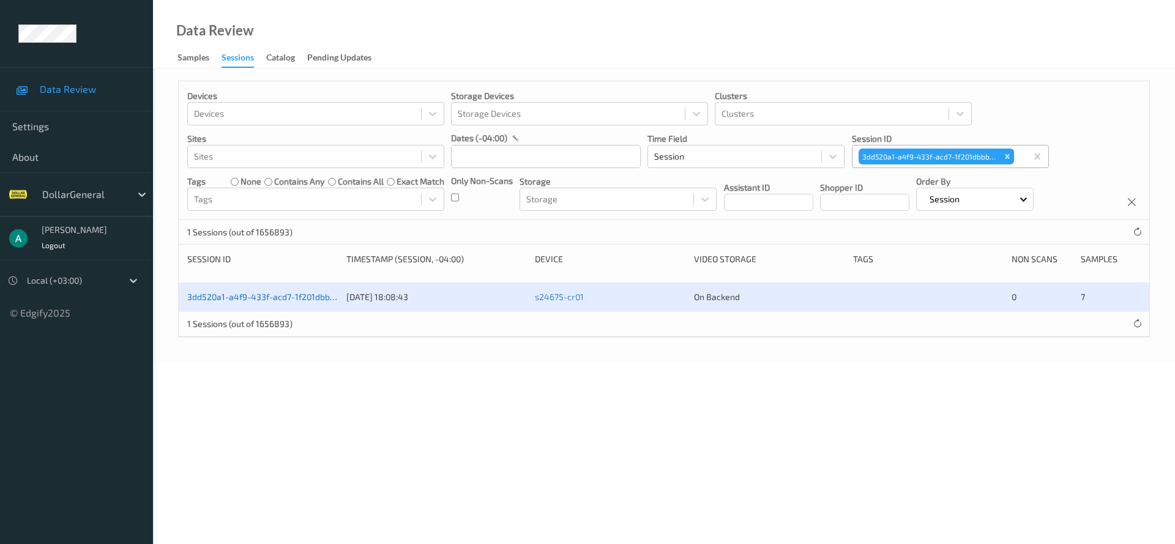
click at [303, 300] on link "3dd520a1-a4f9-433f-acd7-1f201dbbba0b" at bounding box center [268, 297] width 162 height 10
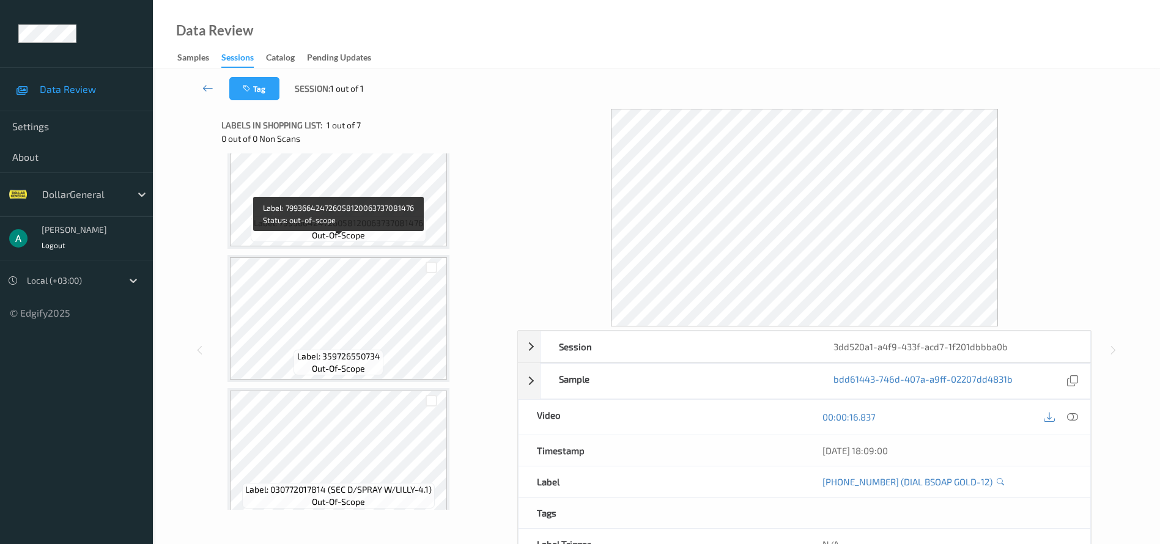
scroll to position [583, 0]
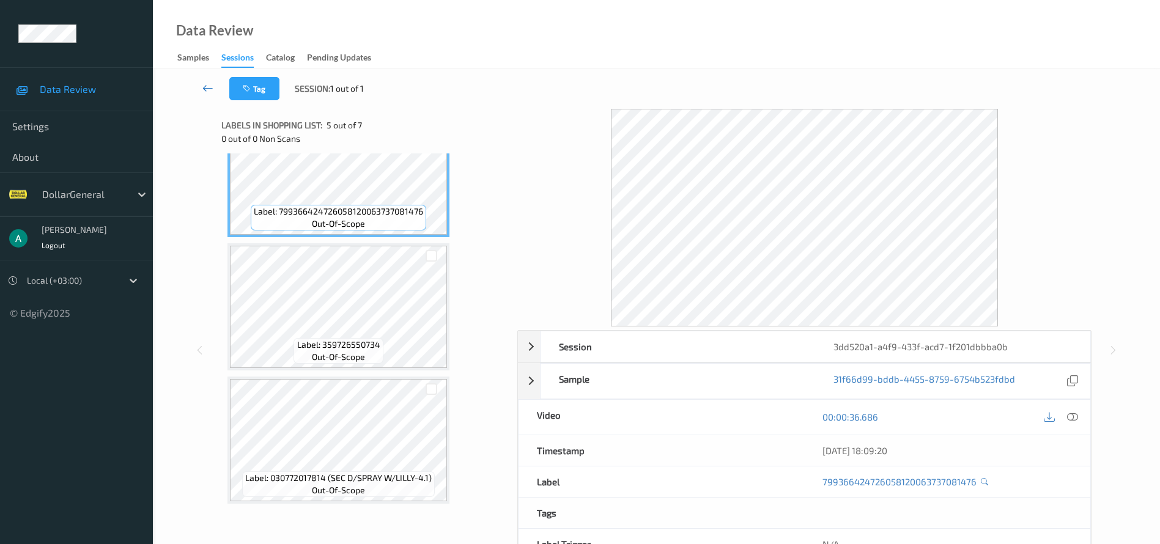
click at [206, 86] on icon at bounding box center [207, 88] width 11 height 12
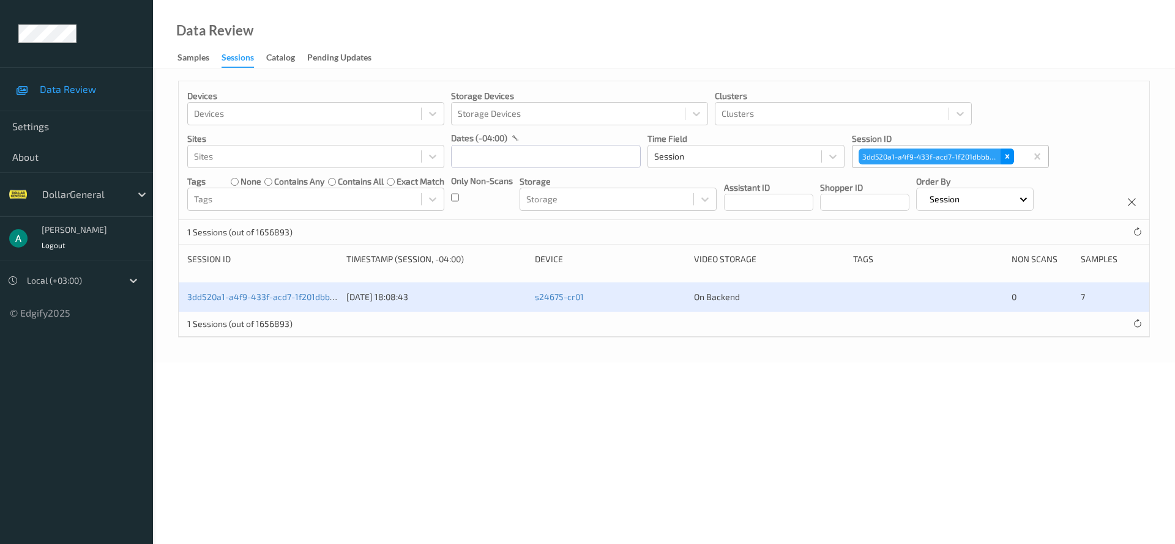
click at [1005, 160] on icon "Remove 3dd520a1-a4f9-433f-acd7-1f201dbbba0b" at bounding box center [1007, 156] width 9 height 9
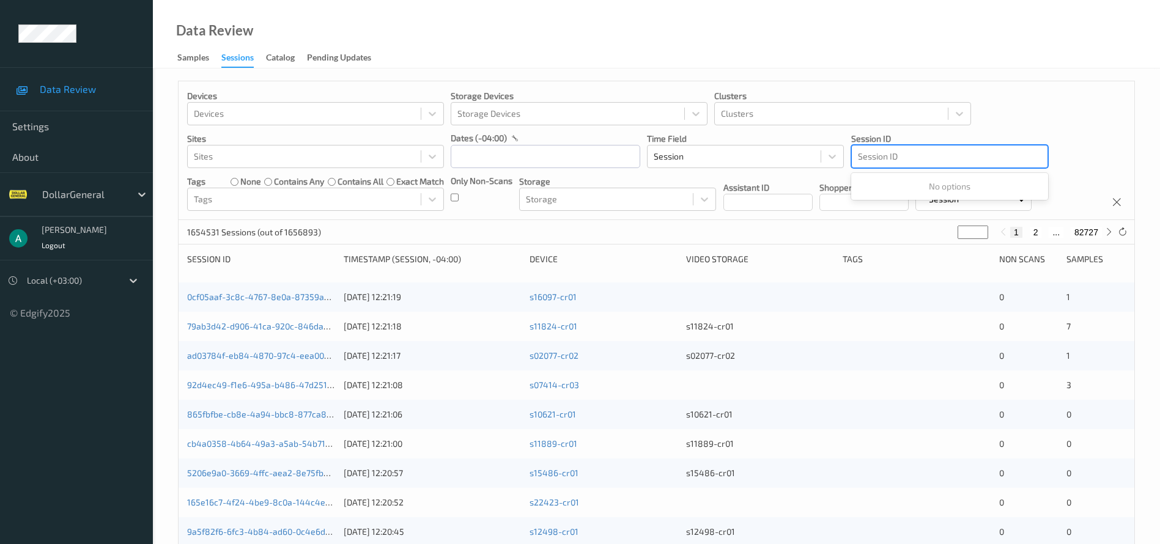
click at [923, 160] on div at bounding box center [950, 156] width 184 height 15
click at [879, 152] on div at bounding box center [950, 156] width 184 height 15
click at [921, 149] on div at bounding box center [950, 156] width 184 height 15
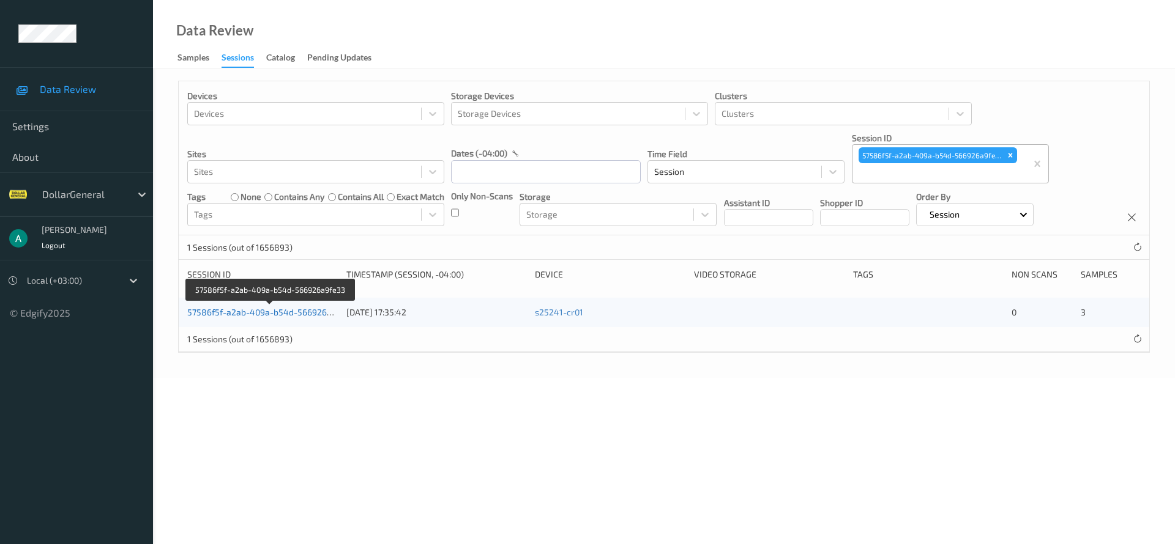
click at [257, 309] on link "57586f5f-a2ab-409a-b54d-566926a9fe33" at bounding box center [270, 312] width 167 height 10
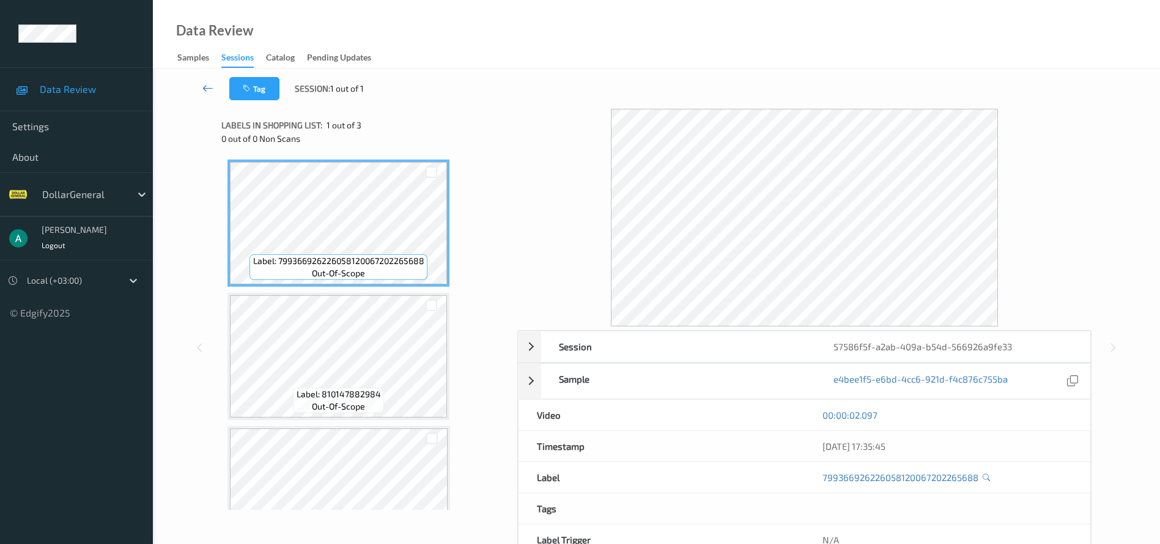
click at [212, 84] on icon at bounding box center [207, 88] width 11 height 12
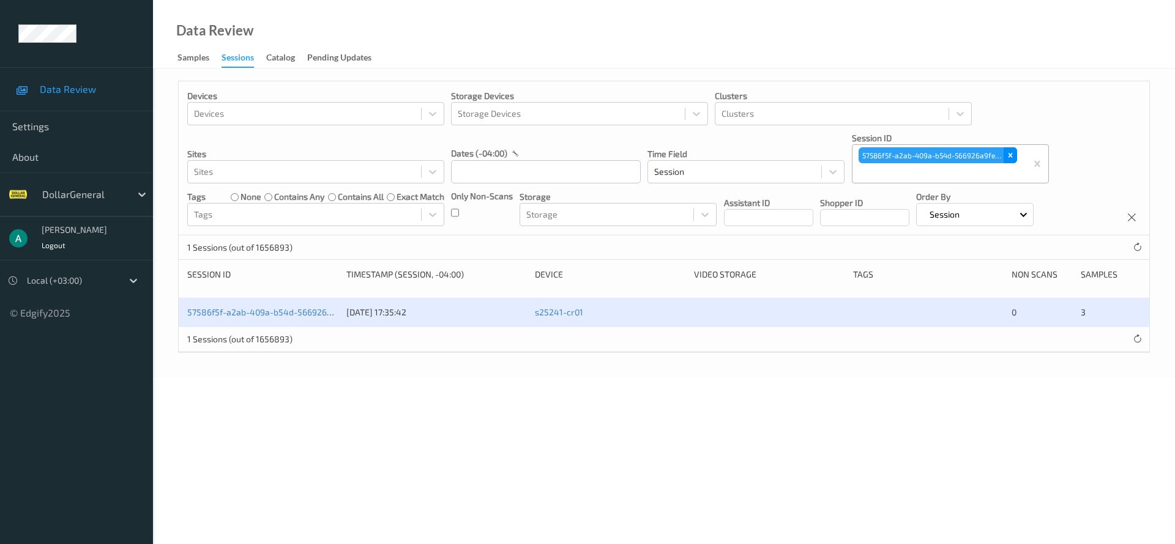
click at [1011, 161] on div "Remove 57586f5f-a2ab-409a-b54d-566926a9fe33" at bounding box center [1009, 155] width 13 height 16
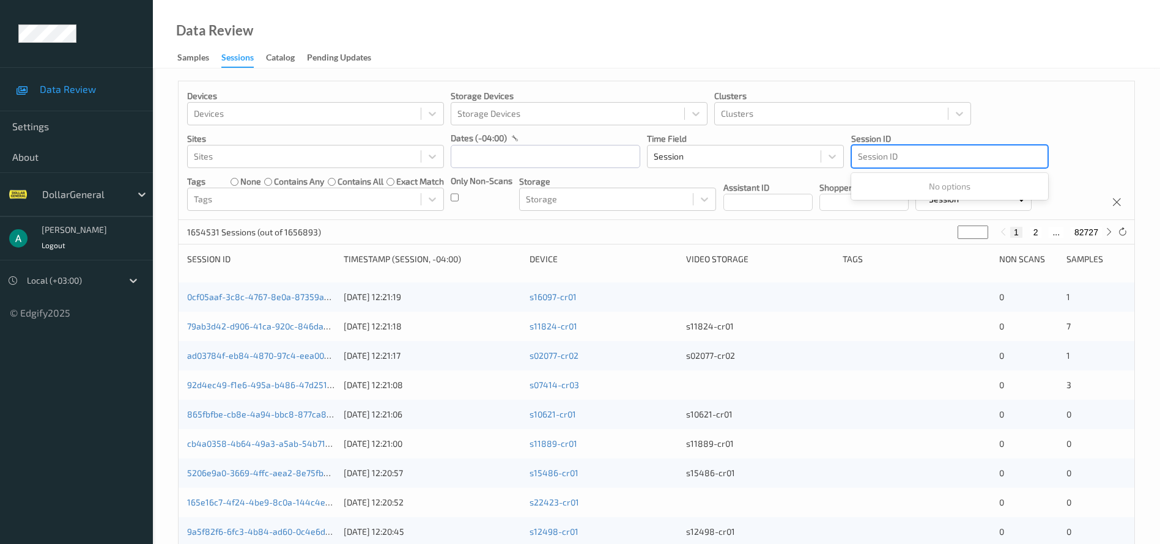
click at [901, 152] on div at bounding box center [950, 156] width 184 height 15
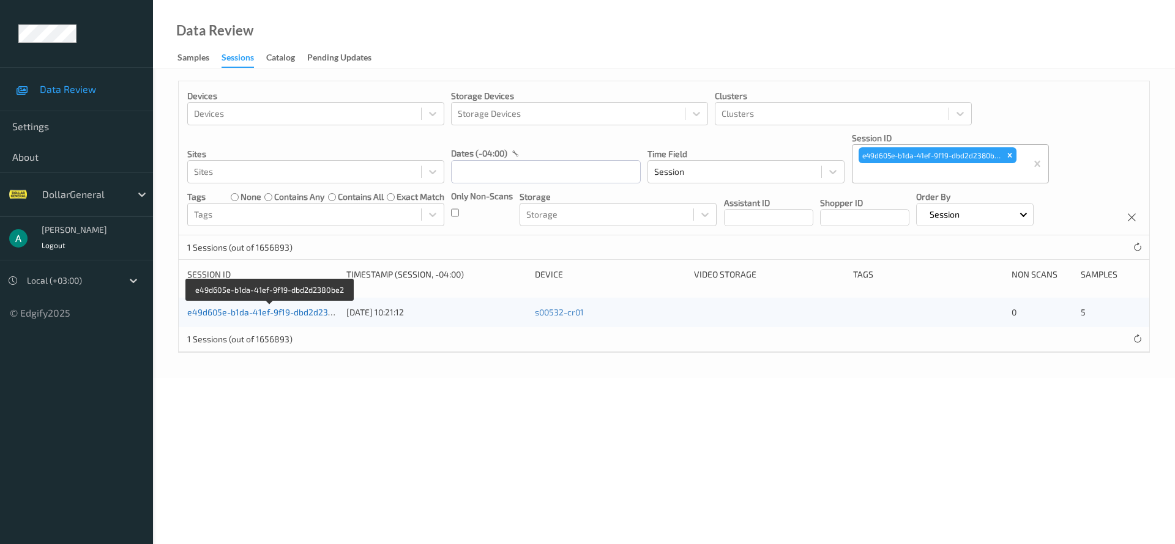
click at [256, 314] on link "e49d605e-b1da-41ef-9f19-dbd2d2380be2" at bounding box center [270, 312] width 166 height 10
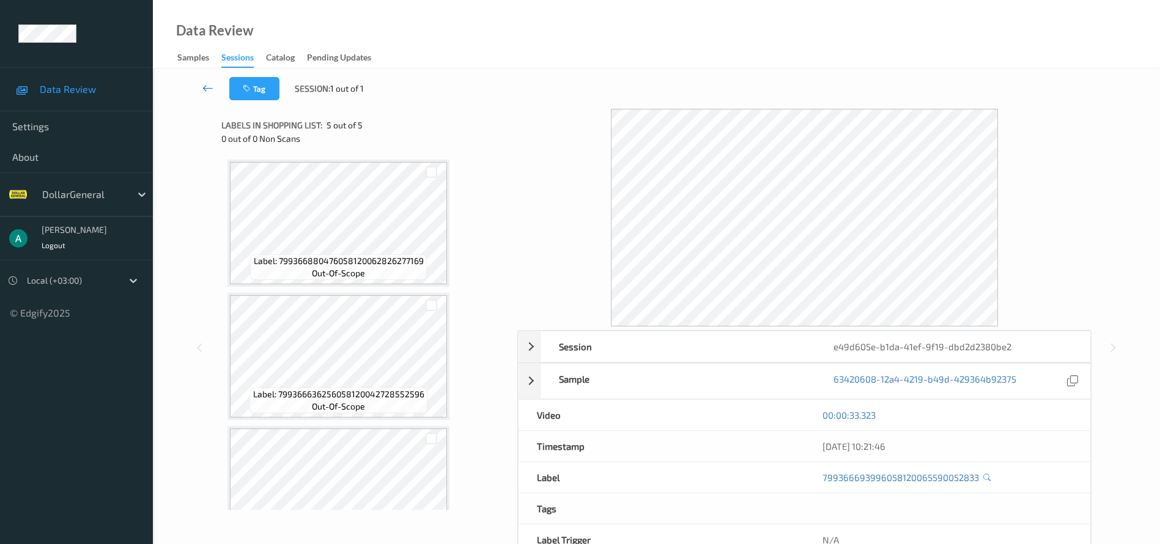
click at [214, 85] on link at bounding box center [208, 88] width 43 height 23
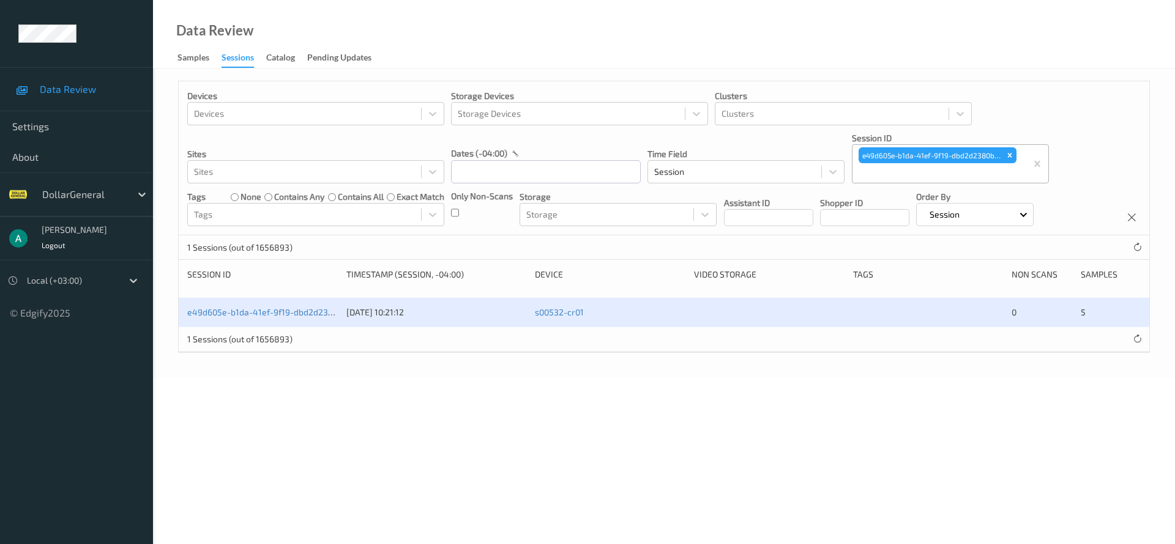
click at [1006, 151] on icon "Remove e49d605e-b1da-41ef-9f19-dbd2d2380be2" at bounding box center [1009, 155] width 9 height 9
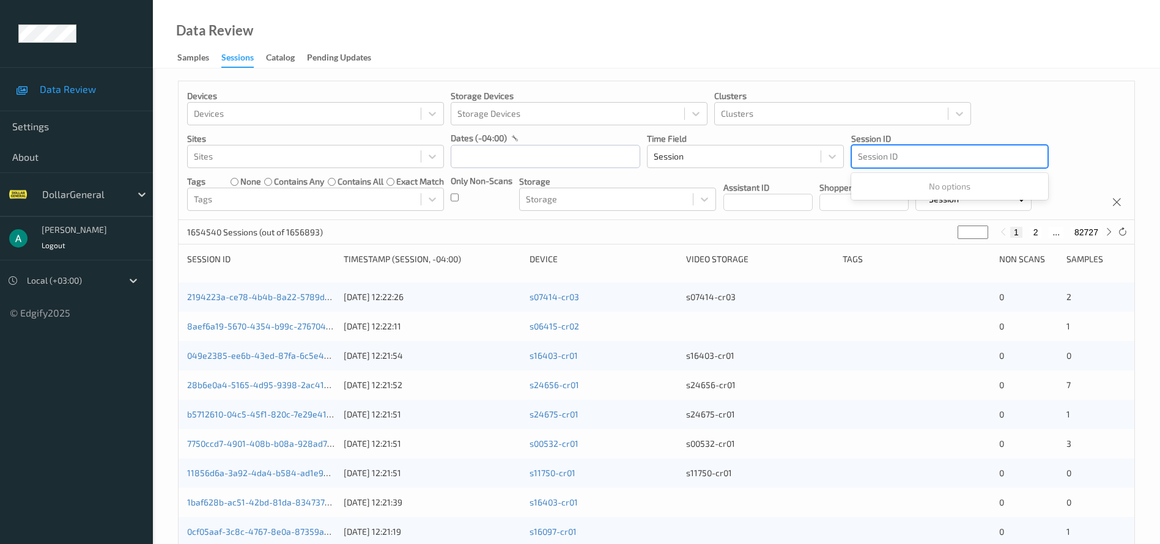
click at [885, 155] on div at bounding box center [950, 156] width 184 height 15
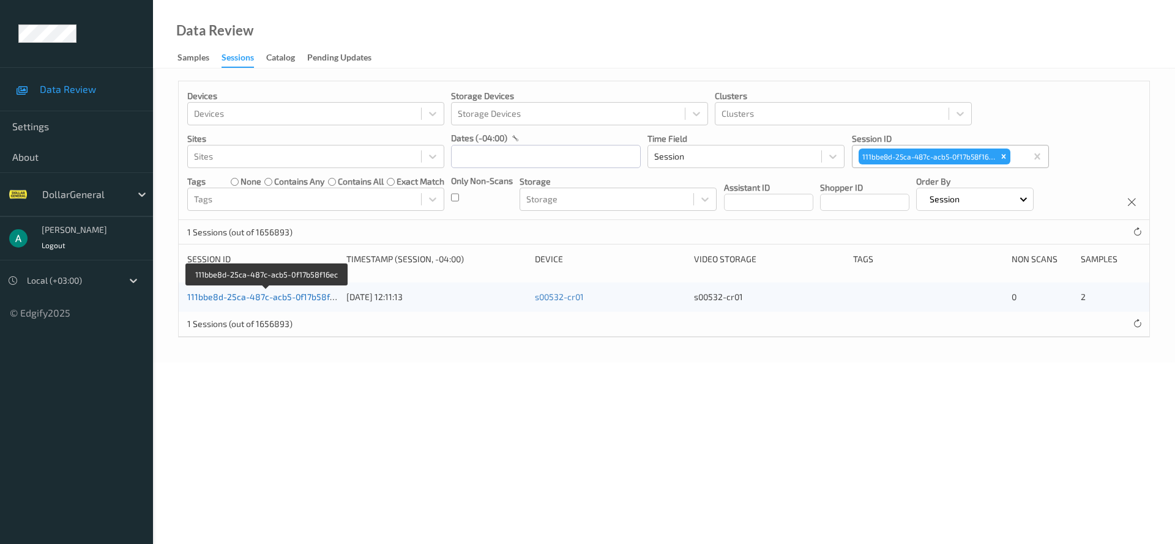
click at [324, 297] on link "111bbe8d-25ca-487c-acb5-0f17b58f16ec" at bounding box center [267, 297] width 160 height 10
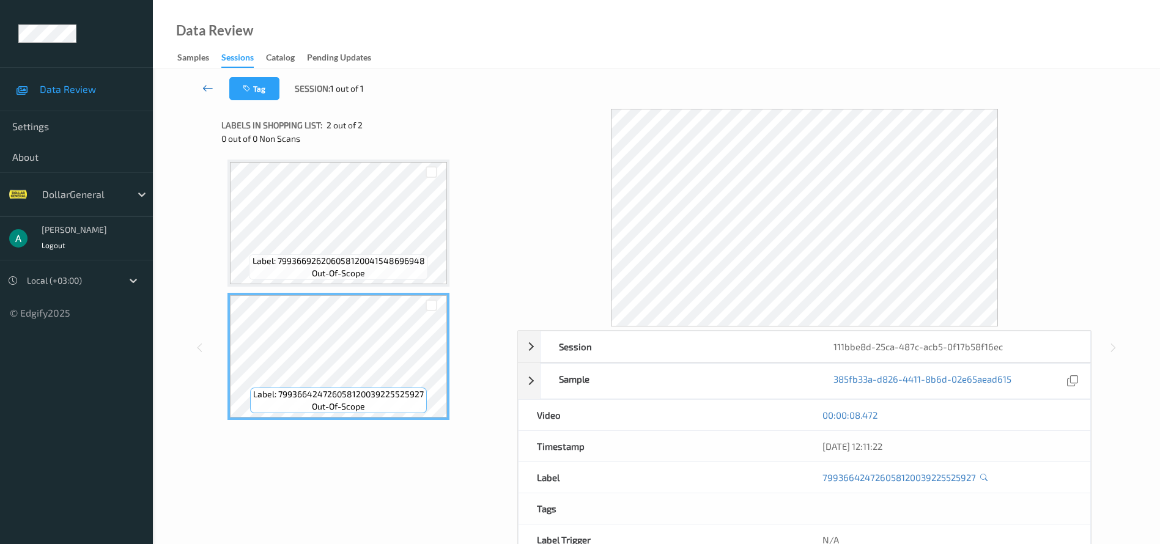
click at [214, 84] on link at bounding box center [208, 88] width 43 height 23
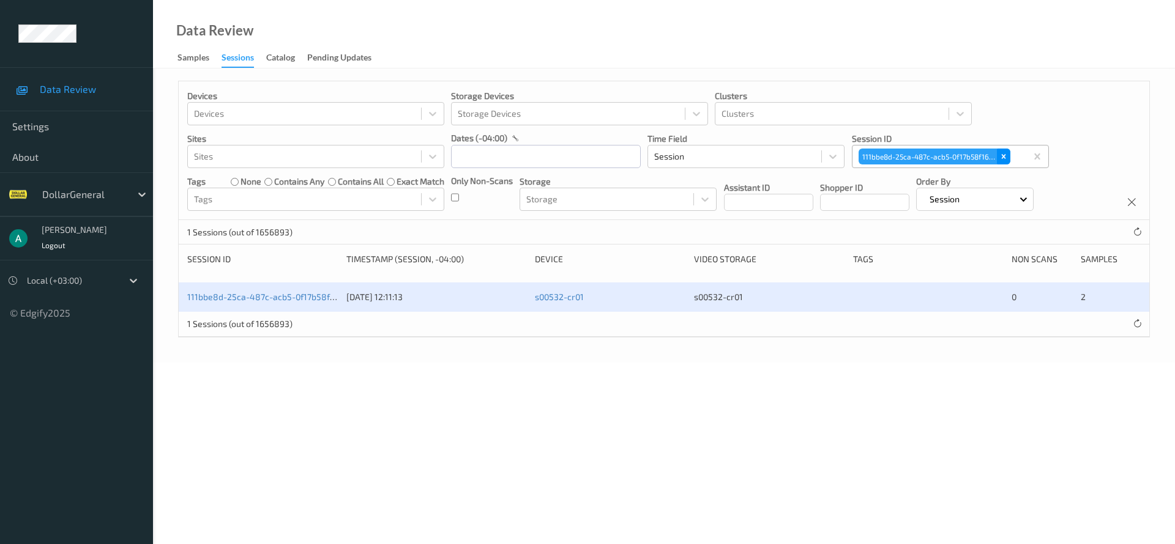
click at [999, 150] on div "Remove 111bbe8d-25ca-487c-acb5-0f17b58f16ec" at bounding box center [1003, 157] width 13 height 16
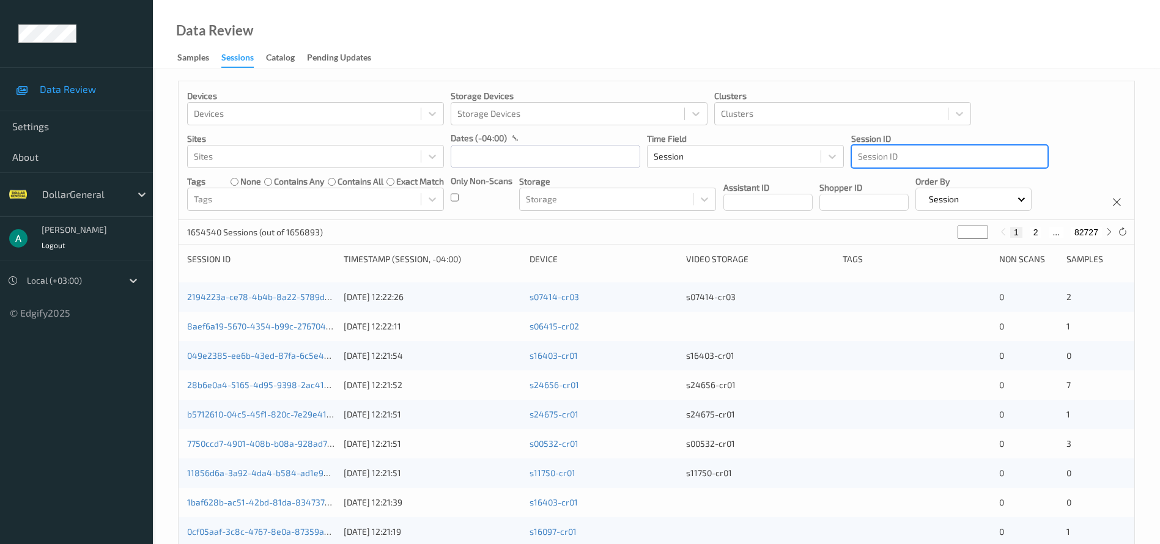
click at [892, 154] on div at bounding box center [950, 156] width 184 height 15
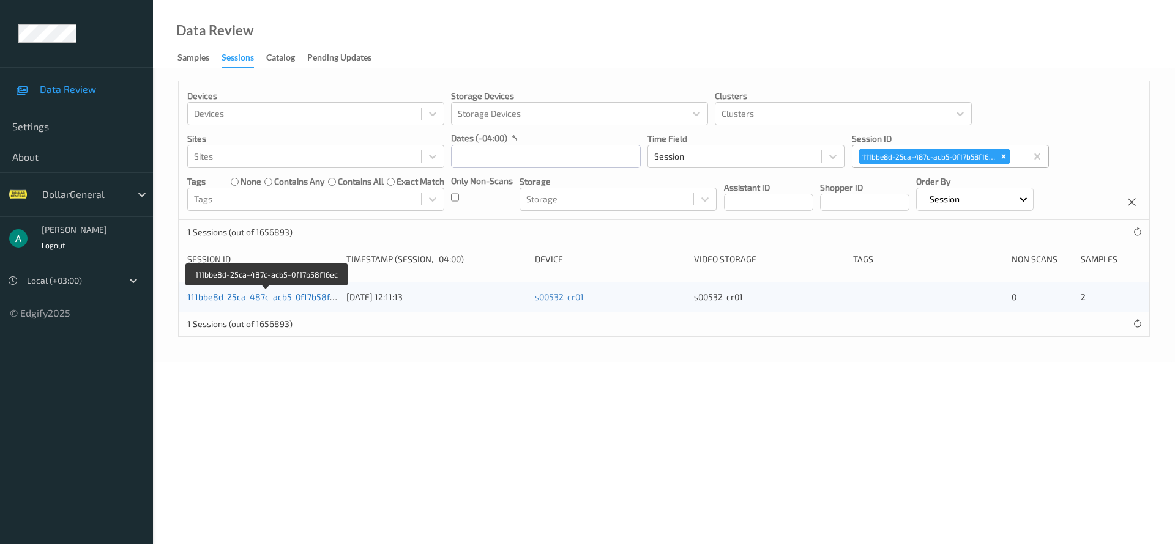
click at [327, 297] on link "111bbe8d-25ca-487c-acb5-0f17b58f16ec" at bounding box center [267, 297] width 160 height 10
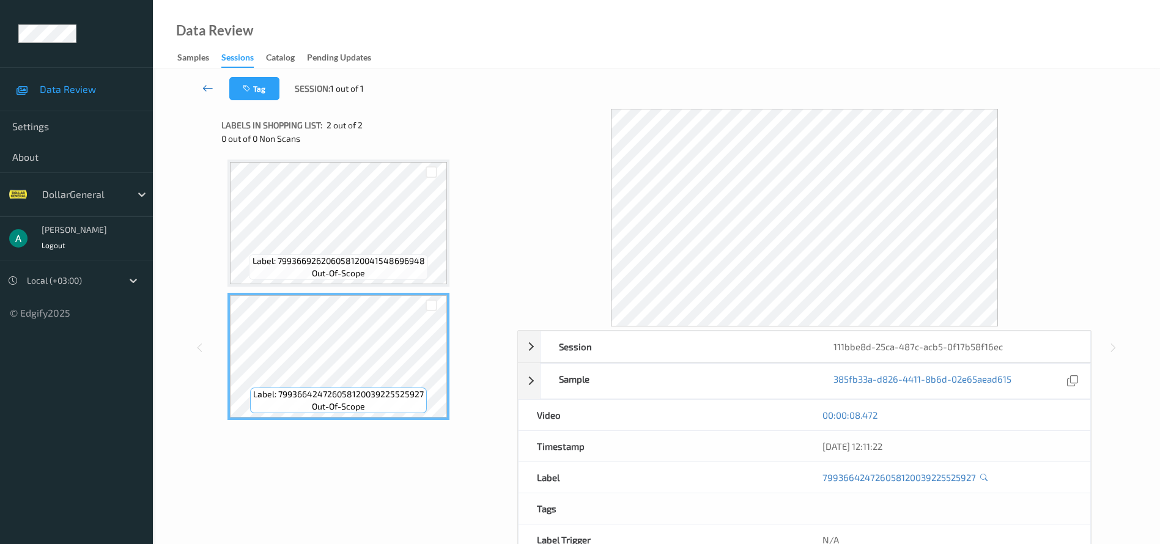
click at [206, 88] on icon at bounding box center [207, 88] width 11 height 12
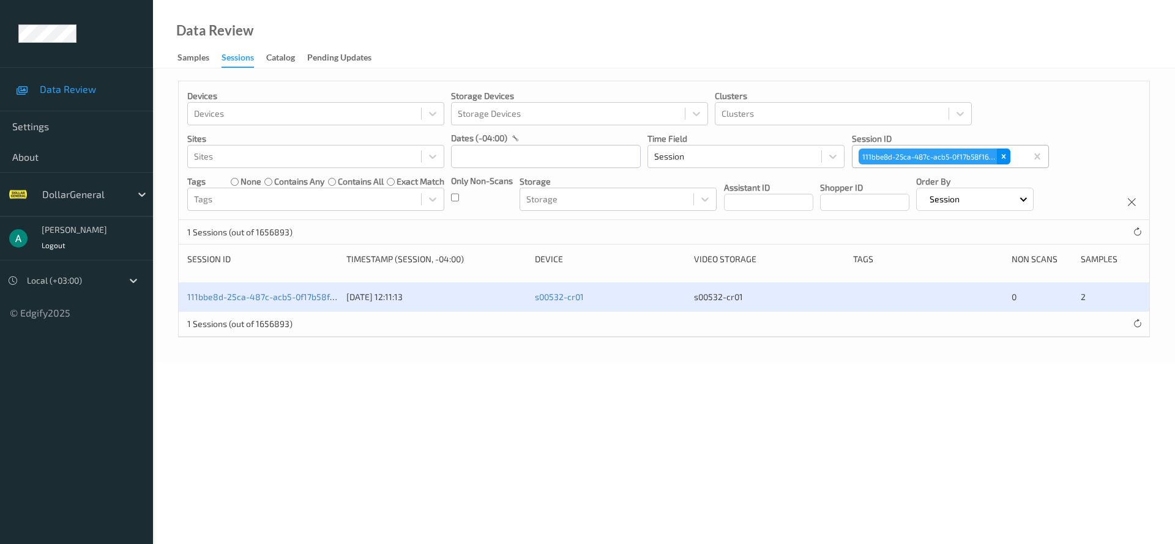
click at [1004, 154] on icon "Remove 111bbe8d-25ca-487c-acb5-0f17b58f16ec" at bounding box center [1003, 156] width 9 height 9
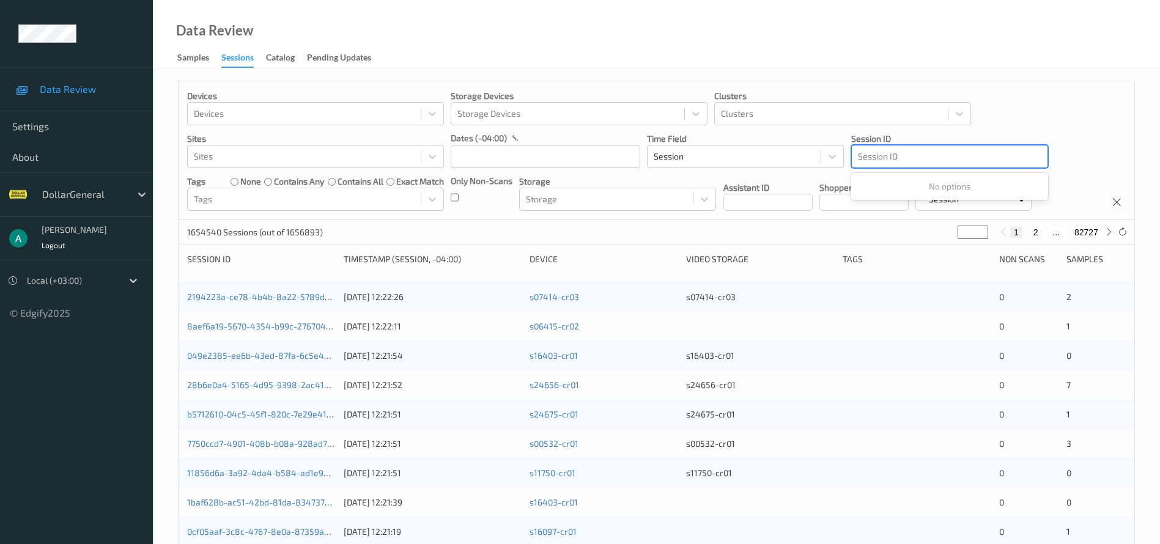
click at [875, 154] on div at bounding box center [950, 156] width 184 height 15
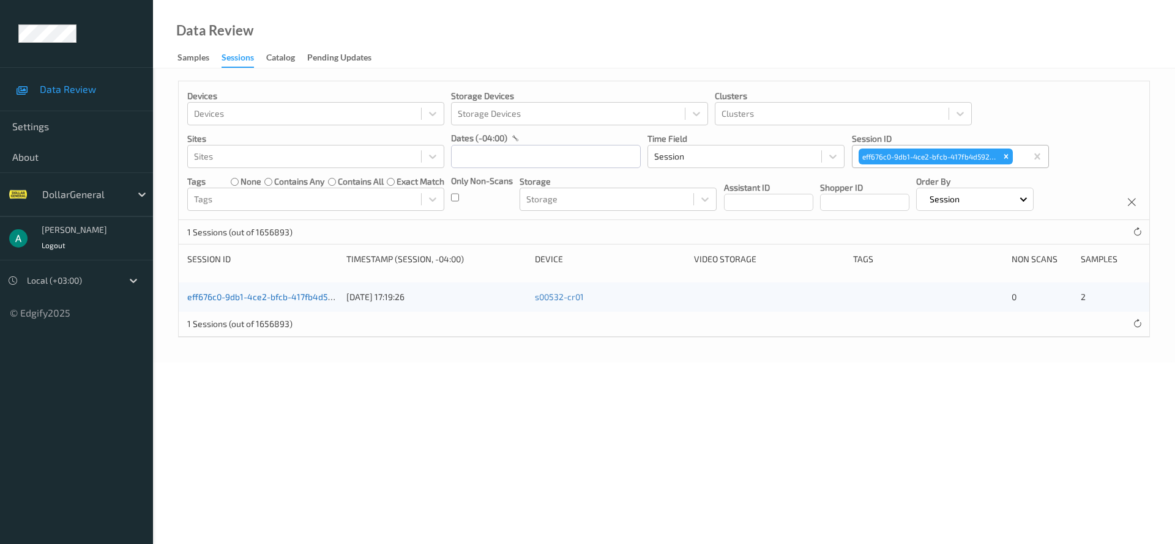
click at [288, 299] on link "eff676c0-9db1-4ce2-bfcb-417fb4d592b2" at bounding box center [267, 297] width 160 height 10
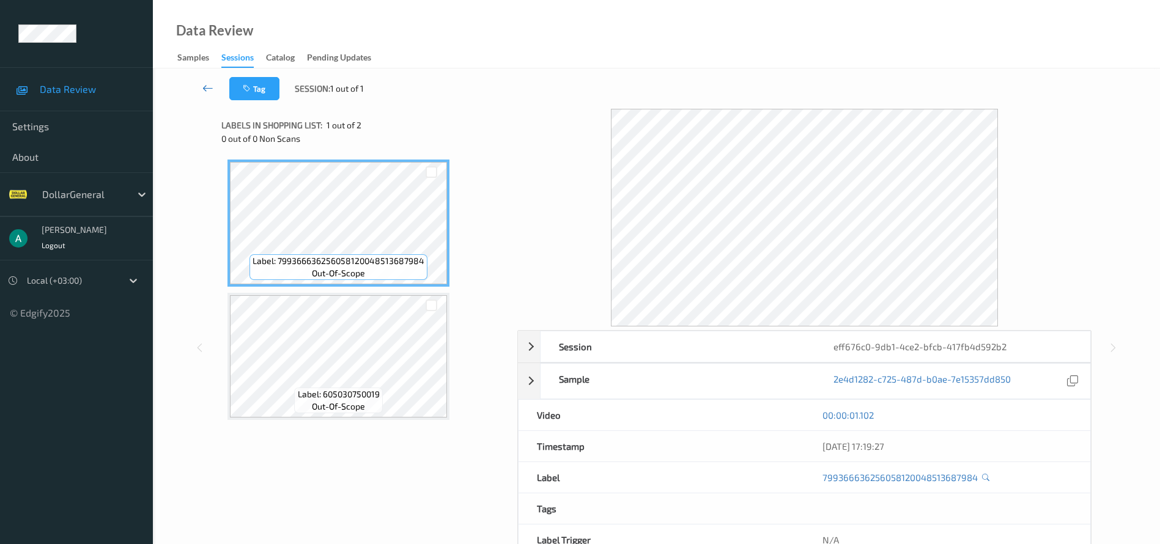
click at [205, 86] on icon at bounding box center [207, 88] width 11 height 12
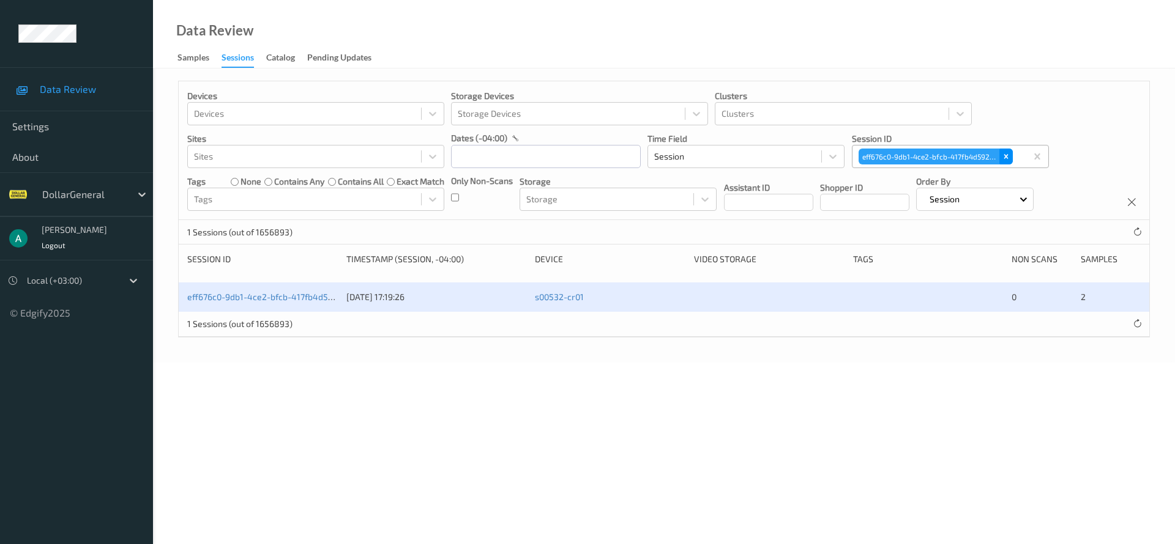
click at [1005, 150] on div "Remove eff676c0-9db1-4ce2-bfcb-417fb4d592b2" at bounding box center [1005, 157] width 13 height 16
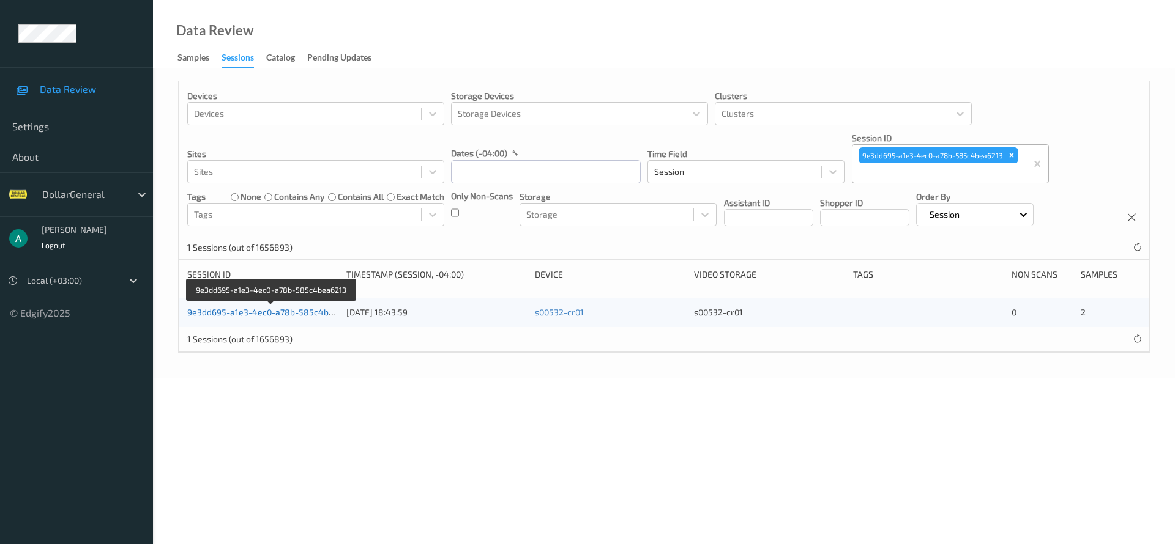
click at [310, 313] on link "9e3dd695-a1e3-4ec0-a78b-585c4bea6213" at bounding box center [271, 312] width 169 height 10
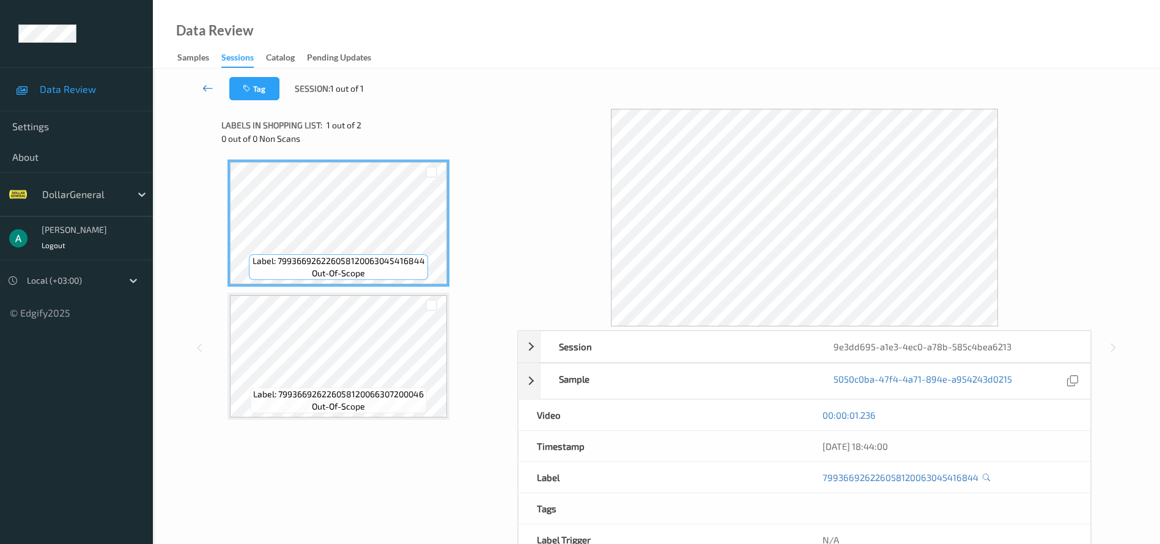
click at [216, 83] on link at bounding box center [208, 88] width 43 height 23
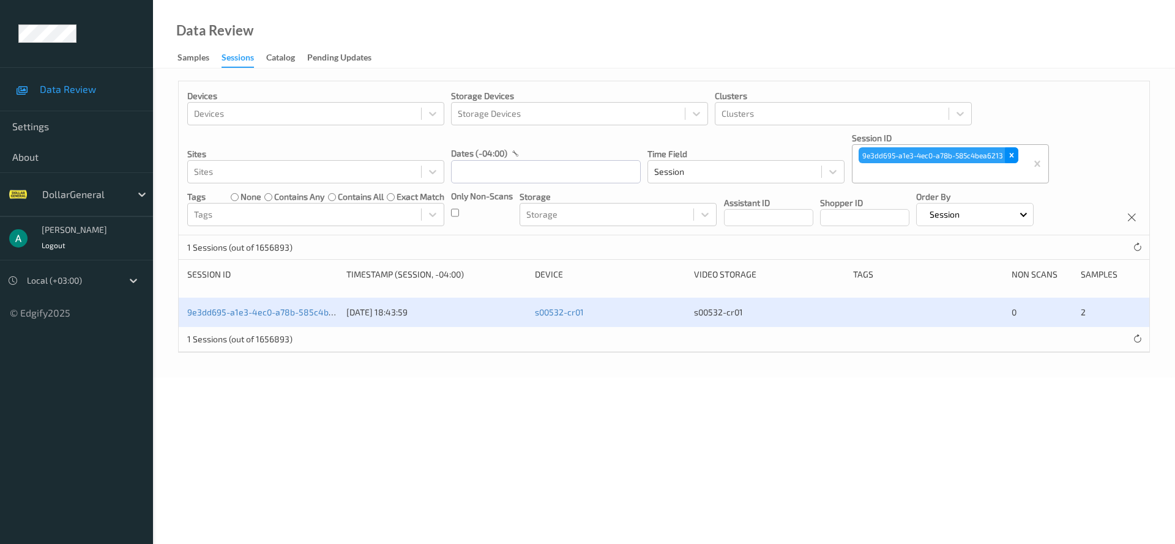
click at [1008, 153] on icon "Remove 9e3dd695-a1e3-4ec0-a78b-585c4bea6213" at bounding box center [1011, 155] width 9 height 9
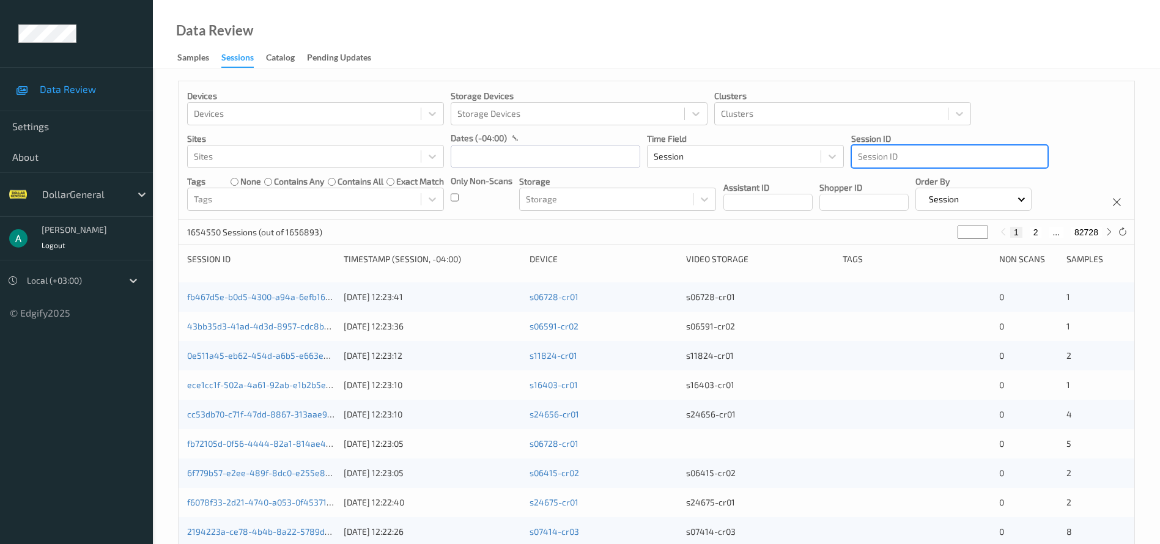
click at [885, 156] on div at bounding box center [950, 156] width 184 height 15
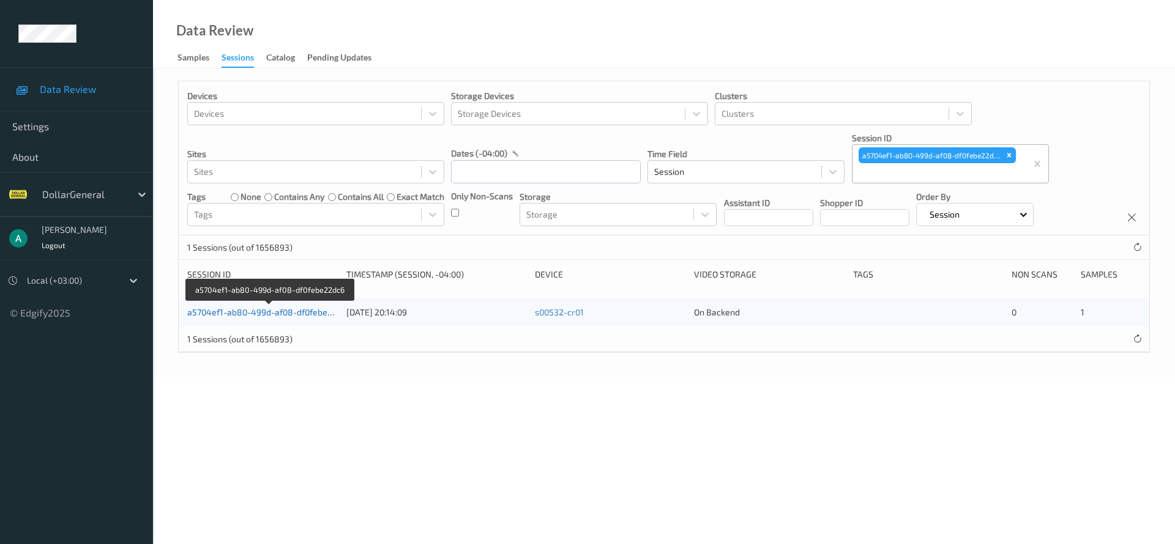
click at [324, 310] on link "a5704ef1-ab80-499d-af08-df0febe22dc6" at bounding box center [269, 312] width 164 height 10
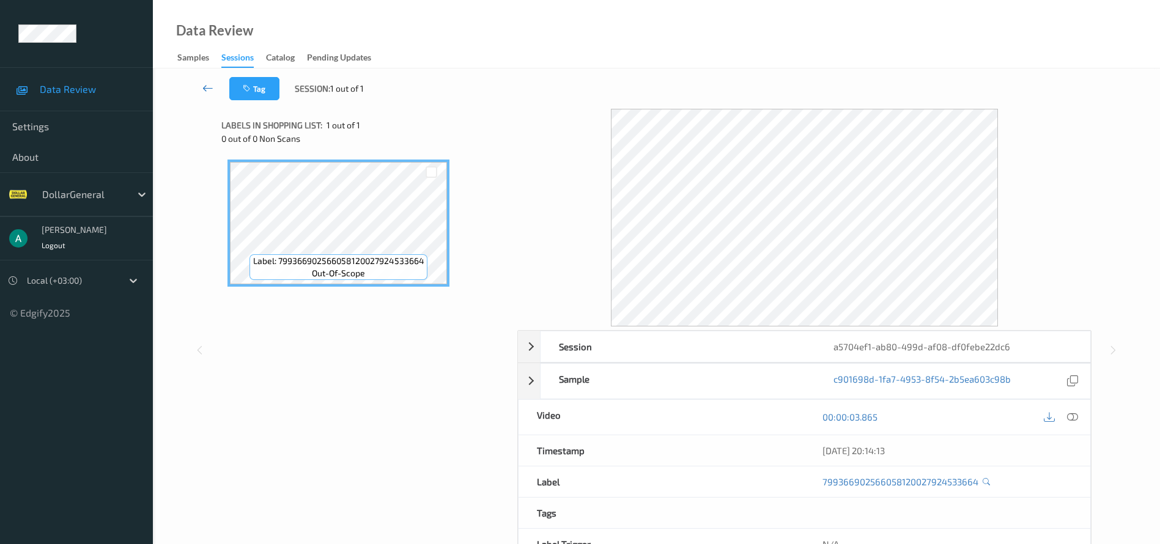
click at [213, 86] on icon at bounding box center [207, 88] width 11 height 12
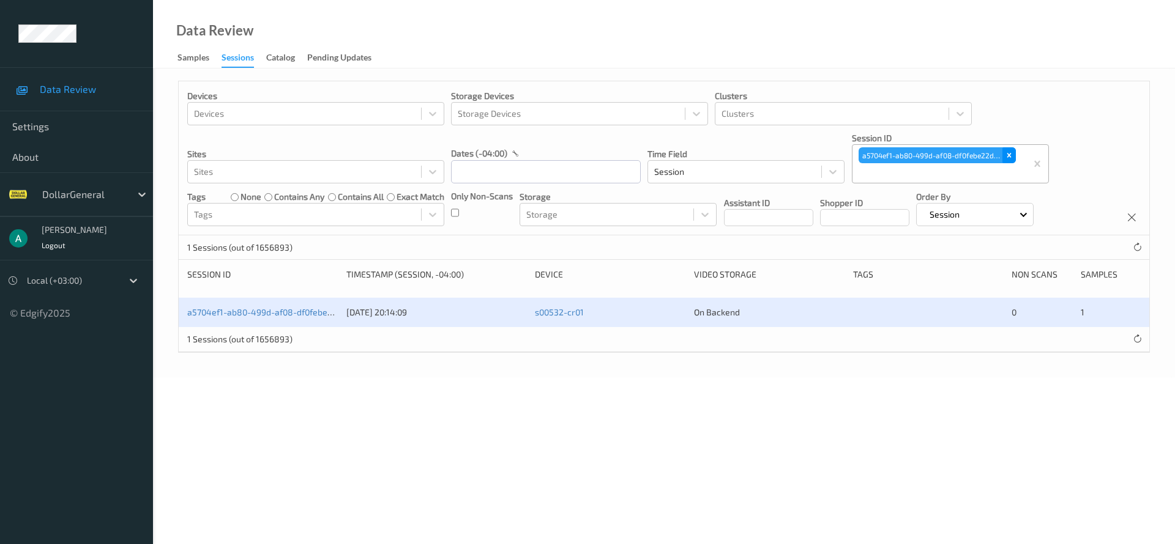
click at [1008, 153] on icon "Remove a5704ef1-ab80-499d-af08-df0febe22dc6" at bounding box center [1009, 155] width 9 height 9
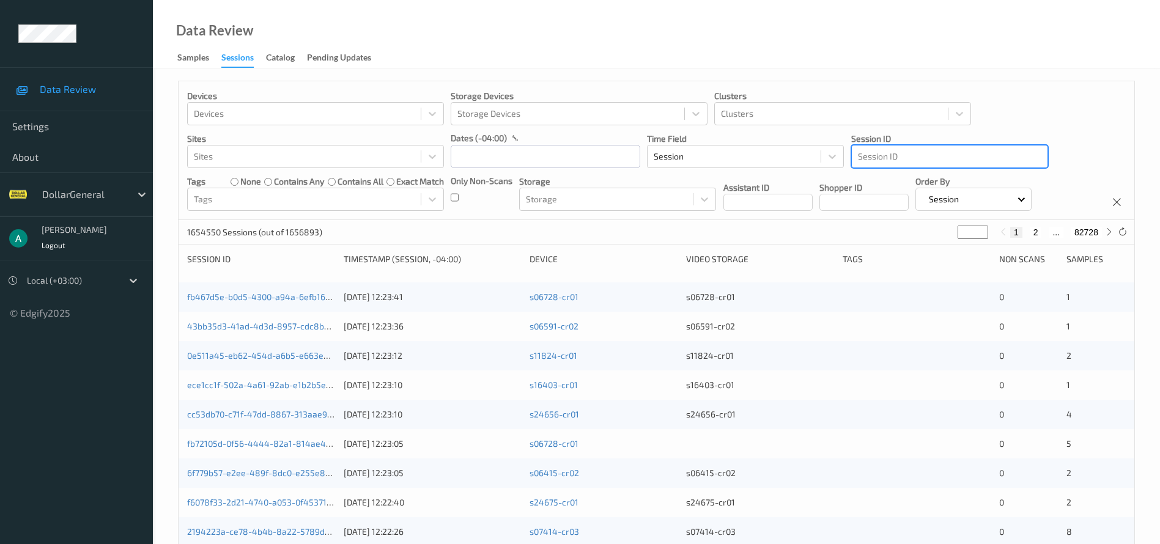
click at [913, 159] on div at bounding box center [950, 156] width 184 height 15
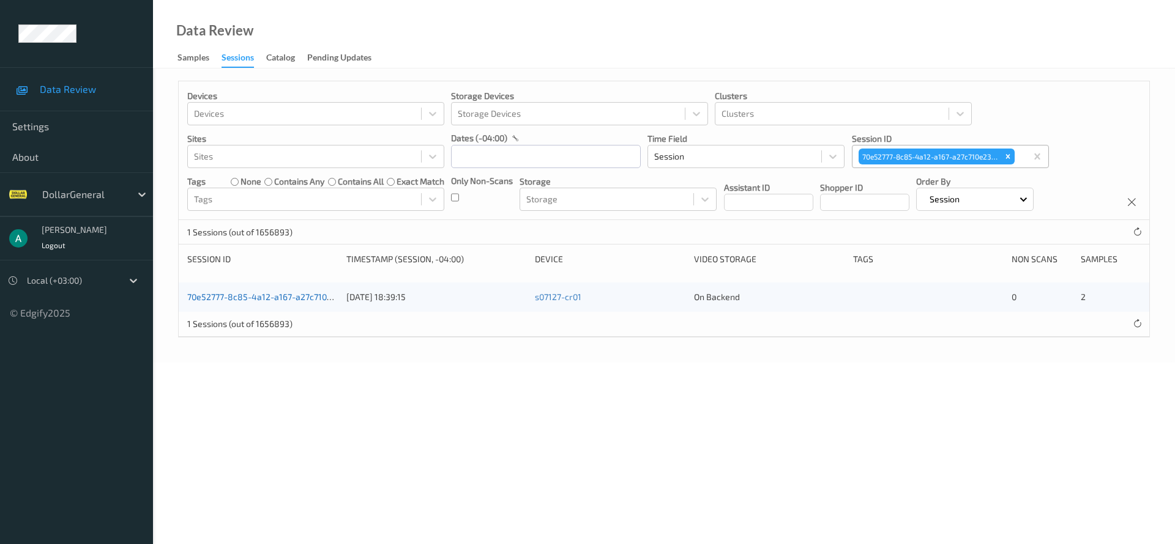
click at [324, 299] on link "70e52777-8c85-4a12-a167-a27c710e2396" at bounding box center [269, 297] width 164 height 10
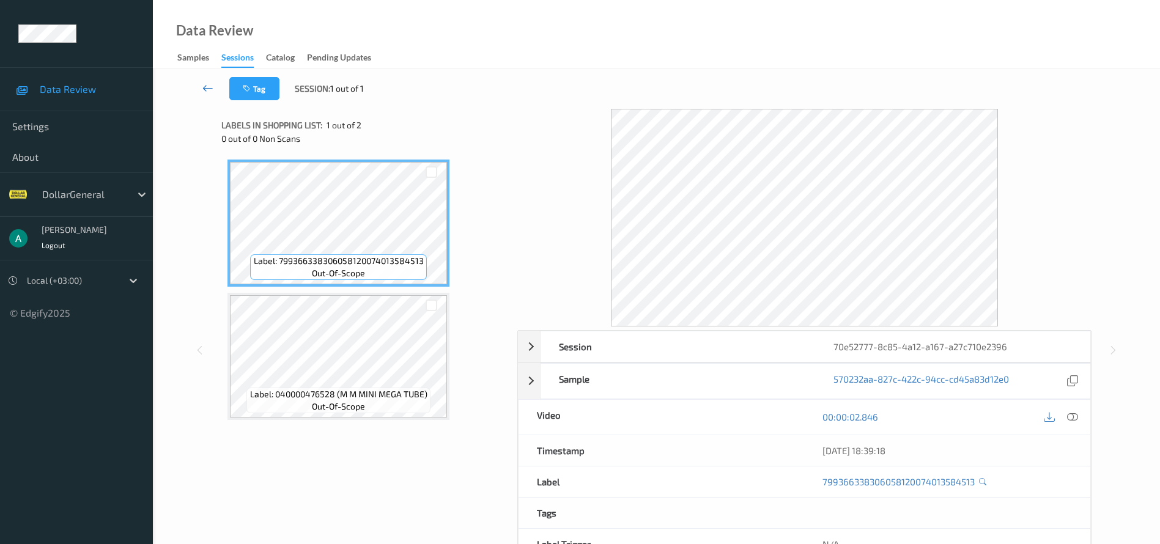
click at [207, 97] on link at bounding box center [208, 88] width 43 height 23
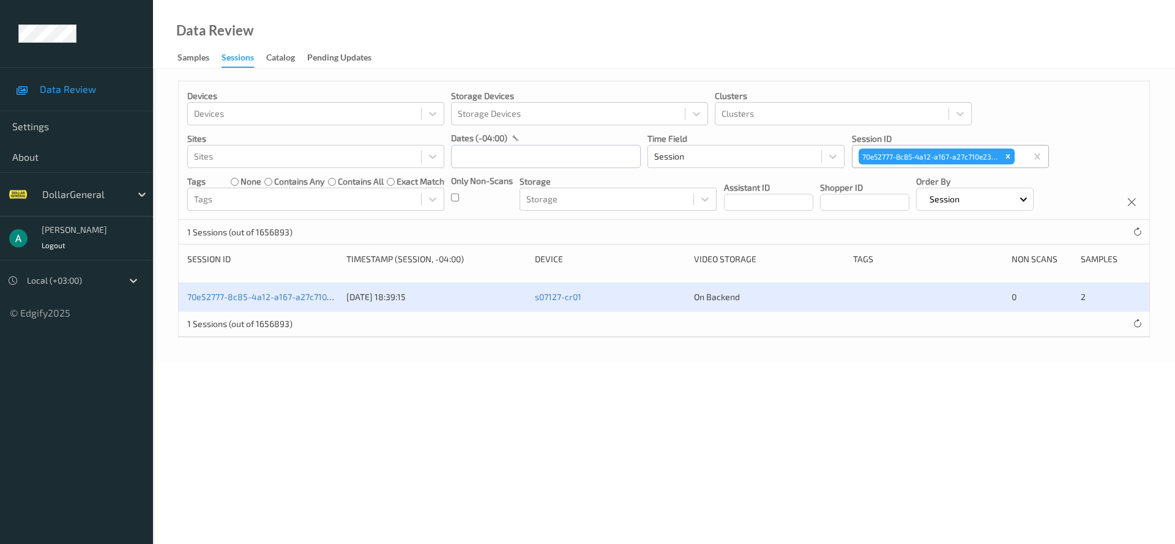
drag, startPoint x: 1008, startPoint y: 159, endPoint x: 899, endPoint y: 155, distance: 109.0
click at [1005, 157] on icon "Remove 70e52777-8c85-4a12-a167-a27c710e2396" at bounding box center [1007, 156] width 9 height 9
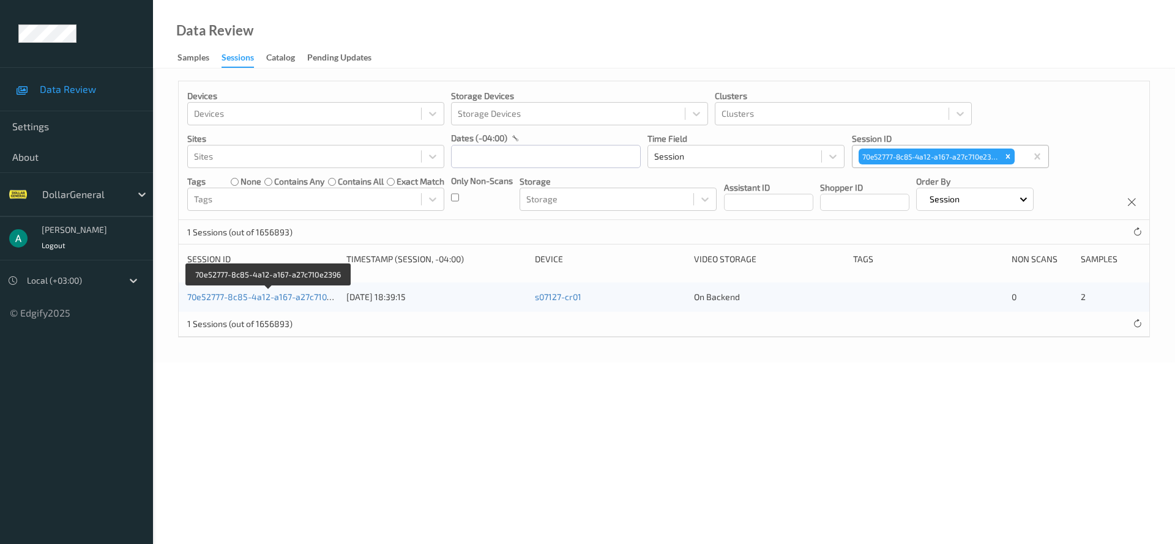
click at [250, 290] on div "70e52777-8c85-4a12-a167-a27c710e2396 31/07/2025 18:39:15 s07127-cr01 On Backend…" at bounding box center [664, 297] width 970 height 29
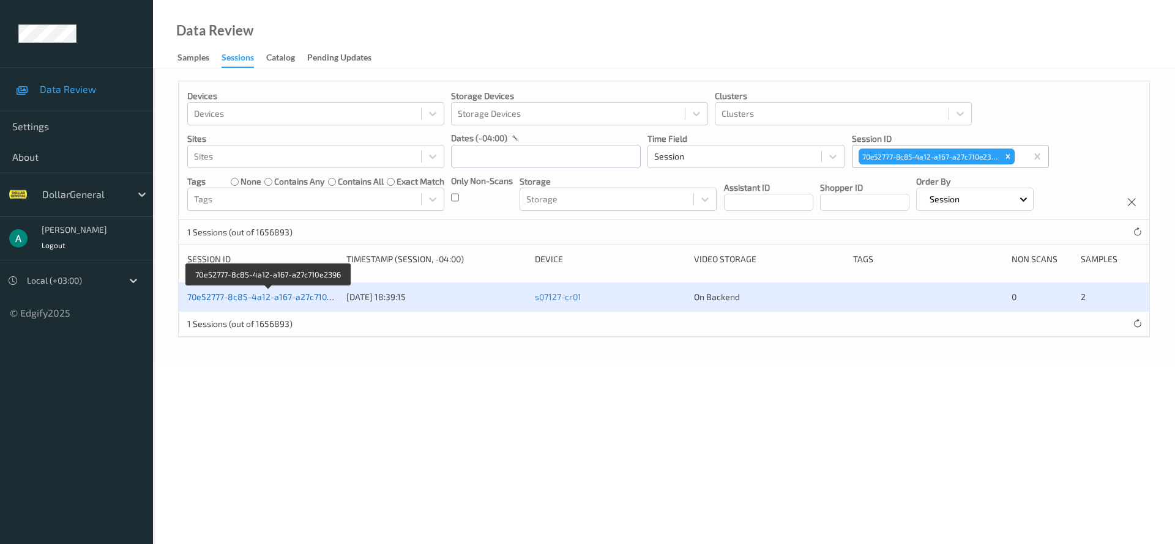
click at [254, 297] on link "70e52777-8c85-4a12-a167-a27c710e2396" at bounding box center [269, 297] width 164 height 10
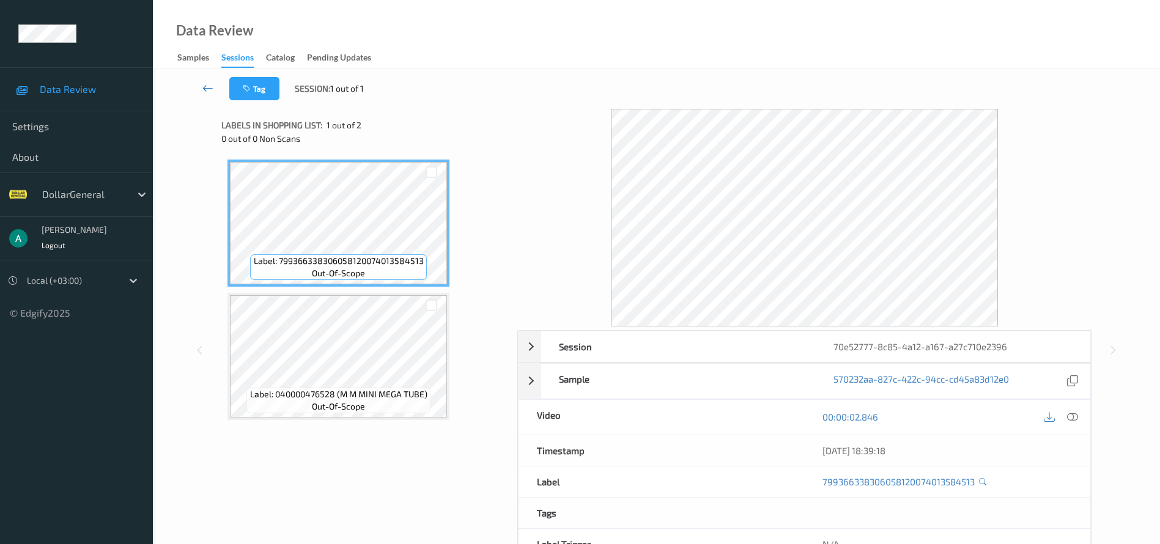
click at [204, 92] on icon at bounding box center [207, 88] width 11 height 12
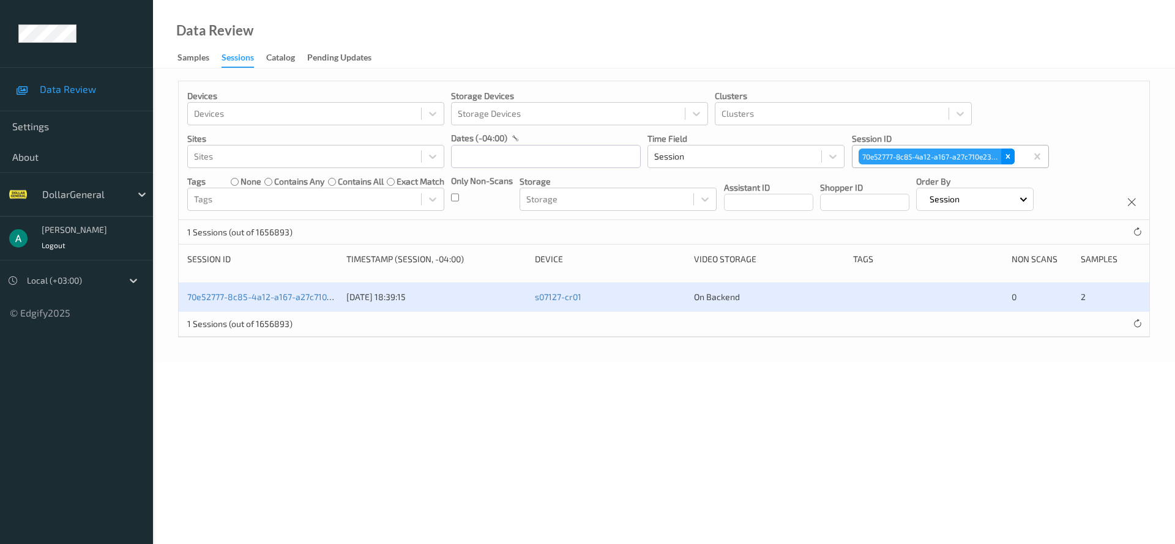
click at [1012, 160] on div "Remove 70e52777-8c85-4a12-a167-a27c710e2396" at bounding box center [1007, 157] width 13 height 16
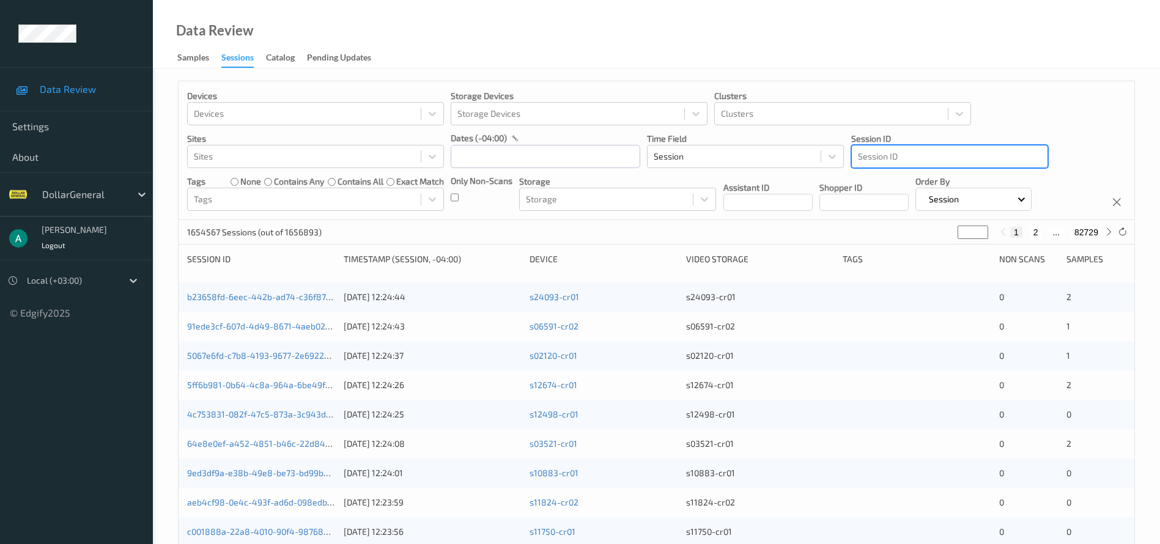
click at [895, 155] on div at bounding box center [950, 156] width 184 height 15
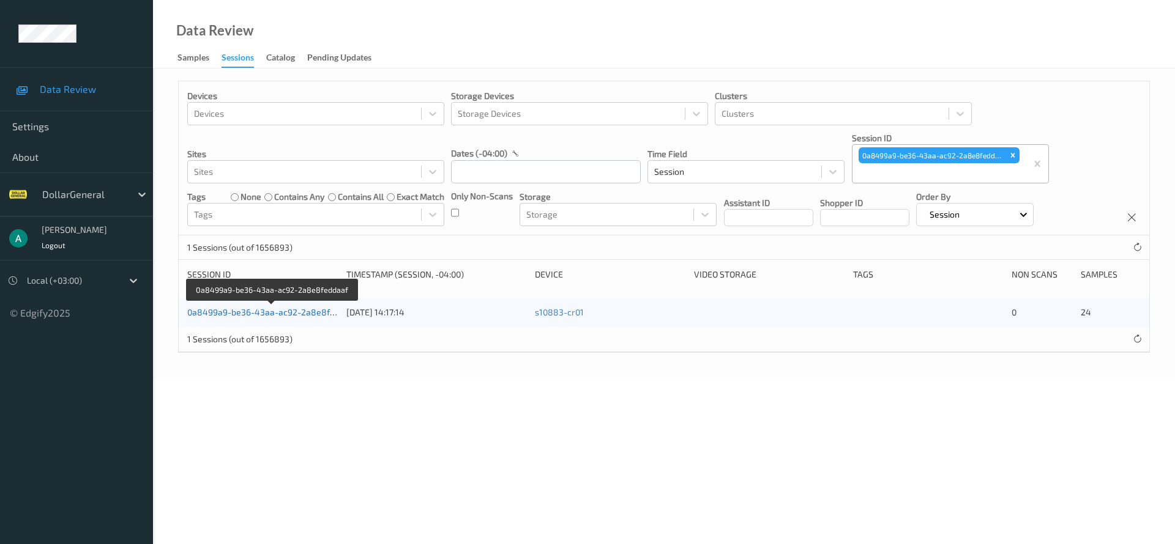
click at [305, 310] on link "0a8499a9-be36-43aa-ac92-2a8e8feddaaf" at bounding box center [272, 312] width 170 height 10
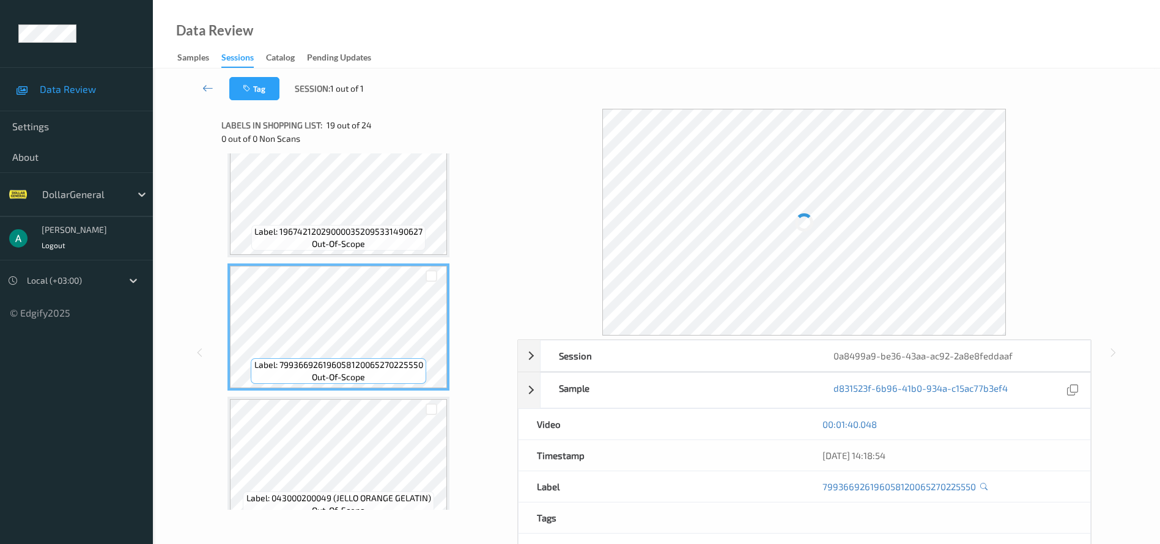
scroll to position [2205, 0]
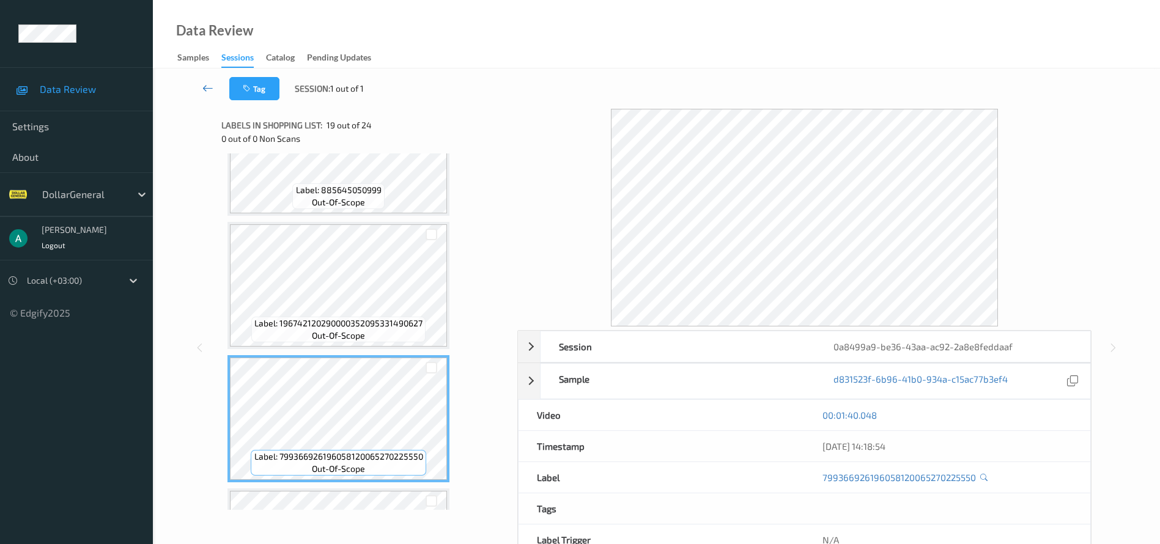
click at [203, 90] on icon at bounding box center [207, 88] width 11 height 12
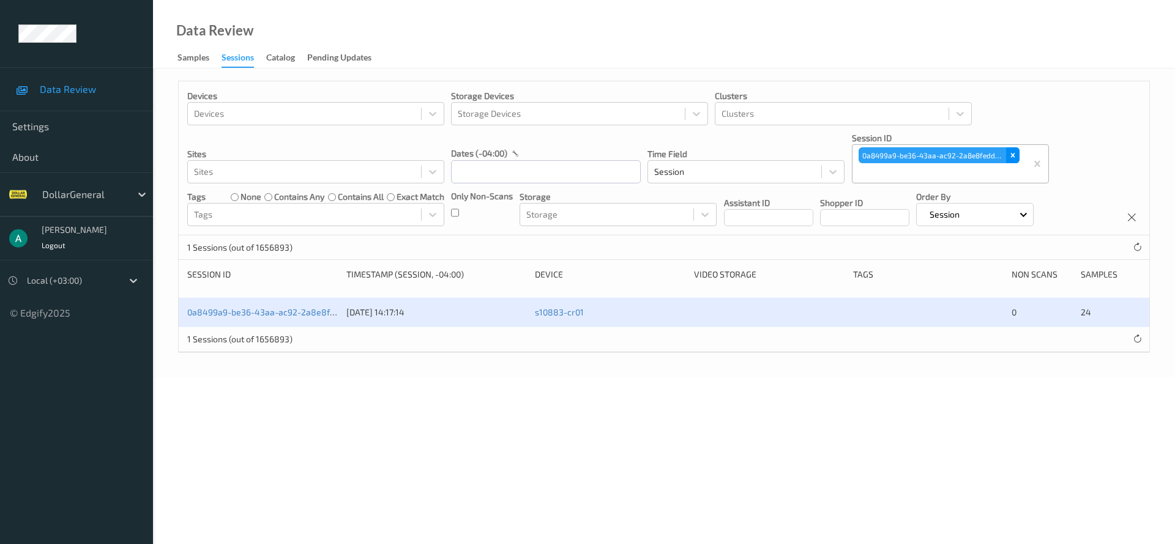
click at [1011, 155] on icon "Remove 0a8499a9-be36-43aa-ac92-2a8e8feddaaf" at bounding box center [1012, 155] width 9 height 9
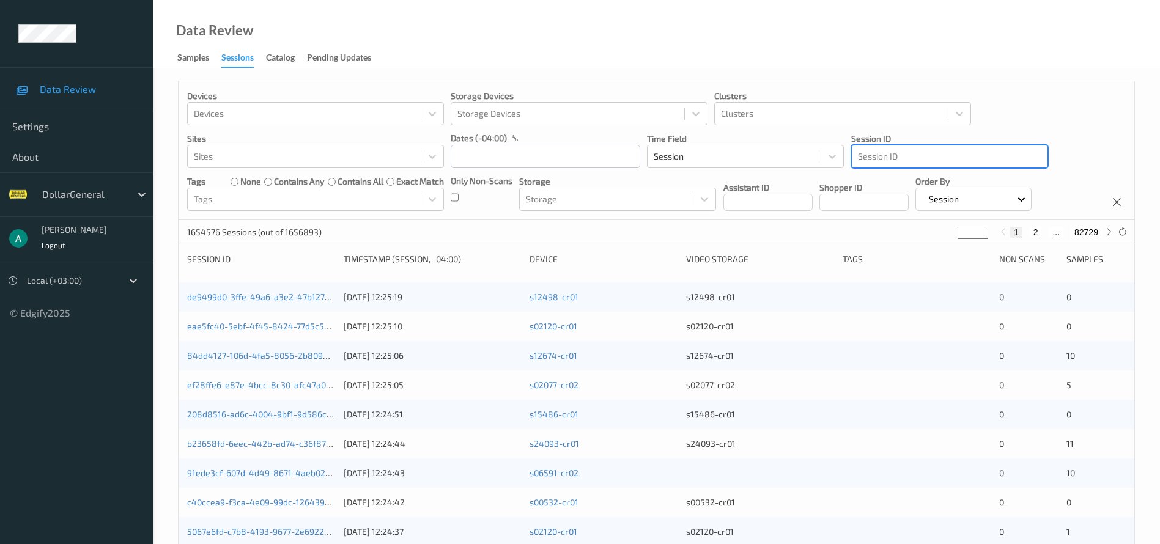
click at [885, 157] on div at bounding box center [950, 156] width 184 height 15
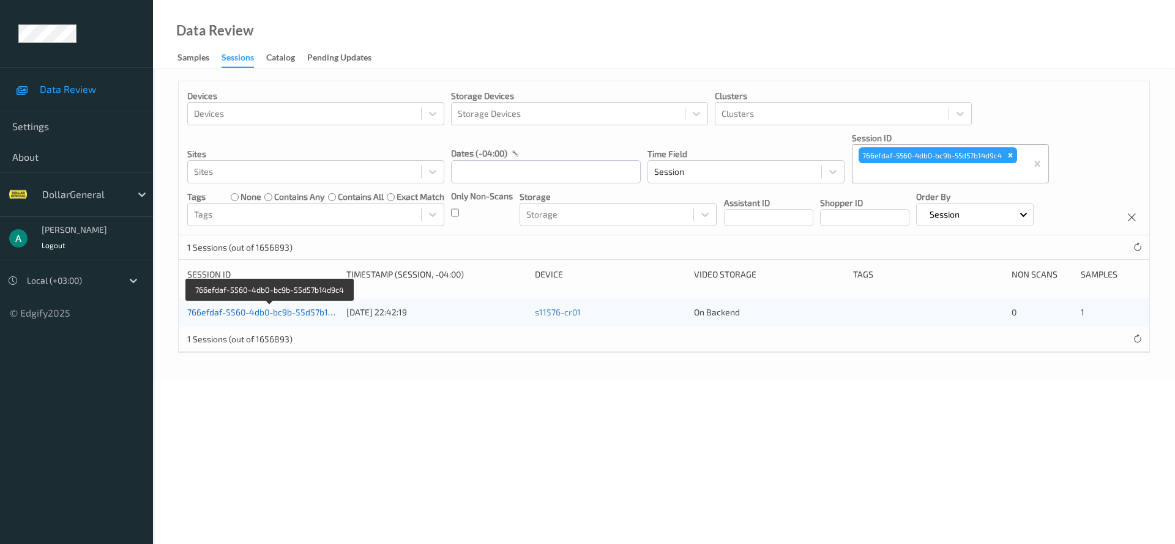
click at [303, 314] on link "766efdaf-5560-4db0-bc9b-55d57b14d9c4" at bounding box center [270, 312] width 166 height 10
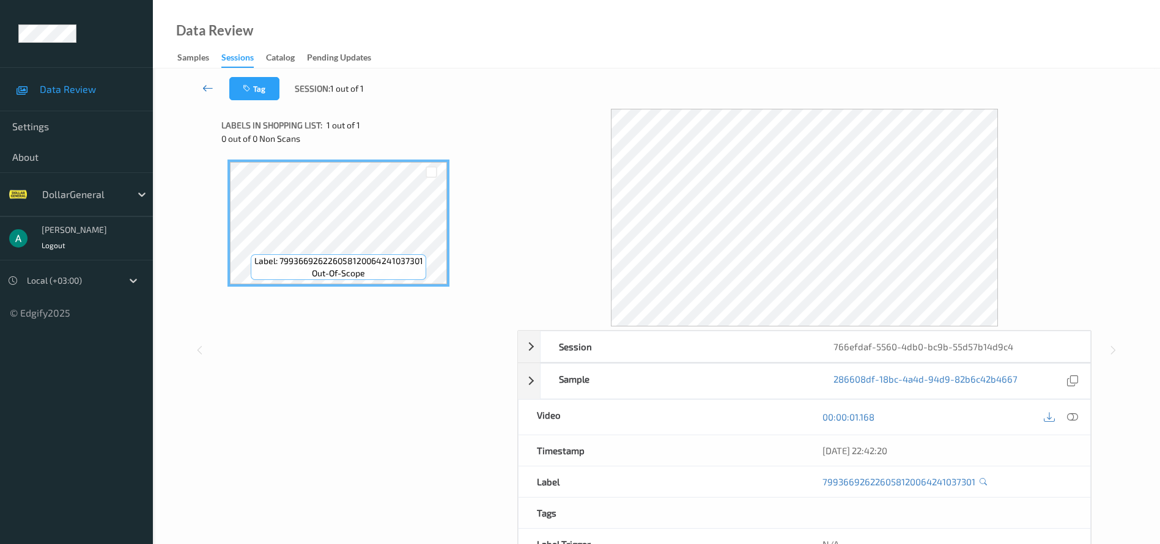
click at [202, 86] on icon at bounding box center [207, 88] width 11 height 12
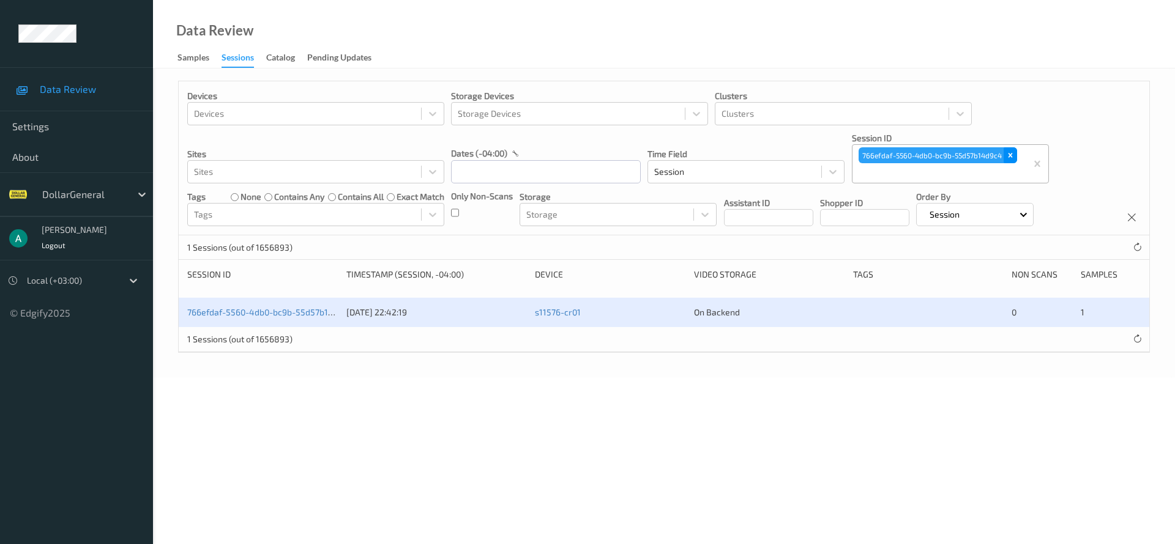
click at [1009, 158] on icon "Remove 766efdaf-5560-4db0-bc9b-55d57b14d9c4" at bounding box center [1010, 155] width 9 height 9
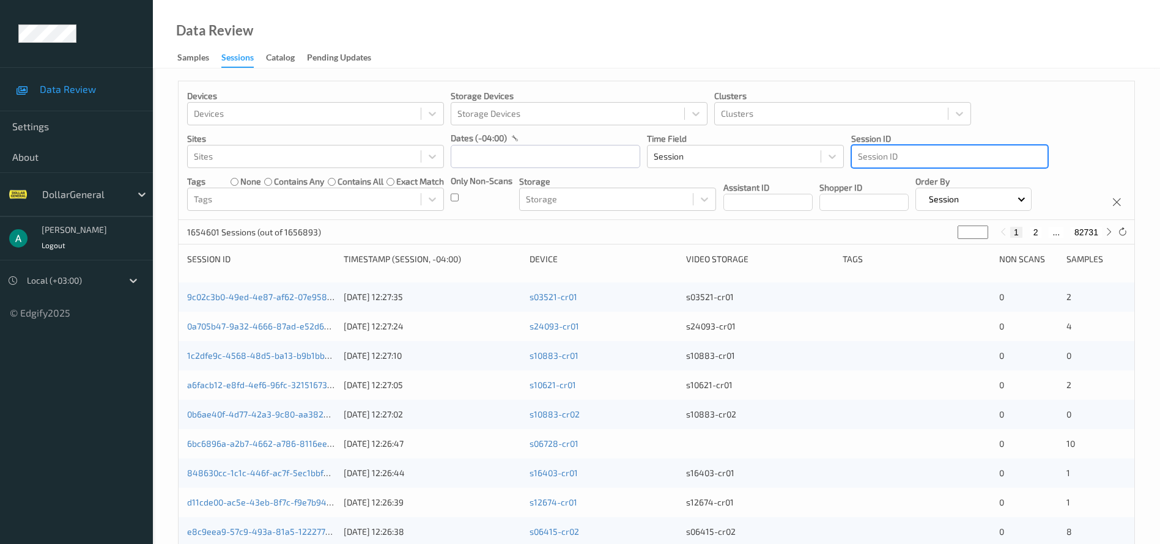
click at [901, 157] on div at bounding box center [950, 156] width 184 height 15
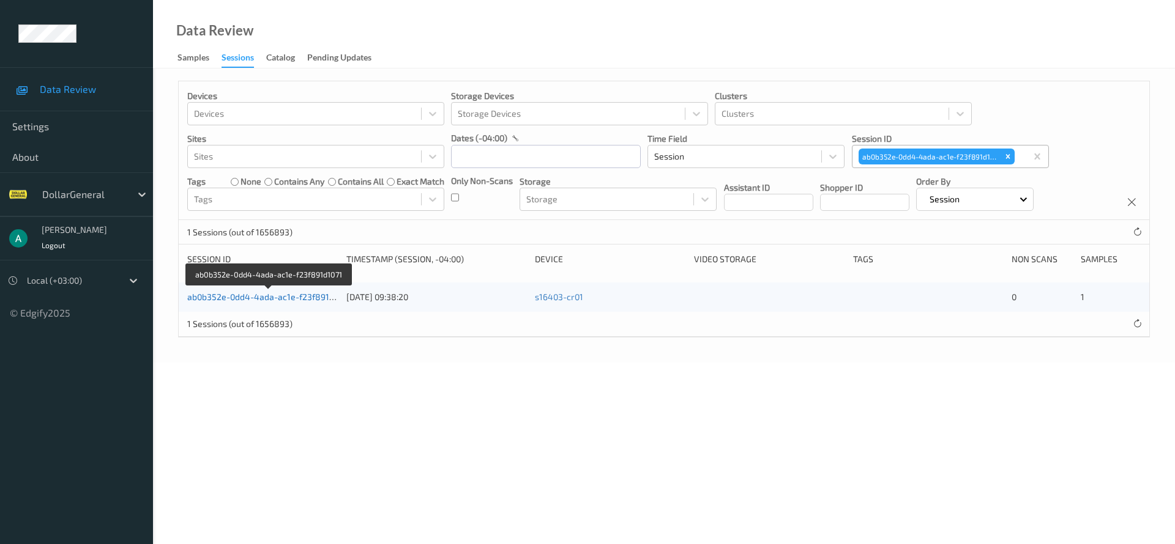
click at [310, 292] on link "ab0b352e-0dd4-4ada-ac1e-f23f891d1071" at bounding box center [268, 297] width 163 height 10
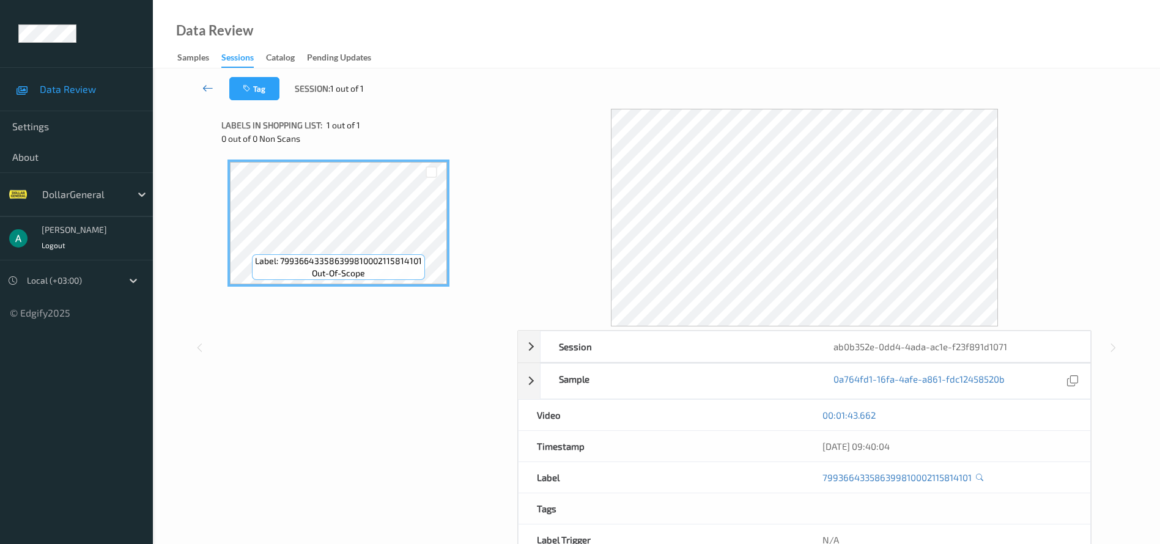
click at [208, 92] on icon at bounding box center [207, 88] width 11 height 12
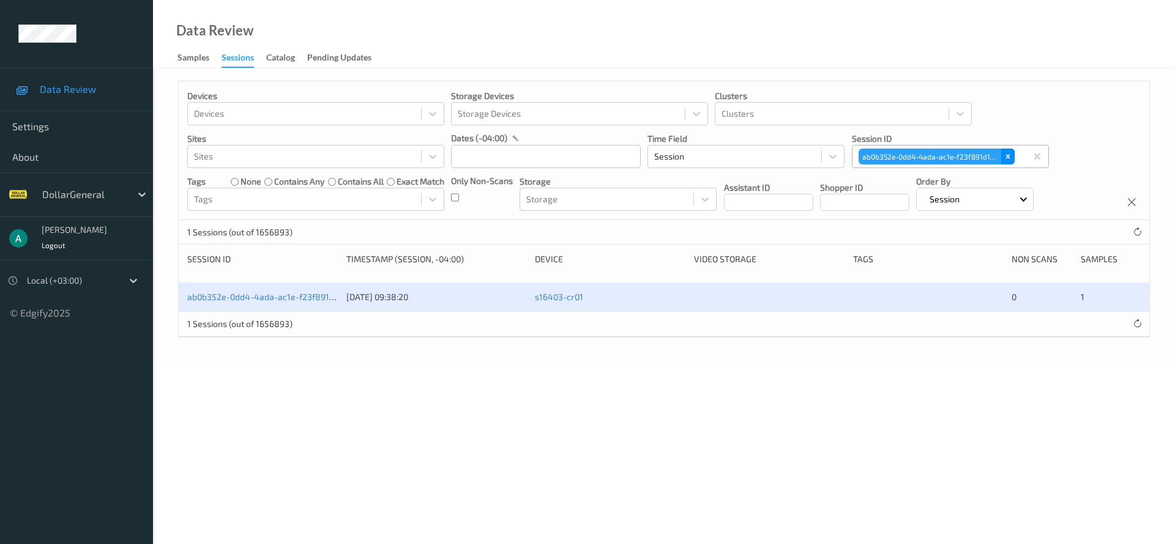
click at [1001, 158] on div "Remove ab0b352e-0dd4-4ada-ac1e-f23f891d1071" at bounding box center [1007, 157] width 13 height 16
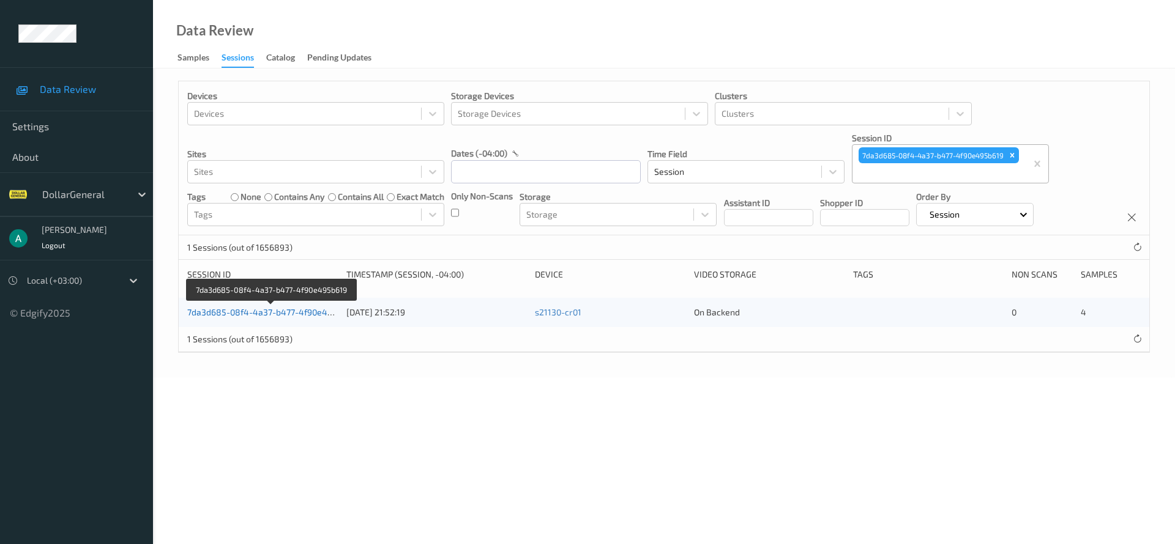
click at [281, 311] on link "7da3d685-08f4-4a37-b477-4f90e495b619" at bounding box center [271, 312] width 168 height 10
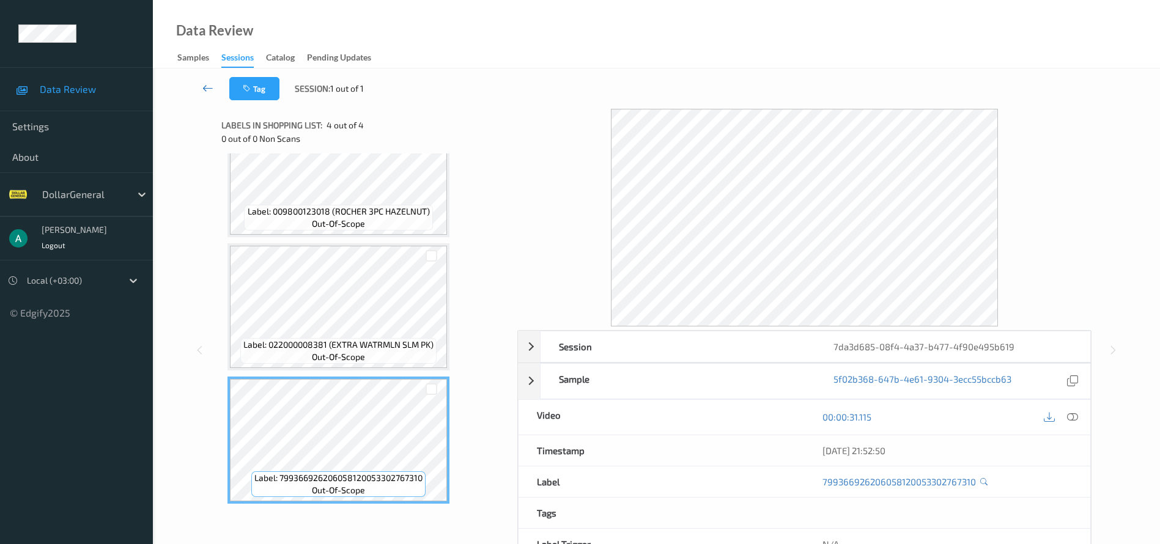
click at [209, 87] on icon at bounding box center [207, 88] width 11 height 12
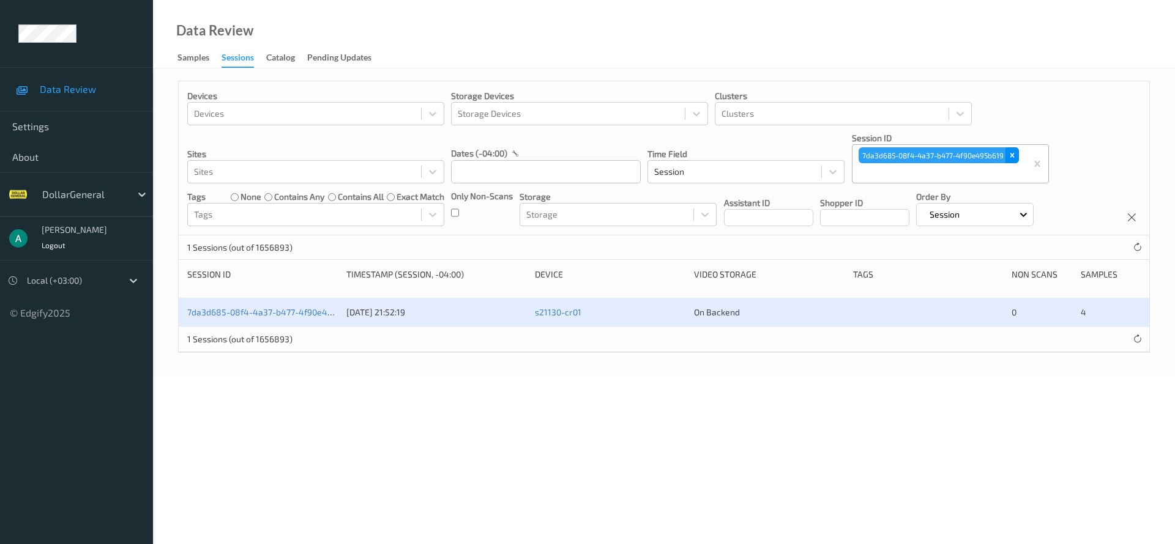
click at [1013, 158] on icon "Remove 7da3d685-08f4-4a37-b477-4f90e495b619" at bounding box center [1012, 155] width 9 height 9
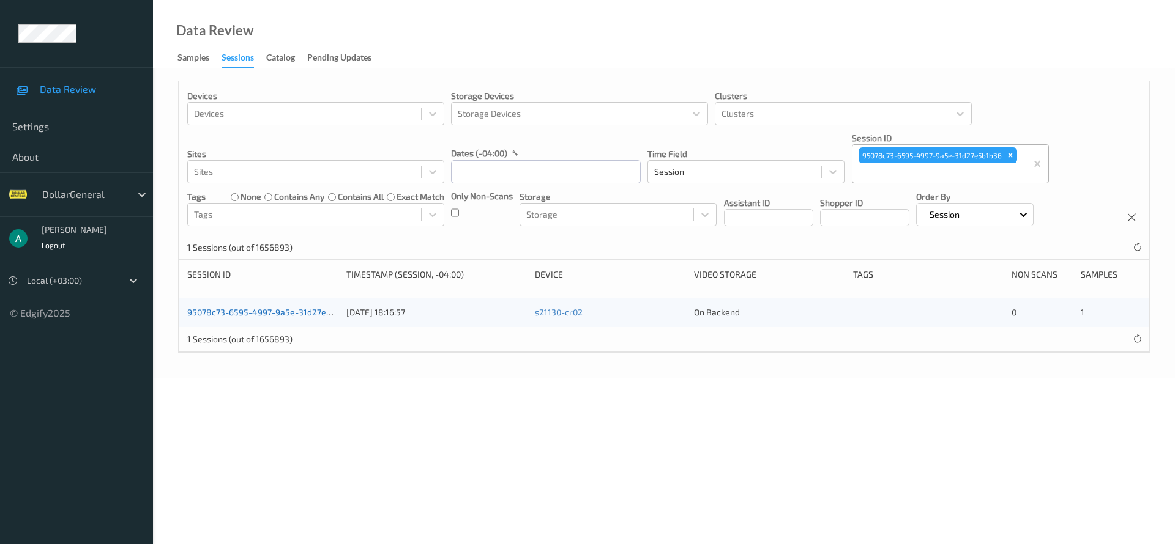
click at [296, 310] on link "95078c73-6595-4997-9a5e-31d27e5b1b36" at bounding box center [270, 312] width 167 height 10
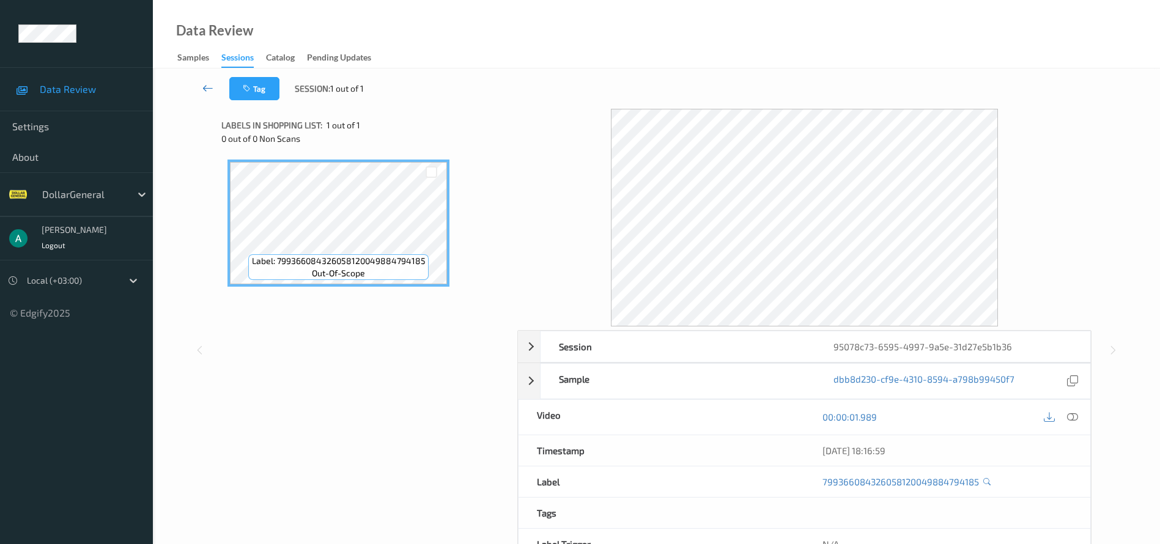
click at [209, 88] on icon at bounding box center [207, 88] width 11 height 12
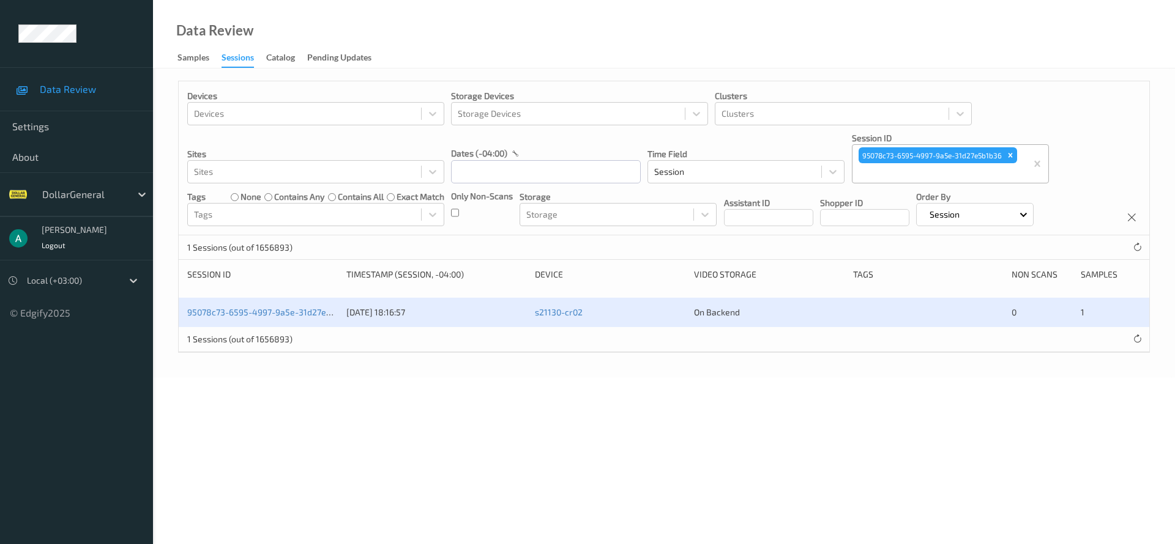
click at [1012, 152] on icon "Remove 95078c73-6595-4997-9a5e-31d27e5b1b36" at bounding box center [1010, 155] width 9 height 9
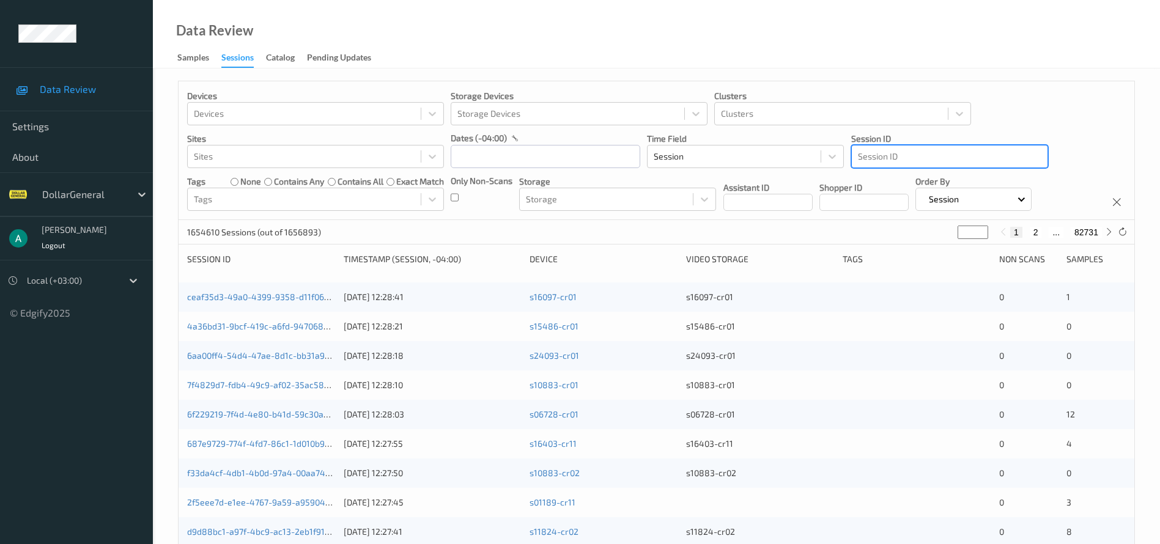
click at [913, 154] on div at bounding box center [950, 156] width 184 height 15
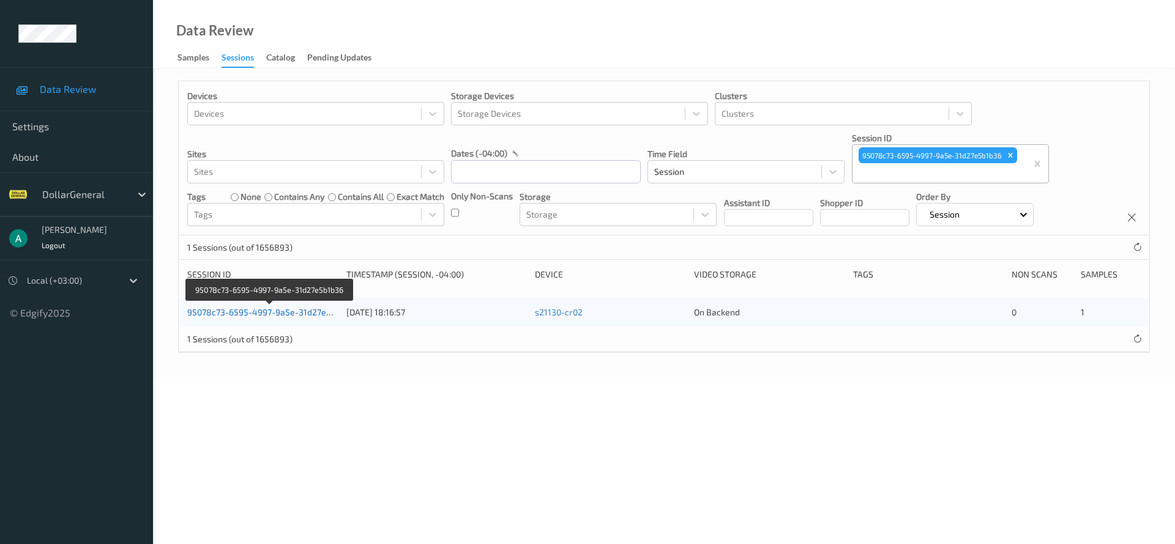
click at [254, 312] on link "95078c73-6595-4997-9a5e-31d27e5b1b36" at bounding box center [270, 312] width 167 height 10
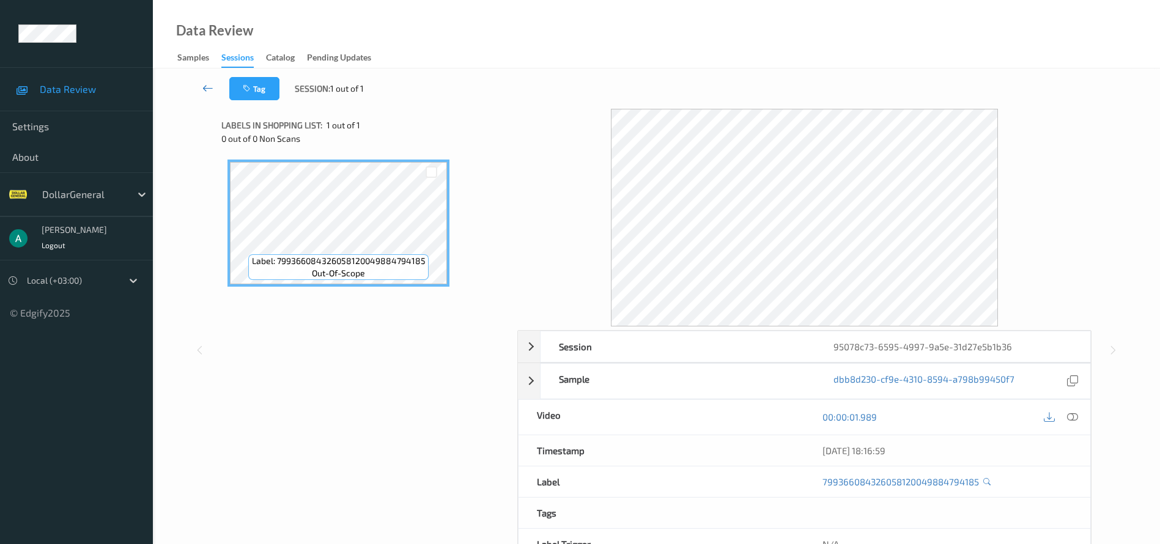
click at [214, 83] on link at bounding box center [208, 88] width 43 height 23
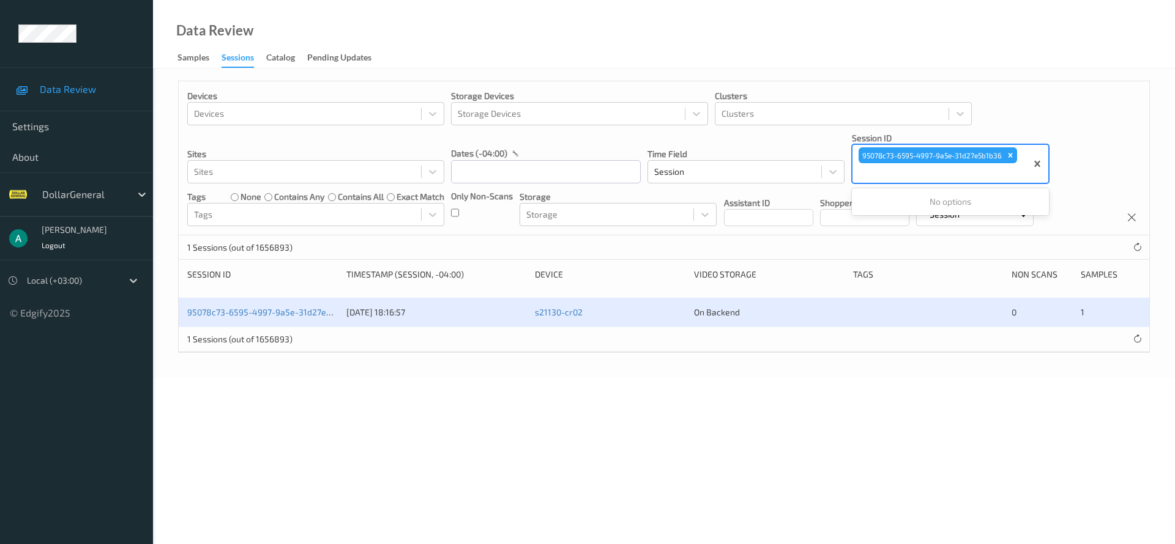
click at [1017, 152] on div "95078c73-6595-4997-9a5e-31d27e5b1b36" at bounding box center [937, 155] width 161 height 18
click at [1013, 154] on icon "Remove 95078c73-6595-4997-9a5e-31d27e5b1b36" at bounding box center [1010, 155] width 9 height 9
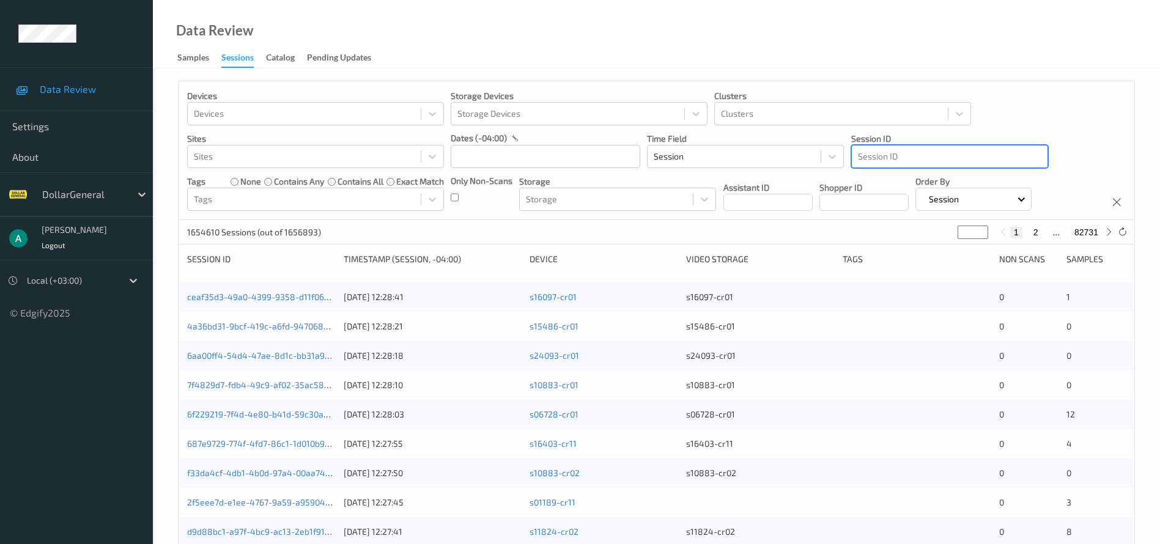
click at [893, 154] on div at bounding box center [950, 156] width 184 height 15
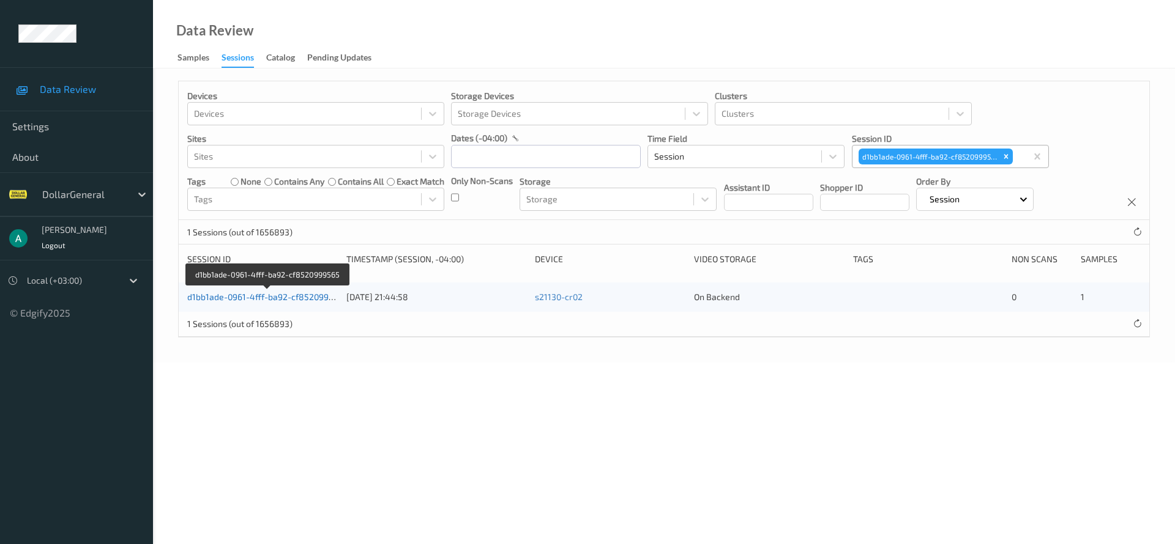
click at [267, 297] on link "d1bb1ade-0961-4fff-ba92-cf8520999565" at bounding box center [267, 297] width 161 height 10
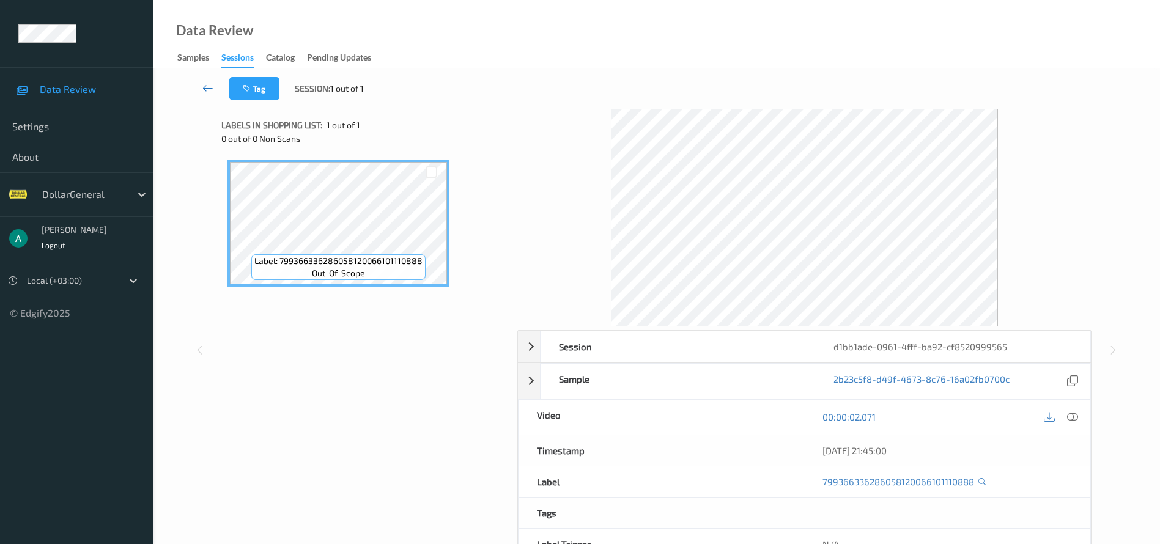
click at [204, 80] on link at bounding box center [208, 88] width 43 height 23
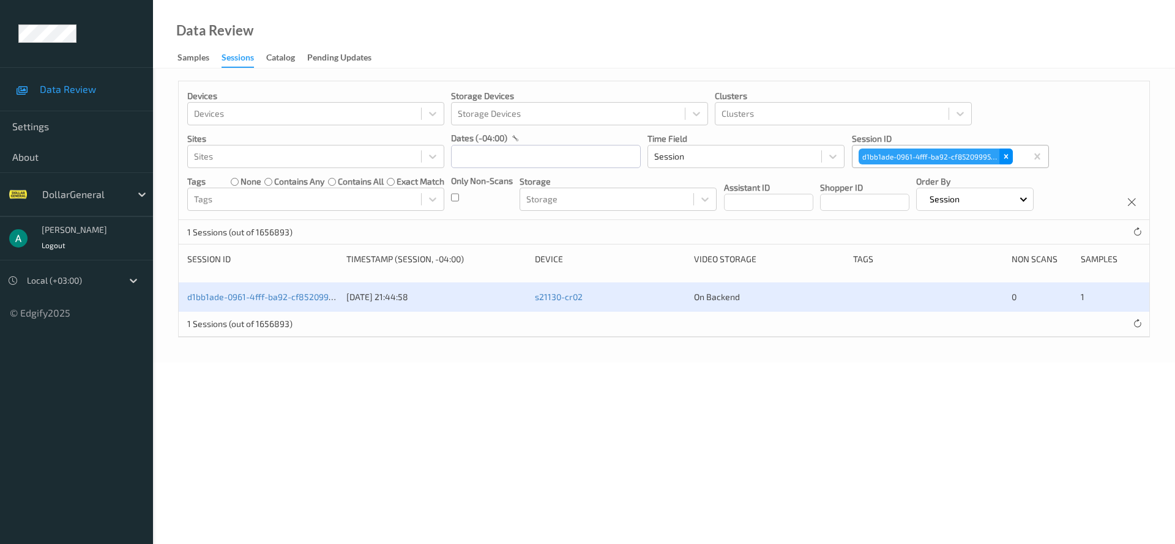
click at [1005, 153] on icon "Remove d1bb1ade-0961-4fff-ba92-cf8520999565" at bounding box center [1005, 156] width 9 height 9
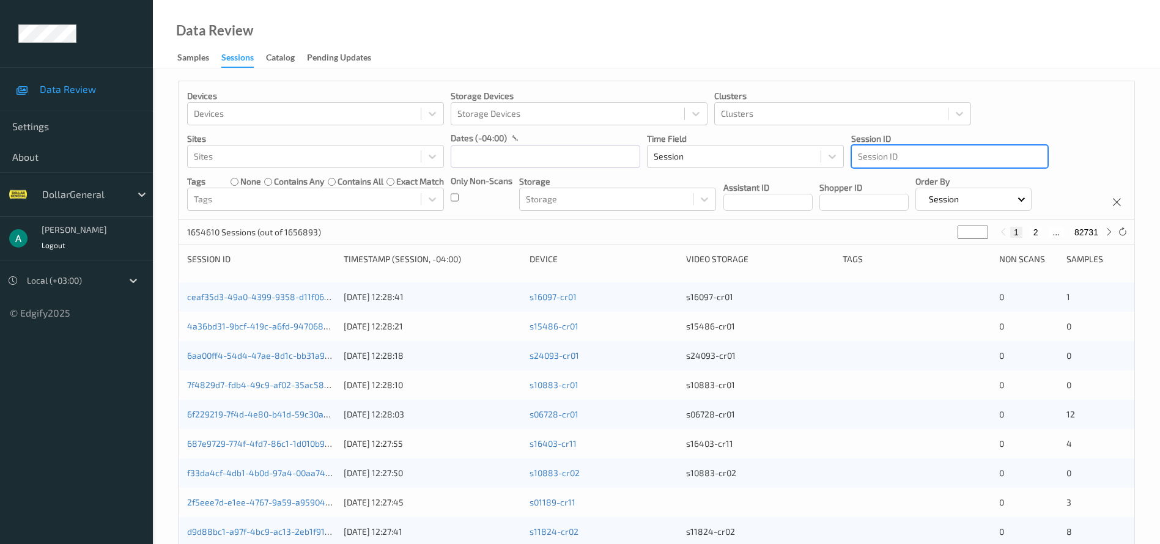
click at [882, 155] on div at bounding box center [950, 156] width 184 height 15
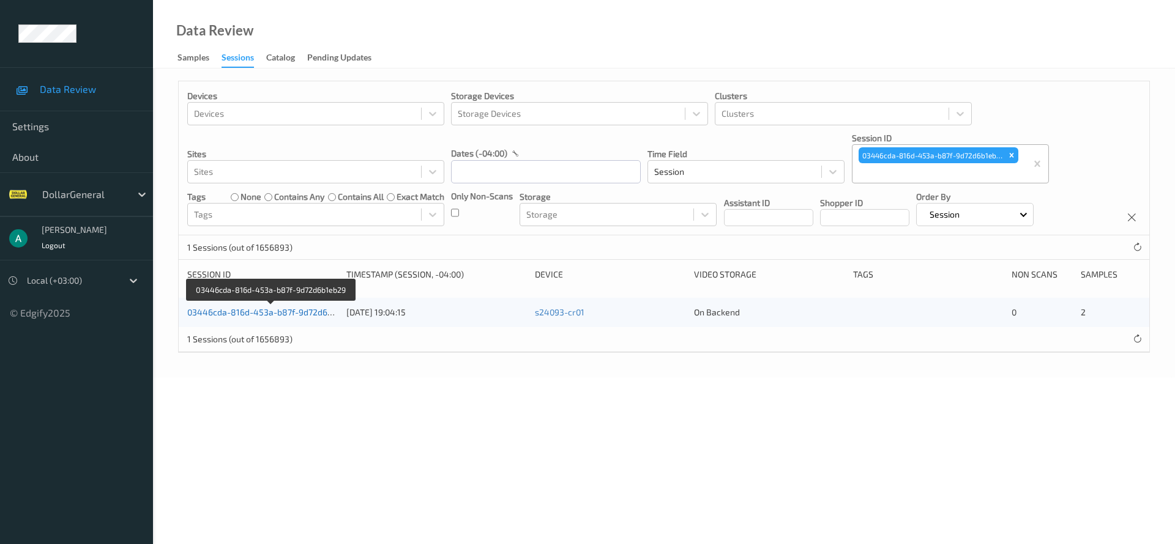
click at [279, 315] on link "03446cda-816d-453a-b87f-9d72d6b1eb29" at bounding box center [271, 312] width 168 height 10
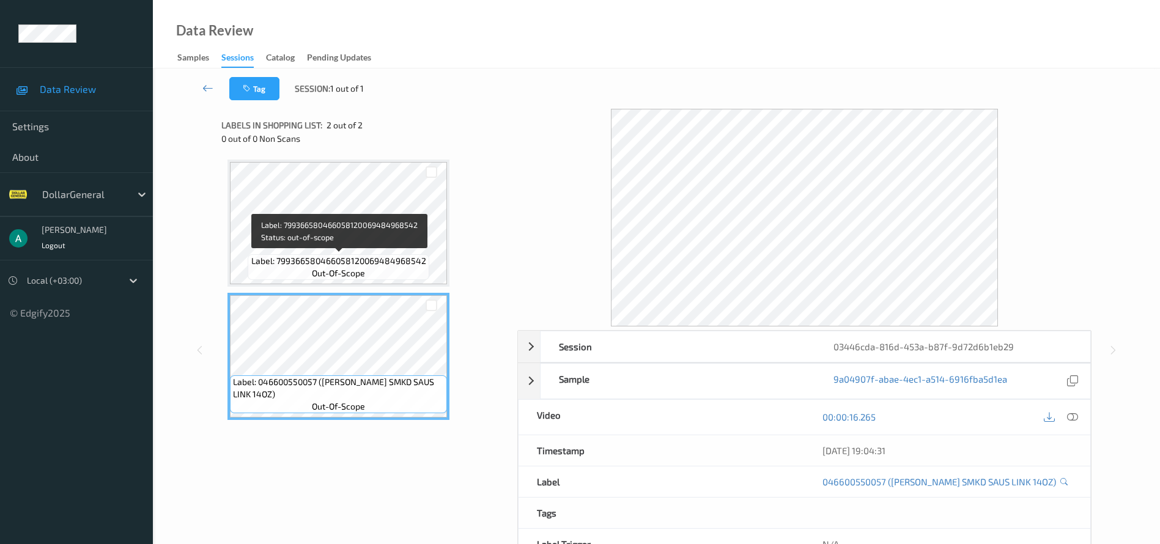
click at [340, 262] on span "Label: 799366580466058120069484968542" at bounding box center [338, 261] width 175 height 12
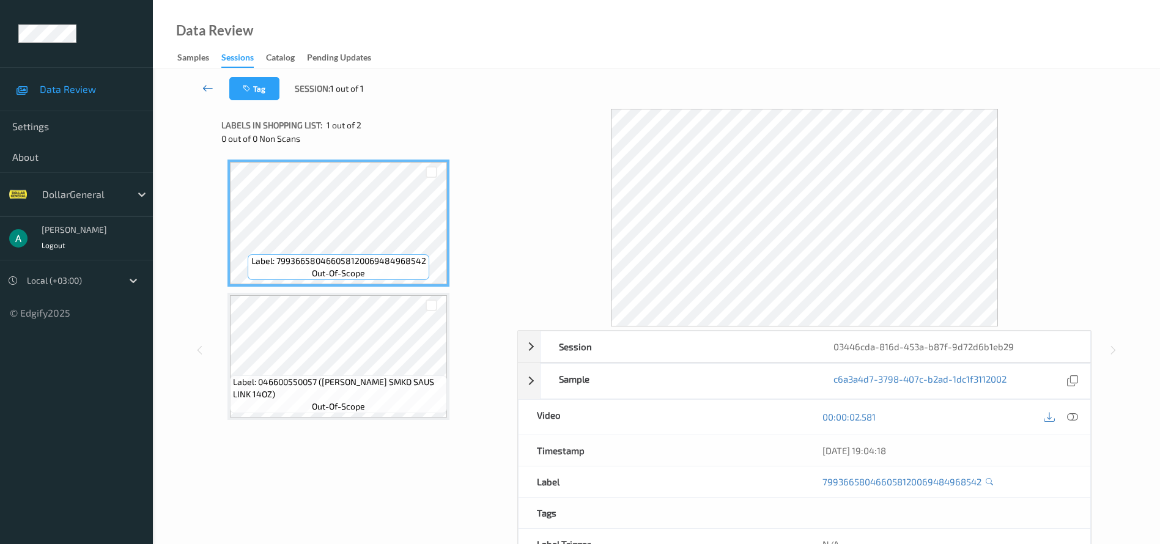
click at [210, 85] on icon at bounding box center [207, 88] width 11 height 12
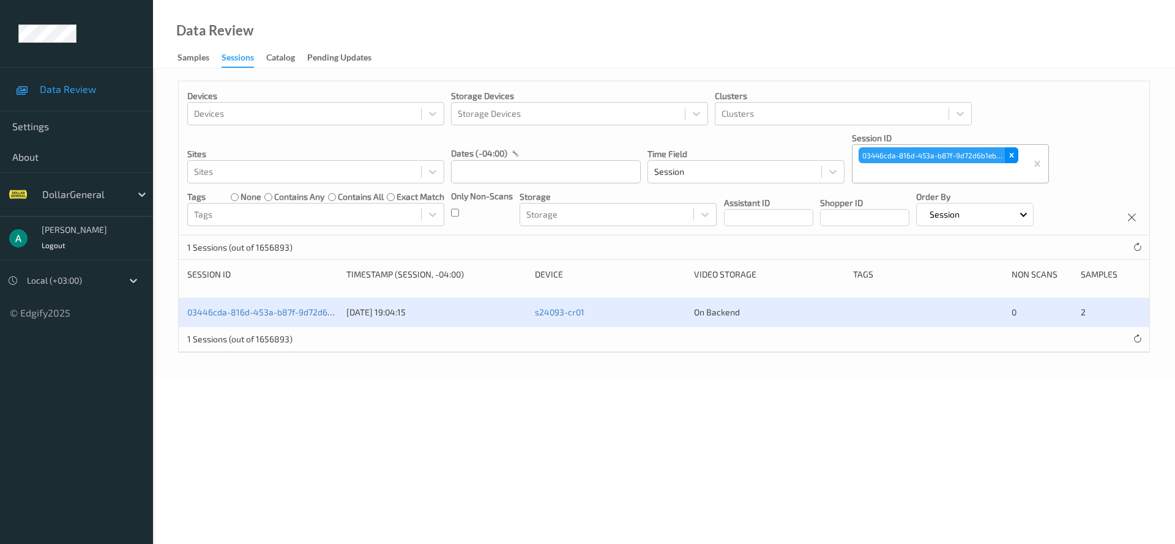
click at [1008, 154] on icon "Remove 03446cda-816d-453a-b87f-9d72d6b1eb29" at bounding box center [1011, 155] width 9 height 9
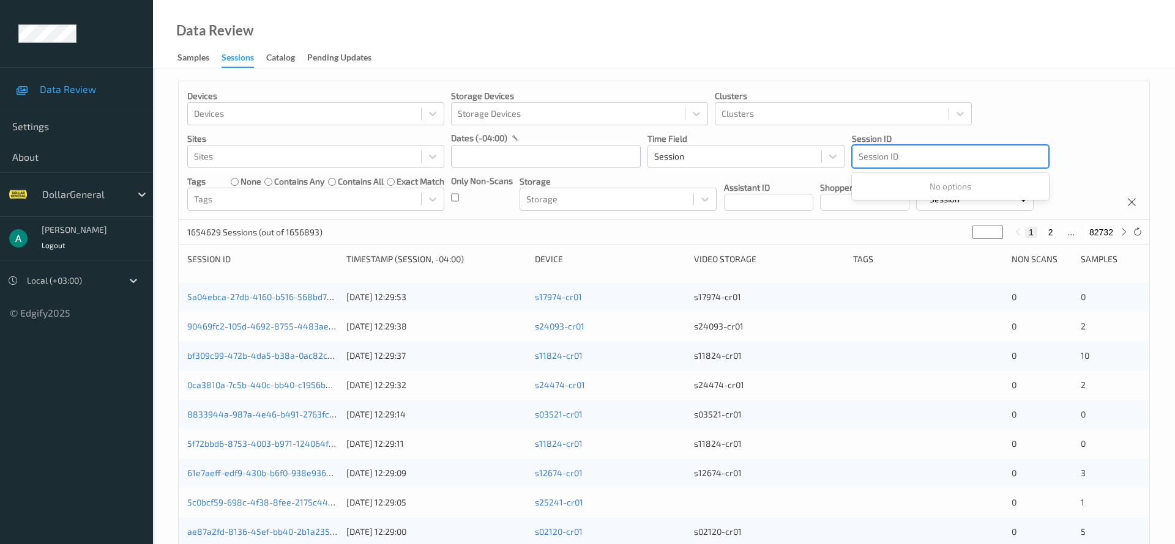
click at [935, 149] on div at bounding box center [950, 156] width 184 height 15
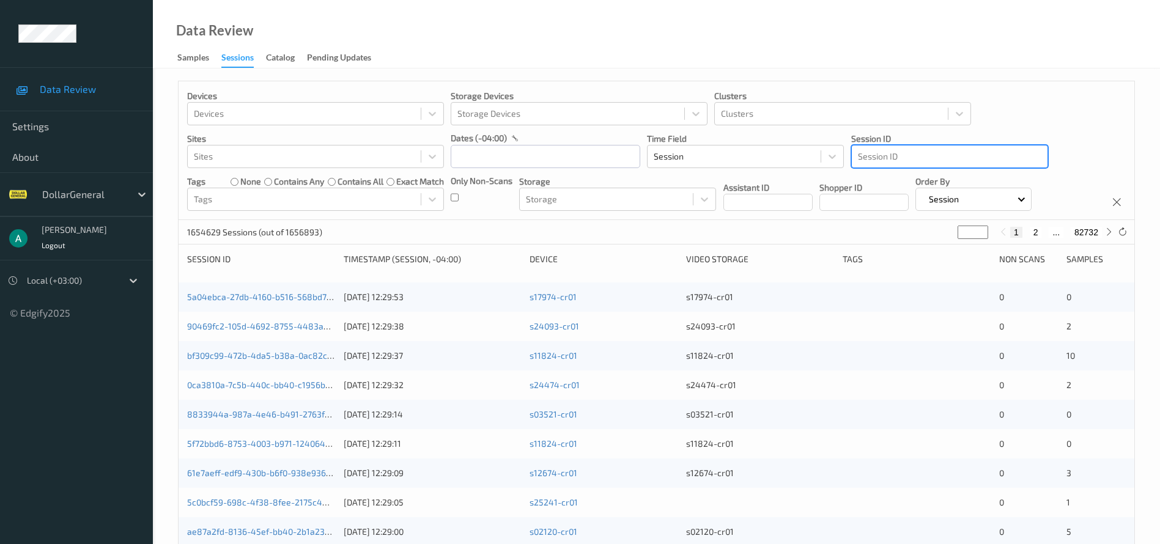
click at [905, 155] on div at bounding box center [950, 156] width 184 height 15
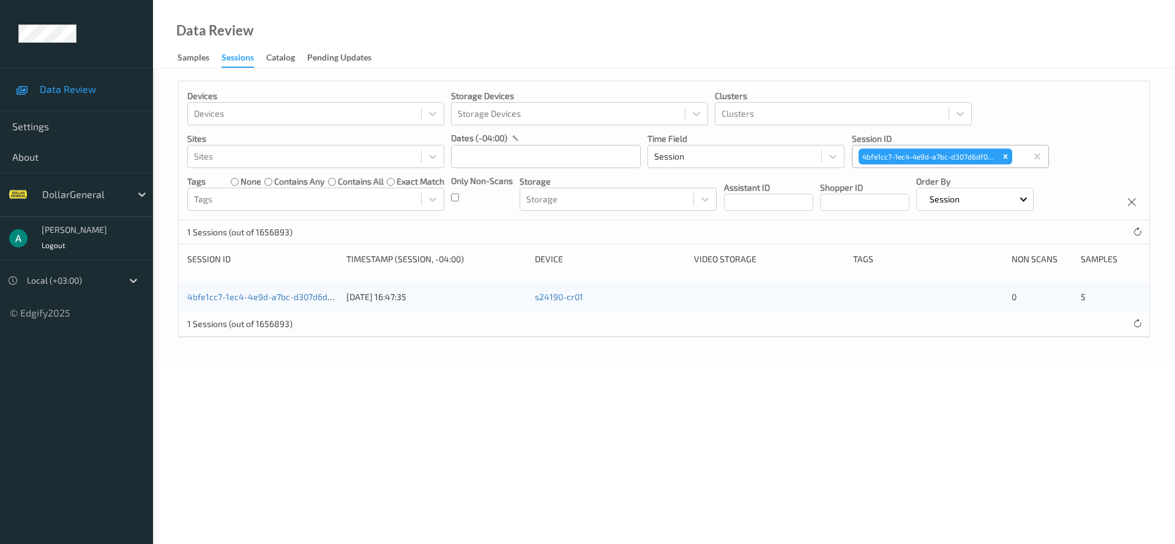
click at [319, 292] on link "4bfe1cc7-1ec4-4e9d-a7bc-d307d6df0bf7" at bounding box center [267, 297] width 160 height 10
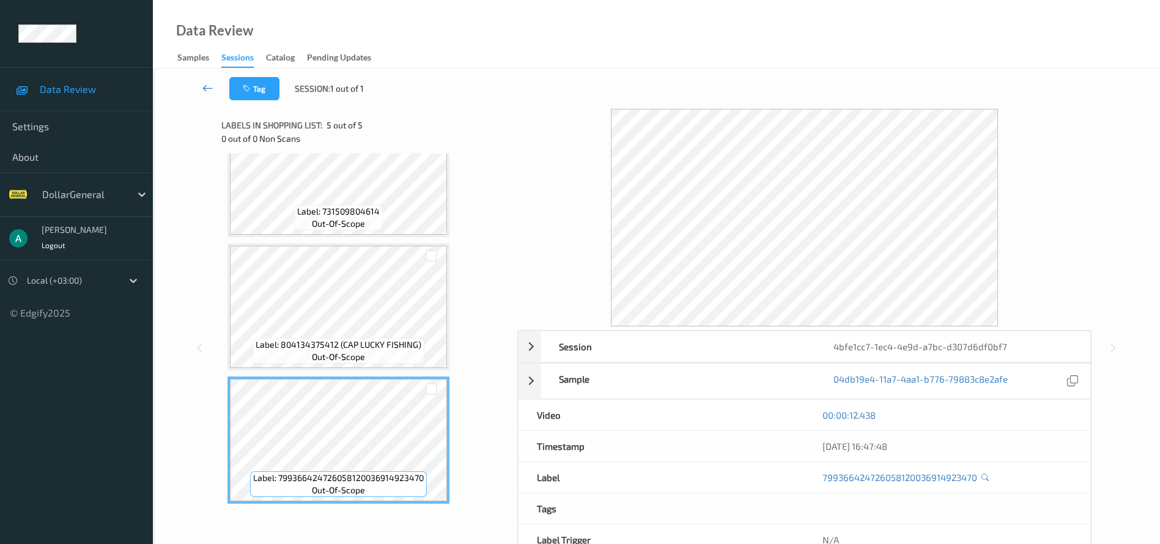
click at [210, 84] on icon at bounding box center [207, 88] width 11 height 12
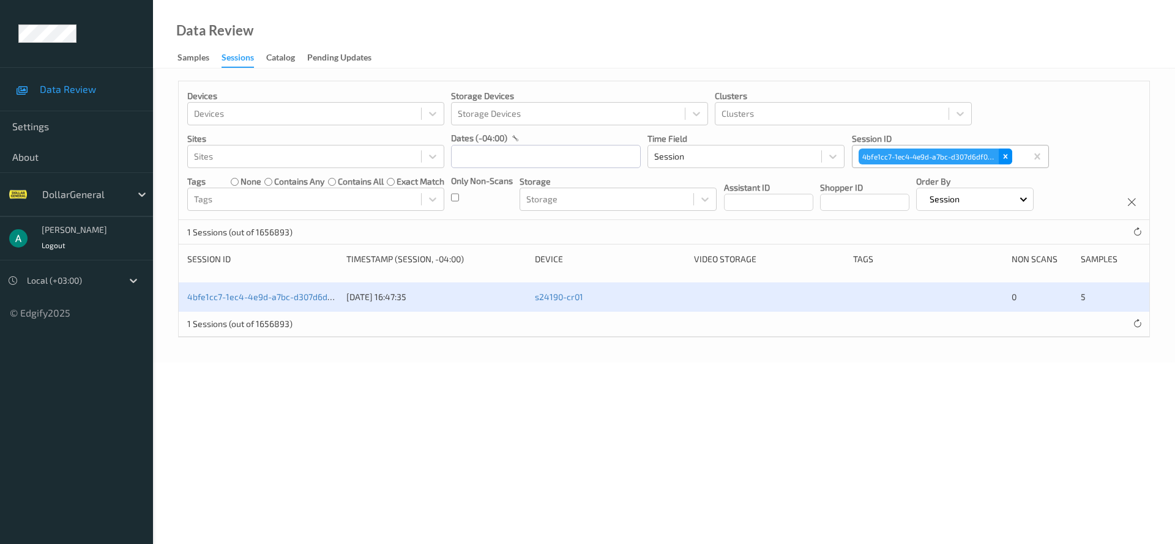
click at [1001, 158] on icon "Remove 4bfe1cc7-1ec4-4e9d-a7bc-d307d6df0bf7" at bounding box center [1005, 156] width 9 height 9
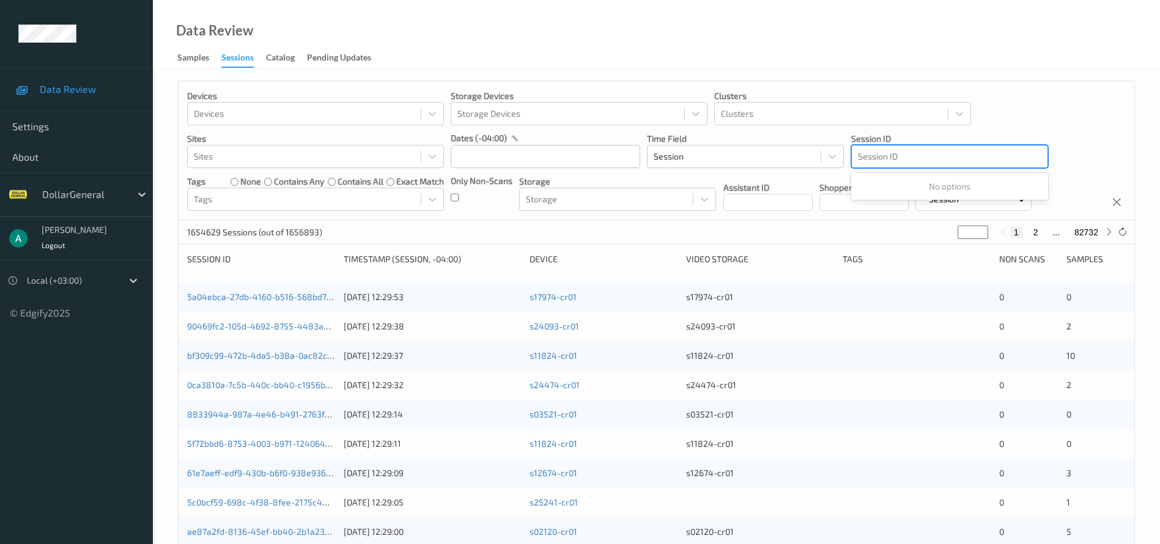
click at [861, 158] on div at bounding box center [950, 156] width 184 height 15
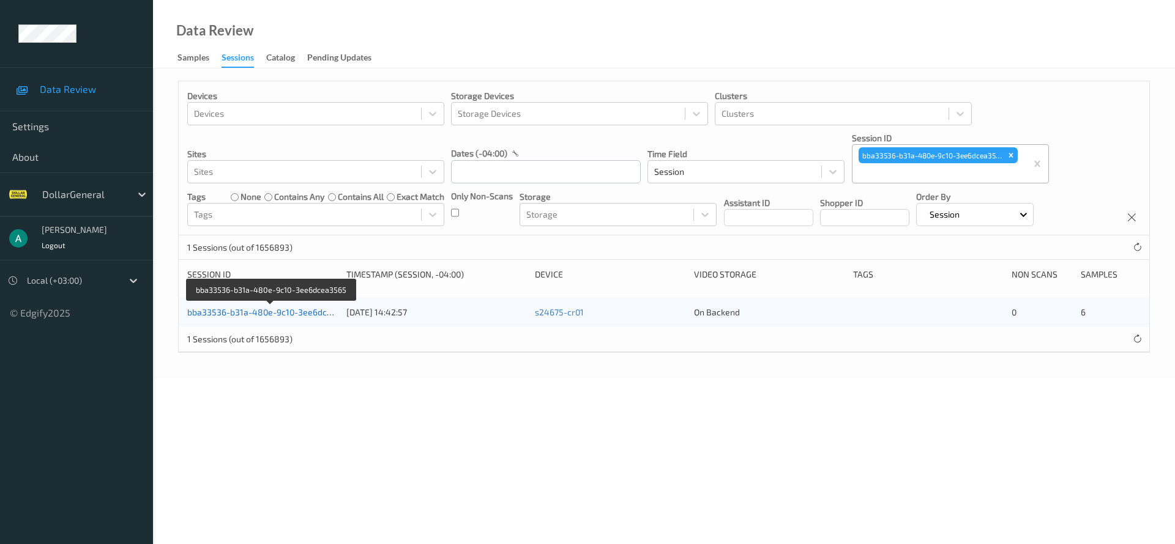
click at [324, 310] on link "bba33536-b31a-480e-9c10-3ee6dcea3565" at bounding box center [271, 312] width 169 height 10
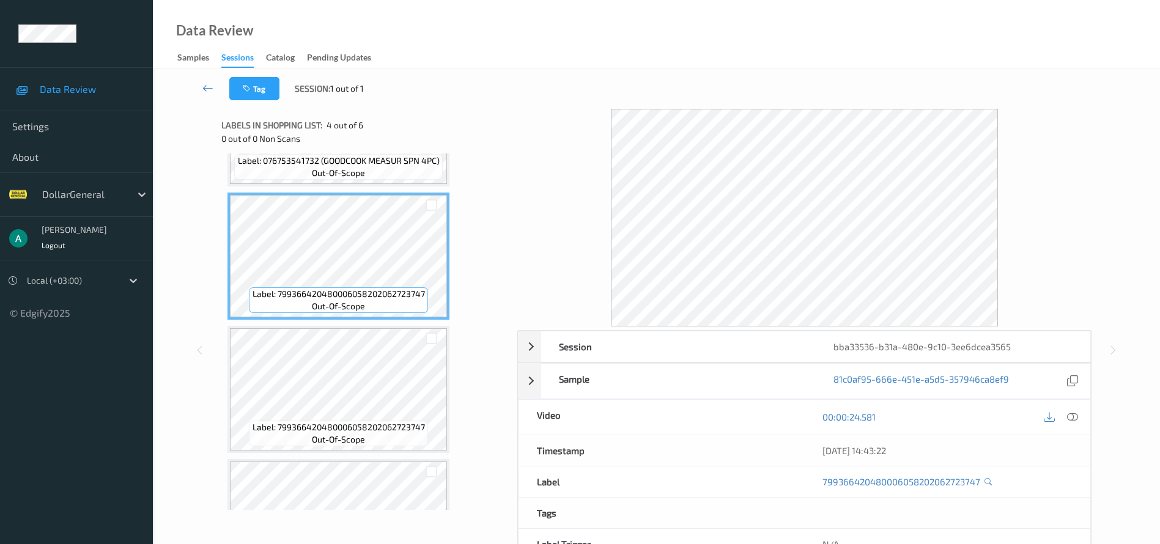
scroll to position [450, 0]
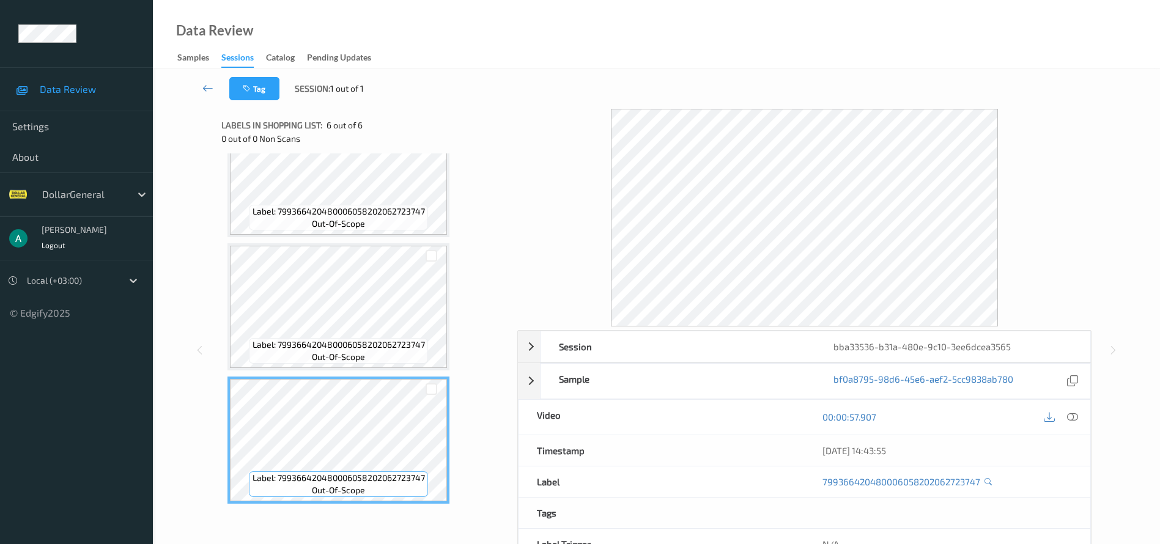
click at [379, 206] on span "Label: 799366420480006058202062723747" at bounding box center [339, 212] width 173 height 12
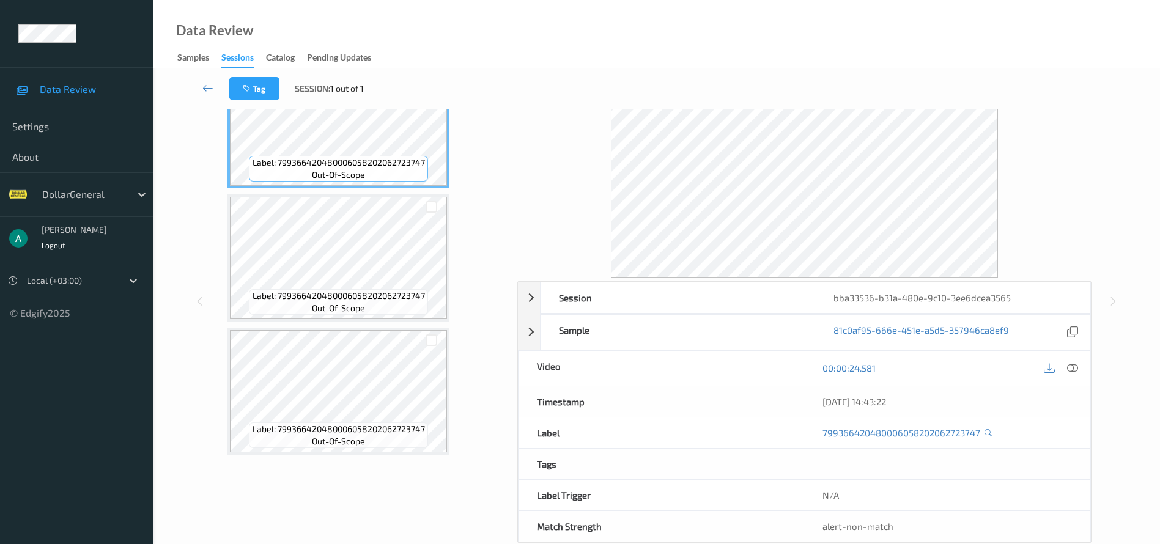
scroll to position [73, 0]
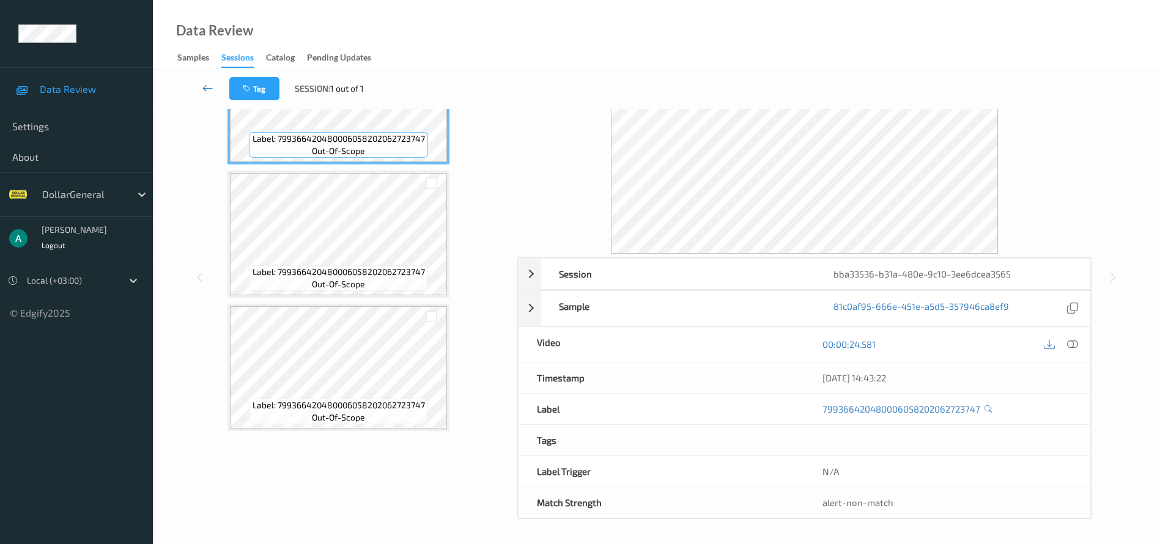
click at [207, 87] on icon at bounding box center [207, 88] width 11 height 12
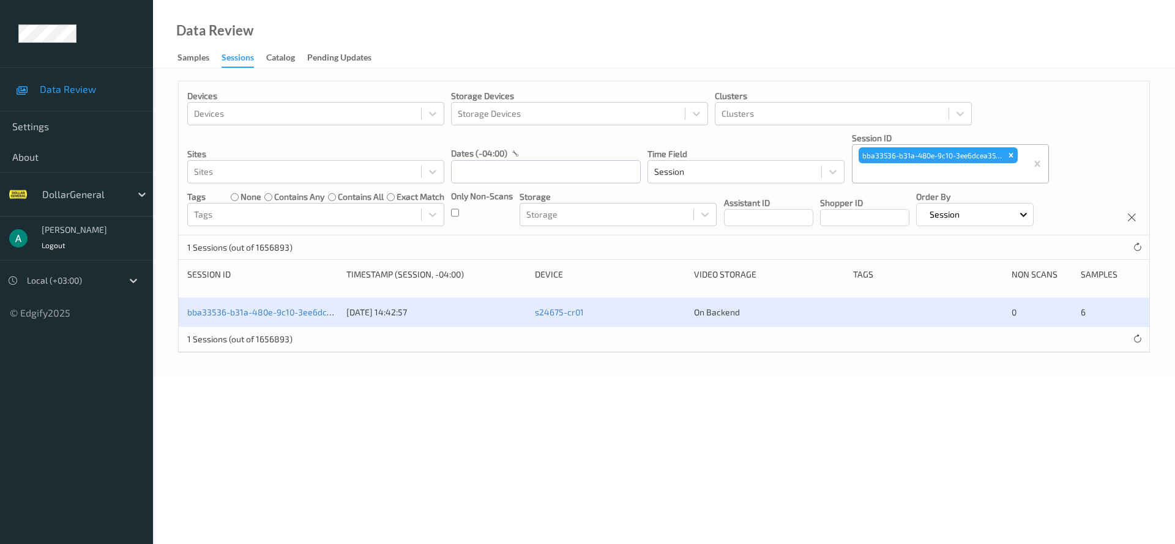
drag, startPoint x: 1009, startPoint y: 152, endPoint x: 867, endPoint y: 168, distance: 142.1
click at [1010, 153] on icon "Remove bba33536-b31a-480e-9c10-3ee6dcea3565" at bounding box center [1010, 155] width 9 height 9
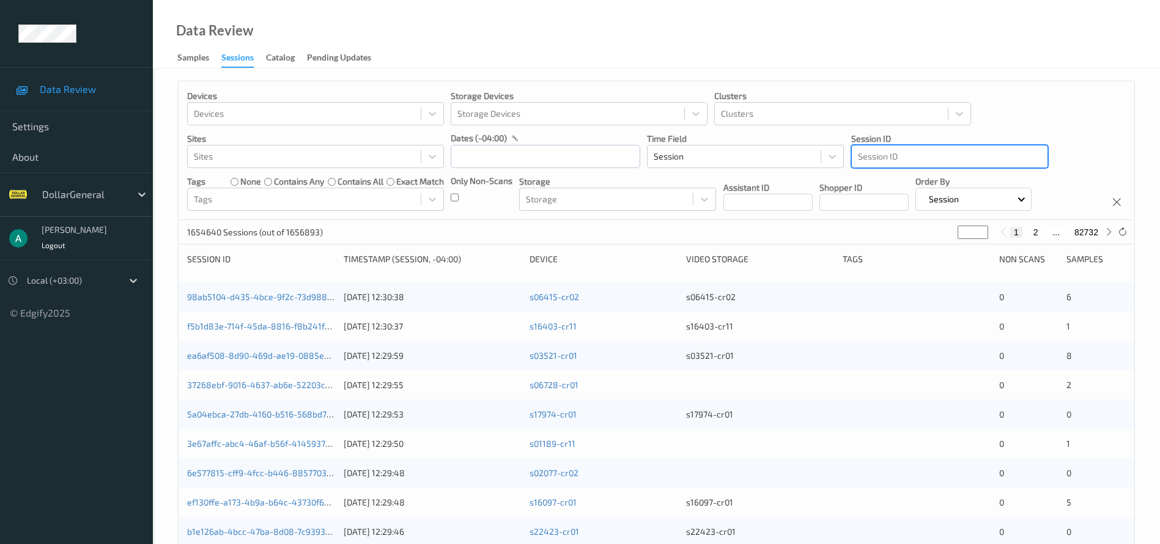
click at [866, 154] on div at bounding box center [950, 156] width 184 height 15
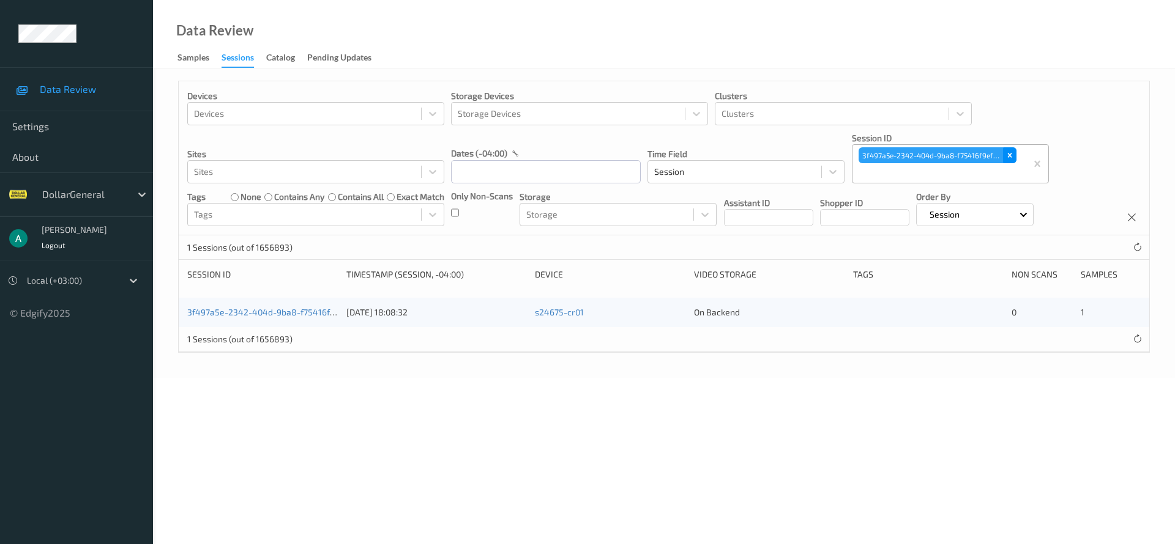
click at [1009, 155] on icon "Remove 3f497a5e-2342-404d-9ba8-f75416f9ef58" at bounding box center [1009, 156] width 4 height 4
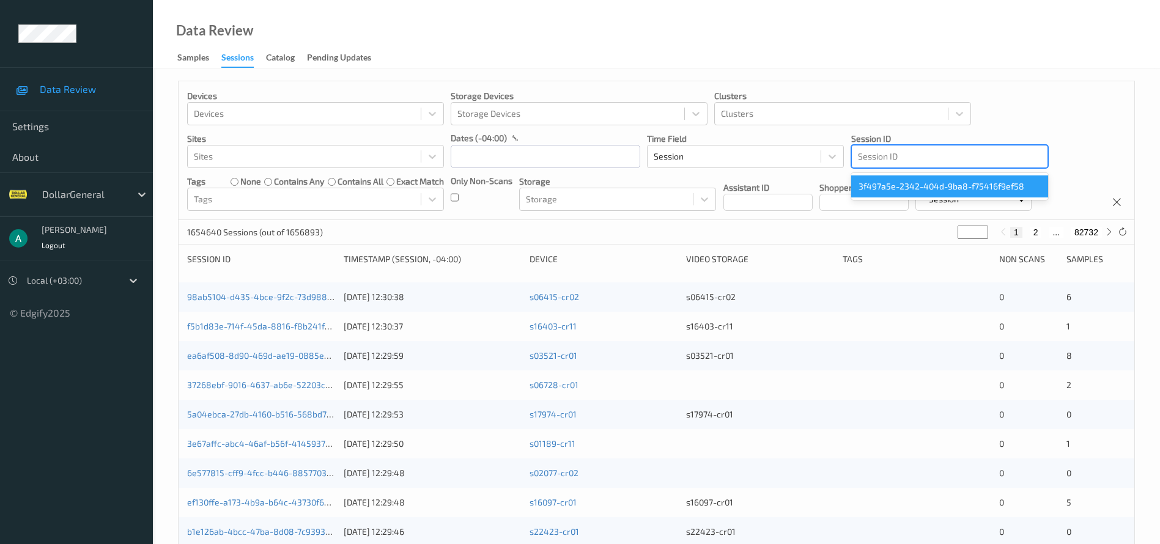
click at [901, 155] on div at bounding box center [950, 156] width 184 height 15
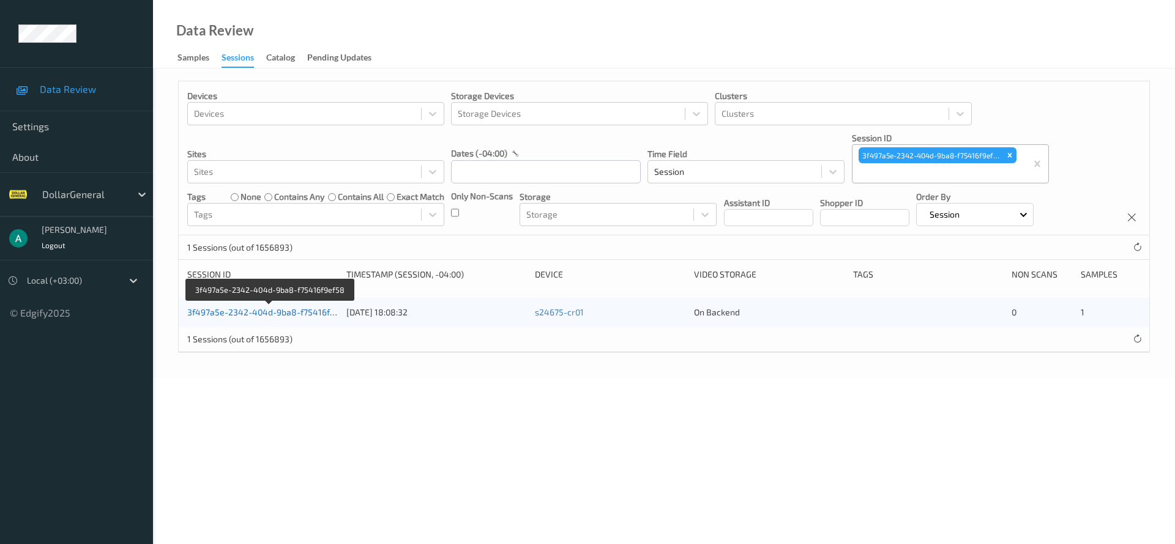
click at [285, 313] on link "3f497a5e-2342-404d-9ba8-f75416f9ef58" at bounding box center [270, 312] width 166 height 10
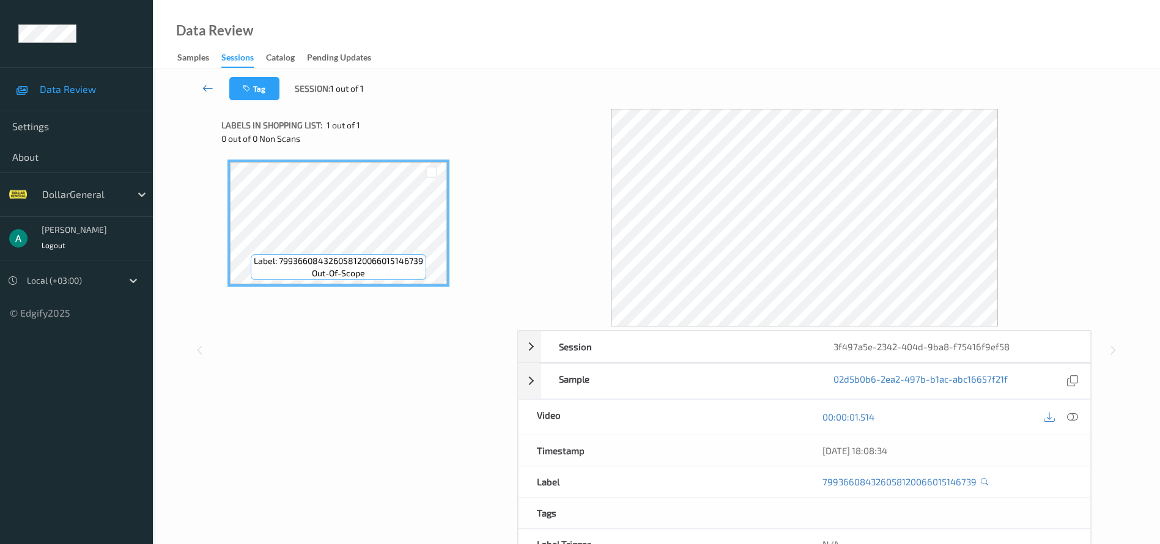
click at [206, 84] on icon at bounding box center [207, 88] width 11 height 12
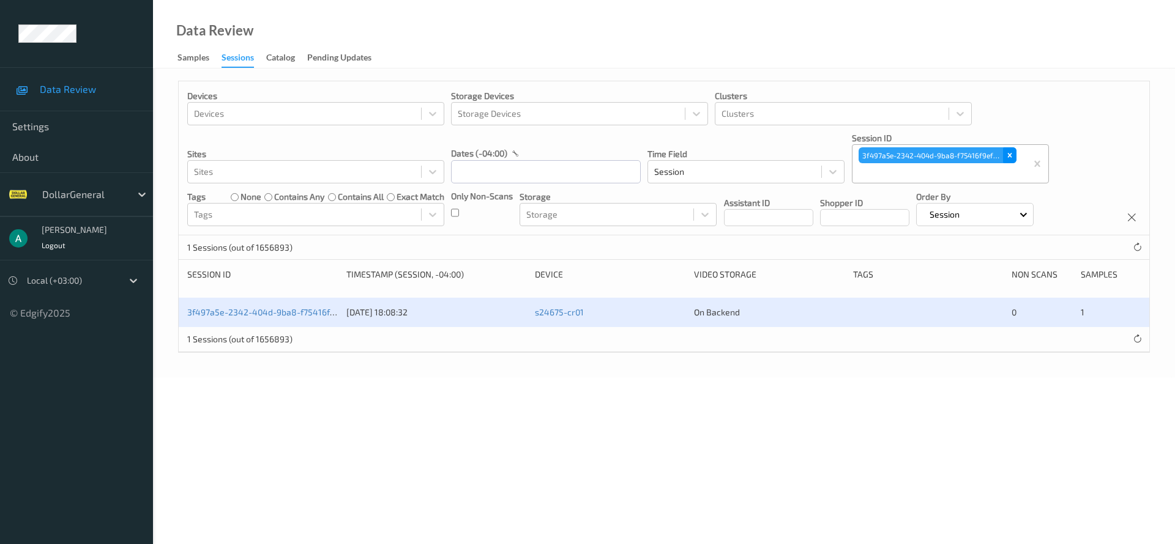
click at [1006, 158] on icon "Remove 3f497a5e-2342-404d-9ba8-f75416f9ef58" at bounding box center [1009, 155] width 9 height 9
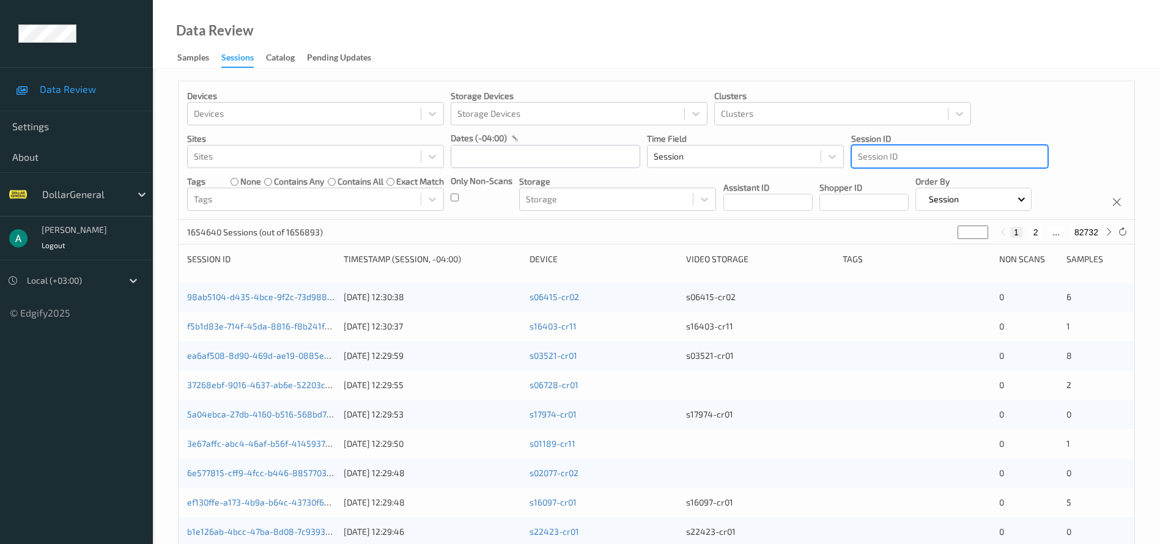
click at [877, 154] on div at bounding box center [950, 156] width 184 height 15
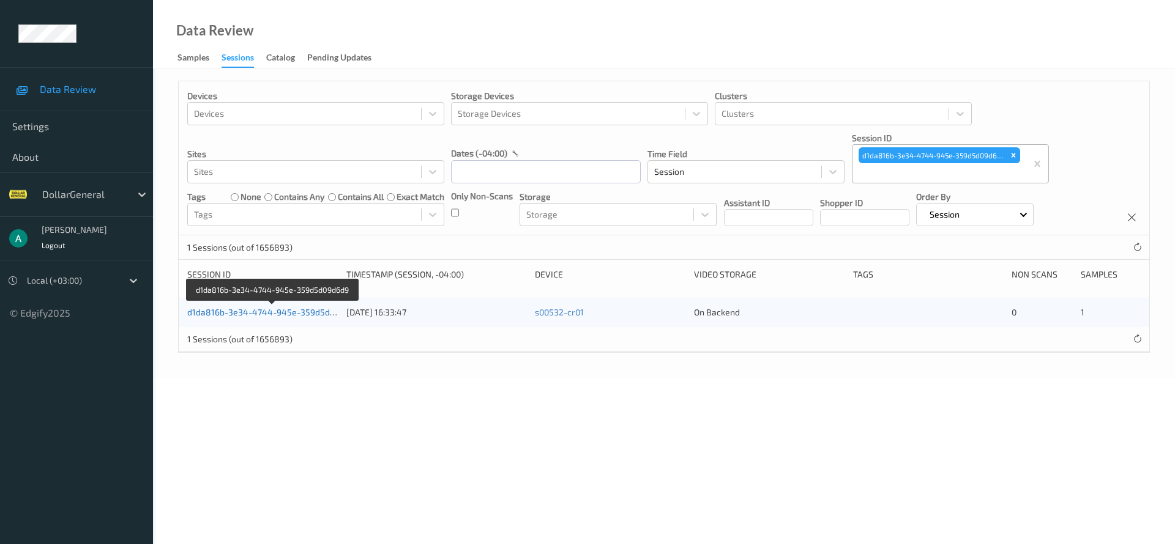
click at [233, 307] on link "d1da816b-3e34-4744-945e-359d5d09d6d9" at bounding box center [273, 312] width 172 height 10
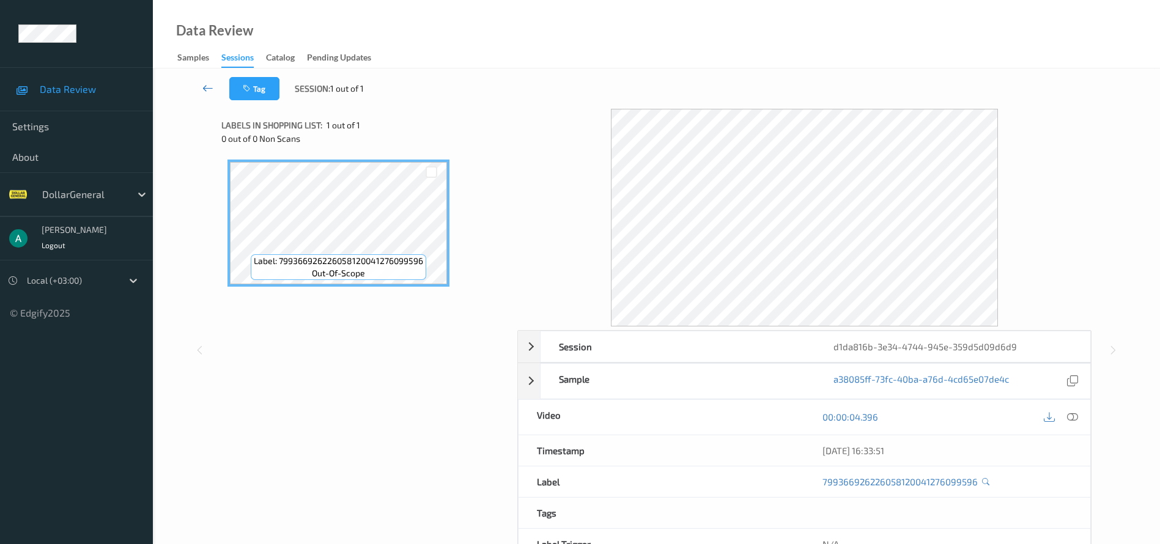
click at [209, 84] on icon at bounding box center [207, 88] width 11 height 12
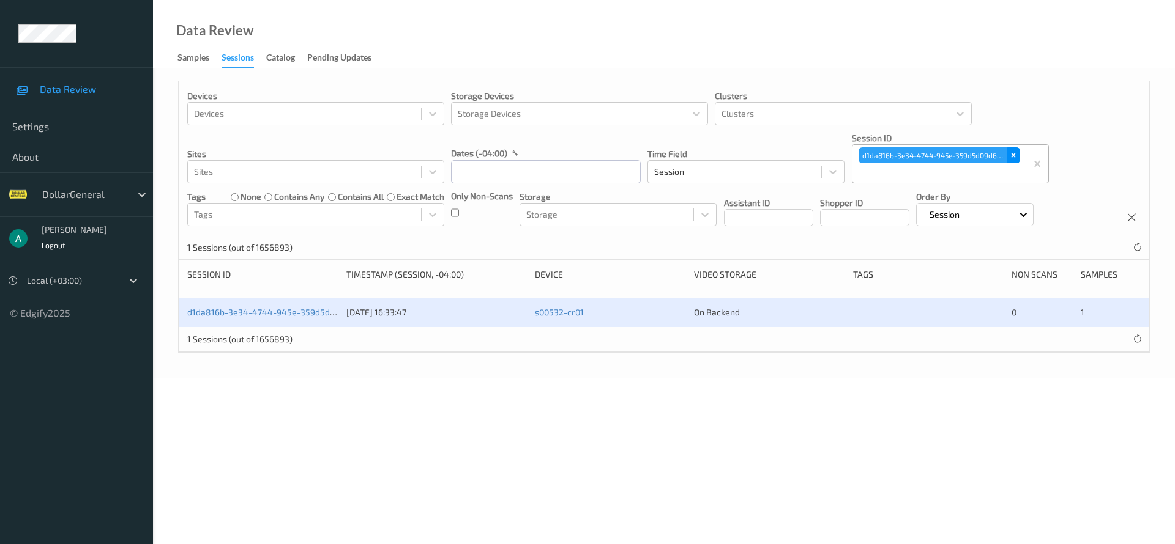
click at [1011, 157] on icon "Remove d1da816b-3e34-4744-945e-359d5d09d6d9" at bounding box center [1013, 156] width 4 height 4
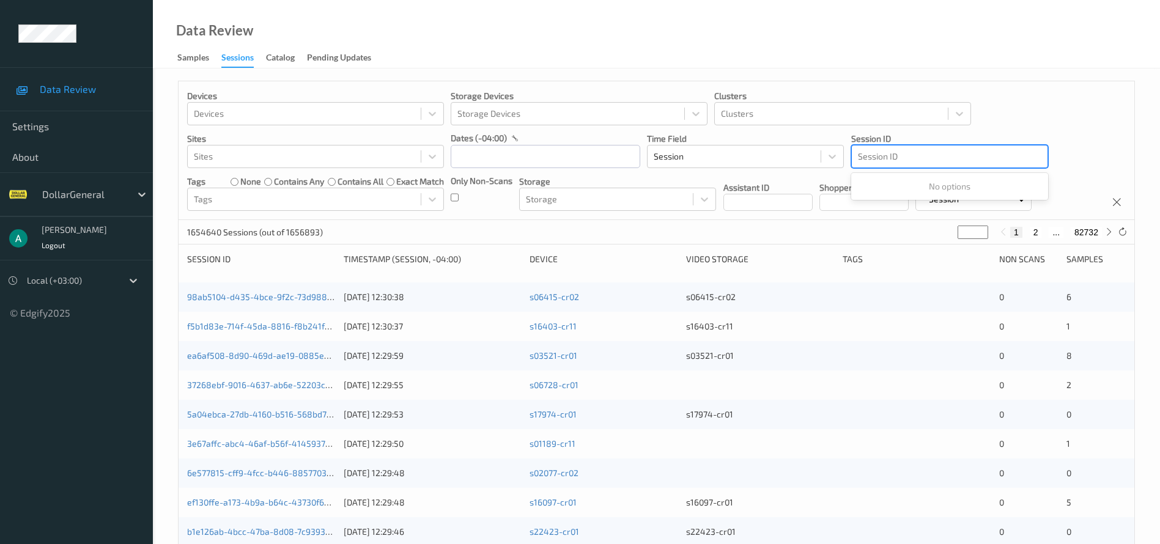
click at [881, 158] on div at bounding box center [950, 156] width 184 height 15
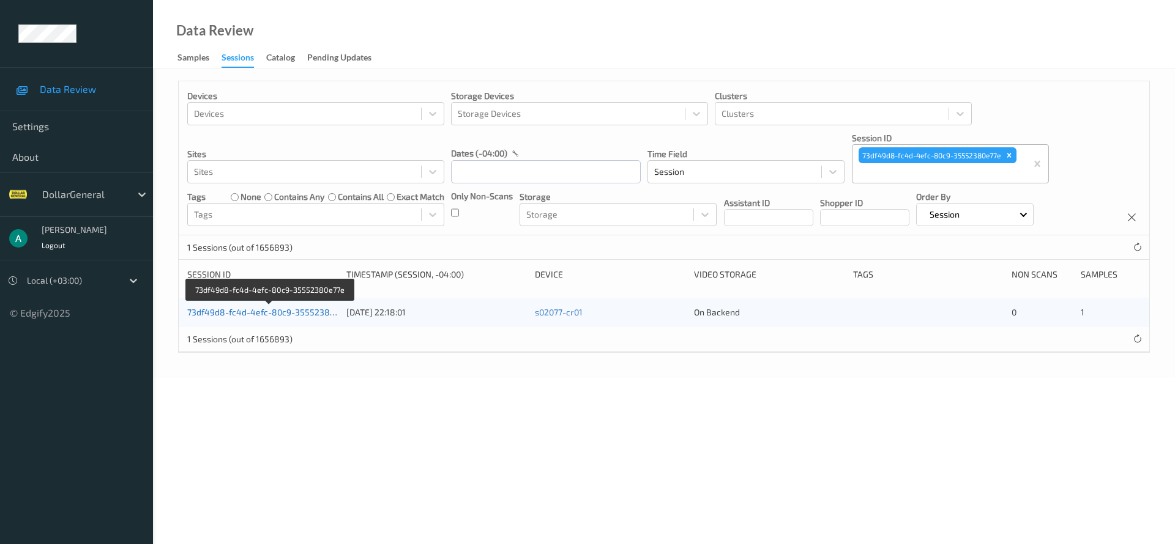
click at [263, 312] on link "73df49d8-fc4d-4efc-80c9-35552380e77e" at bounding box center [270, 312] width 166 height 10
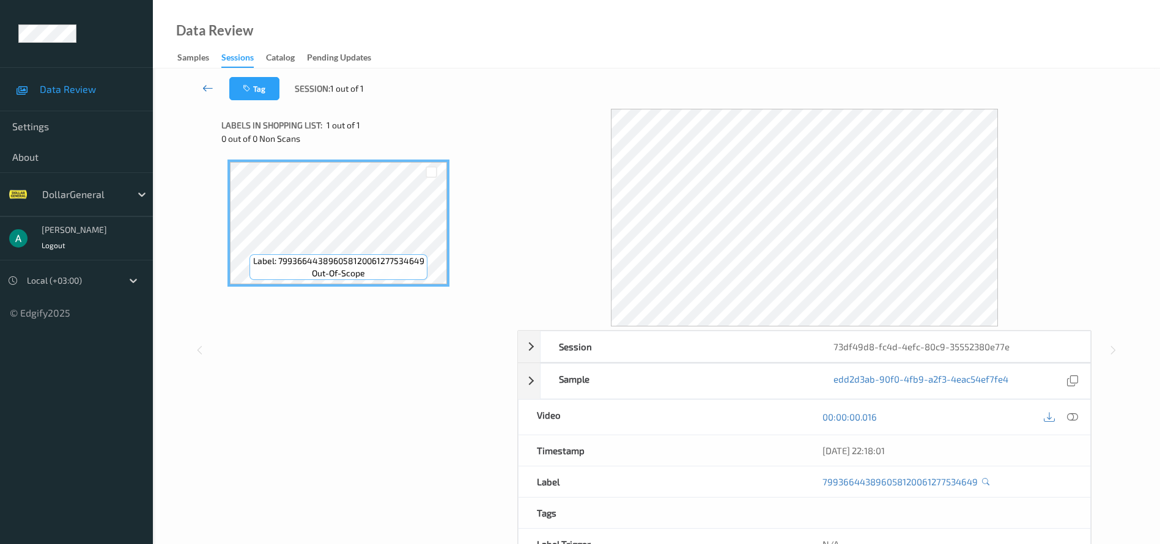
click at [209, 80] on link at bounding box center [208, 88] width 43 height 23
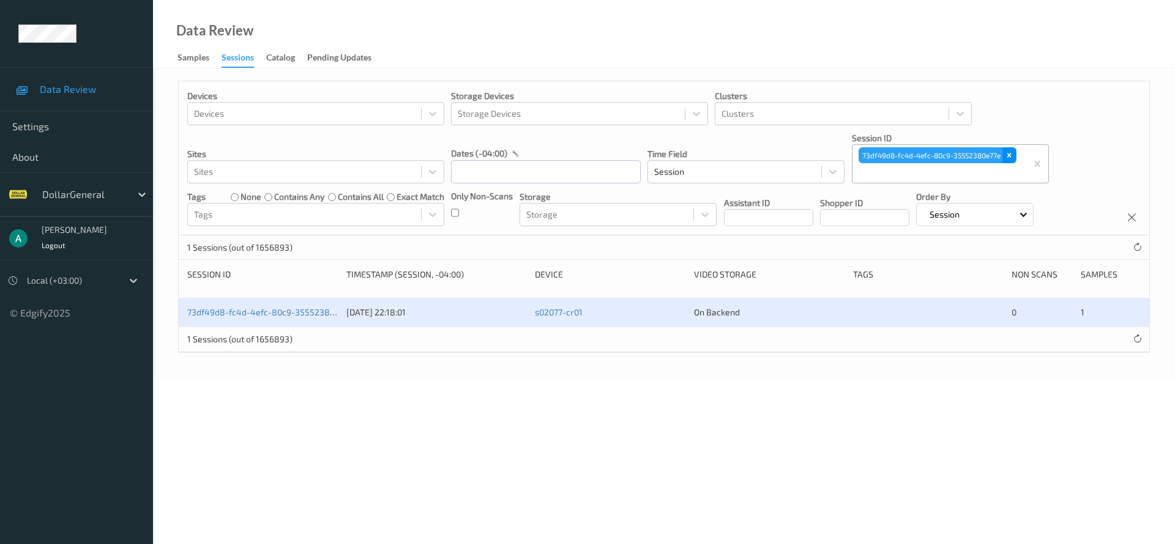
click at [1011, 154] on icon "Remove 73df49d8-fc4d-4efc-80c9-35552380e77e" at bounding box center [1009, 155] width 9 height 9
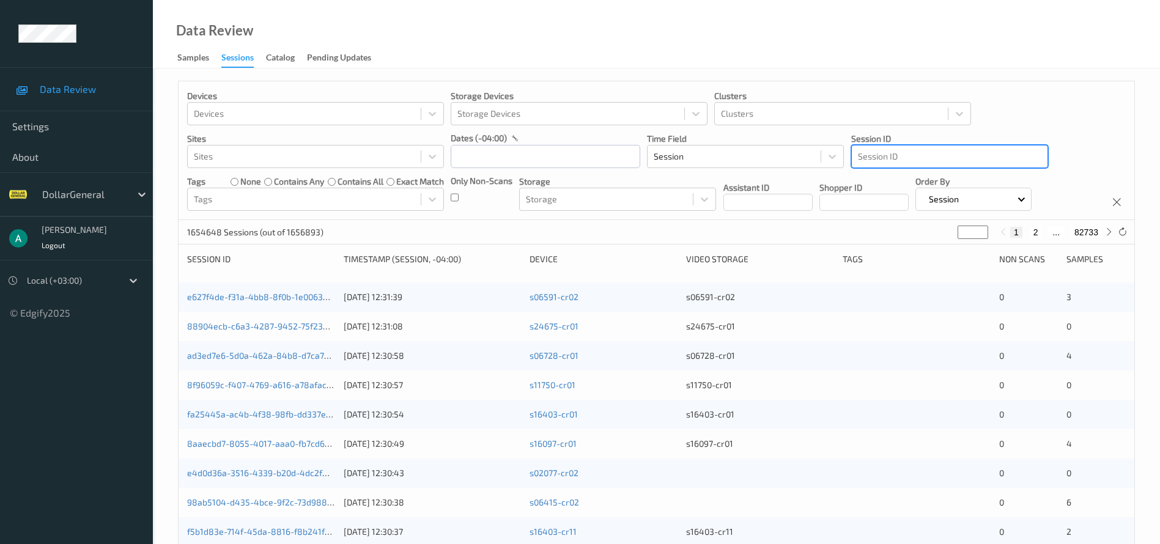
click at [934, 157] on div at bounding box center [950, 156] width 184 height 15
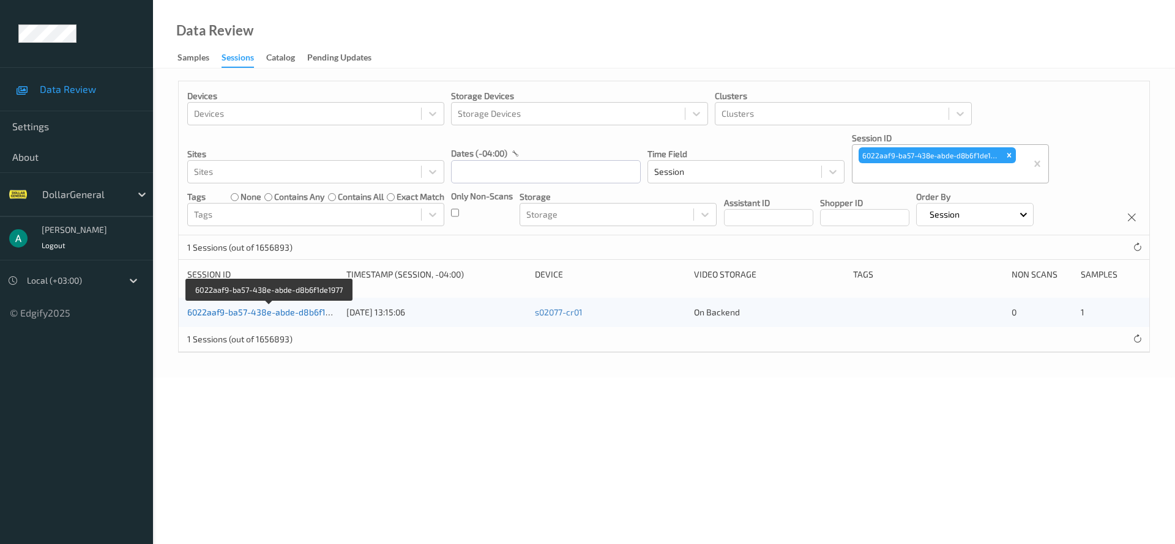
click at [284, 311] on link "6022aaf9-ba57-438e-abde-d8b6f1de1977" at bounding box center [269, 312] width 165 height 10
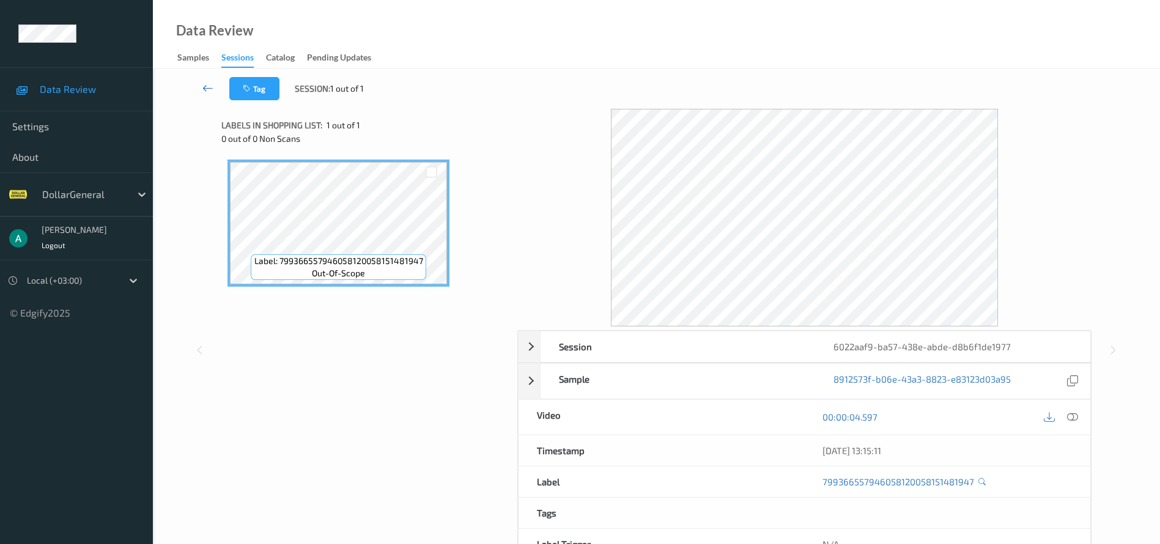
click at [198, 87] on link at bounding box center [208, 88] width 43 height 23
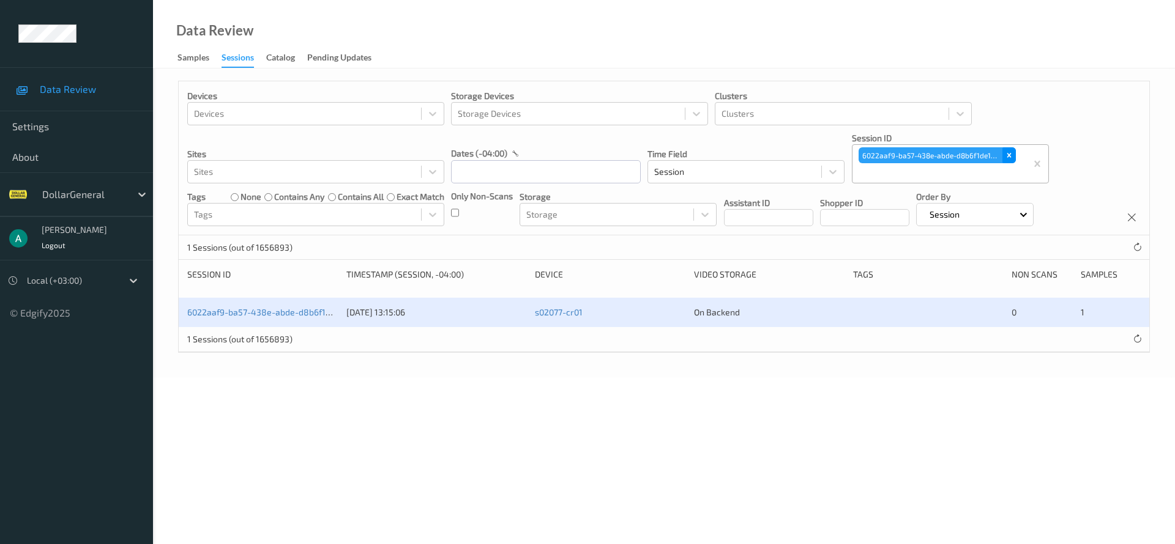
click at [1011, 153] on icon "Remove 6022aaf9-ba57-438e-abde-d8b6f1de1977" at bounding box center [1009, 155] width 9 height 9
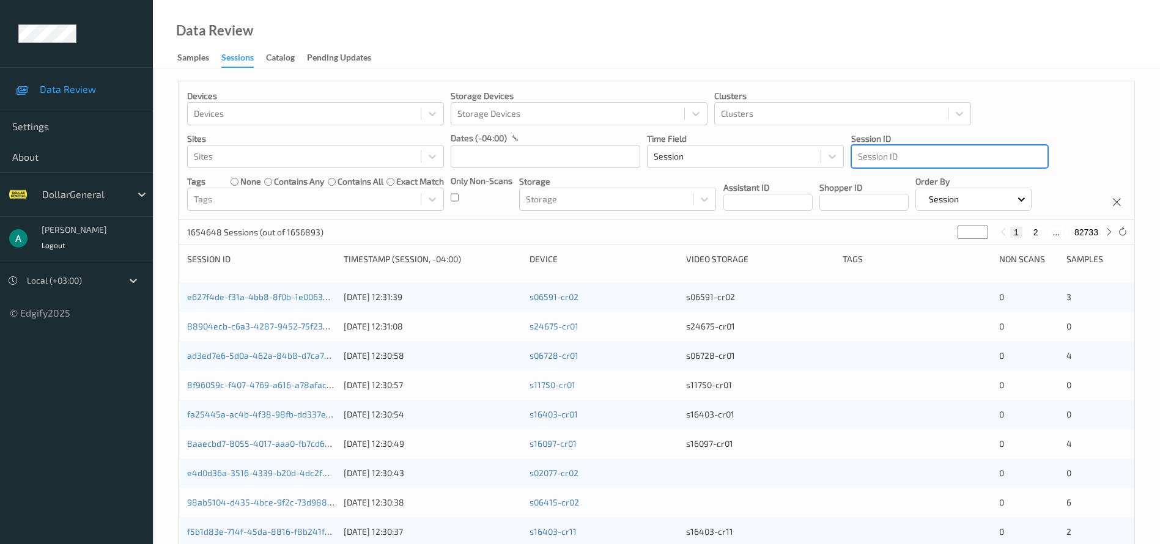
click at [905, 162] on div at bounding box center [950, 156] width 184 height 15
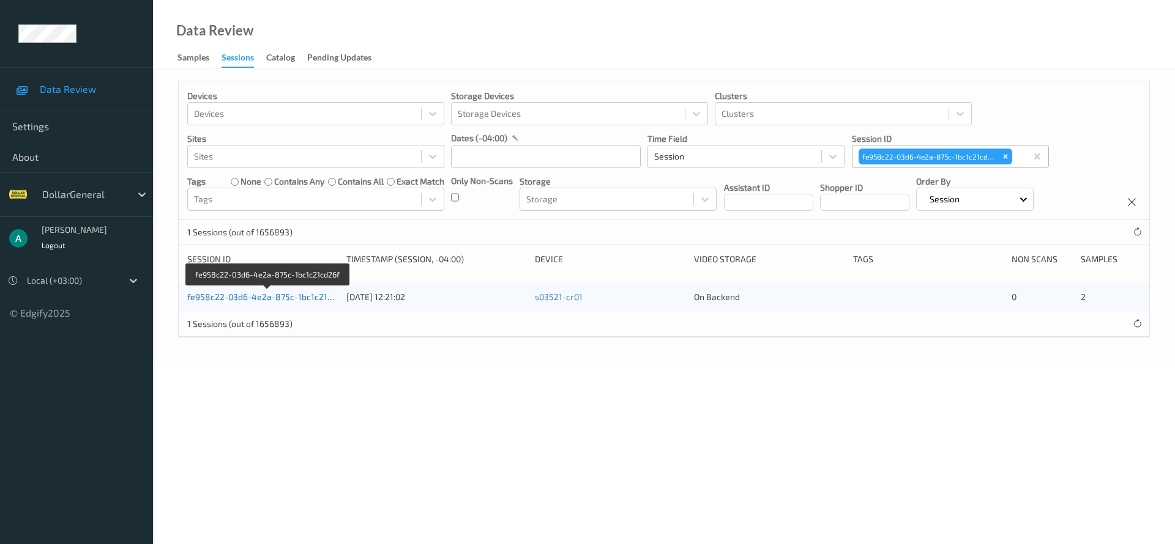
click at [273, 293] on link "fe958c22-03d6-4e2a-875c-1bc1c21cd26f" at bounding box center [268, 297] width 162 height 10
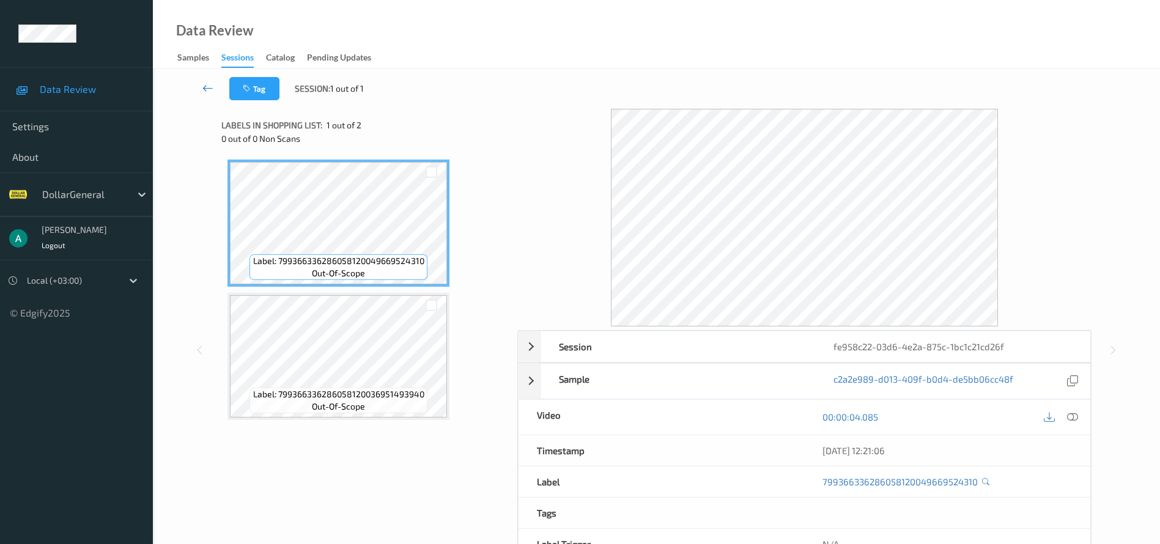
click at [202, 88] on icon at bounding box center [207, 88] width 11 height 12
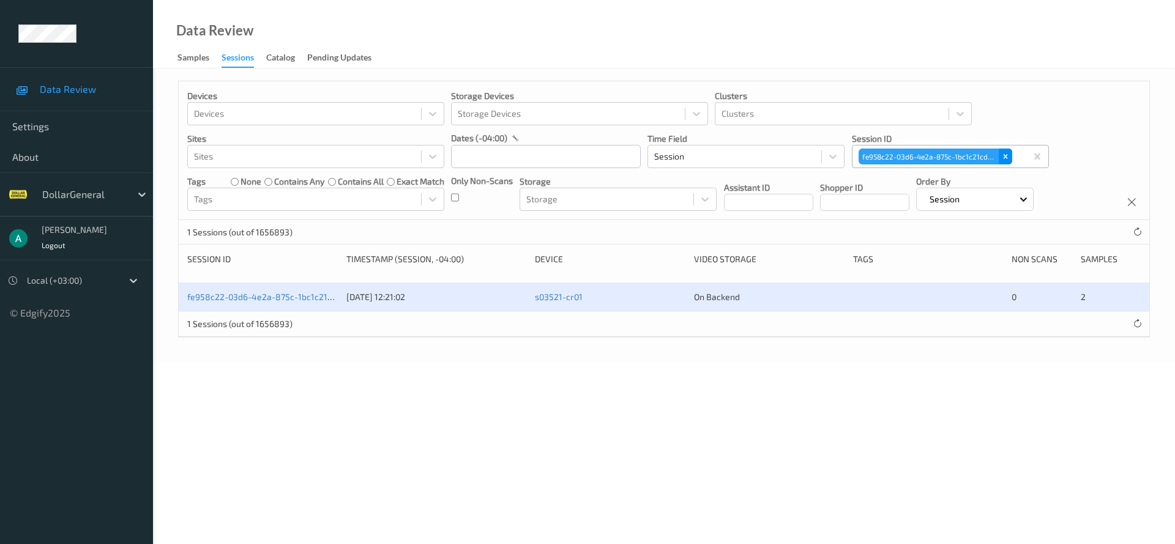
drag, startPoint x: 1009, startPoint y: 161, endPoint x: 906, endPoint y: 158, distance: 103.4
click at [1010, 161] on div "Remove fe958c22-03d6-4e2a-875c-1bc1c21cd26f" at bounding box center [1004, 157] width 13 height 16
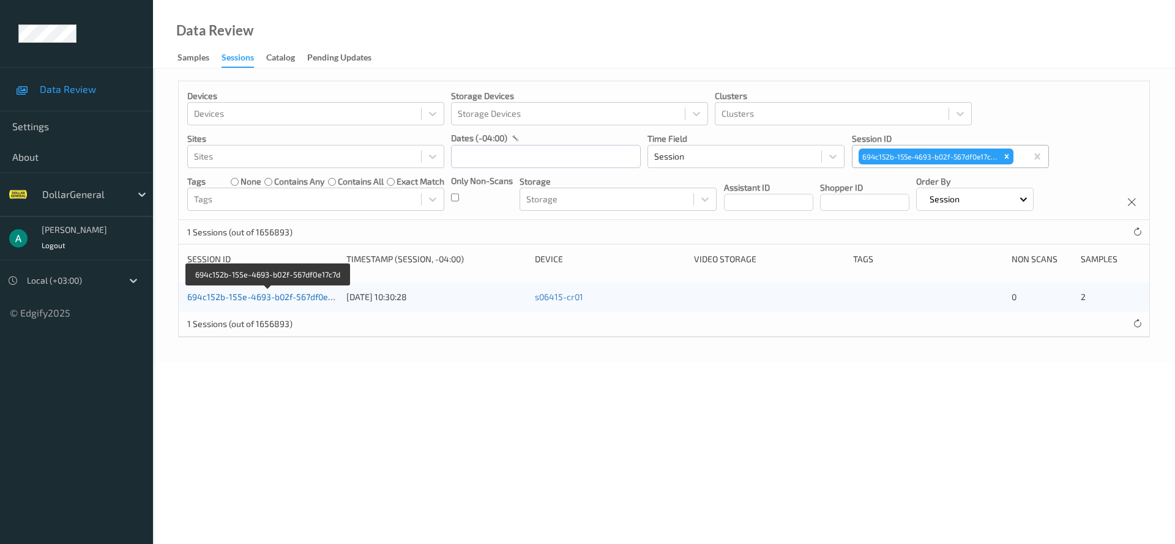
click at [267, 297] on link "694c152b-155e-4693-b02f-567df0e17c7d" at bounding box center [268, 297] width 162 height 10
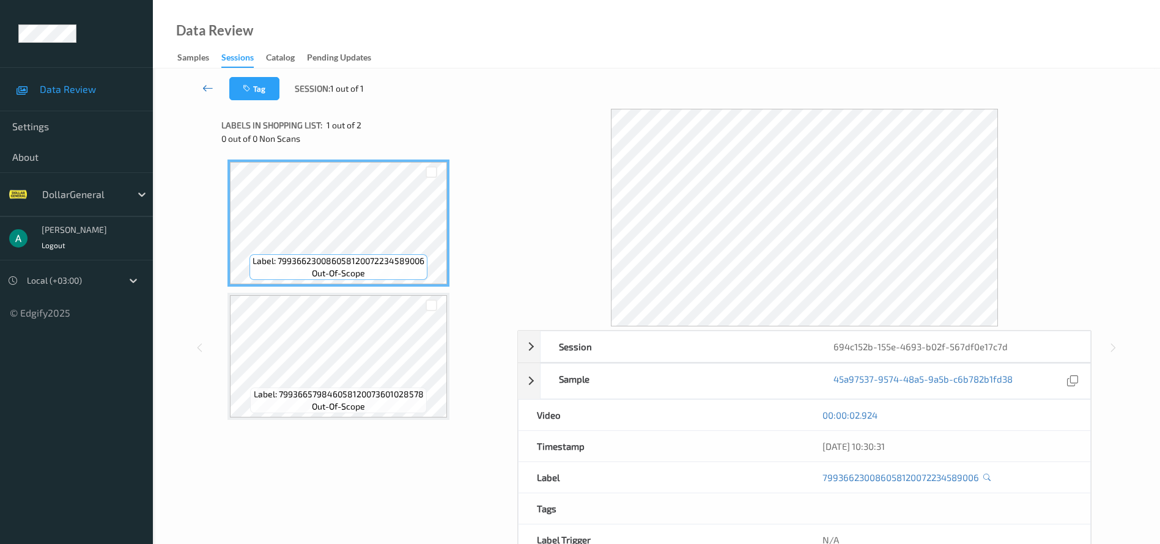
click at [212, 84] on icon at bounding box center [207, 88] width 11 height 12
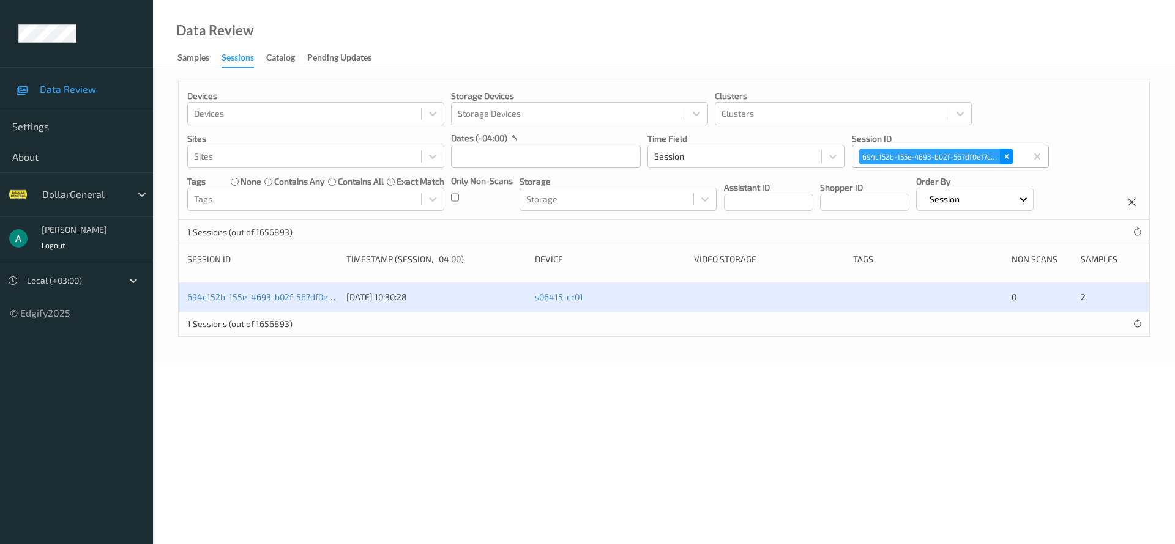
click at [1006, 158] on icon "Remove 694c152b-155e-4693-b02f-567df0e17c7d" at bounding box center [1006, 156] width 9 height 9
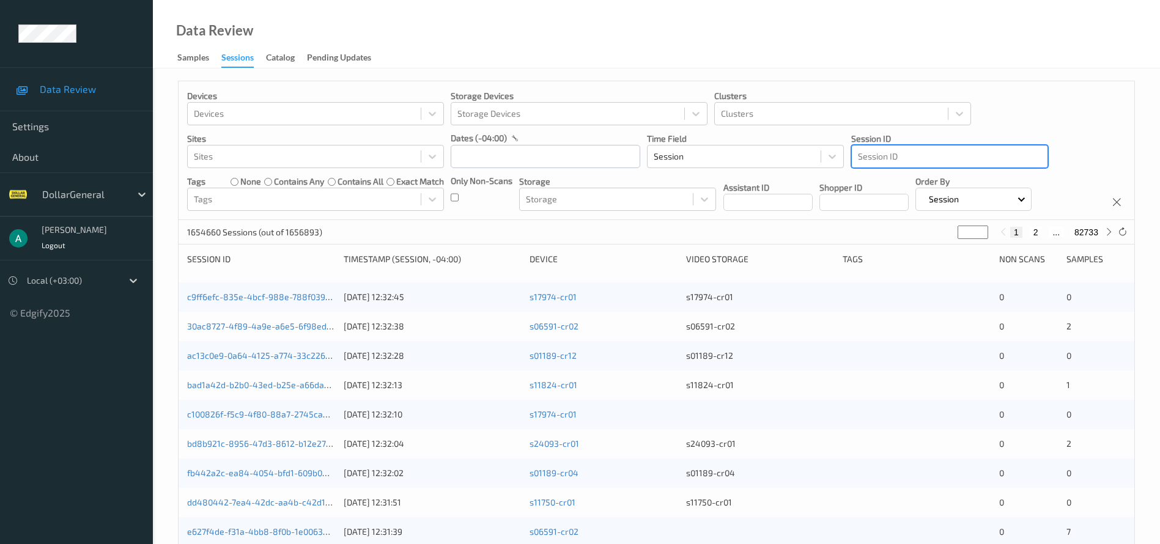
click at [864, 155] on div at bounding box center [950, 156] width 184 height 15
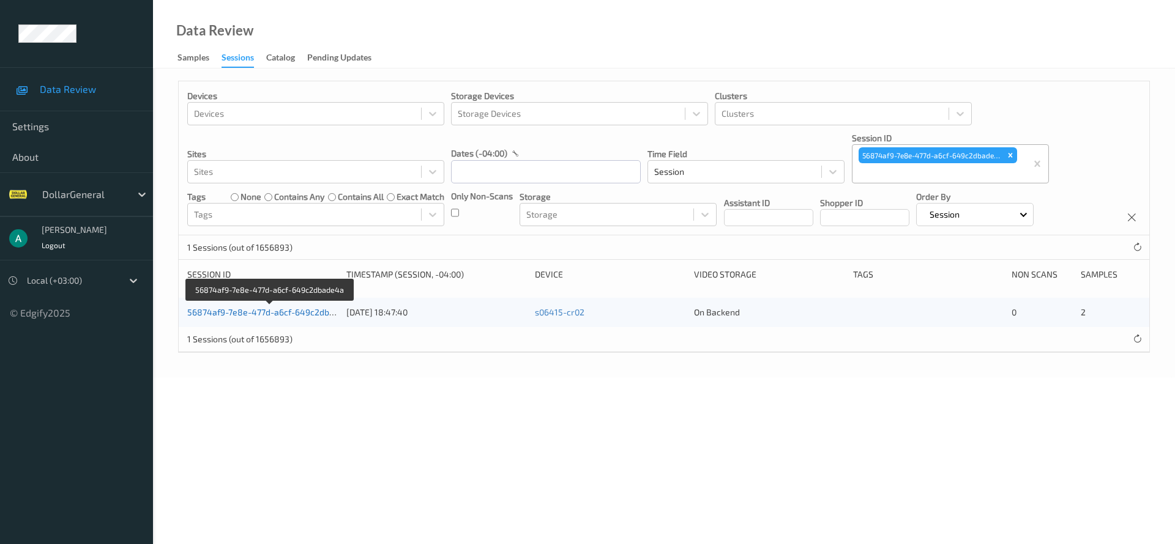
click at [304, 310] on link "56874af9-7e8e-477d-a6cf-649c2dbade4a" at bounding box center [270, 312] width 167 height 10
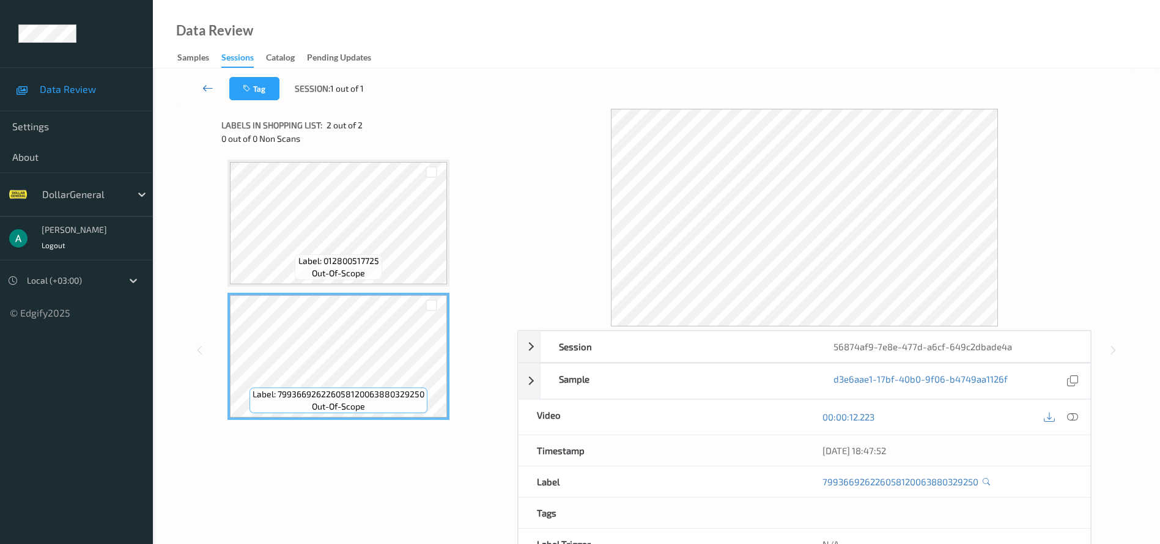
click at [202, 84] on icon at bounding box center [207, 88] width 11 height 12
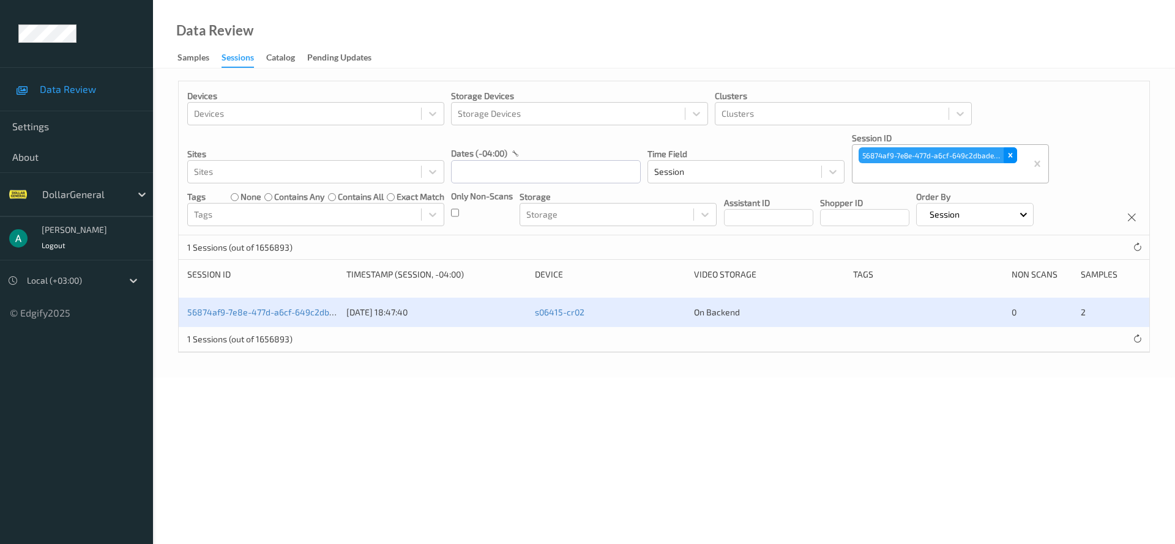
click at [1014, 154] on icon "Remove 56874af9-7e8e-477d-a6cf-649c2dbade4a" at bounding box center [1010, 155] width 9 height 9
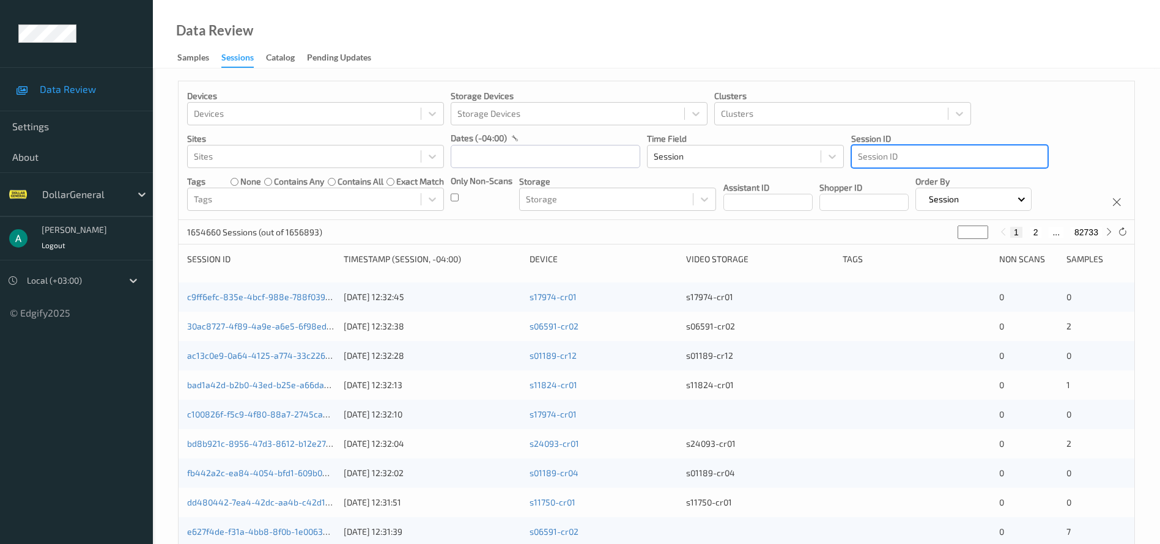
click at [891, 155] on div at bounding box center [950, 156] width 184 height 15
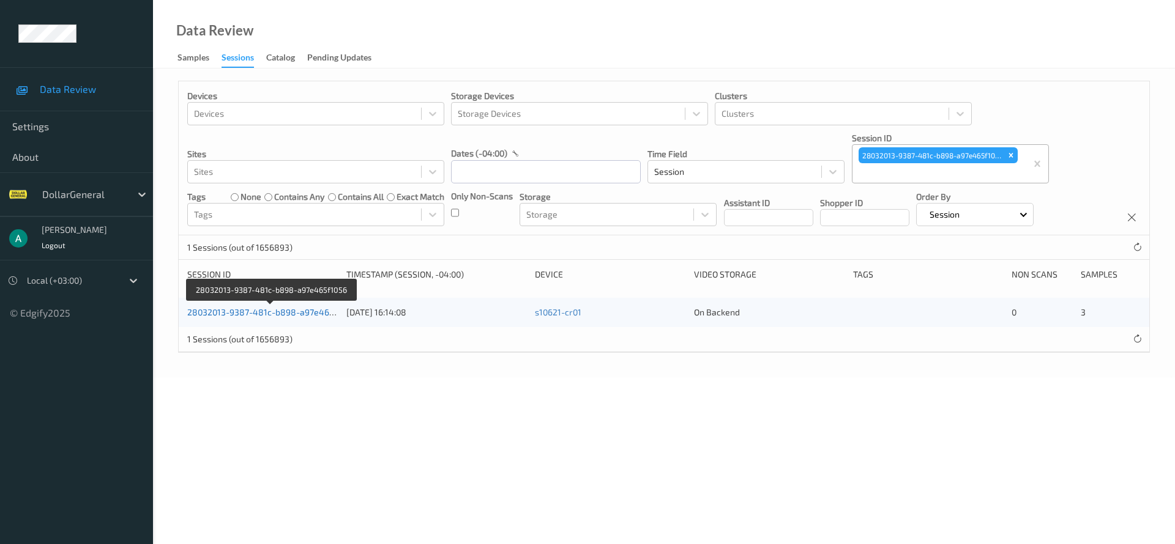
click at [309, 307] on link "28032013-9387-481c-b898-a97e465f1056" at bounding box center [271, 312] width 168 height 10
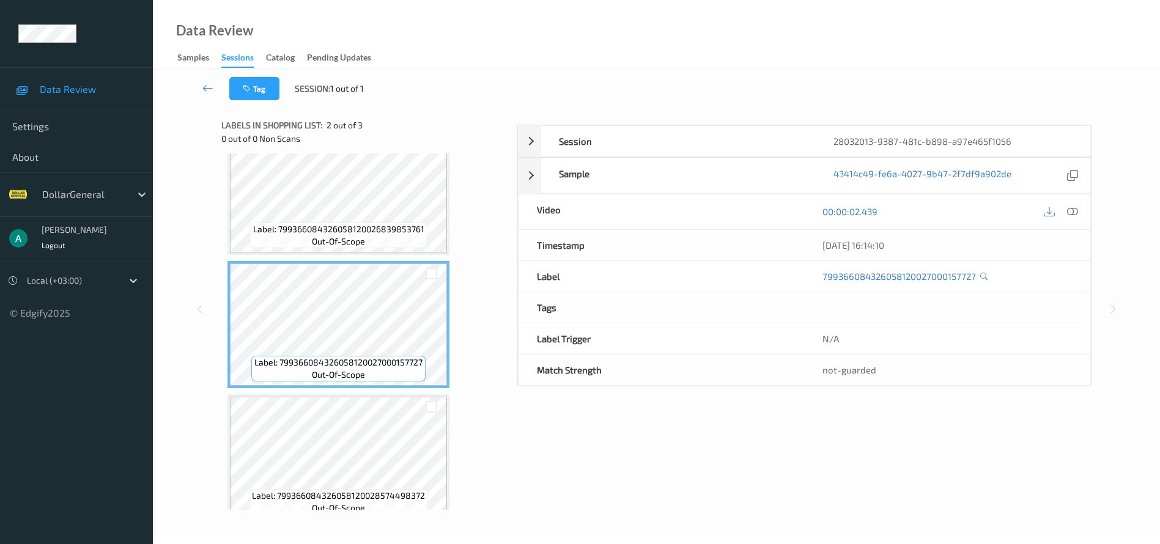
scroll to position [50, 0]
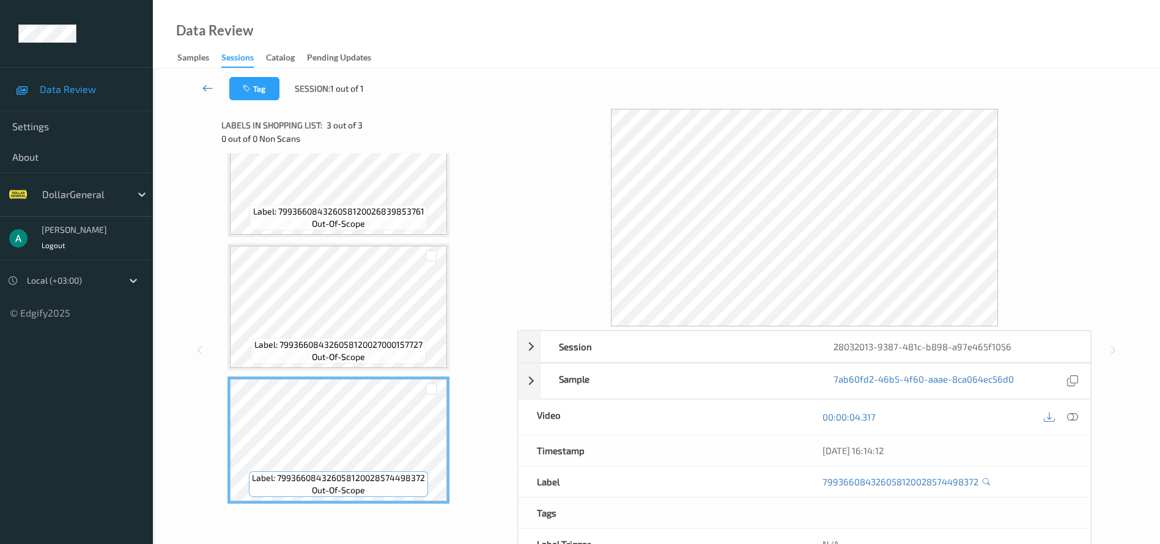
click at [204, 92] on icon at bounding box center [207, 88] width 11 height 12
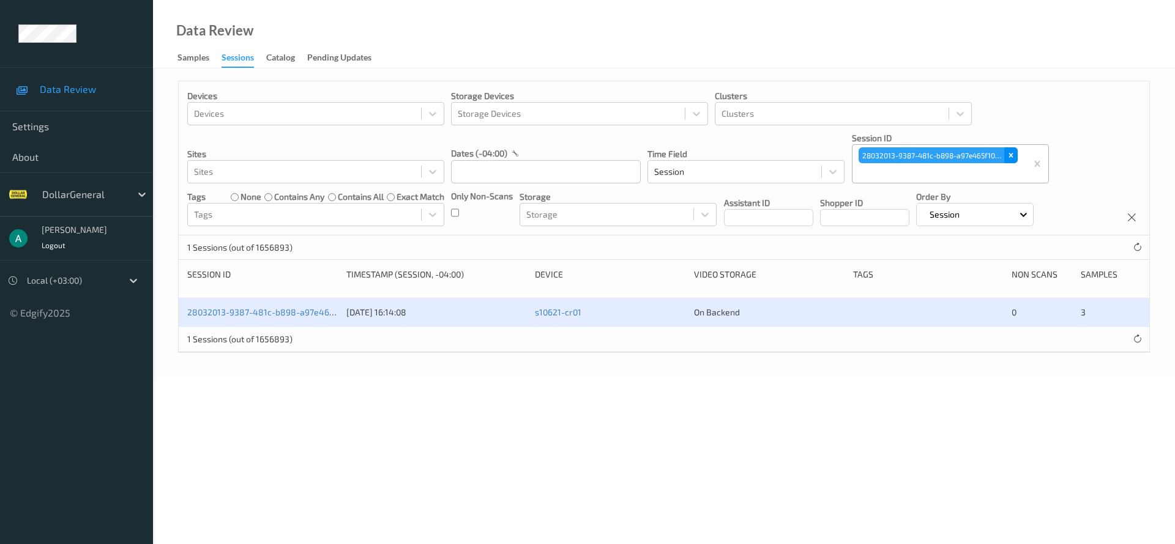
click at [1016, 155] on div "Remove 28032013-9387-481c-b898-a97e465f1056" at bounding box center [1010, 155] width 13 height 16
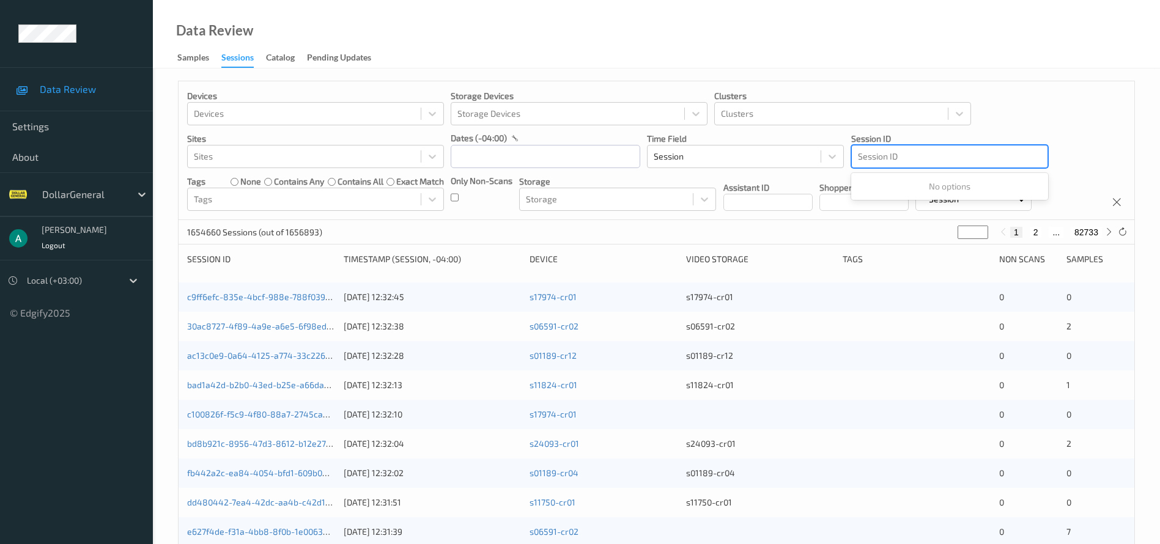
click at [893, 152] on div at bounding box center [950, 156] width 184 height 15
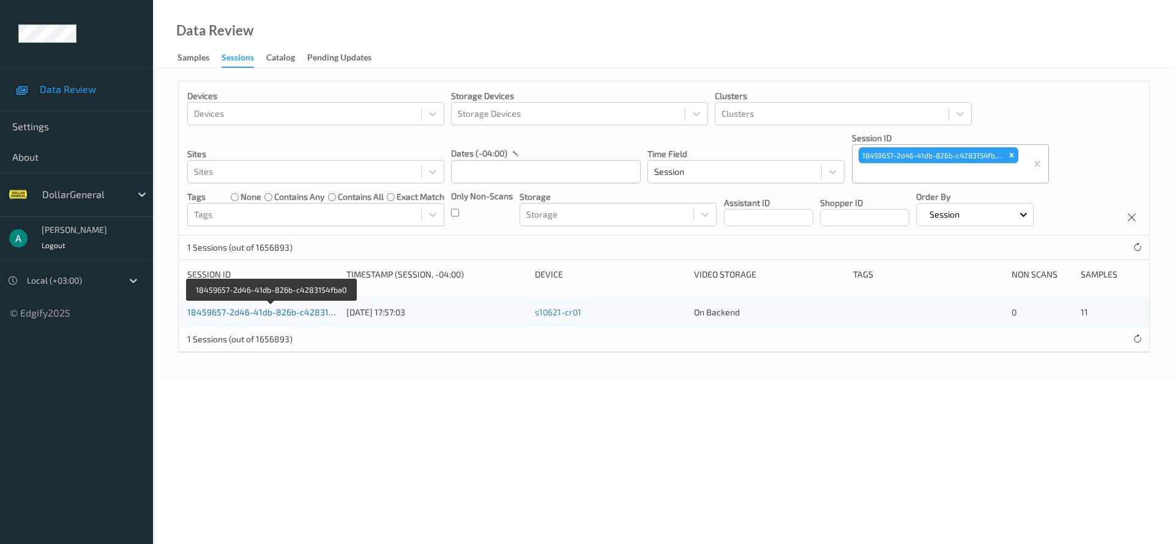
click at [300, 312] on link "18459657-2d46-41db-826b-c4283154fba0" at bounding box center [271, 312] width 169 height 10
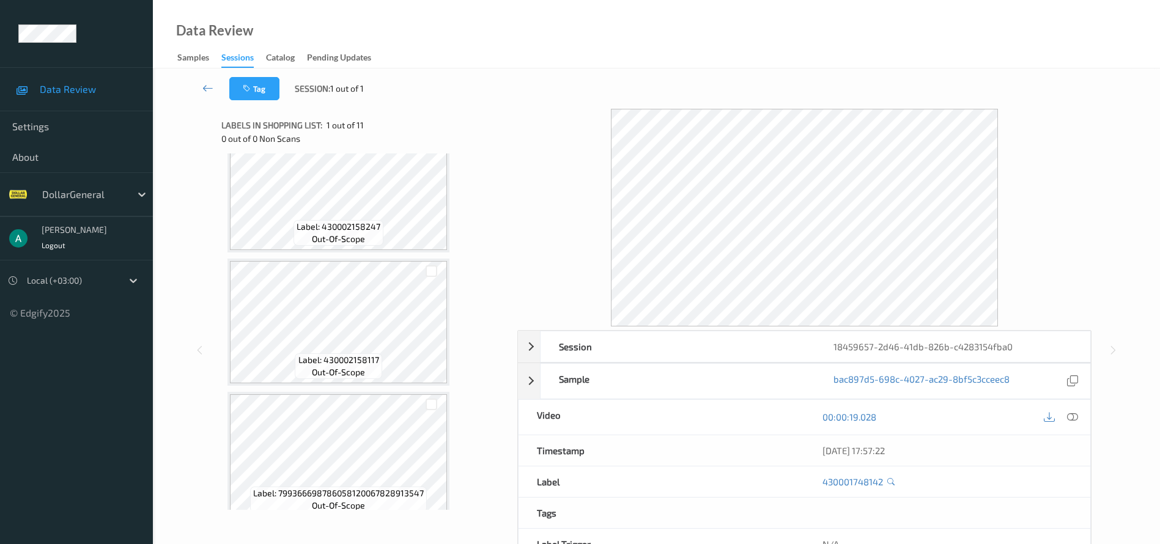
scroll to position [1116, 0]
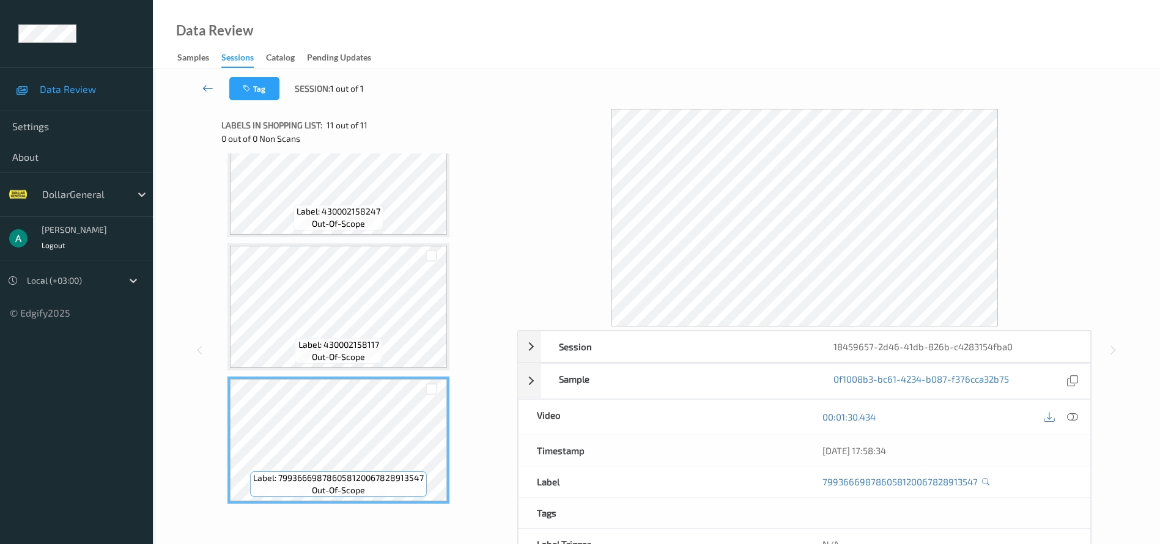
click at [204, 90] on icon at bounding box center [207, 88] width 11 height 12
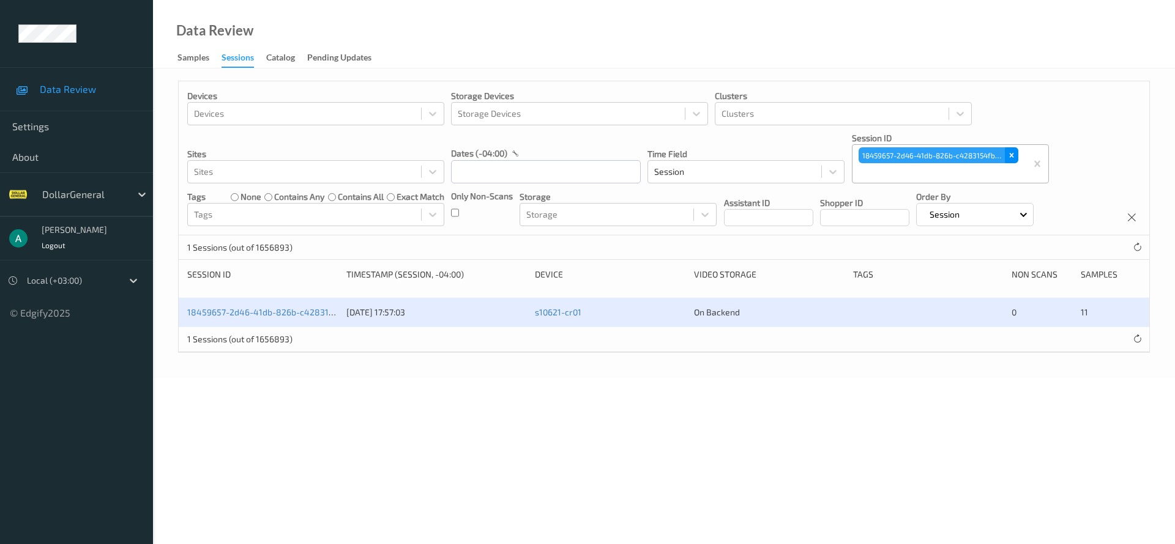
click at [1014, 155] on icon "Remove 18459657-2d46-41db-826b-c4283154fba0" at bounding box center [1011, 155] width 9 height 9
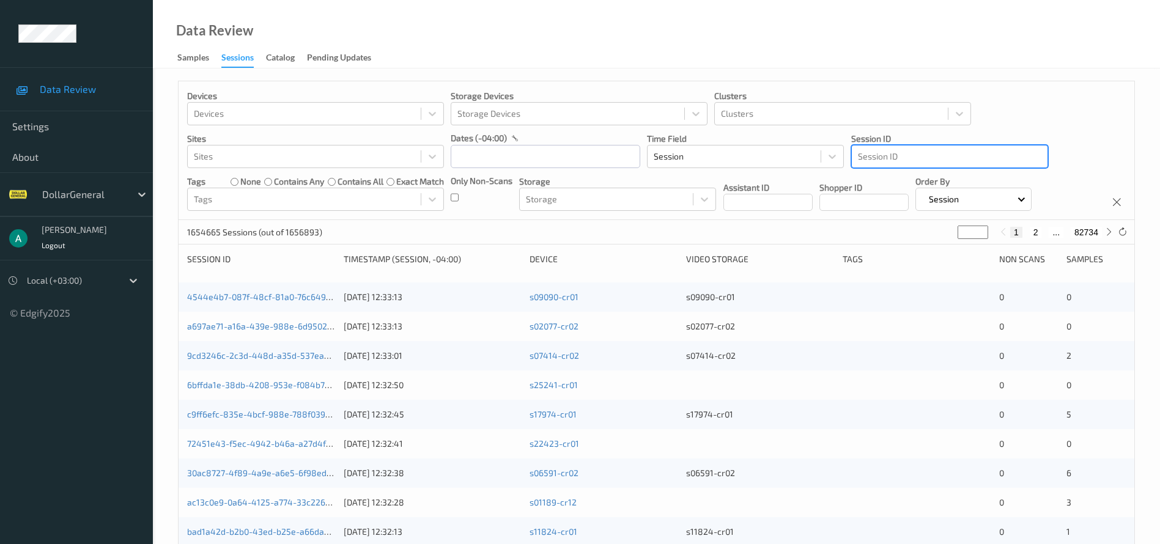
click at [904, 157] on div at bounding box center [950, 156] width 184 height 15
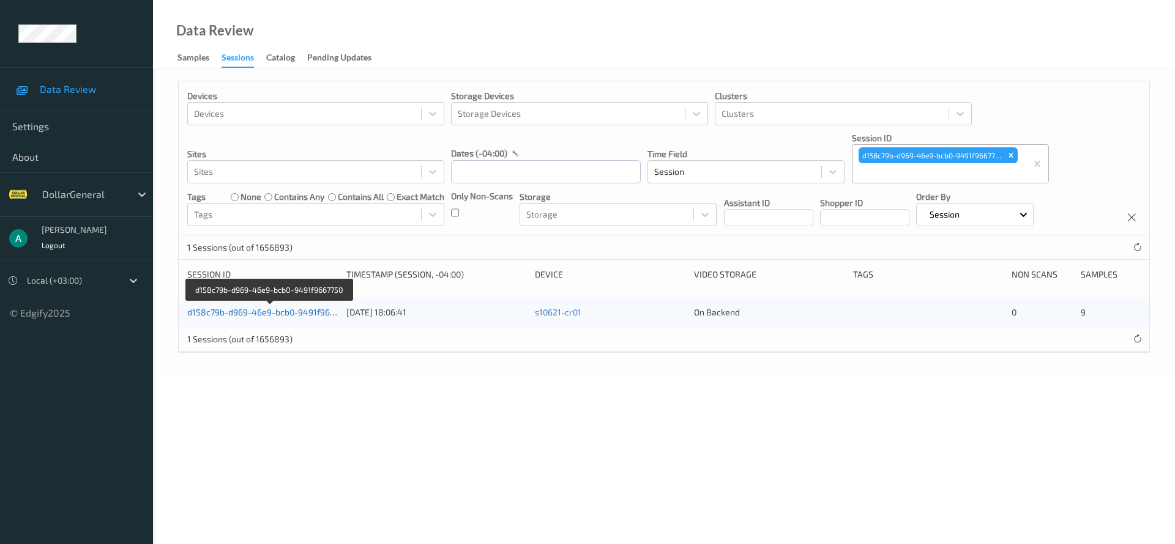
click at [254, 310] on link "d158c79b-d969-46e9-bcb0-9491f9667750" at bounding box center [270, 312] width 166 height 10
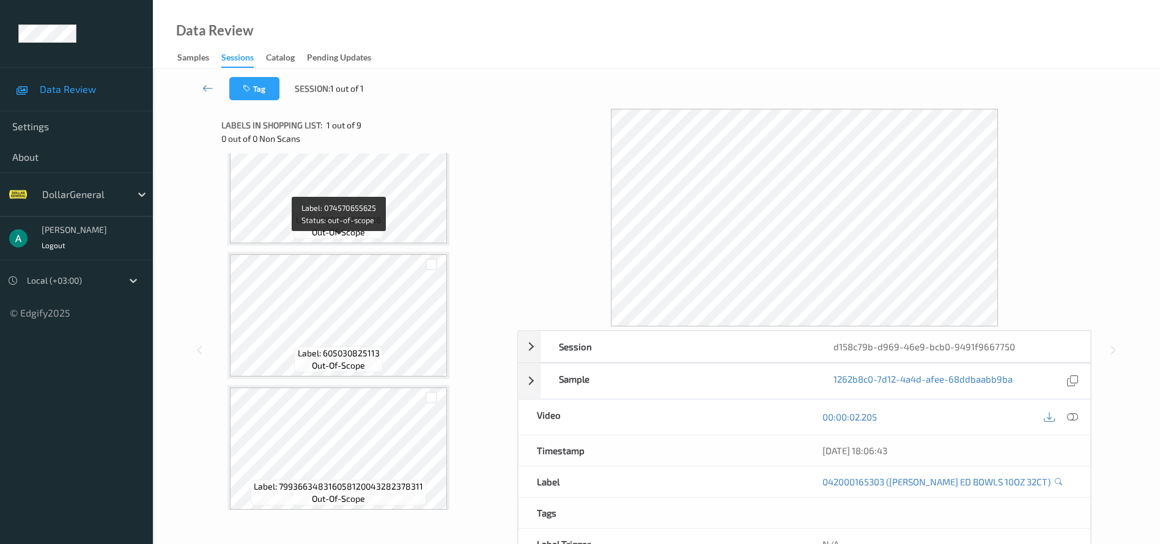
scroll to position [850, 0]
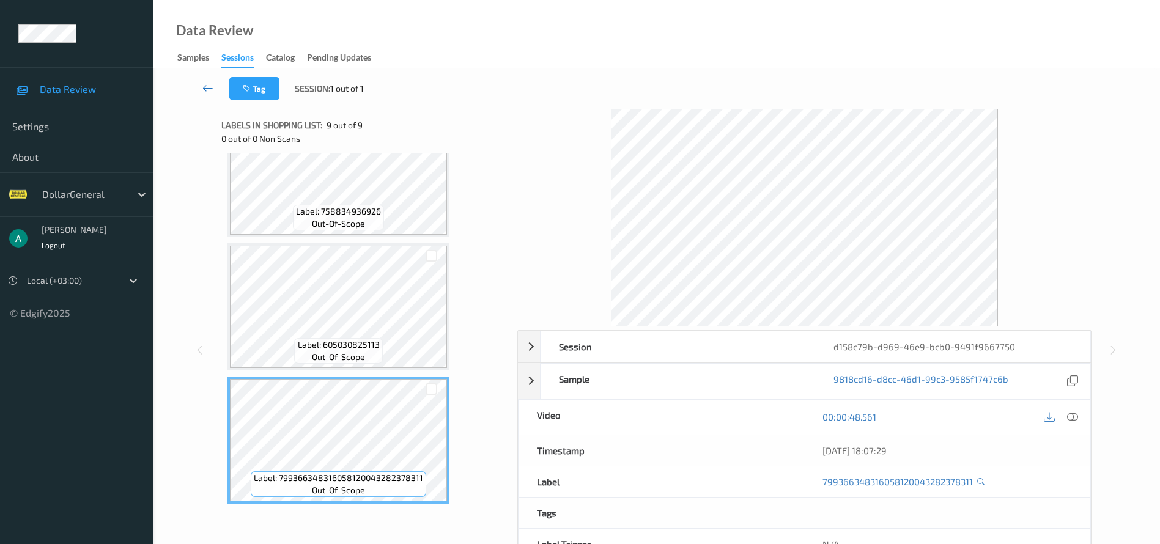
click at [207, 89] on icon at bounding box center [207, 88] width 11 height 12
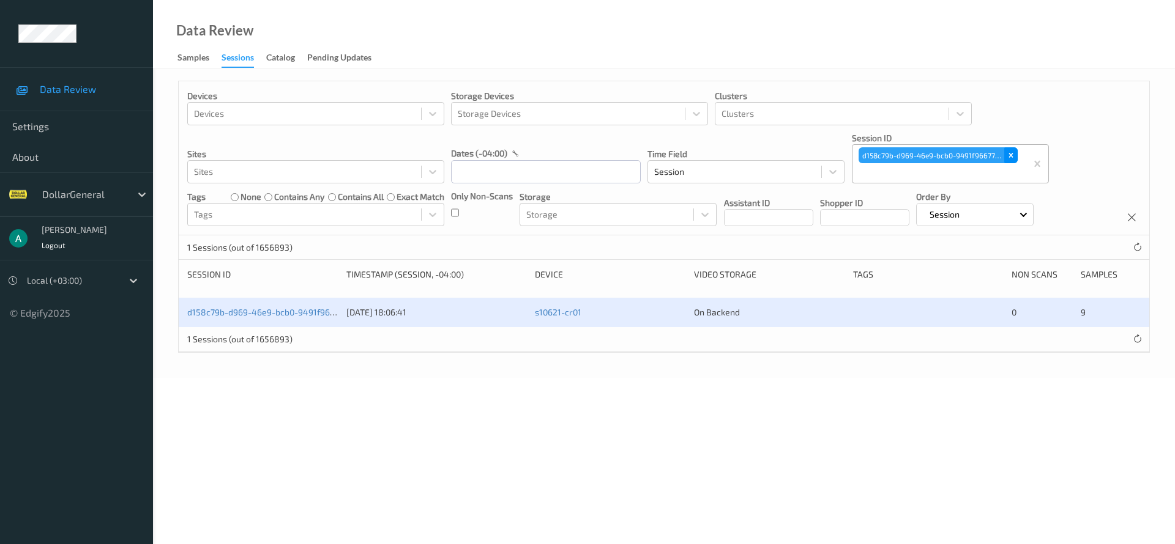
click at [1011, 156] on icon "Remove d158c79b-d969-46e9-bcb0-9491f9667750" at bounding box center [1011, 156] width 4 height 4
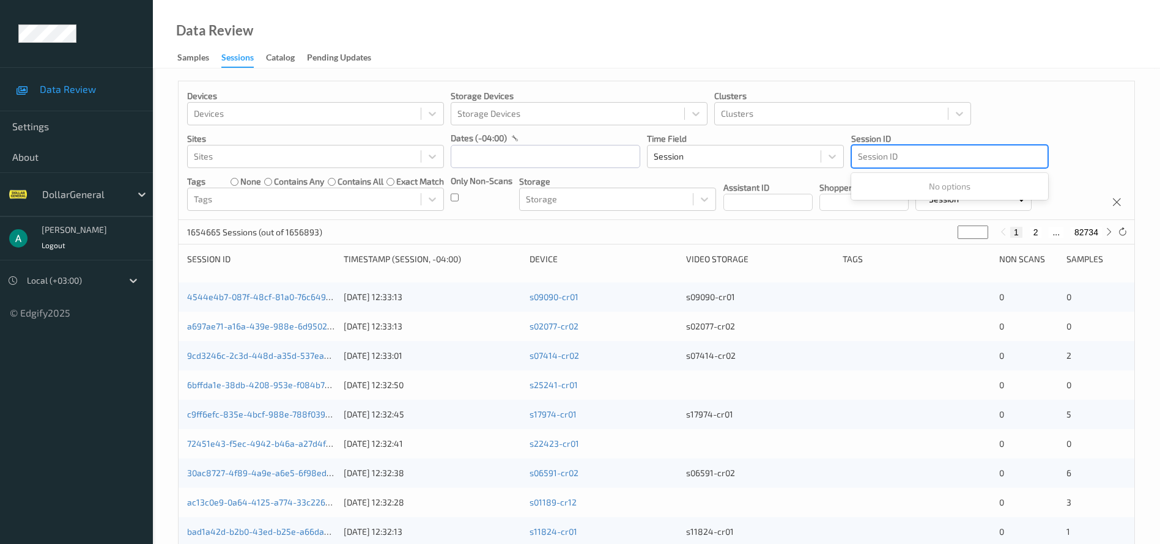
click at [893, 157] on div at bounding box center [950, 156] width 184 height 15
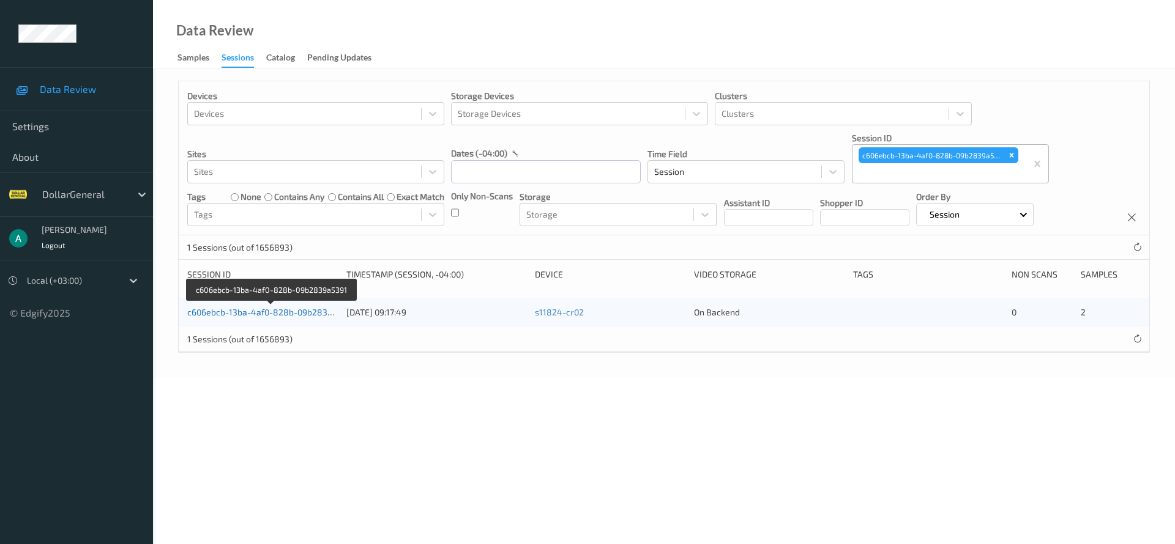
click at [278, 310] on link "c606ebcb-13ba-4af0-828b-09b2839a5391" at bounding box center [271, 312] width 168 height 10
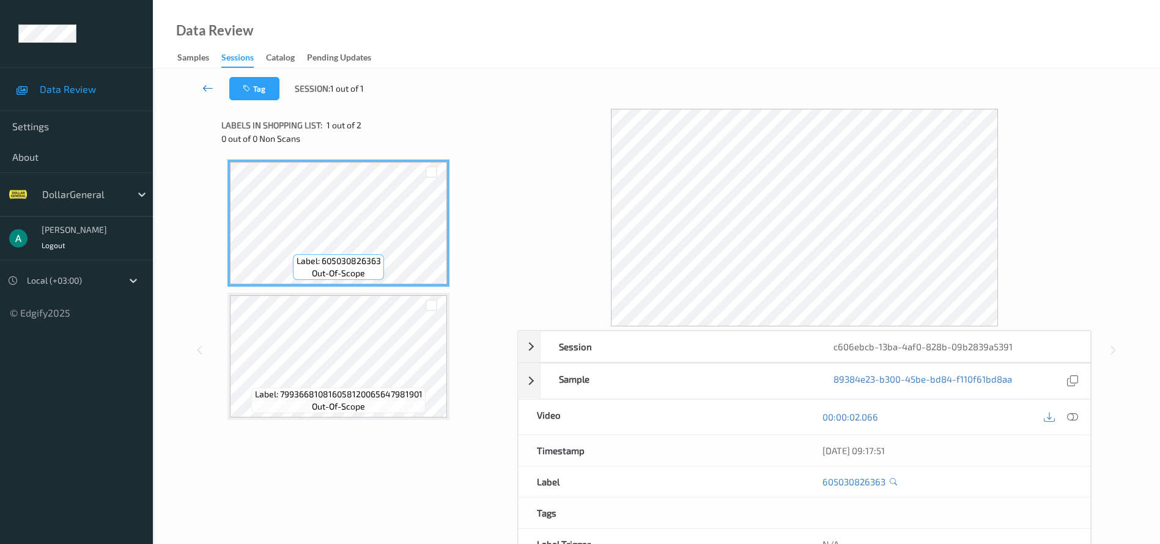
click at [212, 94] on icon at bounding box center [207, 88] width 11 height 12
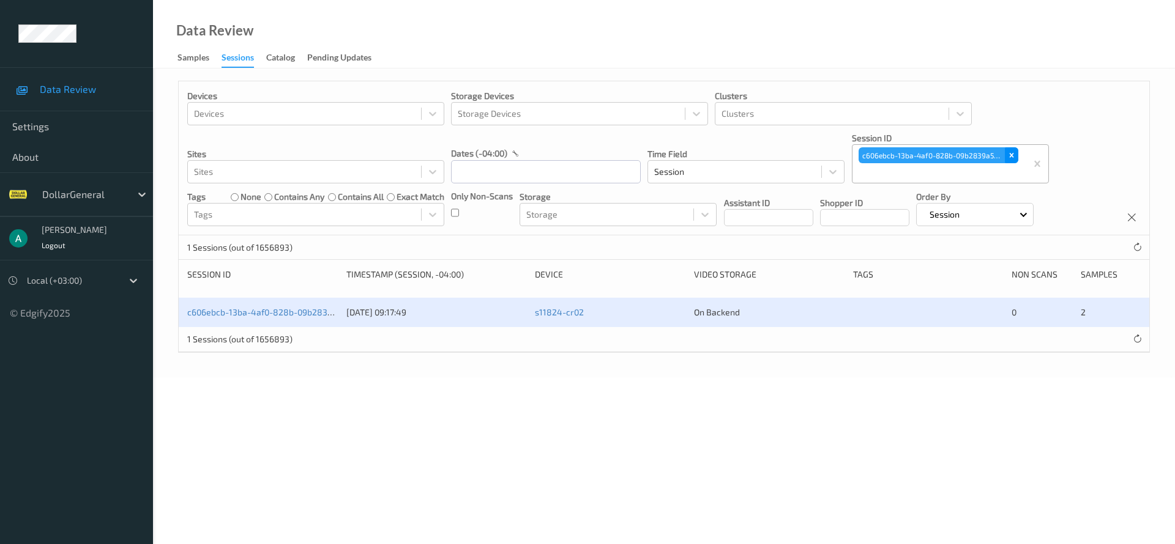
click at [1011, 159] on icon "Remove c606ebcb-13ba-4af0-828b-09b2839a5391" at bounding box center [1011, 155] width 9 height 9
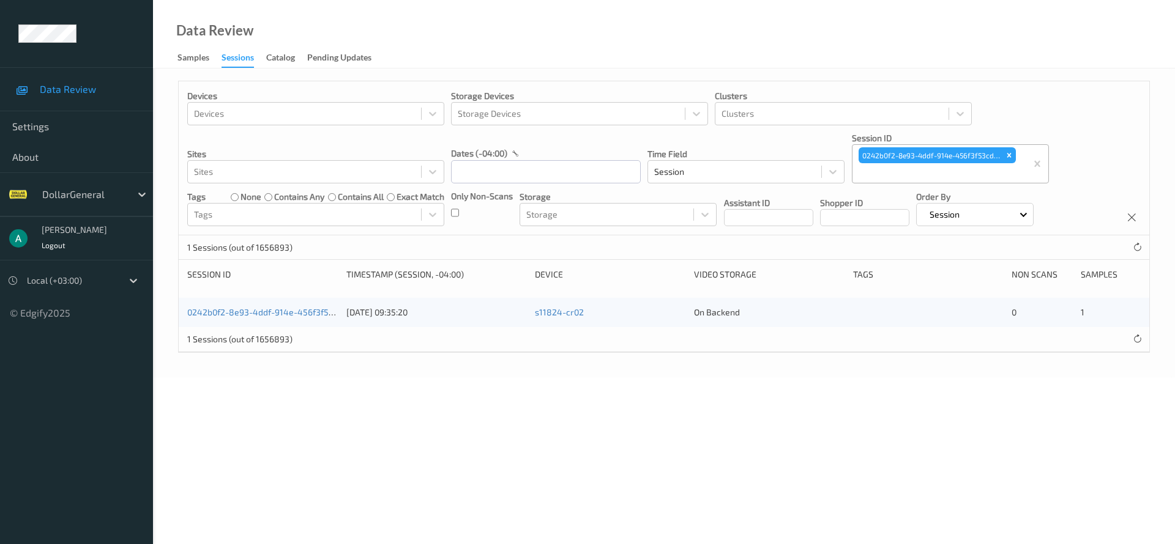
click at [291, 306] on div "0242b0f2-8e93-4ddf-914e-456f3f53cd7a" at bounding box center [262, 312] width 150 height 12
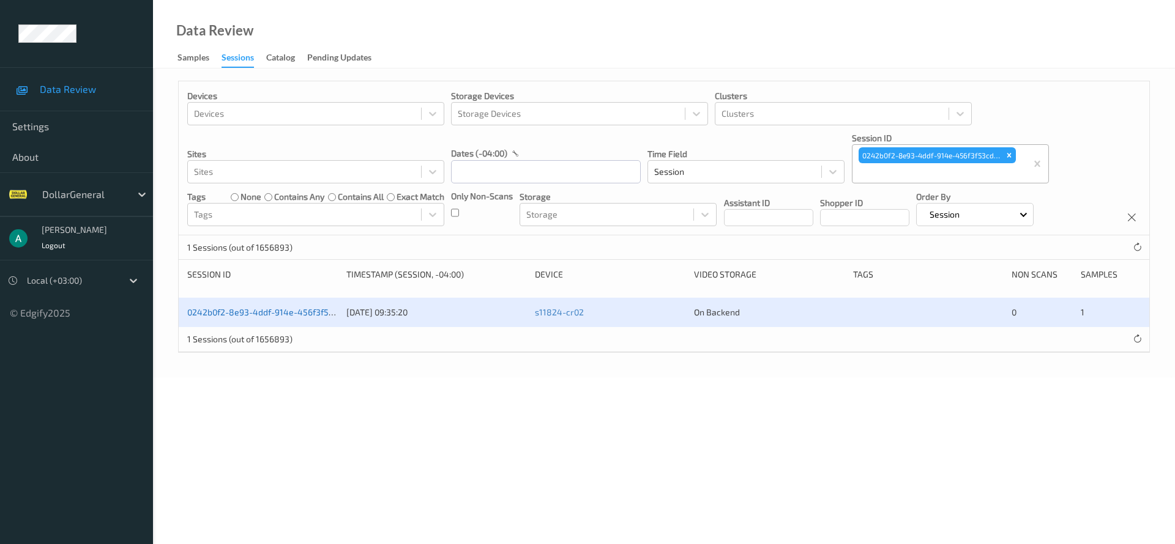
click at [292, 308] on link "0242b0f2-8e93-4ddf-914e-456f3f53cd7a" at bounding box center [269, 312] width 165 height 10
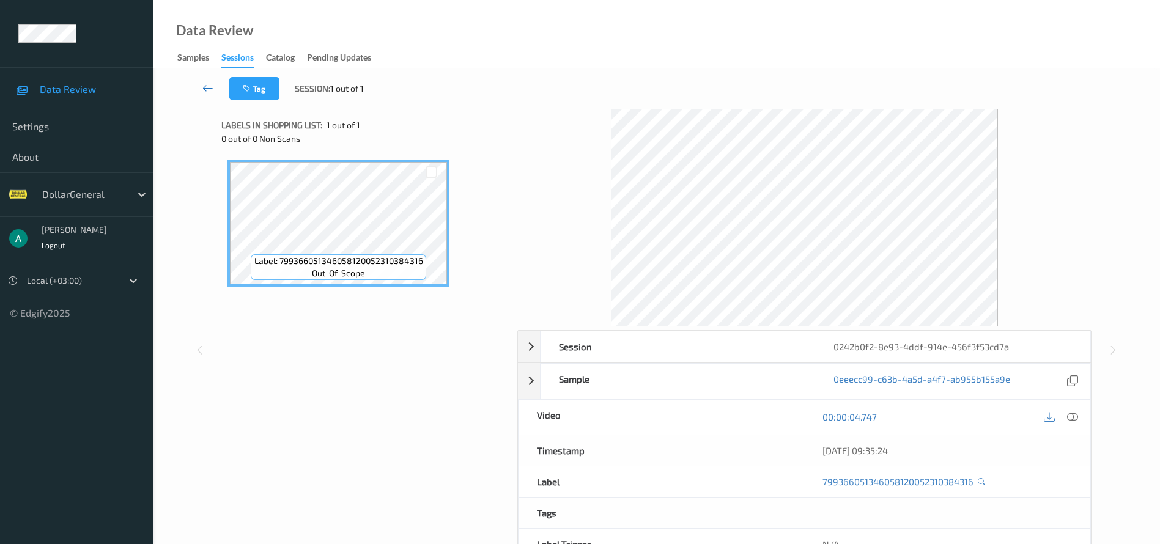
click at [212, 88] on icon at bounding box center [207, 88] width 11 height 12
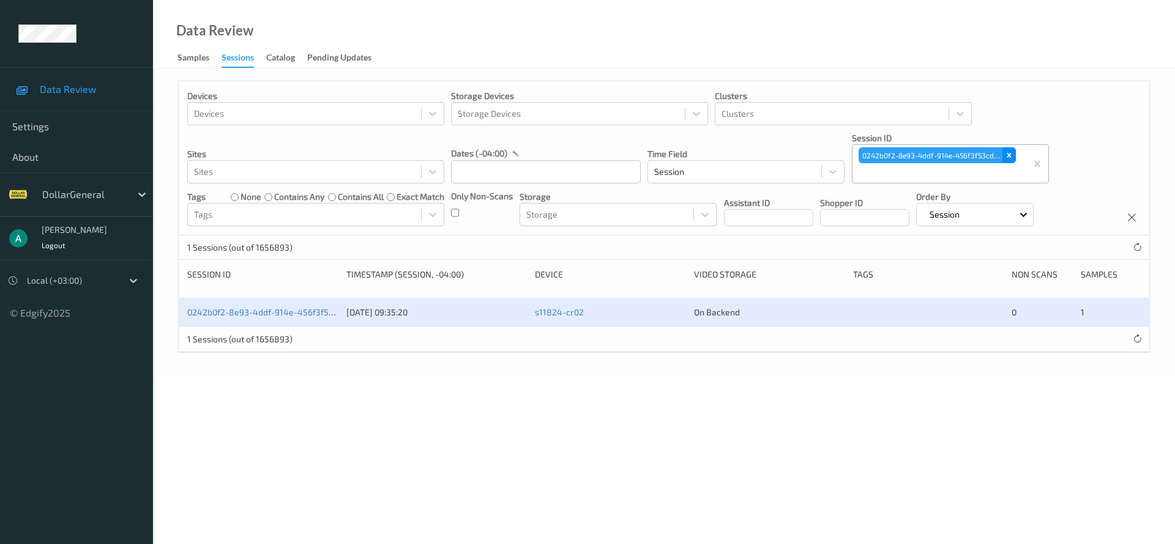
click at [1008, 147] on div "Remove 0242b0f2-8e93-4ddf-914e-456f3f53cd7a" at bounding box center [1008, 155] width 13 height 16
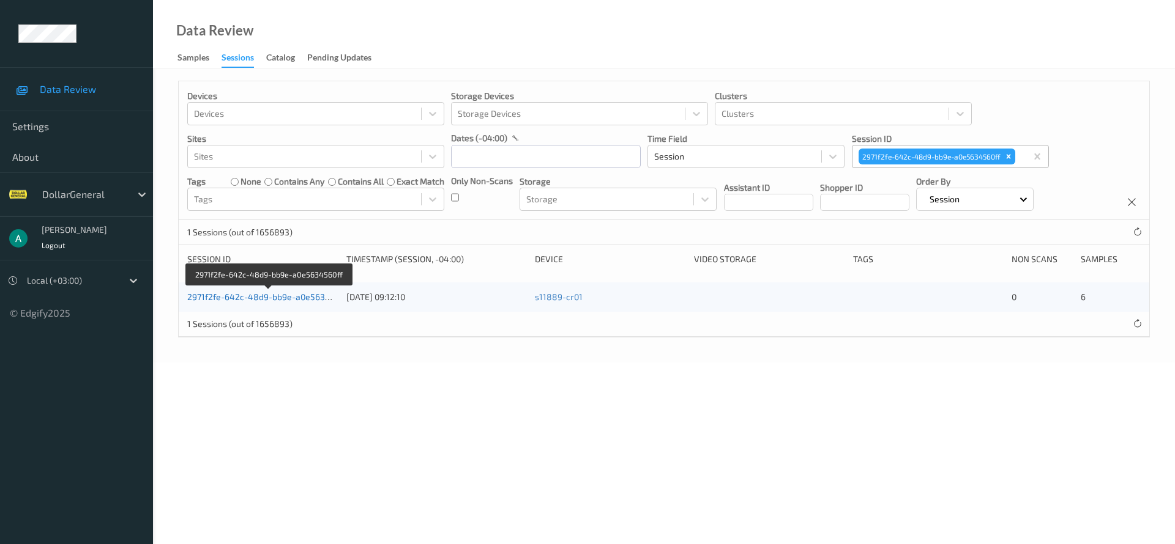
click at [286, 301] on link "2971f2fe-642c-48d9-bb9e-a0e5634560ff" at bounding box center [269, 297] width 164 height 10
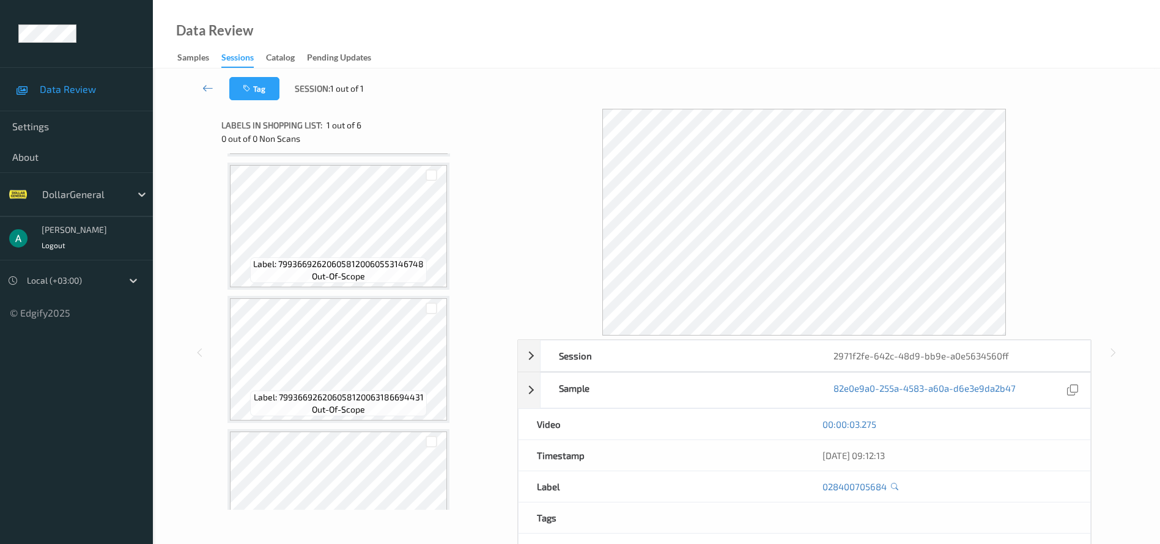
scroll to position [358, 0]
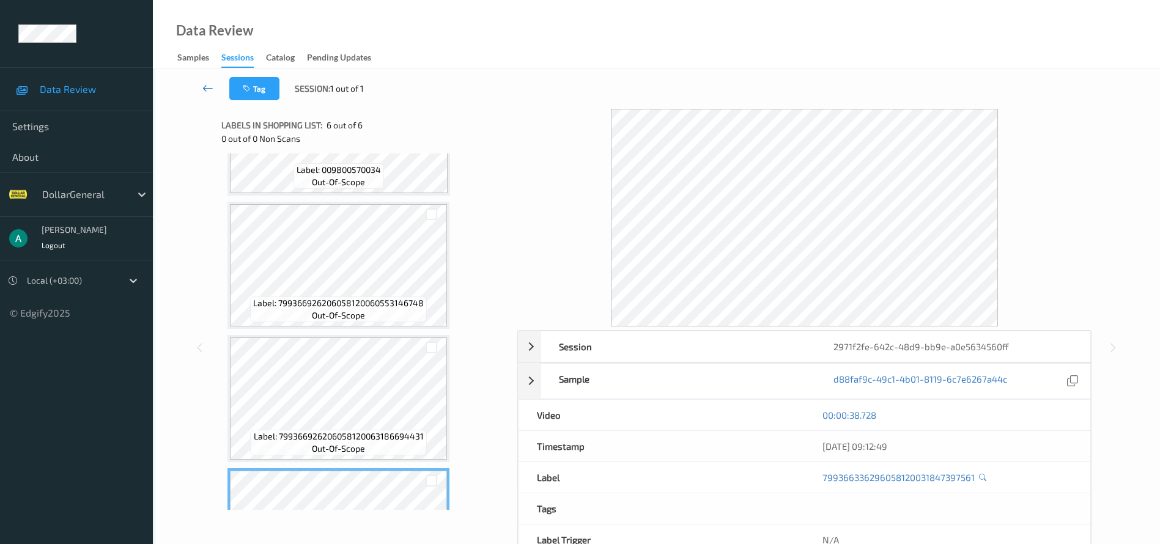
click at [210, 94] on link at bounding box center [208, 88] width 43 height 23
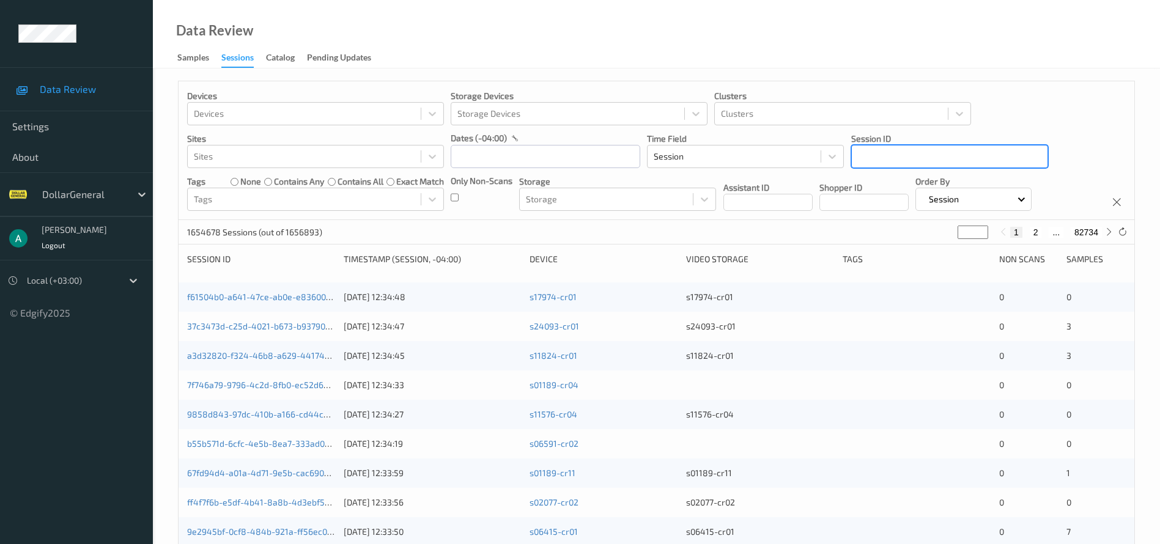
click at [926, 158] on div at bounding box center [950, 156] width 184 height 15
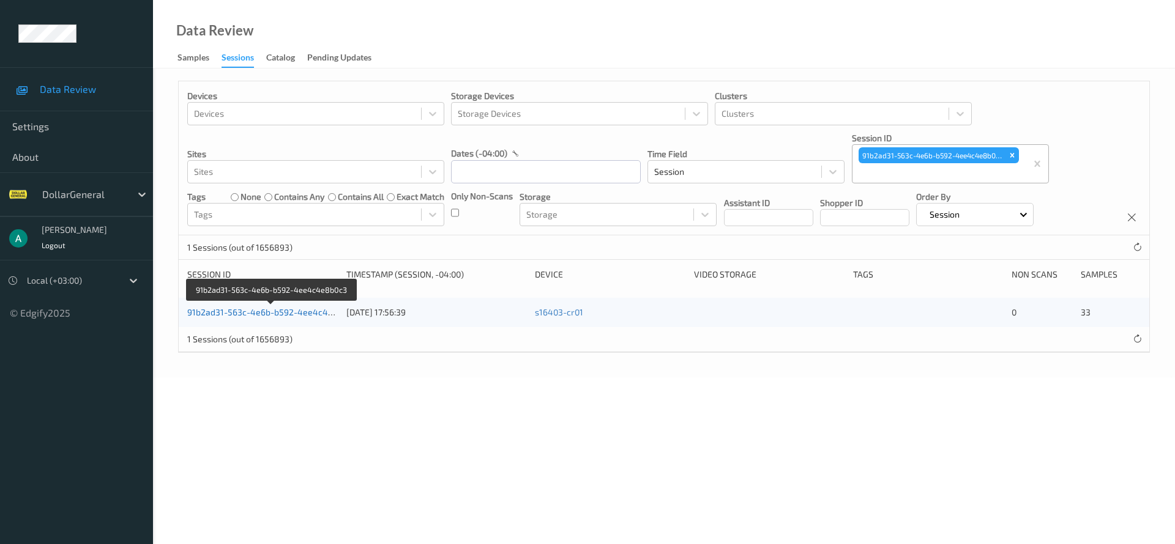
click at [306, 310] on link "91b2ad31-563c-4e6b-b592-4ee4c4e8b0c3" at bounding box center [272, 312] width 170 height 10
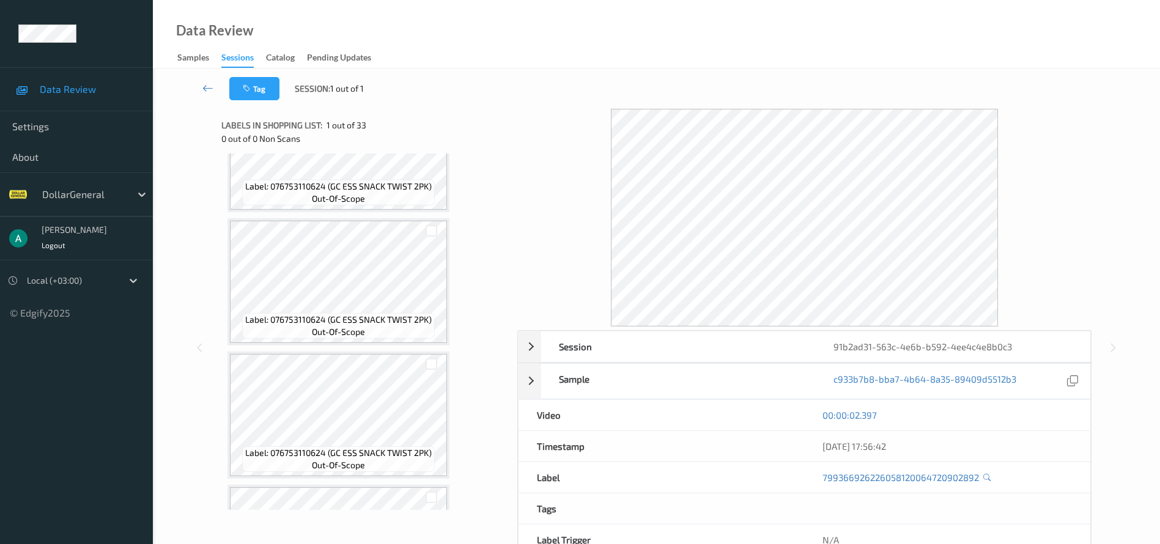
scroll to position [734, 0]
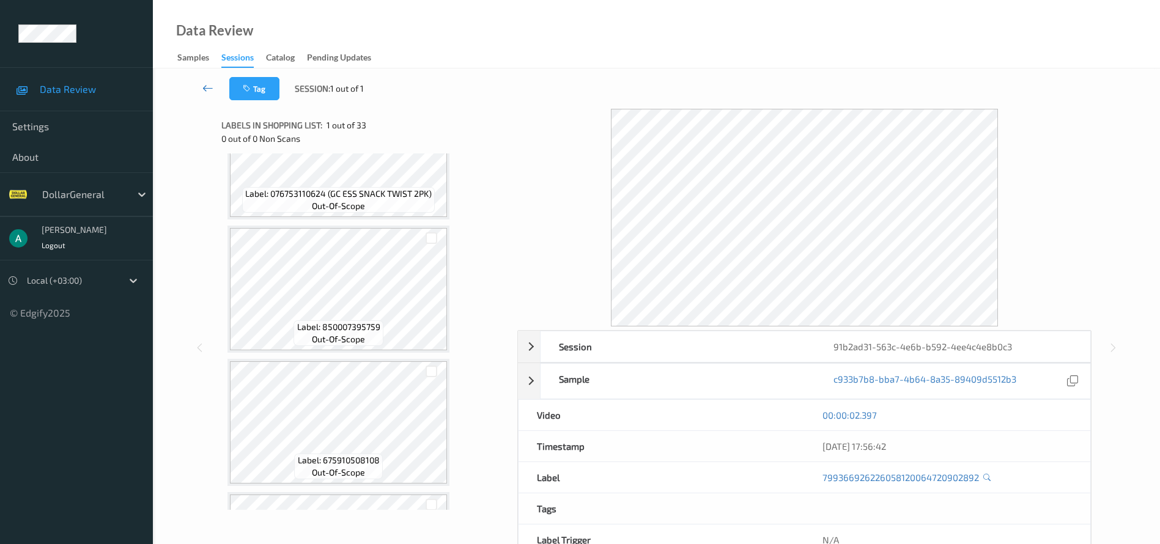
click at [195, 89] on link at bounding box center [208, 88] width 43 height 23
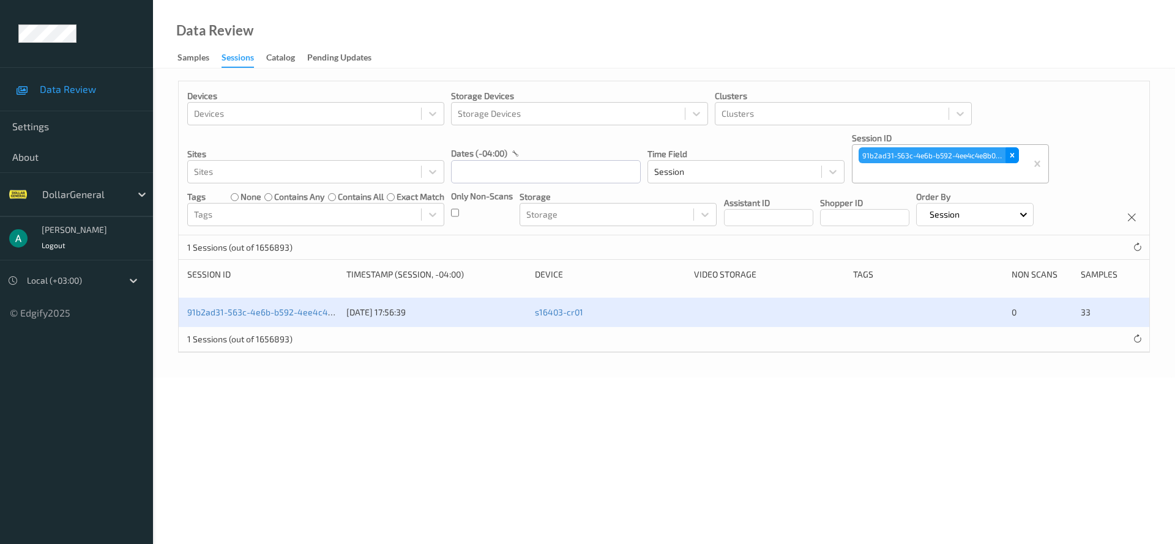
click at [1014, 150] on div "Remove 91b2ad31-563c-4e6b-b592-4ee4c4e8b0c3" at bounding box center [1011, 155] width 13 height 16
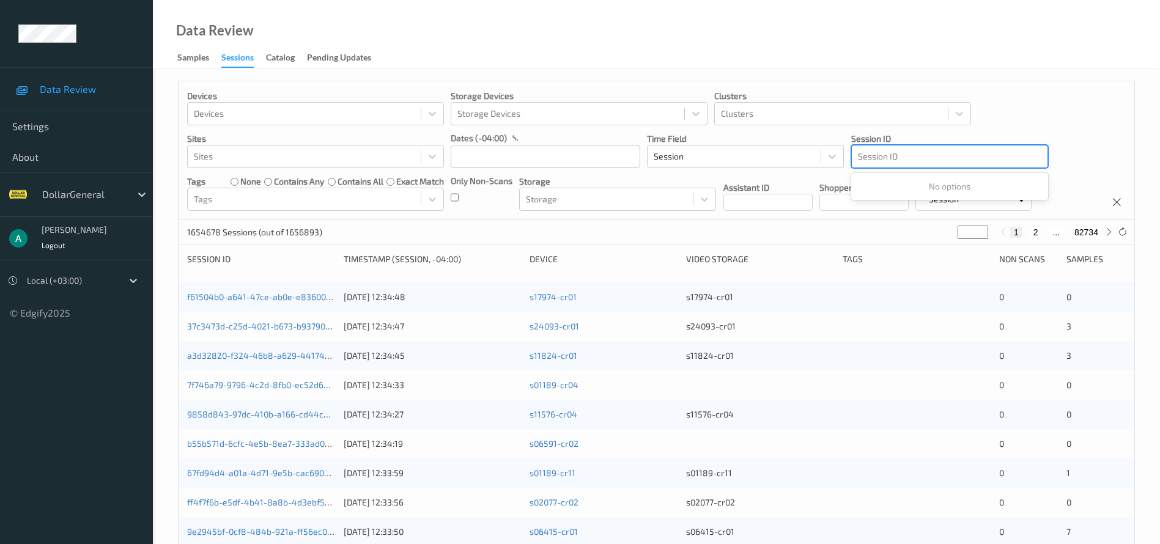
click at [907, 150] on div at bounding box center [950, 156] width 184 height 15
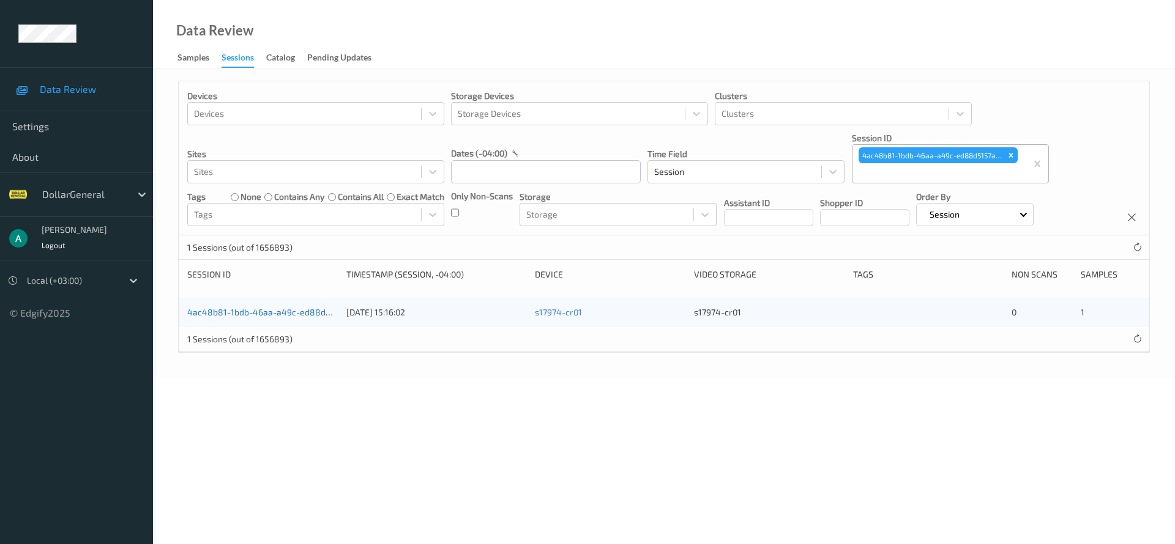
click at [314, 311] on link "4ac48b81-1bdb-46aa-a49c-ed88d5157acb" at bounding box center [272, 312] width 170 height 10
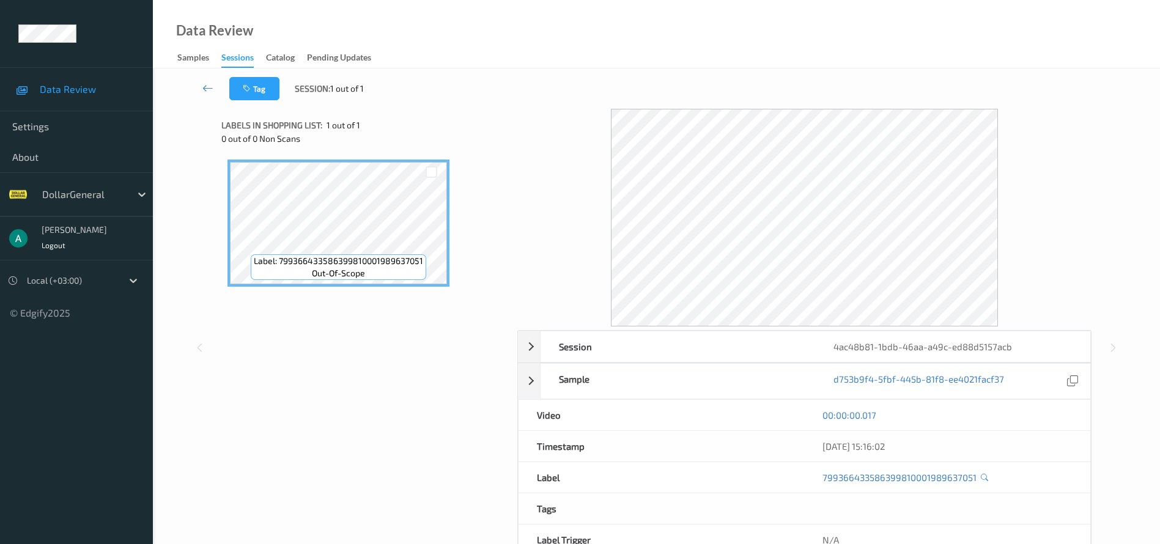
click at [309, 355] on div "Label: 799366433586399810001989637051 out-of-scope" at bounding box center [365, 290] width 288 height 272
click at [215, 86] on link at bounding box center [208, 88] width 43 height 23
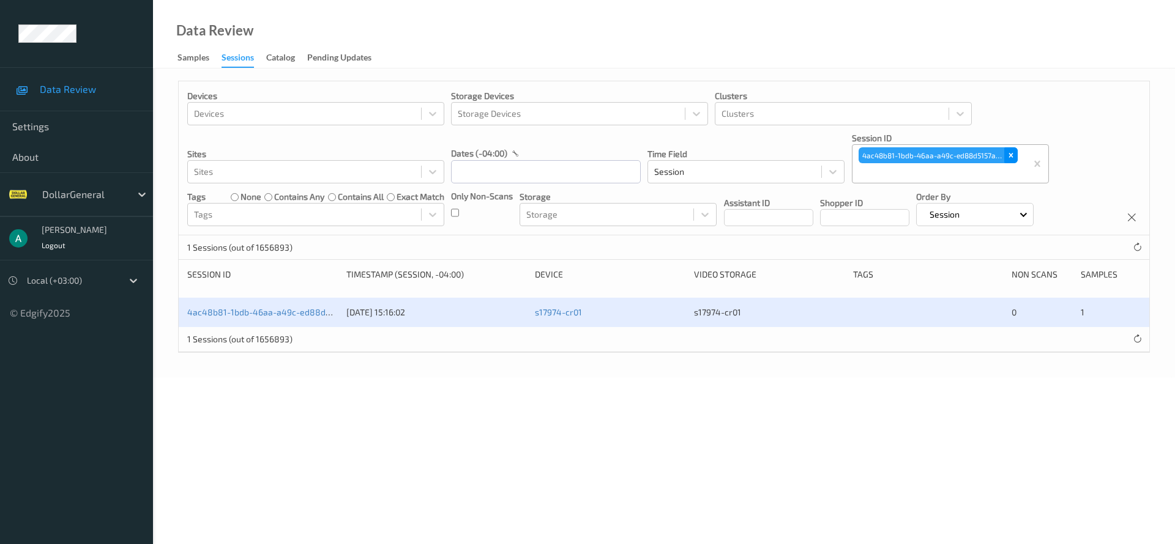
drag, startPoint x: 1014, startPoint y: 153, endPoint x: 1000, endPoint y: 152, distance: 14.1
click at [1013, 153] on icon "Remove 4ac48b81-1bdb-46aa-a49c-ed88d5157acb" at bounding box center [1010, 155] width 9 height 9
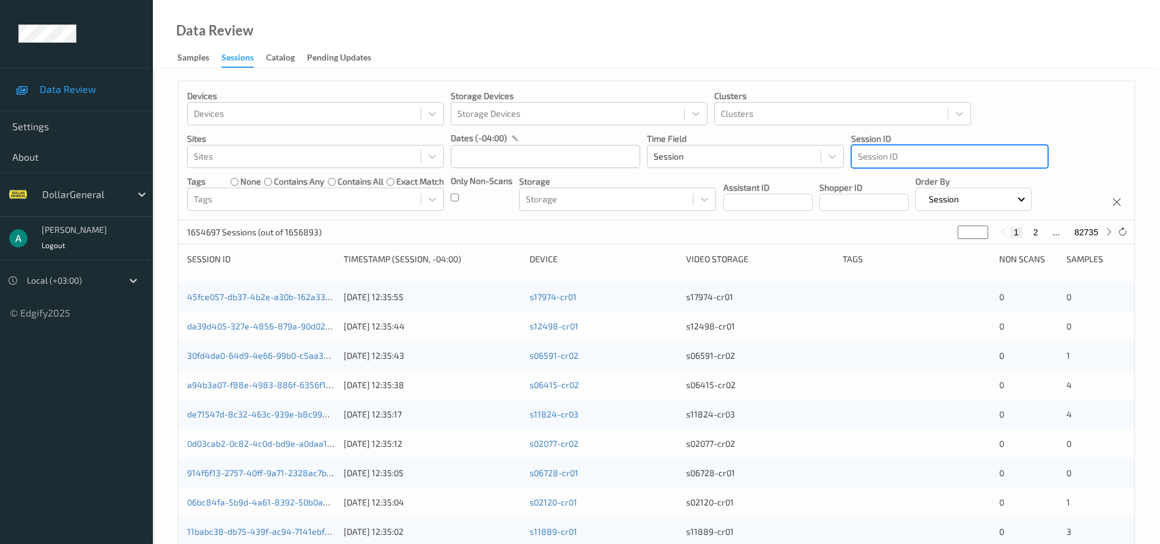
click at [883, 150] on div at bounding box center [950, 156] width 184 height 15
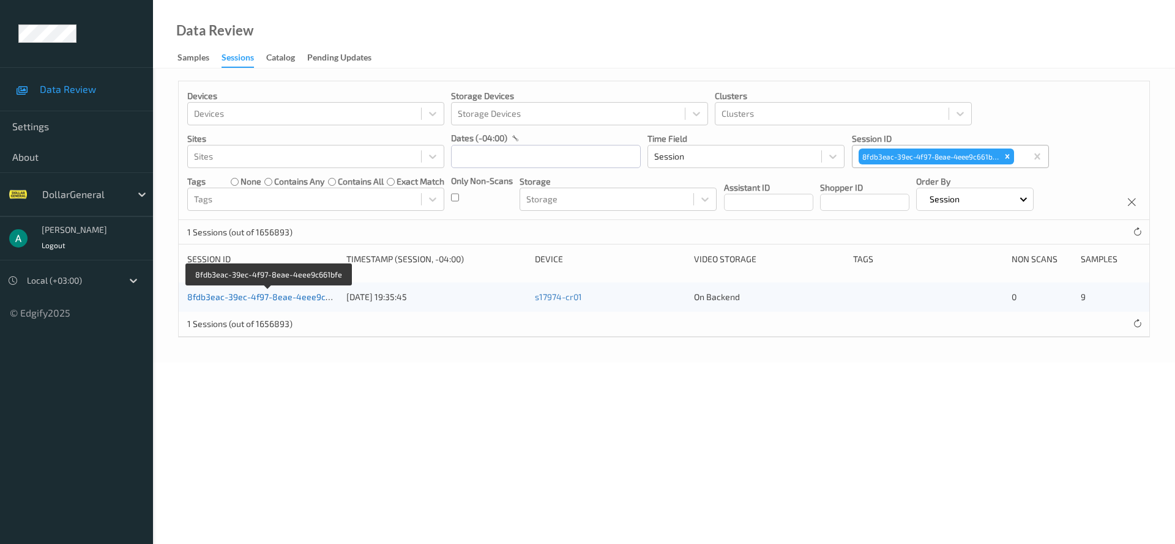
click at [289, 296] on link "8fdb3eac-39ec-4f97-8eae-4eee9c661bfe" at bounding box center [269, 297] width 165 height 10
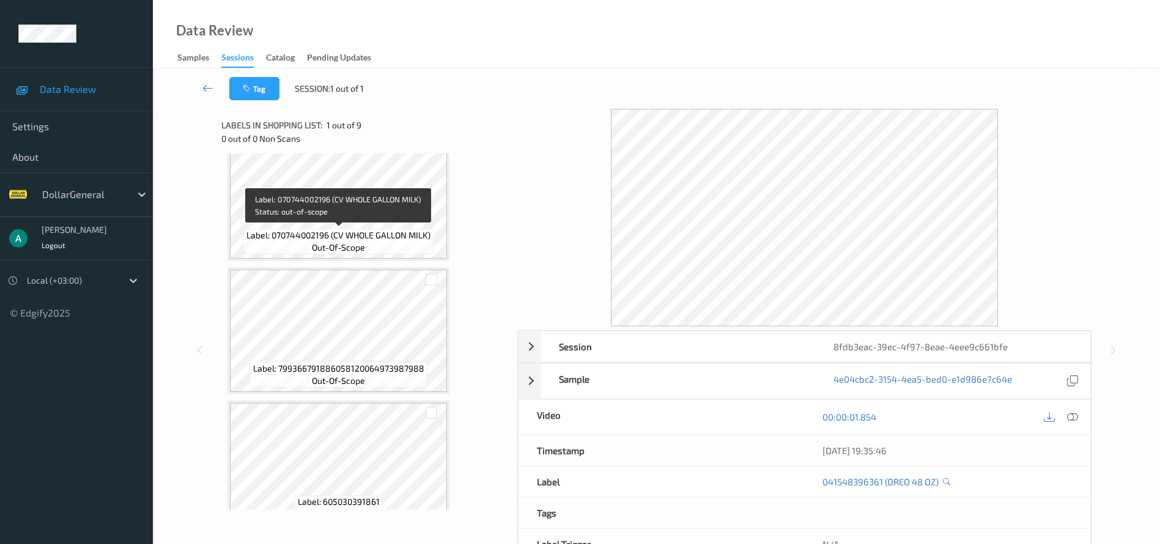
scroll to position [850, 0]
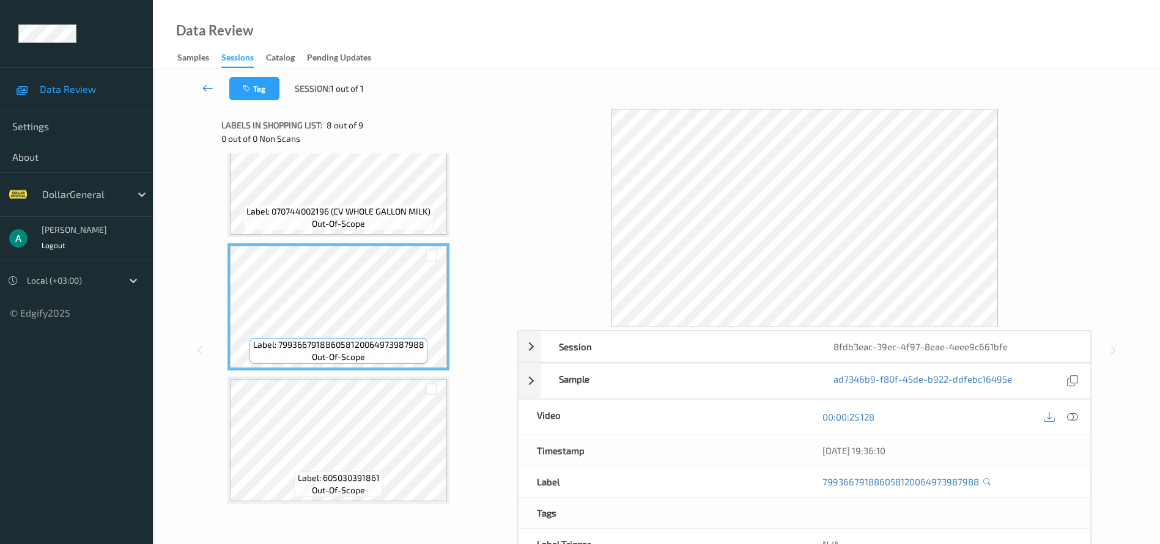
click at [207, 95] on link at bounding box center [208, 88] width 43 height 23
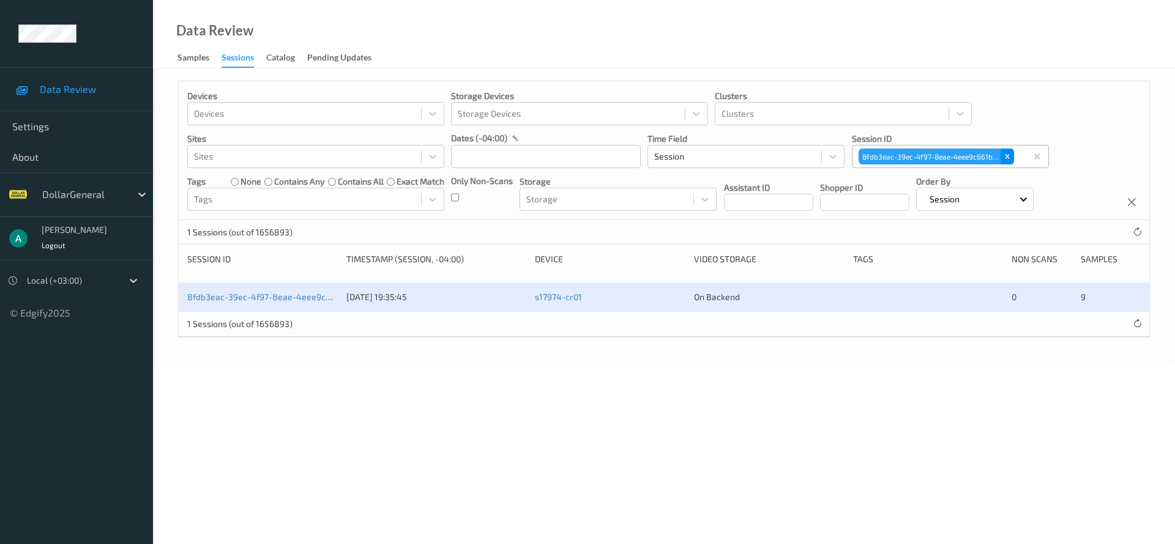
click at [1005, 152] on div "Remove 8fdb3eac-39ec-4f97-8eae-4eee9c661bfe" at bounding box center [1006, 157] width 13 height 16
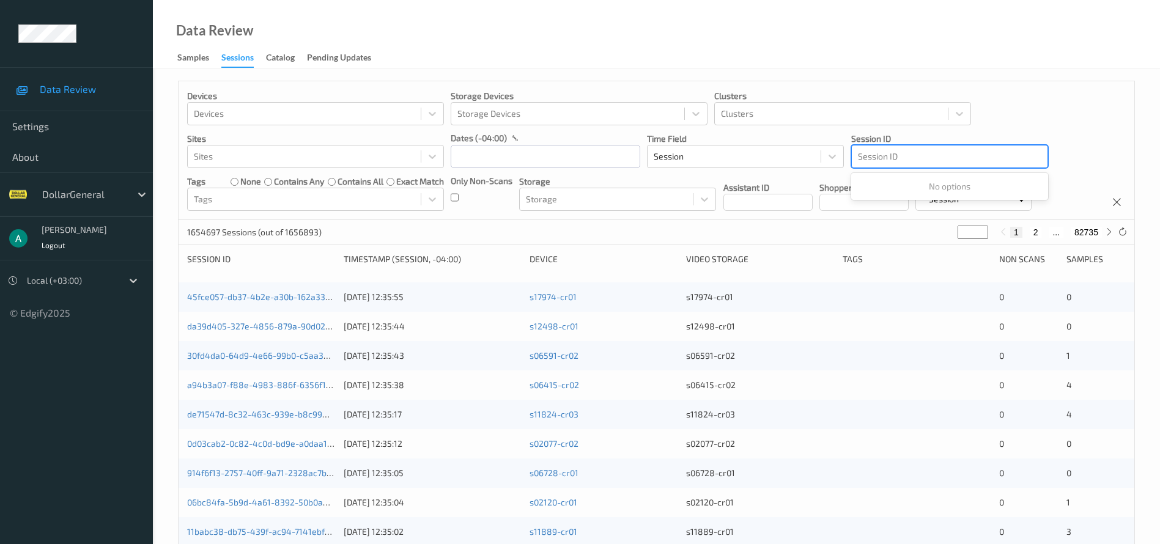
click at [904, 154] on div at bounding box center [950, 156] width 184 height 15
click at [877, 153] on div at bounding box center [950, 156] width 184 height 15
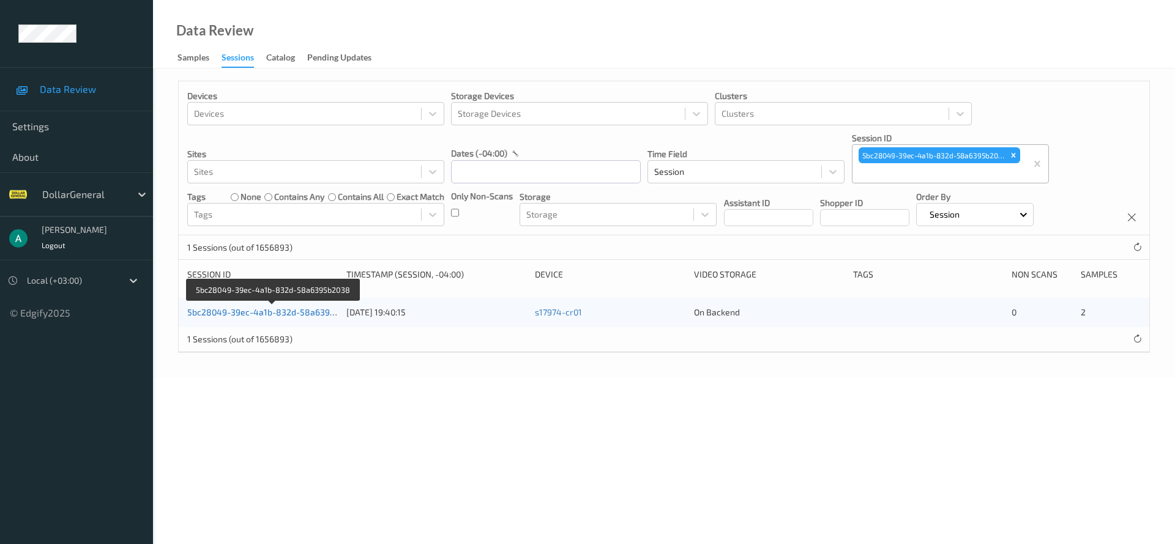
click at [289, 313] on link "5bc28049-39ec-4a1b-832d-58a6395b2038" at bounding box center [273, 312] width 173 height 10
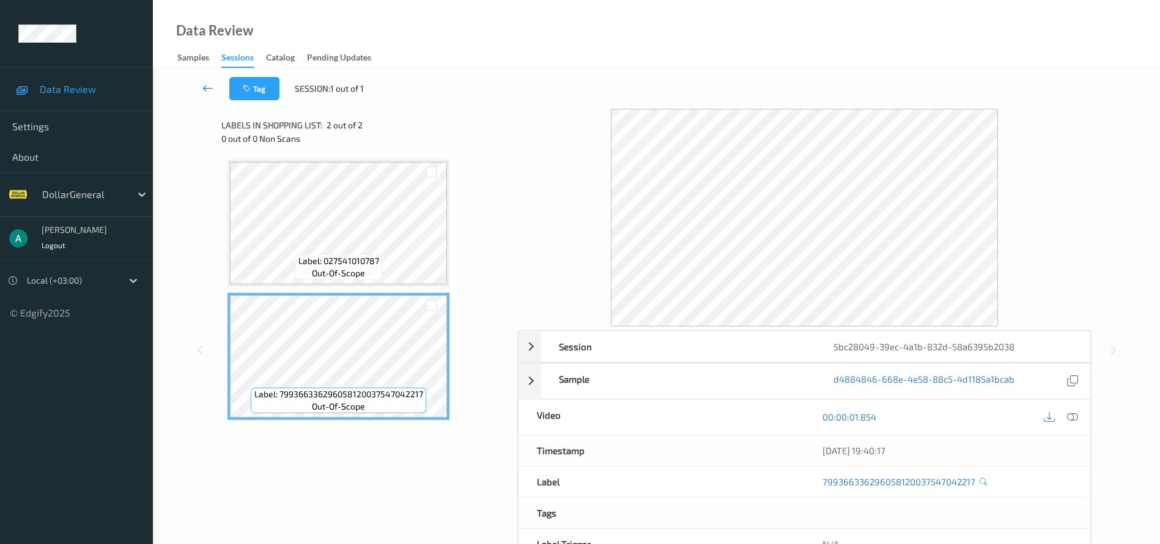
click at [207, 84] on icon at bounding box center [207, 88] width 11 height 12
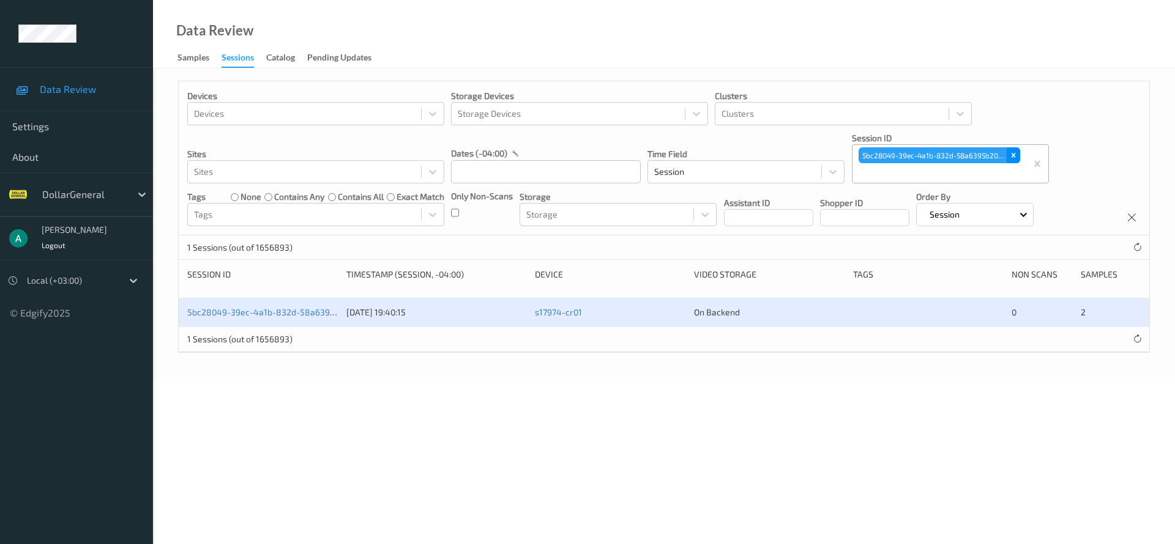
click at [1011, 160] on div "Remove 5bc28049-39ec-4a1b-832d-58a6395b2038" at bounding box center [1012, 155] width 13 height 16
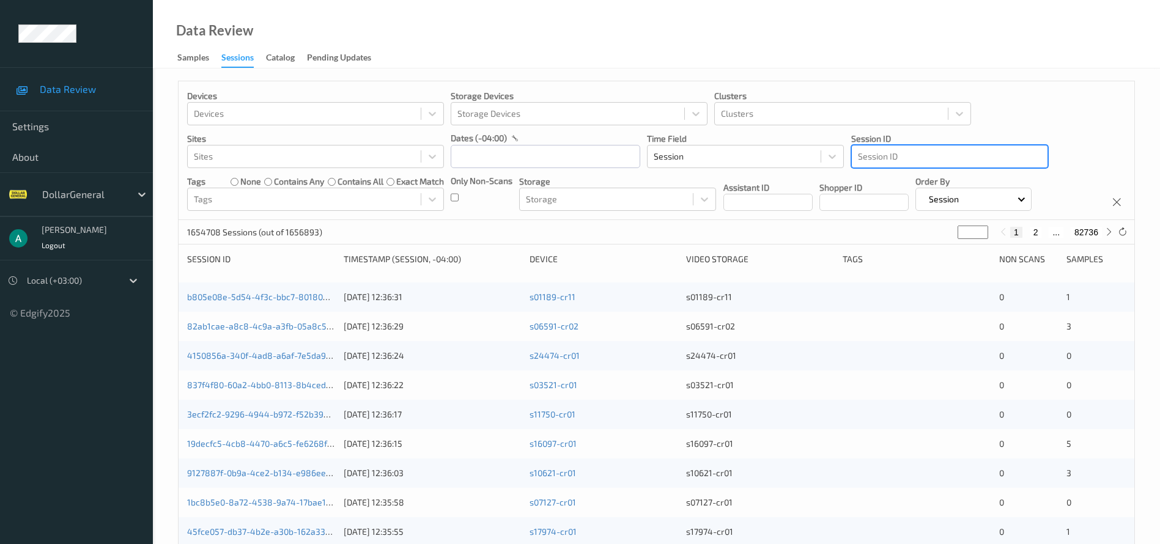
click at [883, 155] on div at bounding box center [950, 156] width 184 height 15
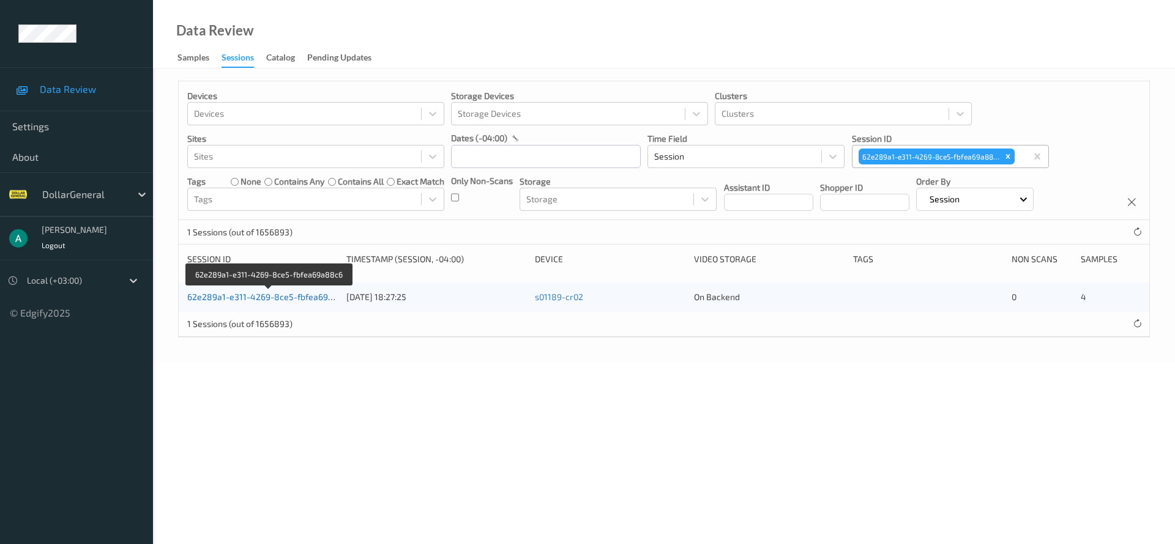
click at [248, 291] on div "62e289a1-e311-4269-8ce5-fbfea69a88c6" at bounding box center [262, 297] width 150 height 12
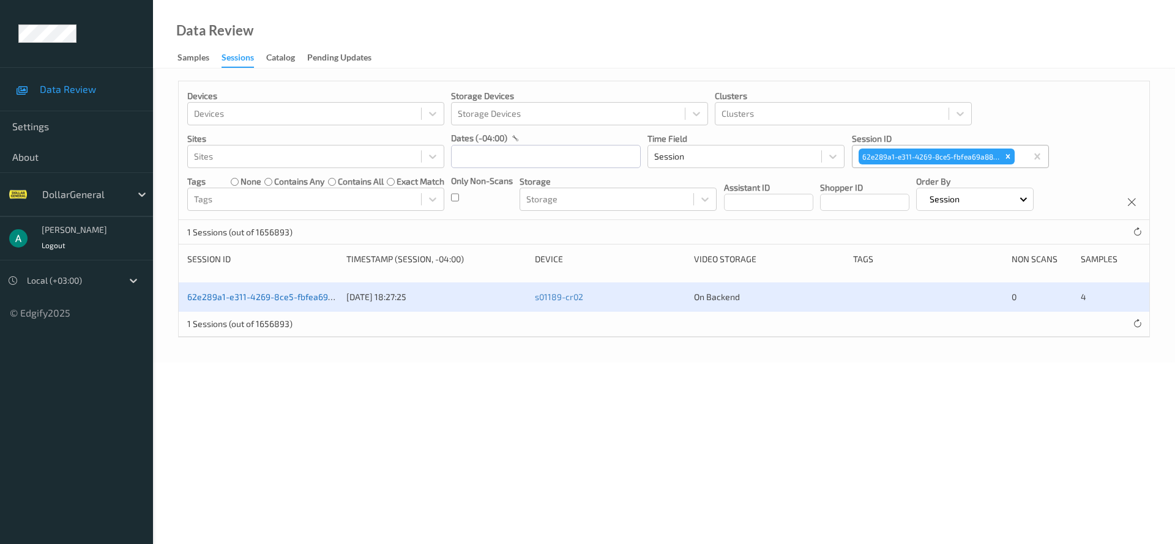
click at [254, 297] on link "62e289a1-e311-4269-8ce5-fbfea69a88c6" at bounding box center [270, 297] width 166 height 10
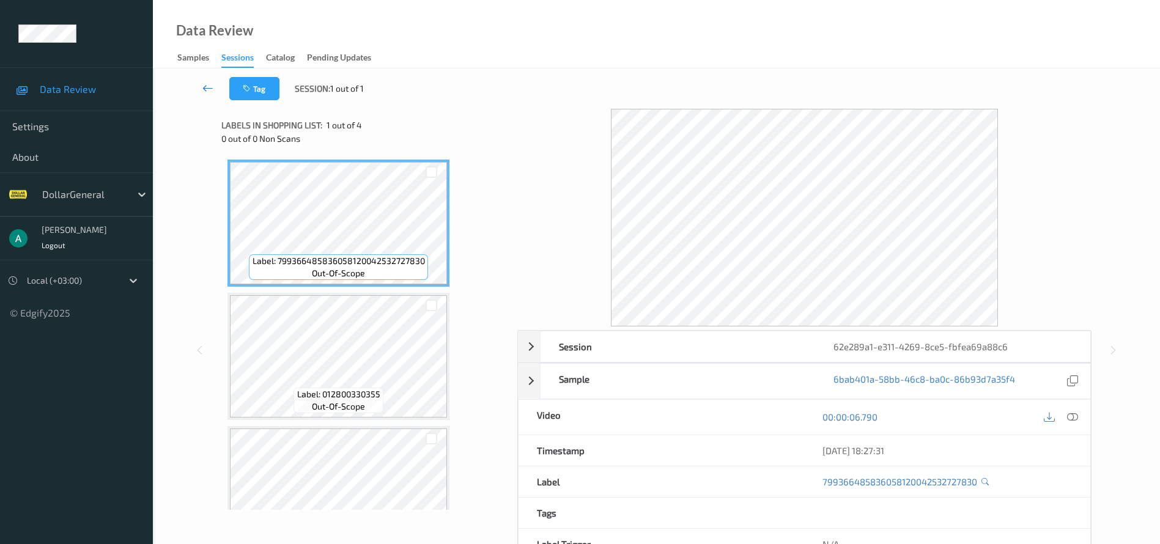
click at [207, 83] on icon at bounding box center [207, 88] width 11 height 12
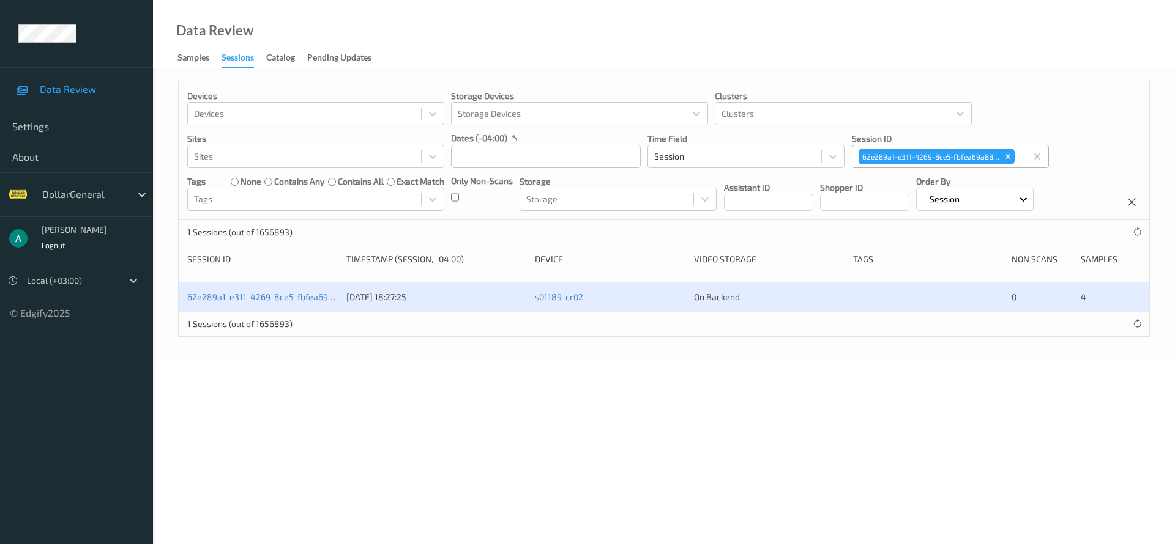
drag, startPoint x: 1007, startPoint y: 159, endPoint x: 976, endPoint y: 153, distance: 31.2
click at [1005, 158] on icon "Remove 62e289a1-e311-4269-8ce5-fbfea69a88c6" at bounding box center [1007, 156] width 9 height 9
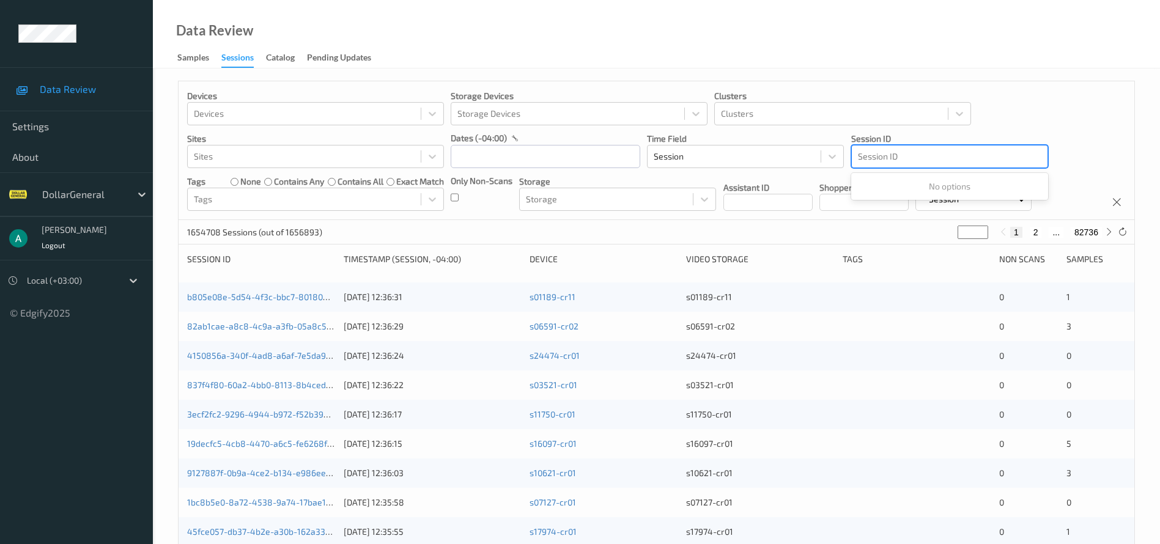
click at [888, 157] on div at bounding box center [950, 156] width 184 height 15
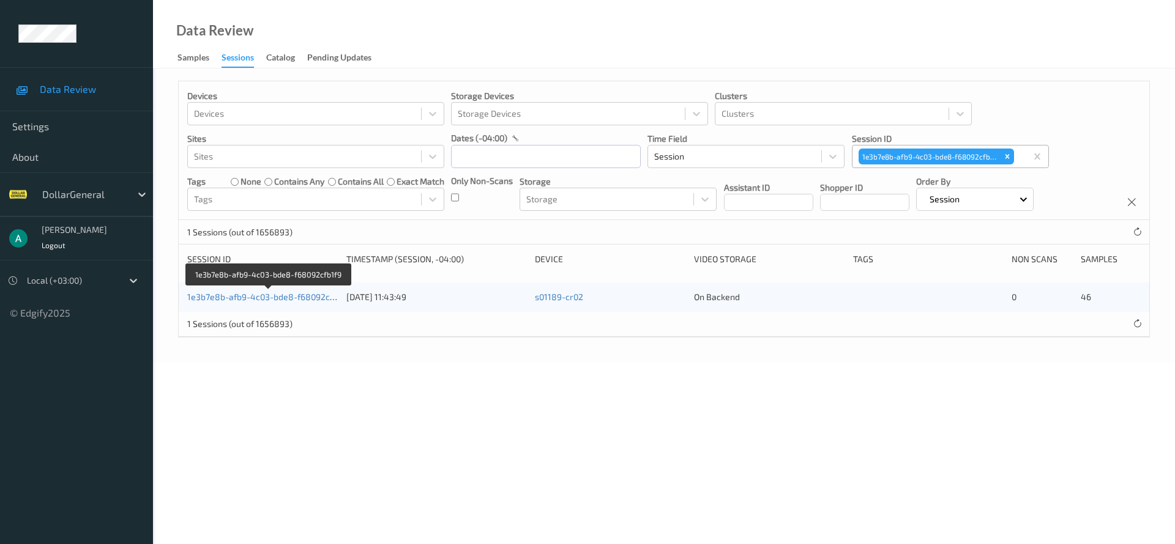
click at [261, 288] on div "1e3b7e8b-afb9-4c03-bde8-f68092cfb1f9 27/07/2025 11:43:49 s01189-cr02 On Backend…" at bounding box center [664, 297] width 970 height 29
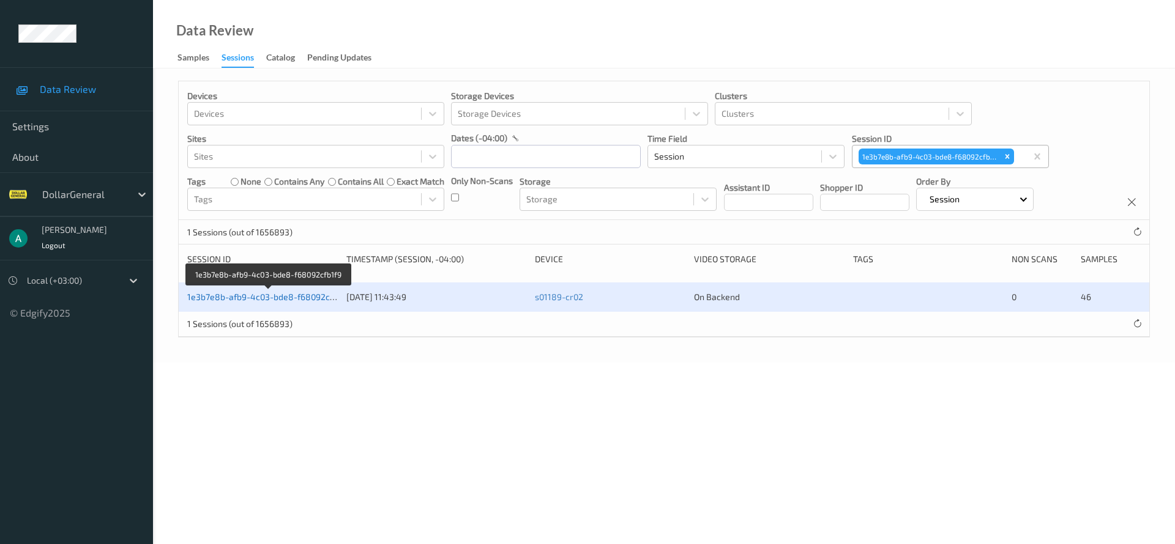
click at [262, 297] on link "1e3b7e8b-afb9-4c03-bde8-f68092cfb1f9" at bounding box center [268, 297] width 162 height 10
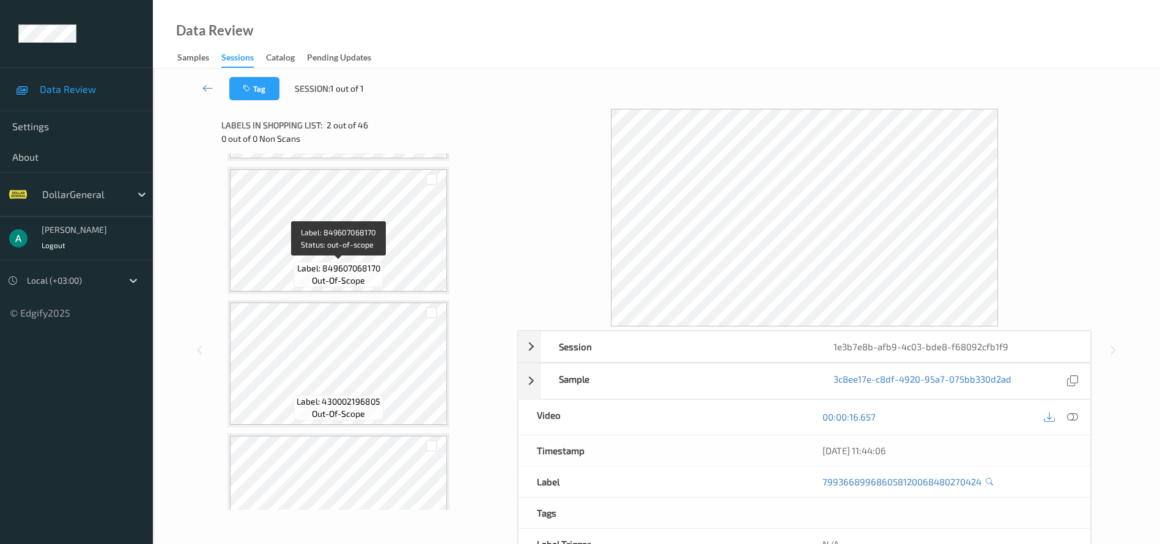
scroll to position [1835, 0]
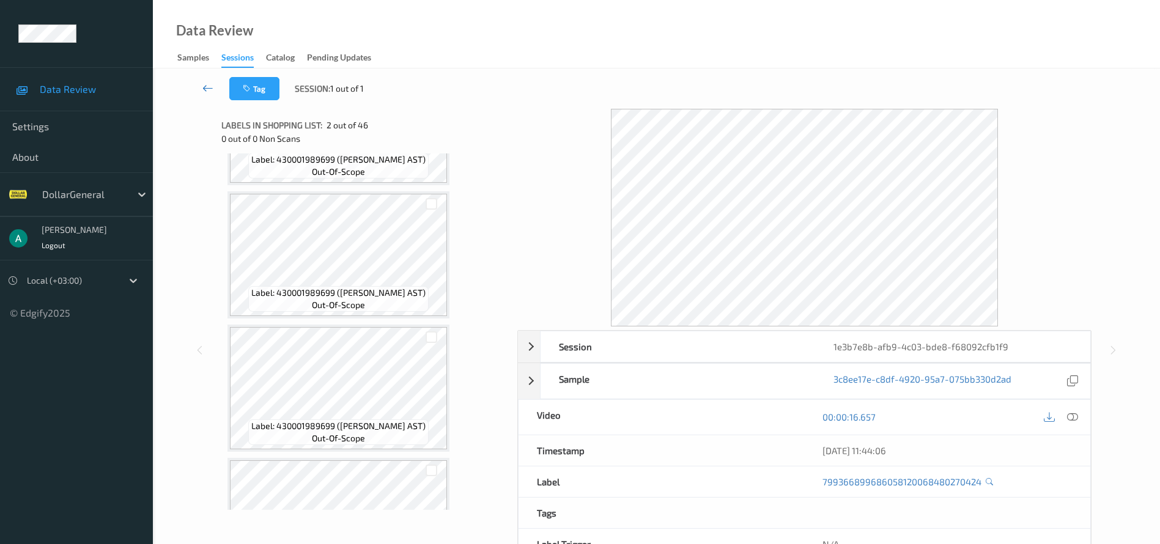
click at [205, 92] on icon at bounding box center [207, 88] width 11 height 12
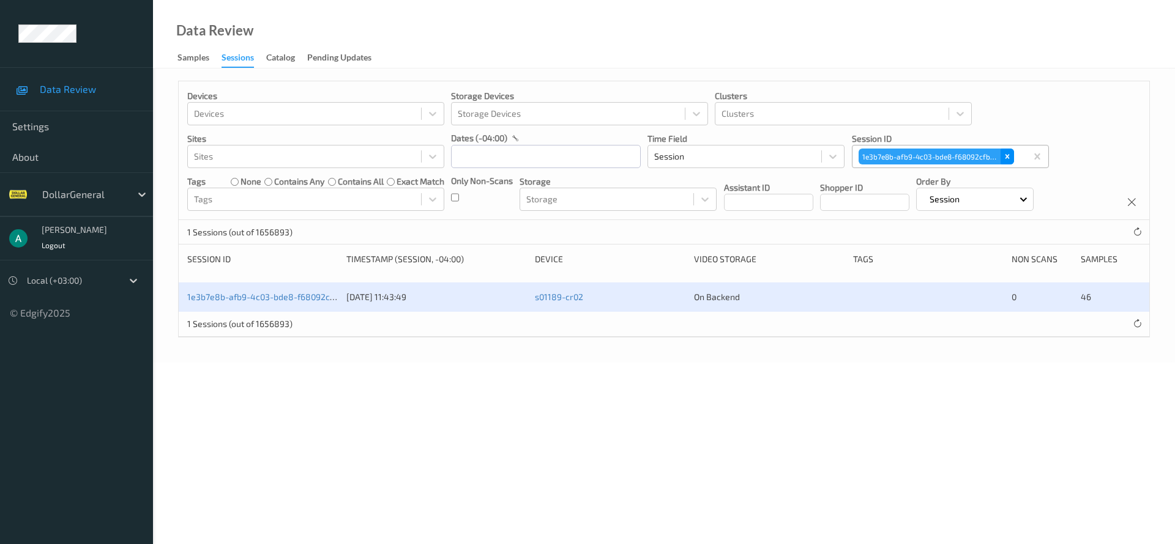
click at [1014, 159] on div "Remove 1e3b7e8b-afb9-4c03-bde8-f68092cfb1f9" at bounding box center [1006, 157] width 13 height 16
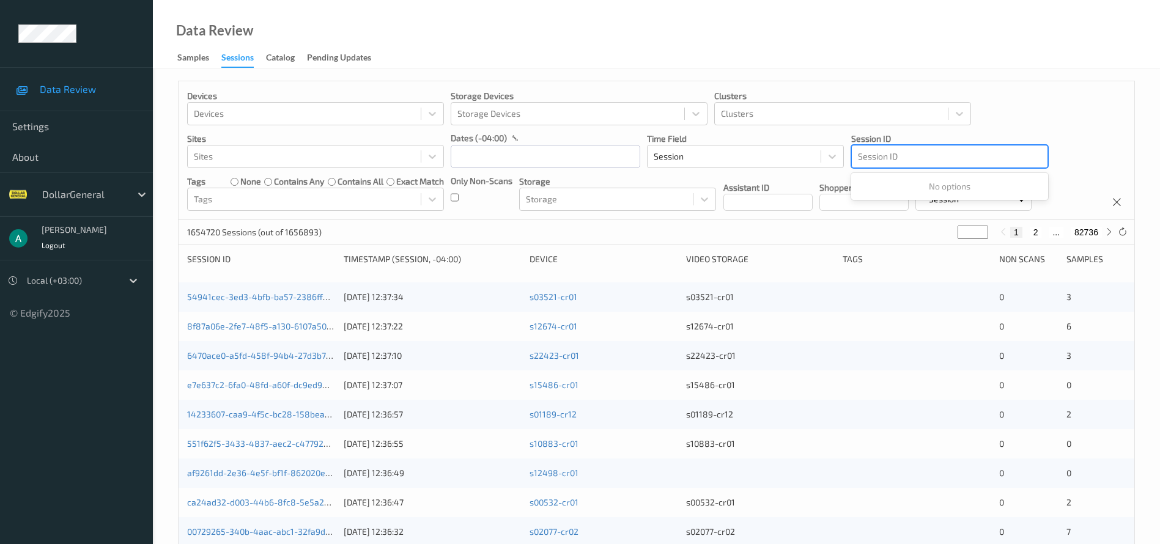
click at [894, 152] on div at bounding box center [950, 156] width 184 height 15
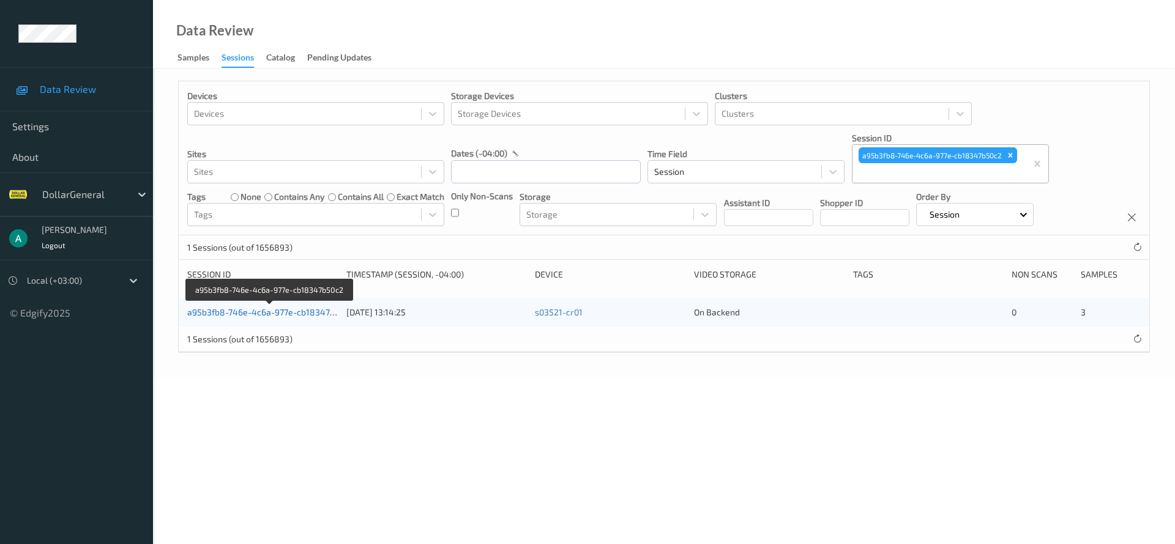
click at [311, 312] on link "a95b3fb8-746e-4c6a-977e-cb18347b50c2" at bounding box center [270, 312] width 166 height 10
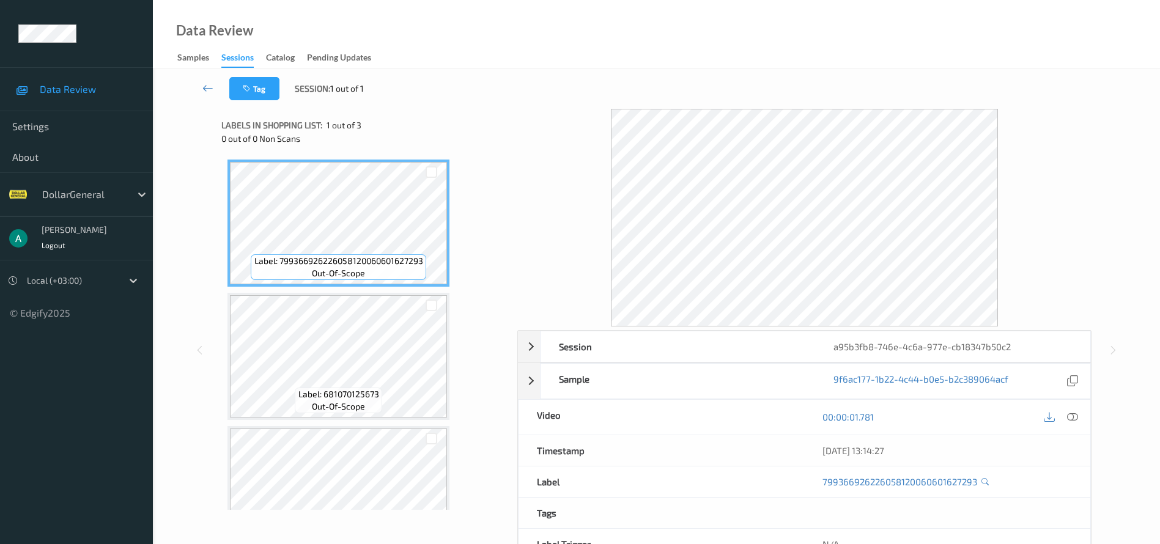
click at [1075, 417] on icon at bounding box center [1073, 417] width 11 height 11
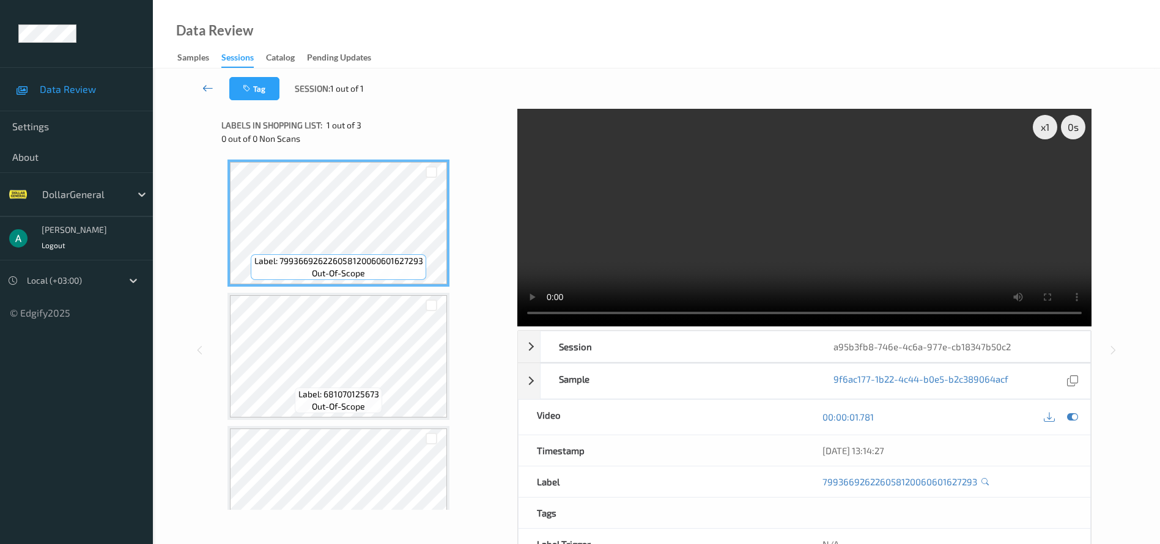
click at [210, 87] on icon at bounding box center [207, 88] width 11 height 12
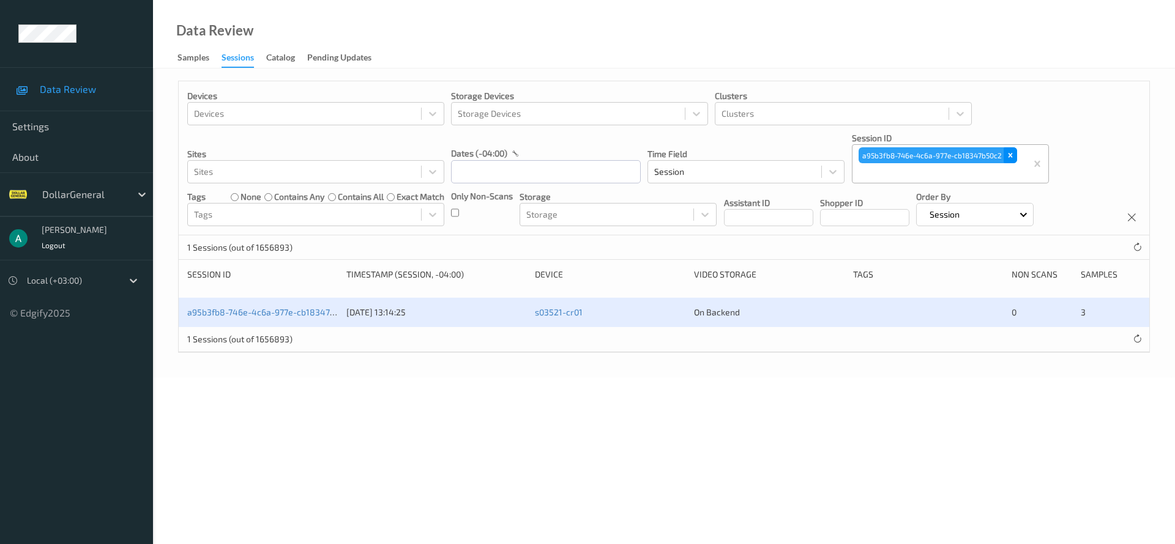
click at [1008, 157] on icon "Remove a95b3fb8-746e-4c6a-977e-cb18347b50c2" at bounding box center [1010, 156] width 4 height 4
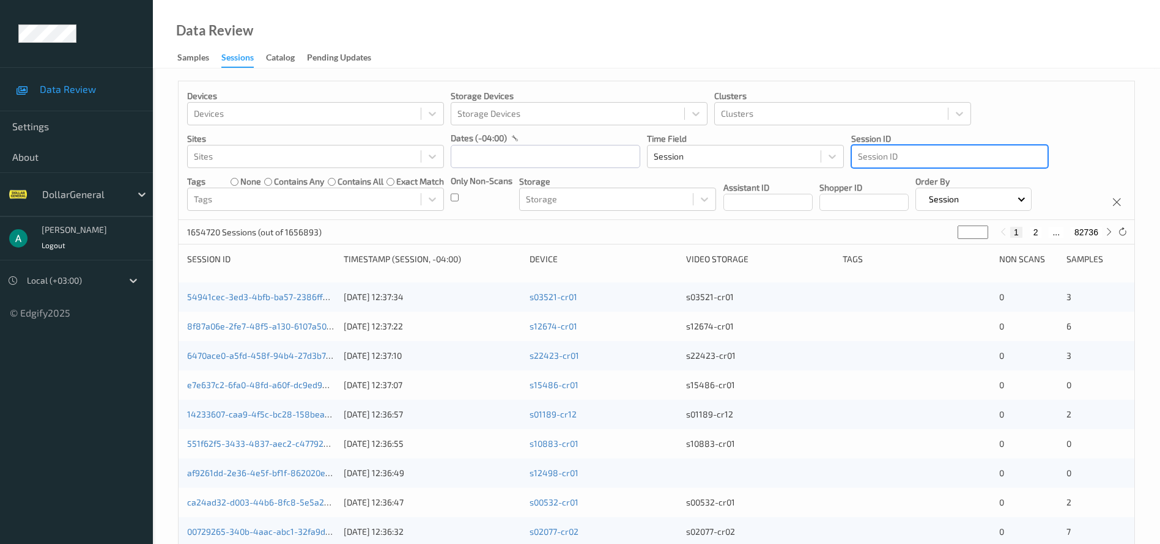
click at [887, 157] on div at bounding box center [950, 156] width 184 height 15
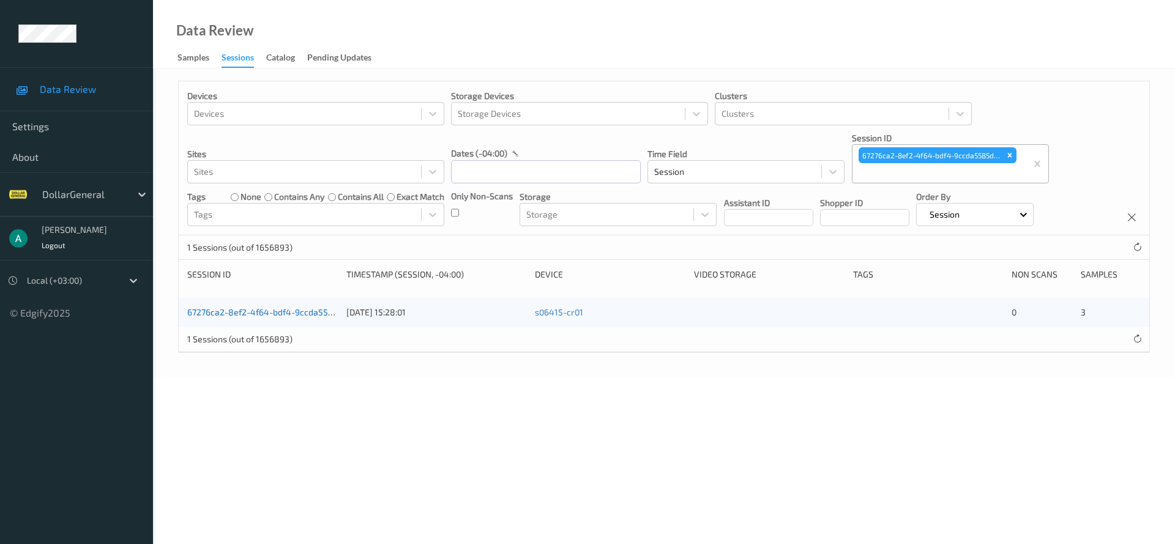
click at [254, 308] on link "67276ca2-8ef2-4f64-bdf4-9ccda5585dba" at bounding box center [270, 312] width 166 height 10
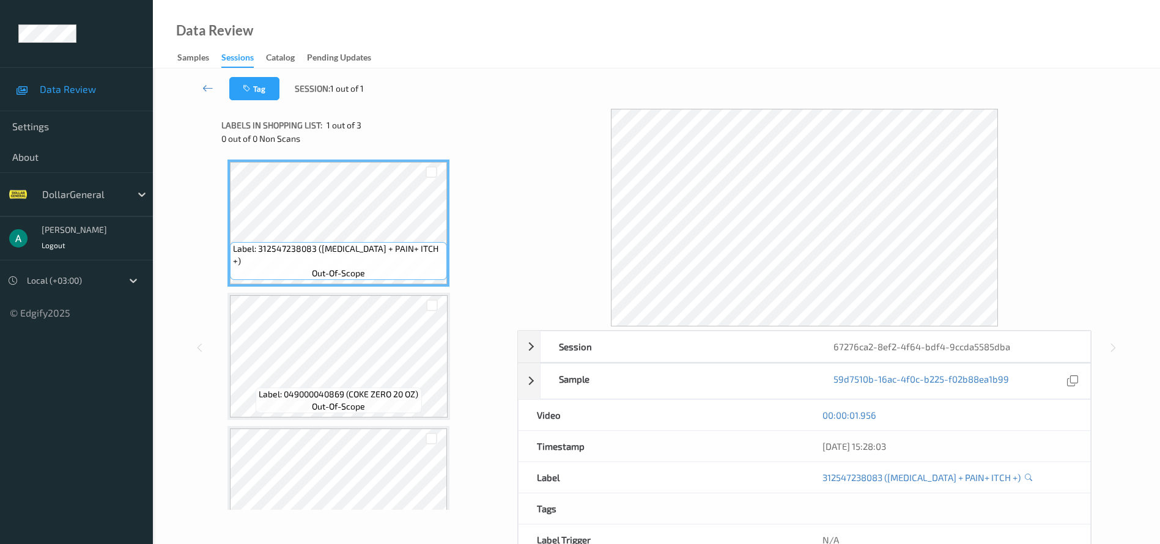
scroll to position [50, 0]
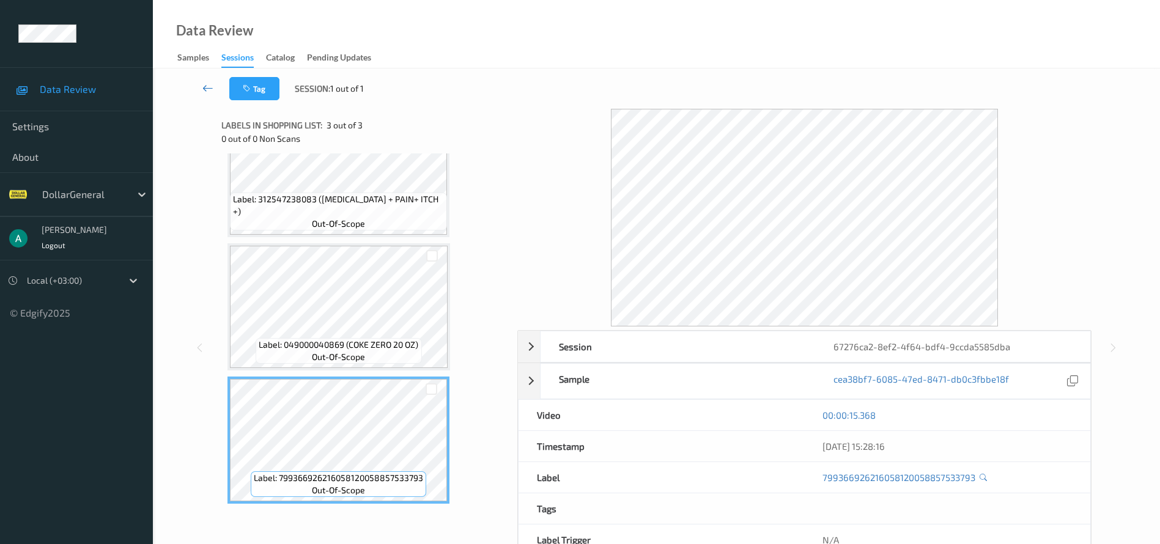
click at [206, 89] on icon at bounding box center [207, 88] width 11 height 12
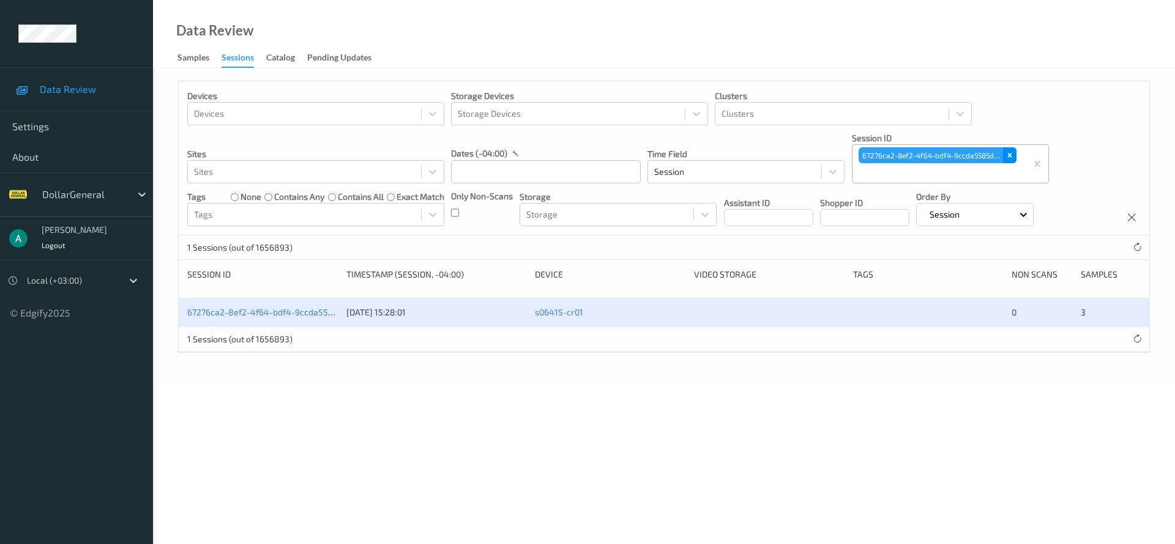
click at [1006, 155] on icon "Remove 67276ca2-8ef2-4f64-bdf4-9ccda5585dba" at bounding box center [1009, 155] width 9 height 9
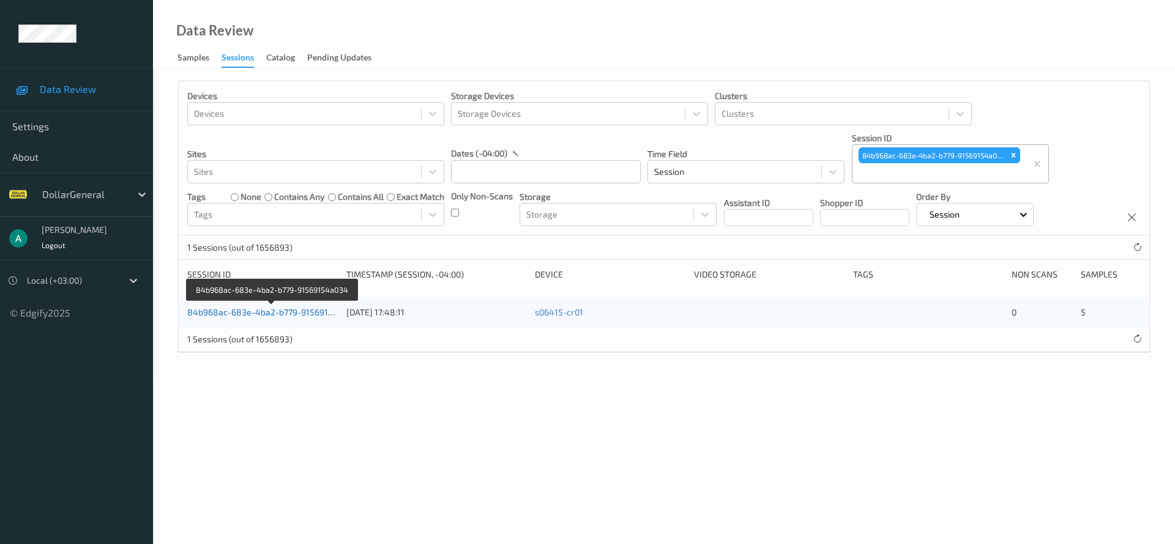
click at [305, 308] on link "84b968ac-683e-4ba2-b779-91569154a034" at bounding box center [272, 312] width 171 height 10
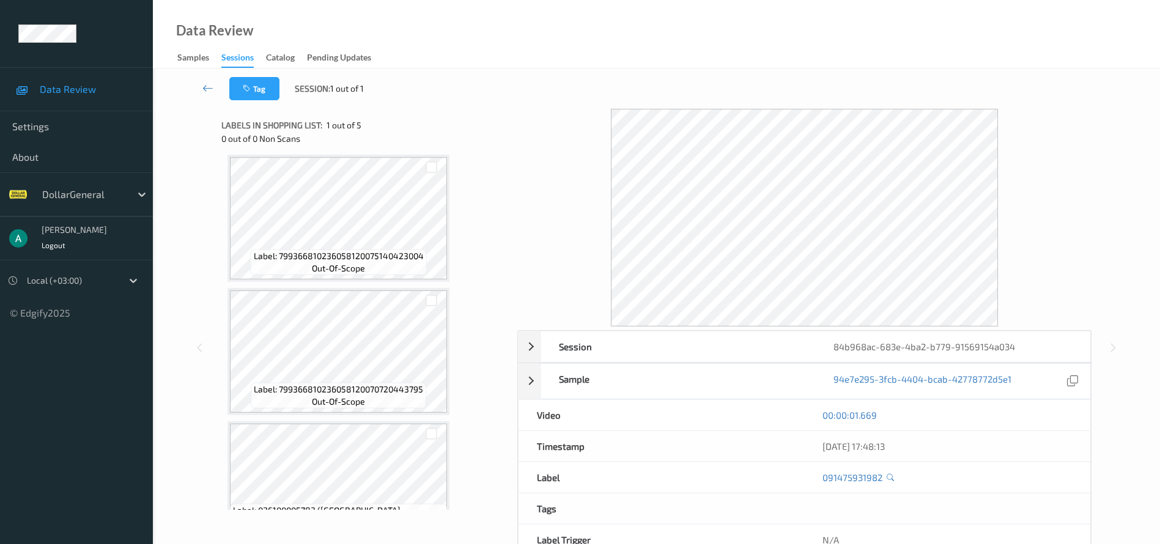
scroll to position [133, 0]
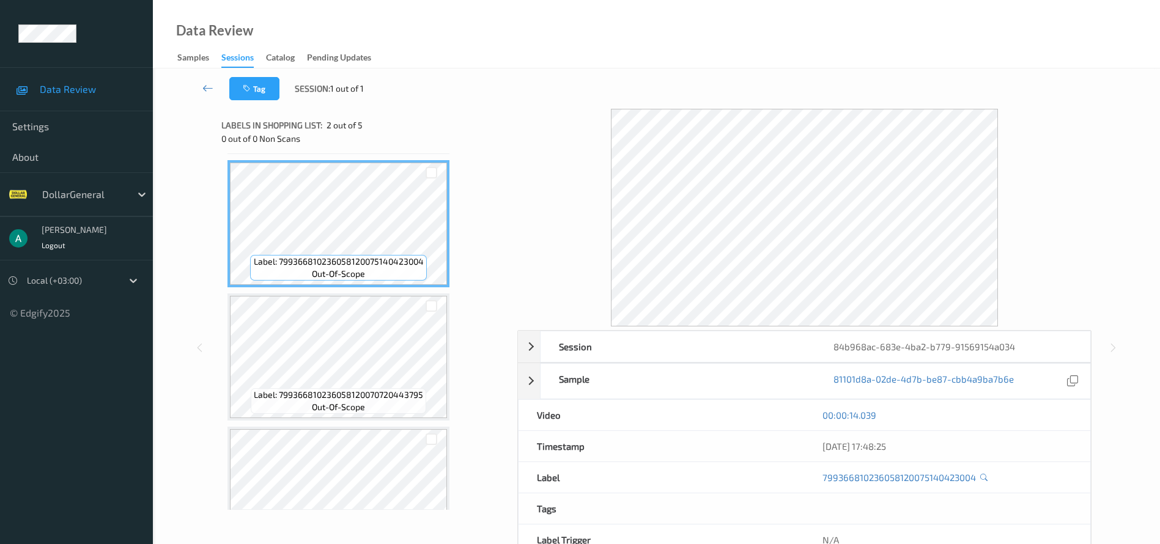
click at [348, 396] on span "Label: 799366810236058120070720443795" at bounding box center [338, 395] width 169 height 12
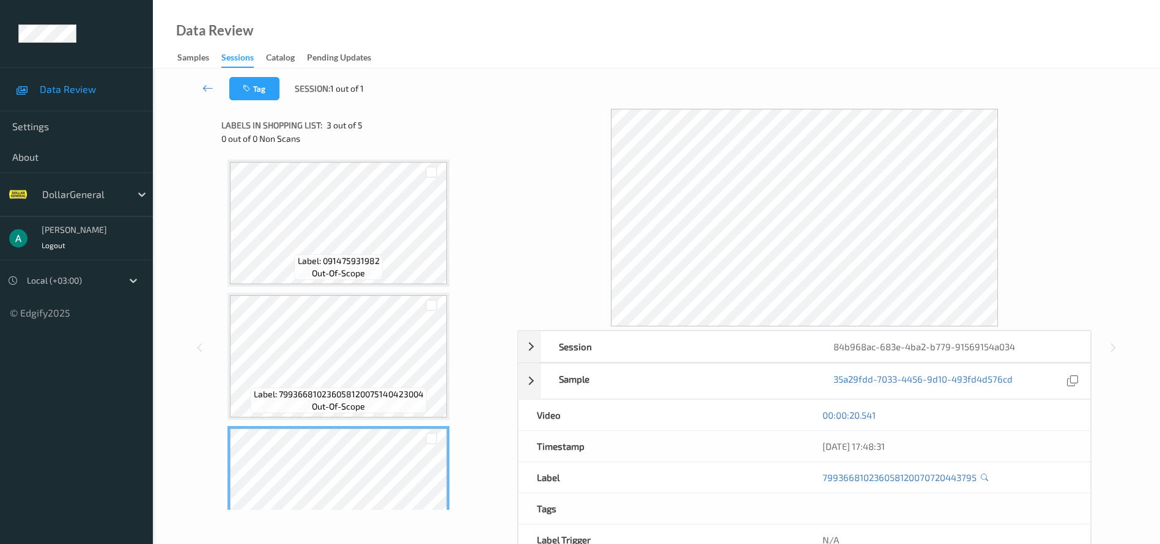
scroll to position [92, 0]
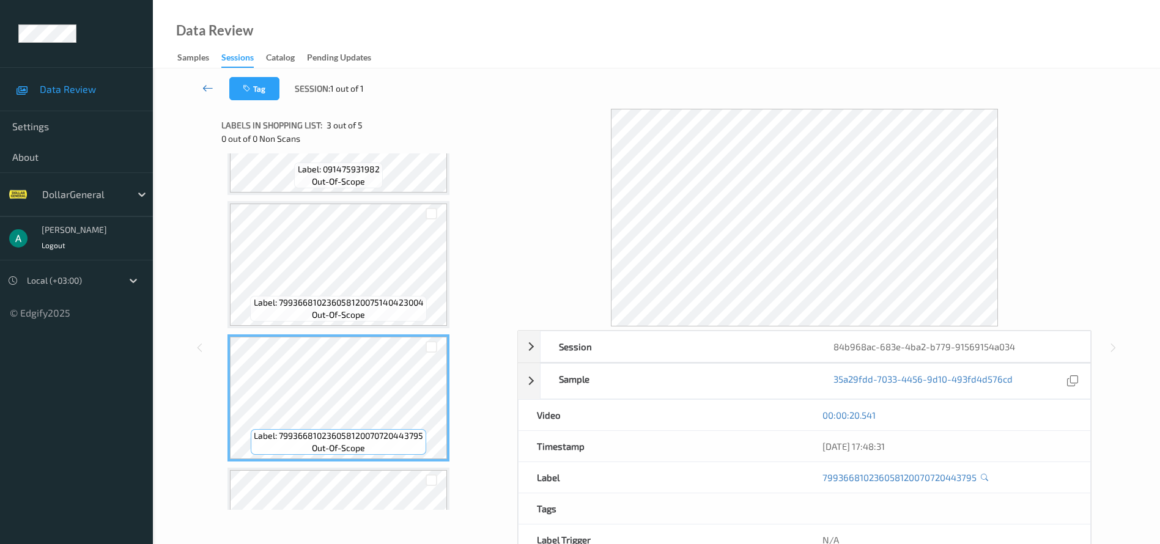
click at [212, 90] on icon at bounding box center [207, 88] width 11 height 12
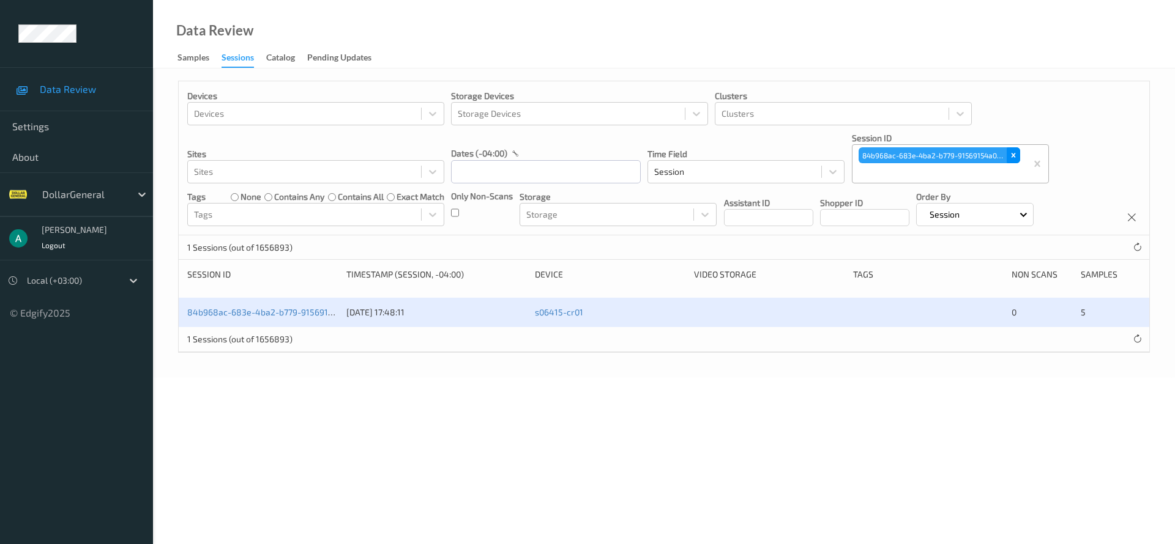
click at [1010, 153] on div "Remove 84b968ac-683e-4ba2-b779-91569154a034" at bounding box center [1012, 155] width 13 height 16
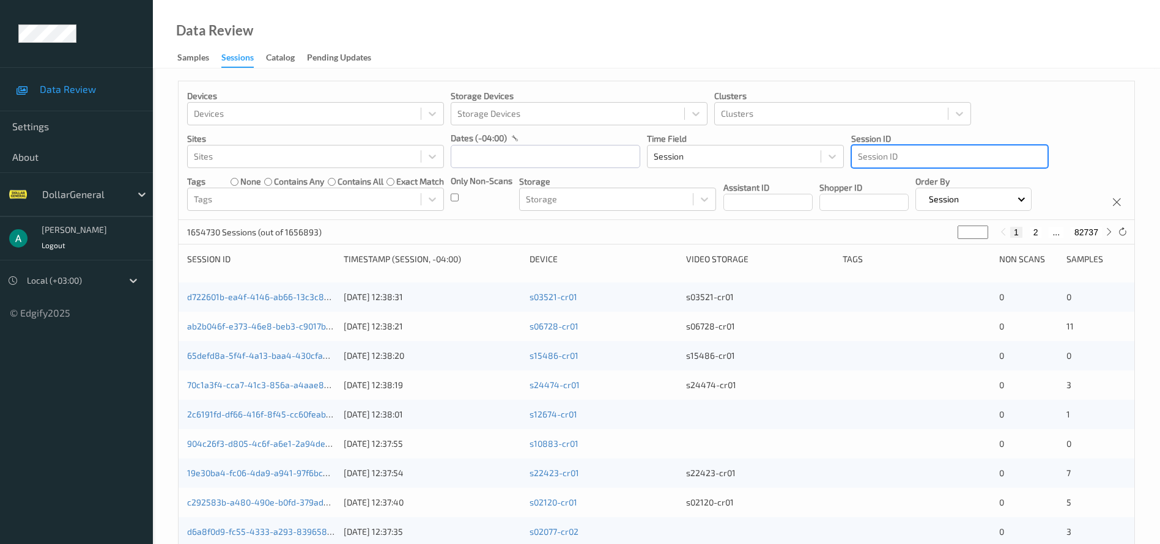
click at [867, 155] on div at bounding box center [950, 156] width 184 height 15
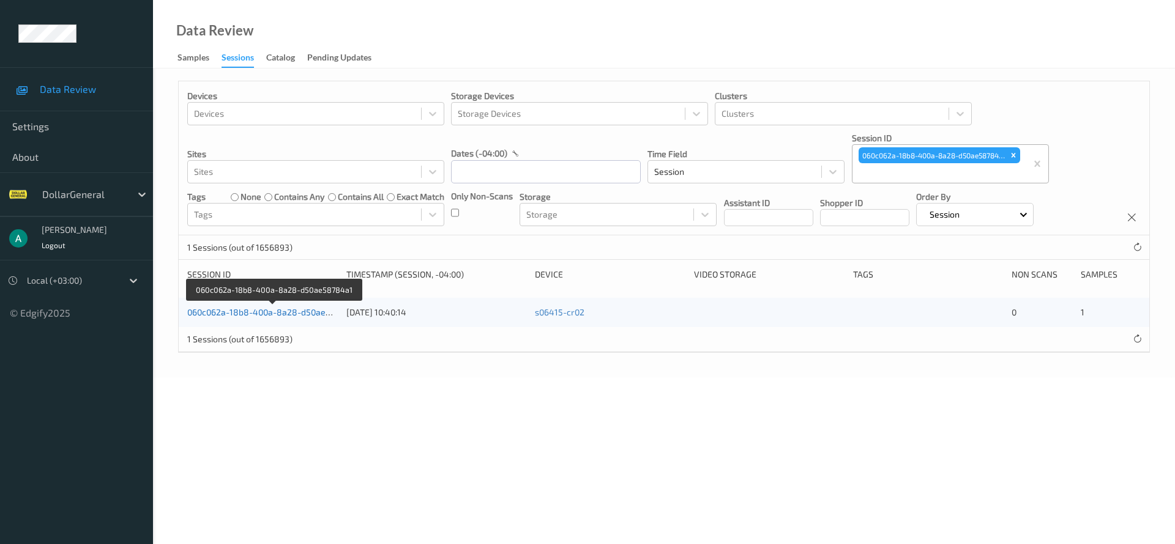
click at [257, 310] on link "060c062a-18b8-400a-8a28-d50ae58784a1" at bounding box center [273, 312] width 173 height 10
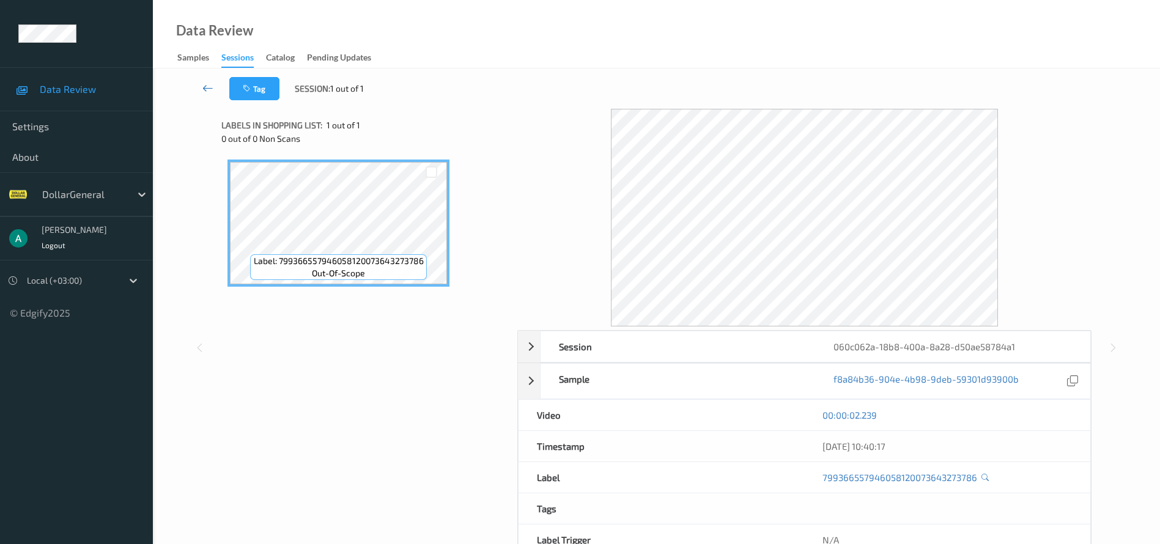
click at [202, 94] on icon at bounding box center [207, 88] width 11 height 12
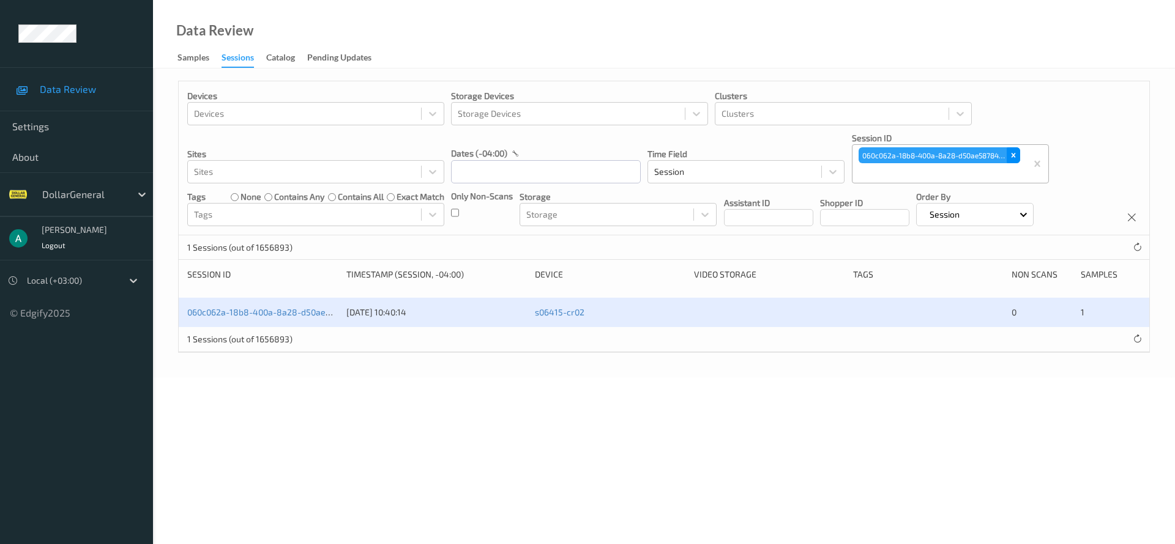
click at [1008, 154] on div "Remove 060c062a-18b8-400a-8a28-d50ae58784a1" at bounding box center [1012, 155] width 13 height 16
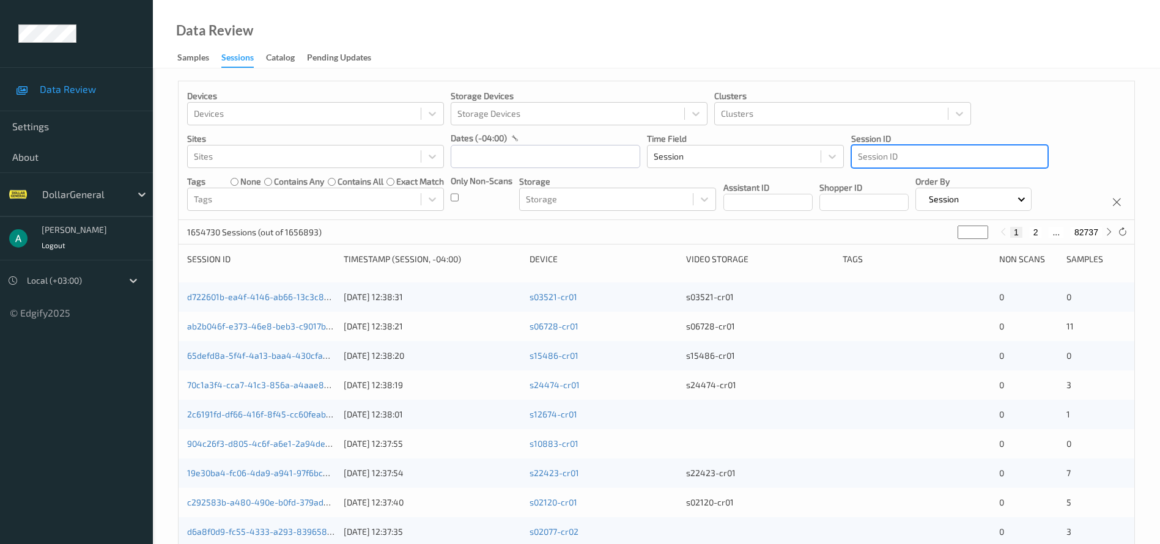
click at [877, 151] on div at bounding box center [950, 156] width 184 height 15
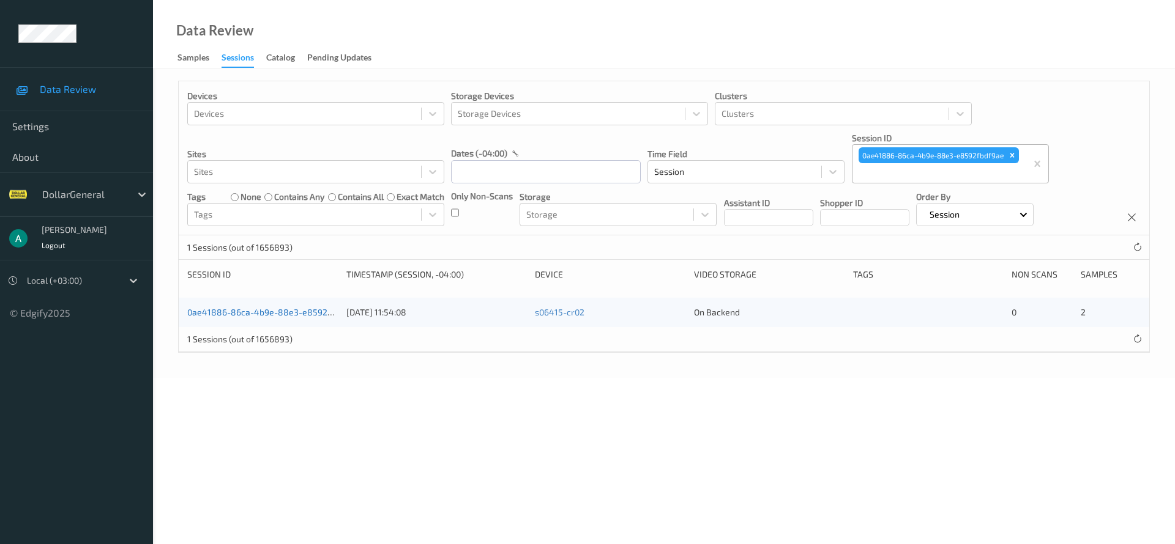
click at [296, 311] on link "0ae41886-86ca-4b9e-88e3-e8592fbdf9ae" at bounding box center [272, 312] width 171 height 10
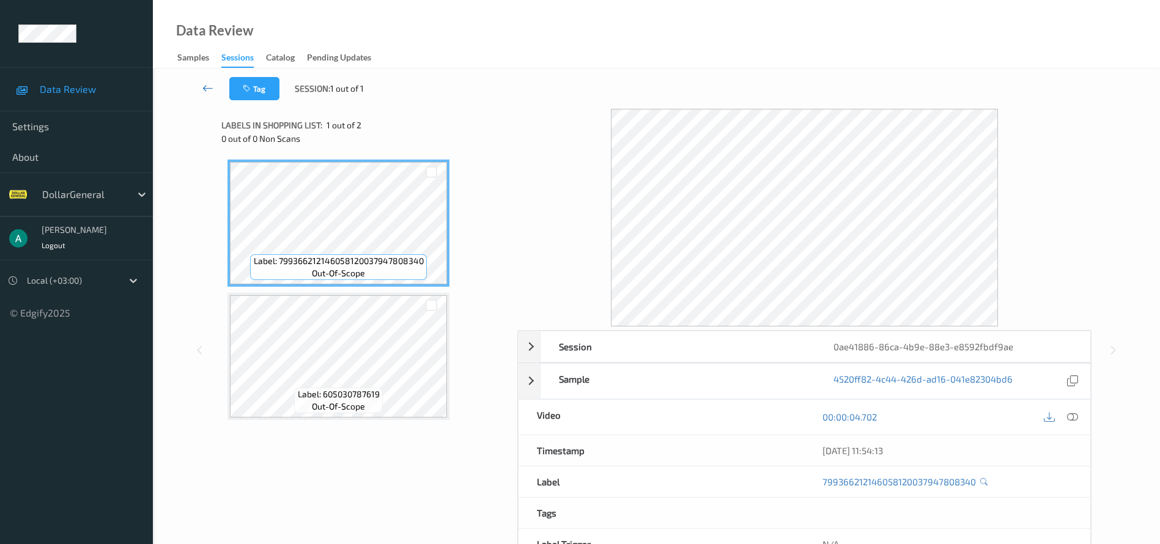
click at [198, 89] on link at bounding box center [208, 88] width 43 height 23
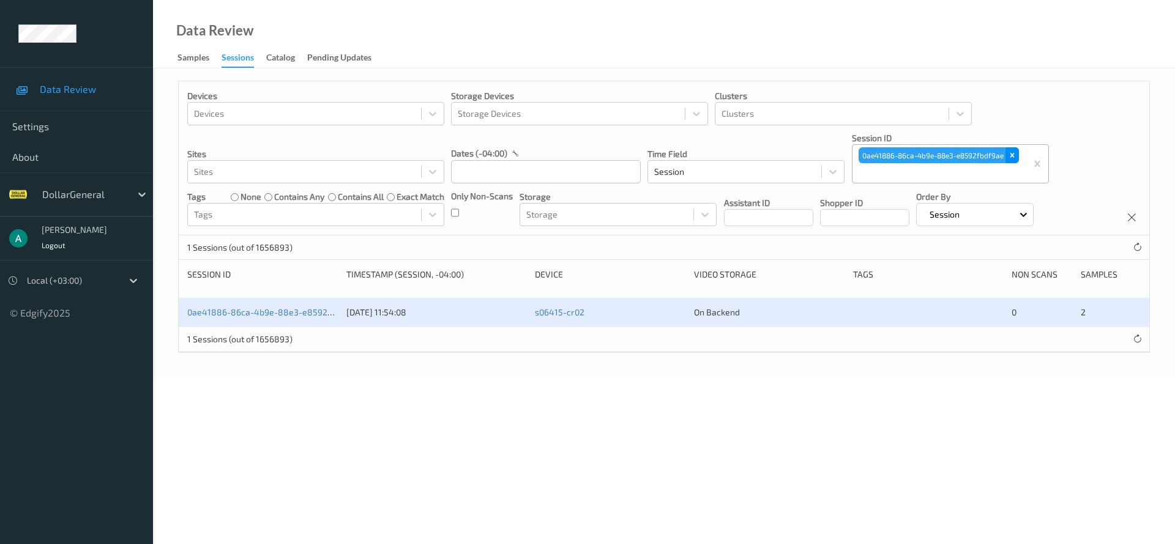
click at [1017, 155] on div "Remove 0ae41886-86ca-4b9e-88e3-e8592fbdf9ae" at bounding box center [1011, 155] width 13 height 16
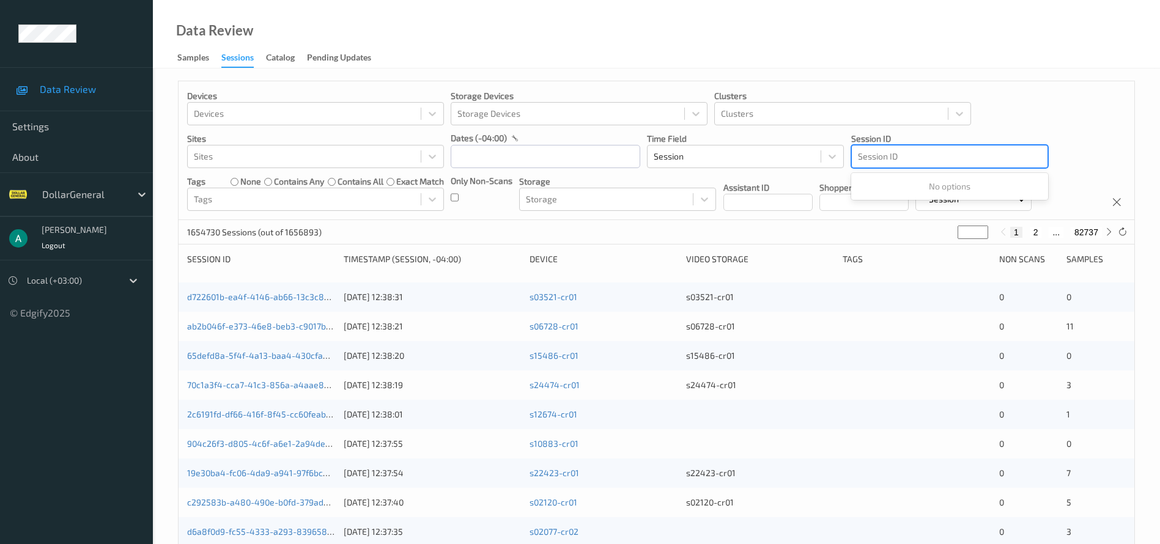
click at [912, 155] on div at bounding box center [950, 156] width 184 height 15
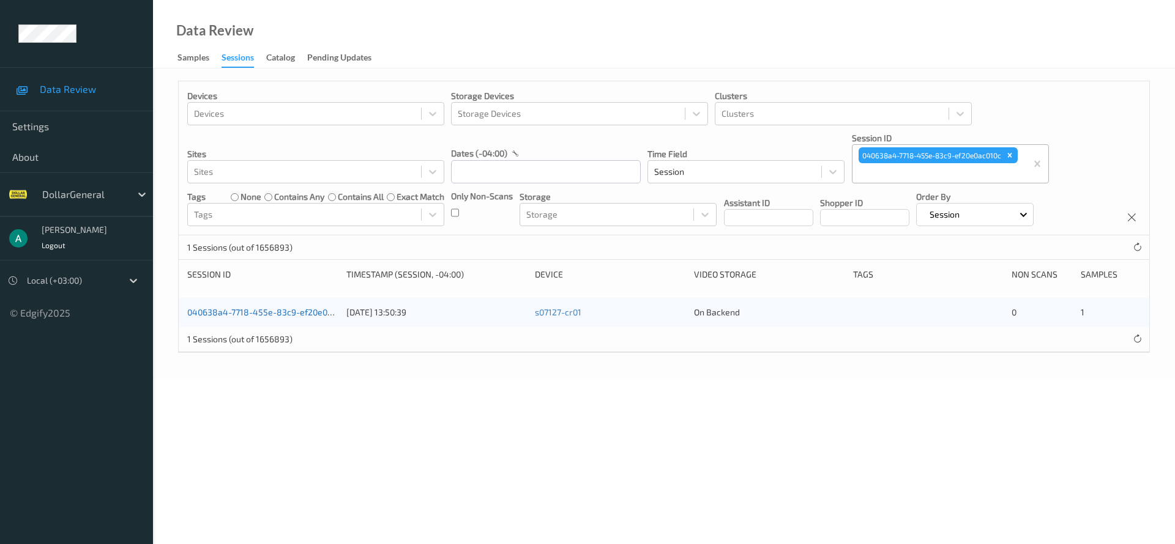
click at [310, 313] on link "040638a4-7718-455e-83c9-ef20e0ac010c" at bounding box center [270, 312] width 167 height 10
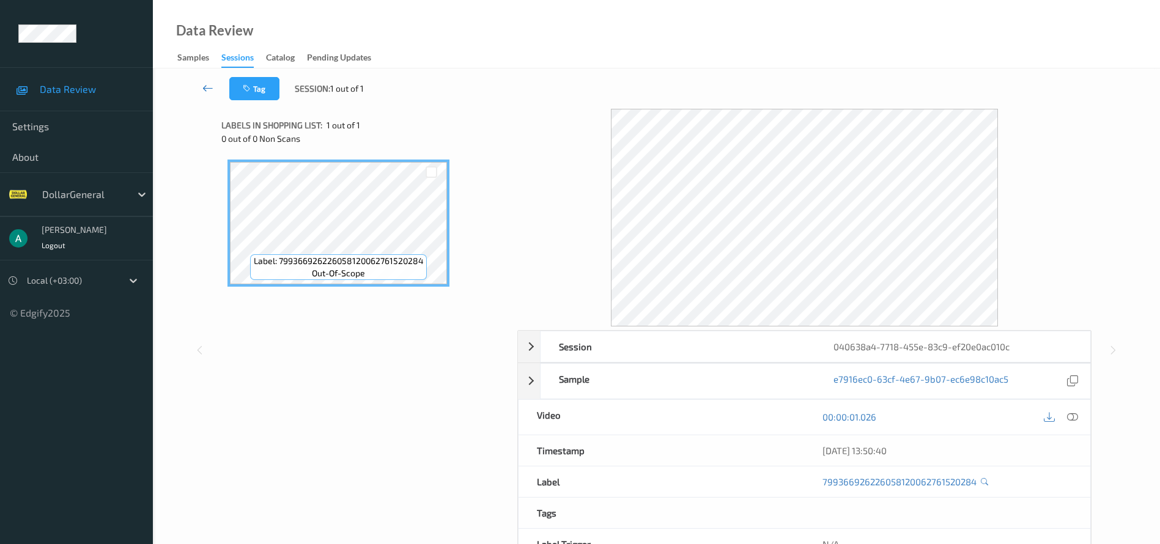
click at [203, 89] on icon at bounding box center [207, 88] width 11 height 12
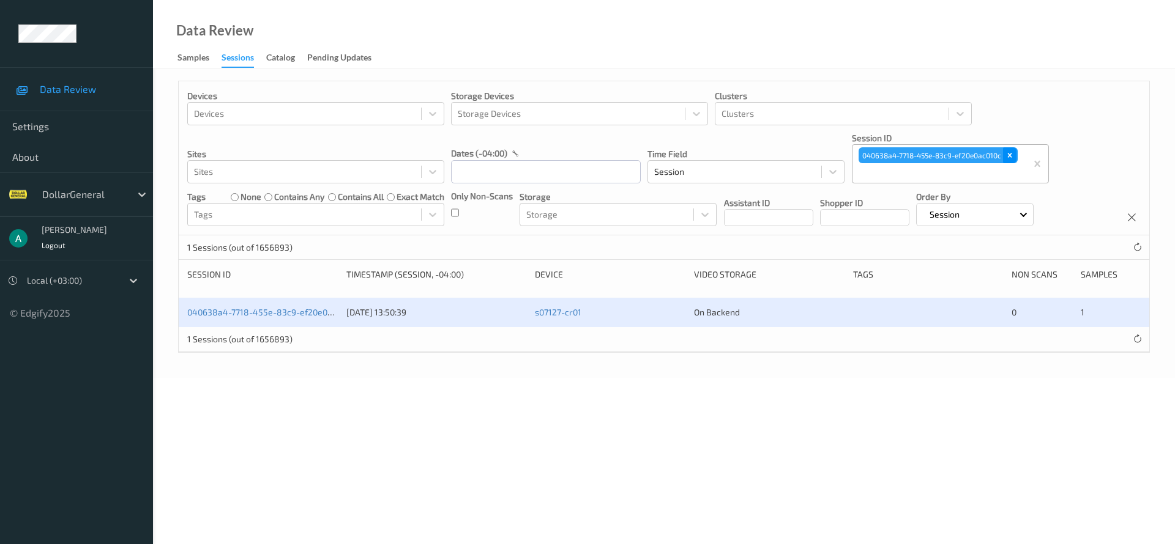
click at [1011, 155] on icon "Remove 040638a4-7718-455e-83c9-ef20e0ac010c" at bounding box center [1009, 156] width 4 height 4
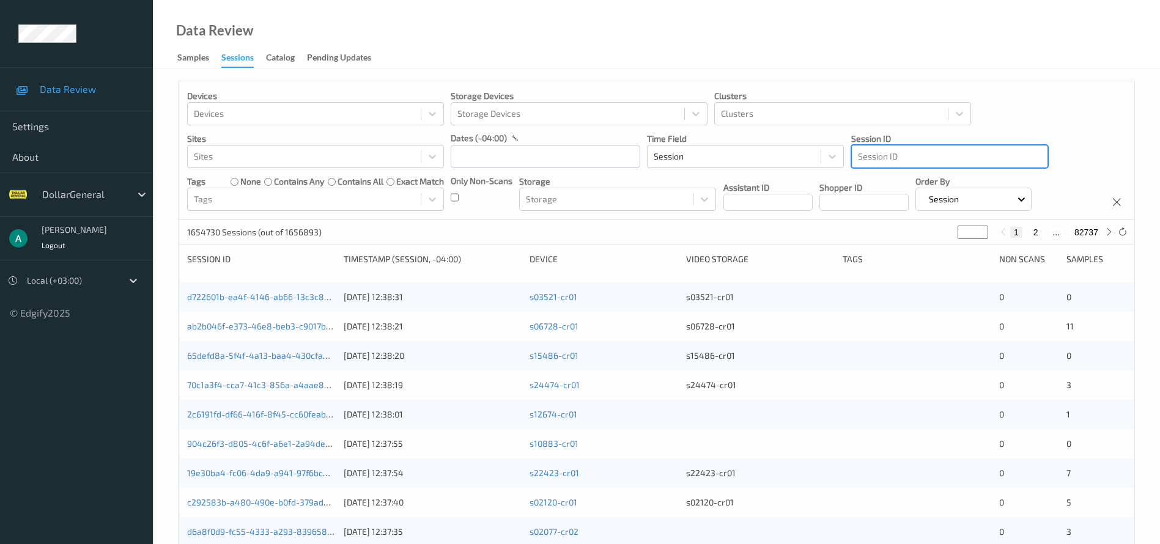
click at [867, 157] on div at bounding box center [950, 156] width 184 height 15
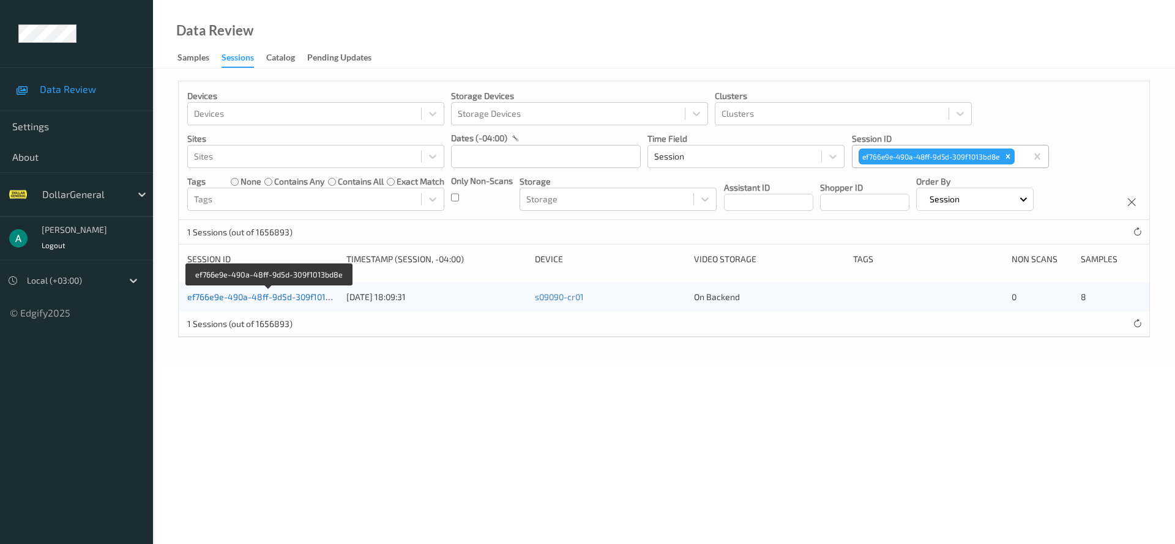
click at [235, 292] on link "ef766e9e-490a-48ff-9d5d-309f1013bd8e" at bounding box center [268, 297] width 163 height 10
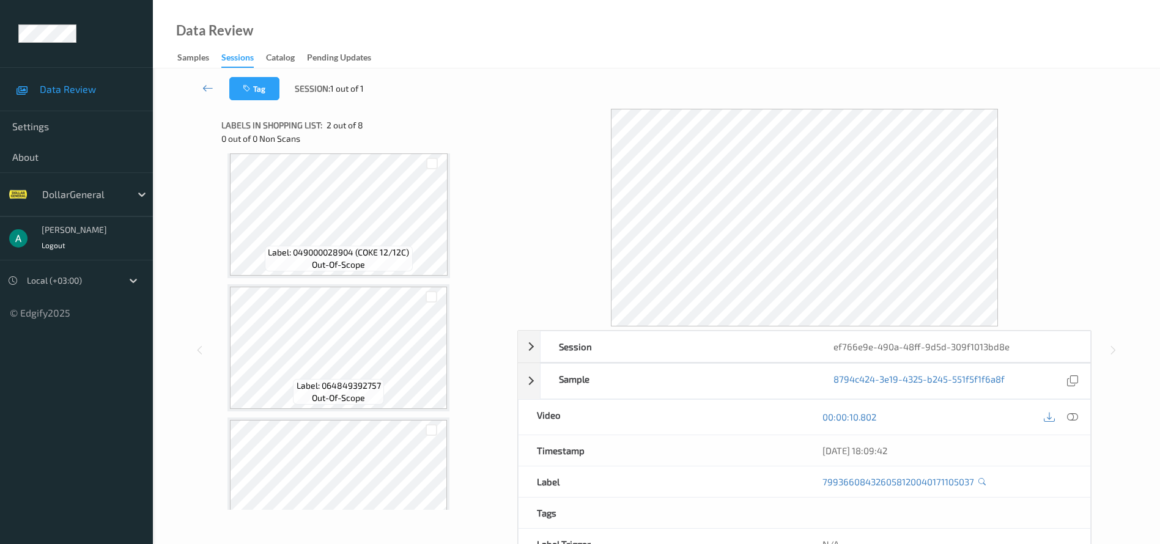
scroll to position [551, 0]
click at [214, 86] on link at bounding box center [208, 88] width 43 height 23
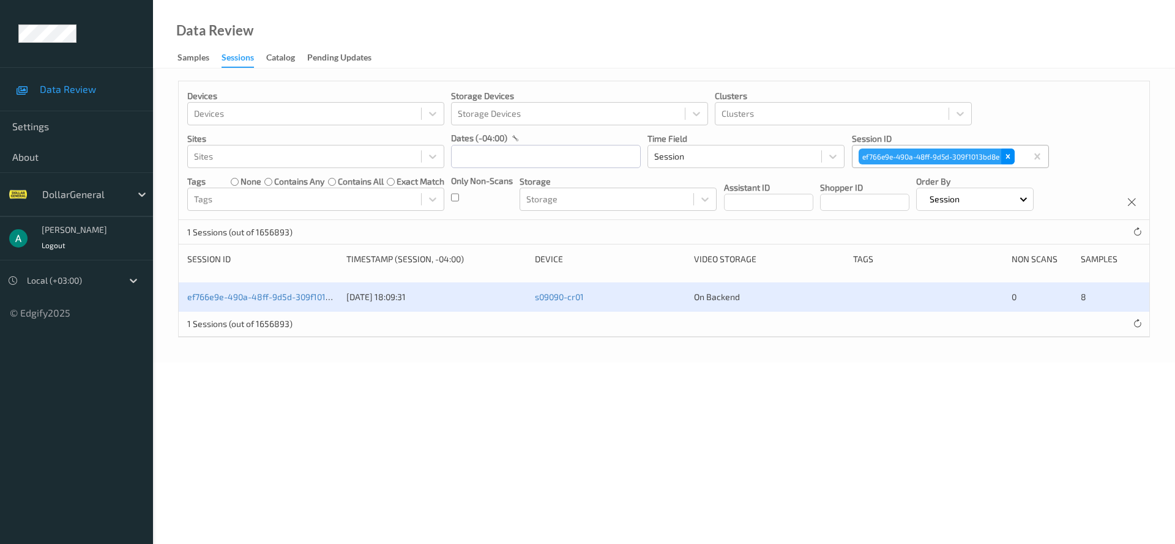
click at [1005, 157] on icon "Remove ef766e9e-490a-48ff-9d5d-309f1013bd8e" at bounding box center [1007, 156] width 9 height 9
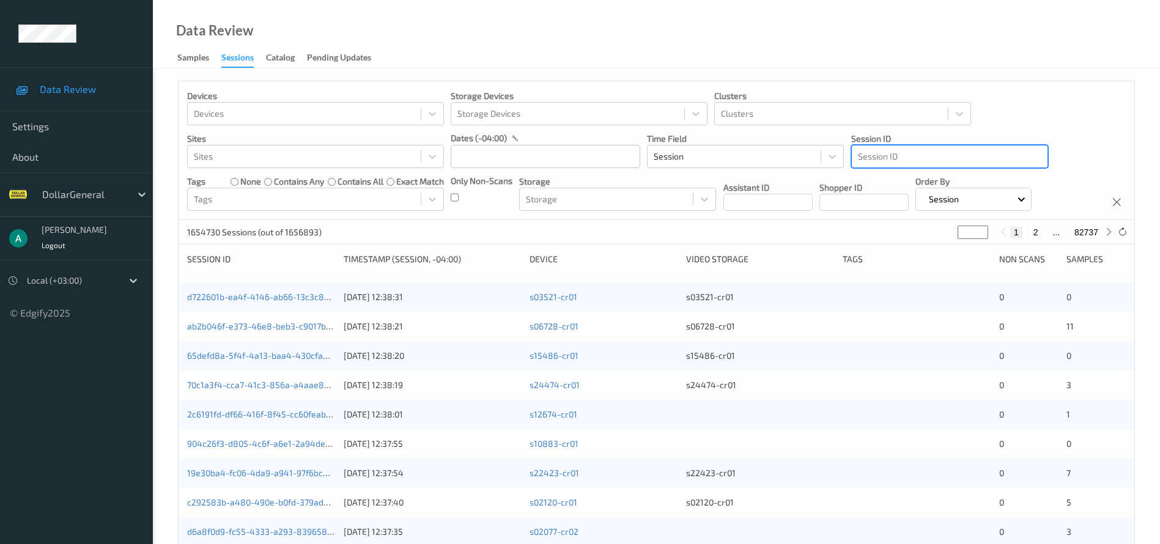
click at [877, 160] on div at bounding box center [950, 156] width 184 height 15
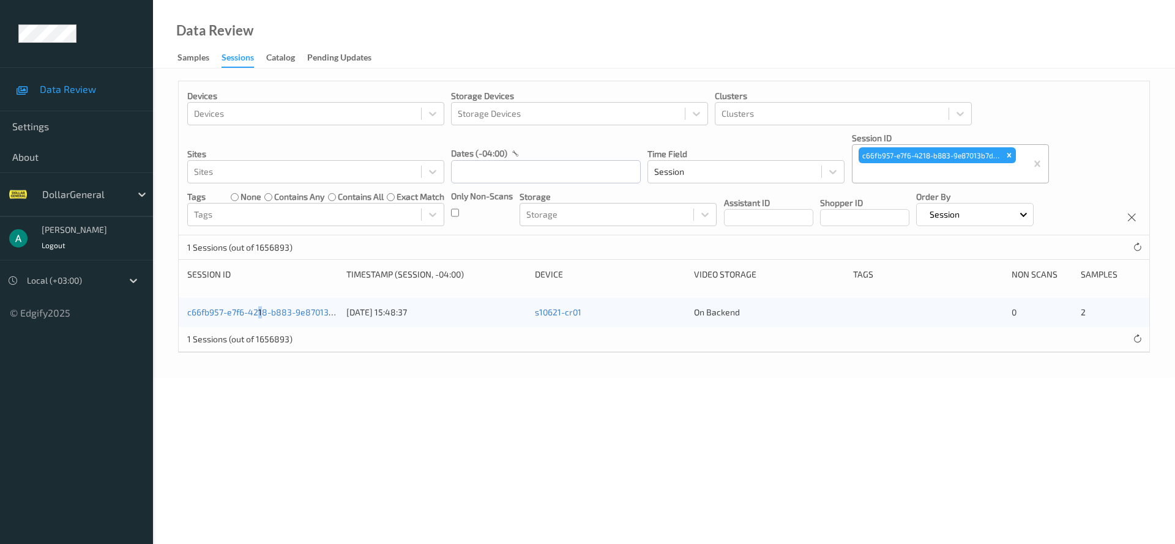
click at [260, 303] on div "c66fb957-e7f6-4218-b883-9e87013b7db7 26/07/2025 15:48:37 s10621-cr01 On Backend…" at bounding box center [664, 312] width 970 height 29
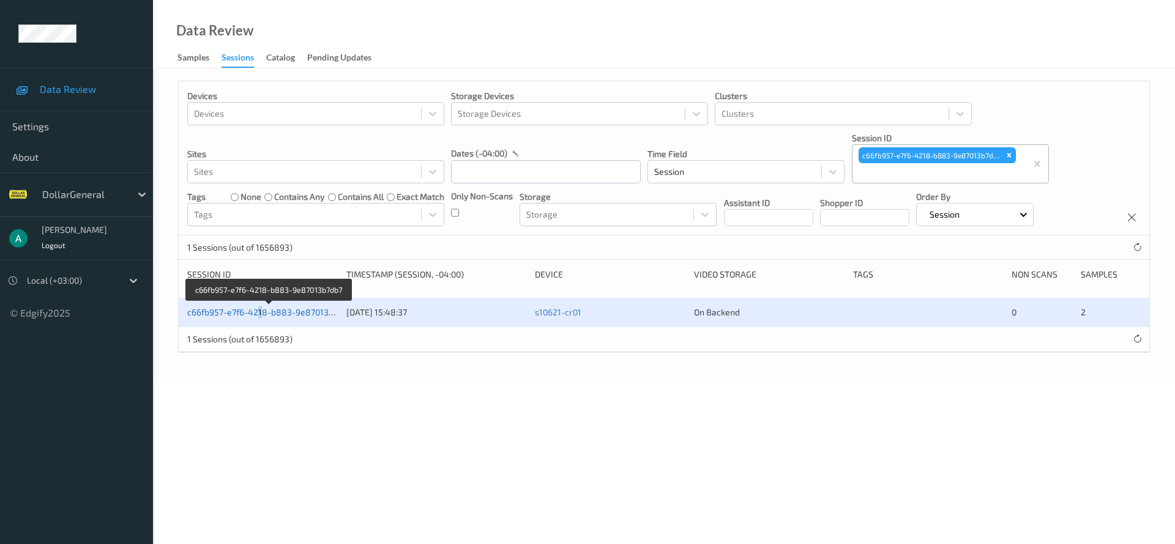
click at [262, 307] on link "c66fb957-e7f6-4218-b883-9e87013b7db7" at bounding box center [269, 312] width 165 height 10
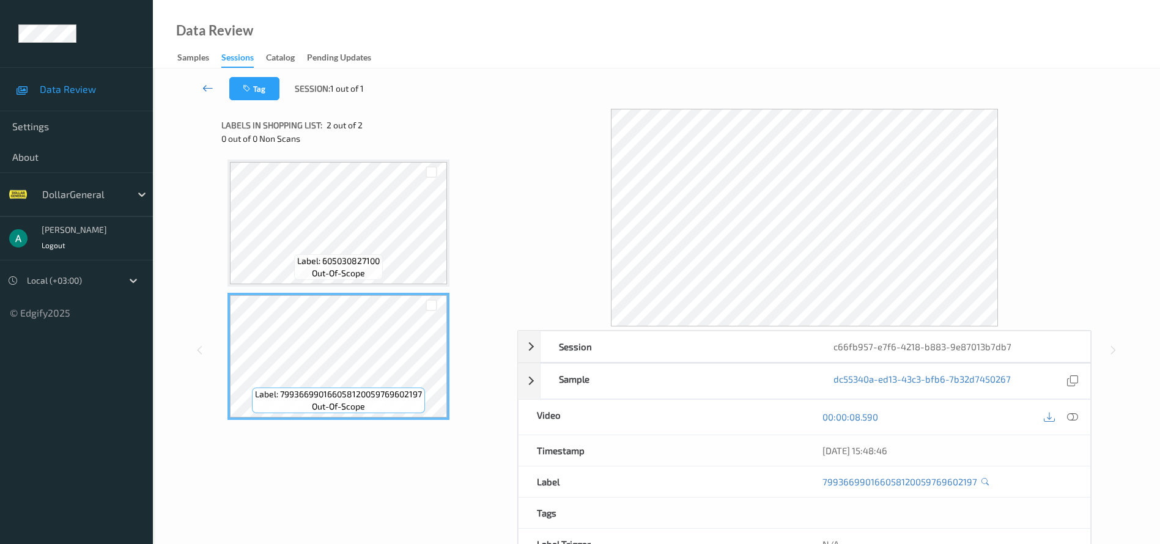
click at [210, 82] on icon at bounding box center [207, 88] width 11 height 12
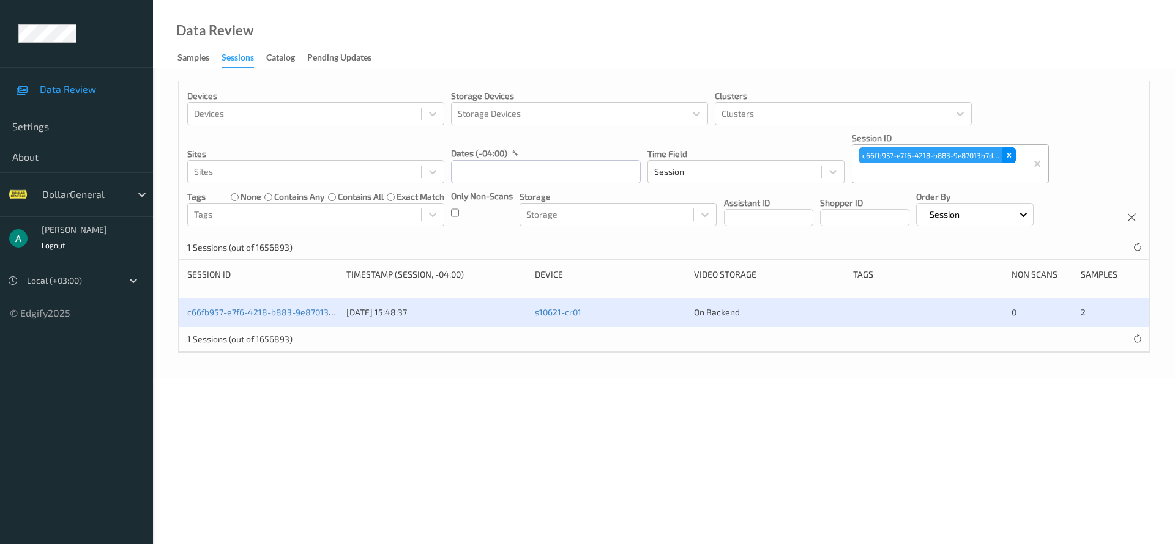
click at [1002, 154] on div "Remove c66fb957-e7f6-4218-b883-9e87013b7db7" at bounding box center [1008, 155] width 13 height 16
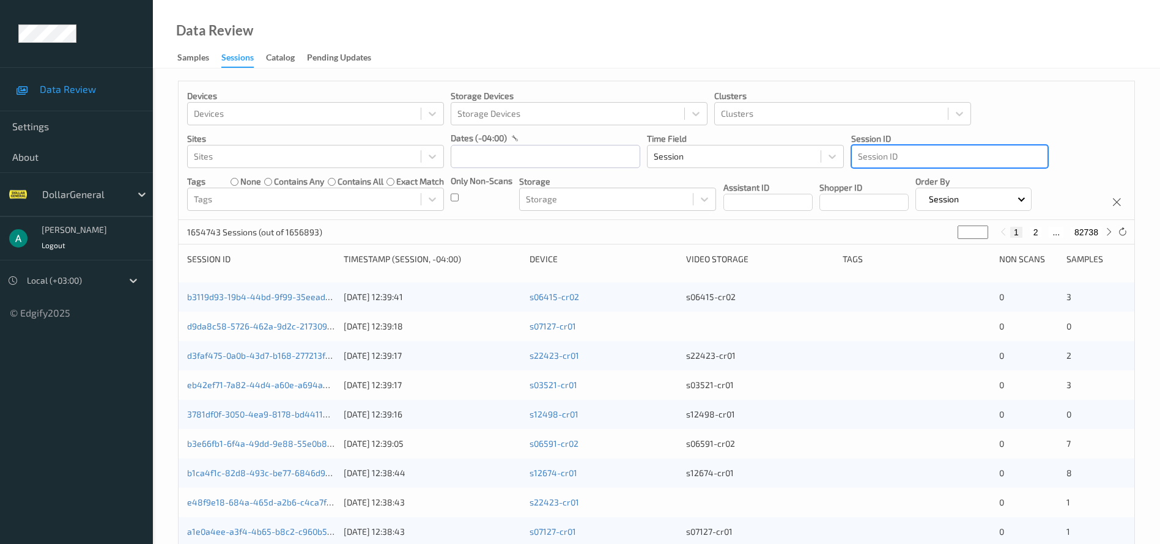
click at [902, 156] on div at bounding box center [950, 156] width 184 height 15
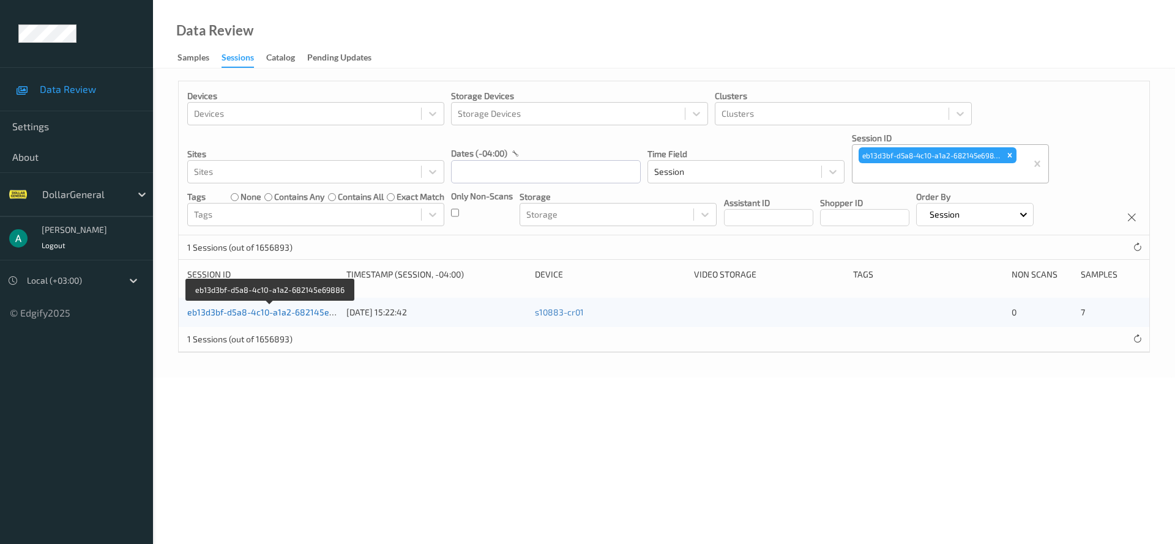
click at [280, 310] on link "eb13d3bf-d5a8-4c10-a1a2-682145e69886" at bounding box center [271, 312] width 168 height 10
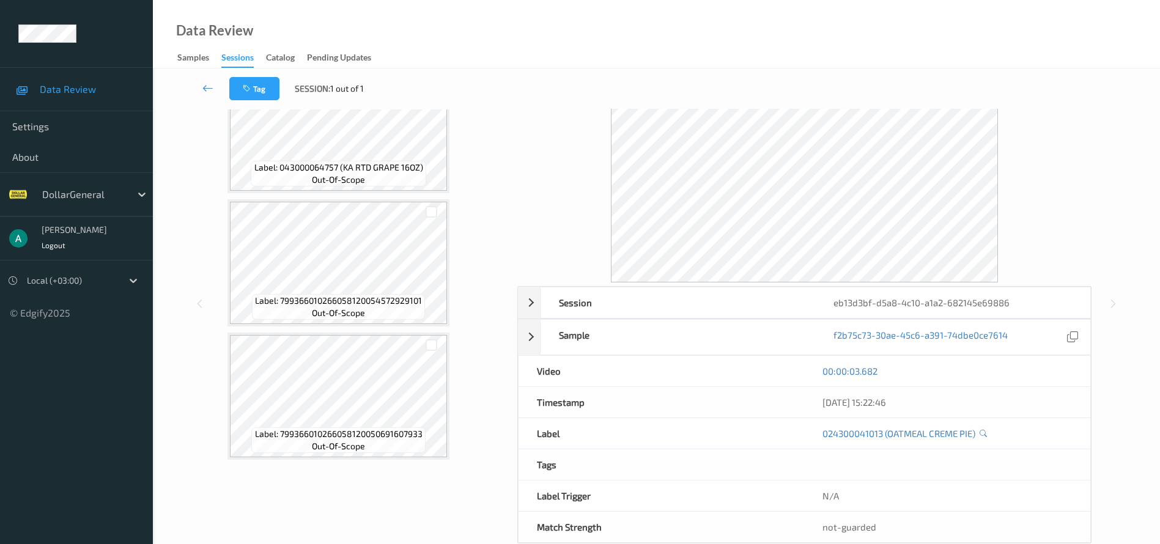
scroll to position [69, 0]
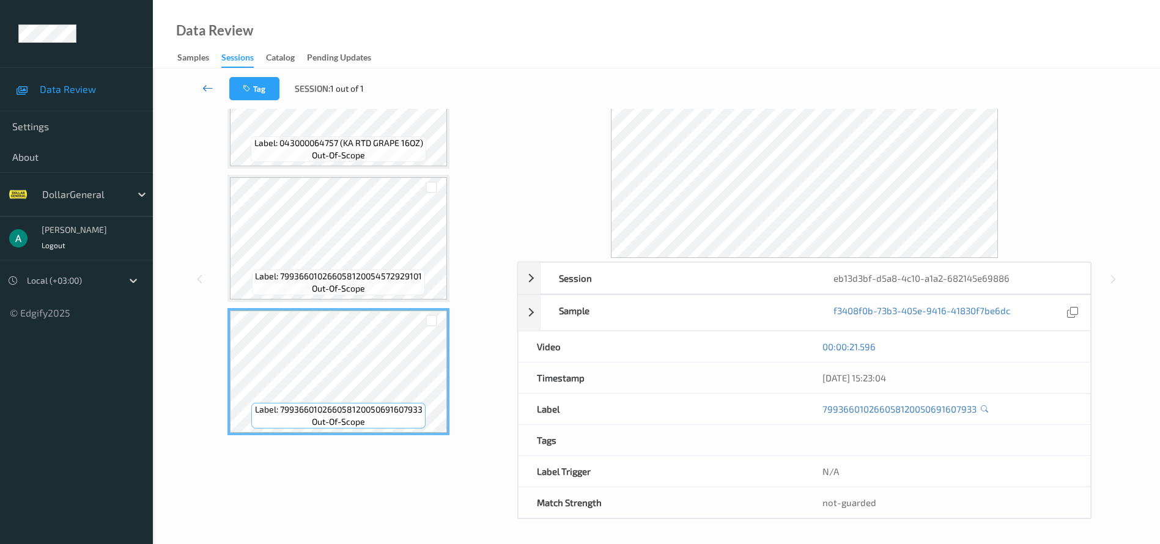
click at [203, 89] on icon at bounding box center [207, 88] width 11 height 12
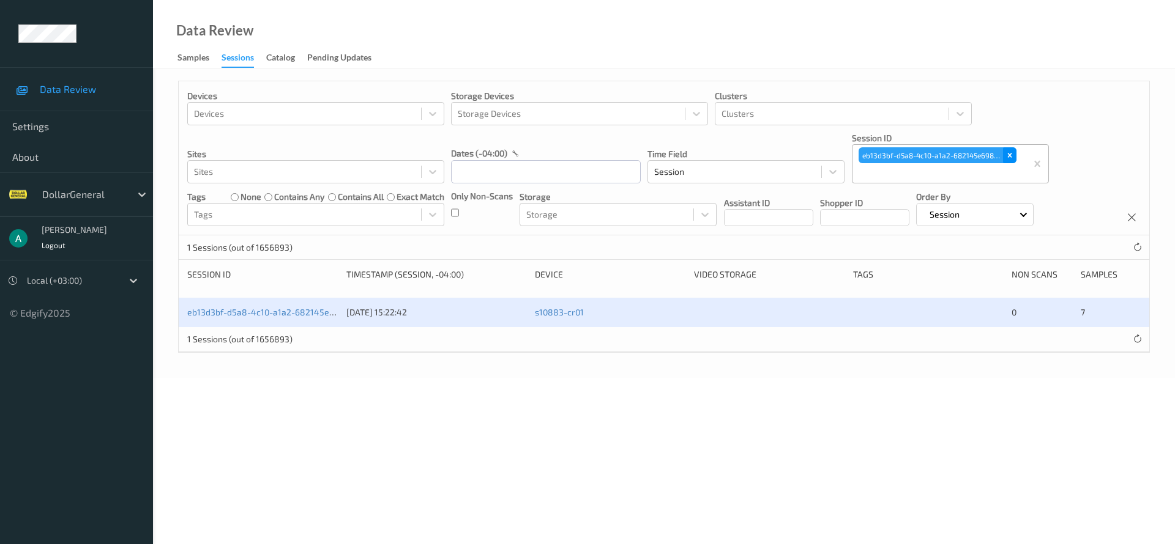
click at [1011, 151] on icon "Remove eb13d3bf-d5a8-4c10-a1a2-682145e69886" at bounding box center [1009, 155] width 9 height 9
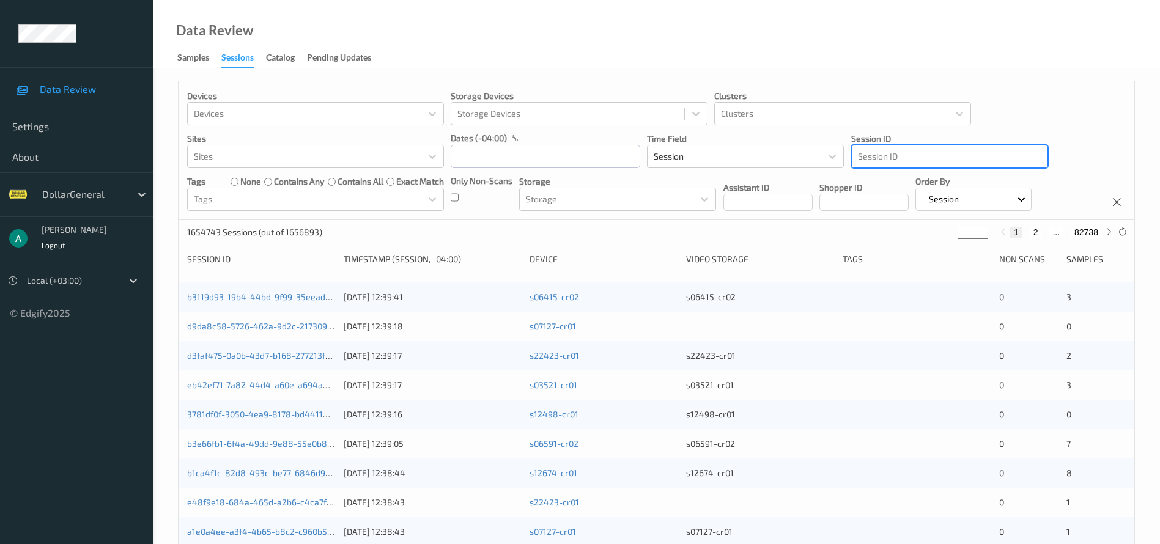
click at [909, 157] on div at bounding box center [950, 156] width 184 height 15
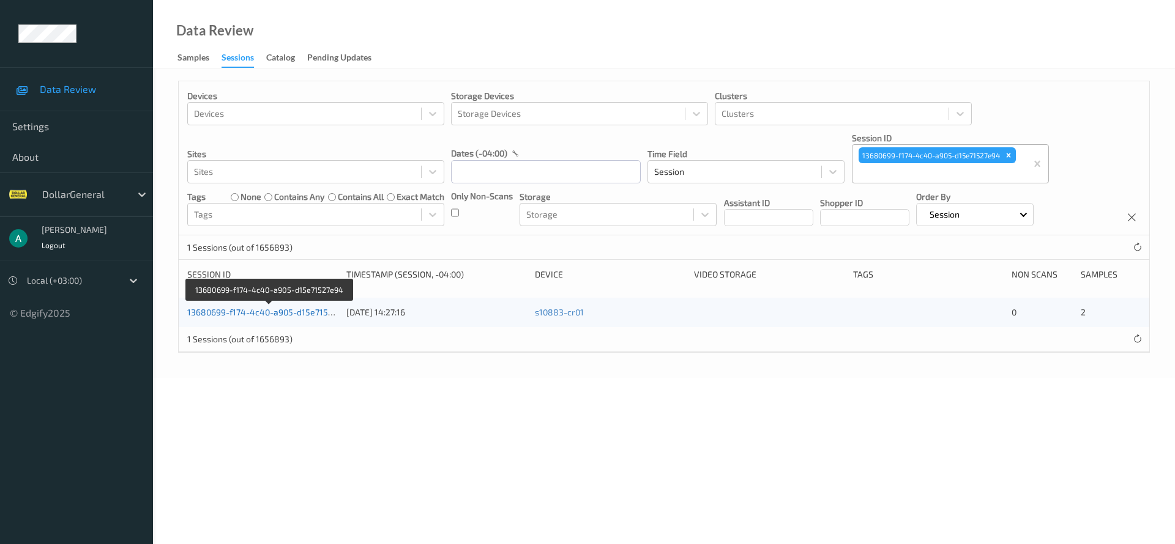
click at [285, 314] on link "13680699-f174-4c40-a905-d15e71527e94" at bounding box center [269, 312] width 165 height 10
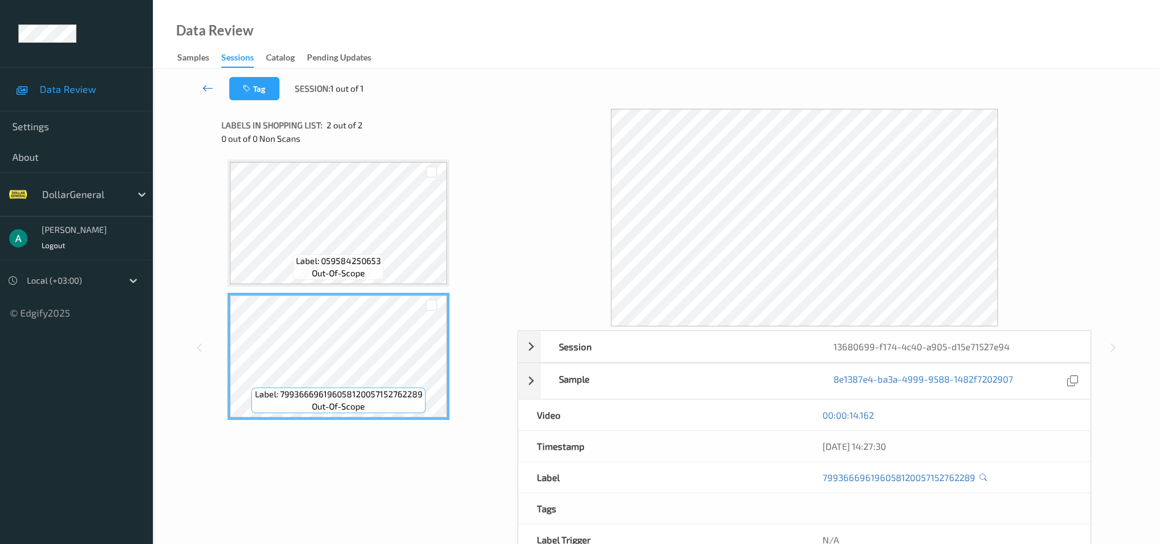
click at [217, 92] on link at bounding box center [208, 88] width 43 height 23
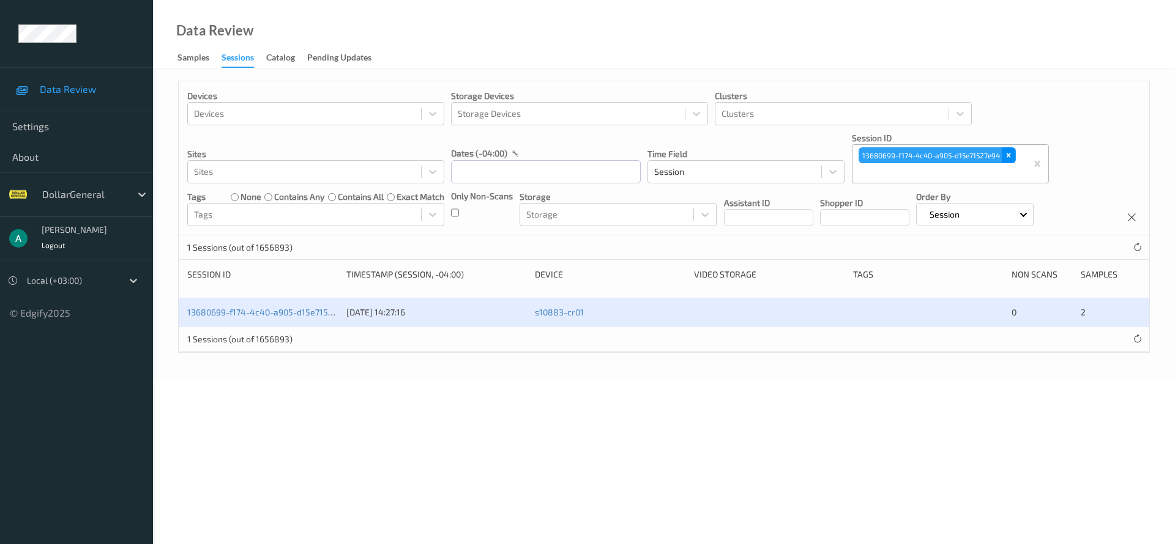
click at [1006, 151] on icon "Remove 13680699-f174-4c40-a905-d15e71527e94" at bounding box center [1008, 155] width 9 height 9
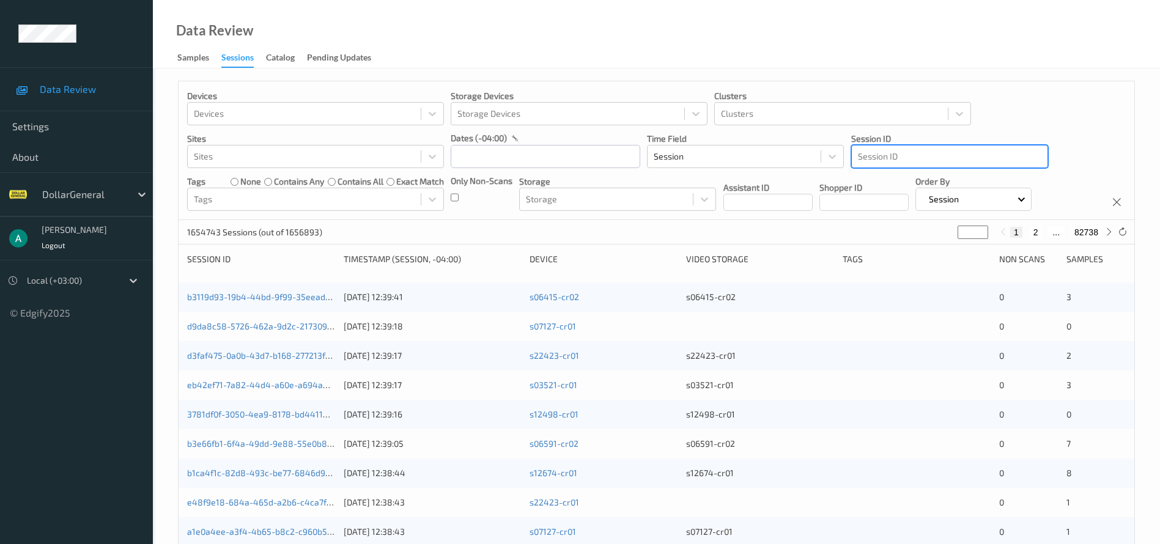
click at [872, 158] on div at bounding box center [950, 156] width 184 height 15
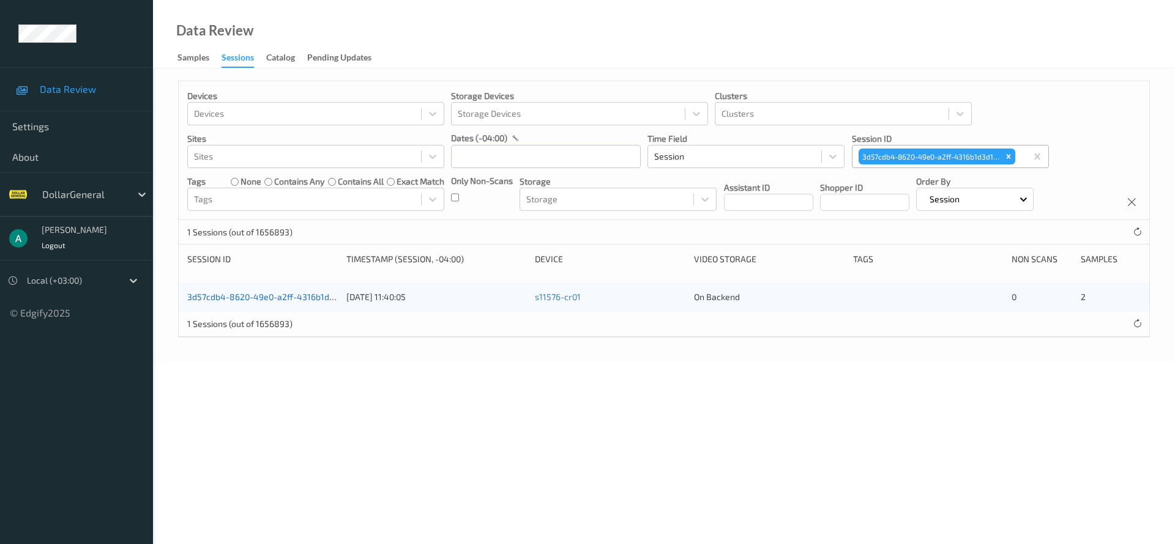
click at [284, 300] on link "3d57cdb4-8620-49e0-a2ff-4316b1d3d177" at bounding box center [269, 297] width 164 height 10
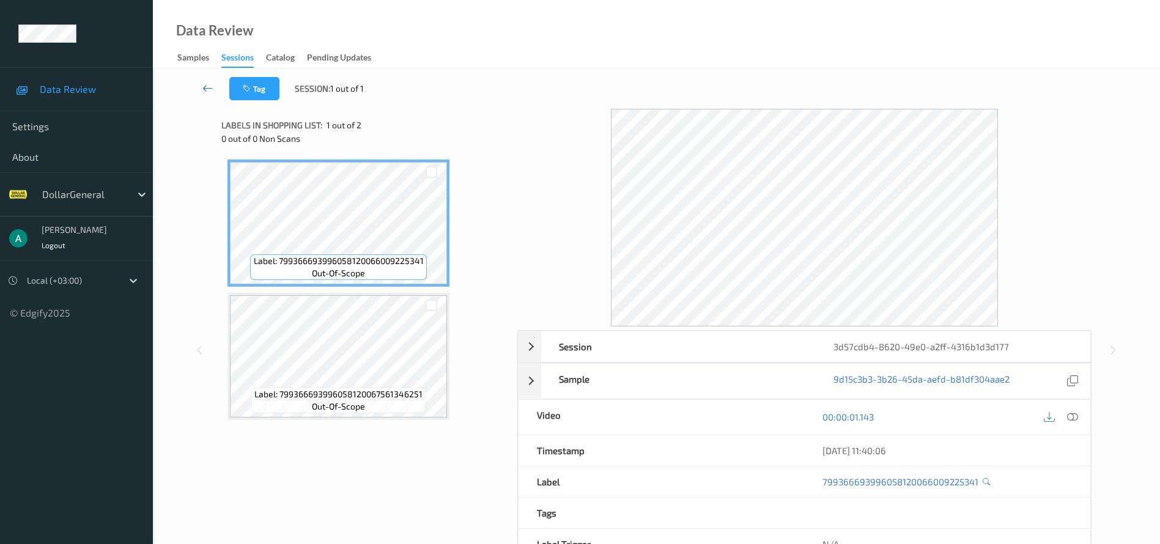
click at [212, 90] on icon at bounding box center [207, 88] width 11 height 12
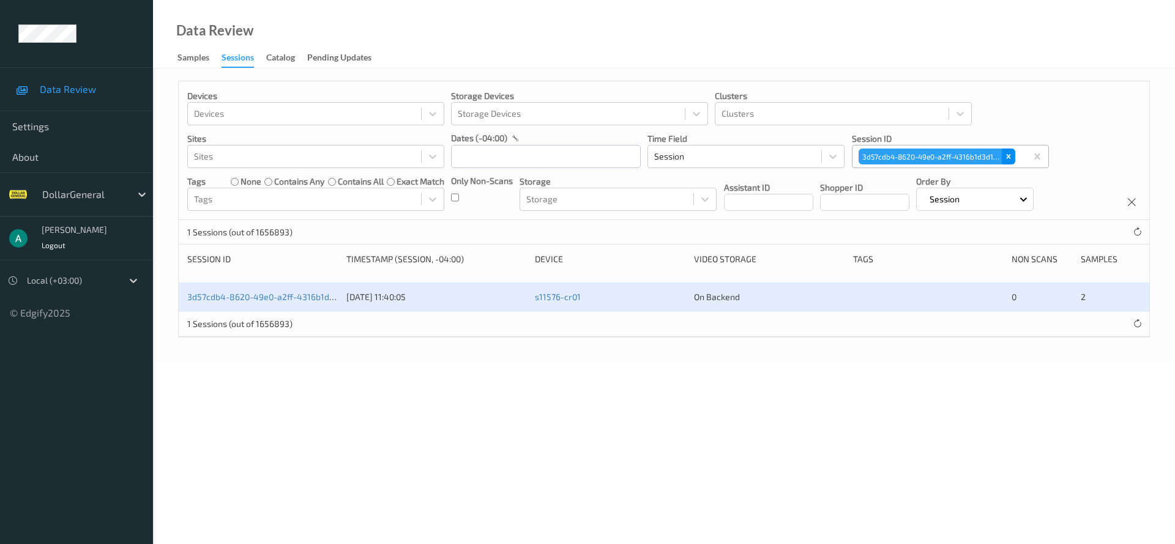
click at [1011, 156] on icon "Remove 3d57cdb4-8620-49e0-a2ff-4316b1d3d177" at bounding box center [1008, 156] width 9 height 9
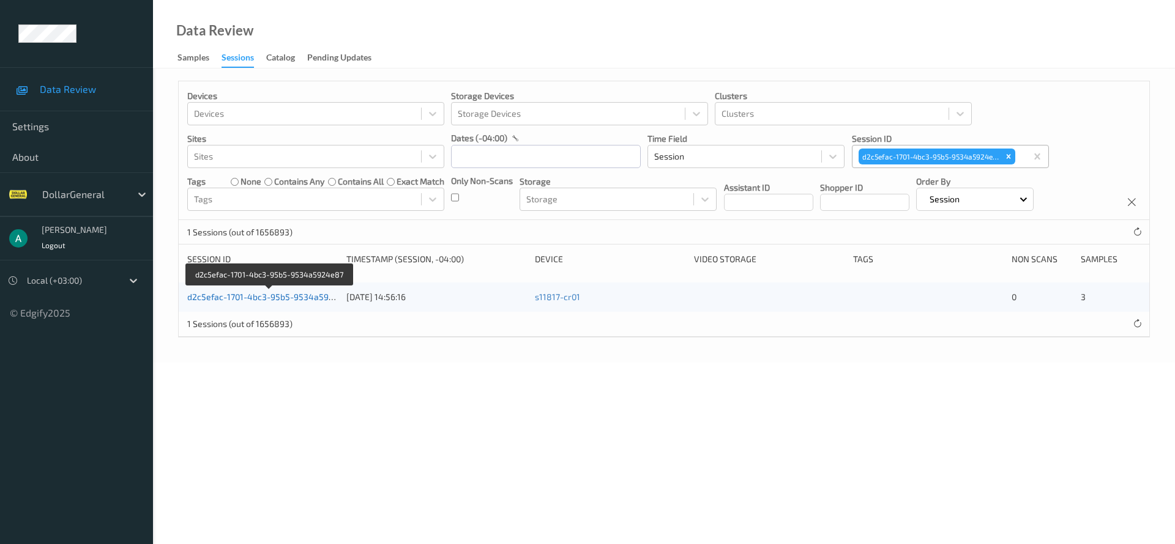
click at [305, 292] on link "d2c5efac-1701-4bc3-95b5-9534a5924e87" at bounding box center [270, 297] width 166 height 10
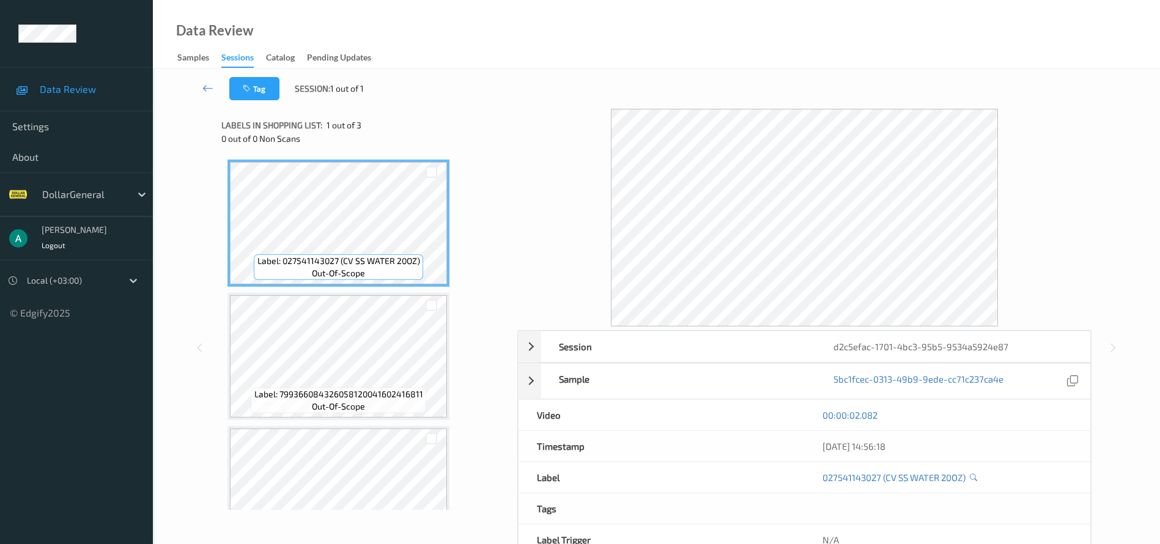
scroll to position [50, 0]
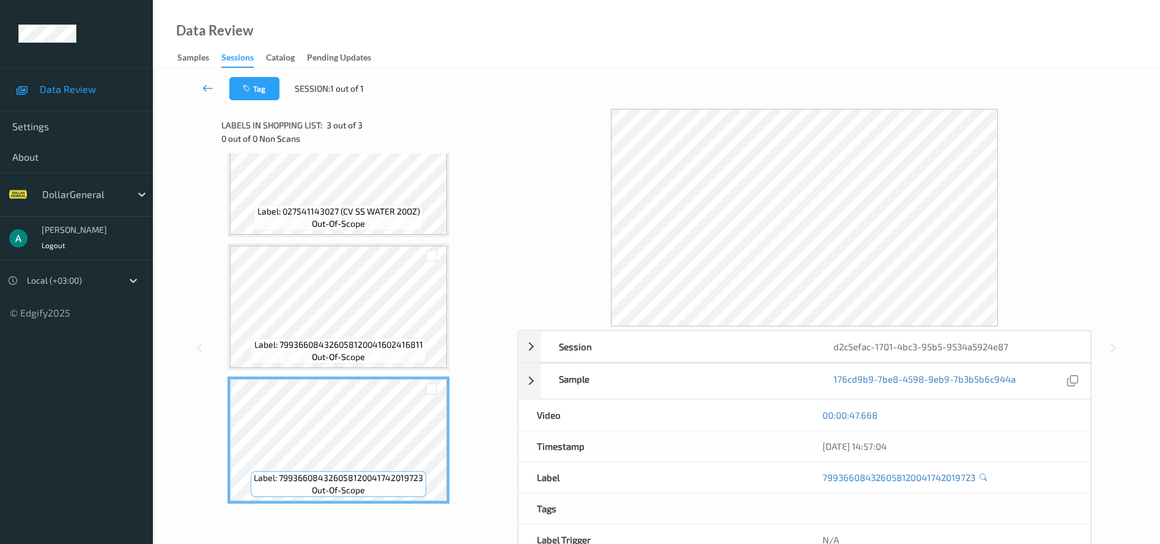
click at [206, 84] on icon at bounding box center [207, 88] width 11 height 12
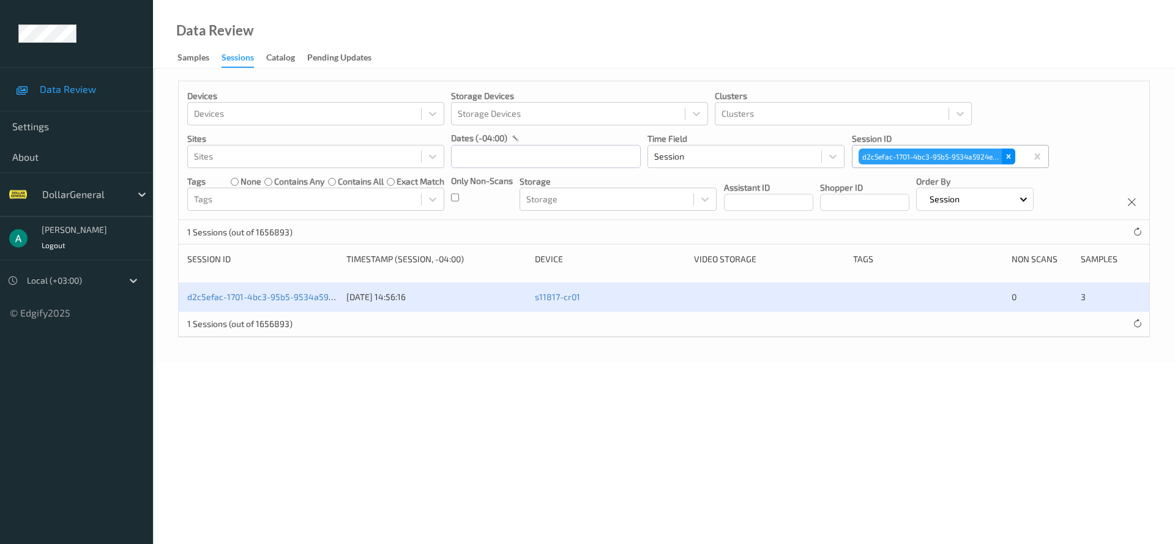
click at [1009, 157] on icon "Remove d2c5efac-1701-4bc3-95b5-9534a5924e87" at bounding box center [1008, 157] width 4 height 4
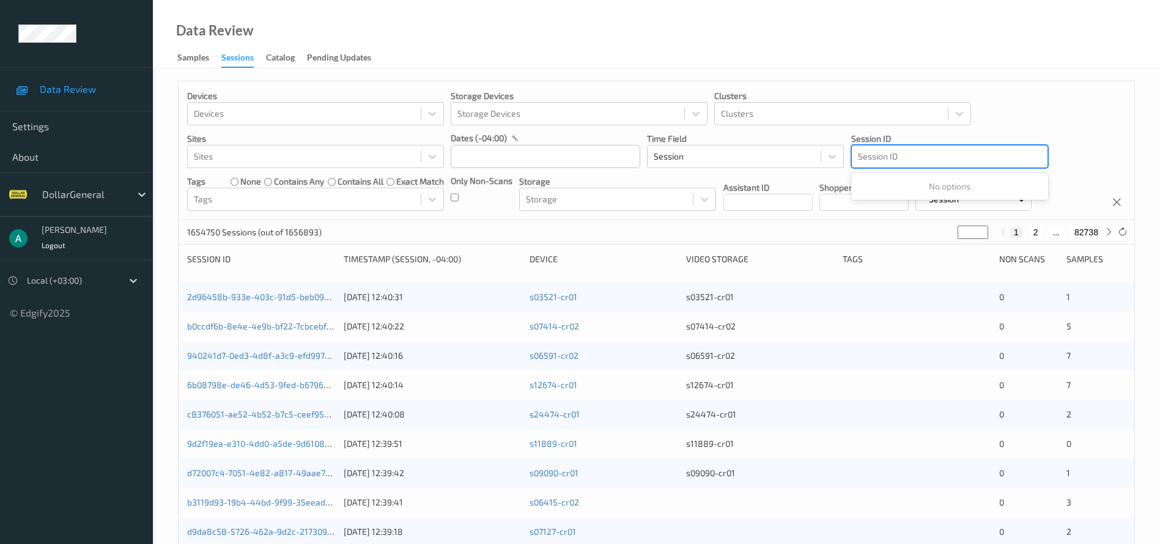
click at [877, 158] on div at bounding box center [950, 156] width 184 height 15
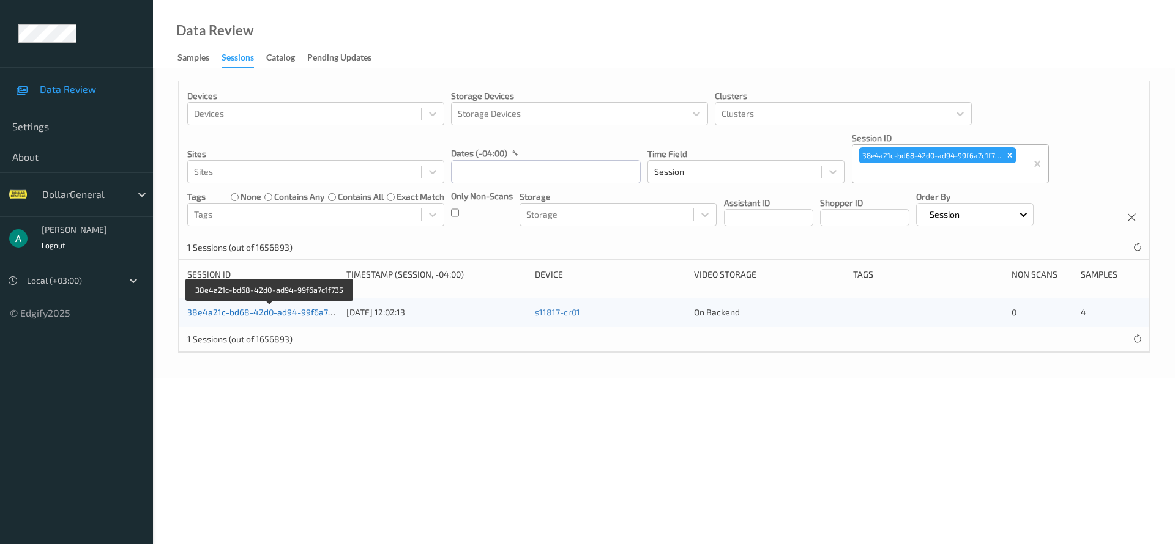
click at [286, 314] on link "38e4a21c-bd68-42d0-ad94-99f6a7c1f735" at bounding box center [270, 312] width 166 height 10
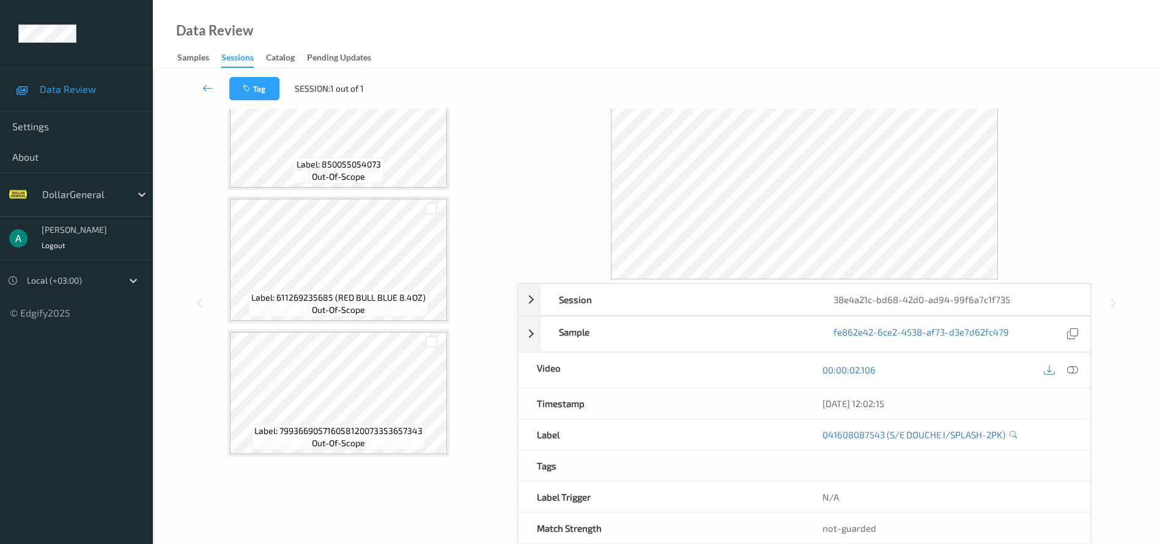
scroll to position [73, 0]
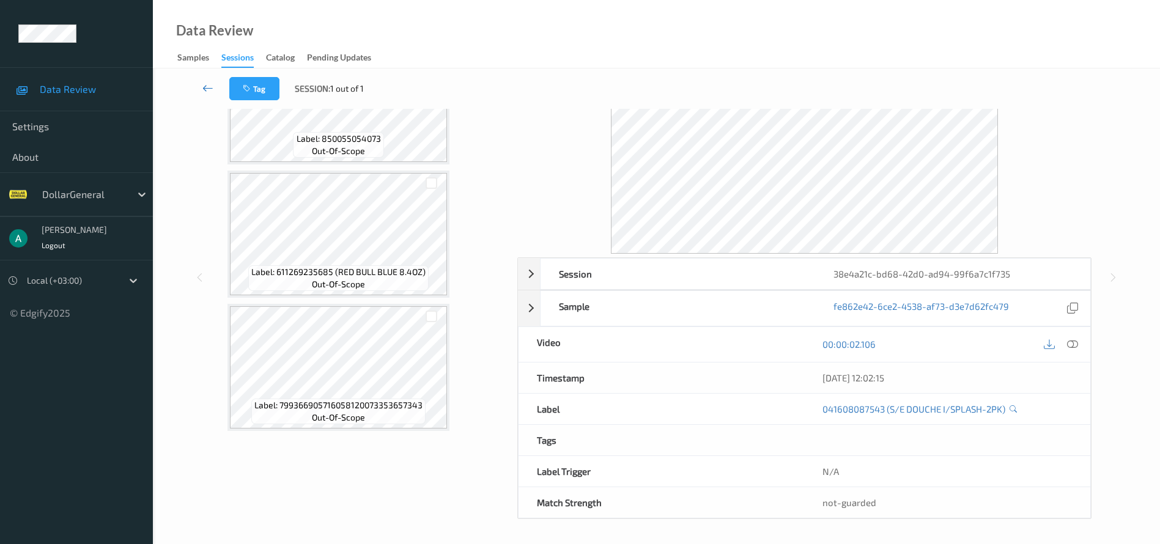
click at [207, 93] on icon at bounding box center [207, 88] width 11 height 12
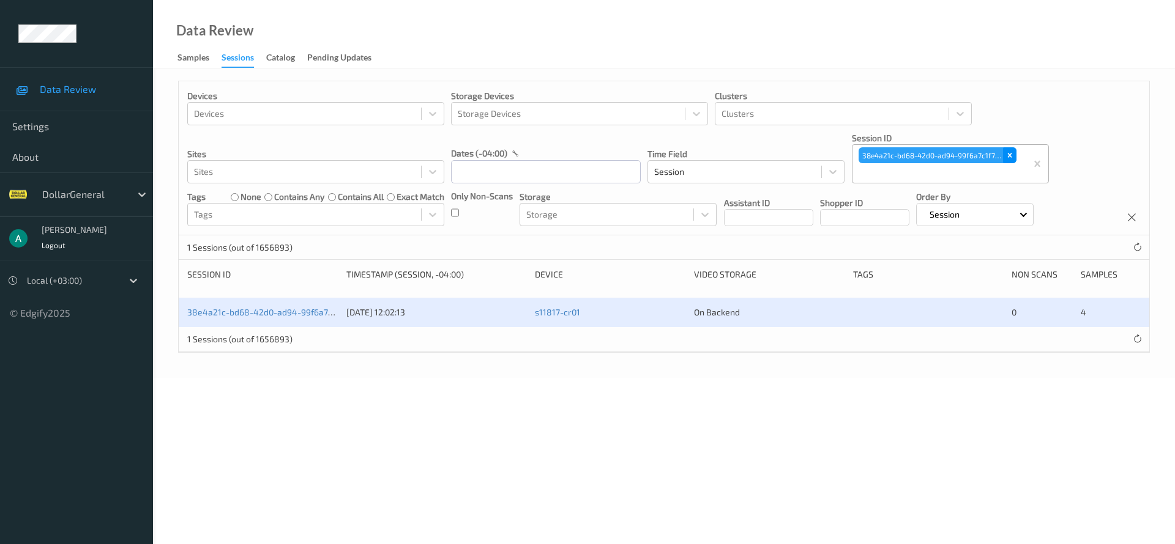
click at [1009, 152] on icon "Remove 38e4a21c-bd68-42d0-ad94-99f6a7c1f735" at bounding box center [1009, 155] width 9 height 9
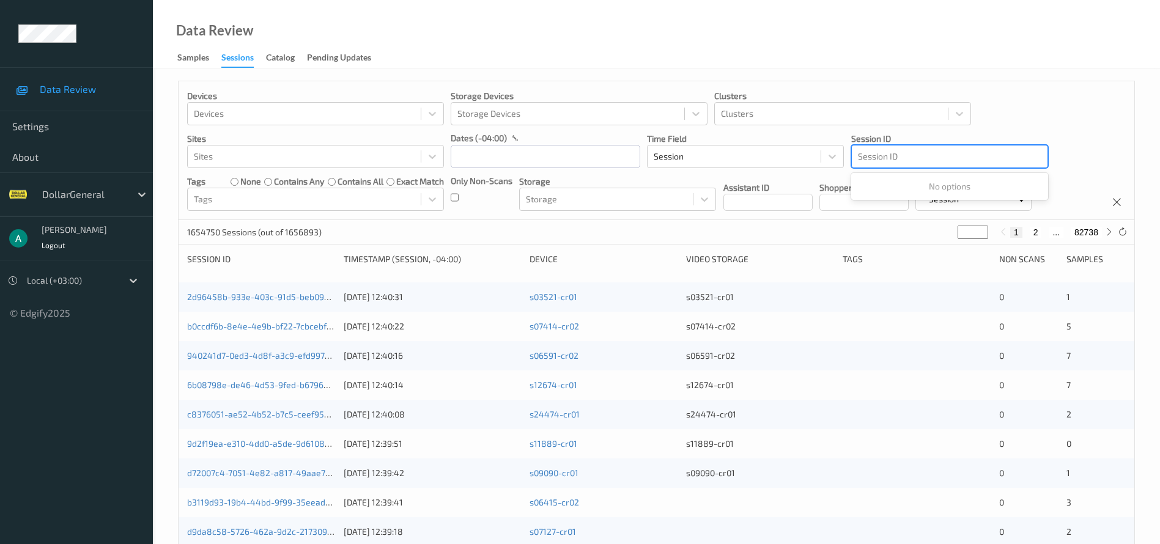
click at [878, 160] on div at bounding box center [950, 156] width 184 height 15
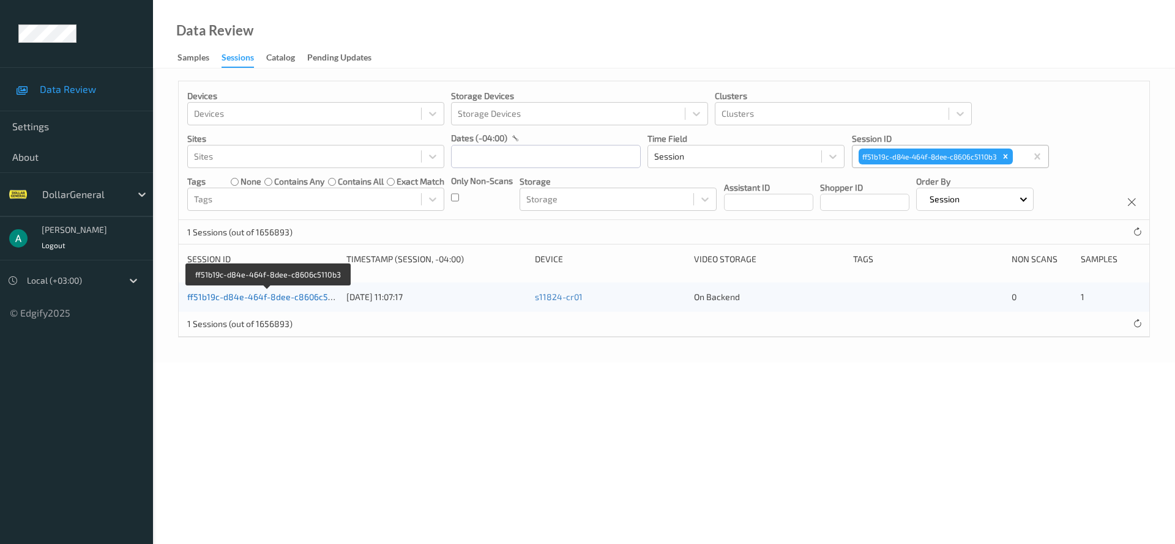
click at [323, 297] on link "ff51b19c-d84e-464f-8dee-c8606c5110b3" at bounding box center [268, 297] width 163 height 10
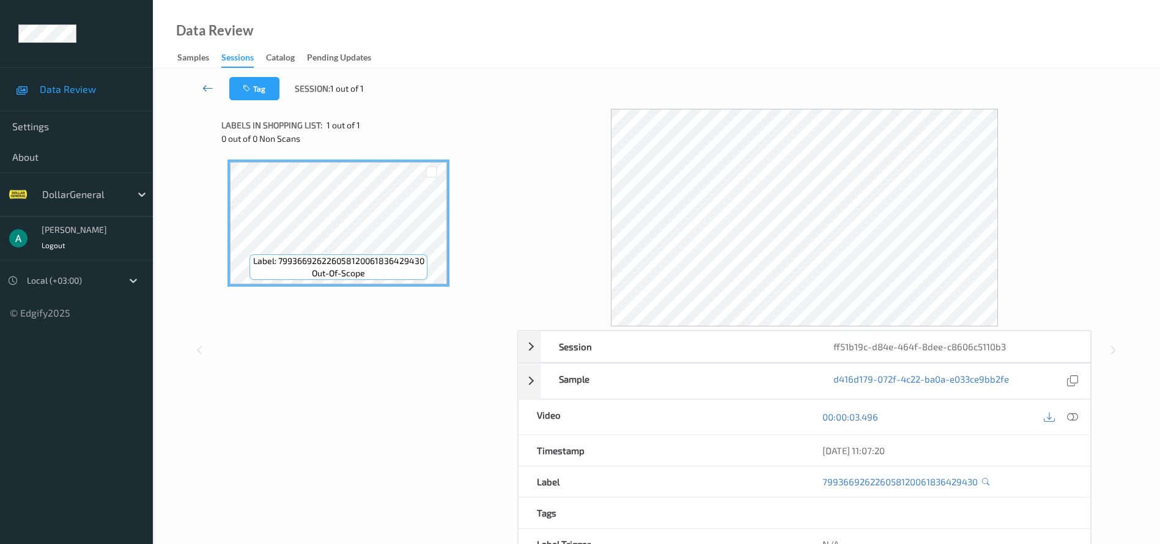
click at [208, 82] on icon at bounding box center [207, 88] width 11 height 12
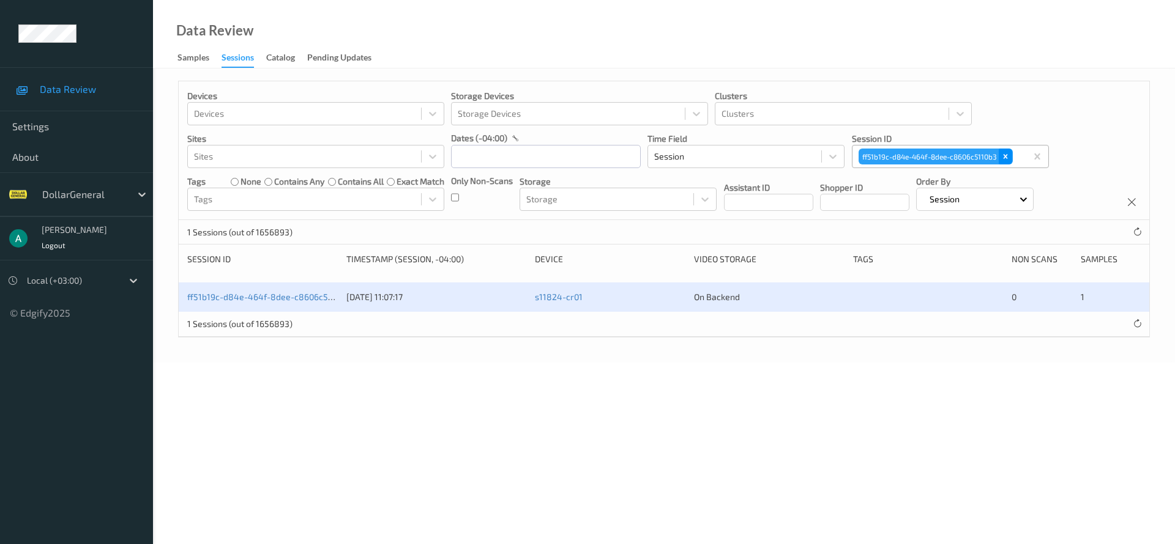
click at [1011, 159] on div "Remove ff51b19c-d84e-464f-8dee-c8606c5110b3" at bounding box center [1004, 157] width 13 height 16
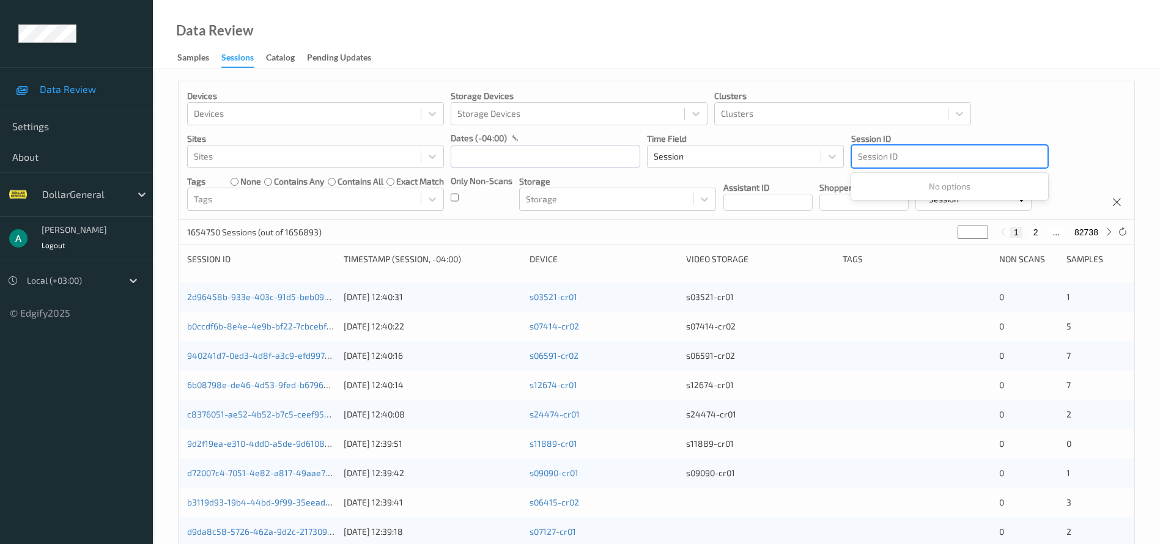
click at [866, 160] on div at bounding box center [950, 156] width 184 height 15
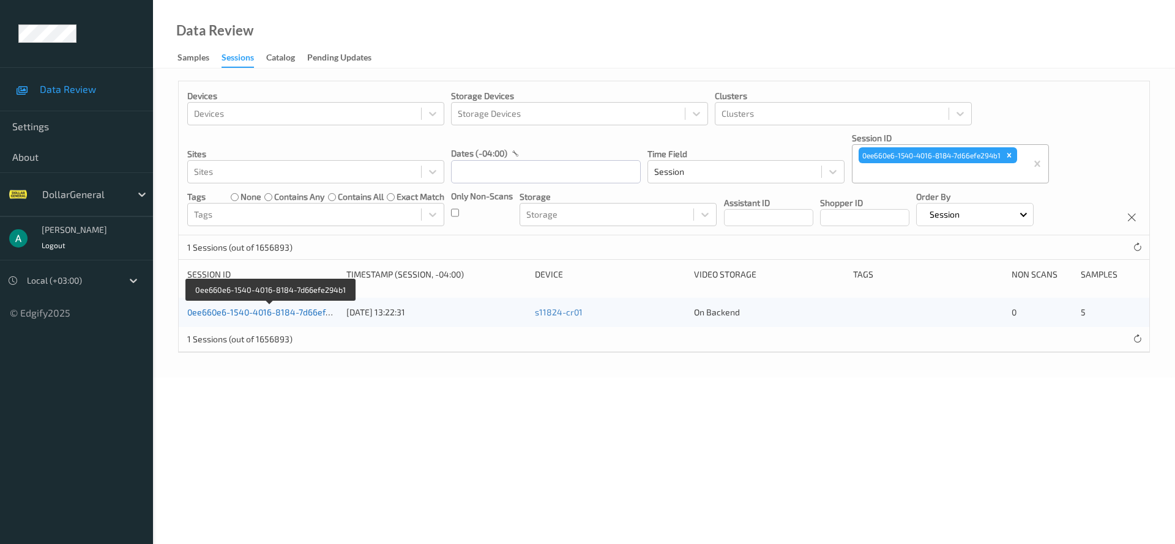
click at [243, 310] on link "0ee660e6-1540-4016-8184-7d66efe294b1" at bounding box center [270, 312] width 167 height 10
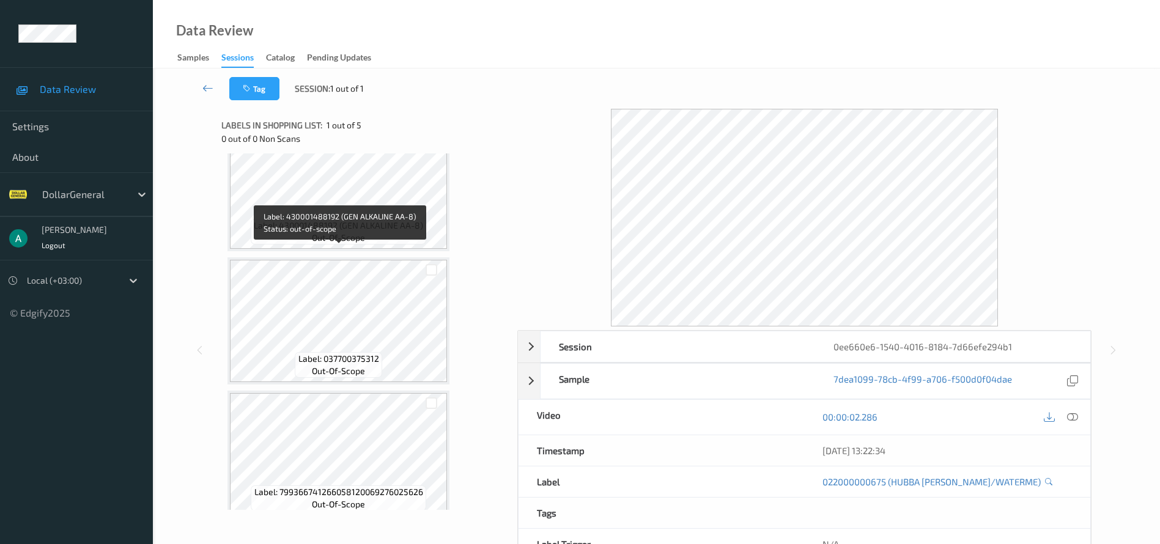
scroll to position [316, 0]
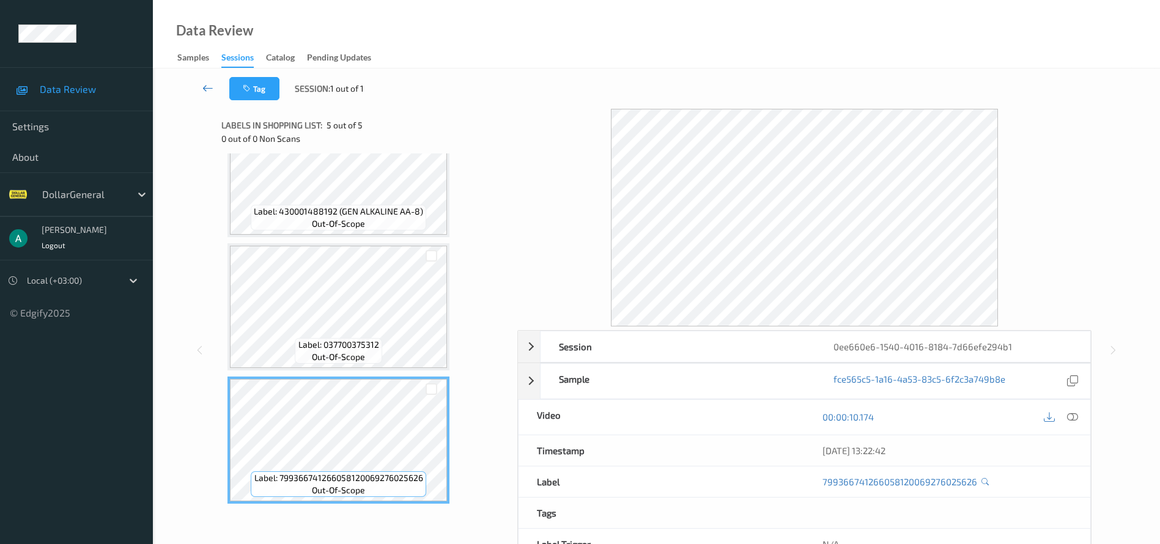
click at [200, 89] on link at bounding box center [208, 88] width 43 height 23
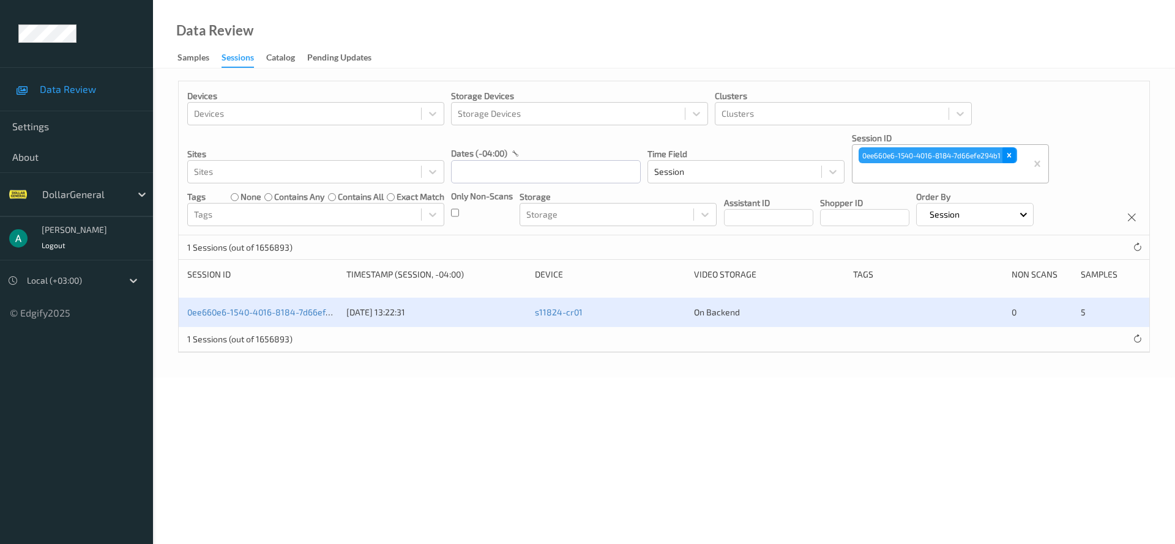
drag, startPoint x: 1014, startPoint y: 154, endPoint x: 968, endPoint y: 152, distance: 46.5
click at [1013, 154] on icon "Remove 0ee660e6-1540-4016-8184-7d66efe294b1" at bounding box center [1009, 155] width 9 height 9
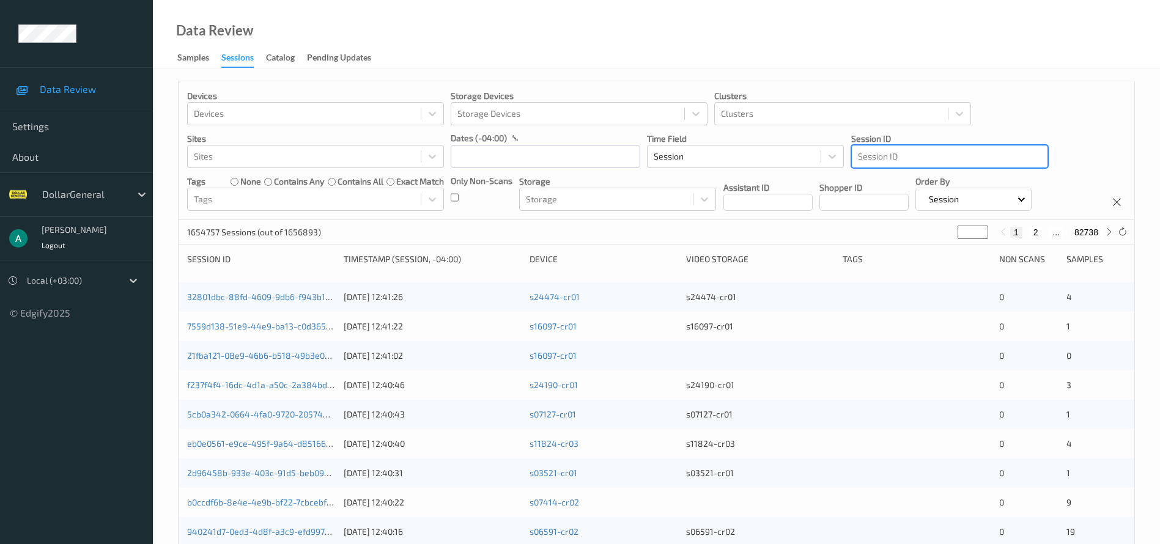
click at [874, 152] on div at bounding box center [950, 156] width 184 height 15
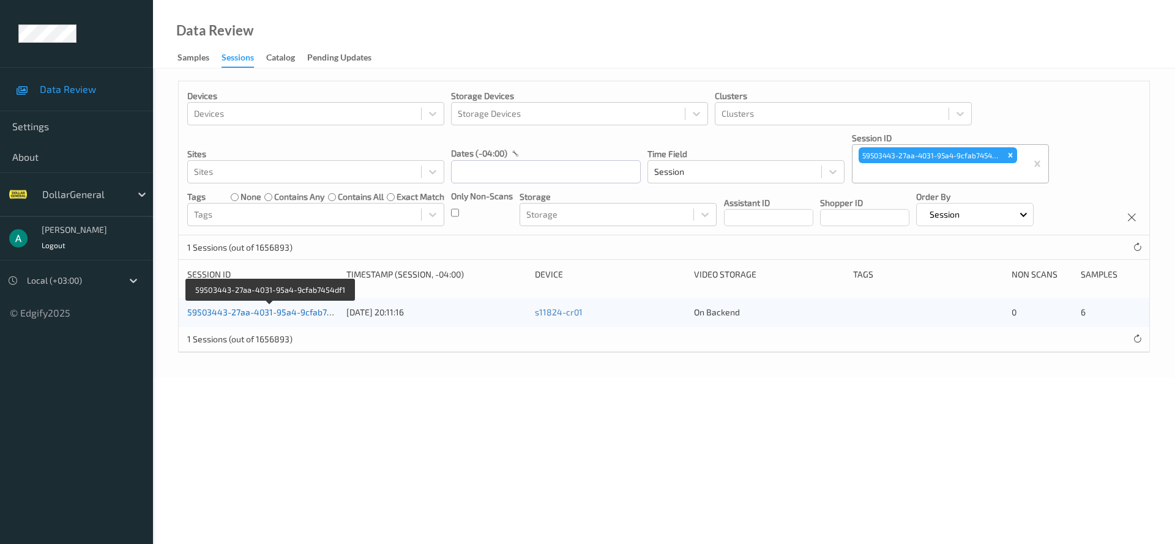
click at [272, 315] on link "59503443-27aa-4031-95a4-9cfab7454df1" at bounding box center [270, 312] width 167 height 10
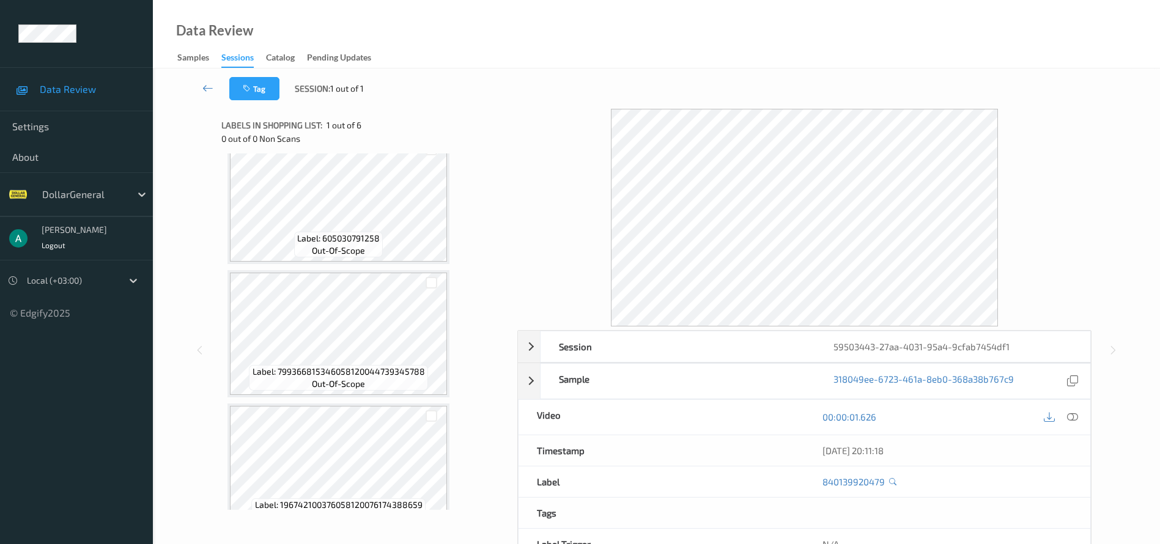
scroll to position [450, 0]
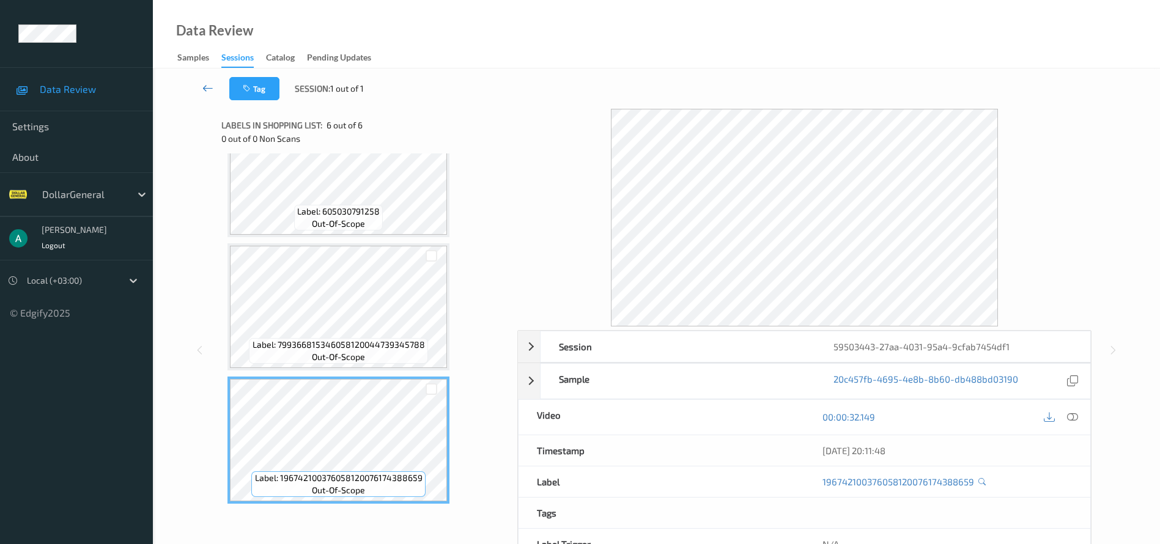
click at [202, 84] on icon at bounding box center [207, 88] width 11 height 12
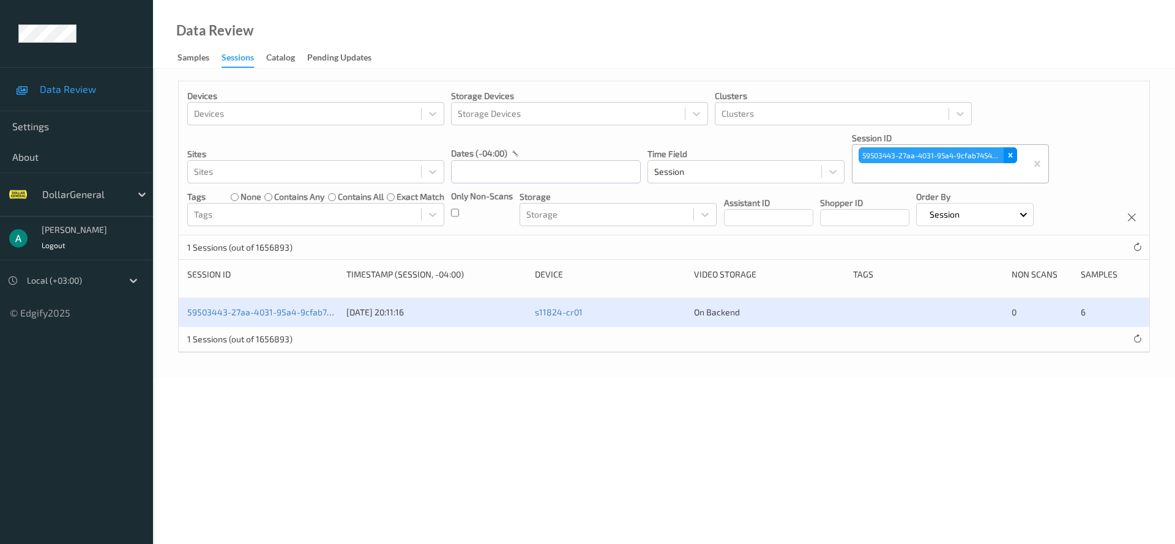
click at [1009, 154] on icon "Remove 59503443-27aa-4031-95a4-9cfab7454df1" at bounding box center [1010, 155] width 9 height 9
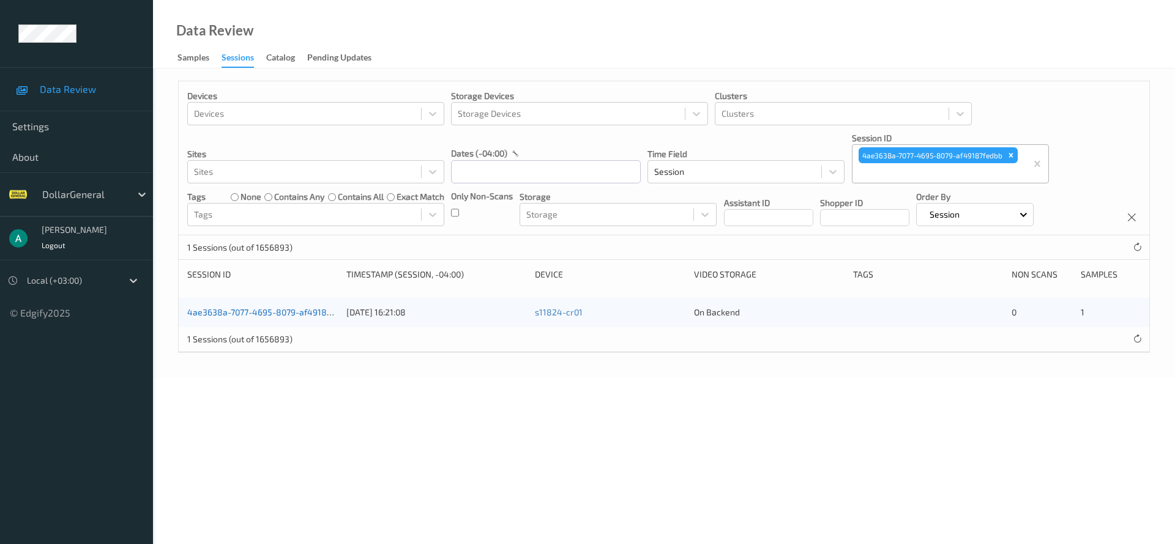
click at [297, 308] on link "4ae3638a-7077-4695-8079-af49187fedbb" at bounding box center [270, 312] width 166 height 10
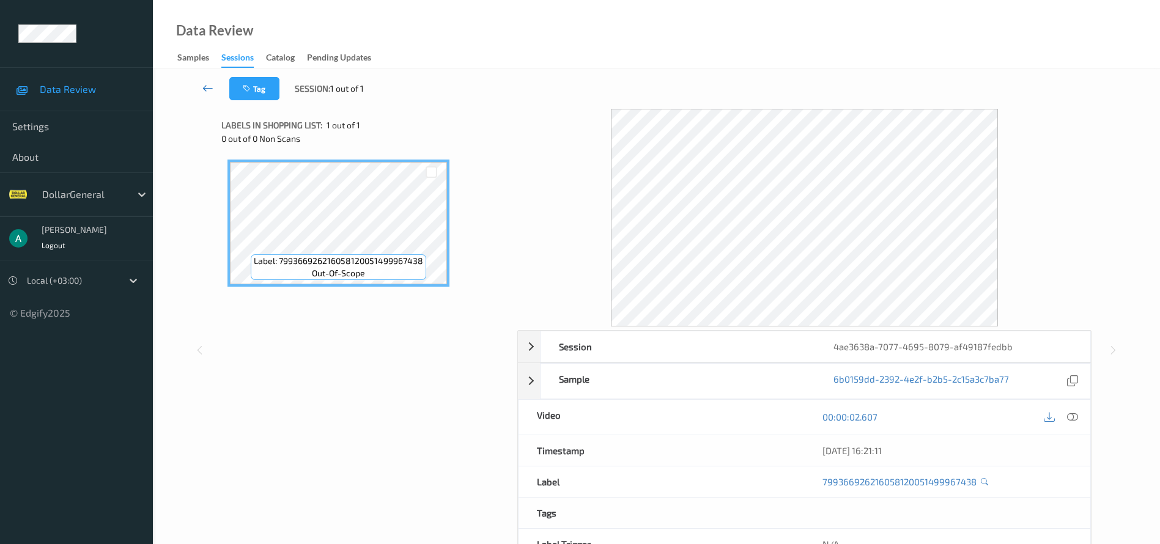
click at [209, 79] on link at bounding box center [208, 88] width 43 height 23
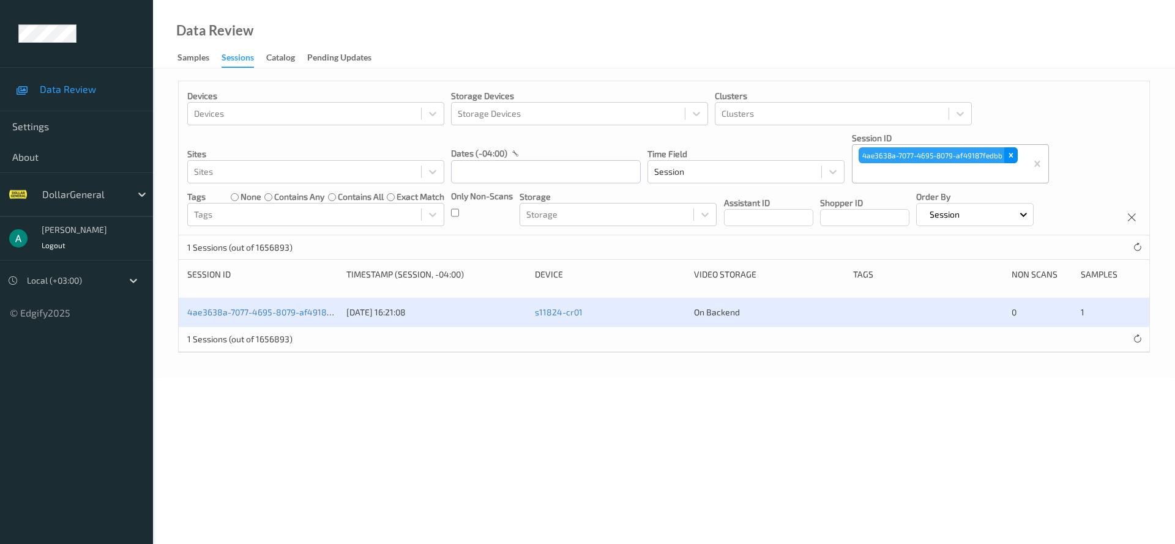
click at [1011, 154] on icon "Remove 4ae3638a-7077-4695-8079-af49187fedbb" at bounding box center [1010, 155] width 9 height 9
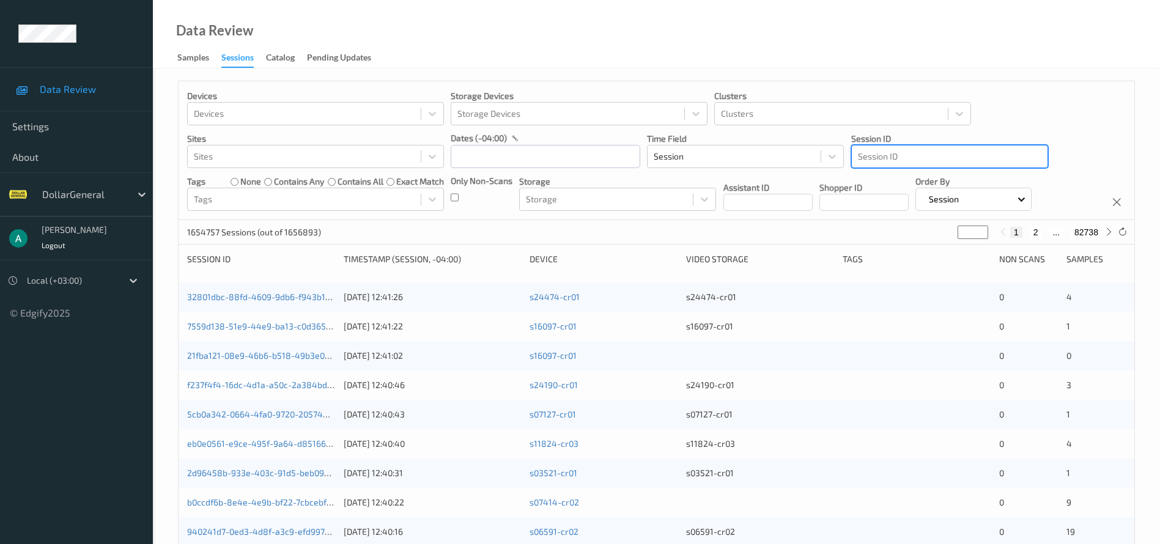
click at [869, 160] on div at bounding box center [950, 156] width 184 height 15
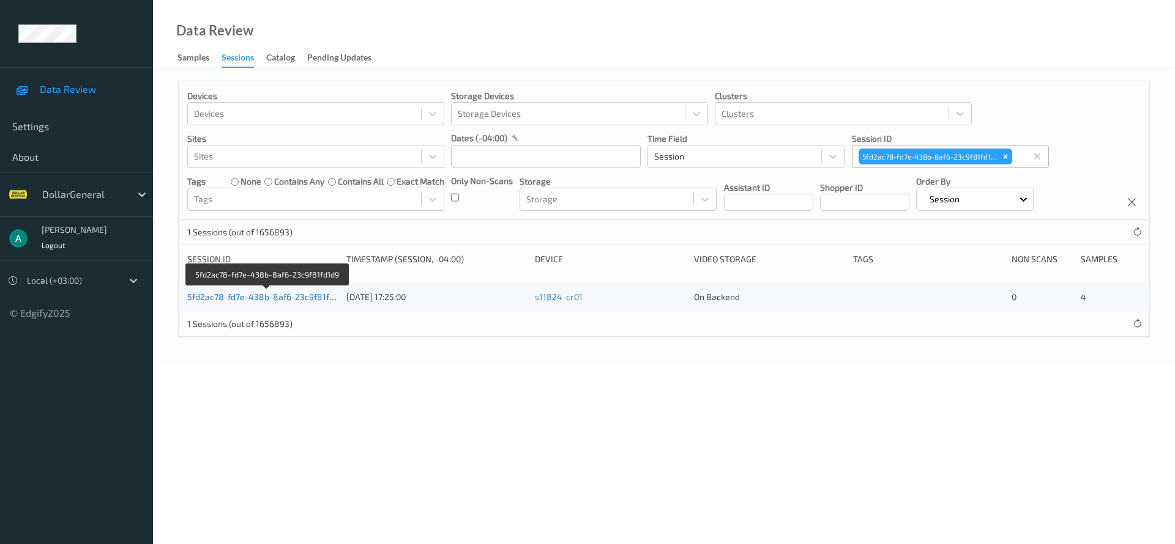
click at [289, 292] on link "5fd2ac78-fd7e-438b-8af6-23c9f81fd1d9" at bounding box center [267, 297] width 160 height 10
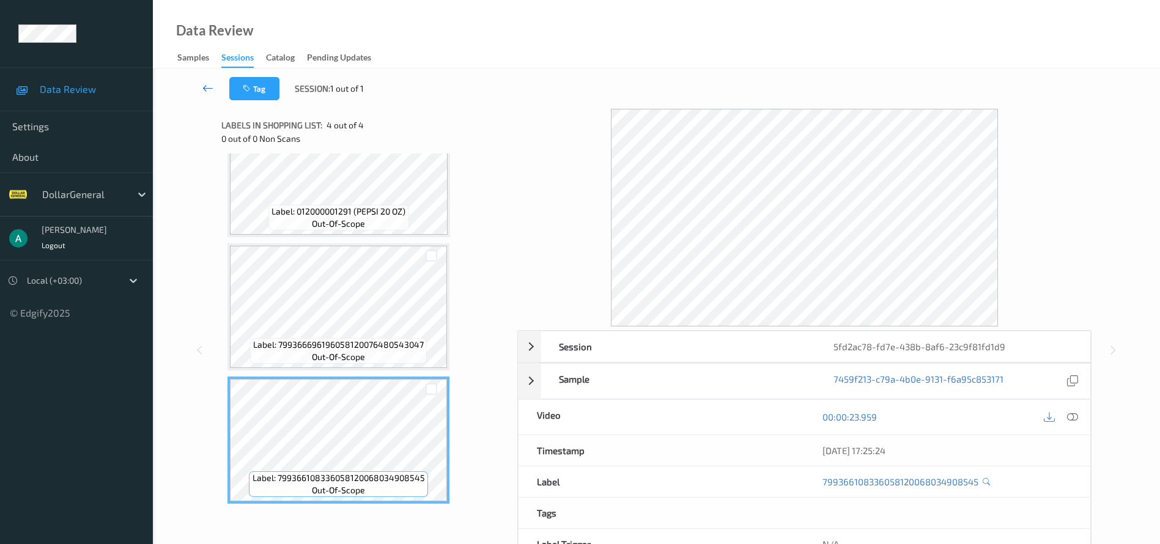
click at [207, 86] on icon at bounding box center [207, 88] width 11 height 12
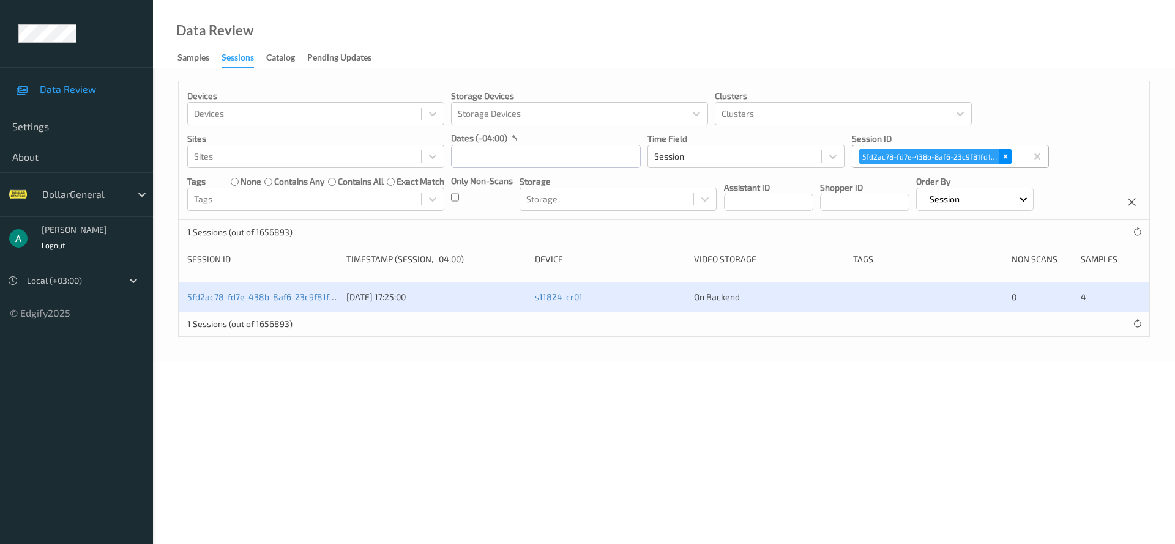
drag, startPoint x: 1008, startPoint y: 152, endPoint x: 903, endPoint y: 160, distance: 104.9
click at [1007, 152] on icon "Remove 5fd2ac78-fd7e-438b-8af6-23c9f81fd1d9" at bounding box center [1005, 156] width 9 height 9
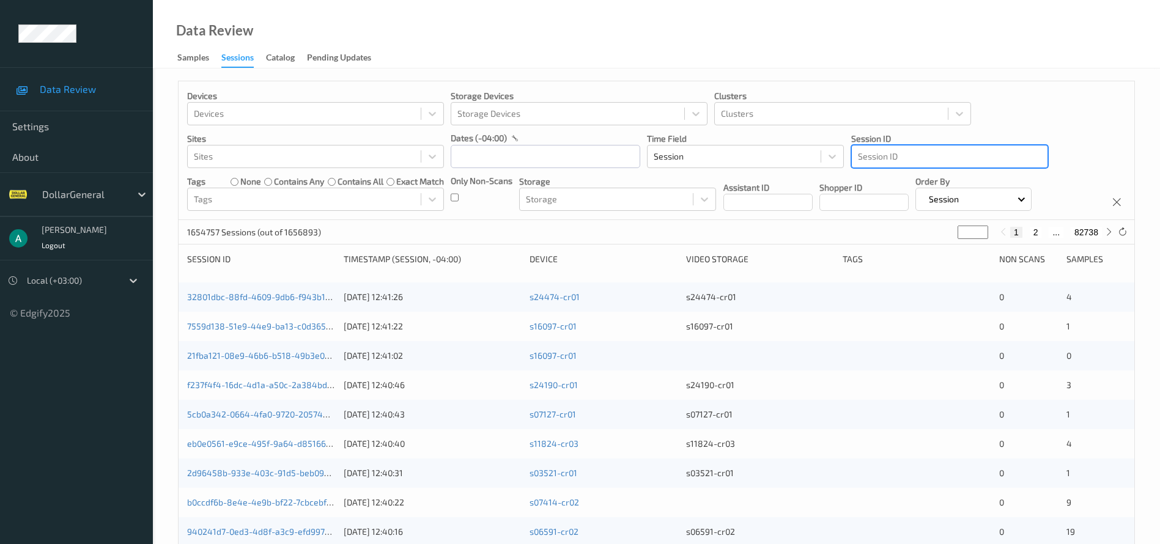
click at [874, 158] on div at bounding box center [950, 156] width 184 height 15
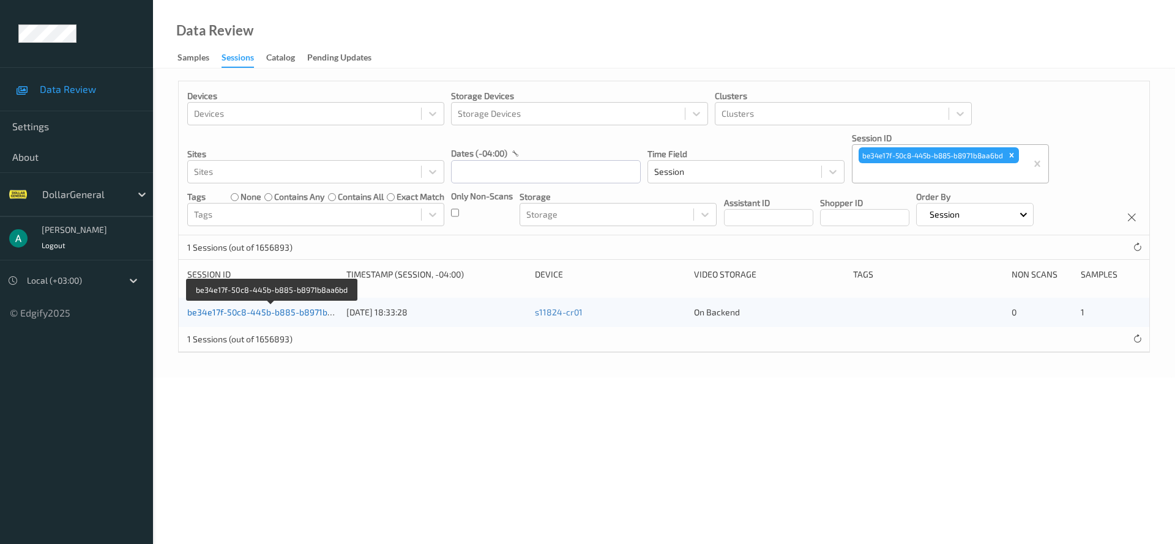
click at [275, 312] on link "be34e17f-50c8-445b-b885-b8971b8aa6bd" at bounding box center [272, 312] width 170 height 10
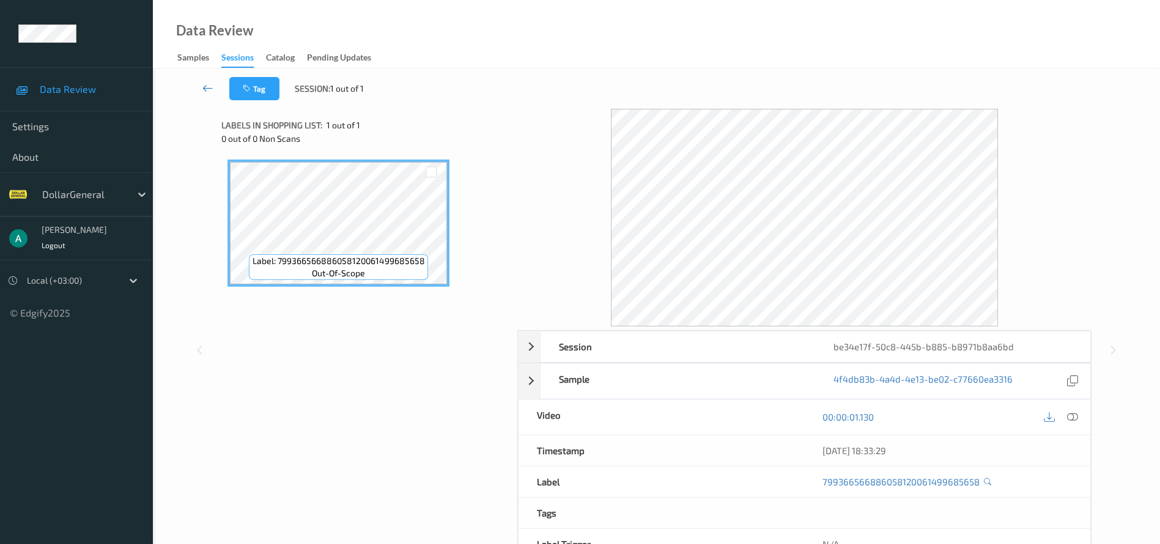
click at [208, 87] on icon at bounding box center [207, 88] width 11 height 12
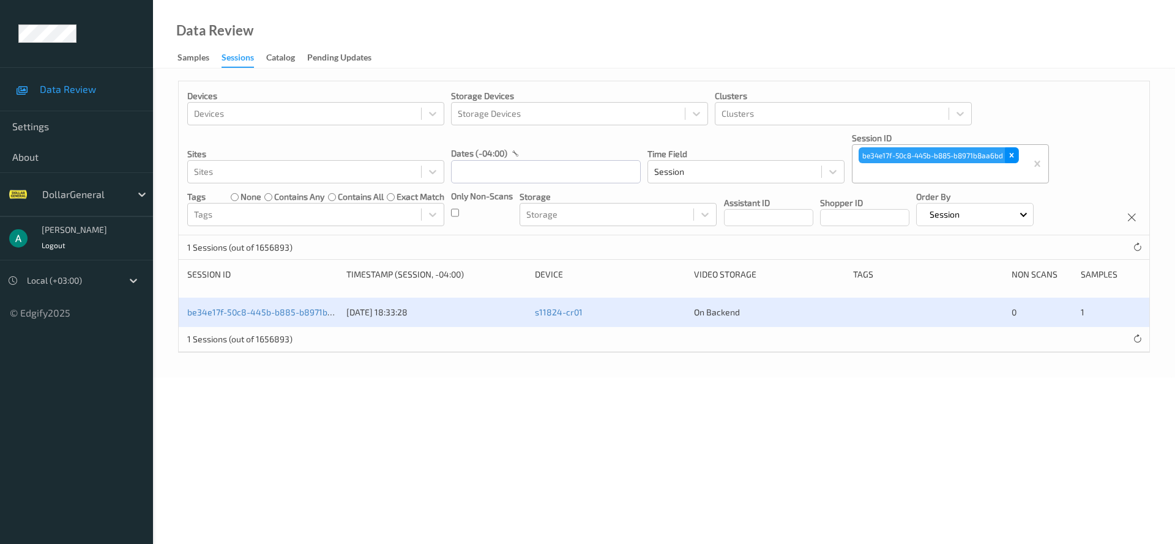
click at [1014, 156] on icon "Remove be34e17f-50c8-445b-b885-b8971b8aa6bd" at bounding box center [1011, 155] width 9 height 9
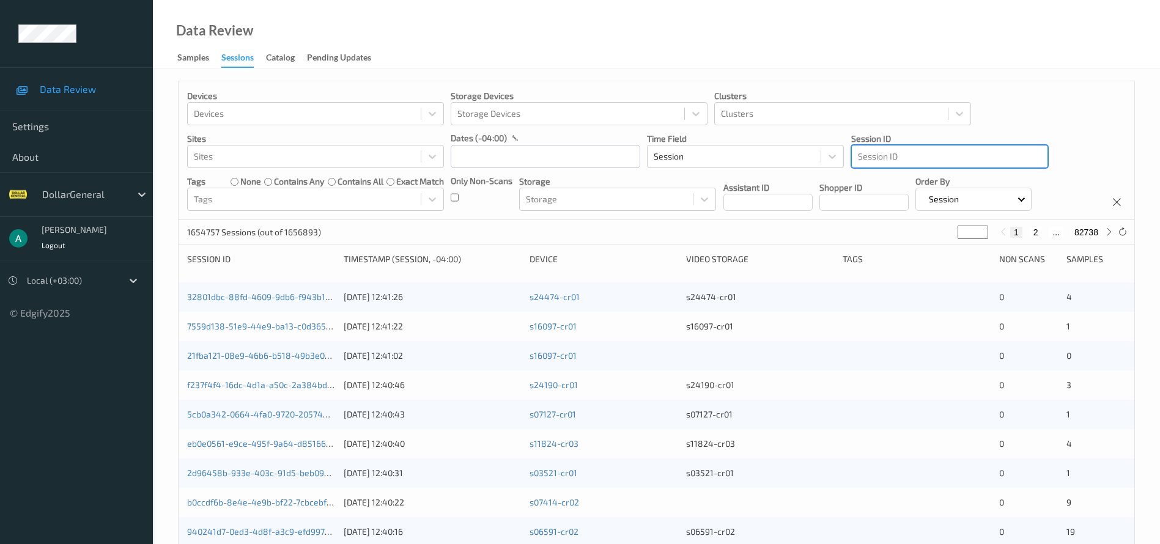
click at [866, 156] on div at bounding box center [950, 156] width 184 height 15
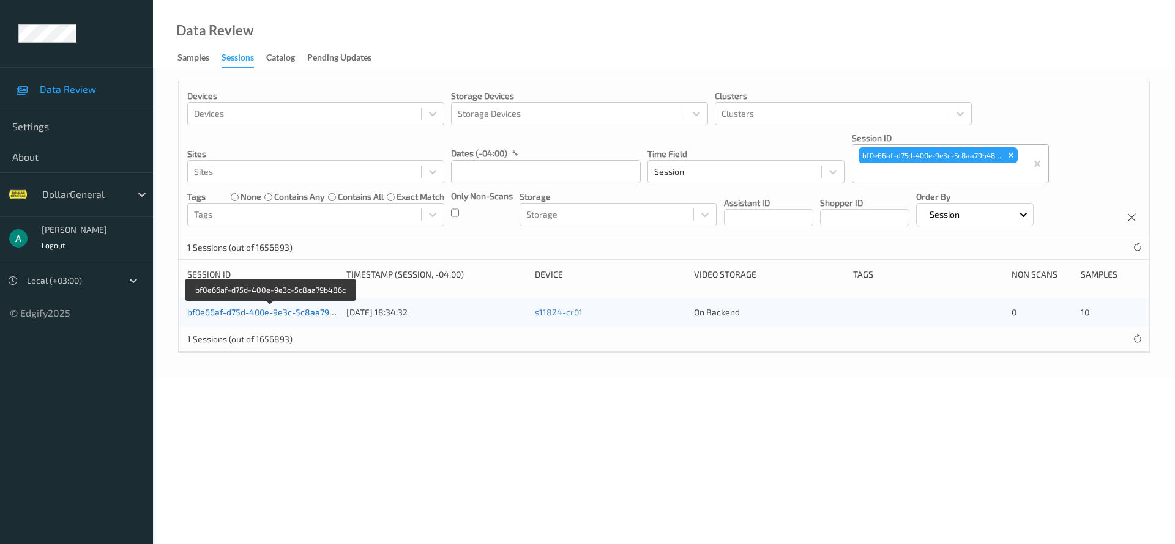
click at [296, 313] on link "bf0e66af-d75d-400e-9e3c-5c8aa79b486c" at bounding box center [270, 312] width 167 height 10
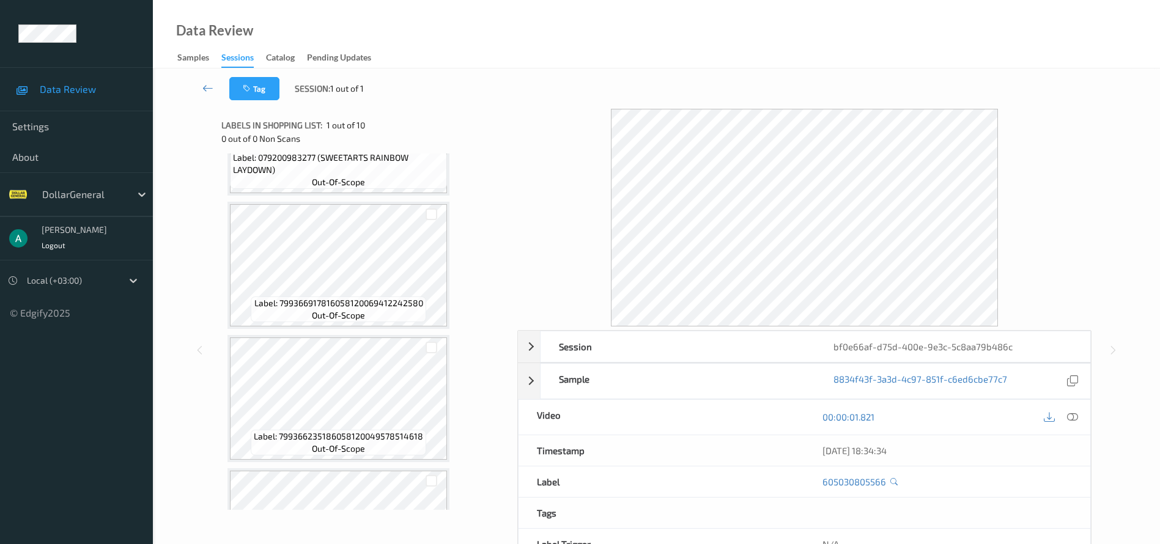
scroll to position [983, 0]
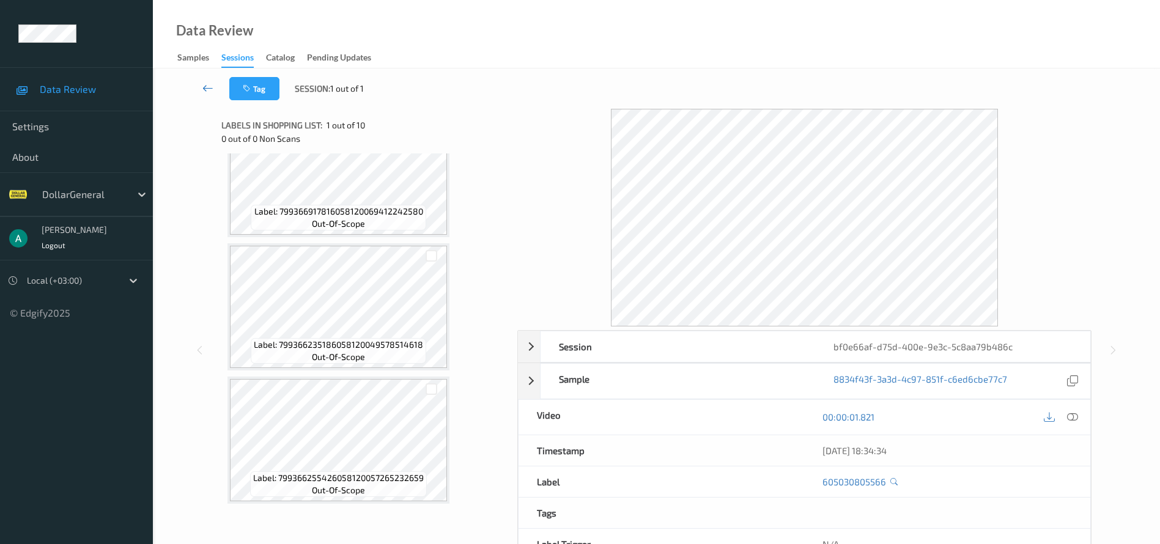
click at [215, 87] on link at bounding box center [208, 88] width 43 height 23
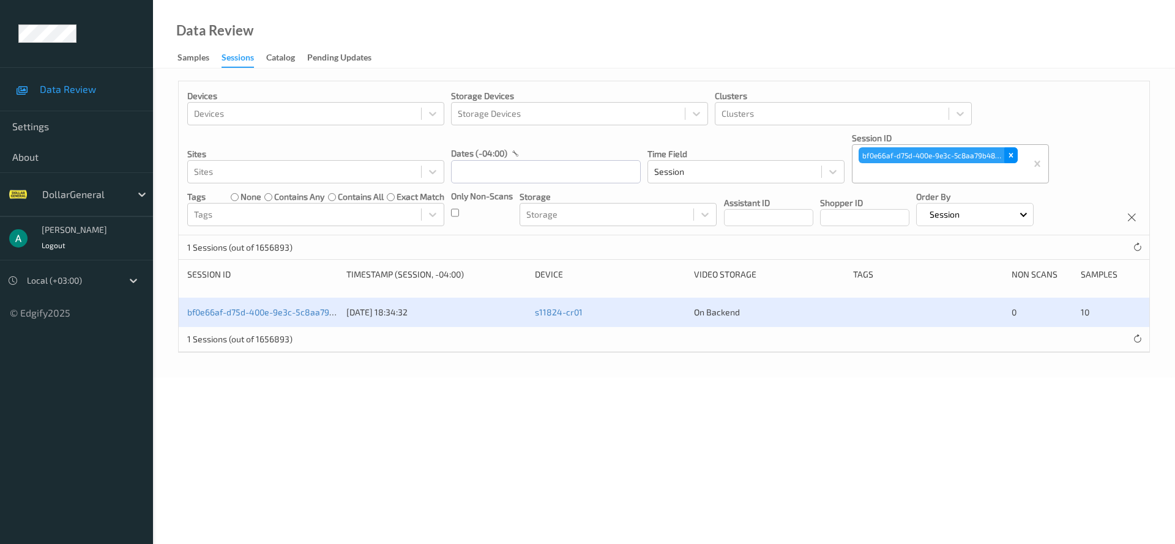
click at [1008, 160] on div "Remove bf0e66af-d75d-400e-9e3c-5c8aa79b486c" at bounding box center [1010, 155] width 13 height 16
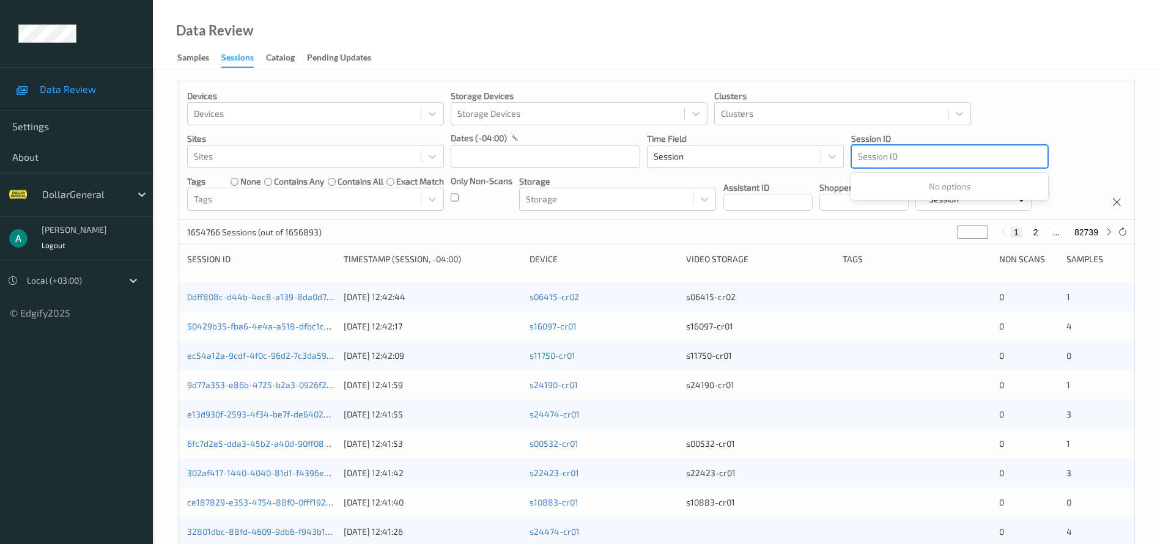
click at [893, 153] on div at bounding box center [950, 156] width 184 height 15
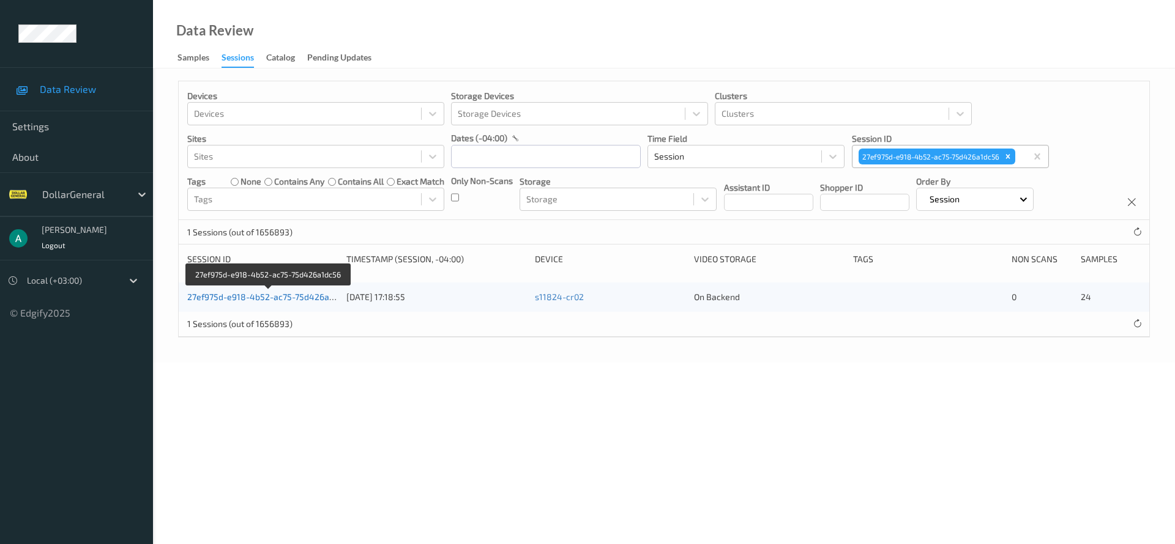
click at [229, 296] on link "27ef975d-e918-4b52-ac75-75d426a1dc56" at bounding box center [269, 297] width 165 height 10
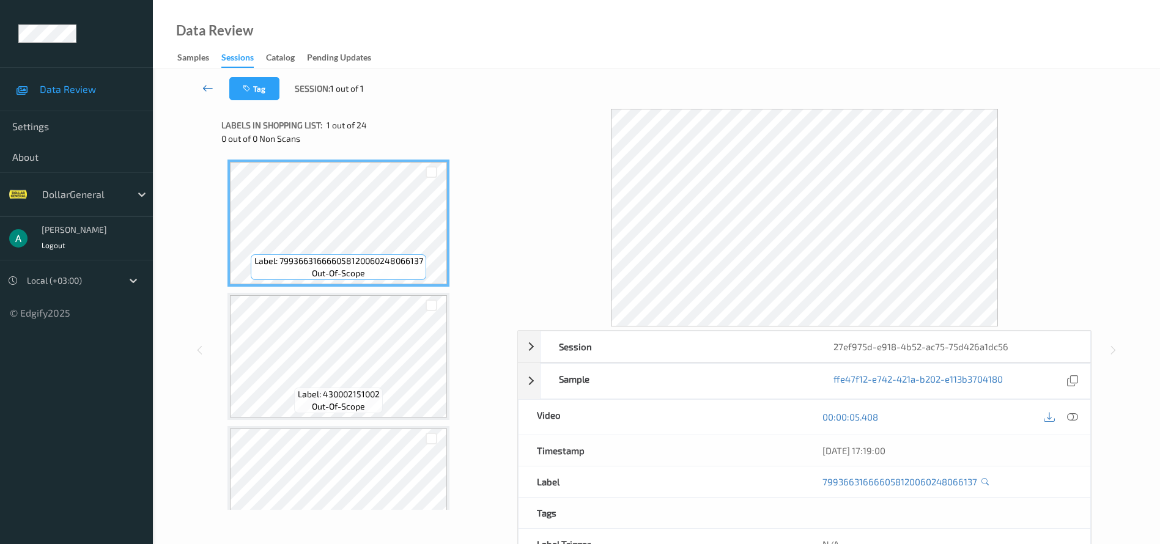
click at [206, 89] on icon at bounding box center [207, 88] width 11 height 12
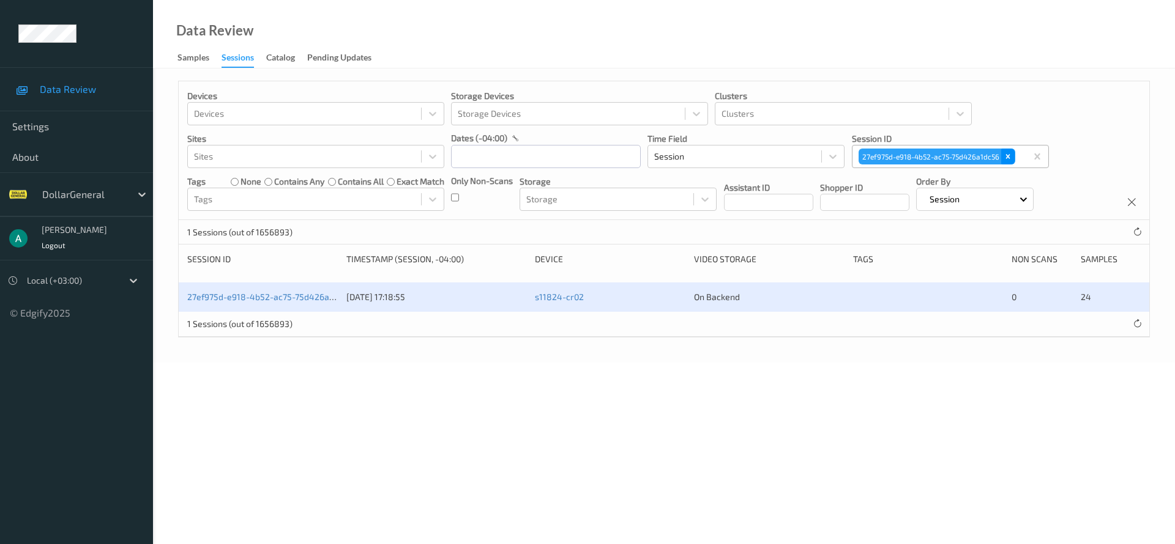
click at [1007, 154] on icon "Remove 27ef975d-e918-4b52-ac75-75d426a1dc56" at bounding box center [1007, 156] width 9 height 9
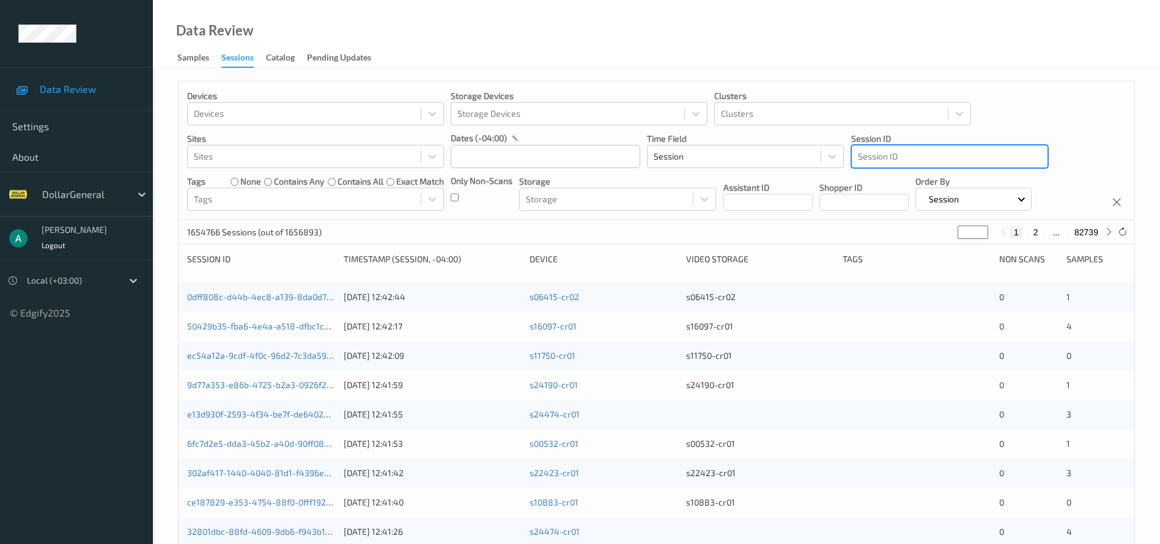
click at [937, 158] on div at bounding box center [950, 156] width 184 height 15
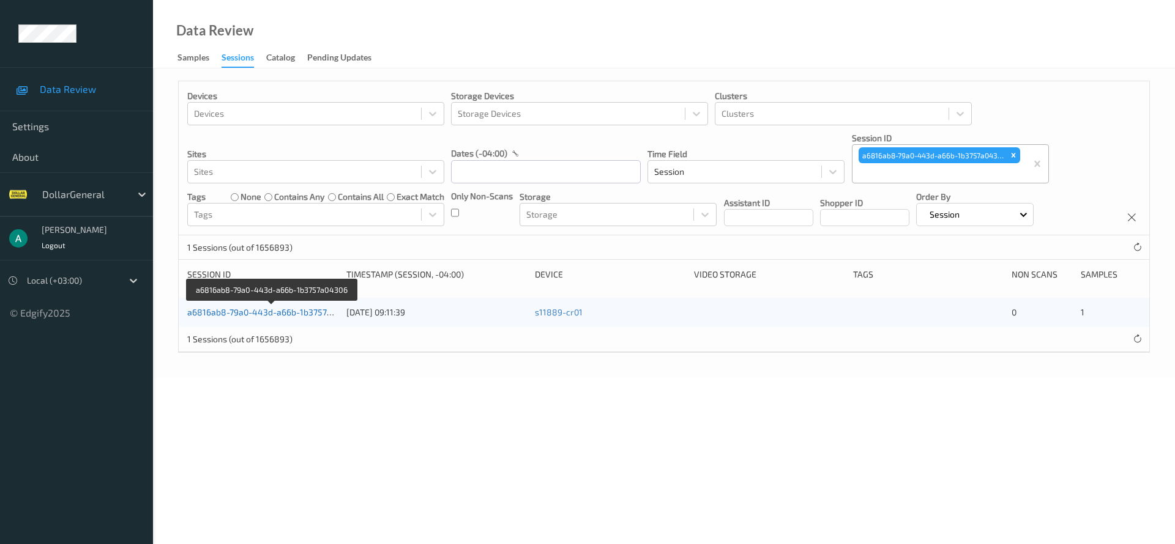
click at [244, 312] on link "a6816ab8-79a0-443d-a66b-1b3757a04306" at bounding box center [271, 312] width 169 height 10
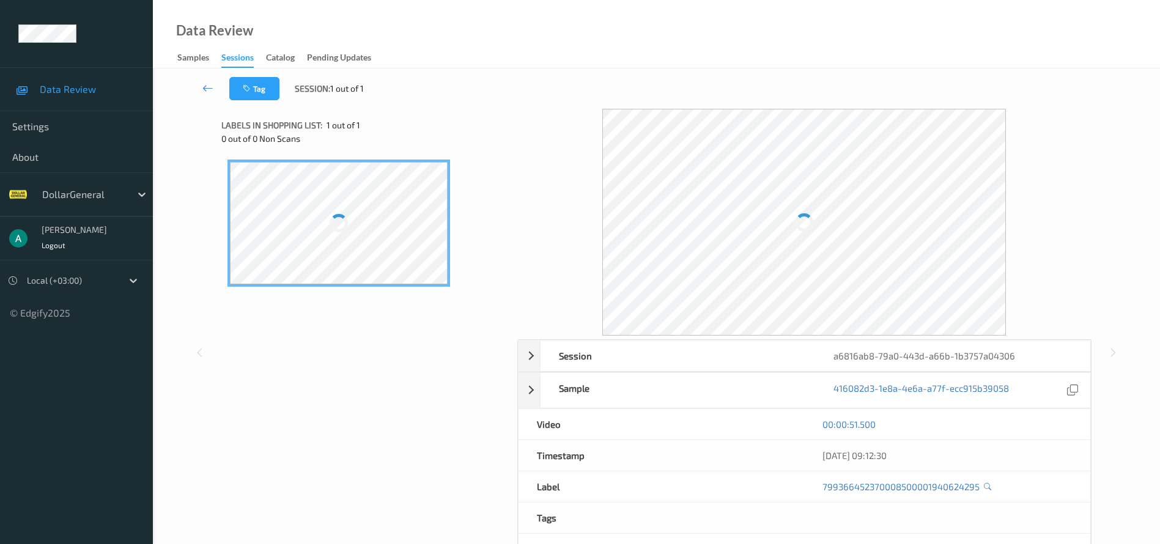
click at [312, 234] on div at bounding box center [339, 223] width 218 height 122
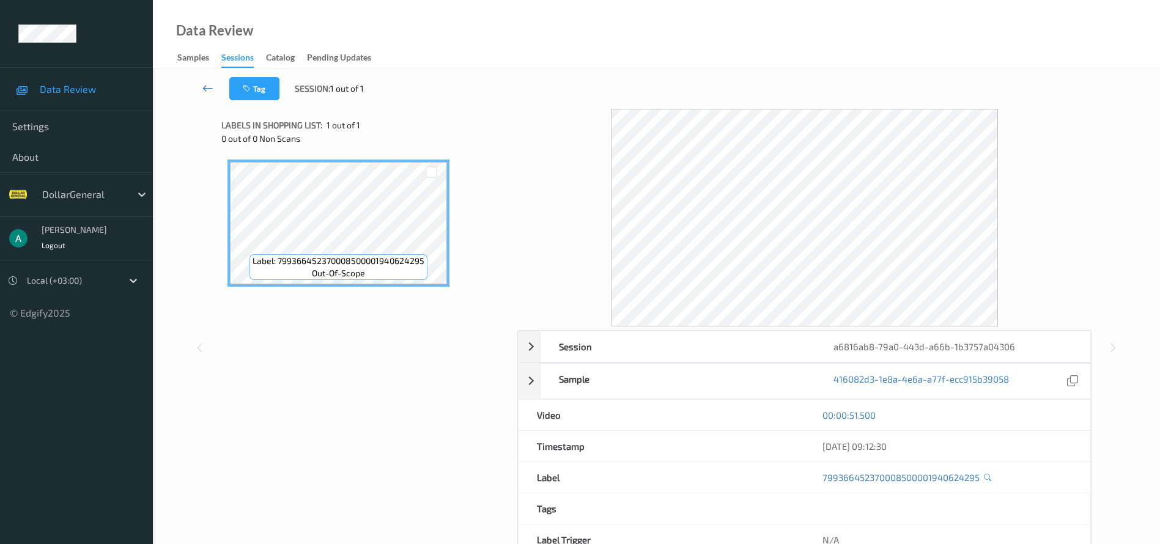
click at [200, 89] on link at bounding box center [208, 88] width 43 height 23
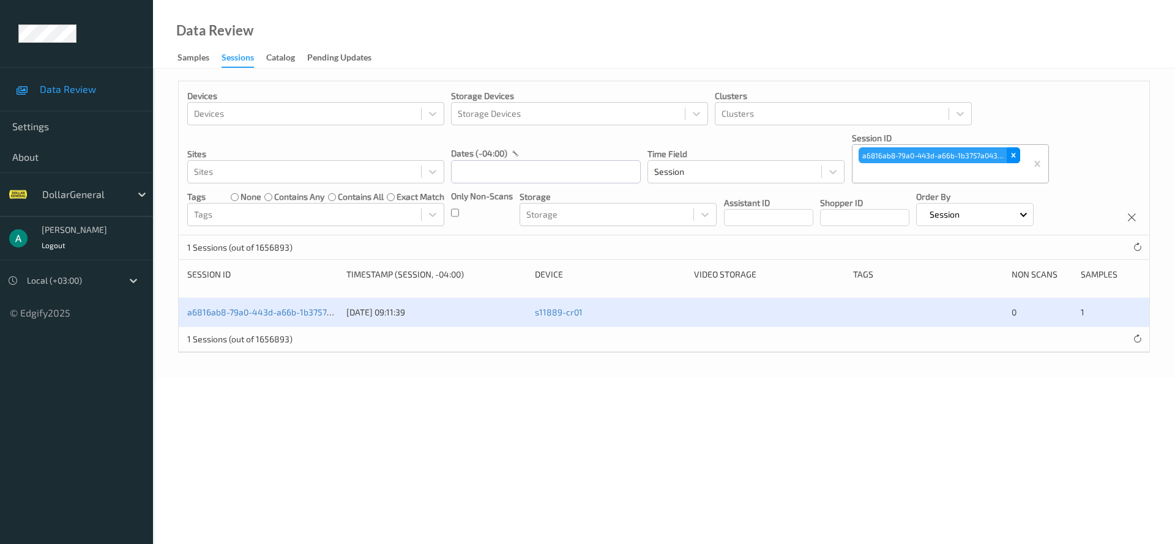
click at [1016, 158] on icon "Remove a6816ab8-79a0-443d-a66b-1b3757a04306" at bounding box center [1013, 155] width 9 height 9
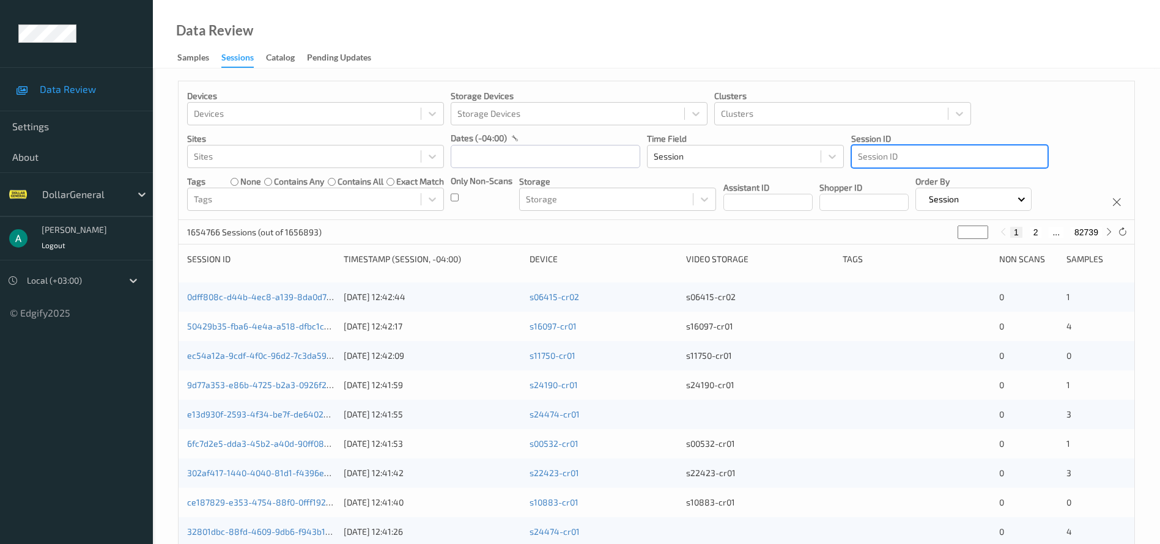
drag, startPoint x: 893, startPoint y: 155, endPoint x: 892, endPoint y: 149, distance: 6.2
click at [892, 149] on div at bounding box center [950, 156] width 184 height 15
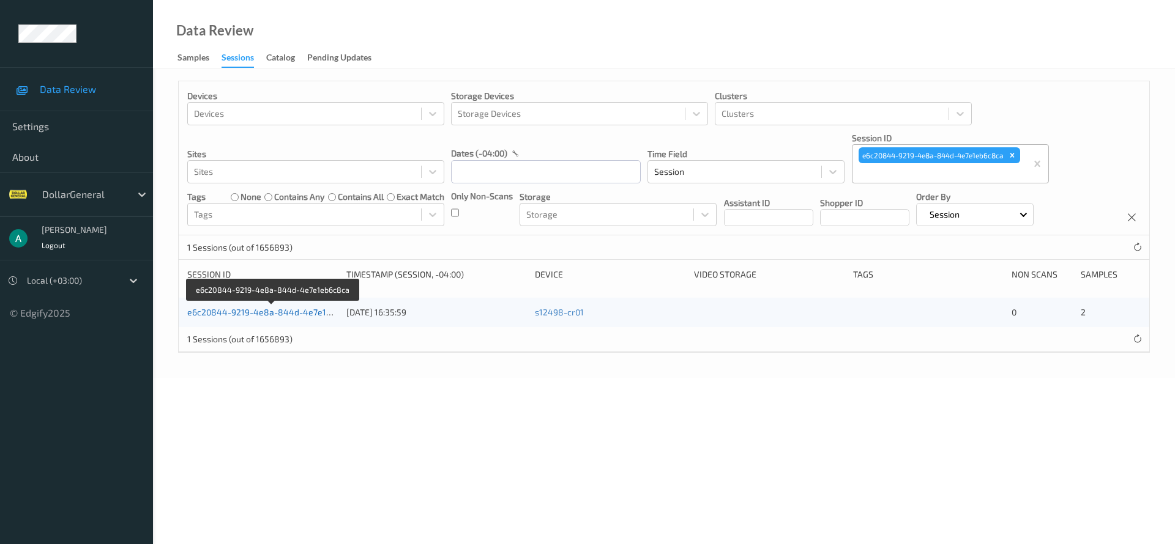
click at [223, 316] on link "e6c20844-9219-4e8a-844d-4e7e1eb6c8ca" at bounding box center [273, 312] width 173 height 10
